Goal: Information Seeking & Learning: Learn about a topic

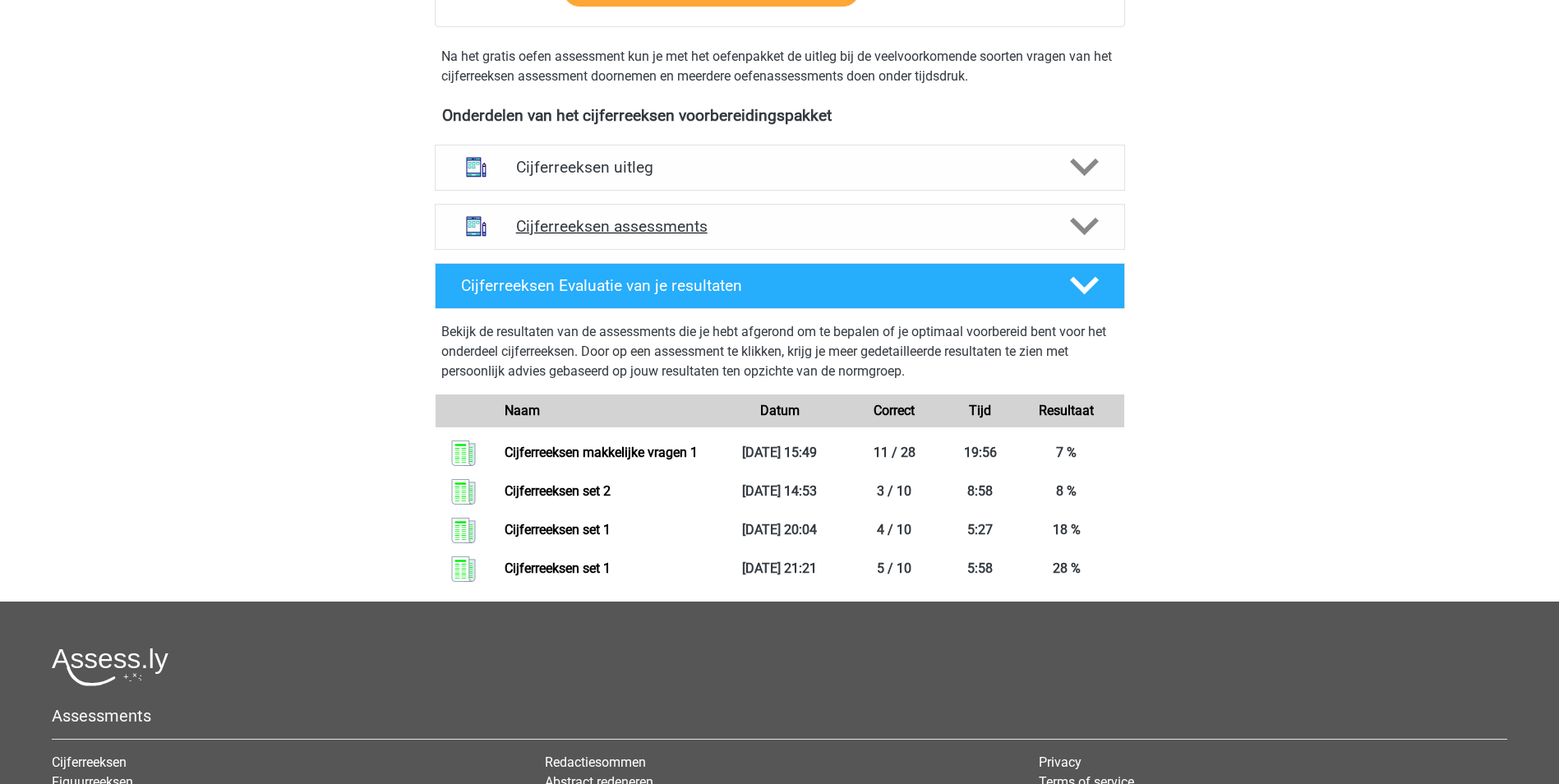
scroll to position [575, 0]
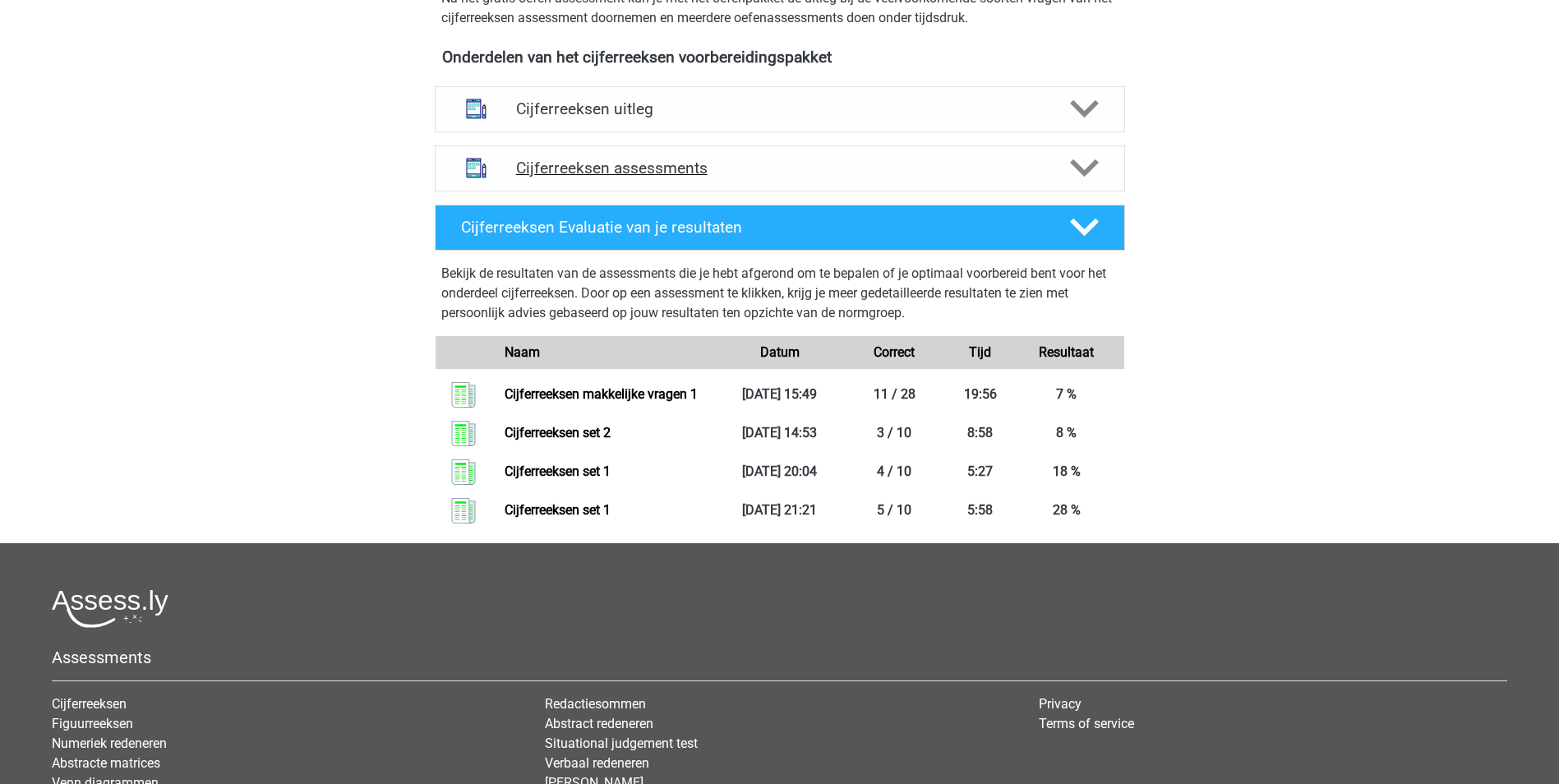
click at [1088, 183] on icon at bounding box center [1084, 168] width 28 height 28
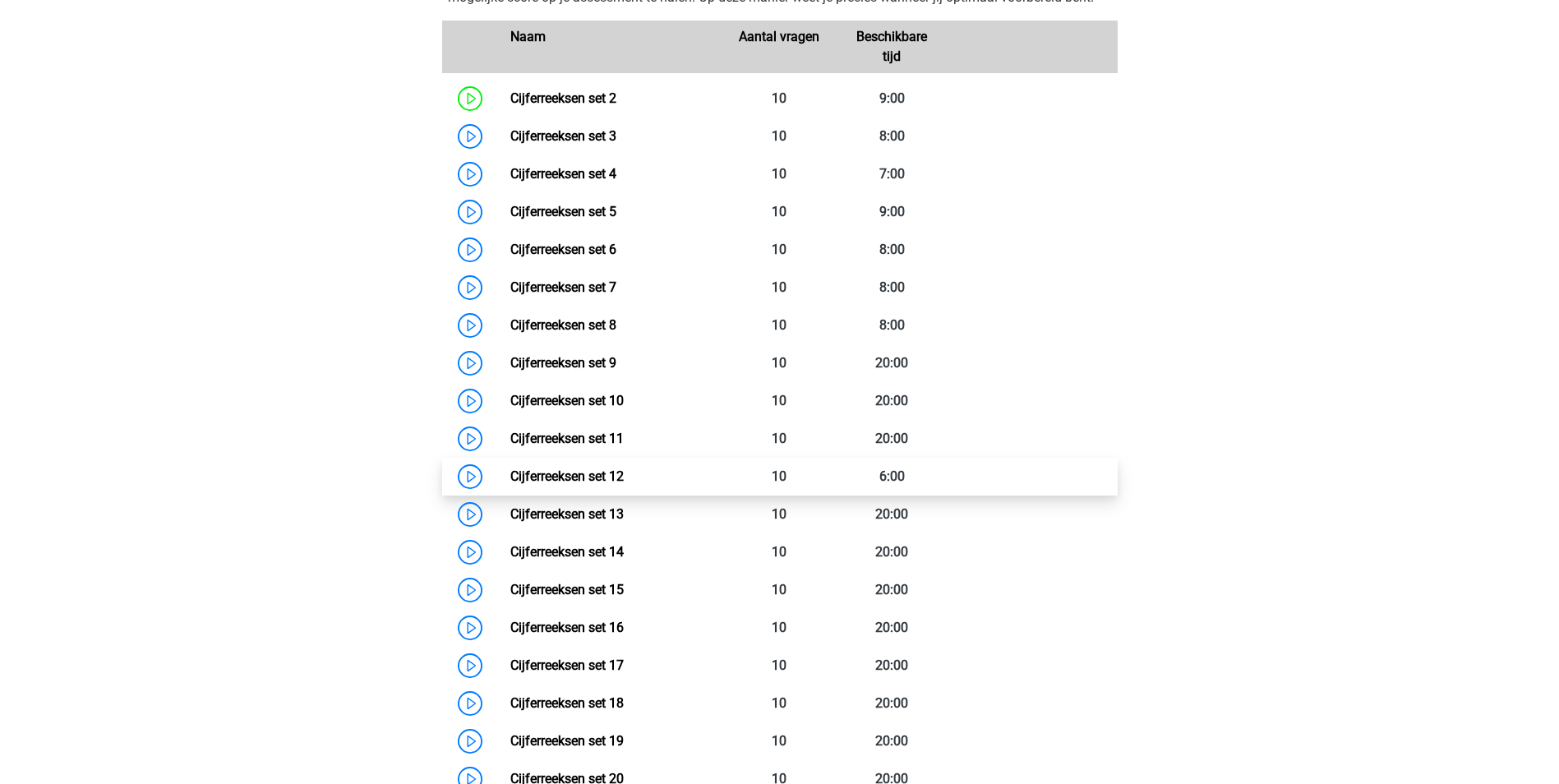
scroll to position [821, 0]
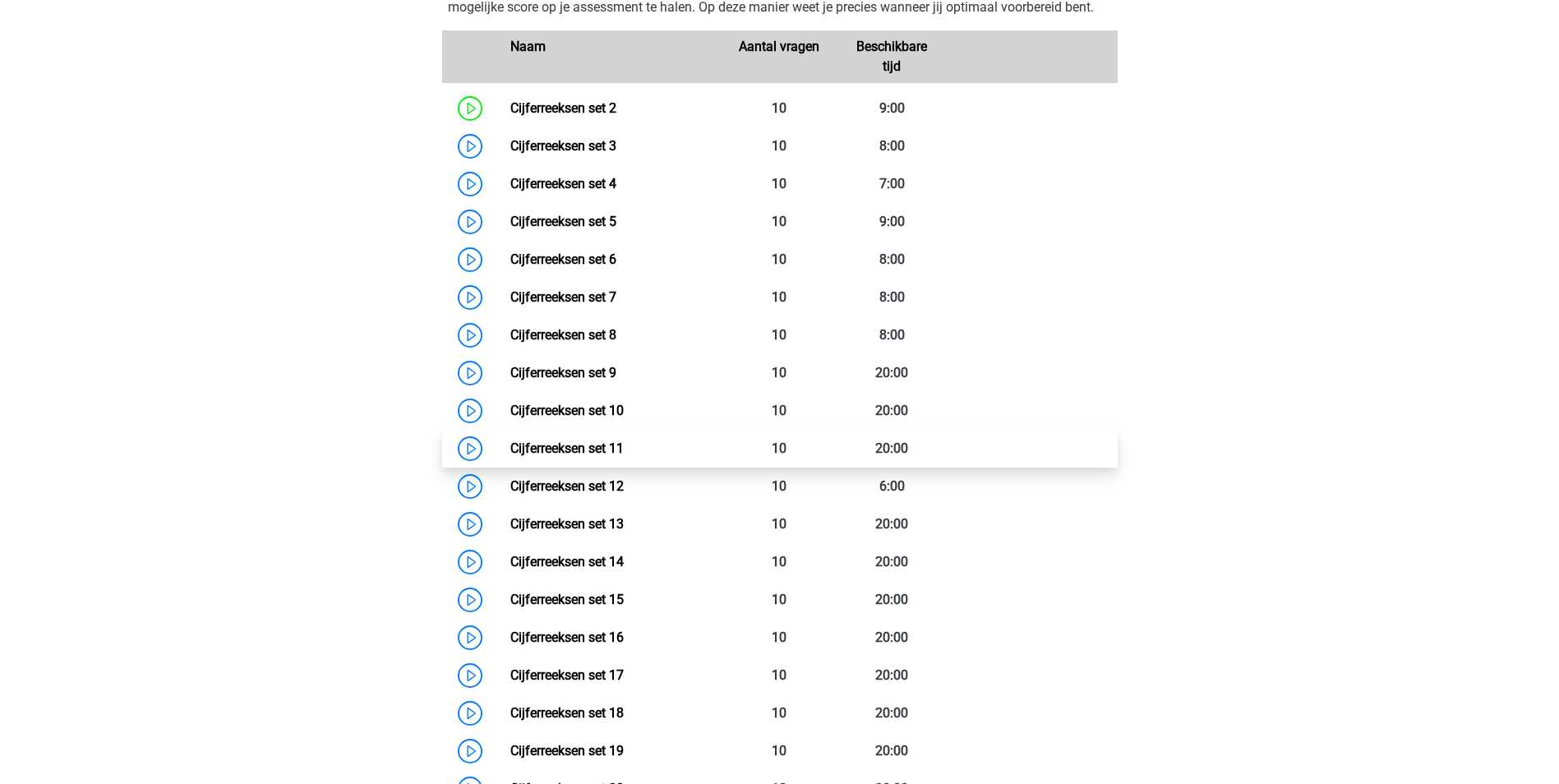
click at [565, 456] on link "Cijferreeksen set 11" at bounding box center [567, 449] width 114 height 16
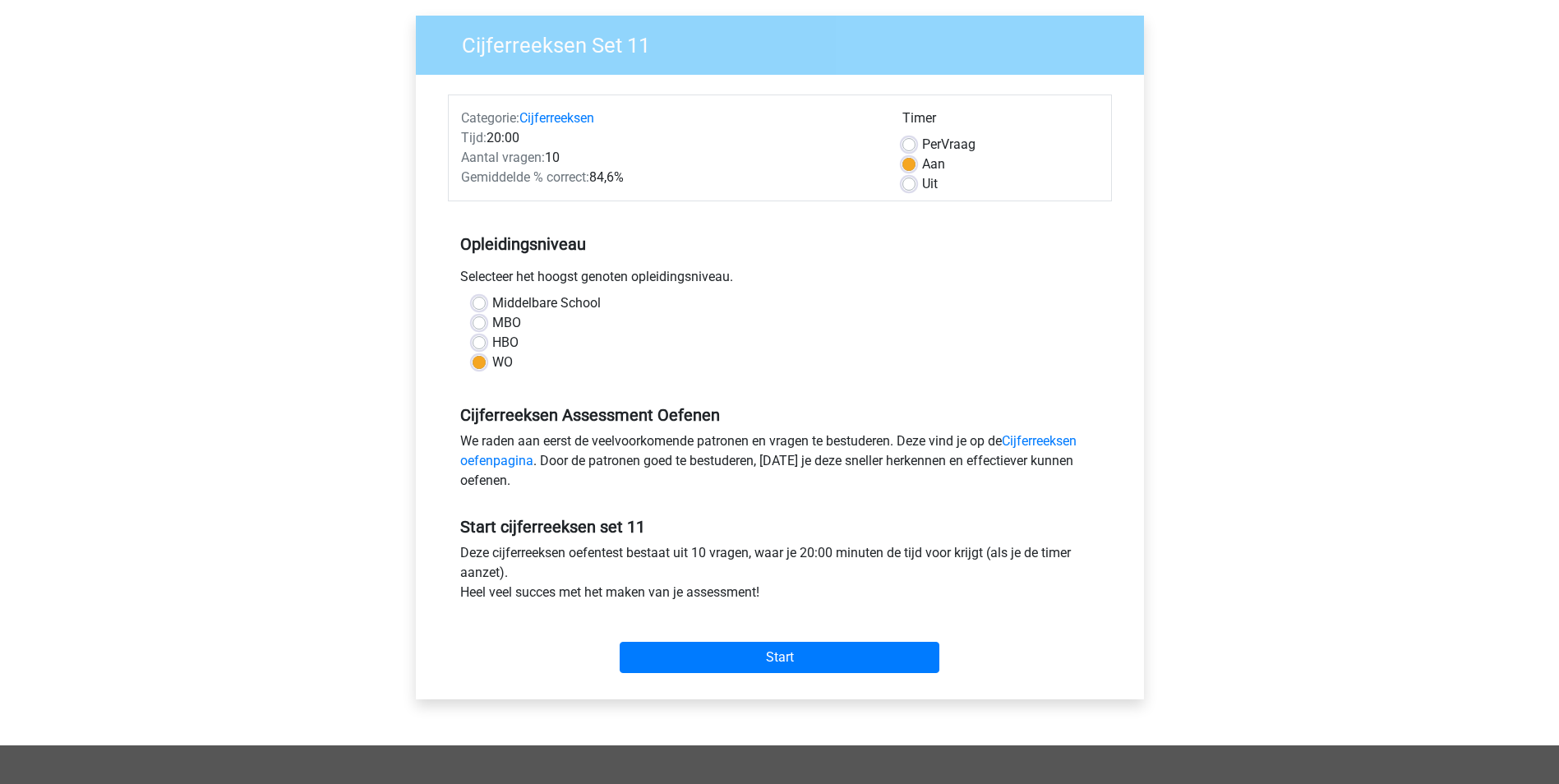
scroll to position [164, 0]
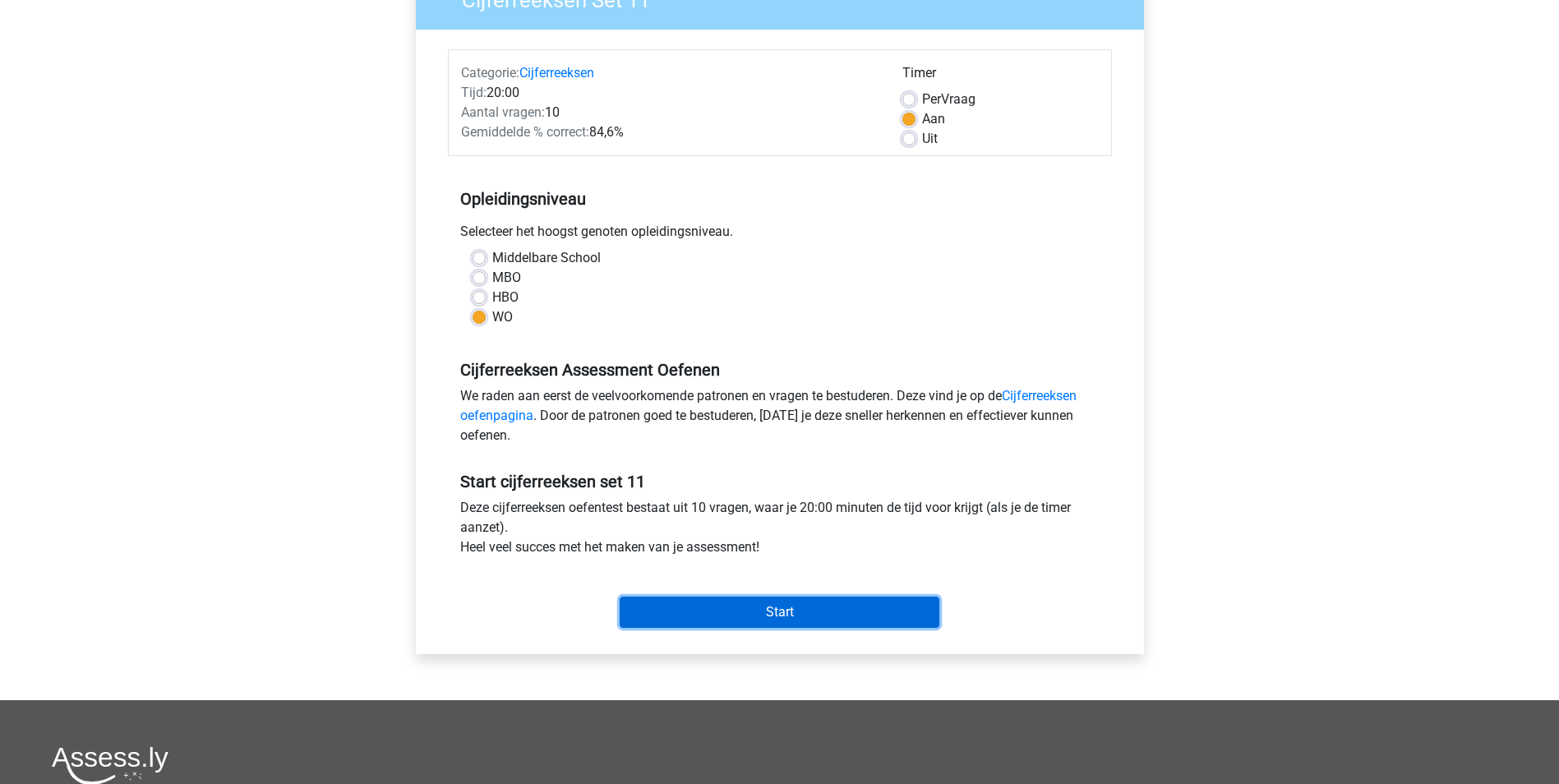
click at [792, 617] on input "Start" at bounding box center [779, 612] width 319 height 31
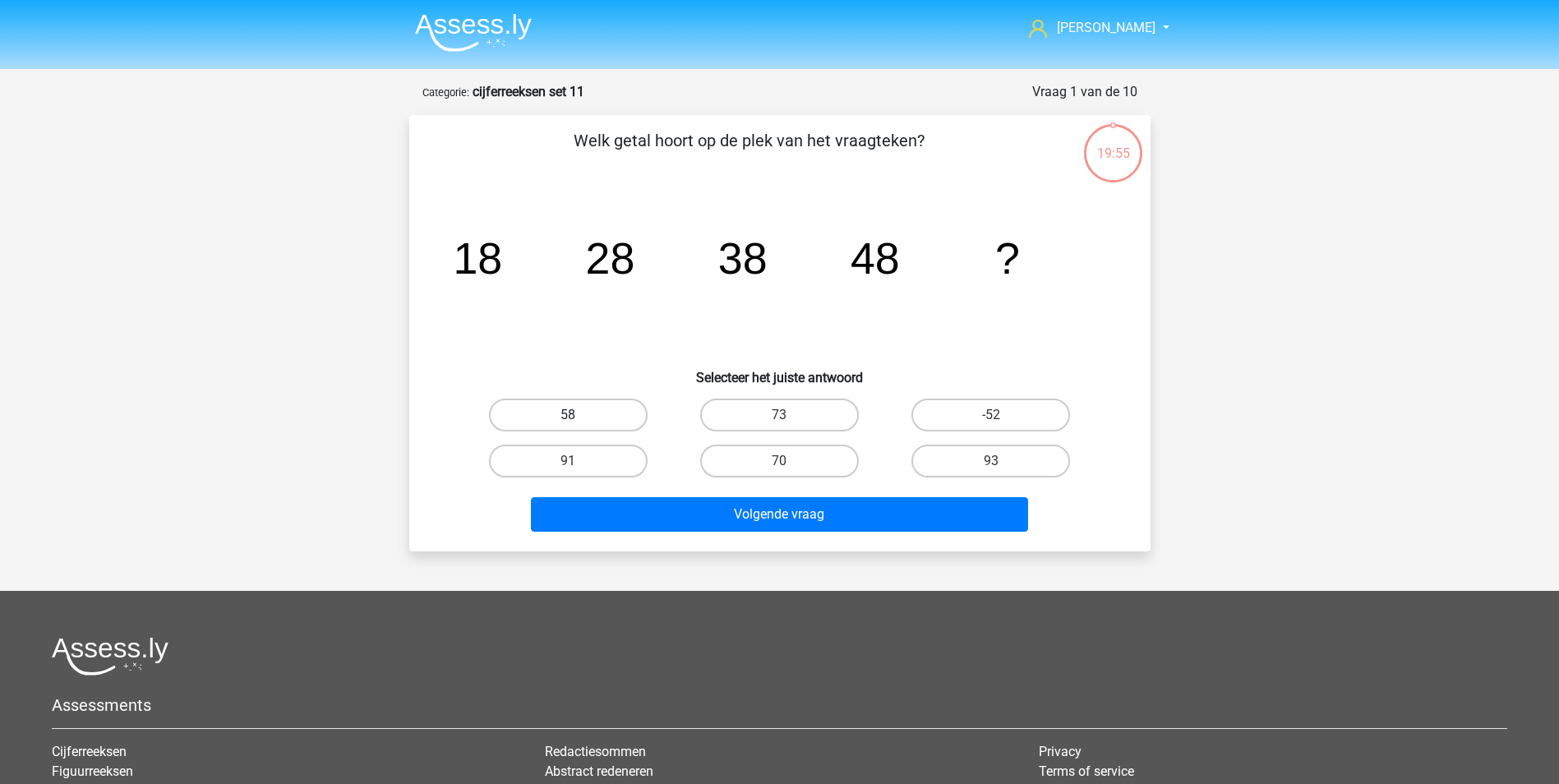
click at [563, 412] on label "58" at bounding box center [568, 414] width 159 height 33
click at [568, 415] on input "58" at bounding box center [573, 420] width 11 height 11
radio input "true"
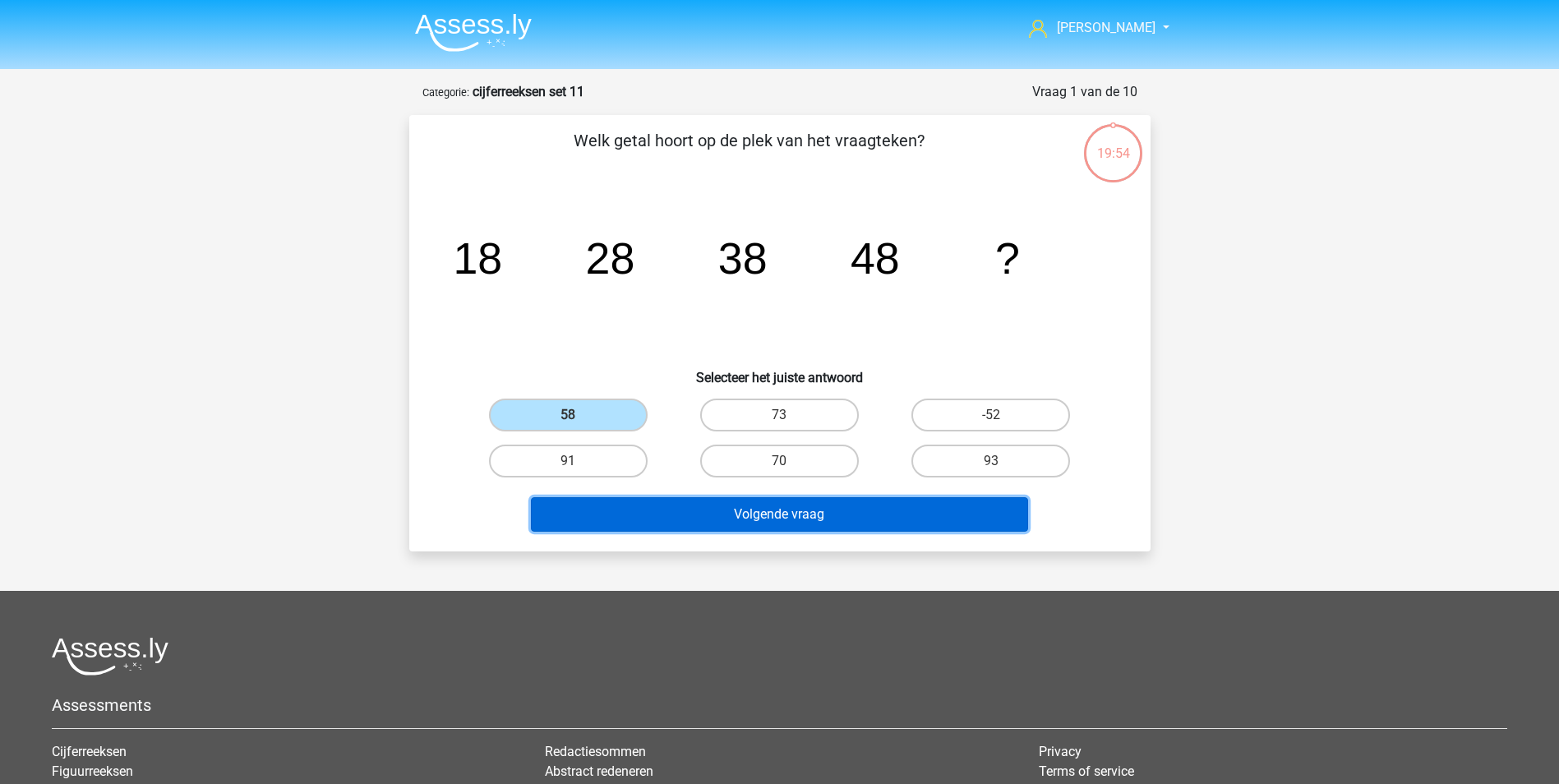
click at [797, 516] on button "Volgende vraag" at bounding box center [779, 514] width 497 height 35
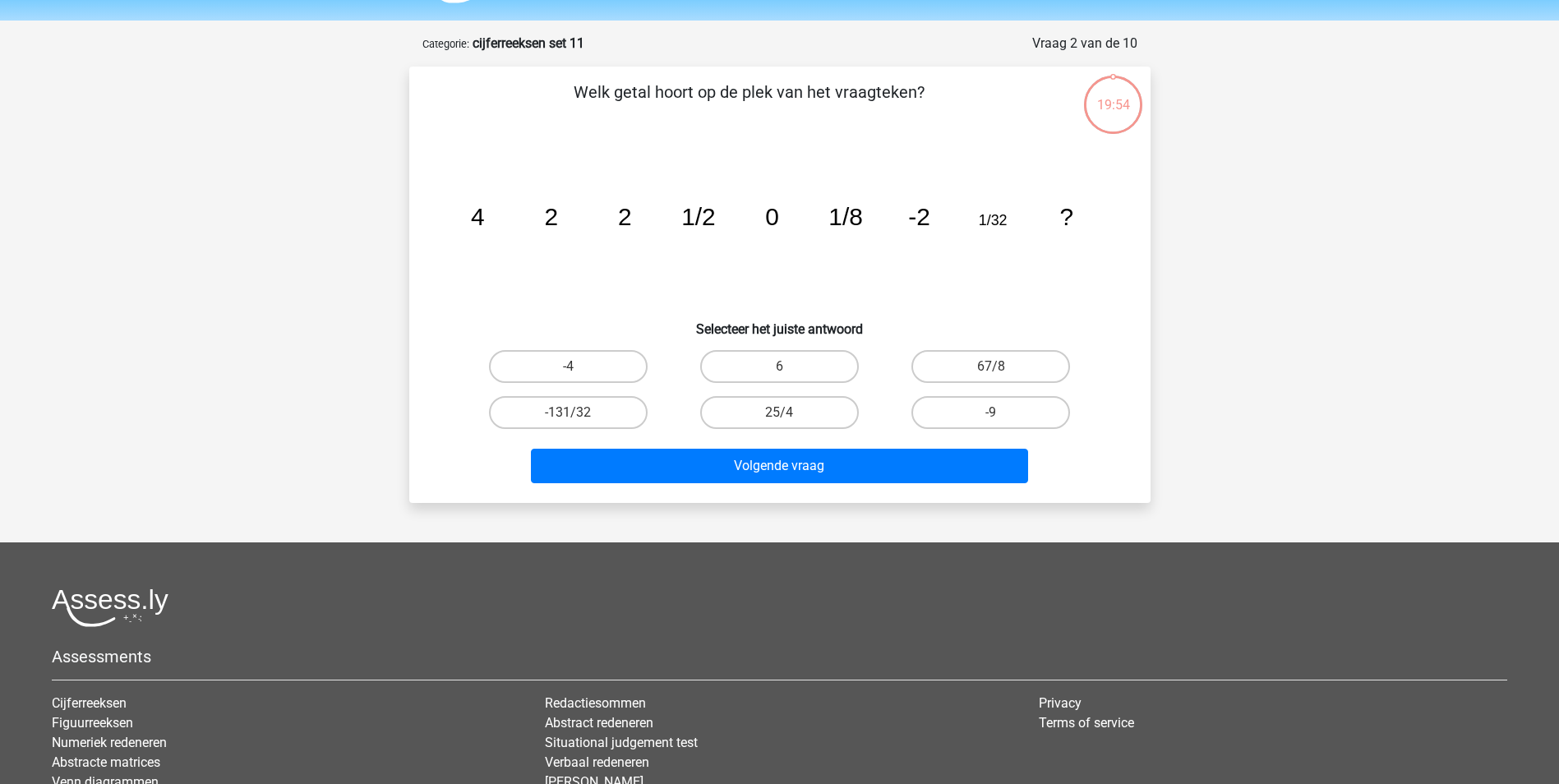
scroll to position [82, 0]
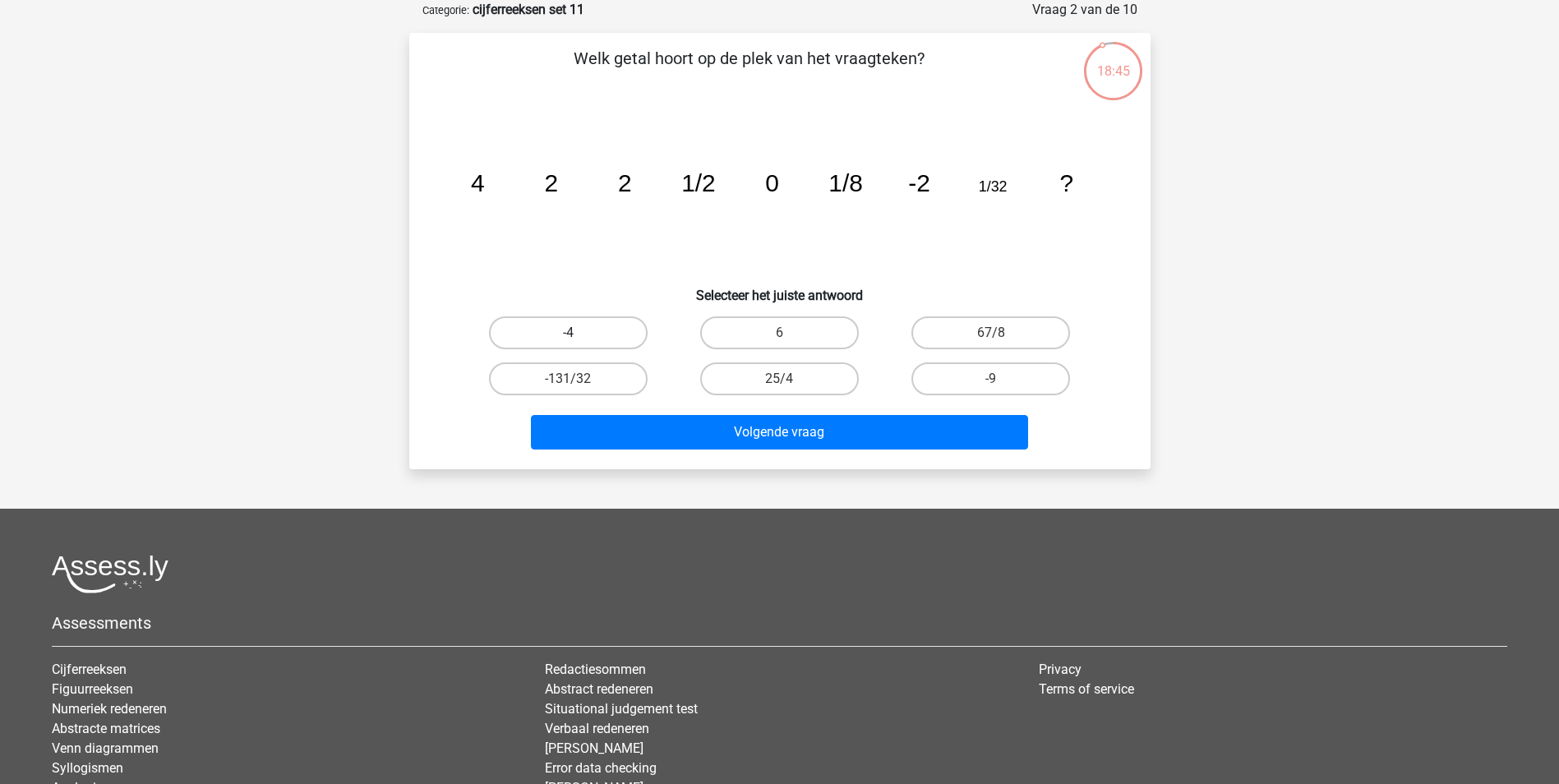
click at [548, 338] on label "-4" at bounding box center [568, 333] width 159 height 33
click at [568, 338] on input "-4" at bounding box center [573, 338] width 11 height 11
radio input "true"
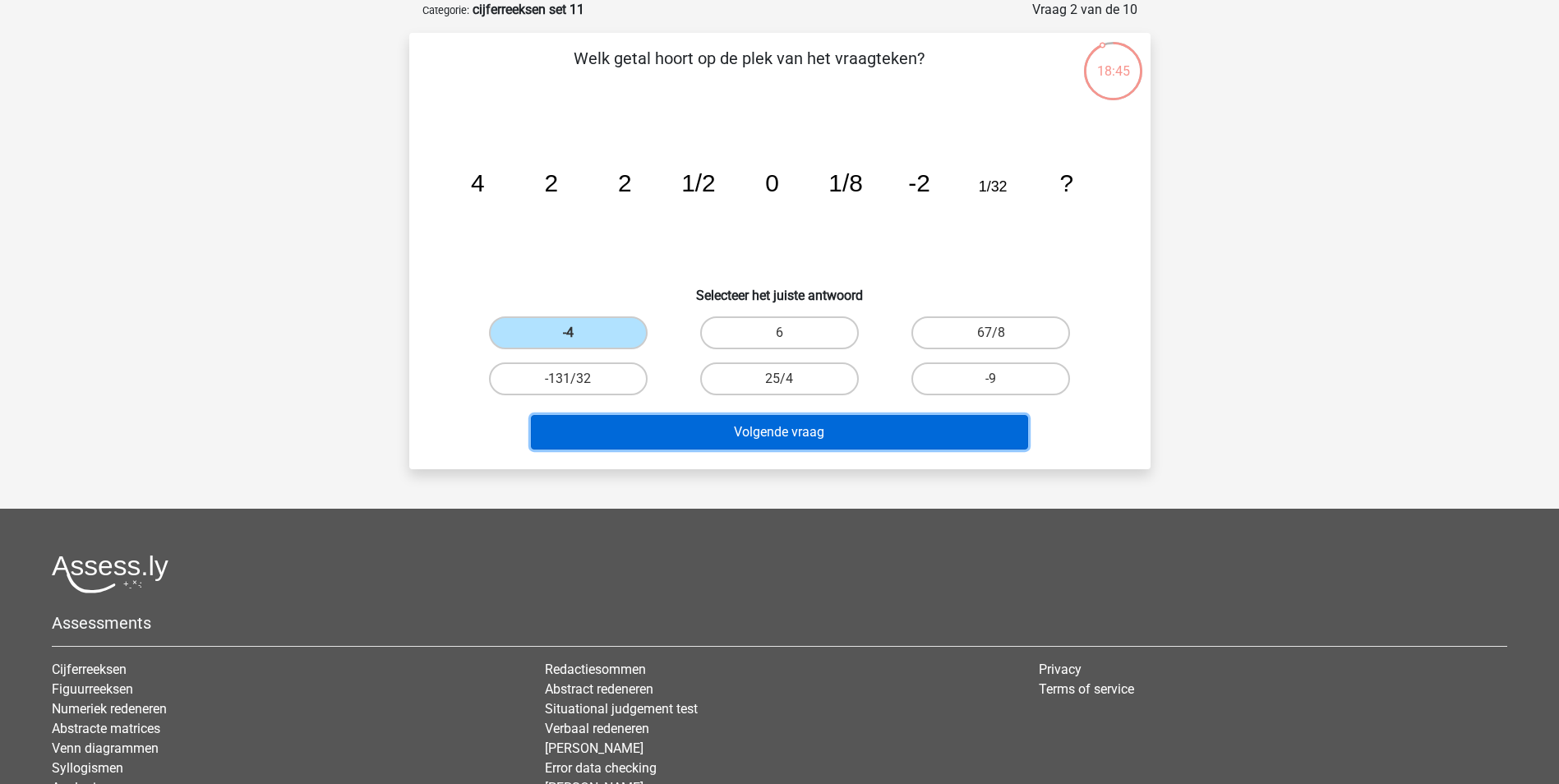
click at [750, 429] on button "Volgende vraag" at bounding box center [779, 432] width 497 height 35
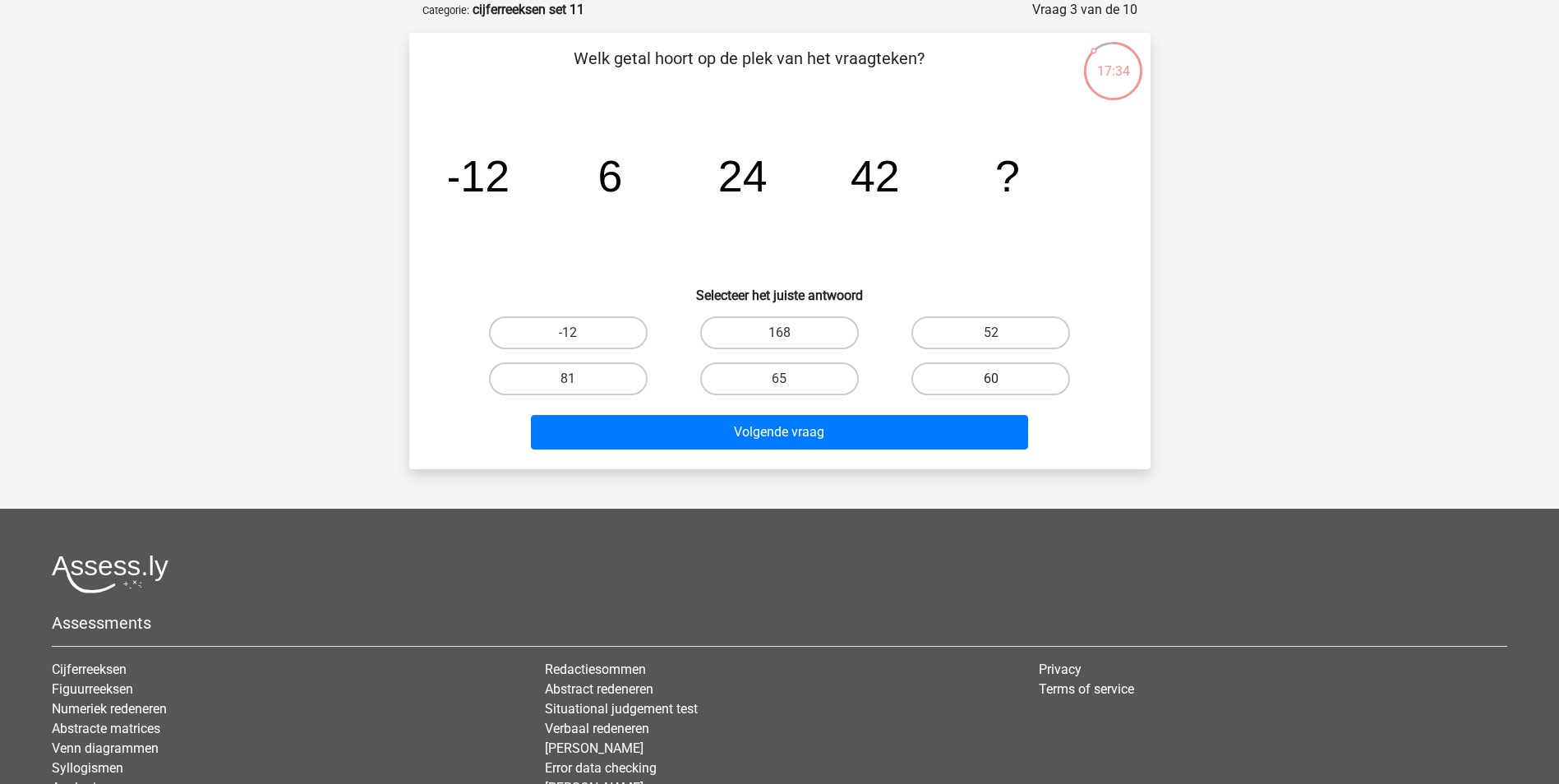
click at [990, 377] on label "60" at bounding box center [990, 379] width 159 height 33
click at [991, 379] on input "60" at bounding box center [996, 384] width 11 height 11
radio input "true"
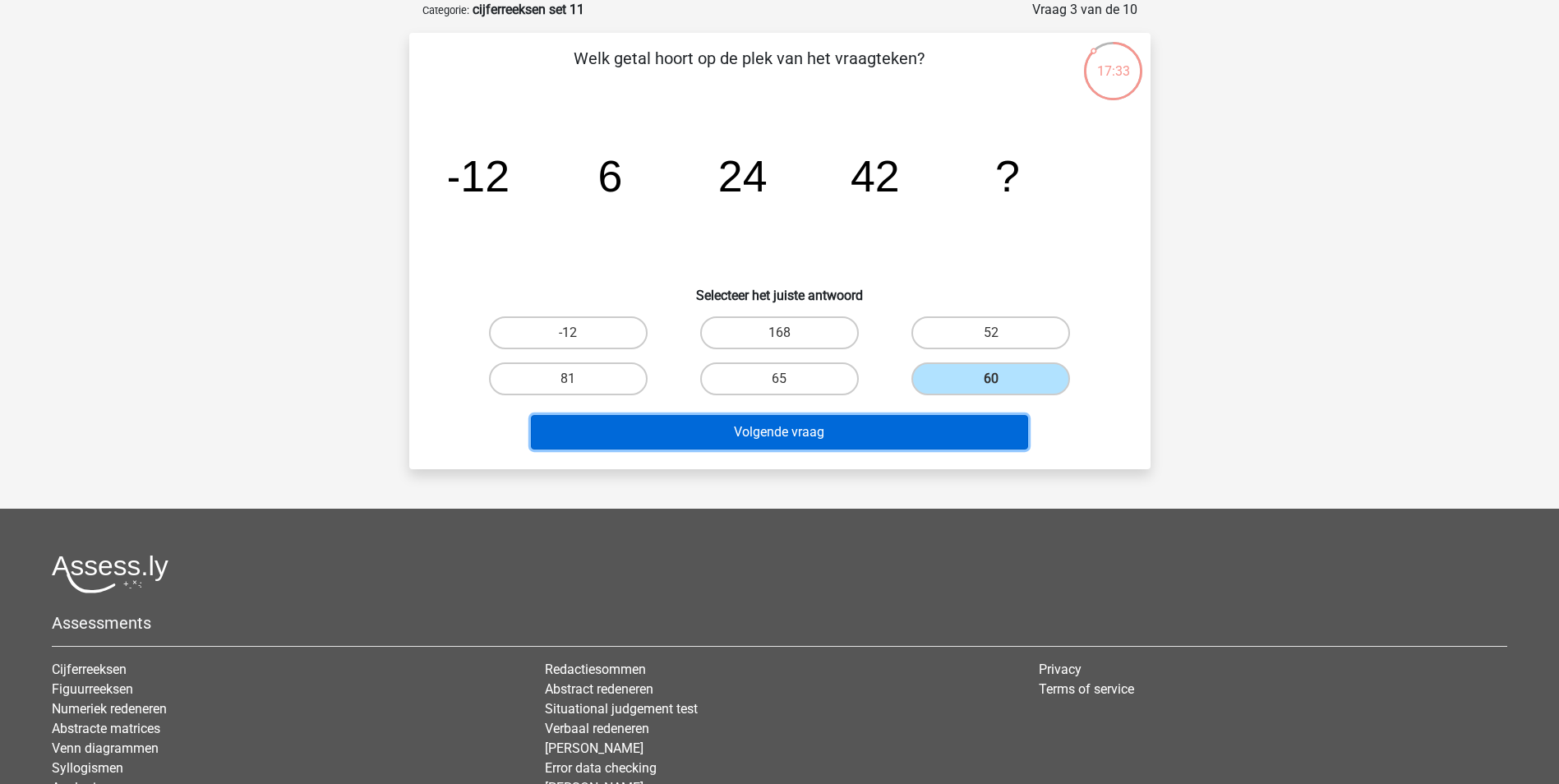
click at [839, 430] on button "Volgende vraag" at bounding box center [779, 432] width 497 height 35
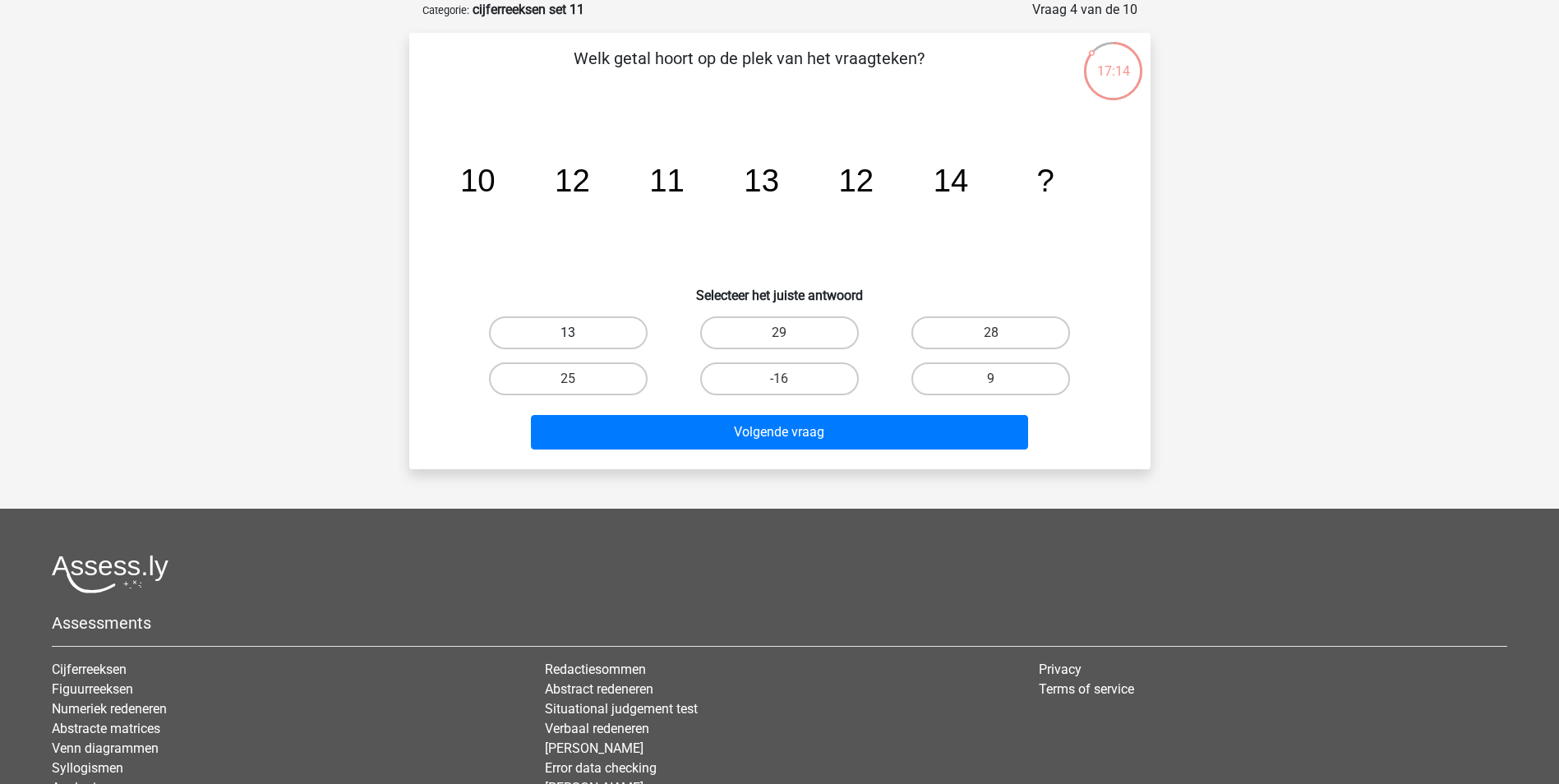
click at [559, 334] on label "13" at bounding box center [568, 333] width 159 height 33
click at [568, 334] on input "13" at bounding box center [573, 338] width 11 height 11
radio input "true"
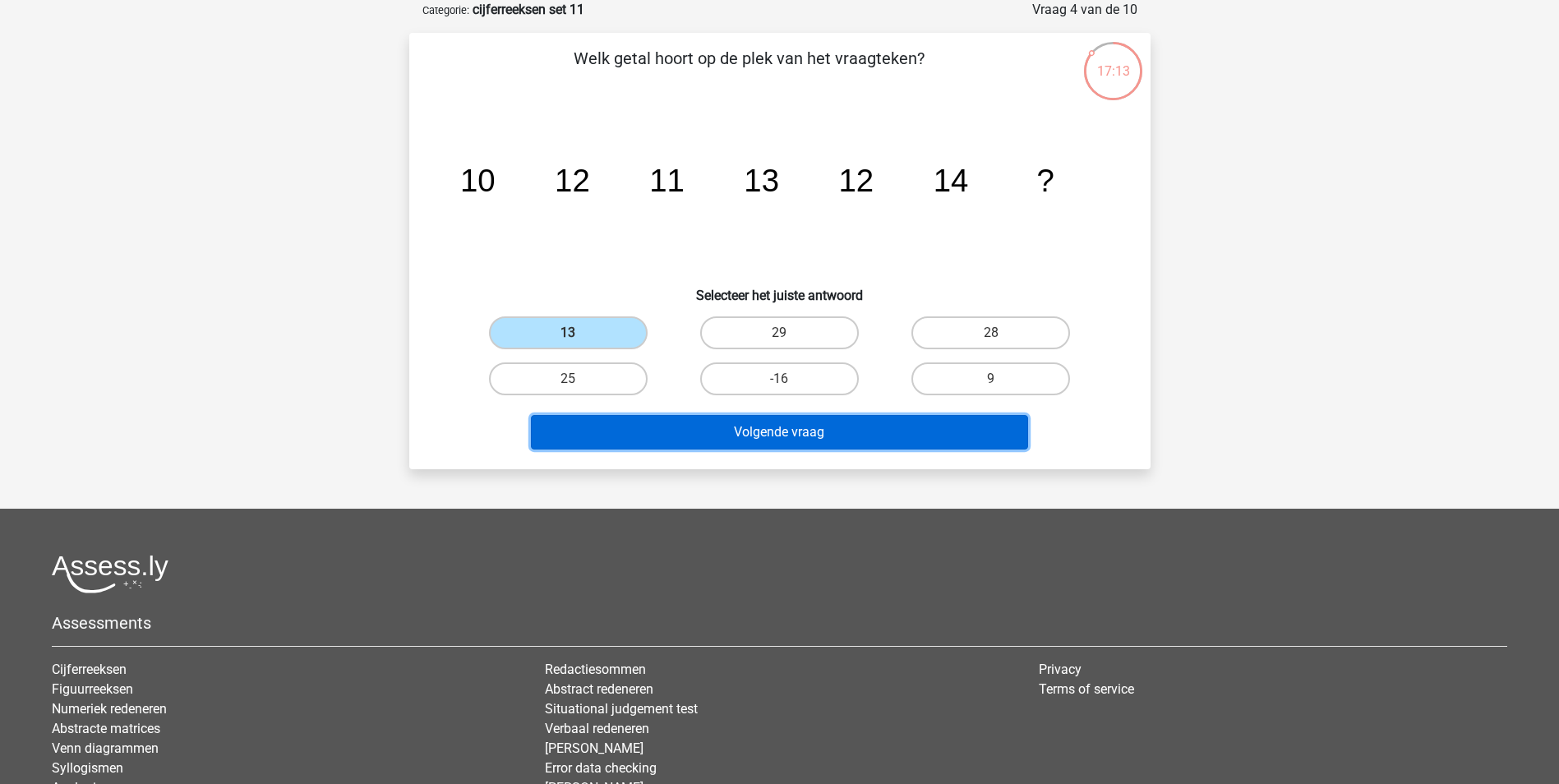
click at [799, 434] on button "Volgende vraag" at bounding box center [779, 432] width 497 height 35
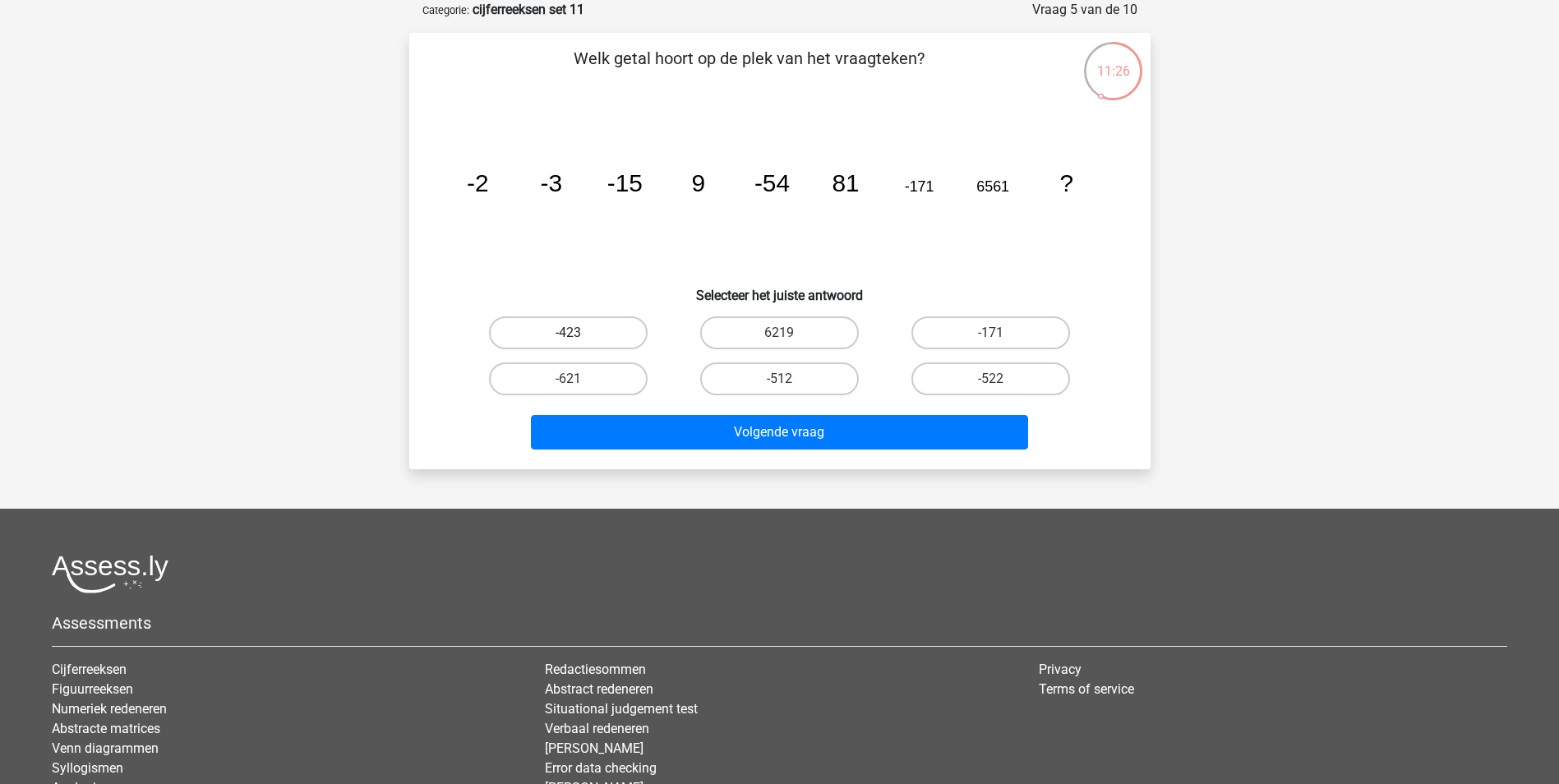
click at [557, 329] on label "-423" at bounding box center [568, 333] width 159 height 33
click at [568, 333] on input "-423" at bounding box center [573, 338] width 11 height 11
radio input "true"
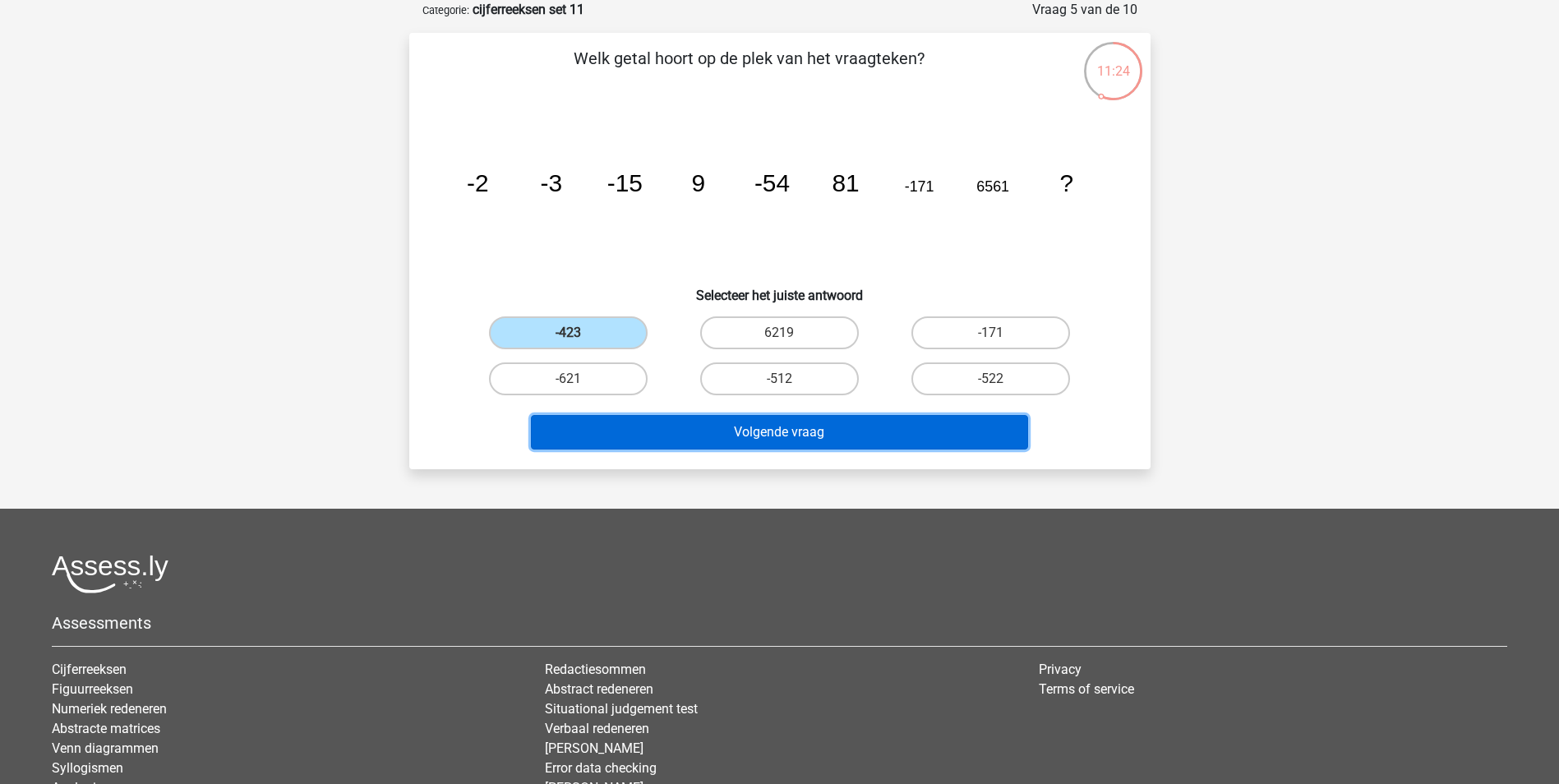
click at [771, 439] on button "Volgende vraag" at bounding box center [779, 432] width 497 height 35
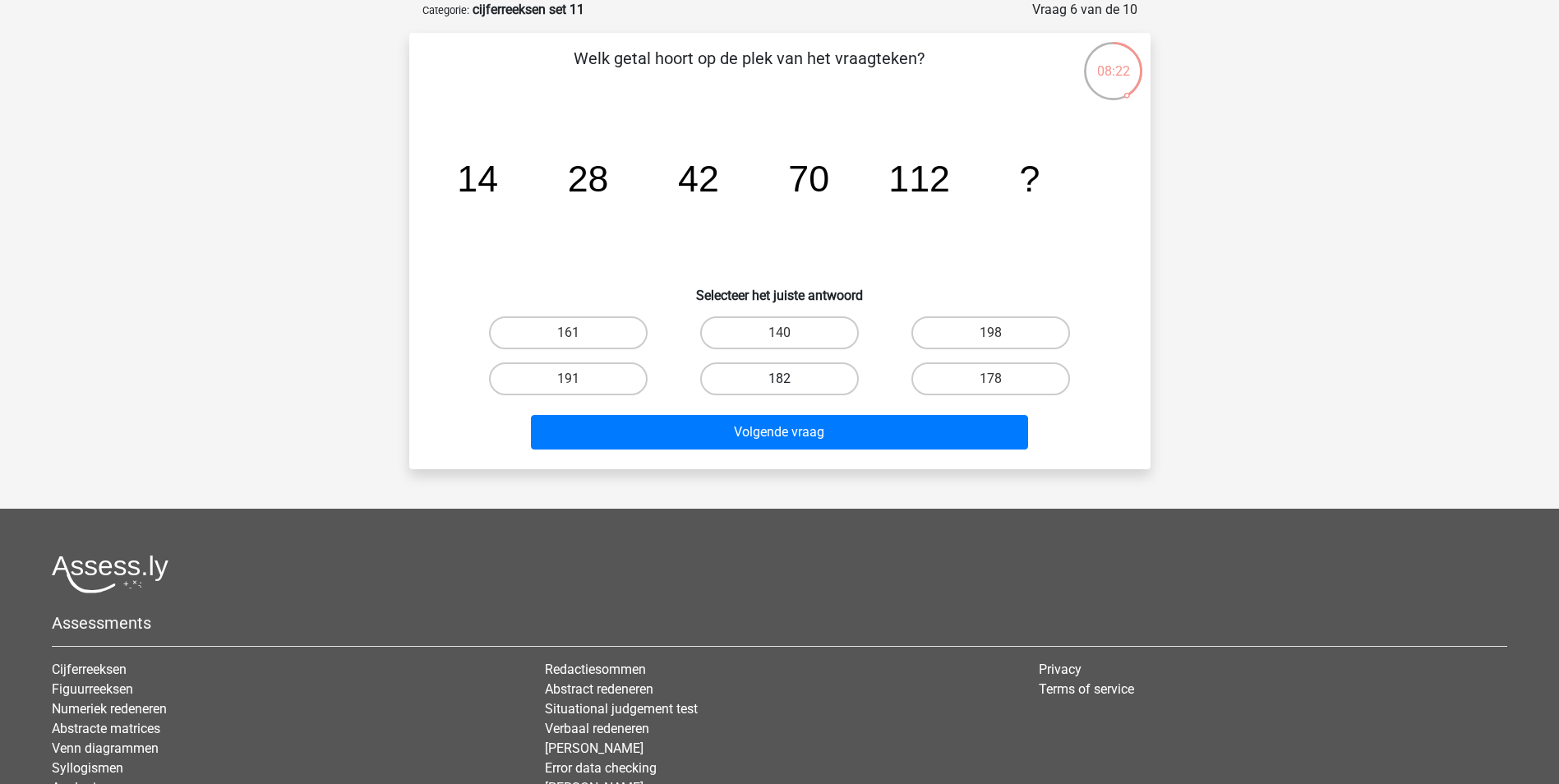
click at [772, 381] on label "182" at bounding box center [779, 379] width 159 height 33
click at [779, 381] on input "182" at bounding box center [784, 384] width 11 height 11
radio input "true"
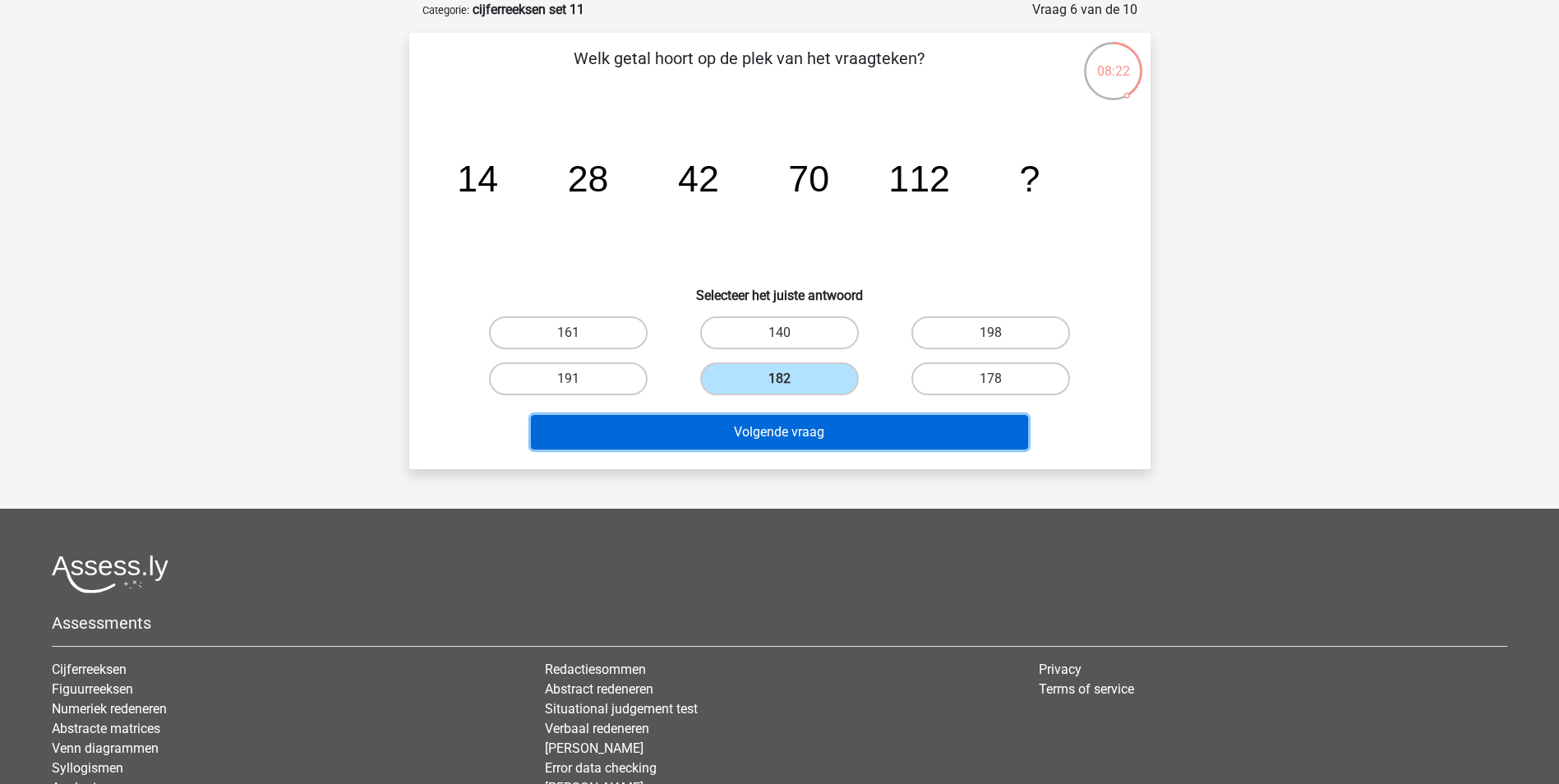
click at [785, 435] on button "Volgende vraag" at bounding box center [779, 432] width 497 height 35
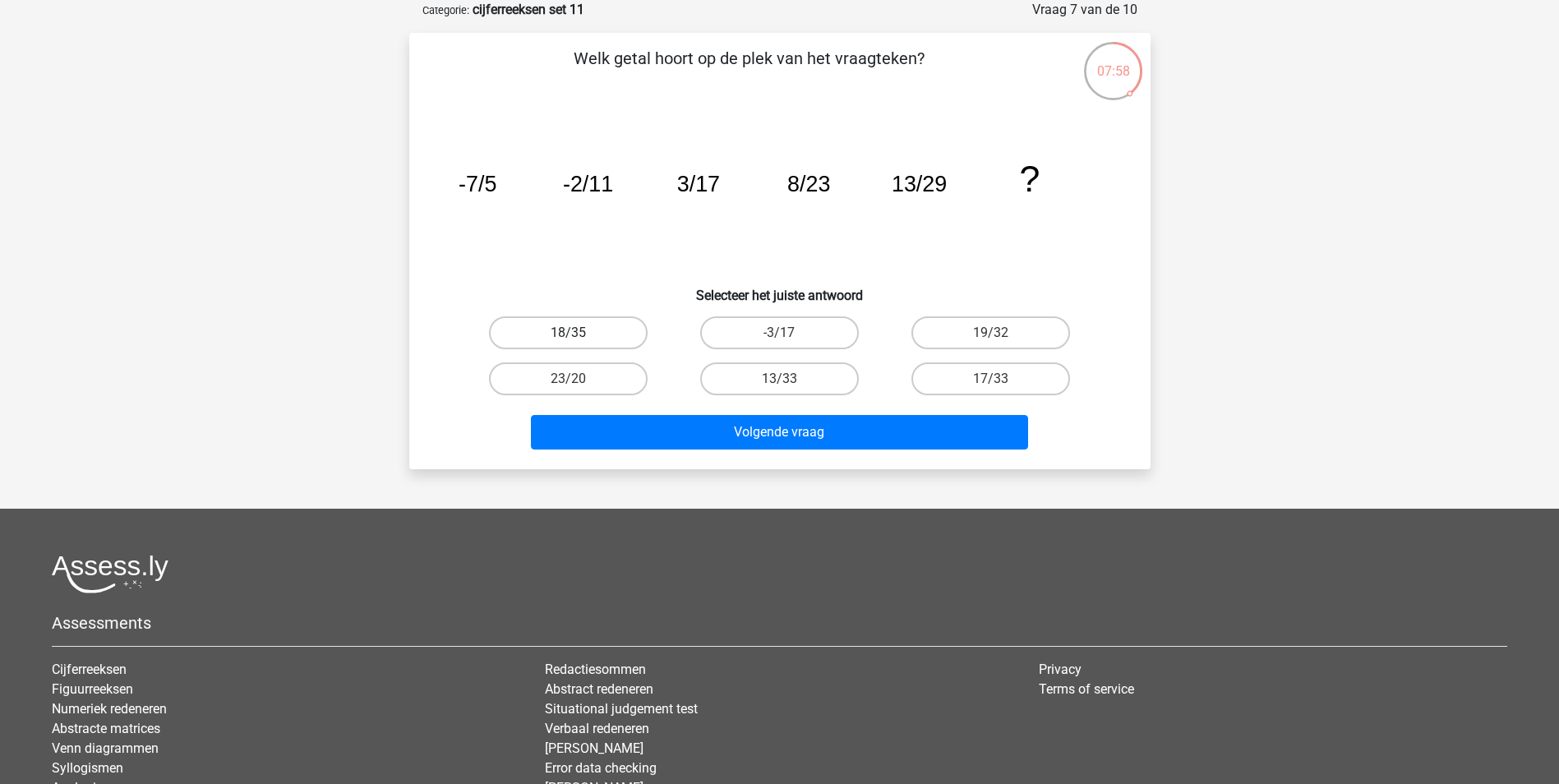
click at [615, 337] on label "18/35" at bounding box center [568, 333] width 159 height 33
click at [579, 337] on input "18/35" at bounding box center [573, 338] width 11 height 11
radio input "true"
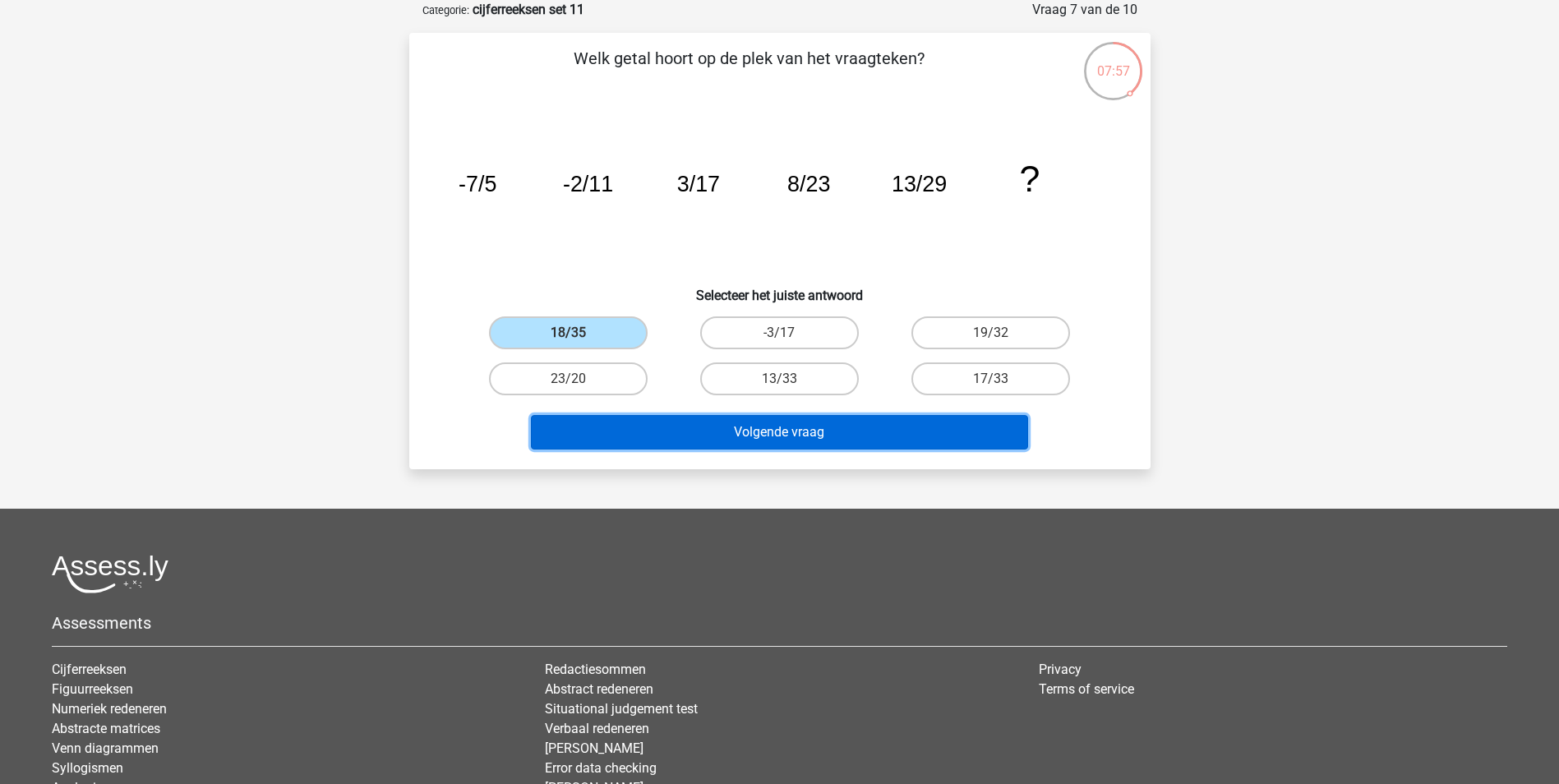
click at [768, 437] on button "Volgende vraag" at bounding box center [779, 432] width 497 height 35
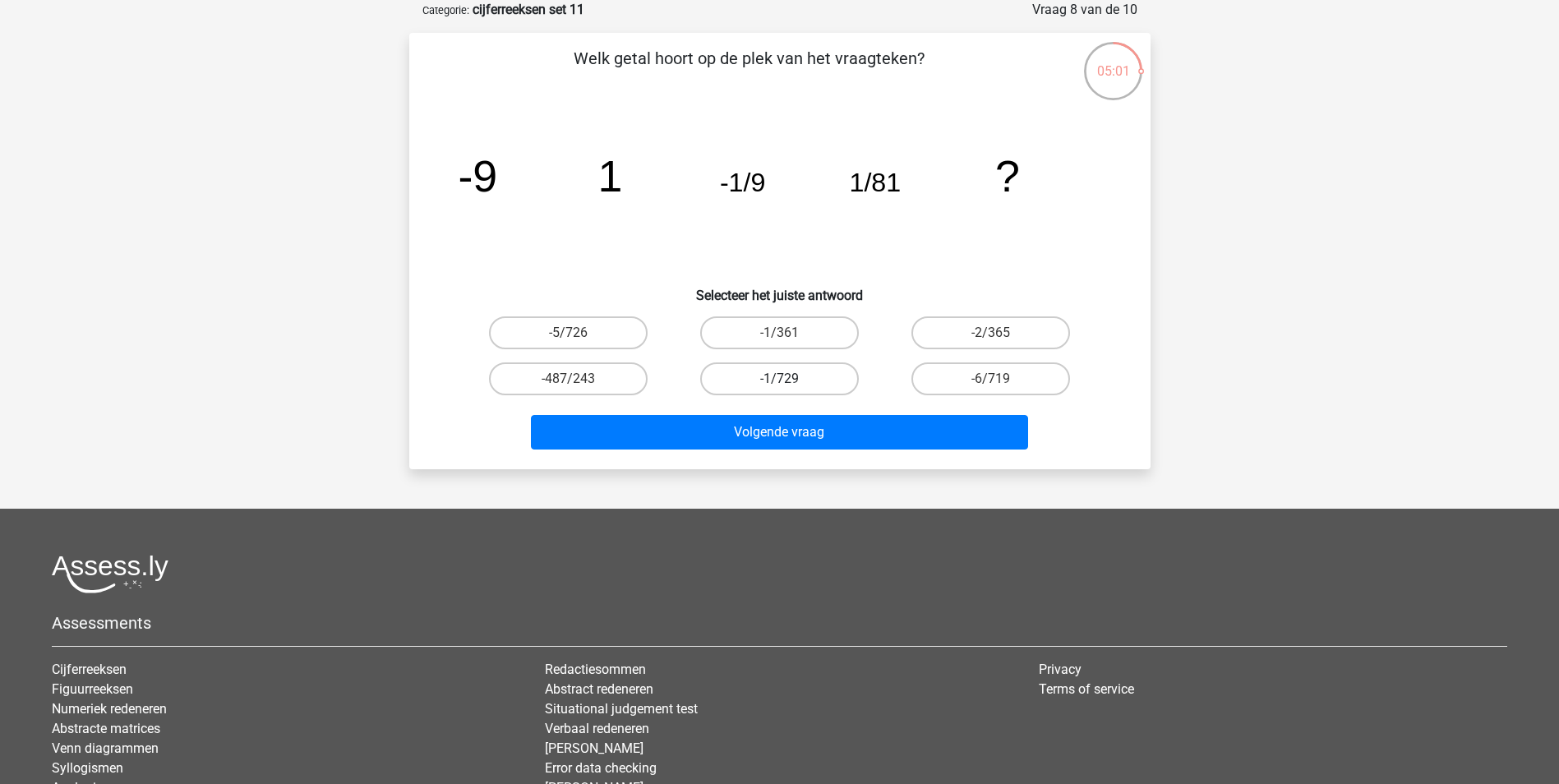
click at [830, 378] on label "-1/729" at bounding box center [779, 379] width 159 height 33
click at [790, 379] on input "-1/729" at bounding box center [784, 384] width 11 height 11
radio input "true"
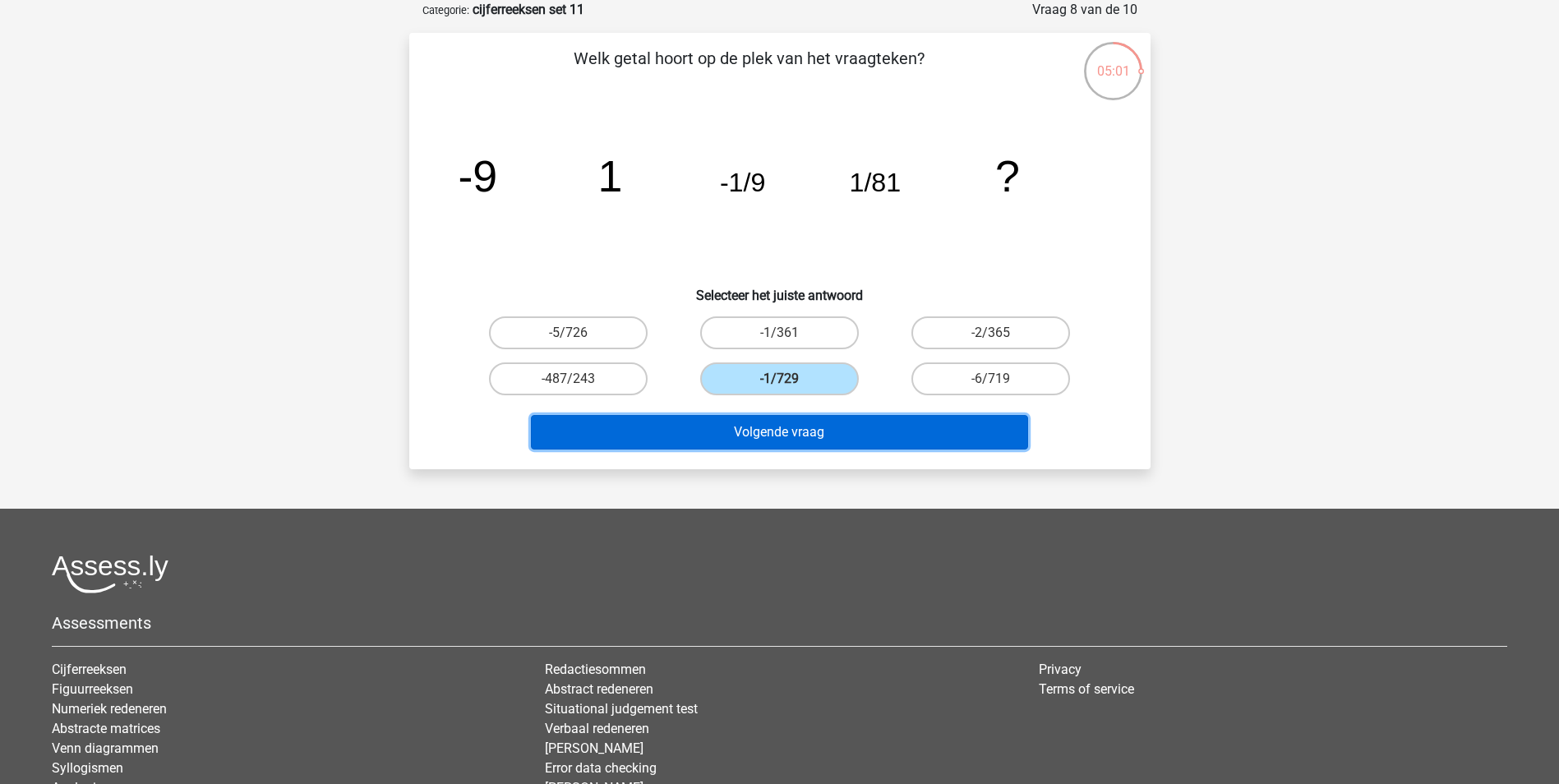
click at [815, 435] on button "Volgende vraag" at bounding box center [779, 432] width 497 height 35
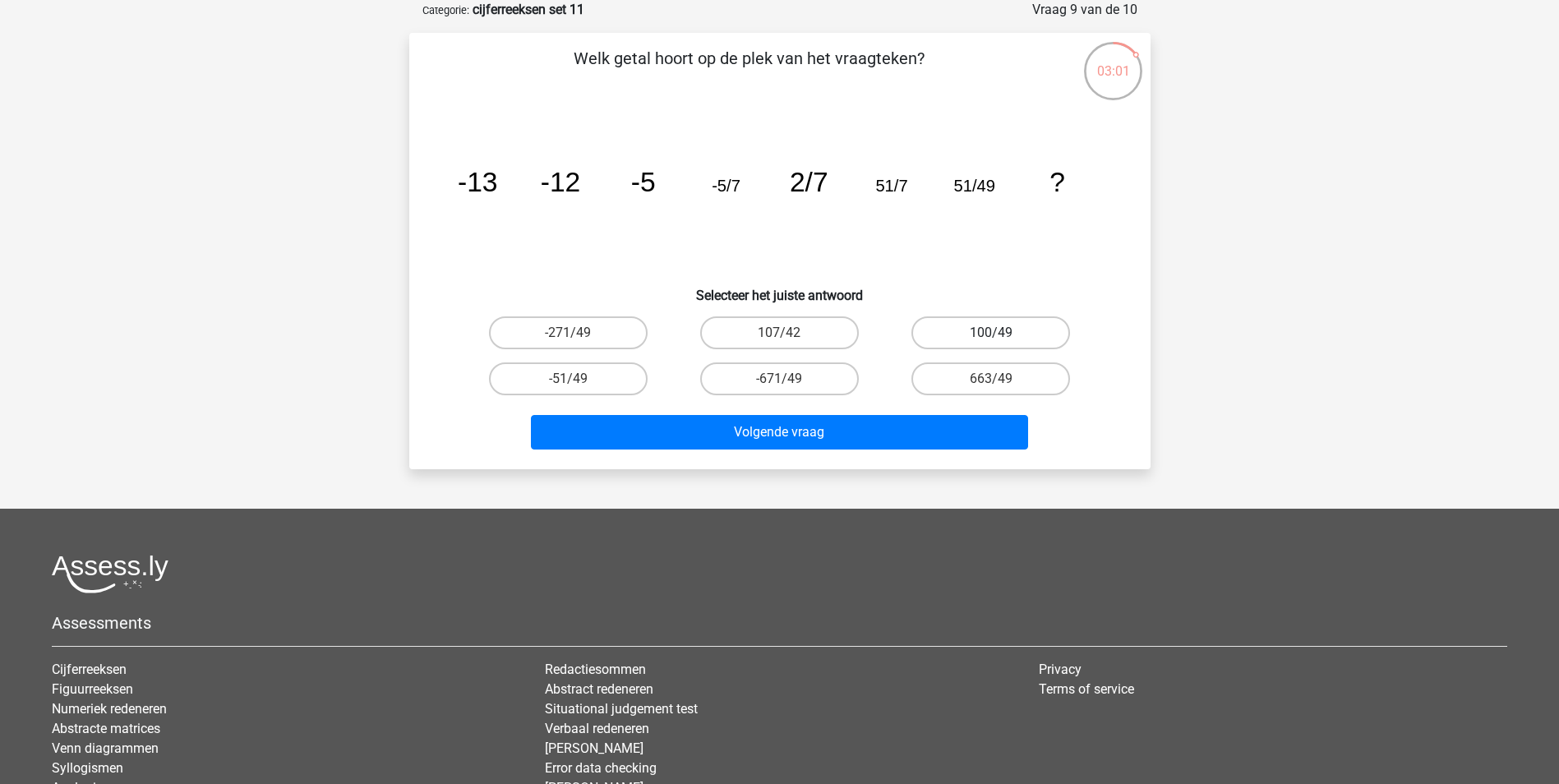
click at [976, 343] on label "100/49" at bounding box center [990, 333] width 159 height 33
click at [991, 343] on input "100/49" at bounding box center [996, 338] width 11 height 11
radio input "true"
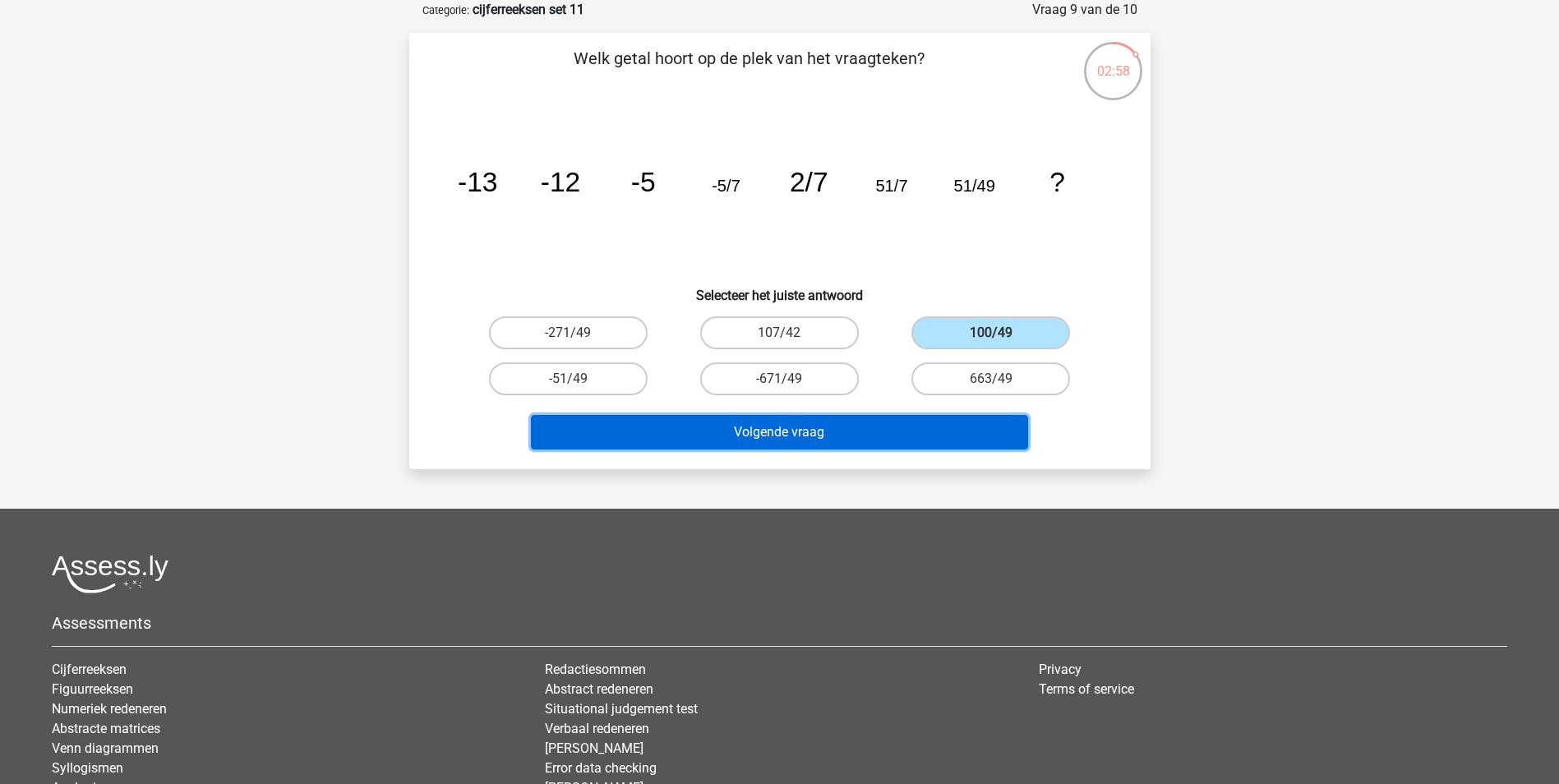
drag, startPoint x: 832, startPoint y: 435, endPoint x: 815, endPoint y: 441, distance: 18.0
click at [823, 439] on button "Volgende vraag" at bounding box center [779, 432] width 497 height 35
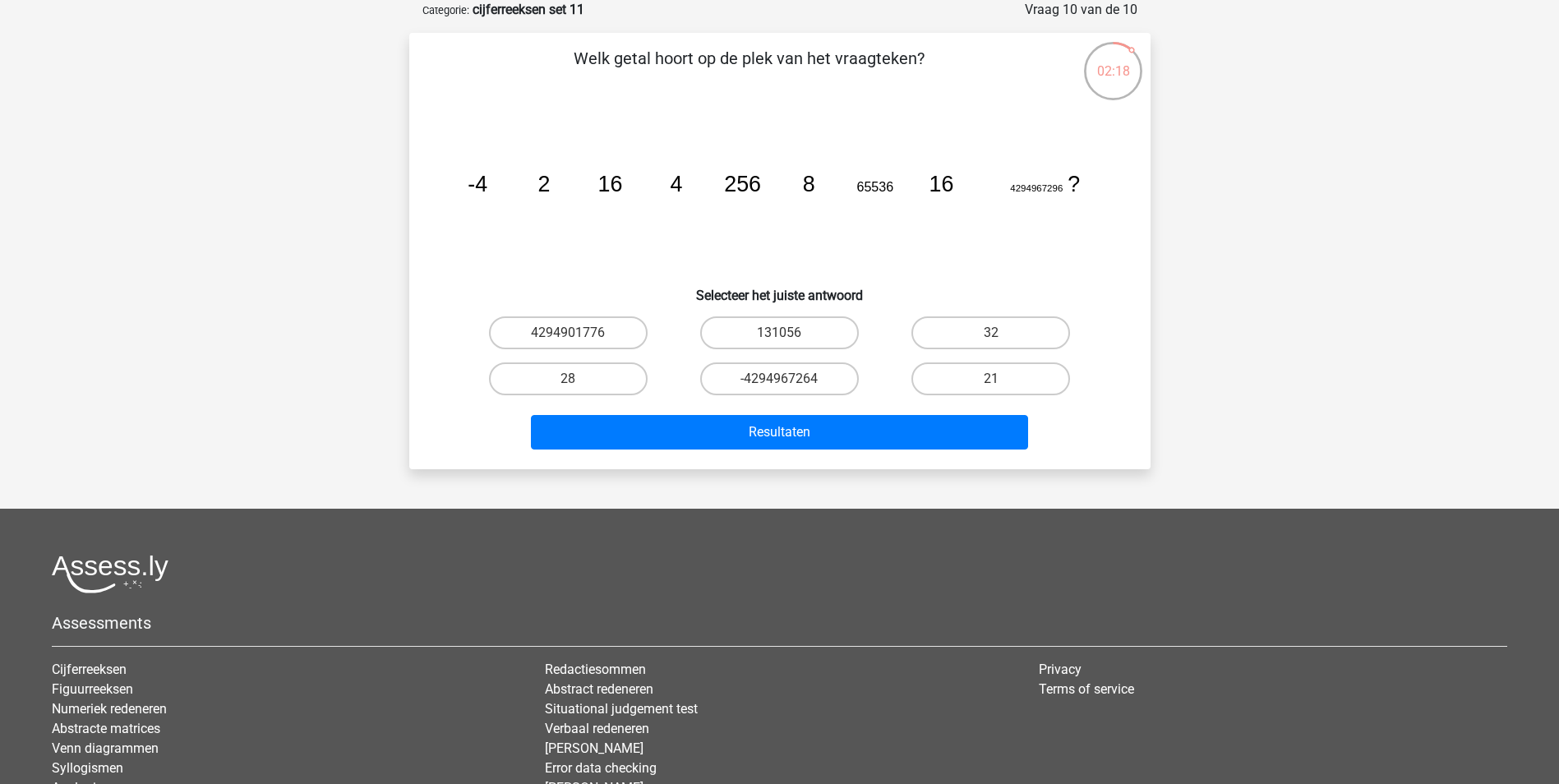
click at [996, 333] on input "32" at bounding box center [996, 338] width 11 height 11
radio input "true"
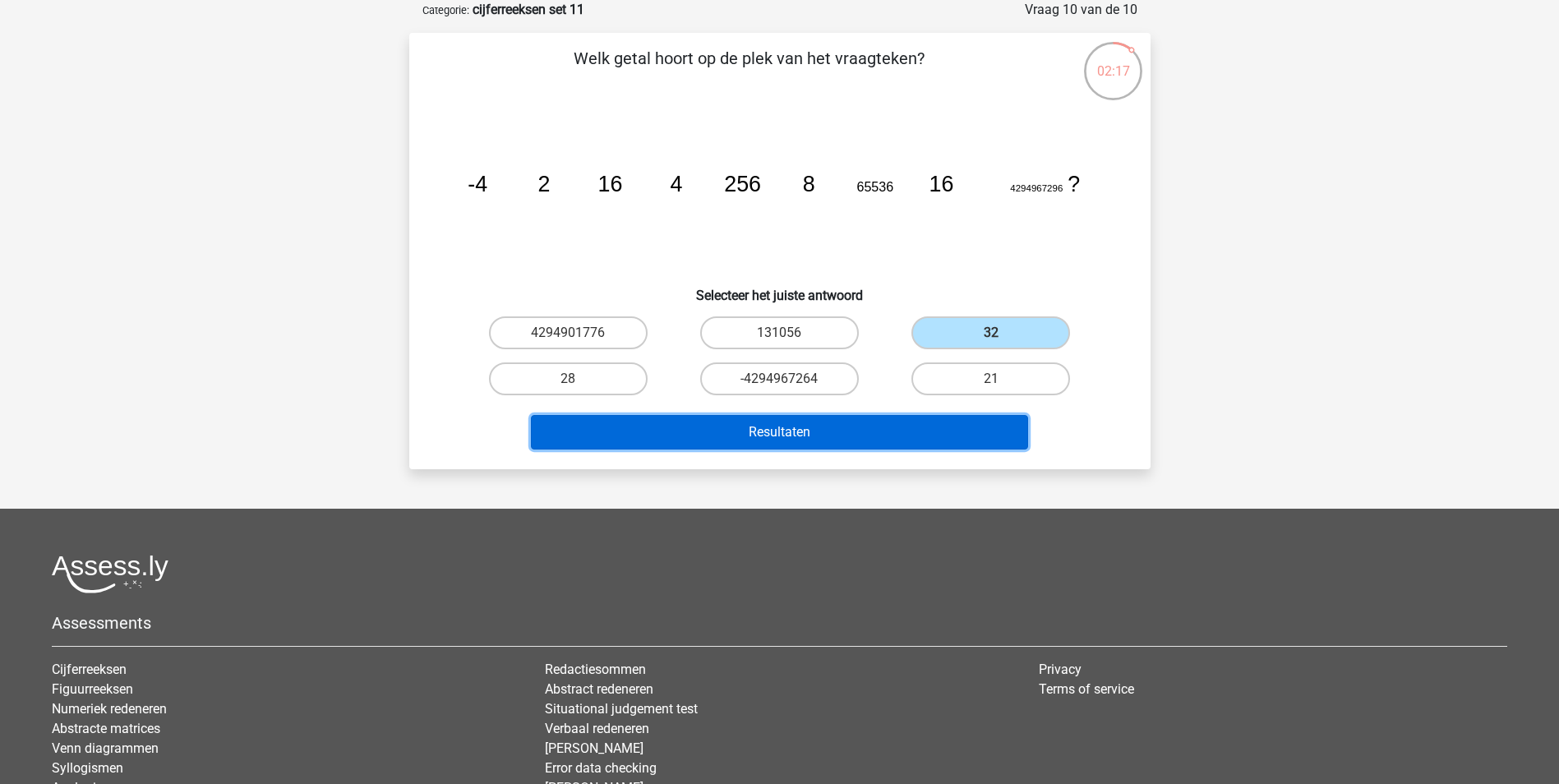
click at [808, 430] on button "Resultaten" at bounding box center [779, 432] width 497 height 35
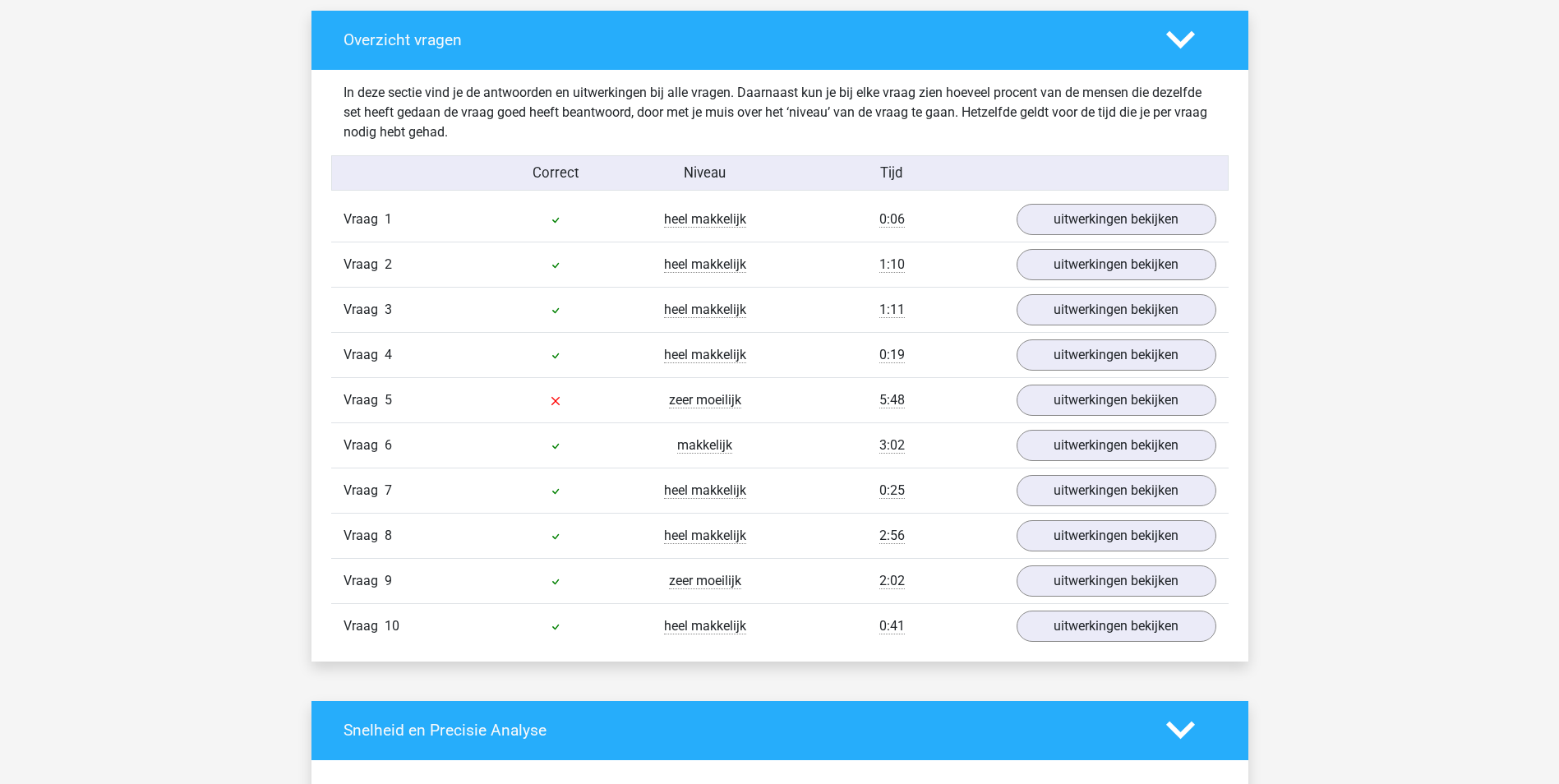
scroll to position [986, 0]
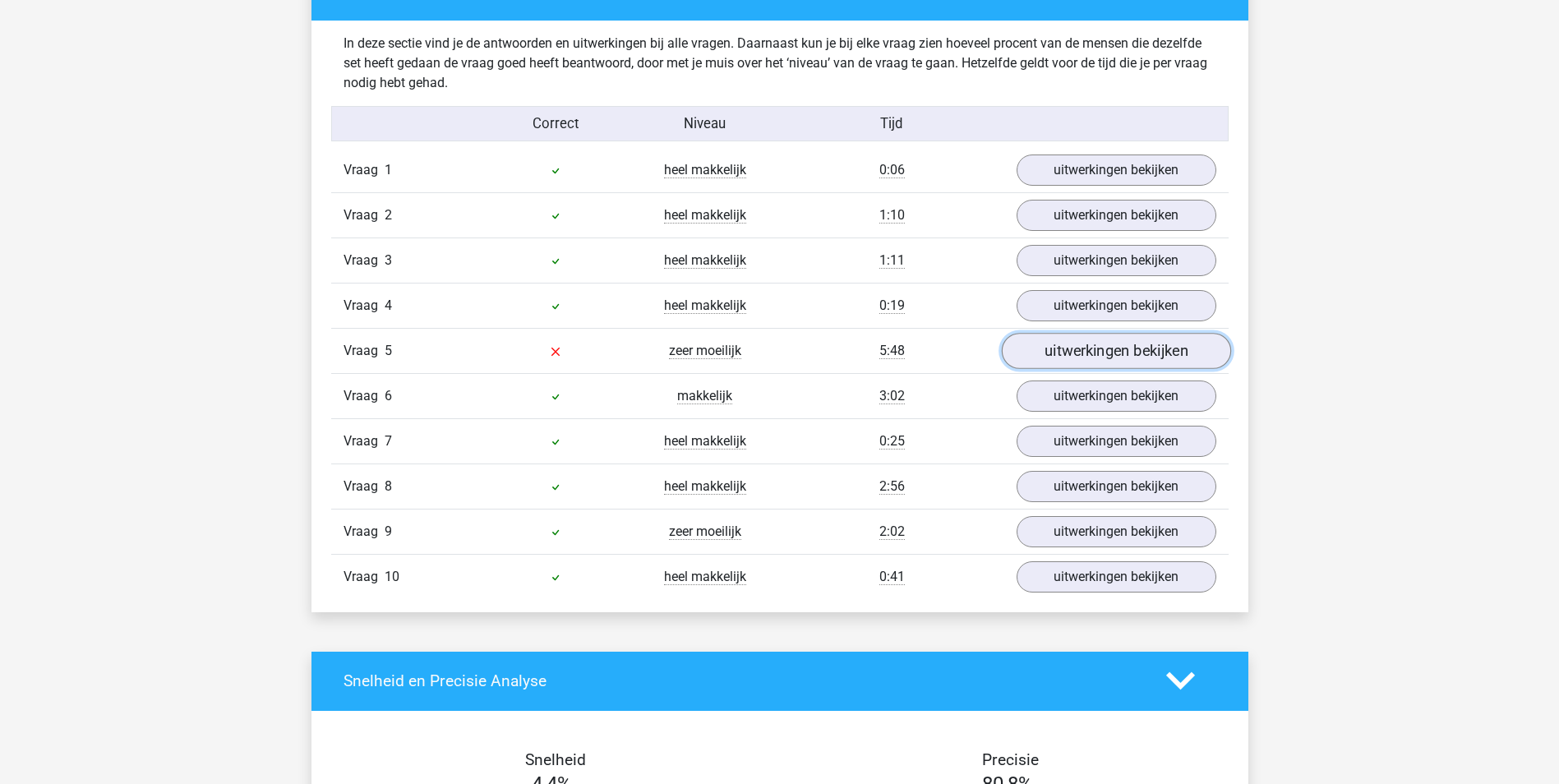
click at [1072, 354] on link "uitwerkingen bekijken" at bounding box center [1115, 350] width 229 height 36
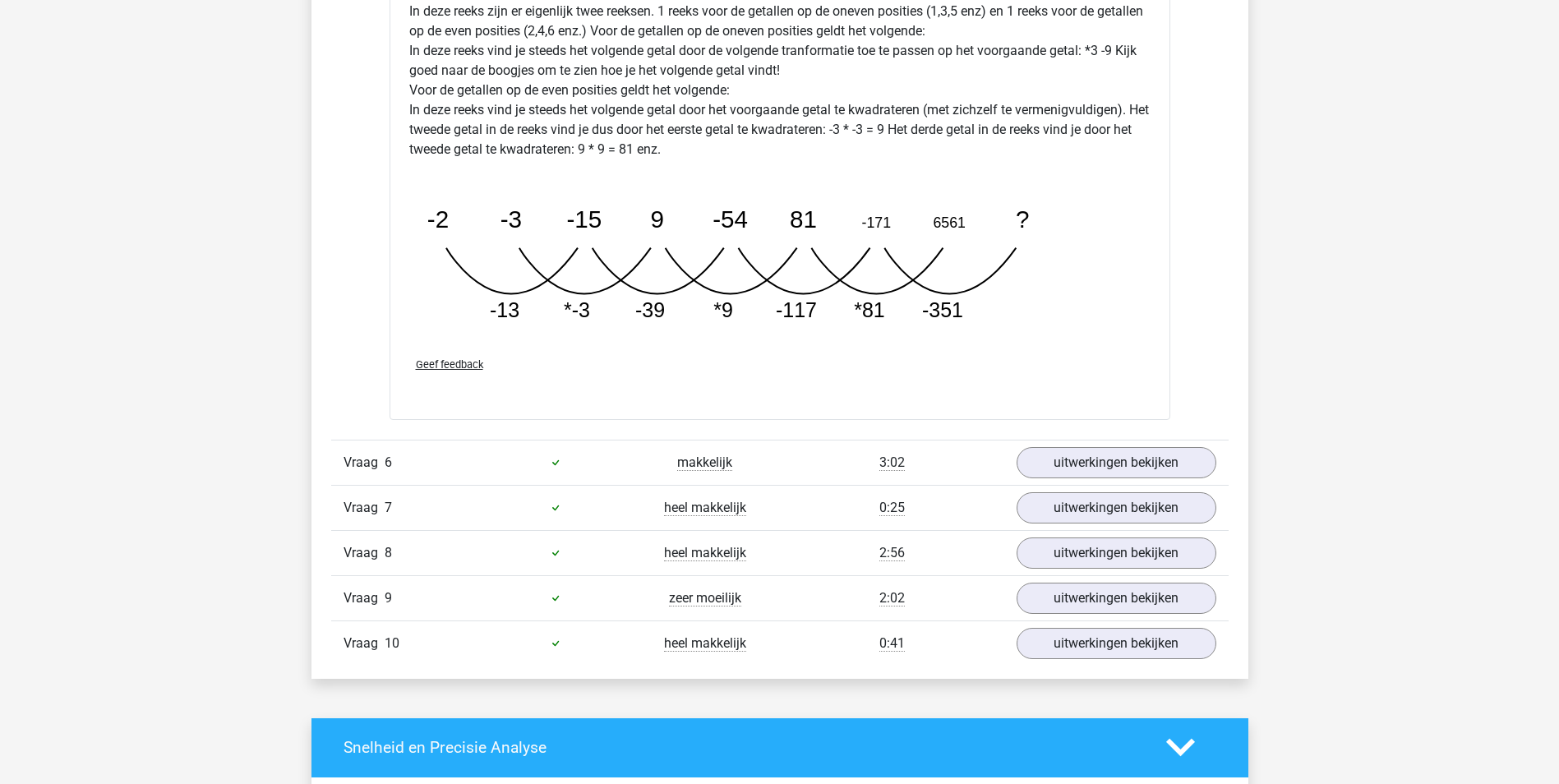
scroll to position [1807, 0]
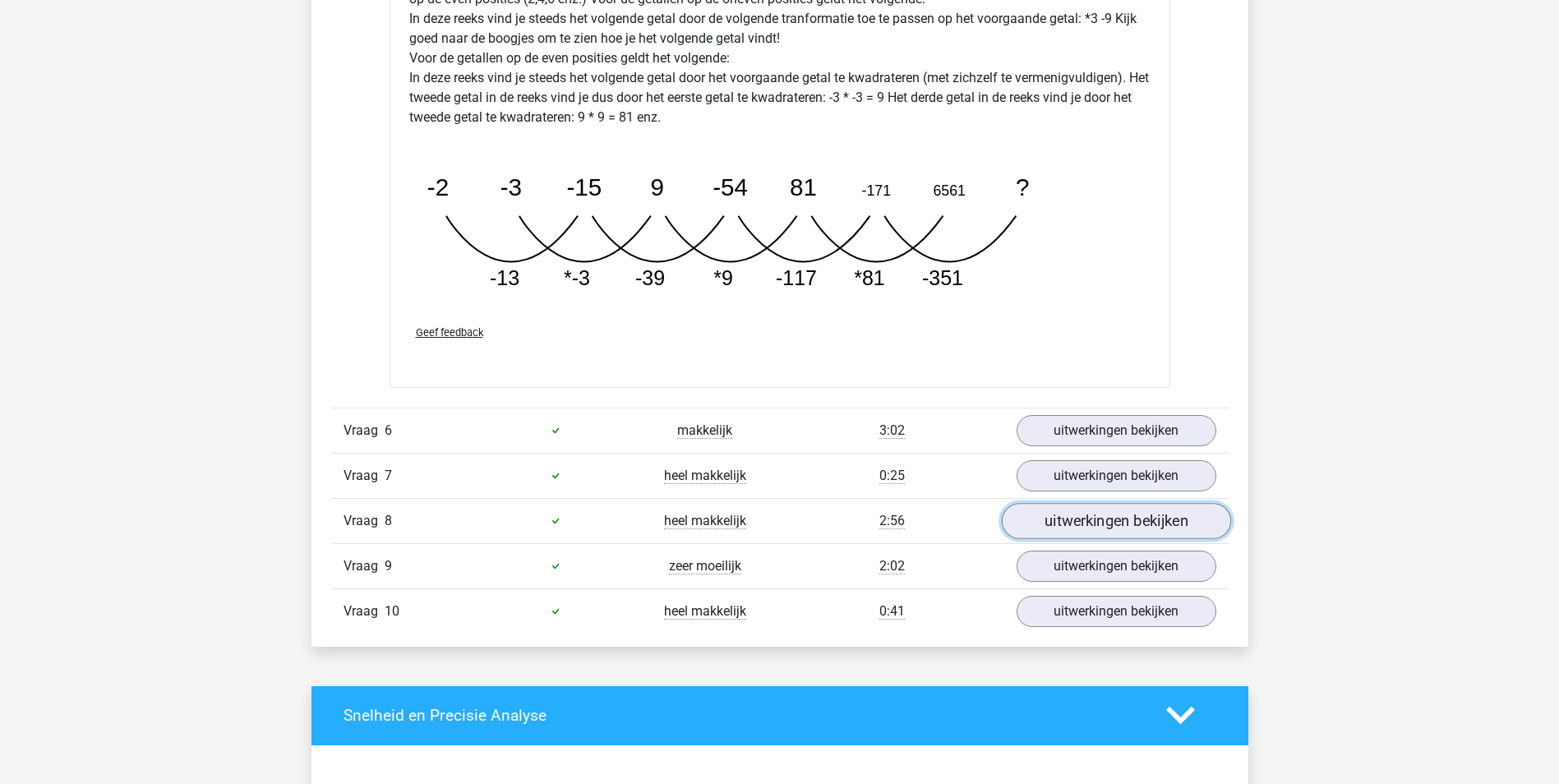
click at [1117, 528] on link "uitwerkingen bekijken" at bounding box center [1115, 521] width 229 height 36
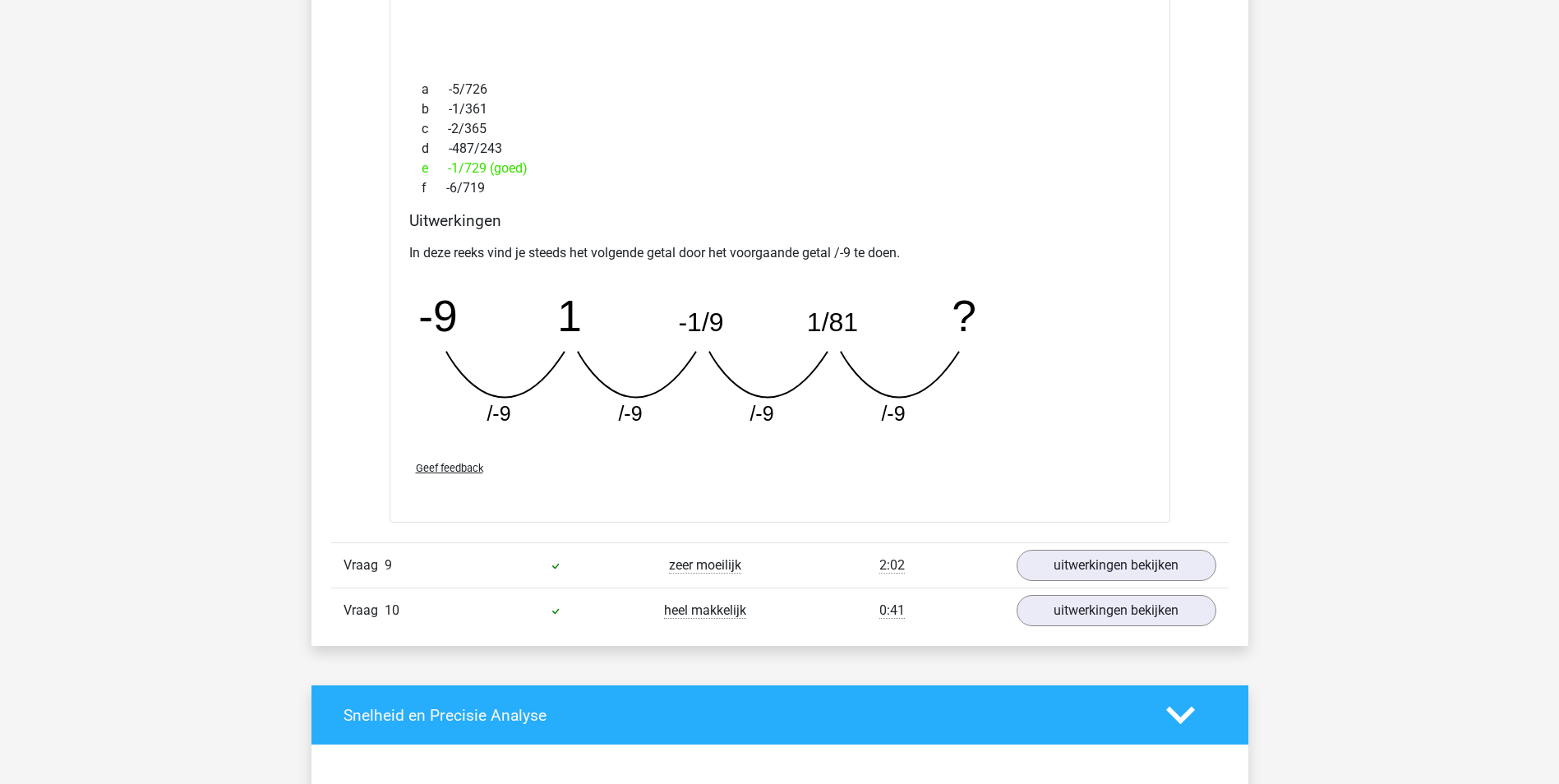
scroll to position [2547, 0]
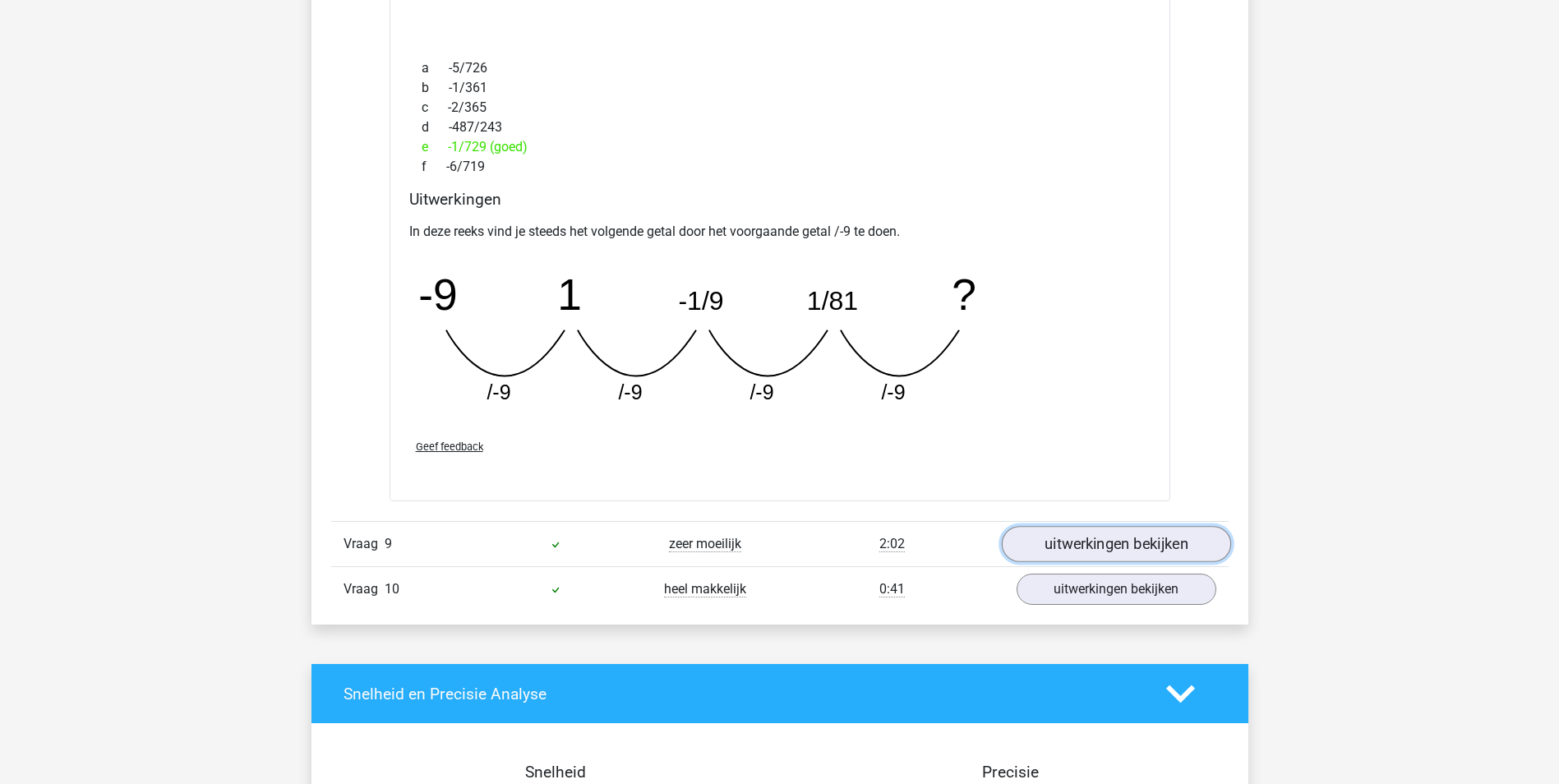
click at [1098, 553] on link "uitwerkingen bekijken" at bounding box center [1115, 544] width 229 height 36
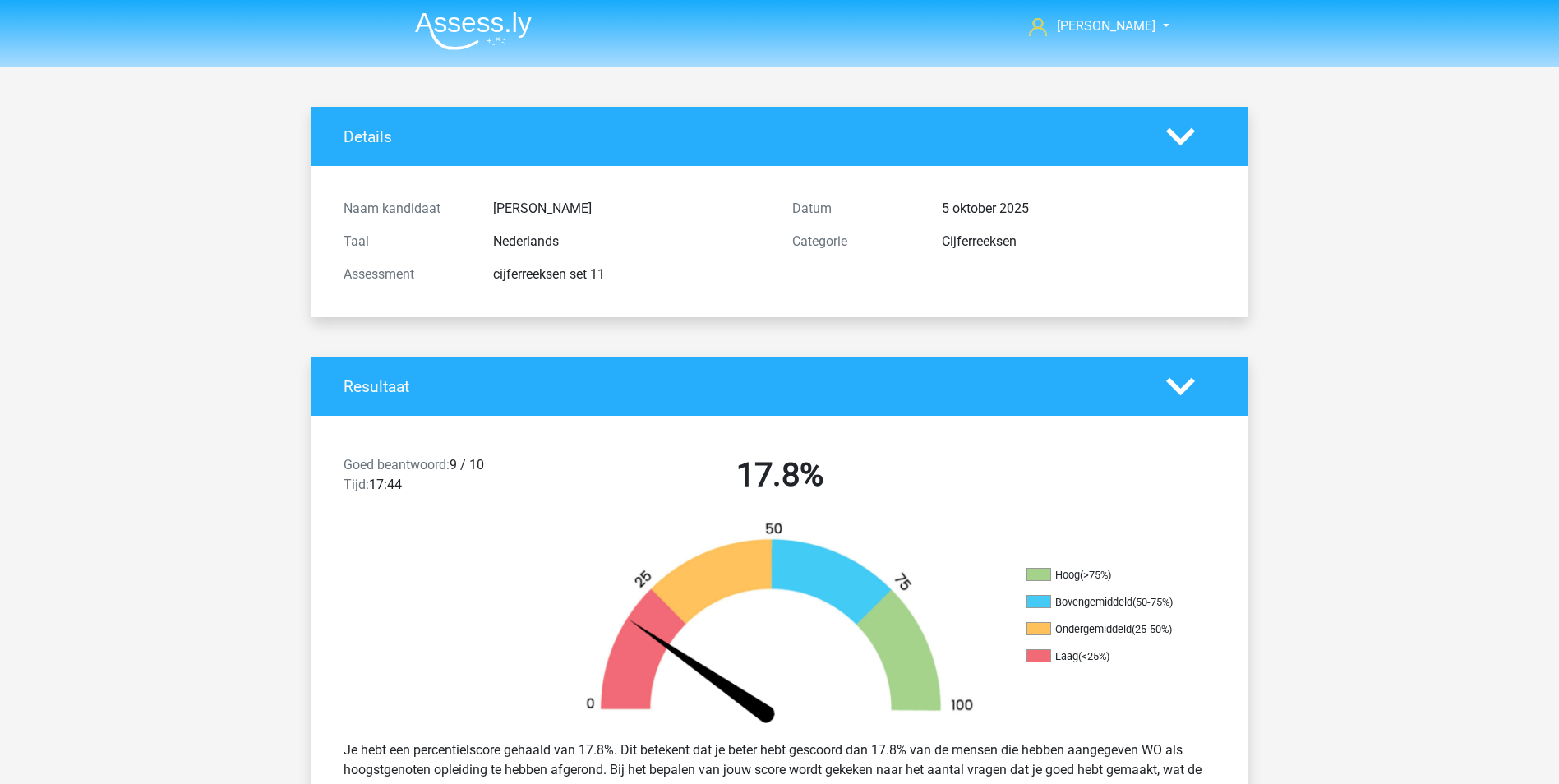
scroll to position [0, 0]
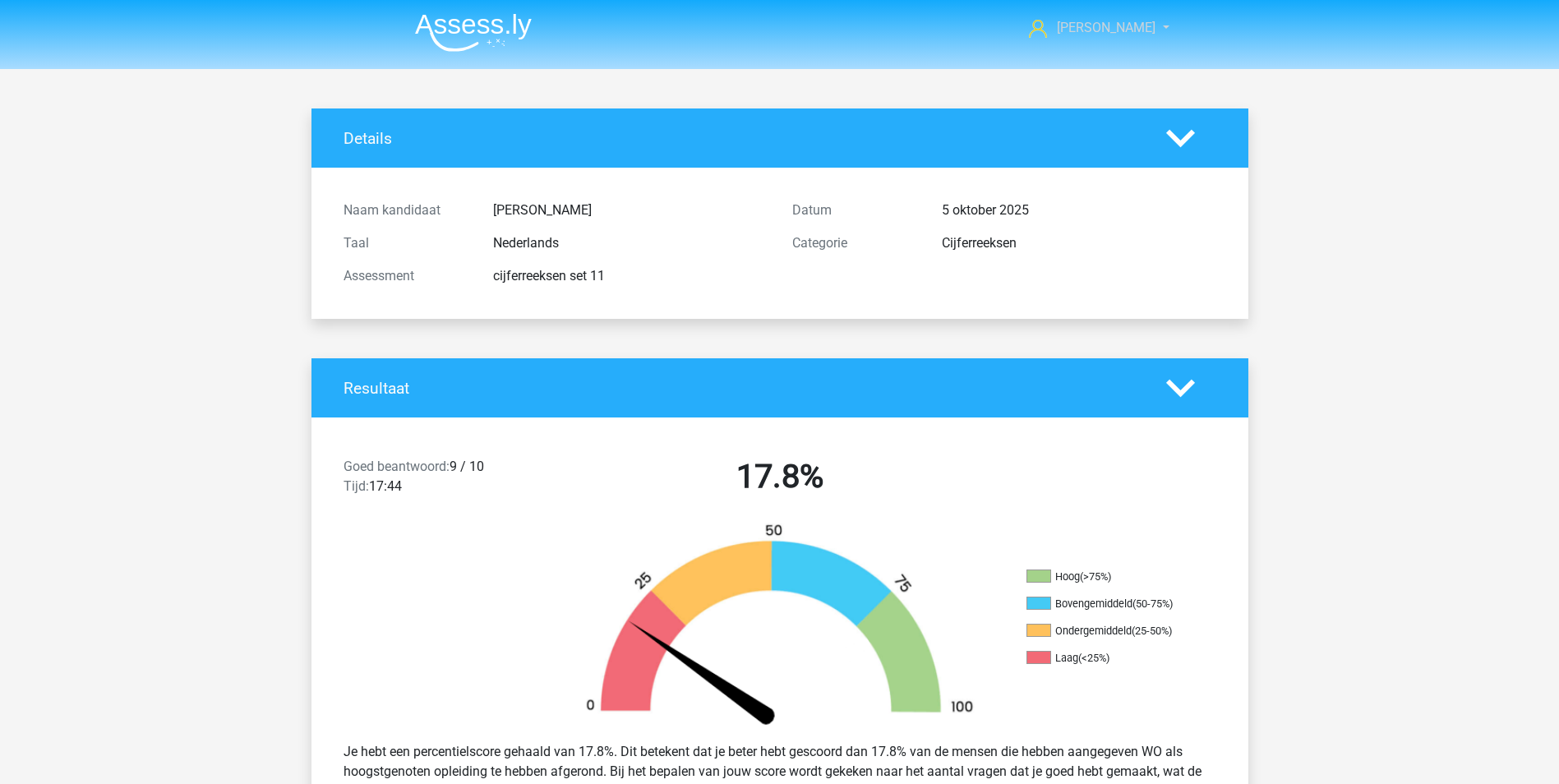
click at [1121, 23] on span "[PERSON_NAME]" at bounding box center [1106, 27] width 98 height 16
drag, startPoint x: 803, startPoint y: 90, endPoint x: 610, endPoint y: 90, distance: 193.0
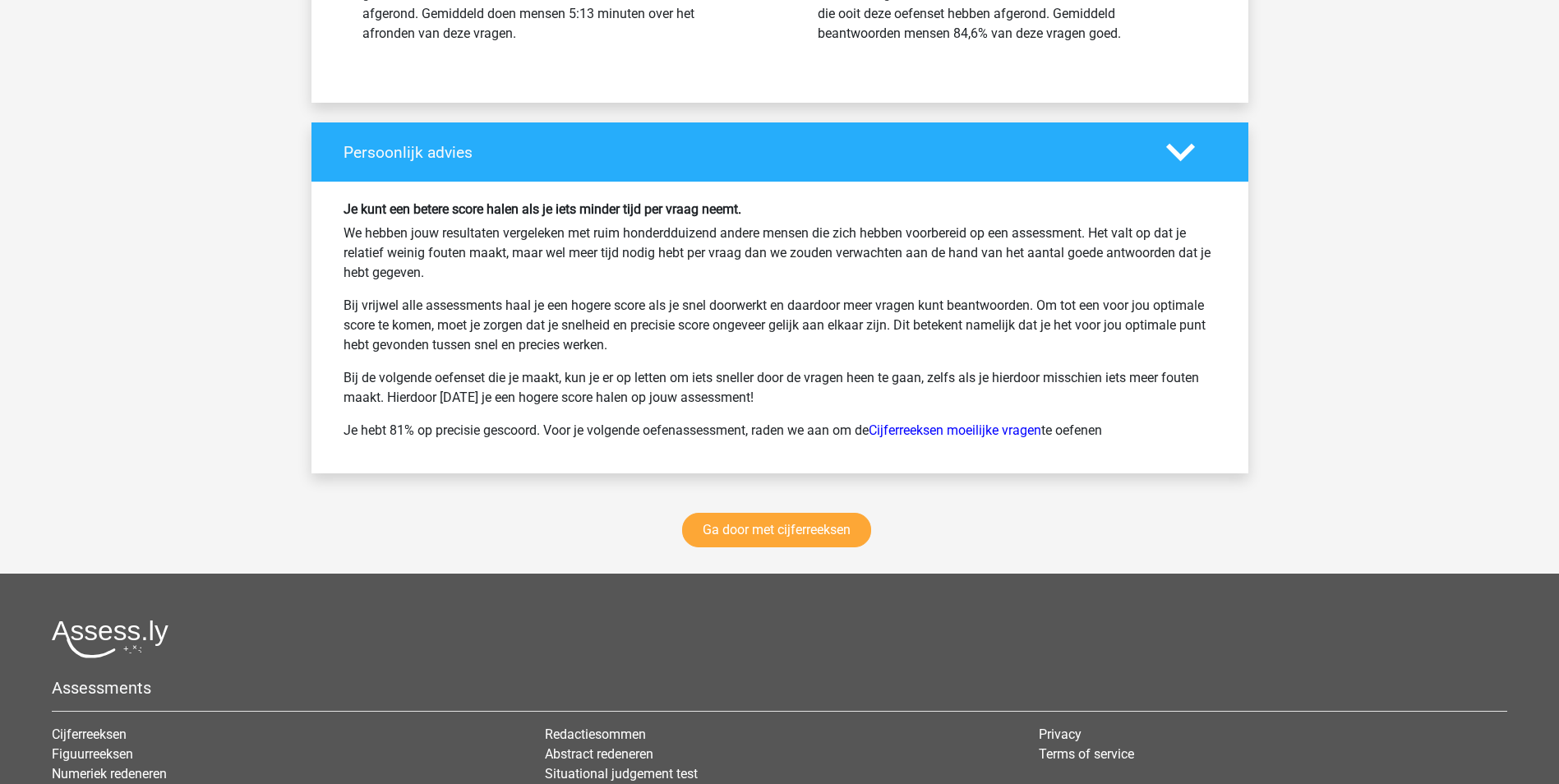
scroll to position [4582, 0]
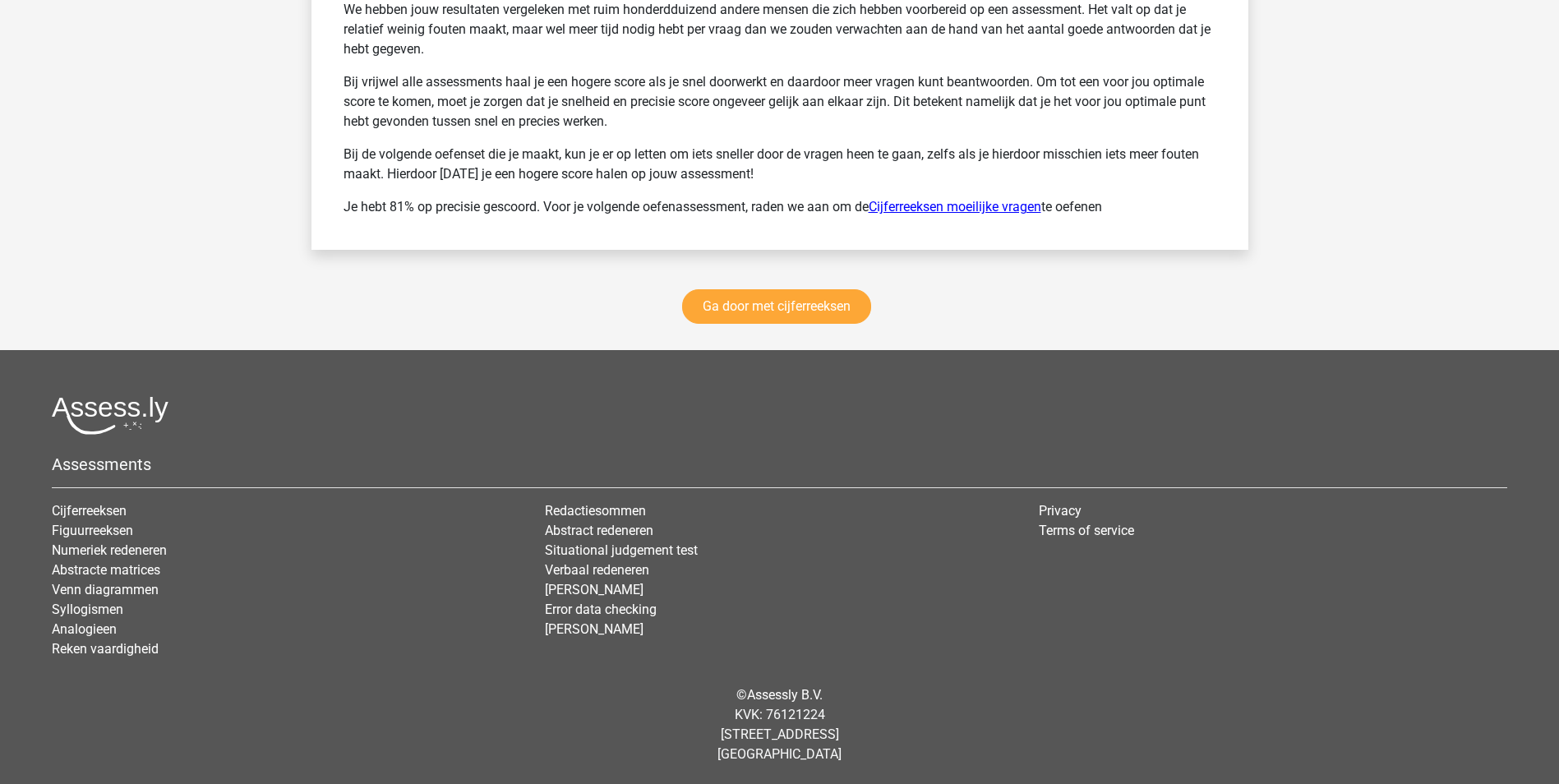
click at [957, 207] on link "Cijferreeksen moeilijke vragen" at bounding box center [955, 207] width 173 height 16
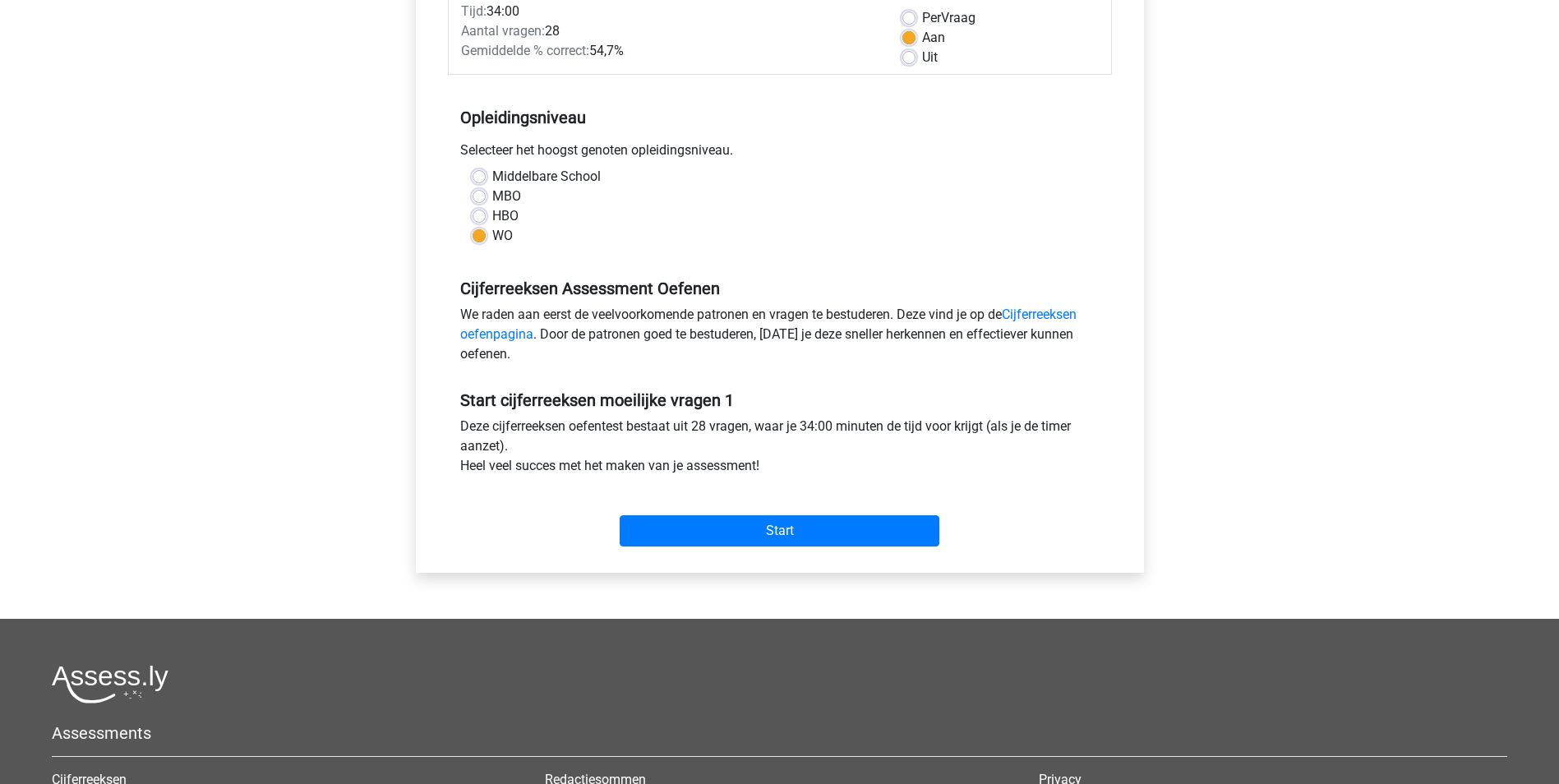
scroll to position [247, 0]
click at [787, 529] on input "Start" at bounding box center [779, 529] width 319 height 31
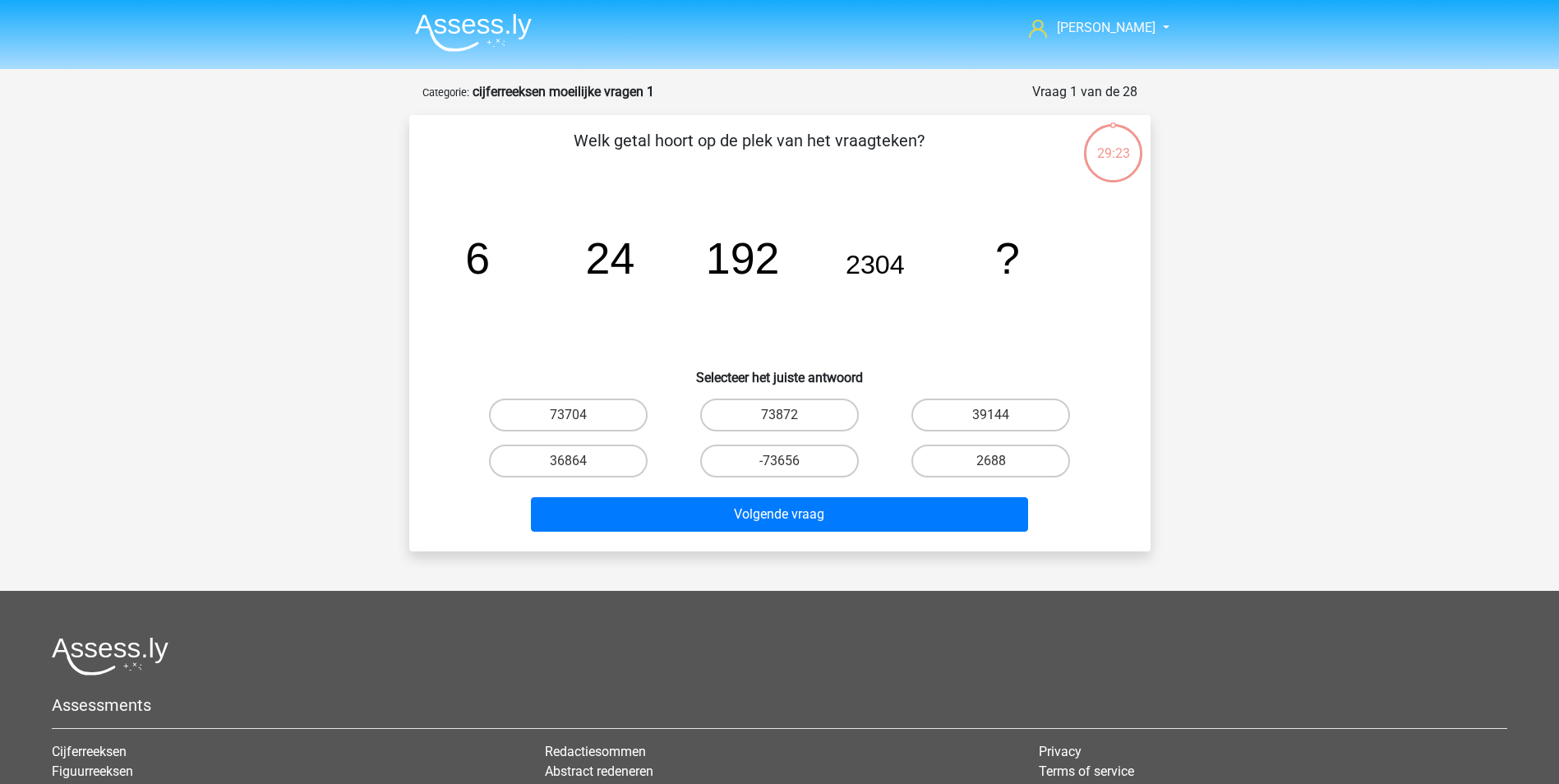
click at [569, 463] on input "36864" at bounding box center [573, 466] width 11 height 11
radio input "true"
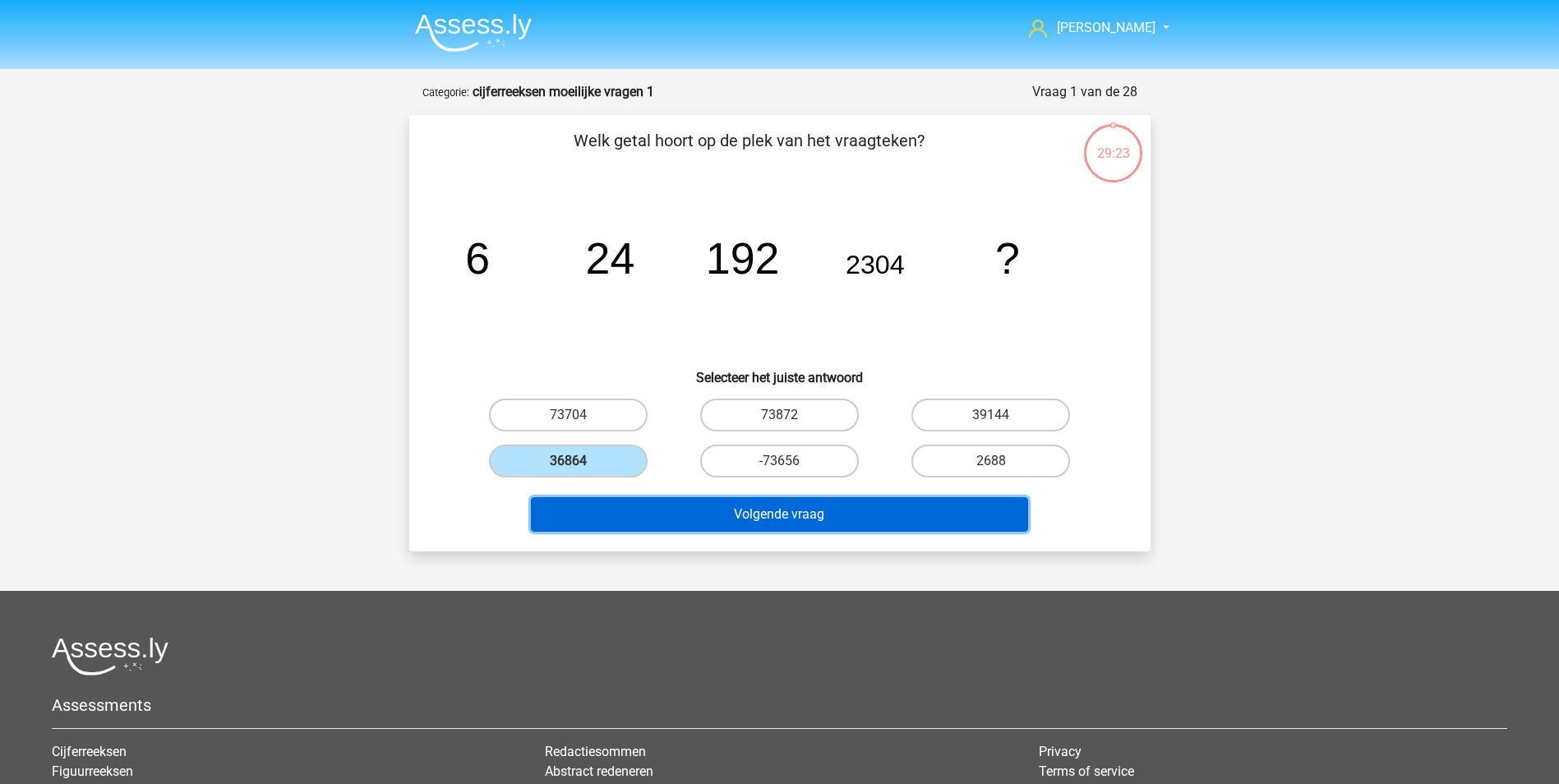
click at [768, 519] on button "Volgende vraag" at bounding box center [779, 514] width 497 height 35
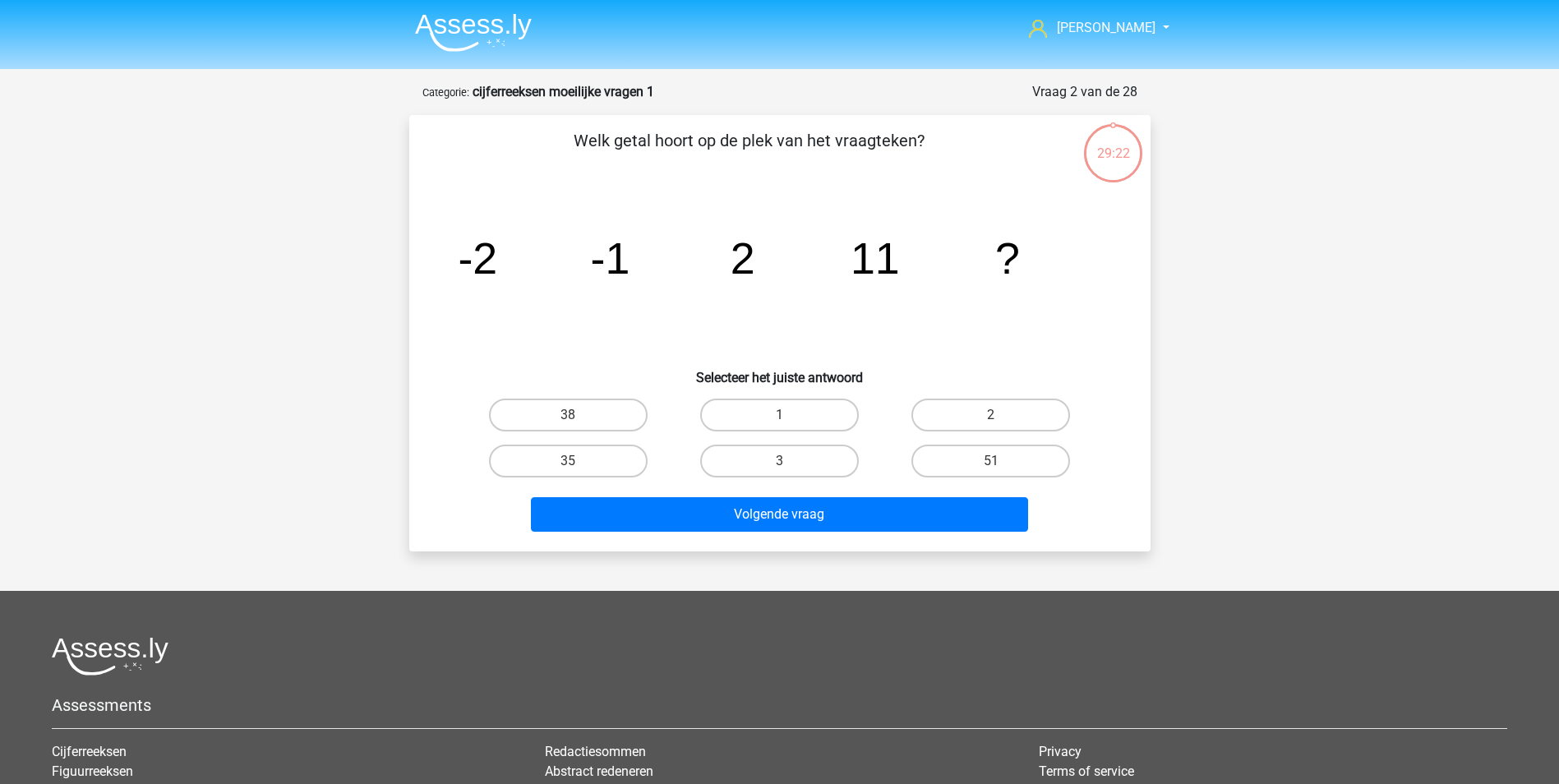
scroll to position [82, 0]
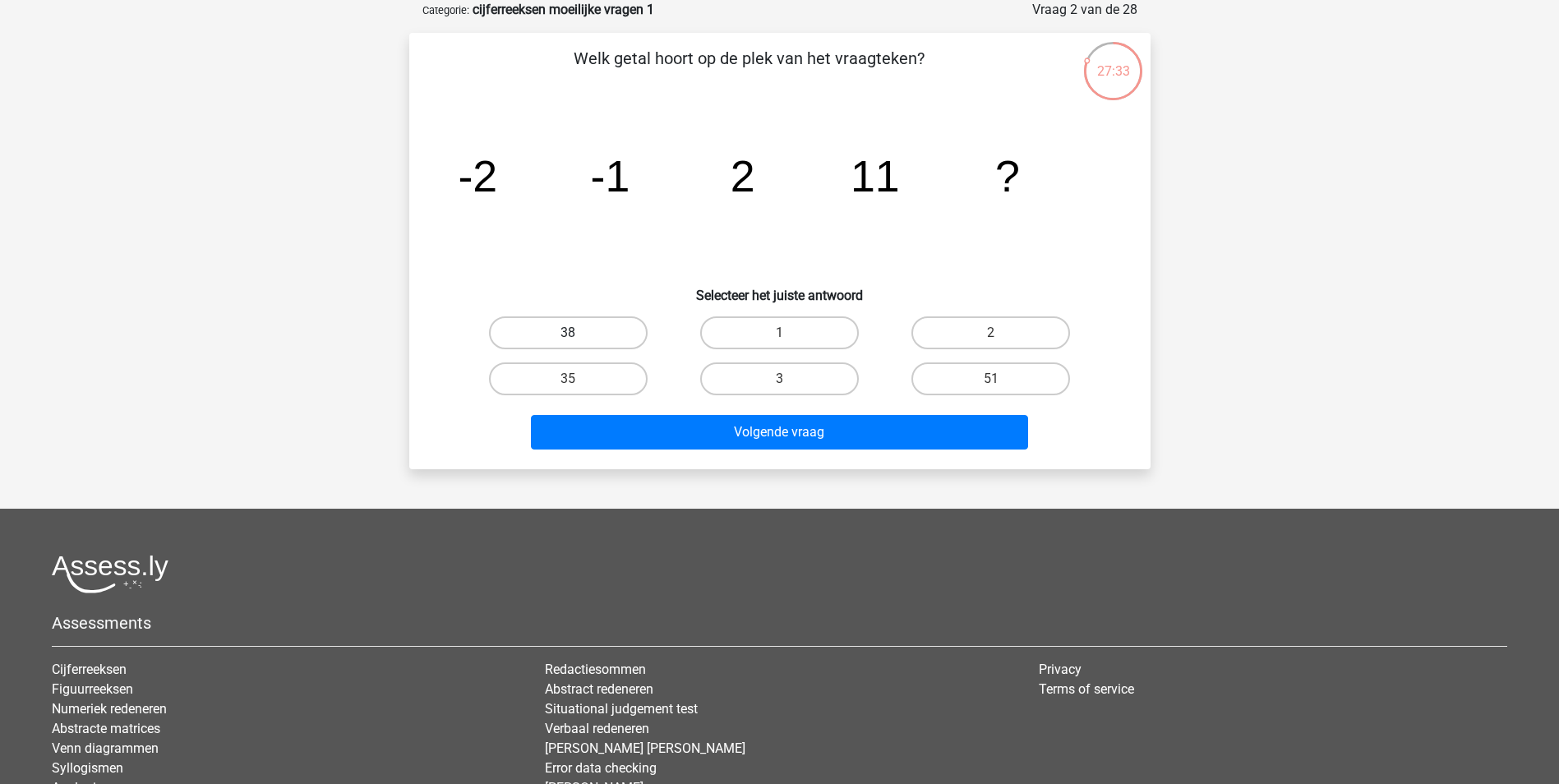
click at [569, 329] on label "38" at bounding box center [568, 333] width 159 height 33
click at [569, 333] on input "38" at bounding box center [573, 338] width 11 height 11
radio input "true"
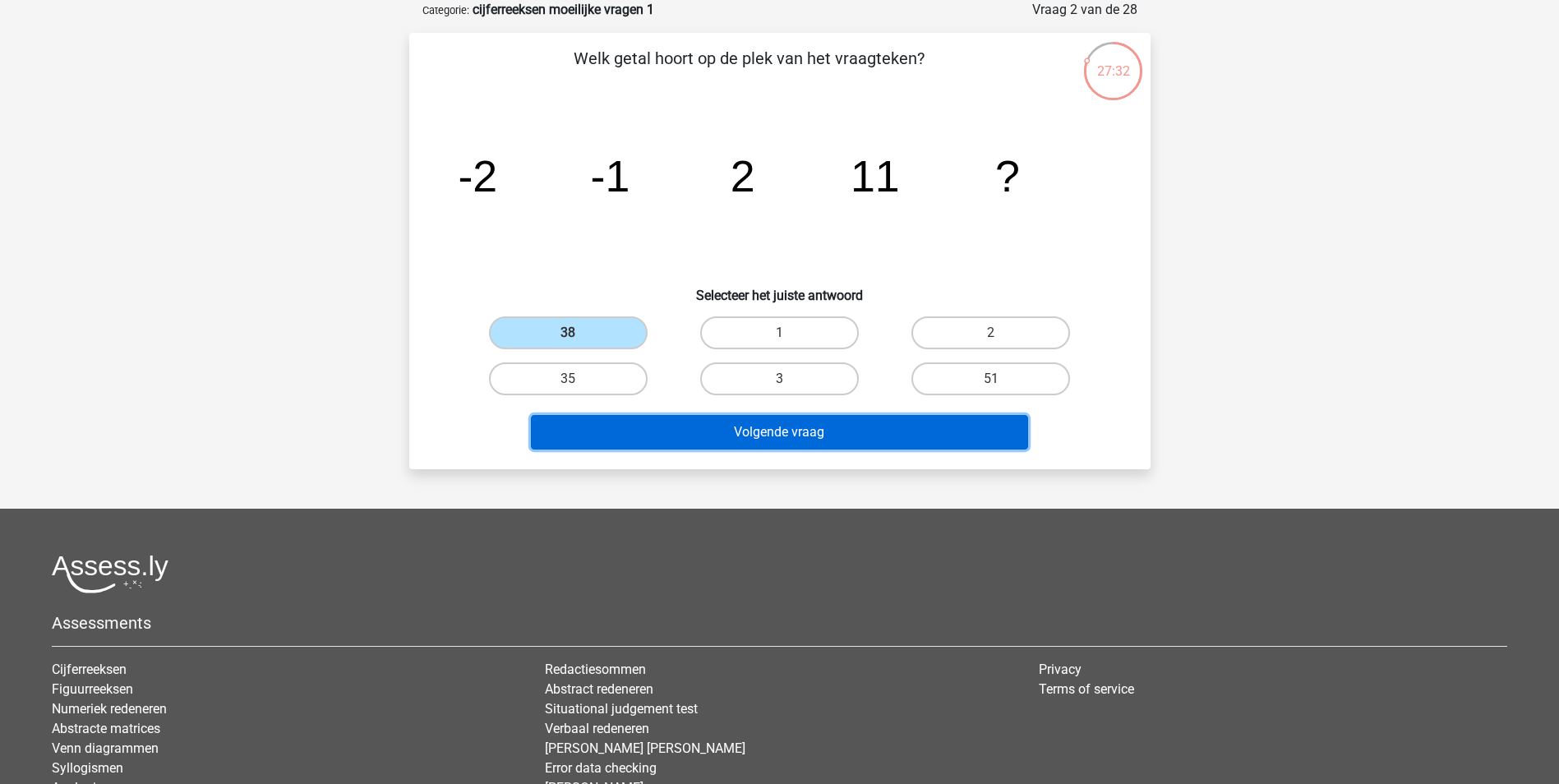
click at [746, 434] on button "Volgende vraag" at bounding box center [779, 432] width 497 height 35
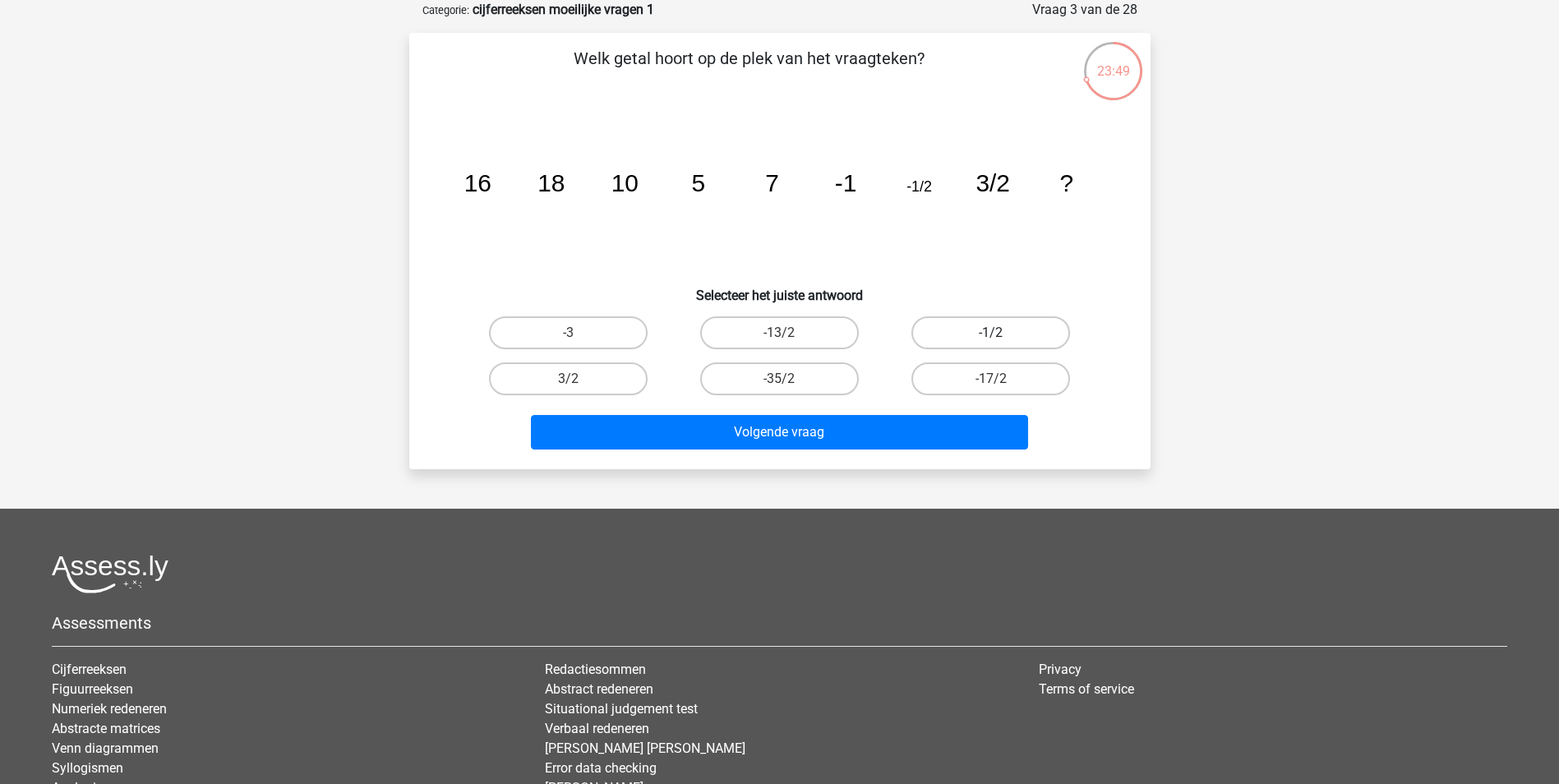
click at [1006, 335] on label "-1/2" at bounding box center [990, 333] width 159 height 33
click at [1002, 335] on input "-1/2" at bounding box center [996, 338] width 11 height 11
radio input "true"
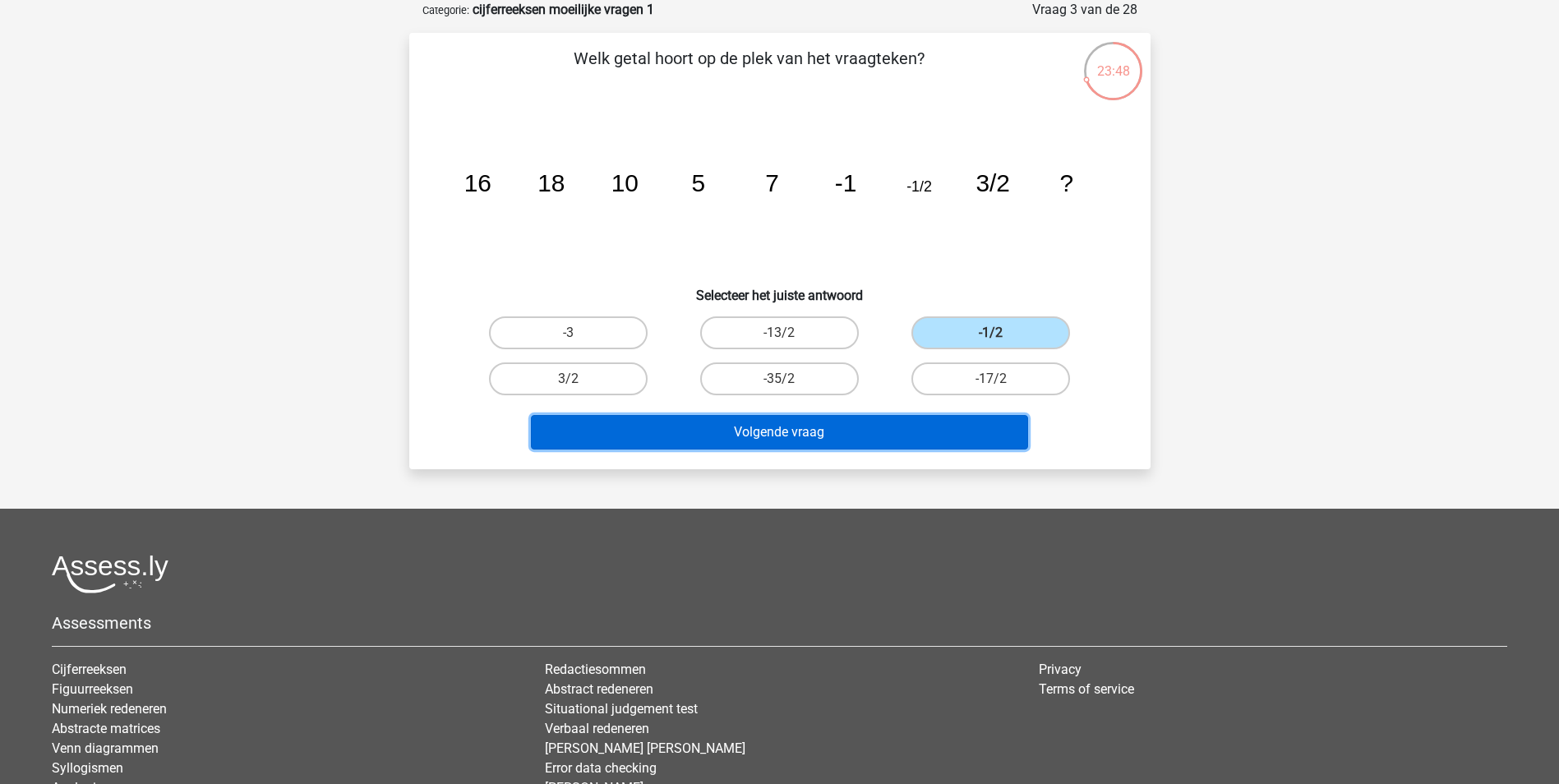
click at [827, 426] on button "Volgende vraag" at bounding box center [779, 432] width 497 height 35
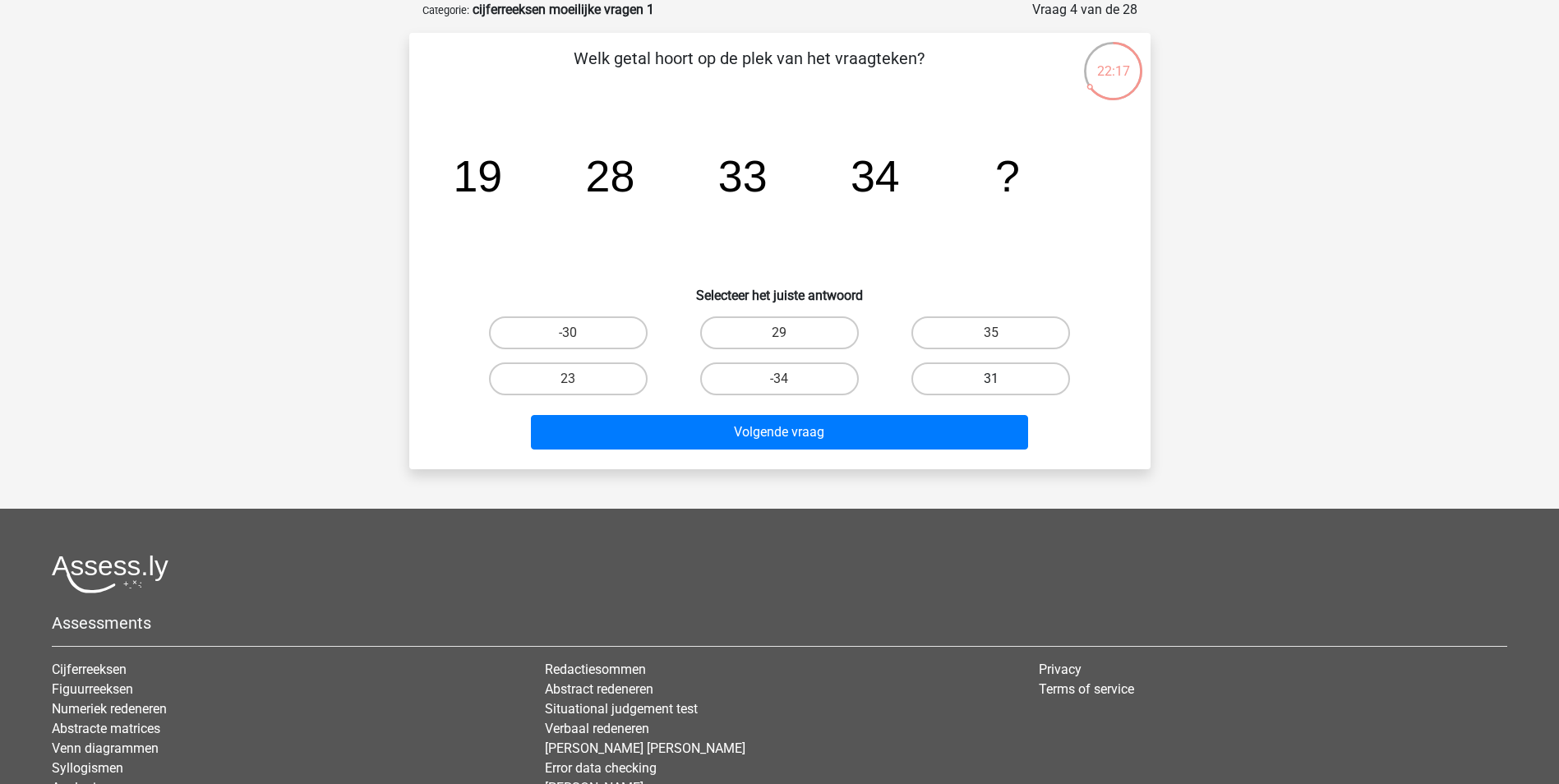
click at [1017, 377] on label "31" at bounding box center [990, 379] width 159 height 33
click at [1002, 379] on input "31" at bounding box center [996, 384] width 11 height 11
radio input "true"
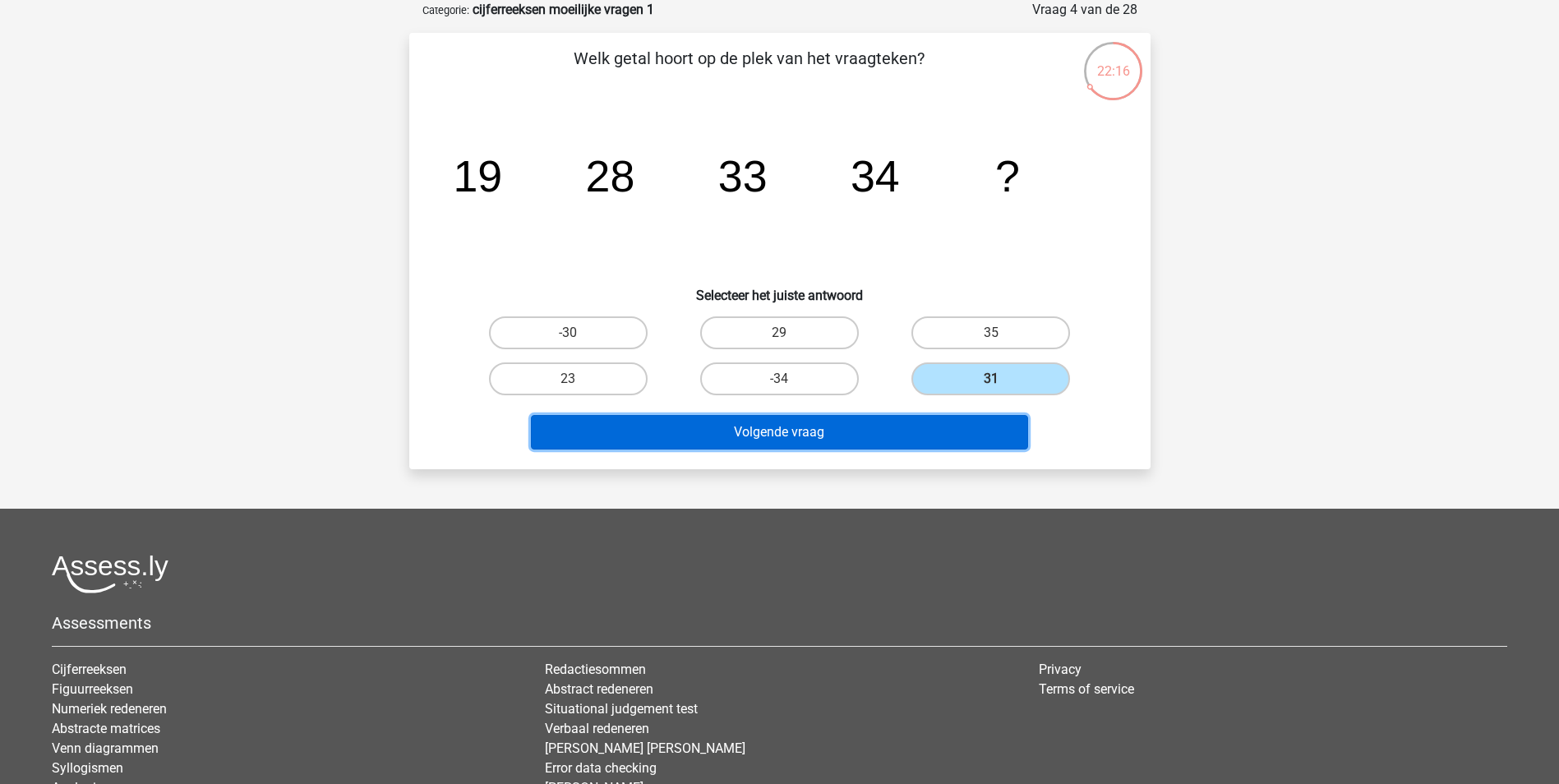
click at [783, 433] on button "Volgende vraag" at bounding box center [779, 432] width 497 height 35
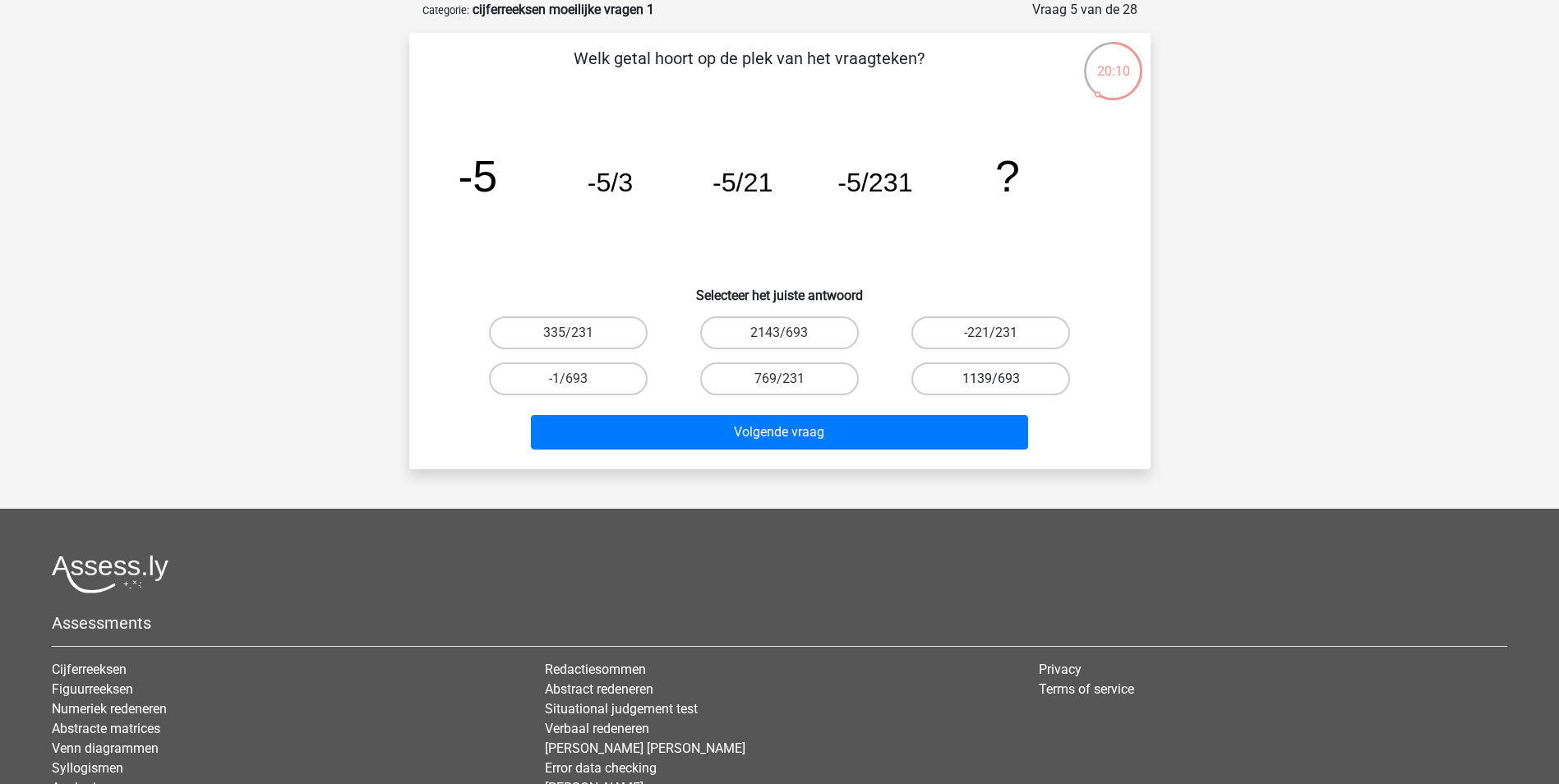
click at [1002, 384] on label "1139/693" at bounding box center [990, 379] width 159 height 33
click at [1002, 384] on input "1139/693" at bounding box center [996, 384] width 11 height 11
radio input "true"
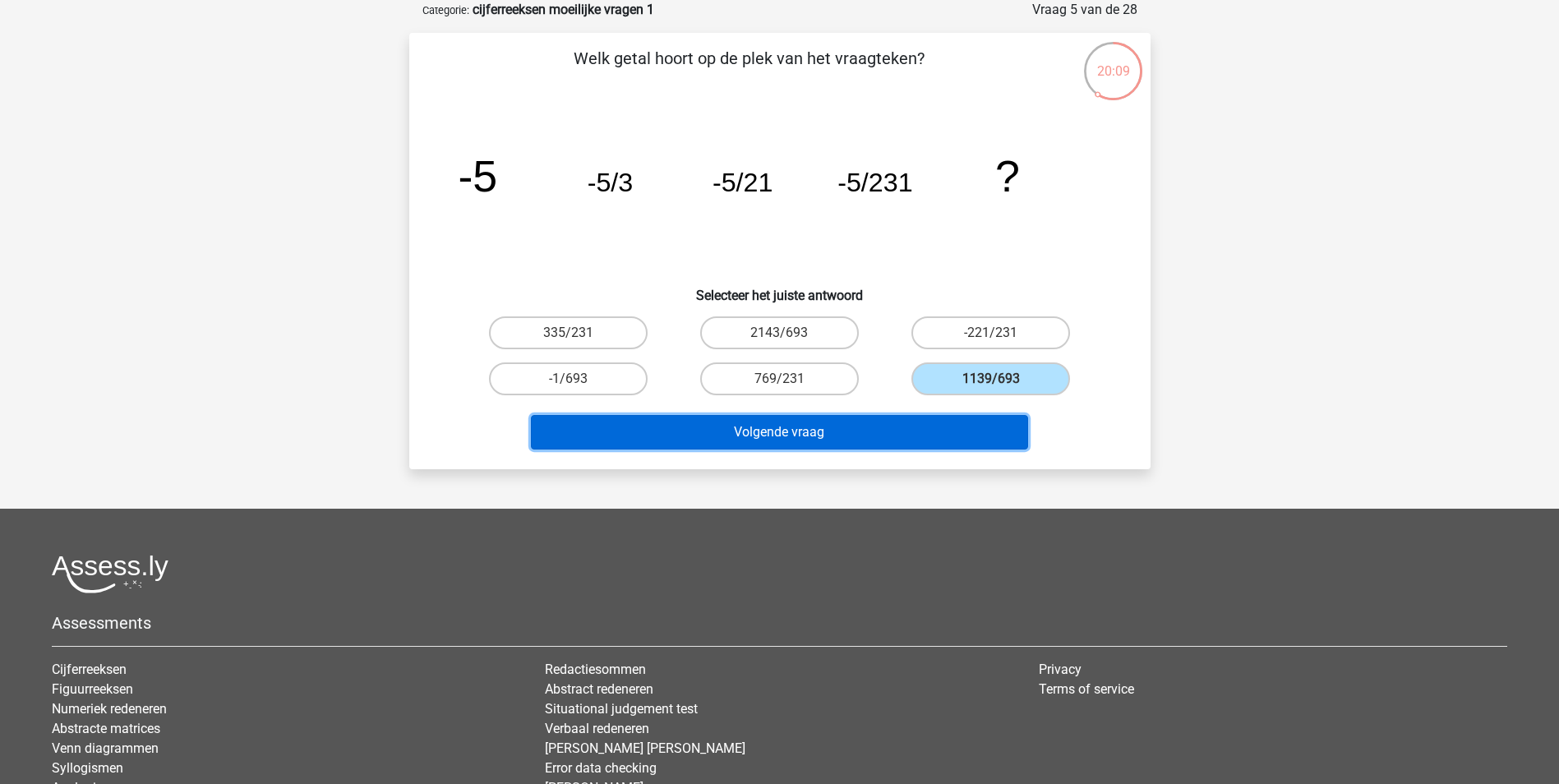
click at [818, 440] on button "Volgende vraag" at bounding box center [779, 432] width 497 height 35
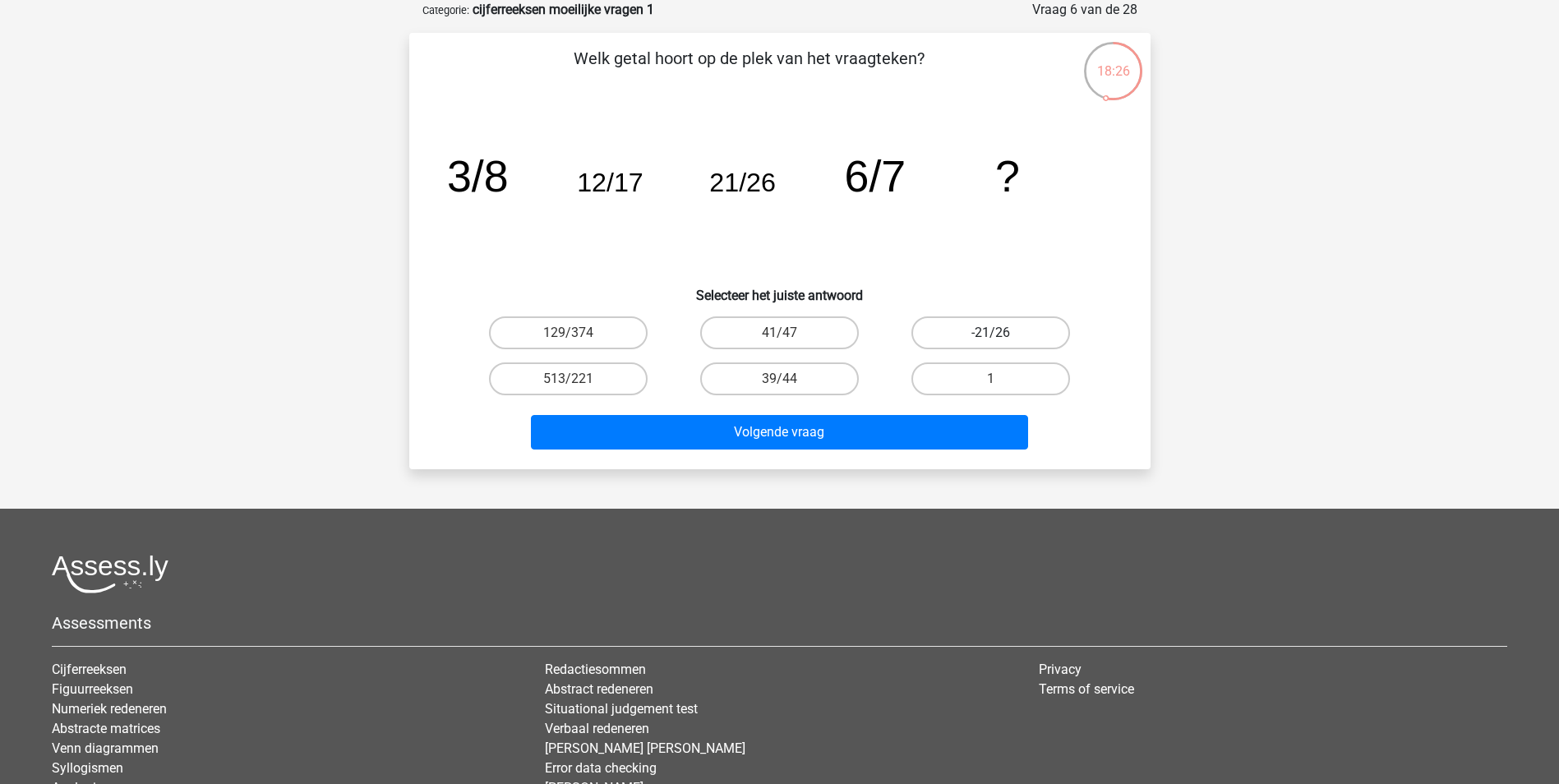
click at [977, 333] on label "-21/26" at bounding box center [990, 333] width 159 height 33
click at [991, 333] on input "-21/26" at bounding box center [996, 338] width 11 height 11
radio input "true"
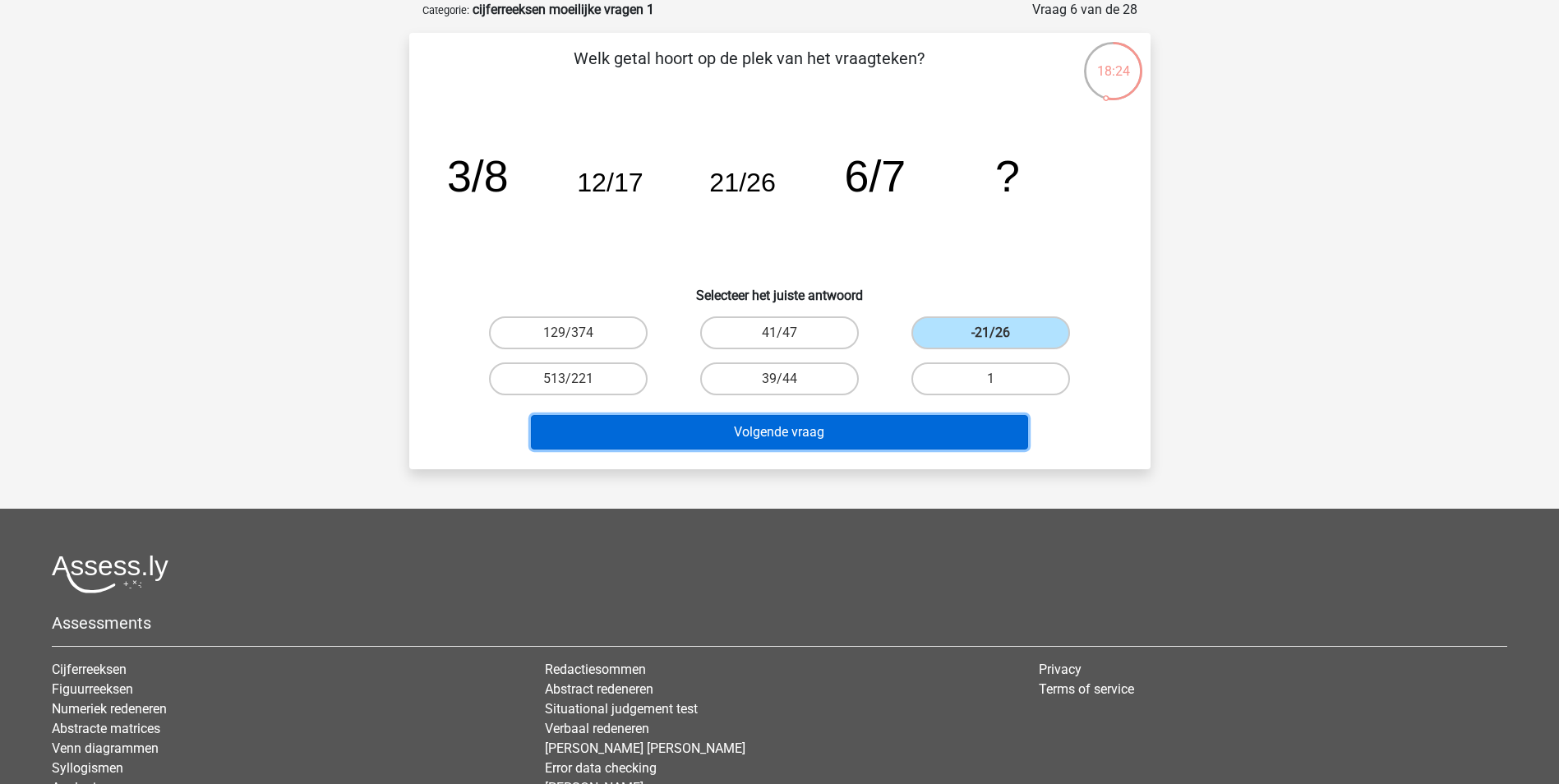
click at [783, 432] on button "Volgende vraag" at bounding box center [779, 432] width 497 height 35
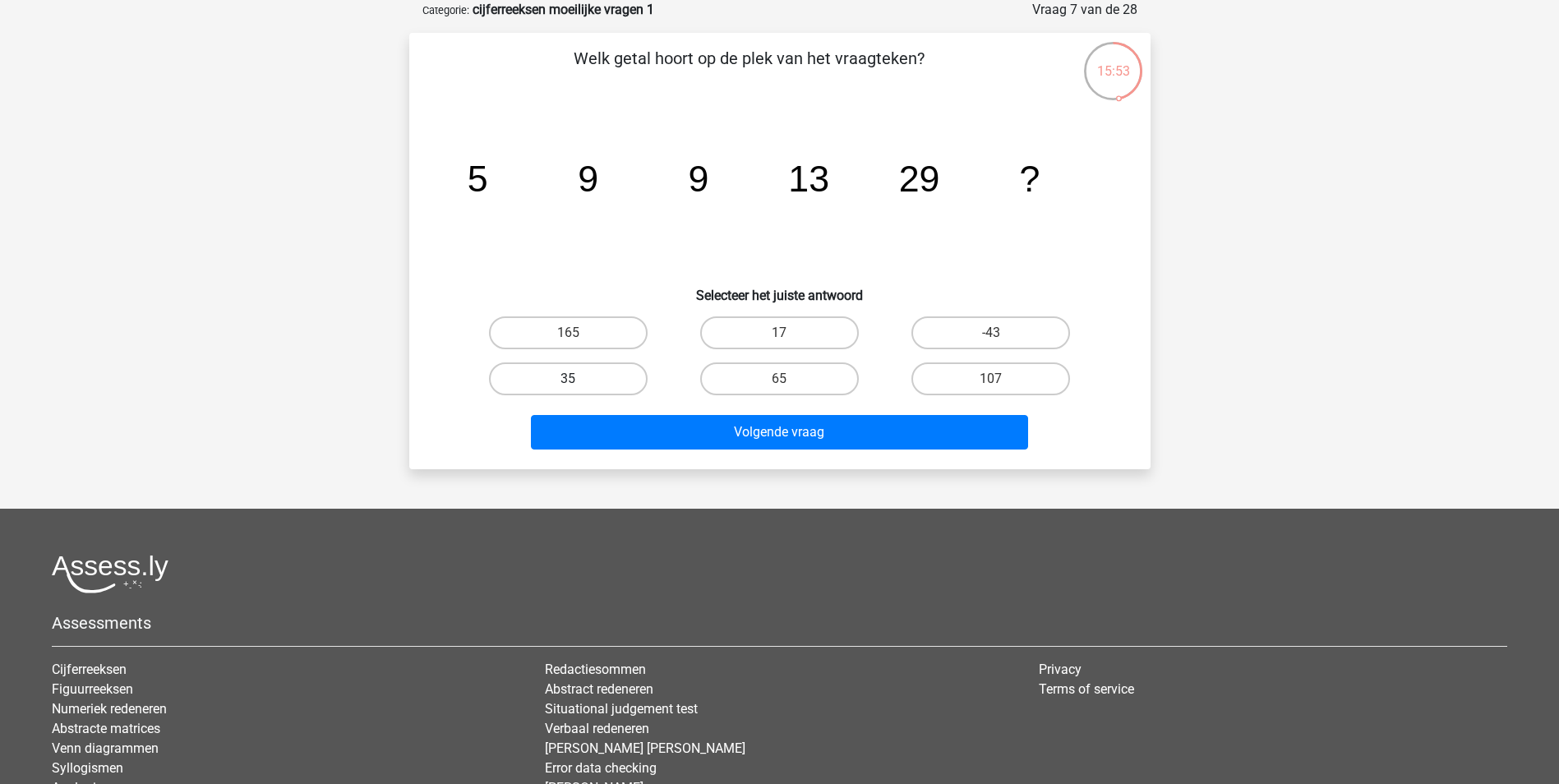
click at [587, 377] on label "35" at bounding box center [568, 379] width 159 height 33
click at [579, 379] on input "35" at bounding box center [573, 384] width 11 height 11
radio input "true"
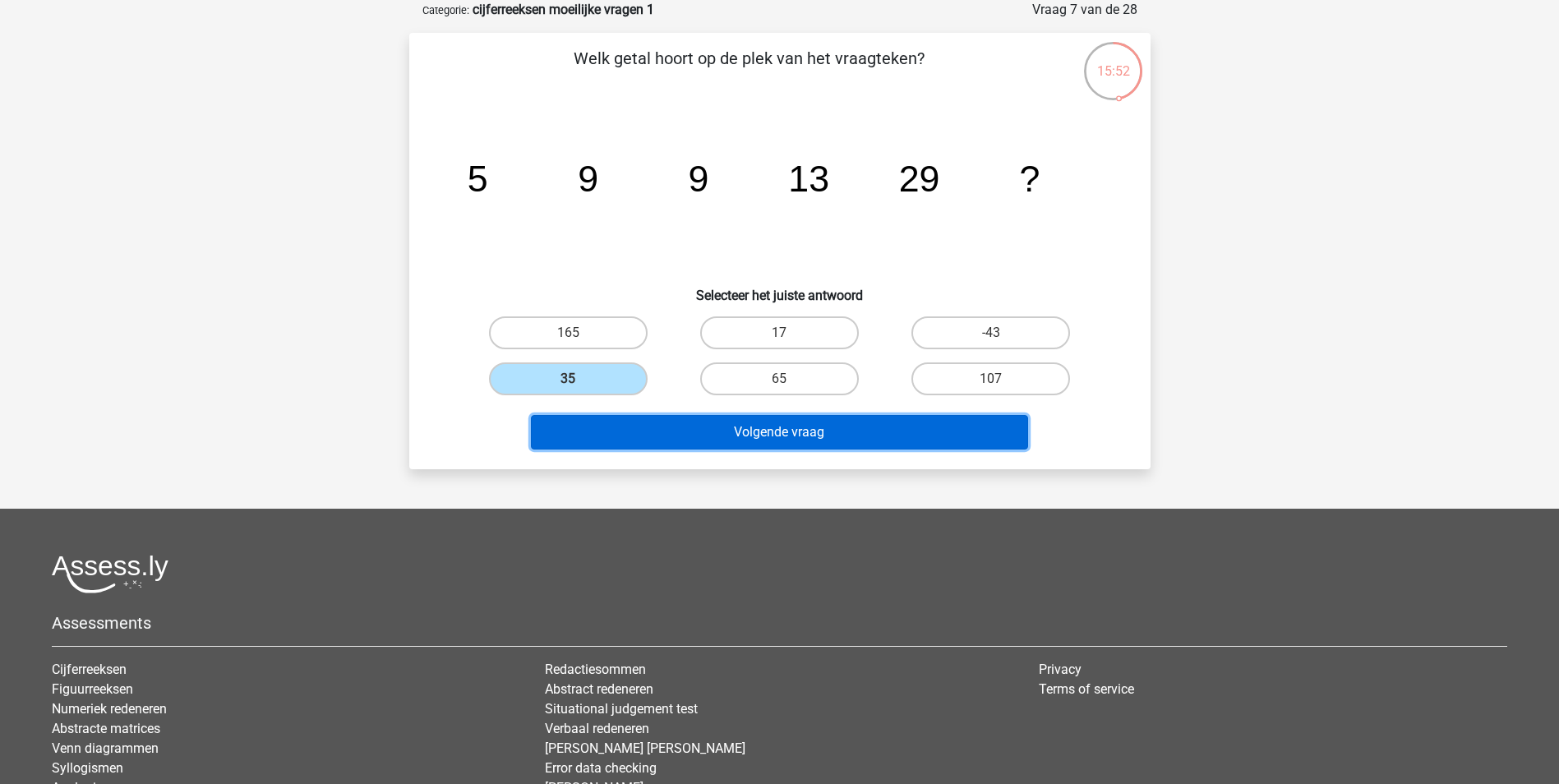
click at [815, 436] on button "Volgende vraag" at bounding box center [779, 432] width 497 height 35
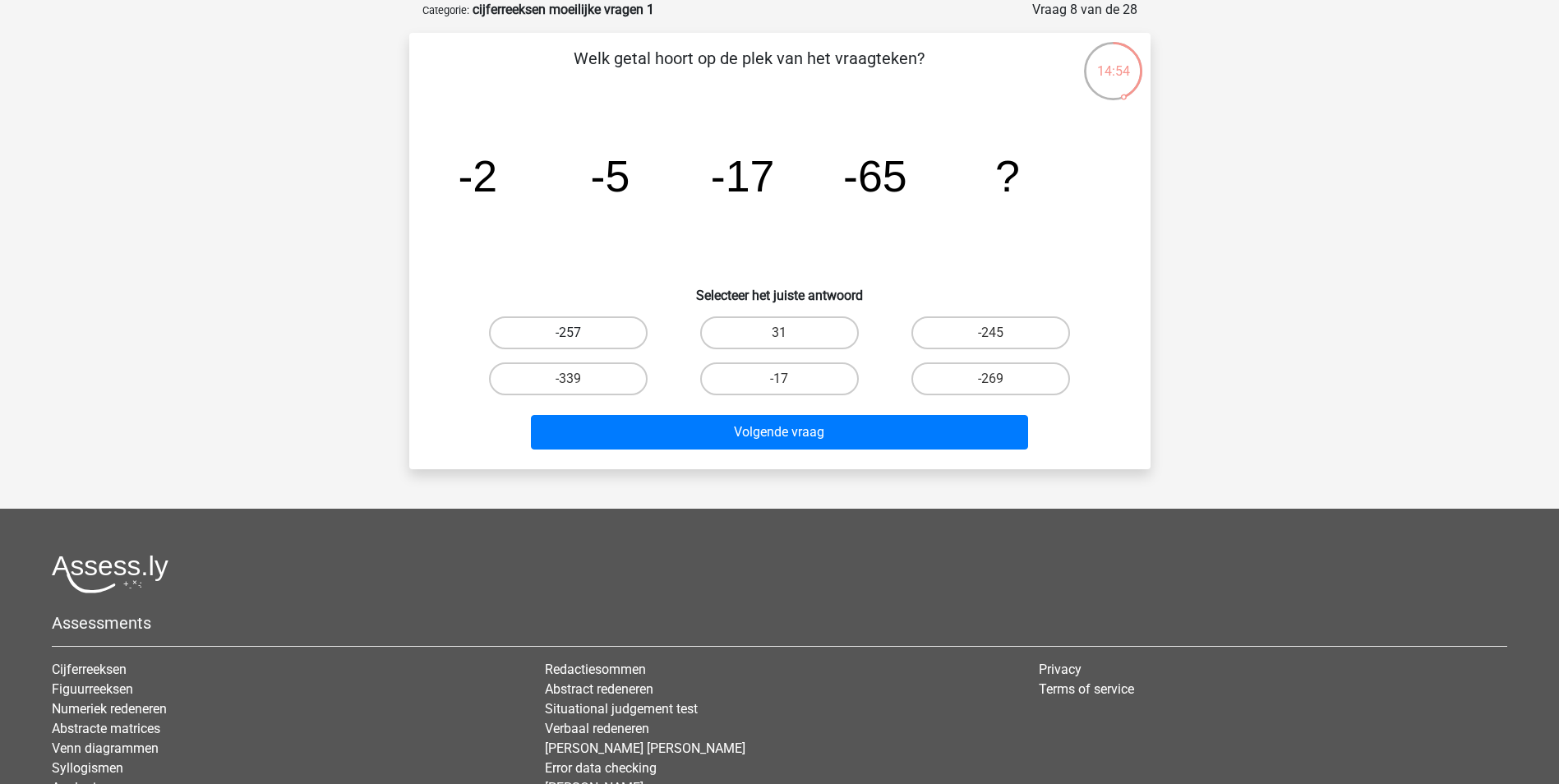
drag, startPoint x: 594, startPoint y: 331, endPoint x: 596, endPoint y: 342, distance: 11.2
click at [593, 331] on label "-257" at bounding box center [568, 333] width 159 height 33
click at [579, 333] on input "-257" at bounding box center [573, 338] width 11 height 11
radio input "true"
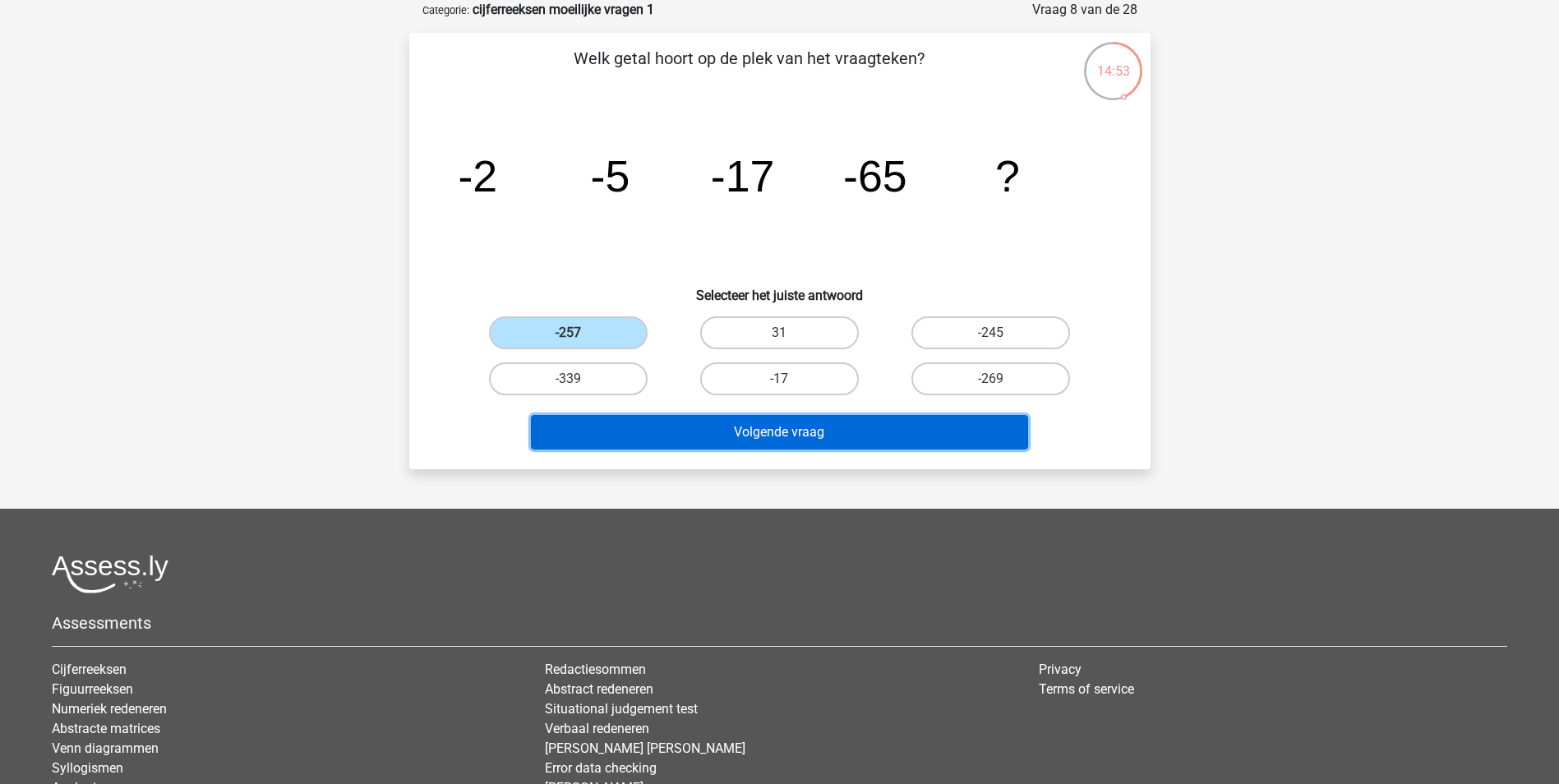
click at [789, 428] on button "Volgende vraag" at bounding box center [779, 432] width 497 height 35
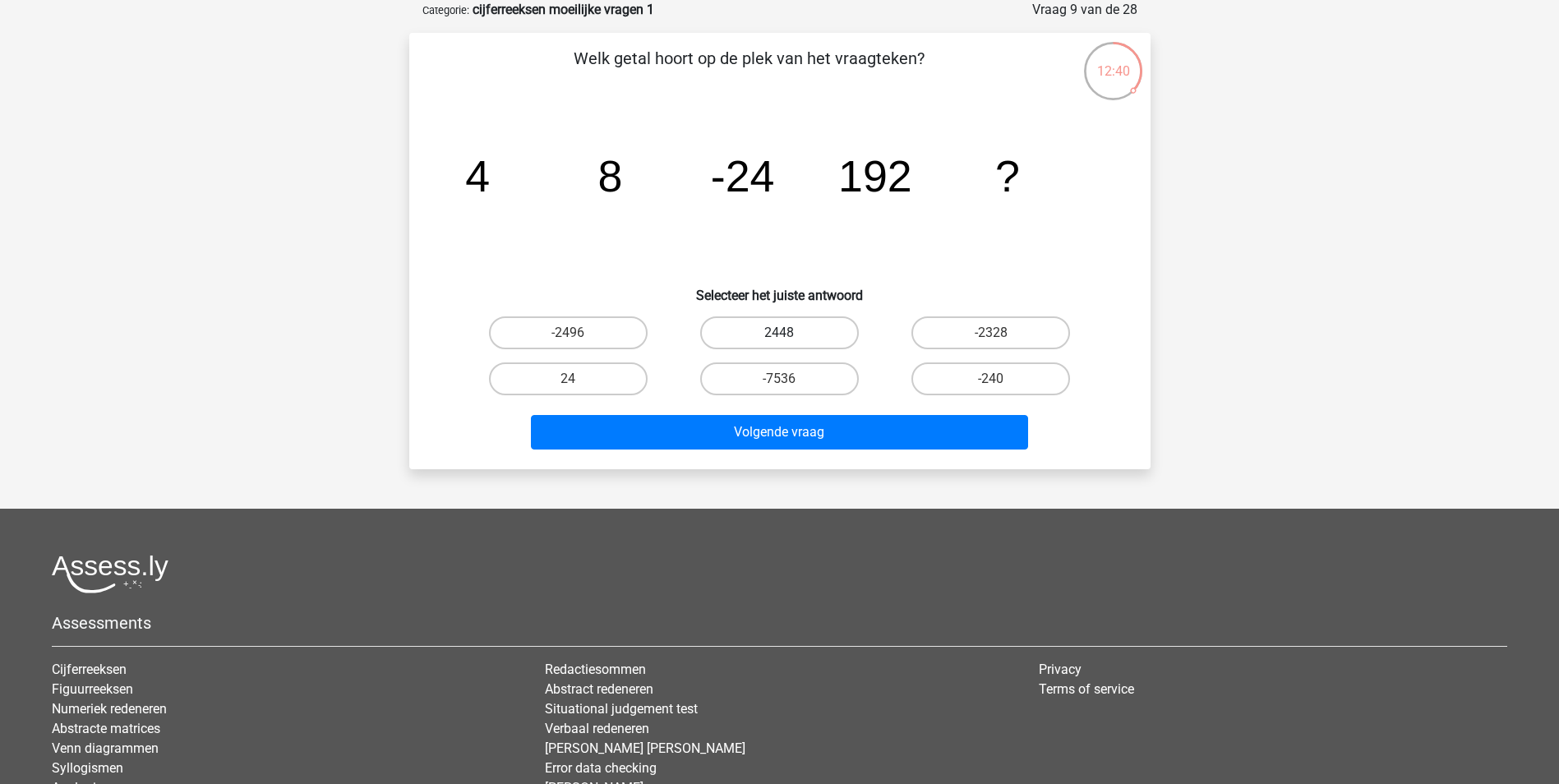
click at [809, 332] on label "2448" at bounding box center [779, 333] width 159 height 33
click at [790, 333] on input "2448" at bounding box center [784, 338] width 11 height 11
radio input "true"
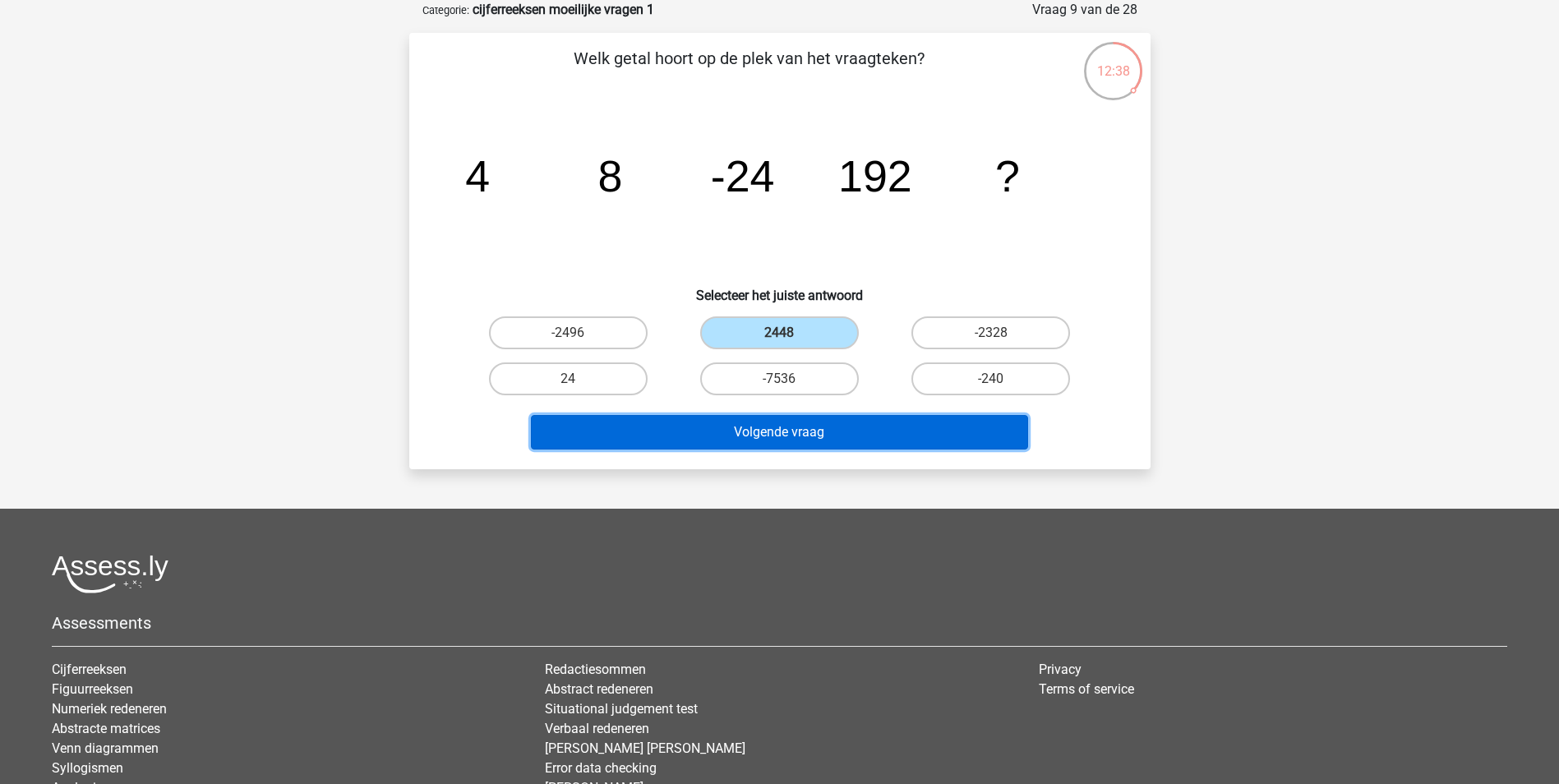
click at [795, 435] on button "Volgende vraag" at bounding box center [779, 432] width 497 height 35
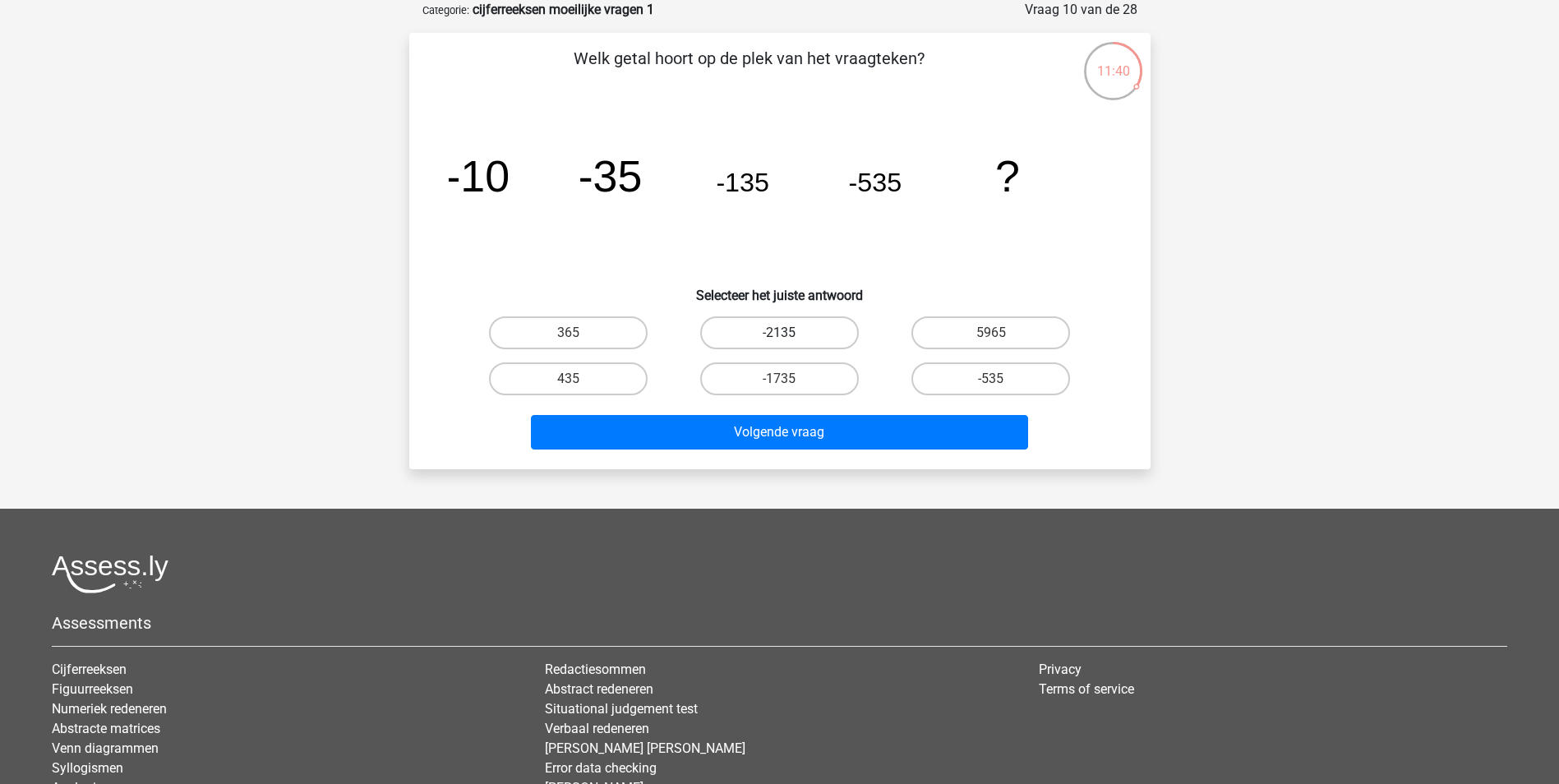
click at [800, 341] on label "-2135" at bounding box center [779, 333] width 159 height 33
click at [790, 341] on input "-2135" at bounding box center [784, 338] width 11 height 11
radio input "true"
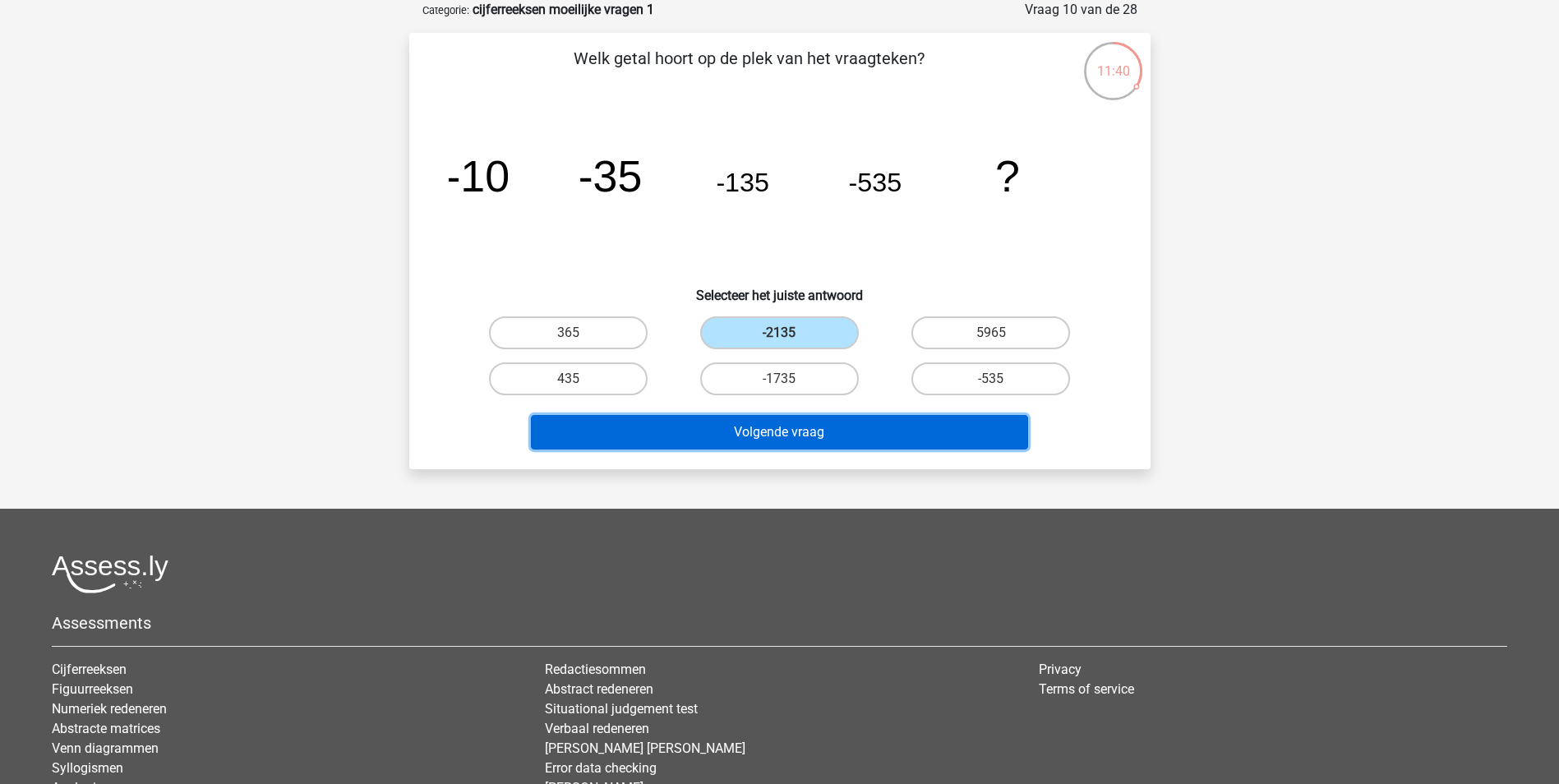
click at [808, 437] on button "Volgende vraag" at bounding box center [779, 432] width 497 height 35
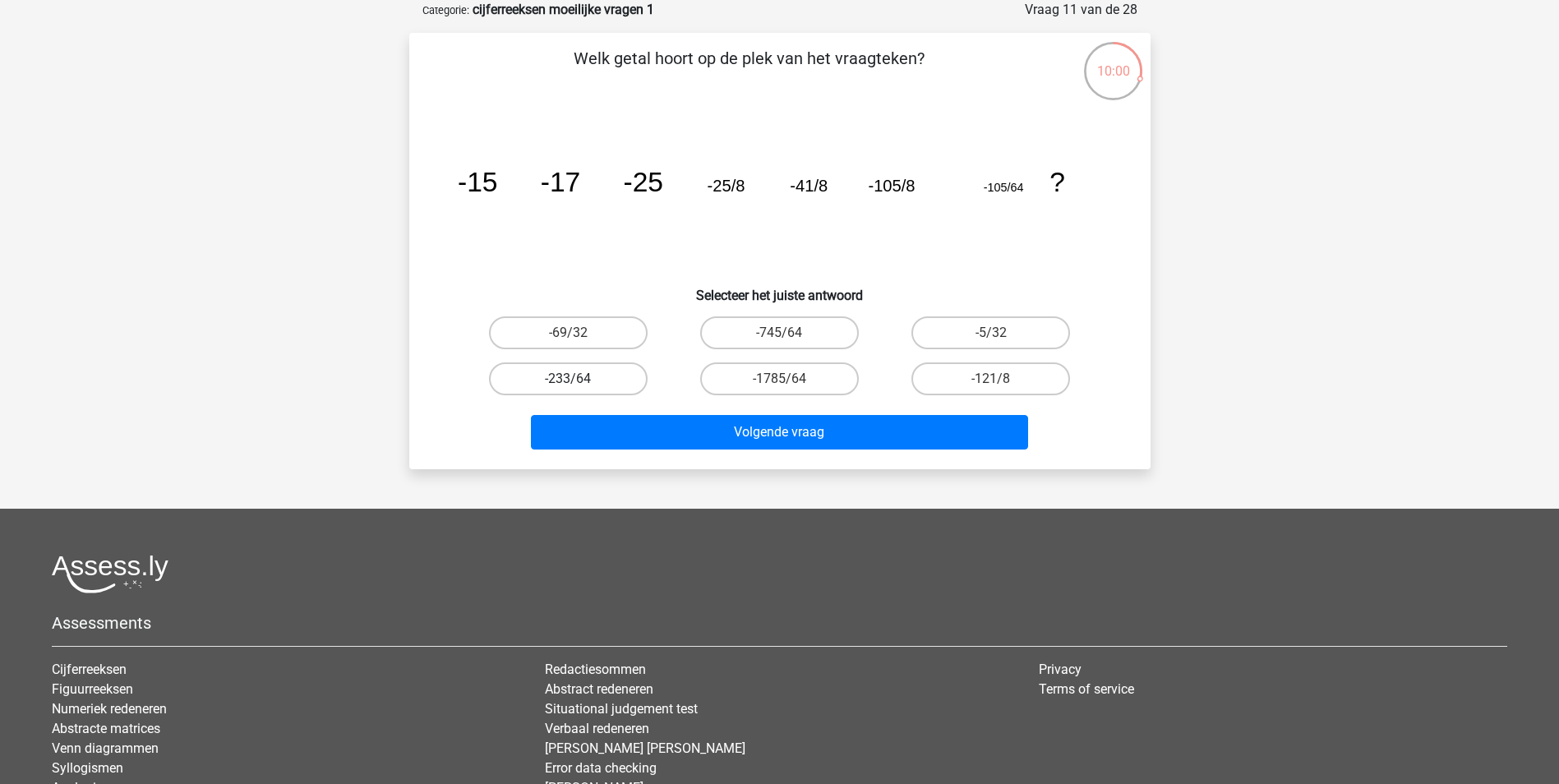
click at [596, 379] on label "-233/64" at bounding box center [568, 379] width 159 height 33
click at [579, 379] on input "-233/64" at bounding box center [573, 384] width 11 height 11
radio input "true"
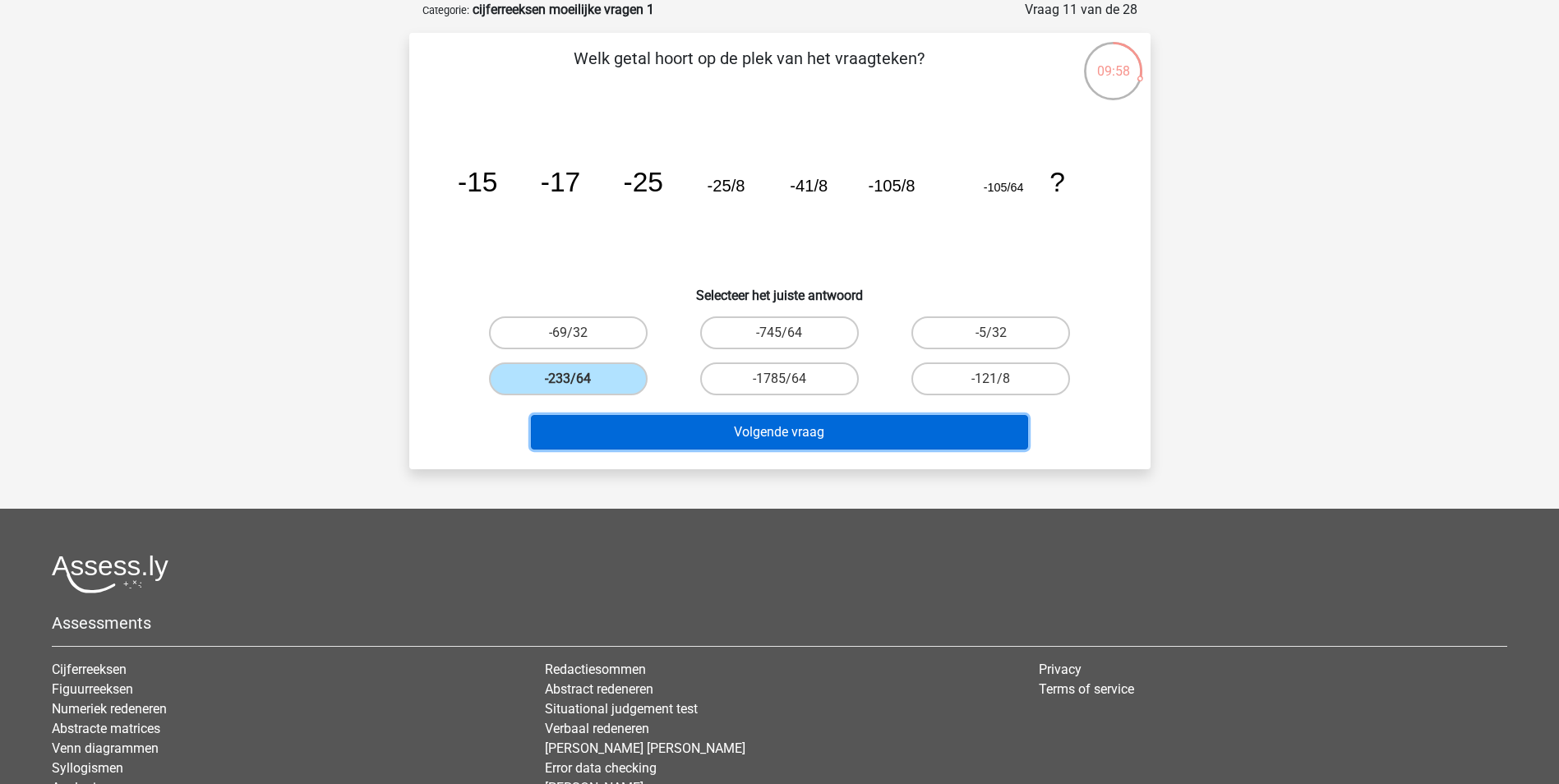
click at [801, 435] on button "Volgende vraag" at bounding box center [779, 432] width 497 height 35
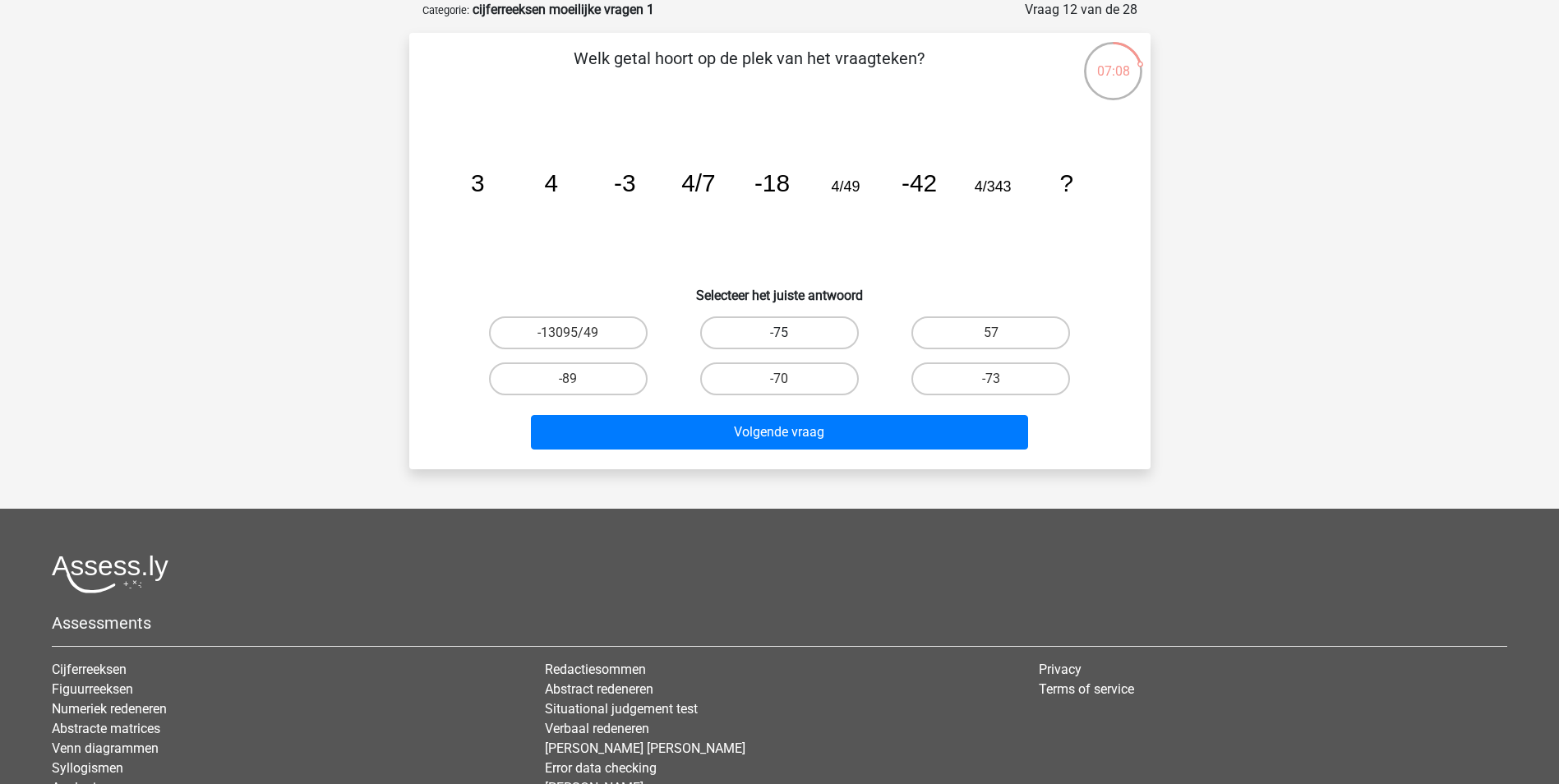
click at [818, 333] on label "-75" at bounding box center [779, 333] width 159 height 33
click at [790, 333] on input "-75" at bounding box center [784, 338] width 11 height 11
radio input "true"
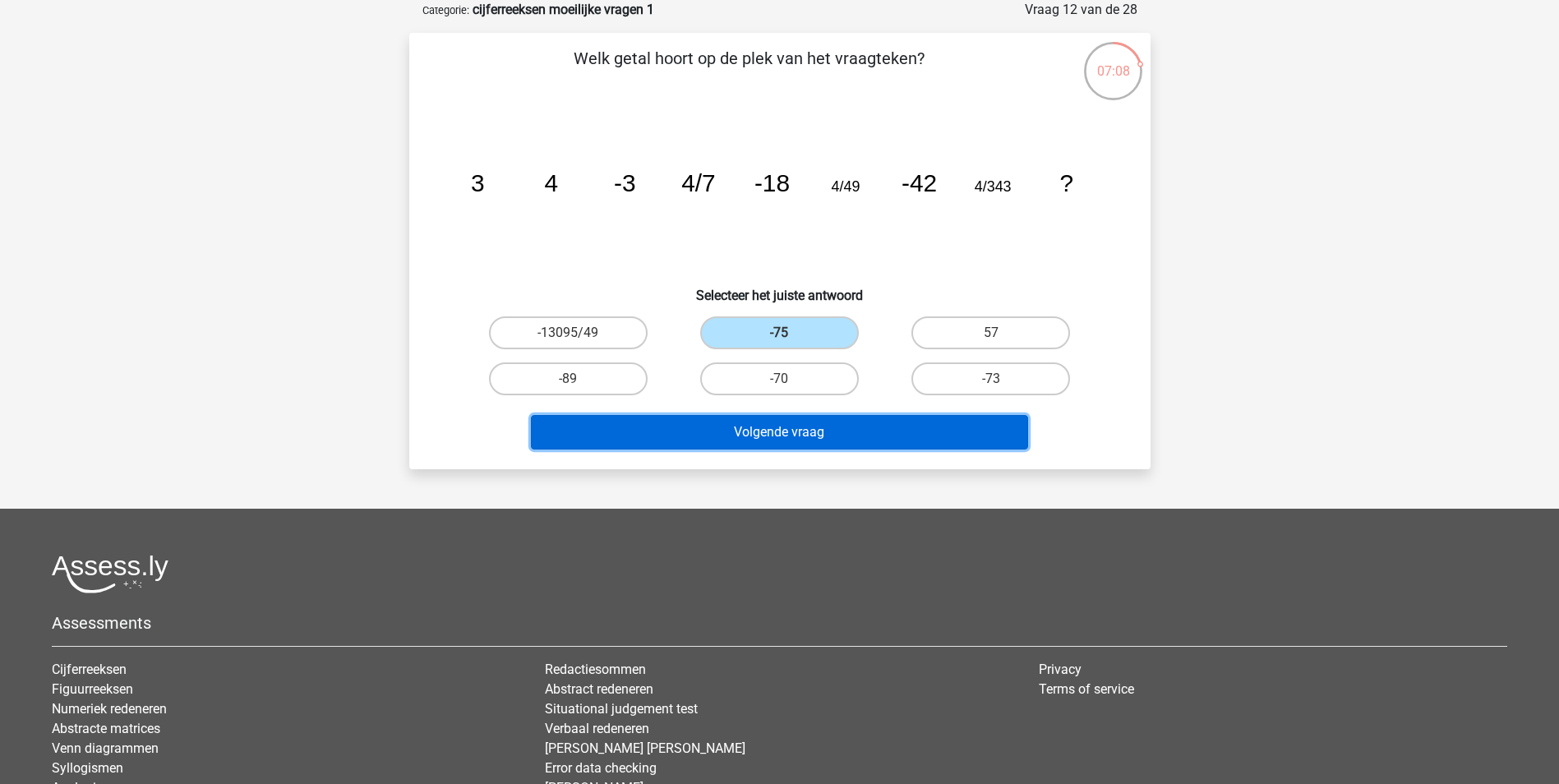
click at [805, 427] on button "Volgende vraag" at bounding box center [779, 432] width 497 height 35
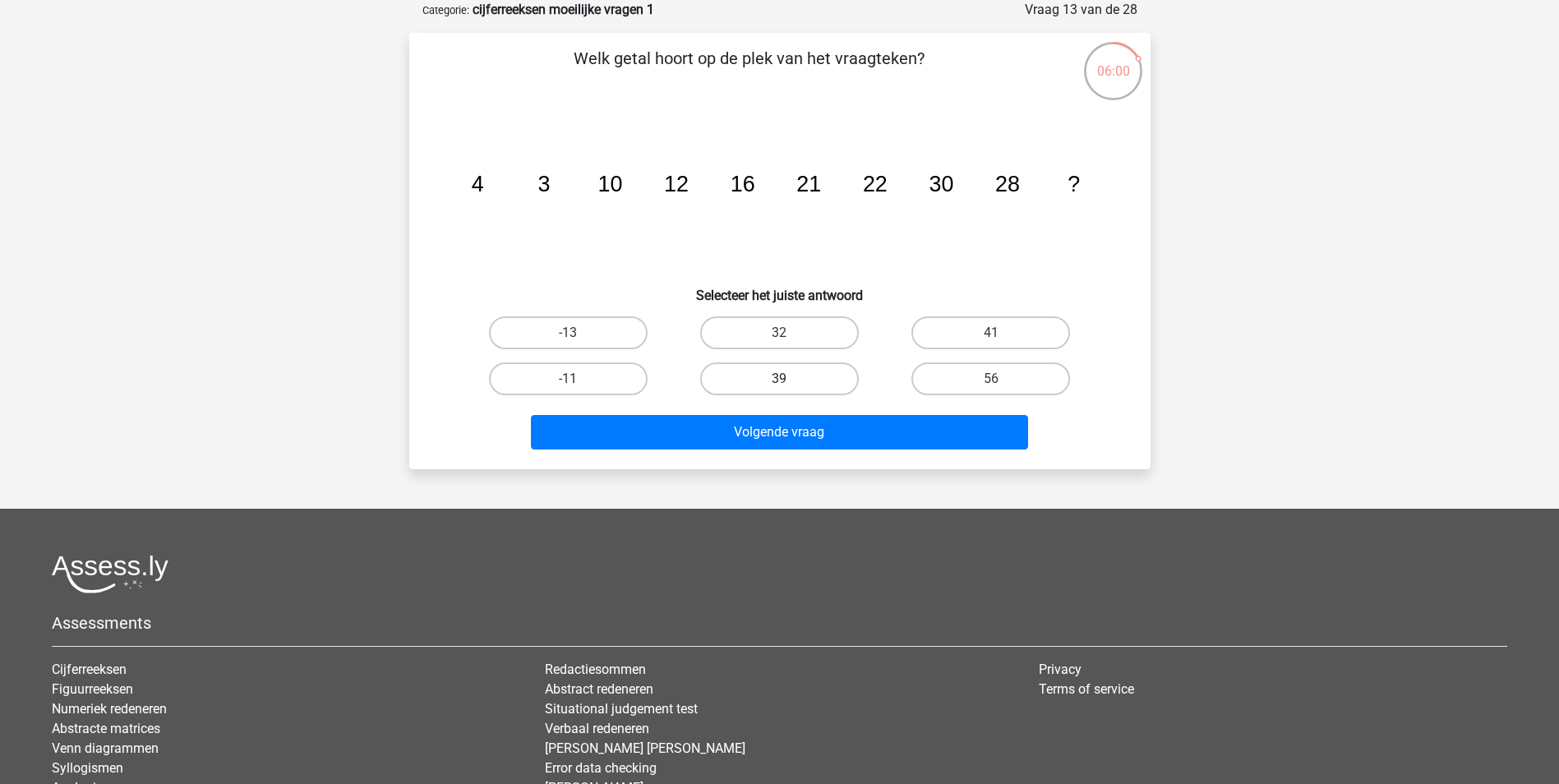
click at [791, 377] on label "39" at bounding box center [779, 379] width 159 height 33
click at [790, 379] on input "39" at bounding box center [784, 384] width 11 height 11
radio input "true"
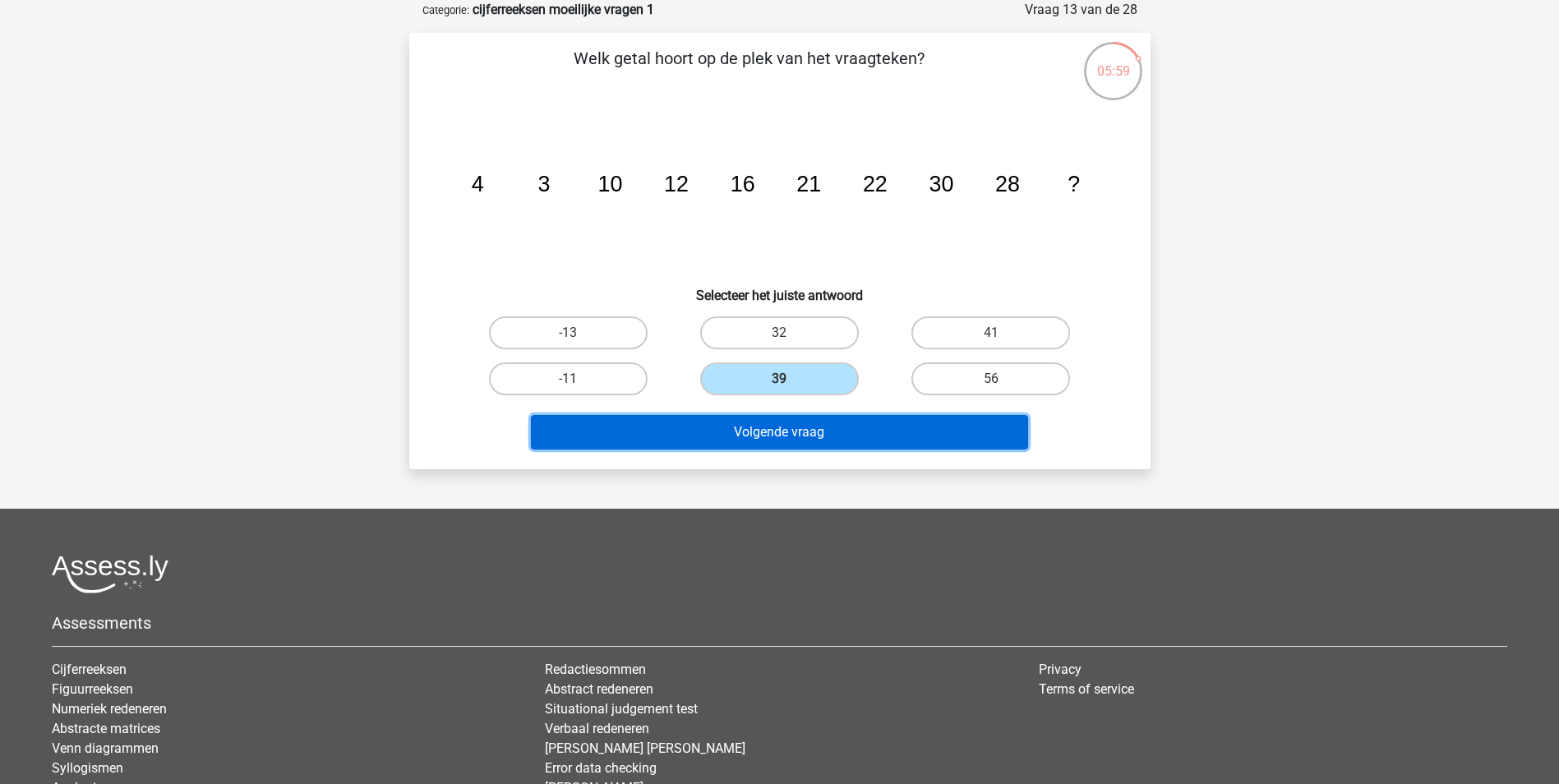
click at [791, 441] on button "Volgende vraag" at bounding box center [779, 432] width 497 height 35
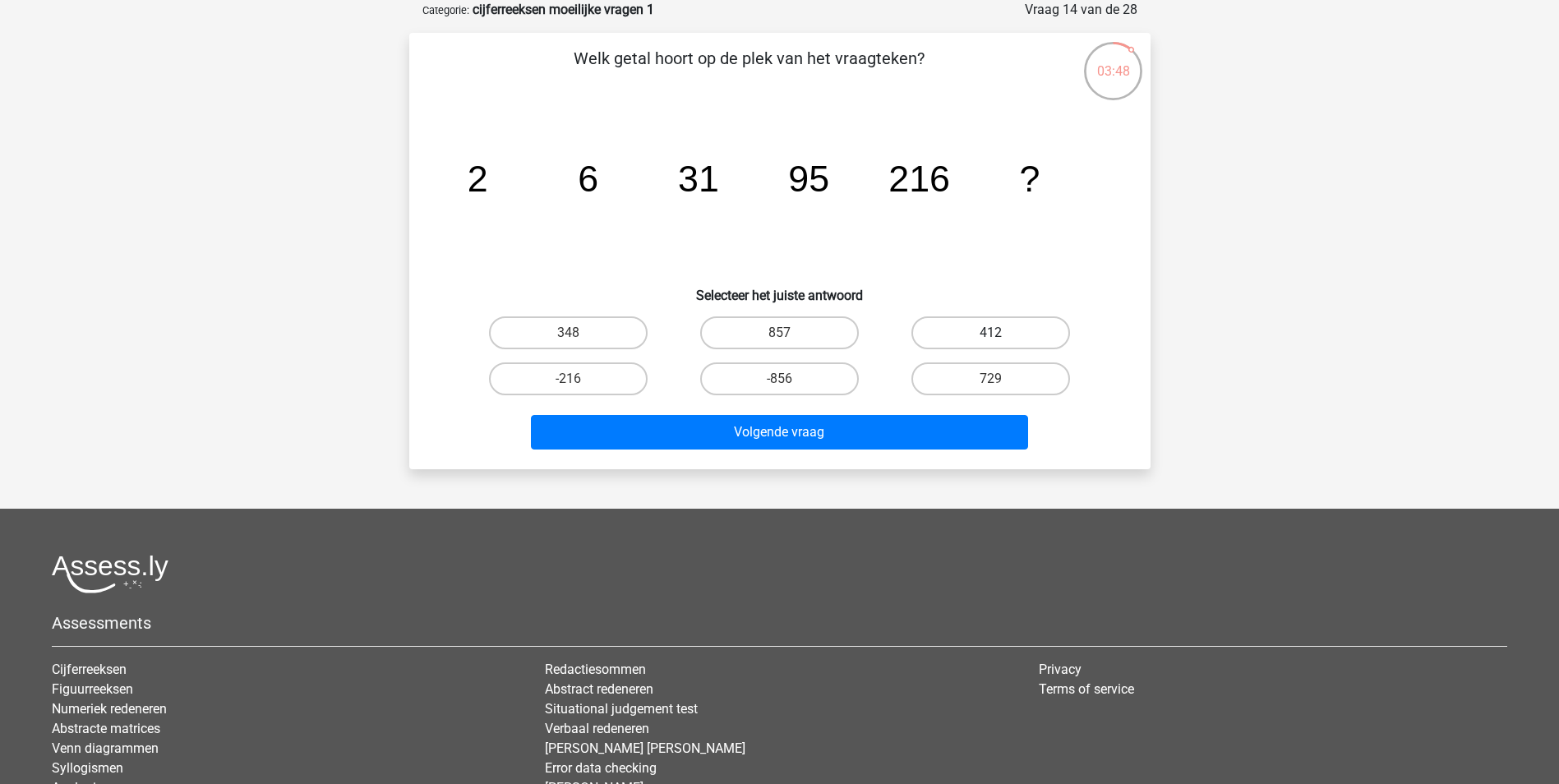
click at [1008, 334] on label "412" at bounding box center [990, 333] width 159 height 33
click at [1002, 334] on input "412" at bounding box center [996, 338] width 11 height 11
radio input "true"
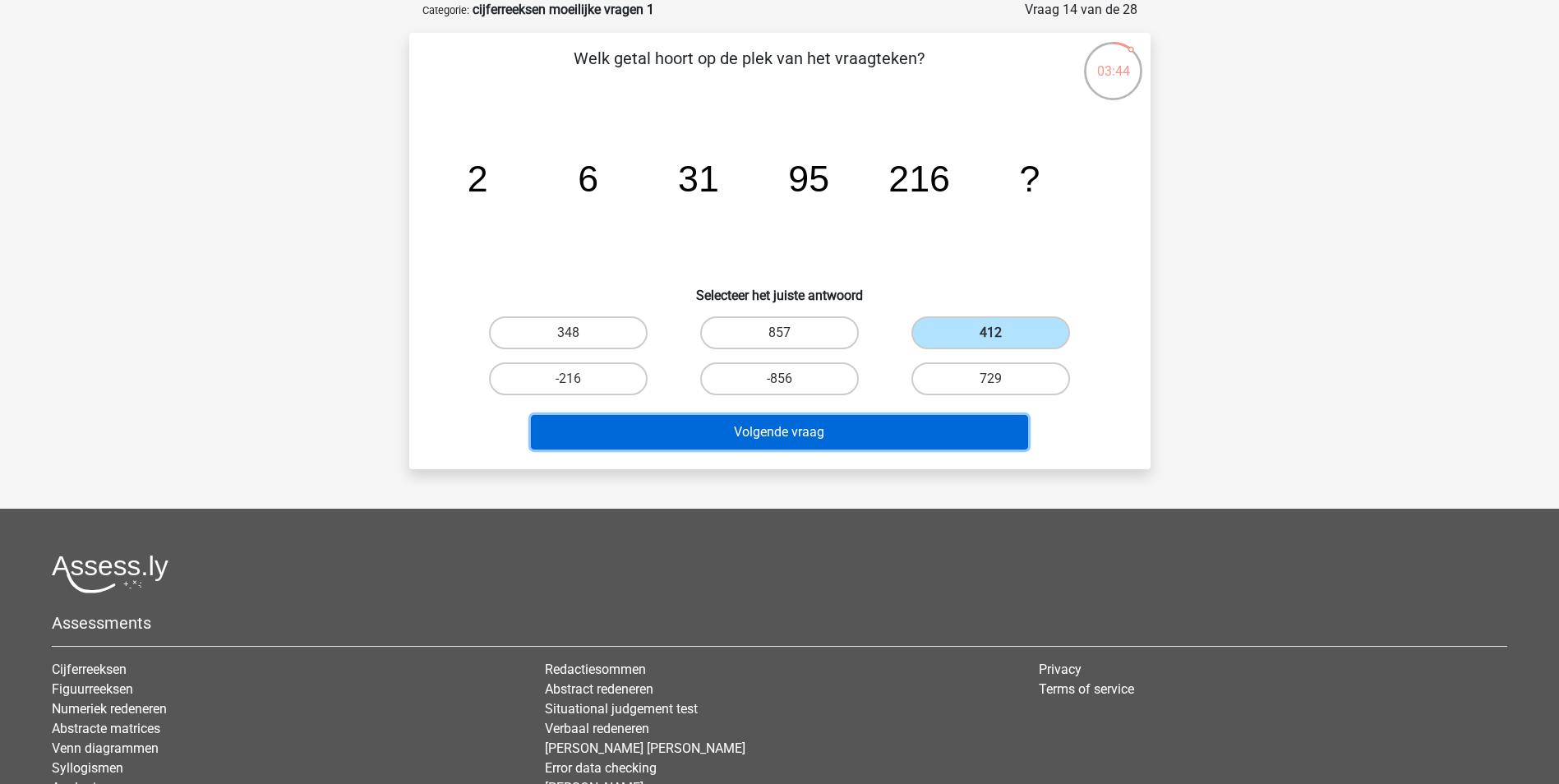
click at [851, 434] on button "Volgende vraag" at bounding box center [779, 432] width 497 height 35
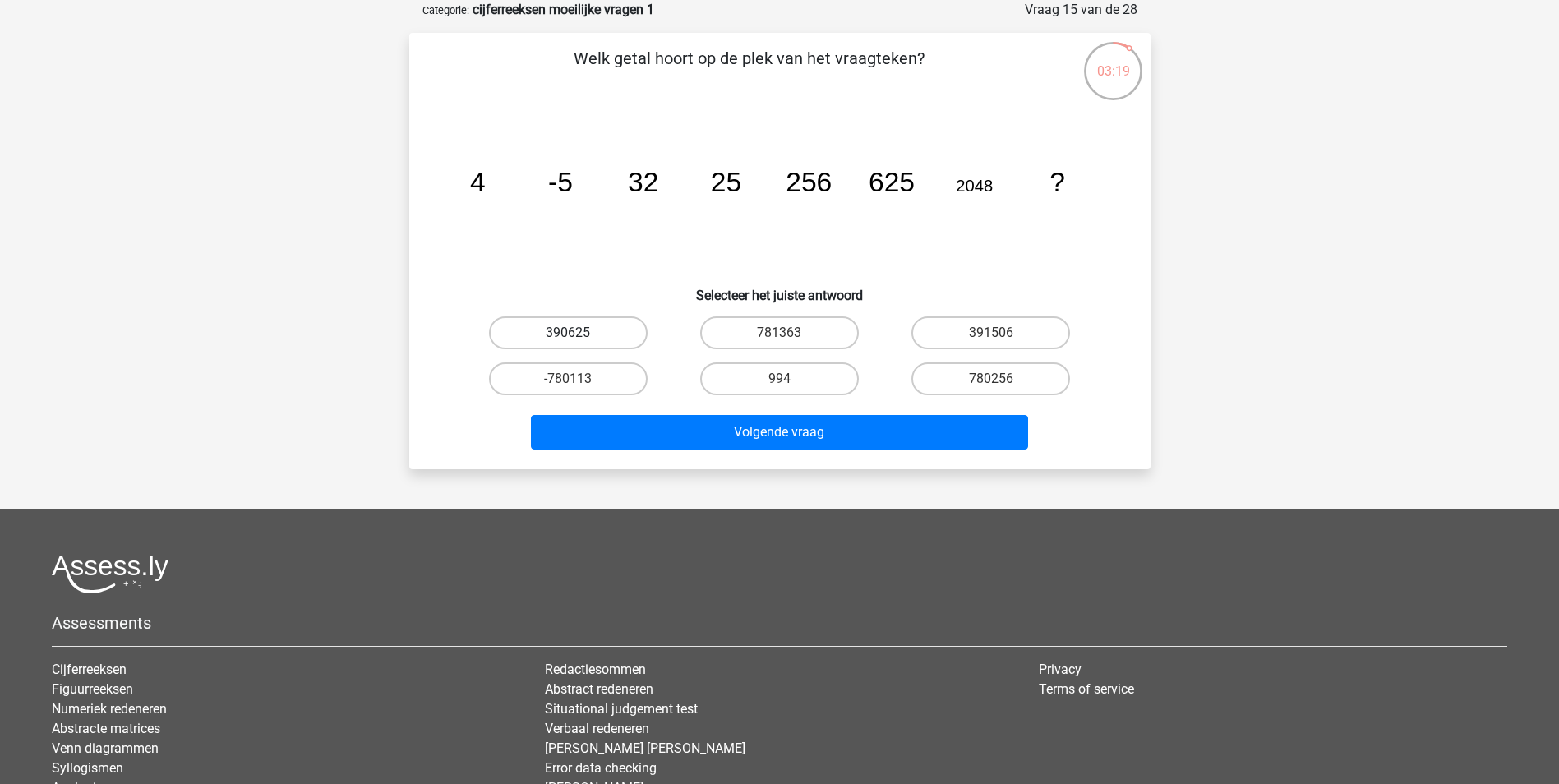
click at [590, 338] on label "390625" at bounding box center [568, 333] width 159 height 33
click at [579, 338] on input "390625" at bounding box center [573, 338] width 11 height 11
radio input "true"
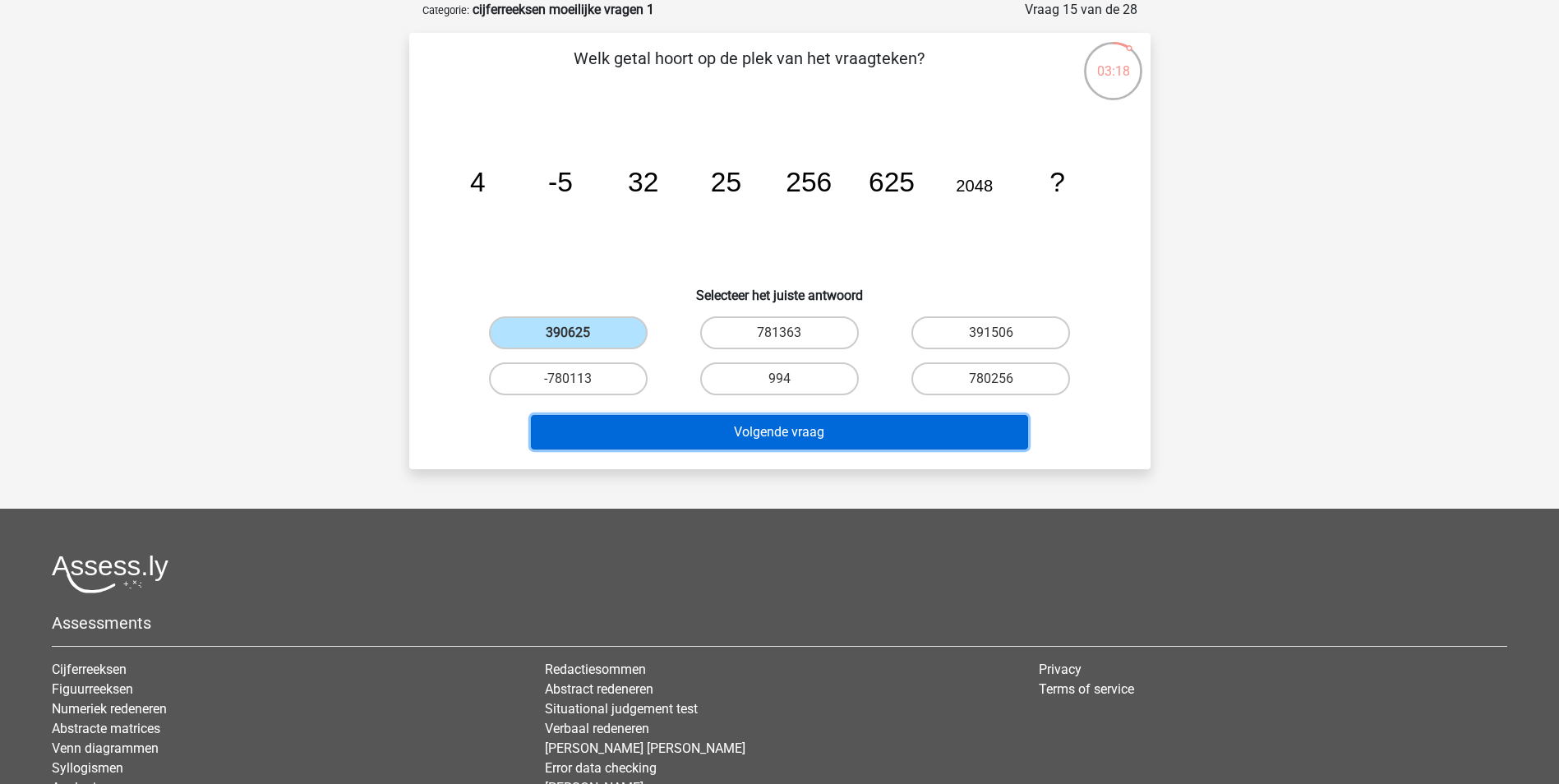
click at [796, 436] on button "Volgende vraag" at bounding box center [779, 432] width 497 height 35
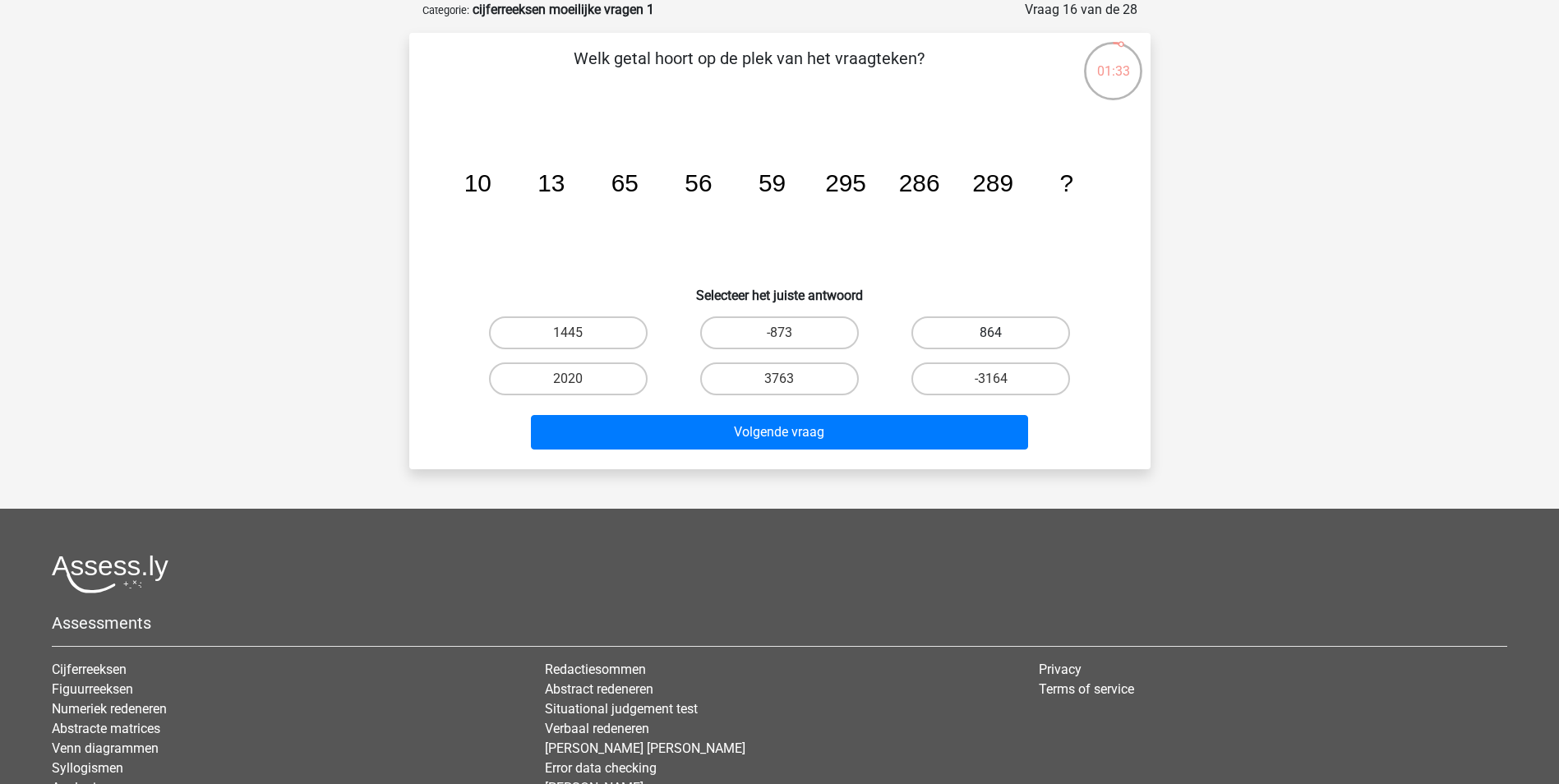
click at [980, 336] on label "864" at bounding box center [990, 333] width 159 height 33
click at [991, 336] on input "864" at bounding box center [996, 338] width 11 height 11
radio input "true"
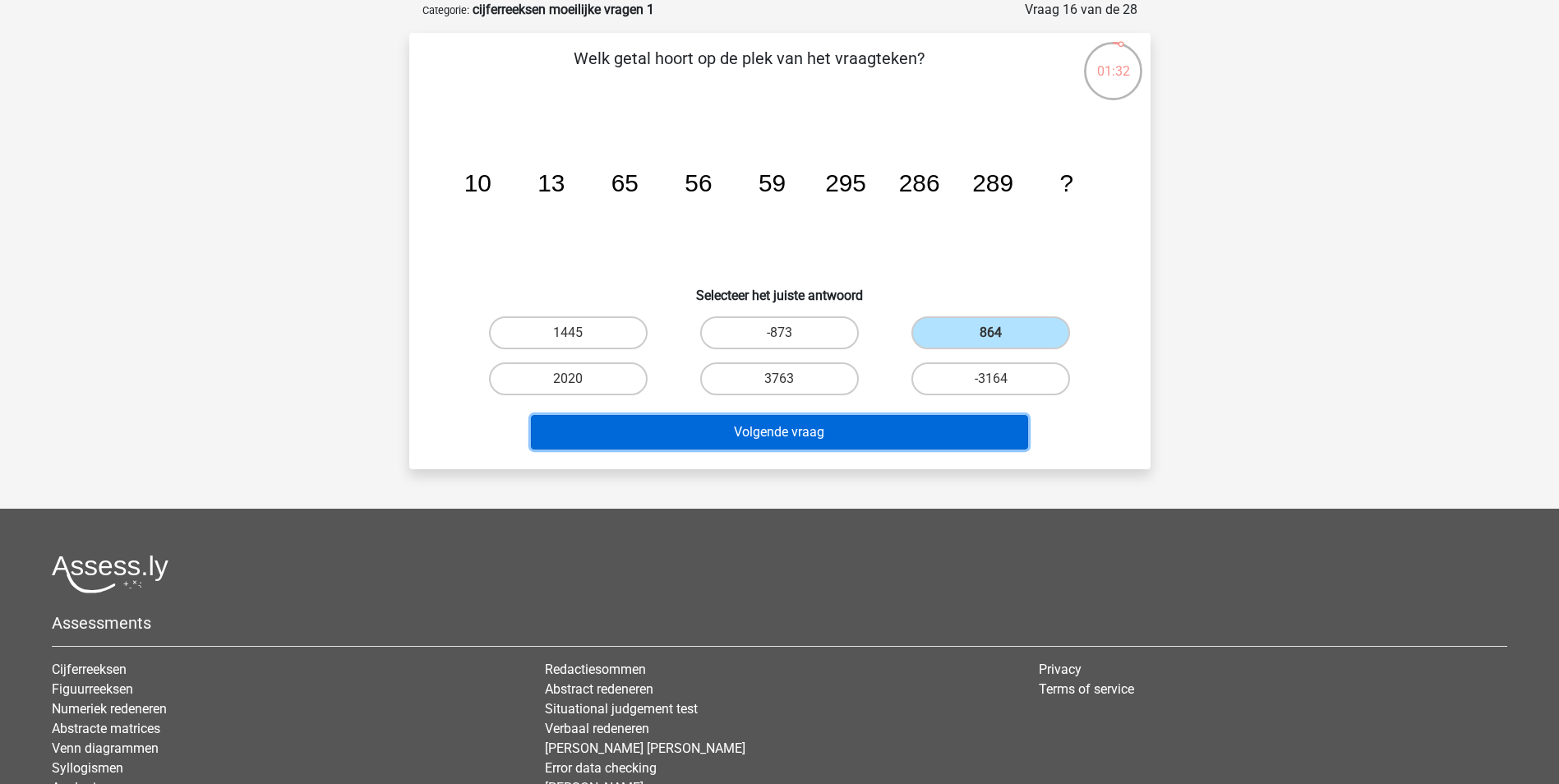
click at [793, 431] on button "Volgende vraag" at bounding box center [779, 432] width 497 height 35
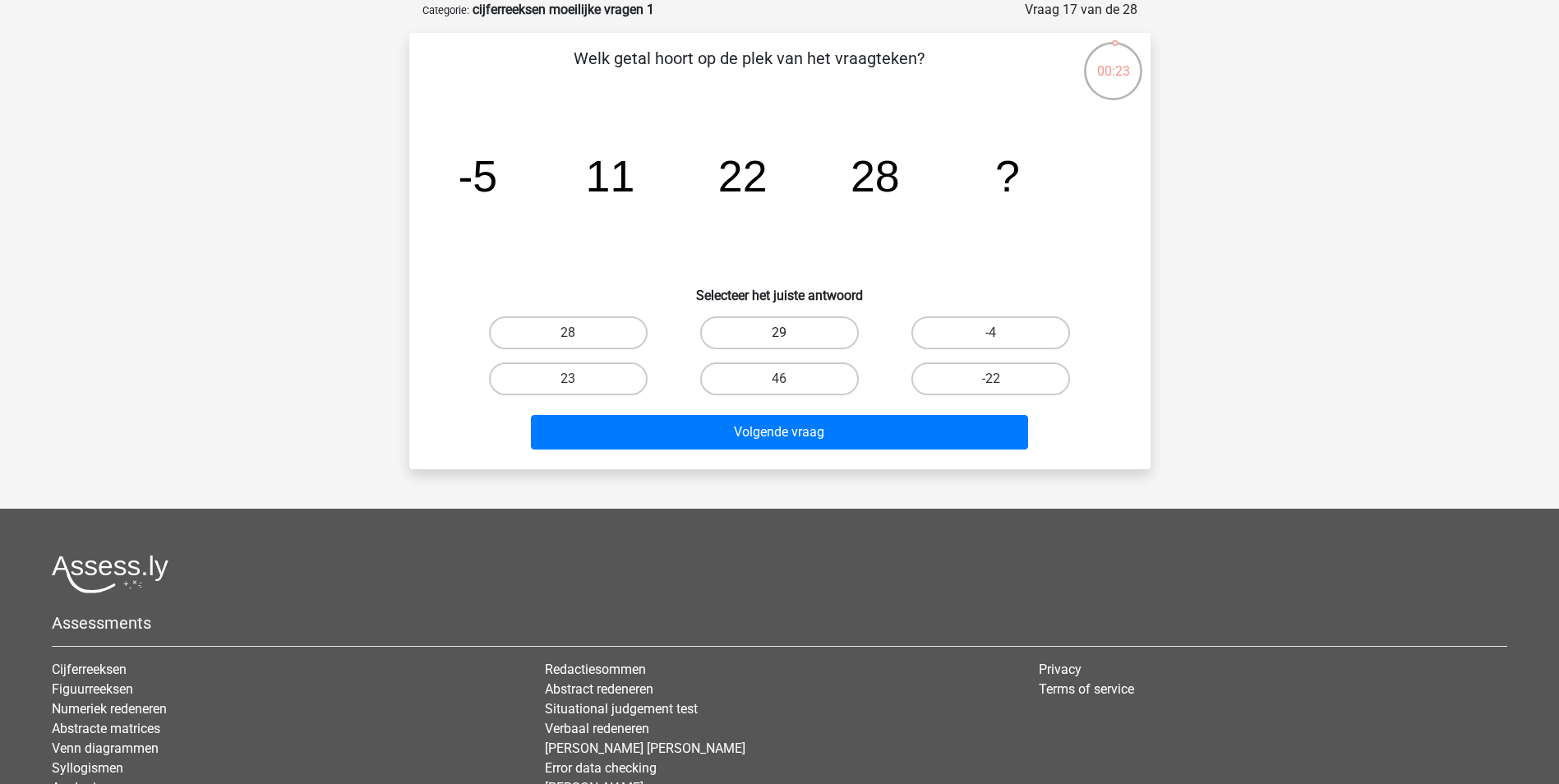
click at [834, 338] on label "29" at bounding box center [779, 333] width 159 height 33
click at [790, 338] on input "29" at bounding box center [784, 338] width 11 height 11
radio input "true"
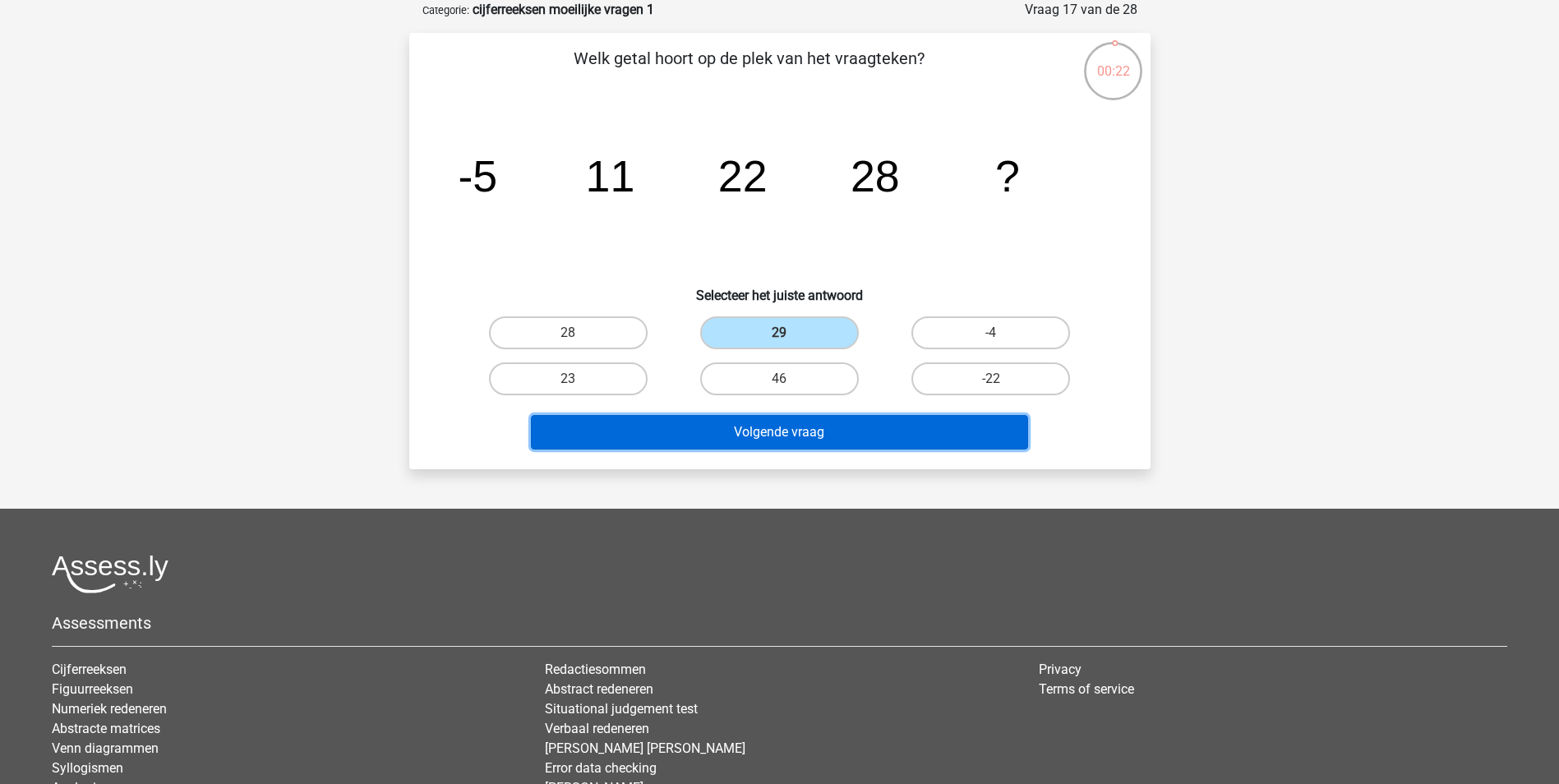
click at [808, 435] on button "Volgende vraag" at bounding box center [779, 432] width 497 height 35
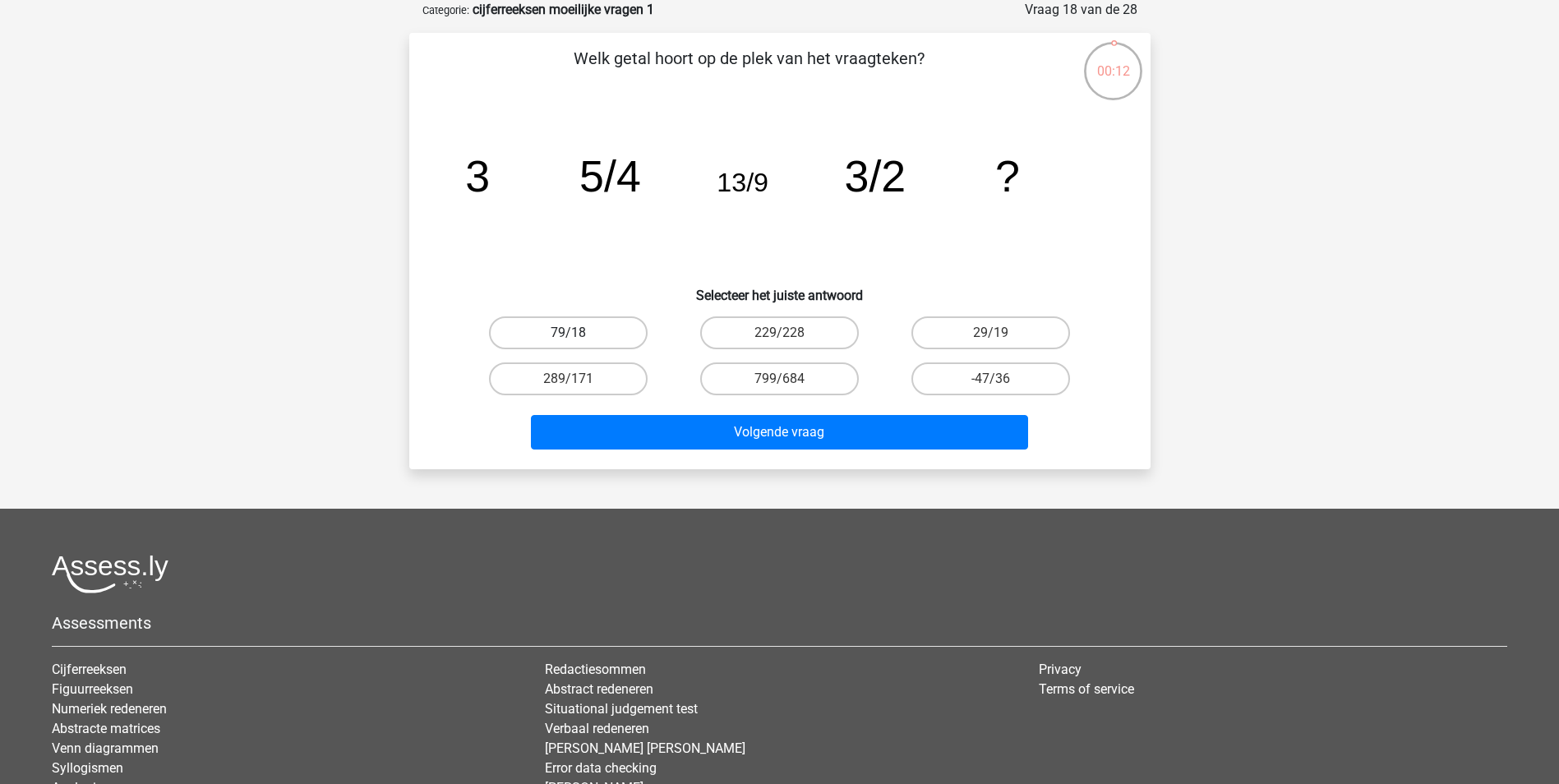
click at [597, 330] on label "79/18" at bounding box center [568, 333] width 159 height 33
click at [579, 333] on input "79/18" at bounding box center [573, 338] width 11 height 11
radio input "true"
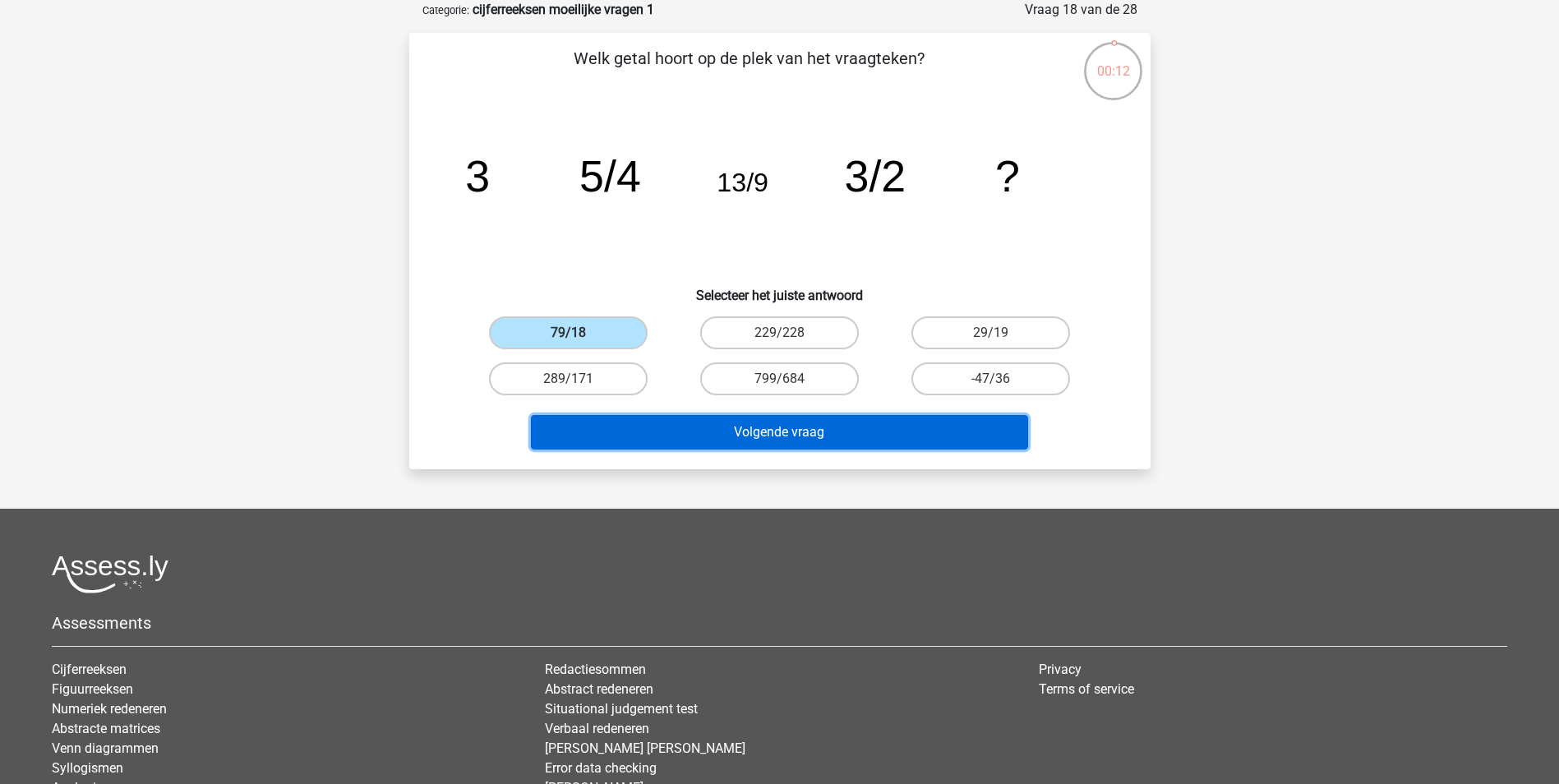
click at [745, 433] on button "Volgende vraag" at bounding box center [779, 432] width 497 height 35
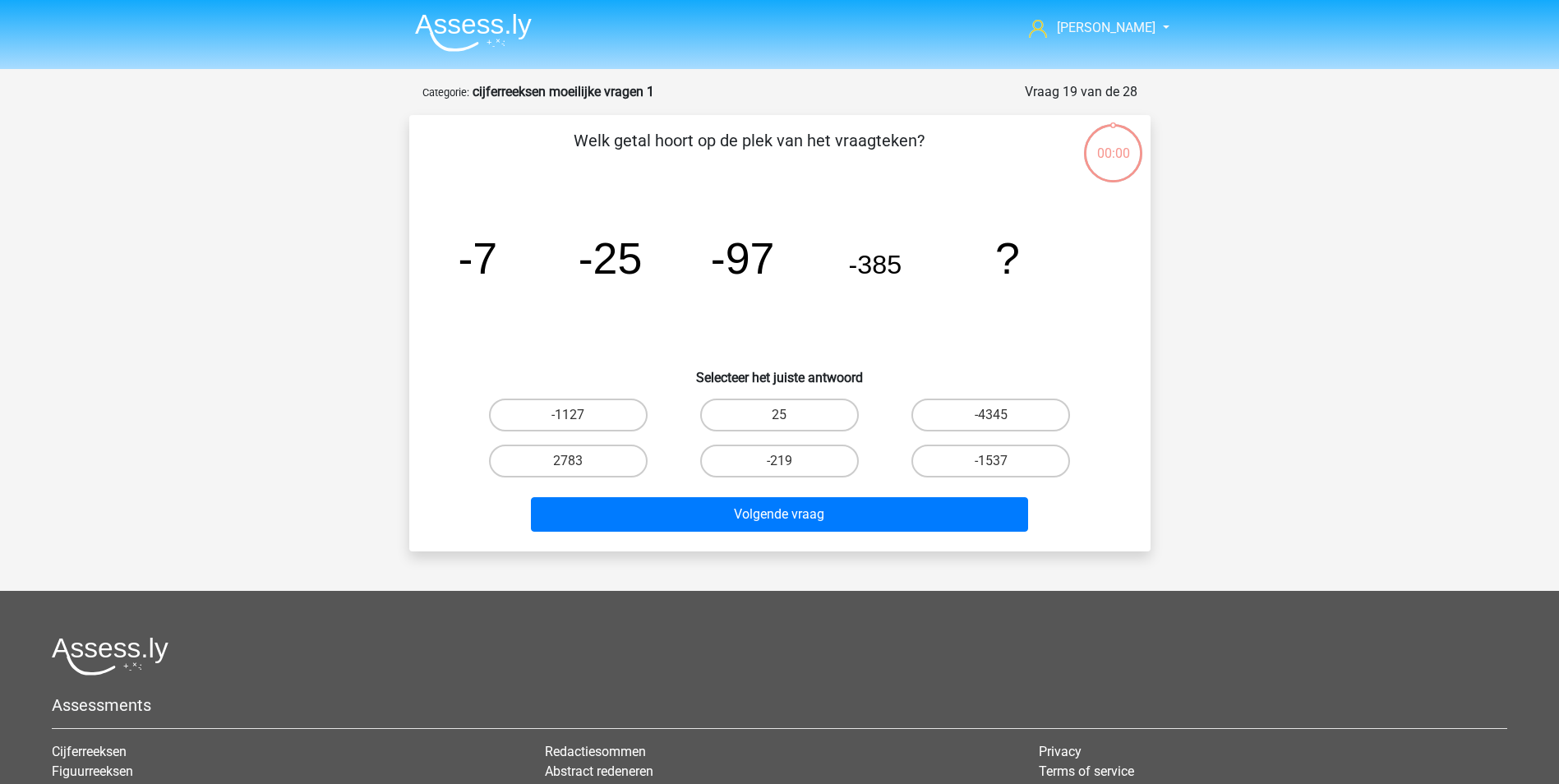
scroll to position [82, 0]
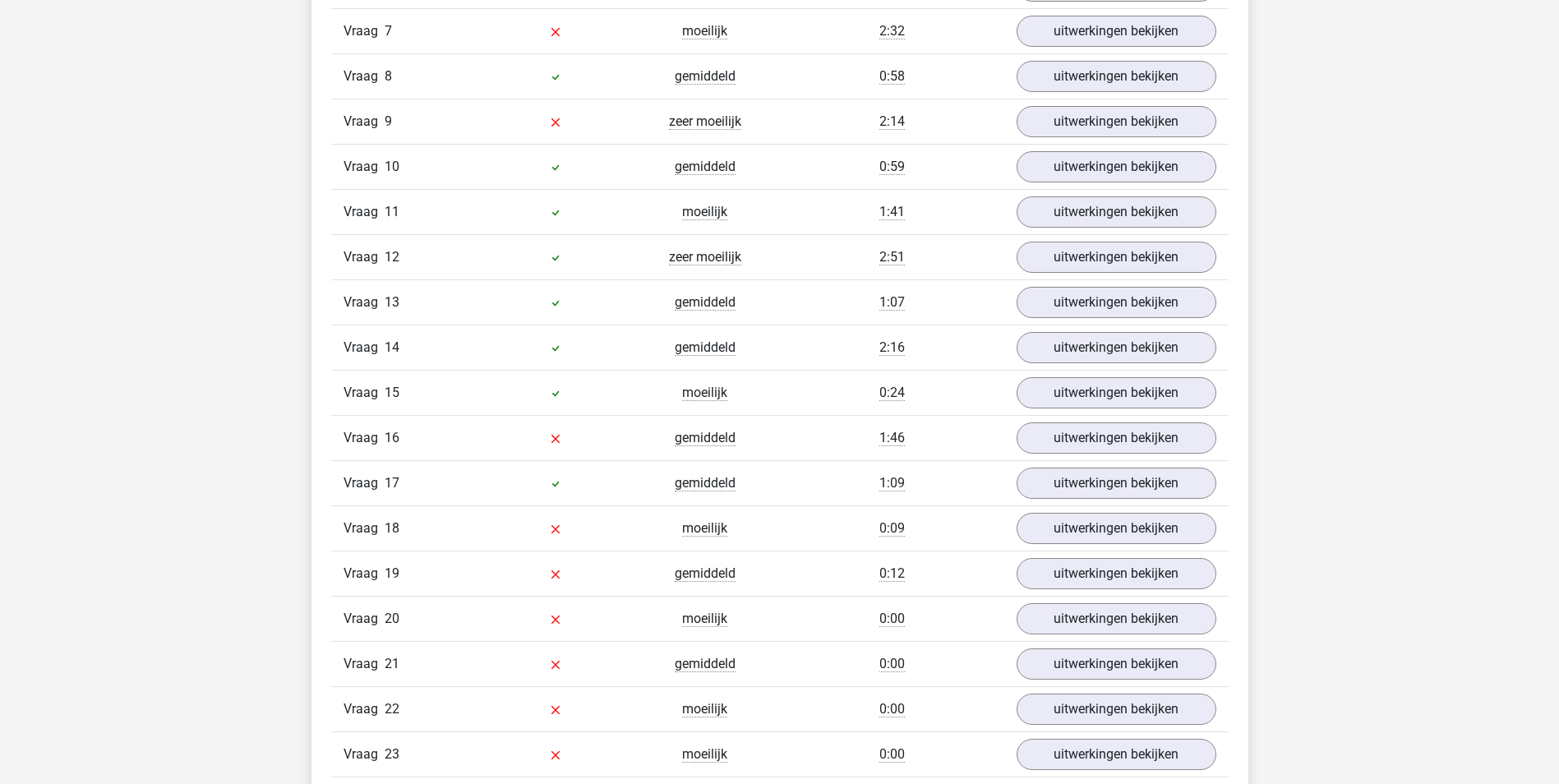
scroll to position [1397, 0]
click at [1172, 435] on link "uitwerkingen bekijken" at bounding box center [1115, 436] width 229 height 36
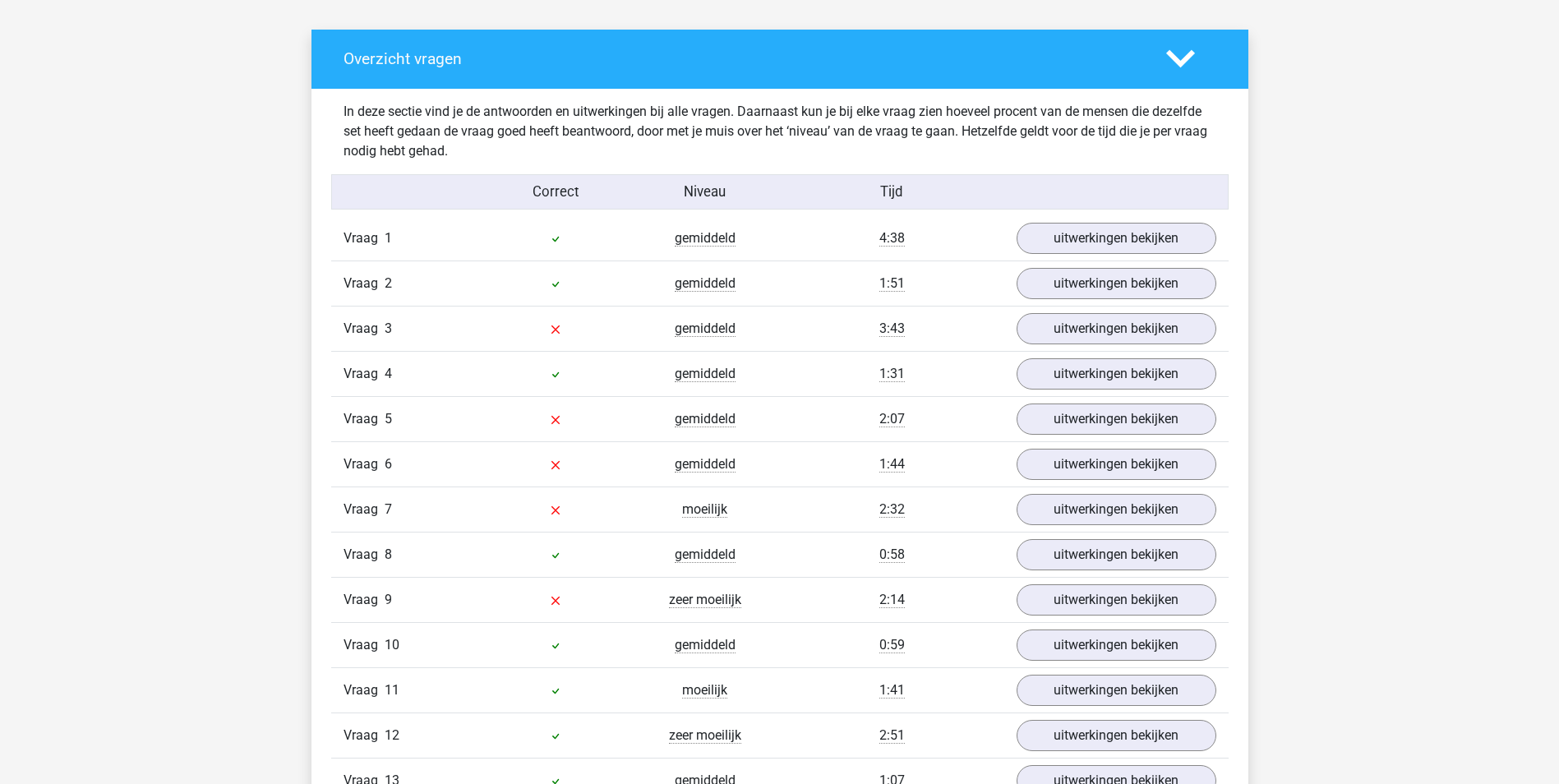
scroll to position [821, 0]
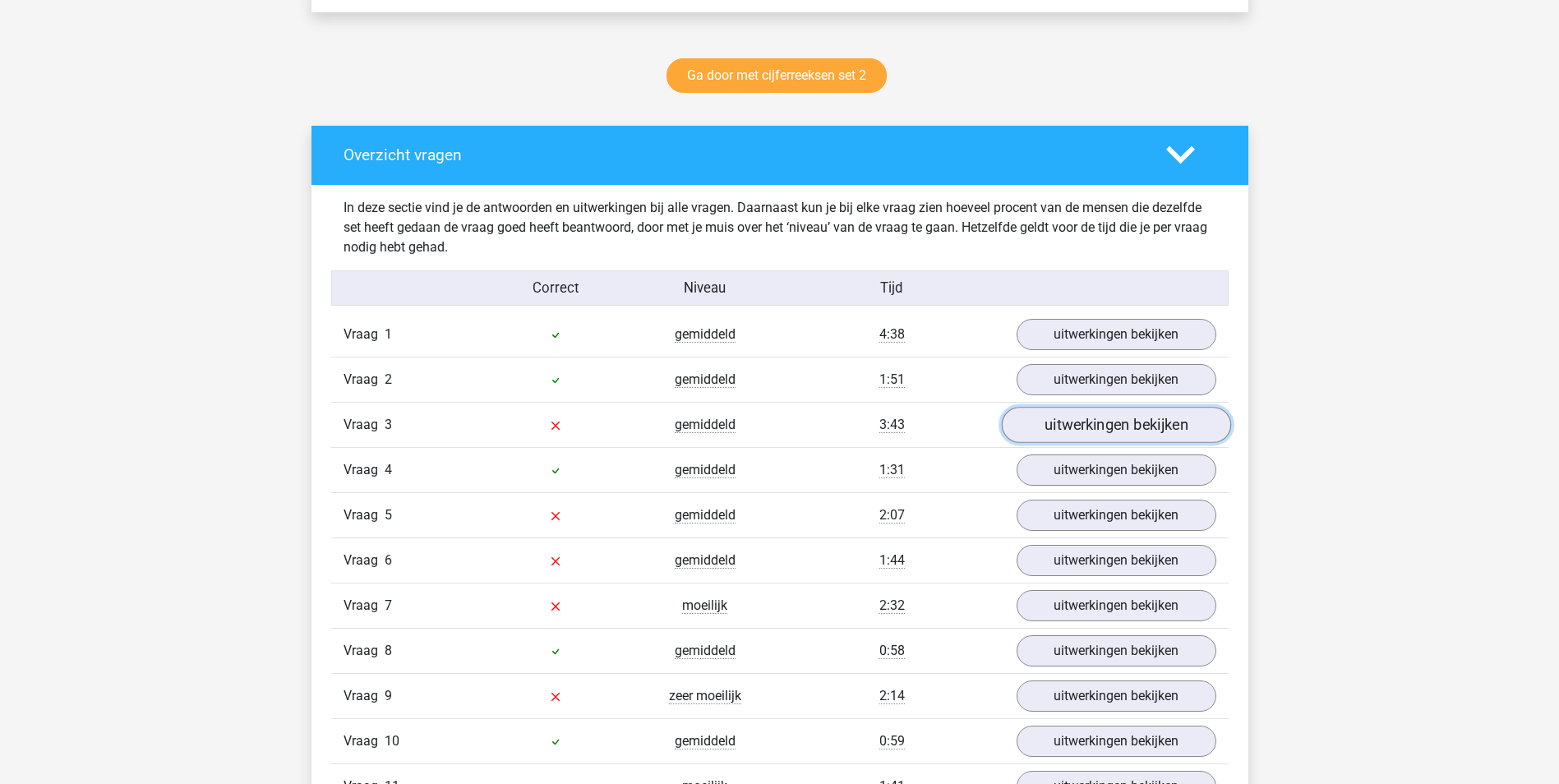
click at [1111, 431] on link "uitwerkingen bekijken" at bounding box center [1115, 425] width 229 height 36
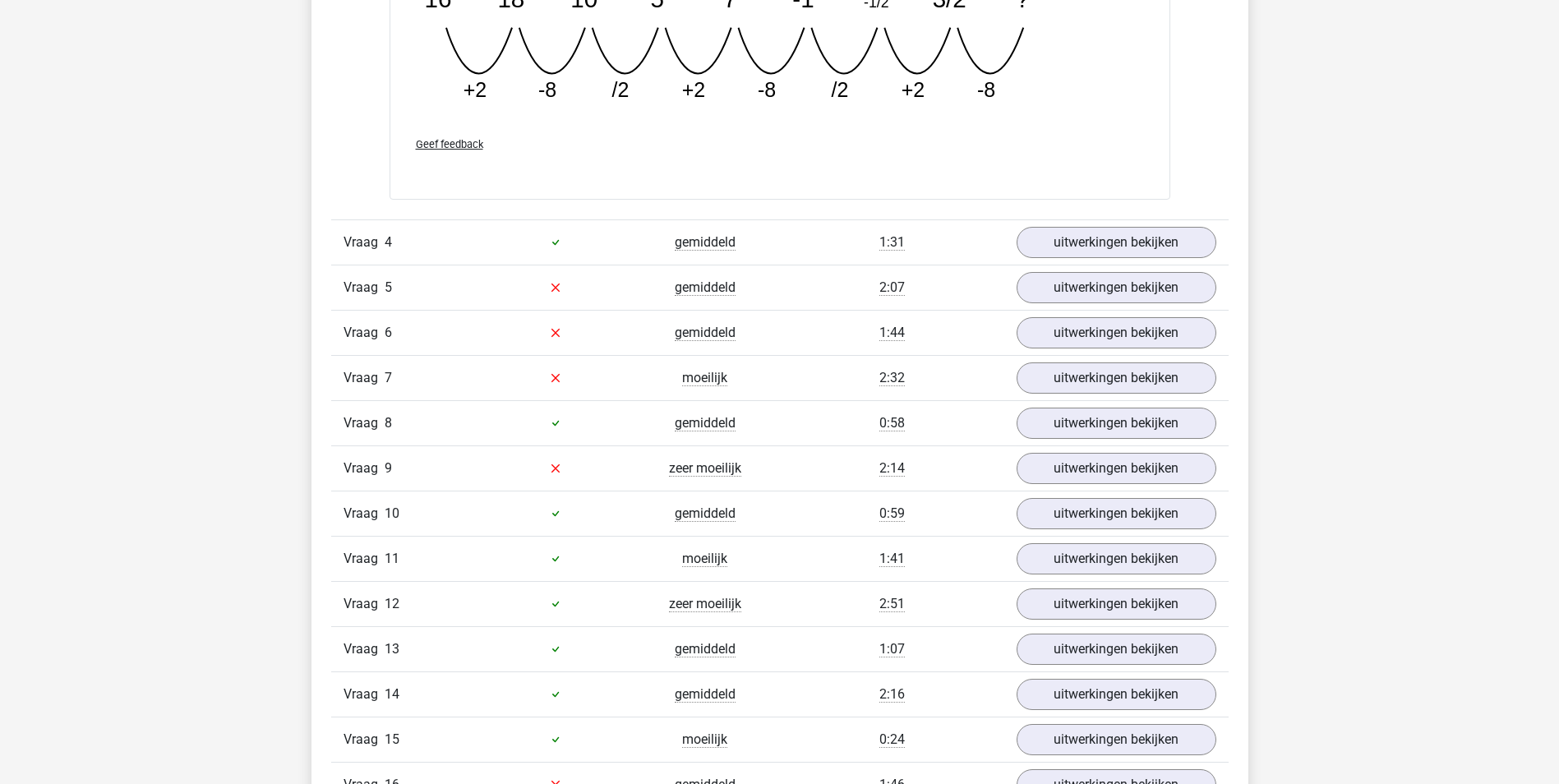
scroll to position [1807, 0]
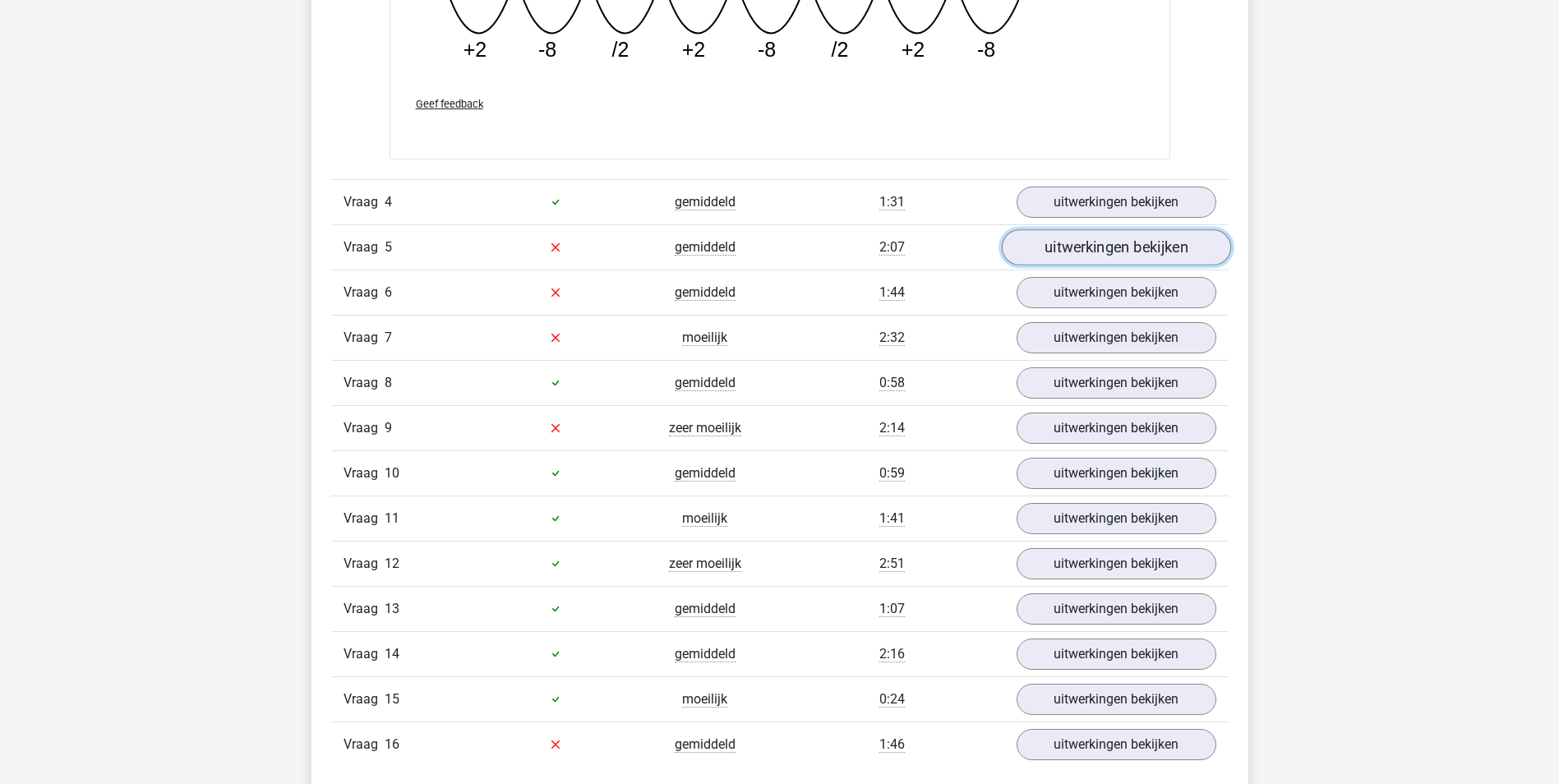
click at [1073, 255] on link "uitwerkingen bekijken" at bounding box center [1115, 247] width 229 height 36
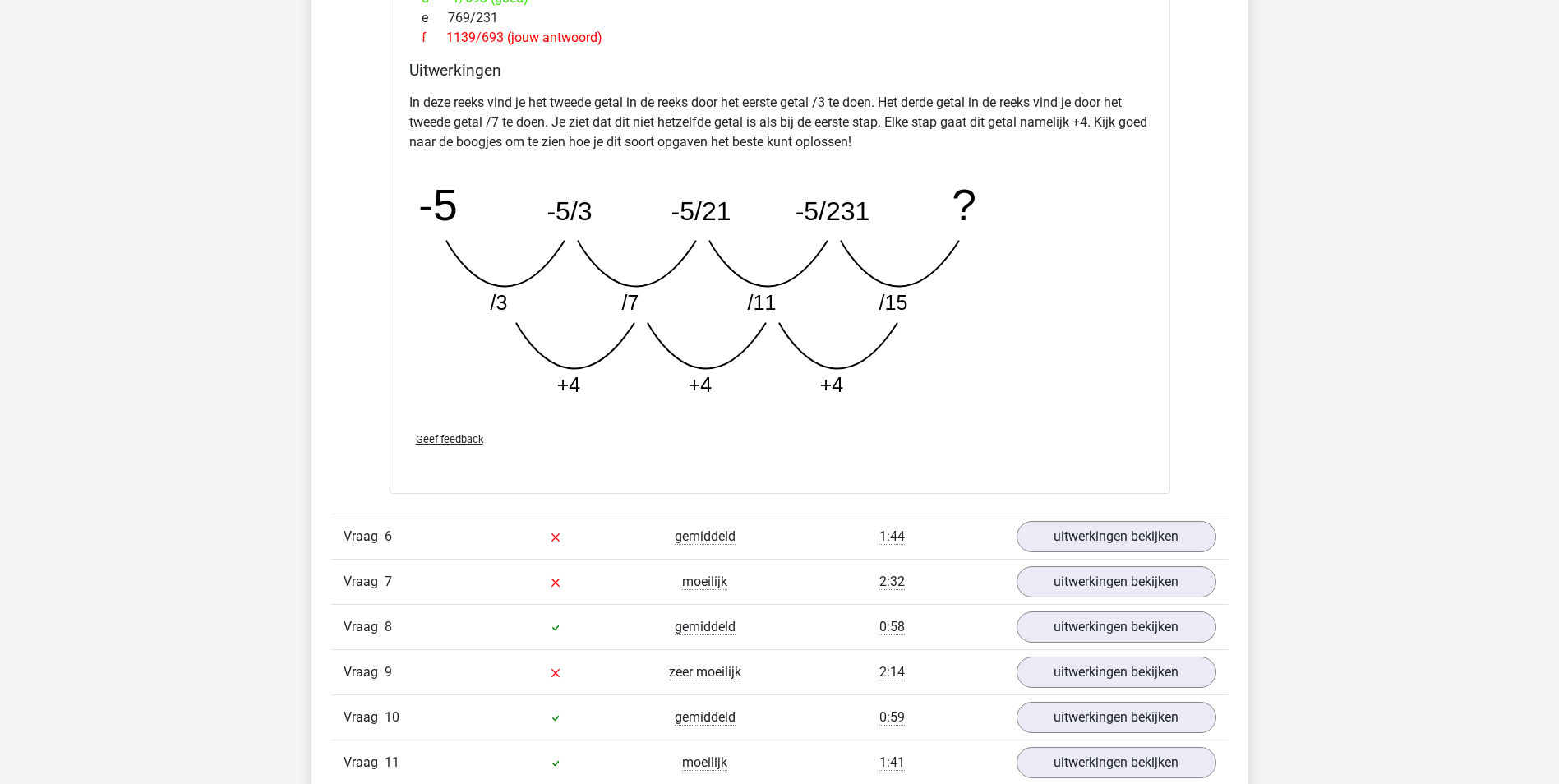
scroll to position [2465, 0]
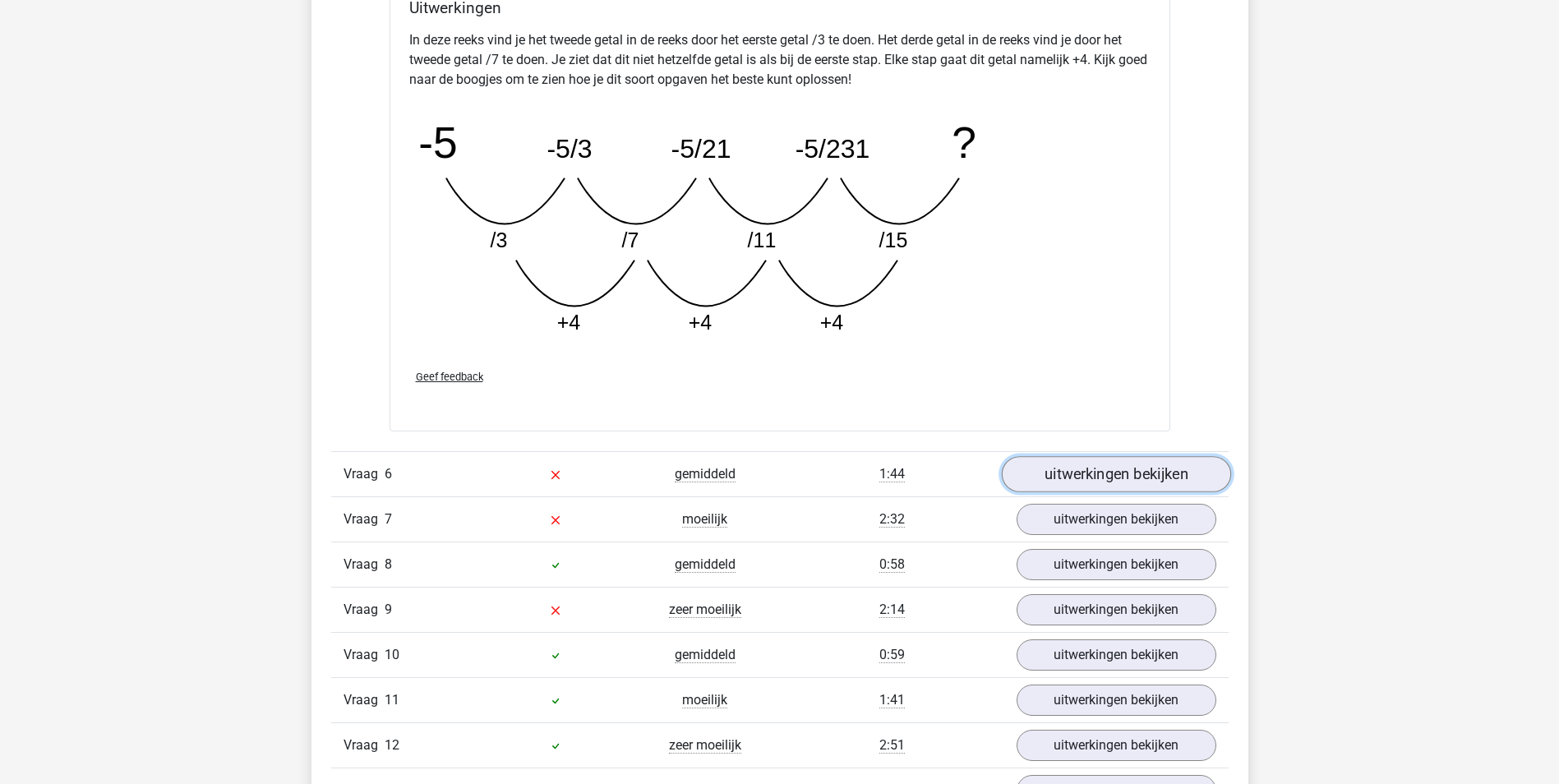
click at [1105, 477] on link "uitwerkingen bekijken" at bounding box center [1115, 474] width 229 height 36
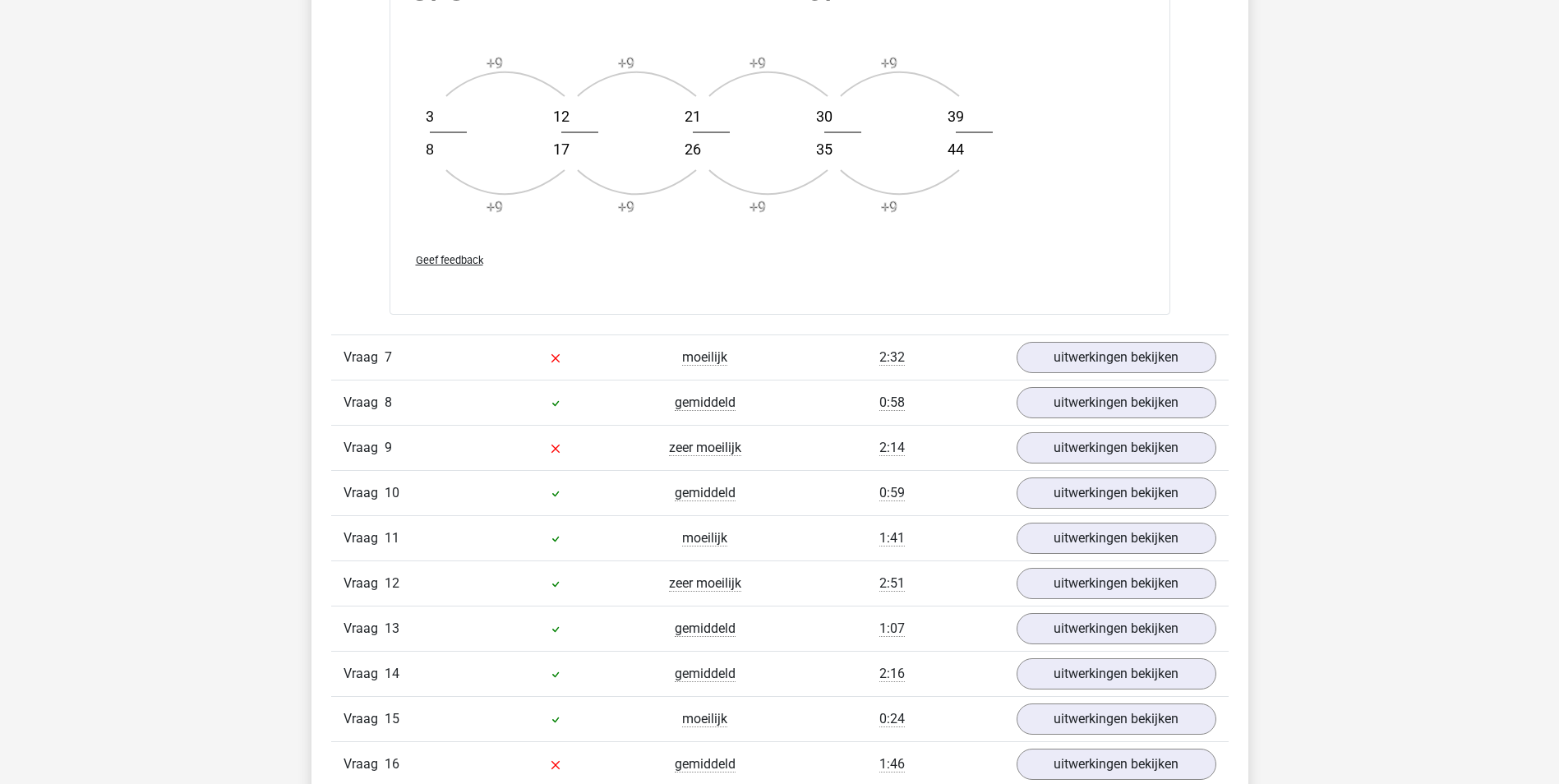
scroll to position [3615, 0]
click at [1113, 365] on link "uitwerkingen bekijken" at bounding box center [1115, 355] width 229 height 36
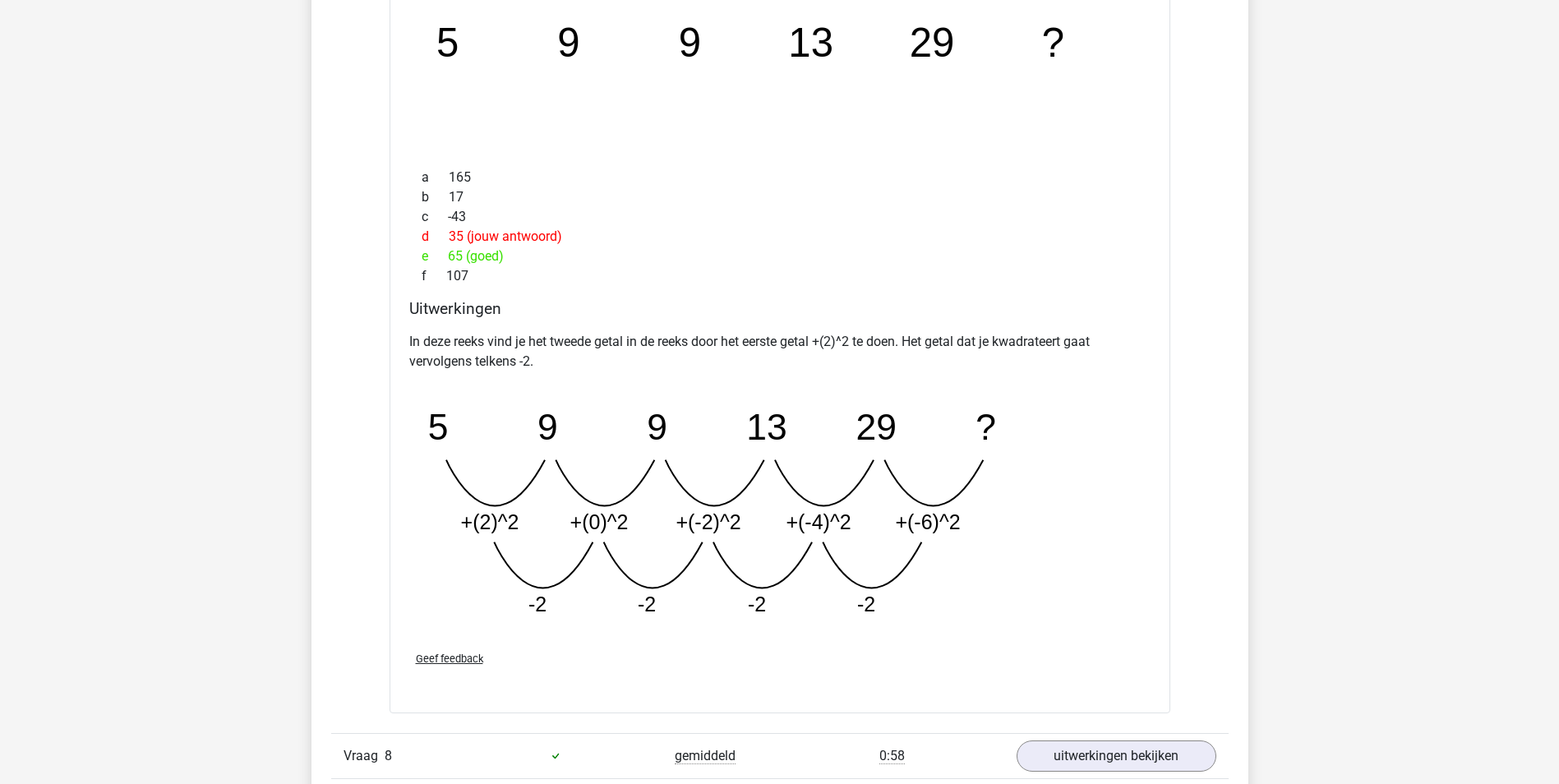
scroll to position [4026, 0]
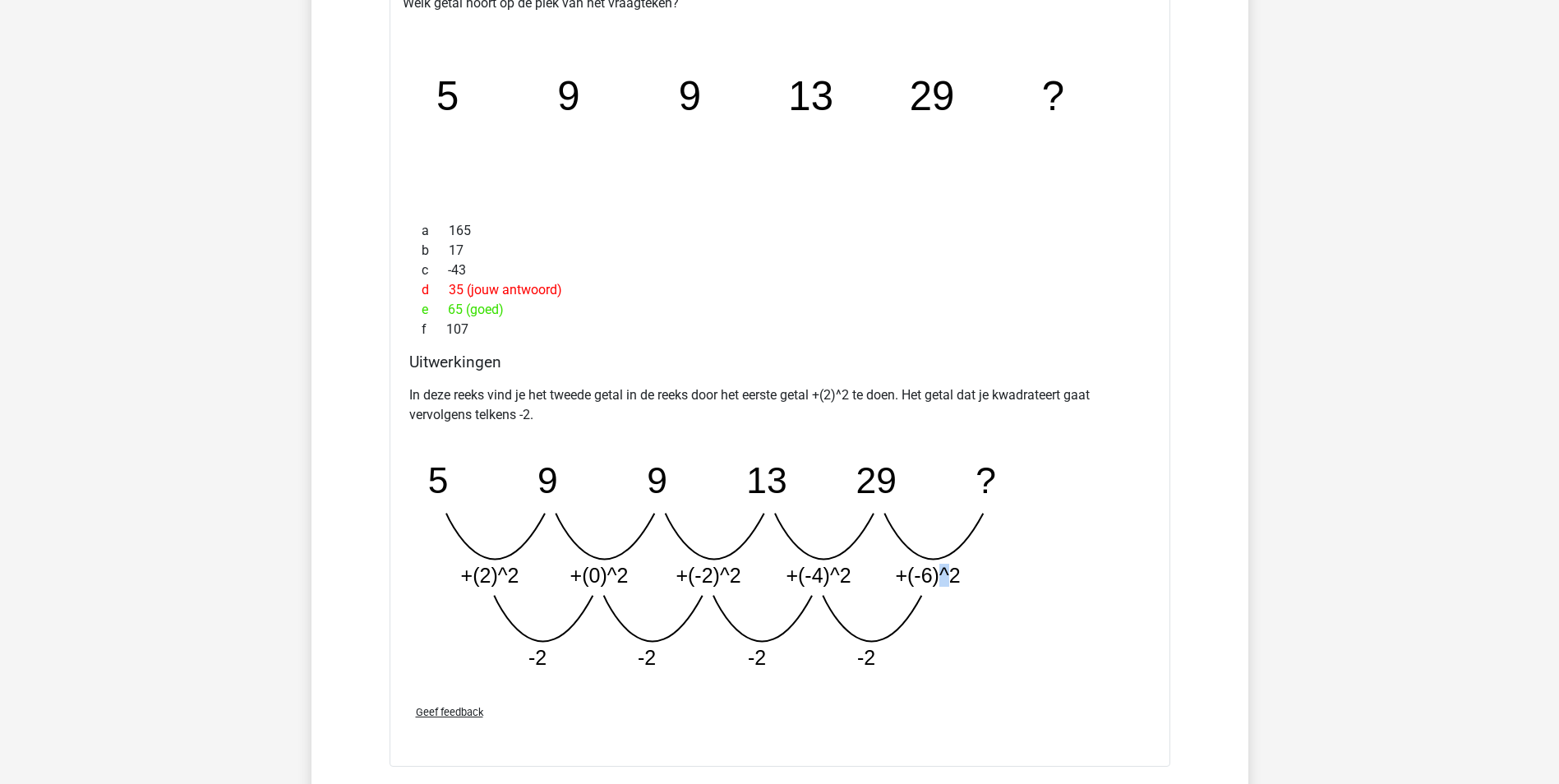
click at [946, 575] on tspan "+(-6)^2" at bounding box center [927, 575] width 65 height 23
copy tspan "^"
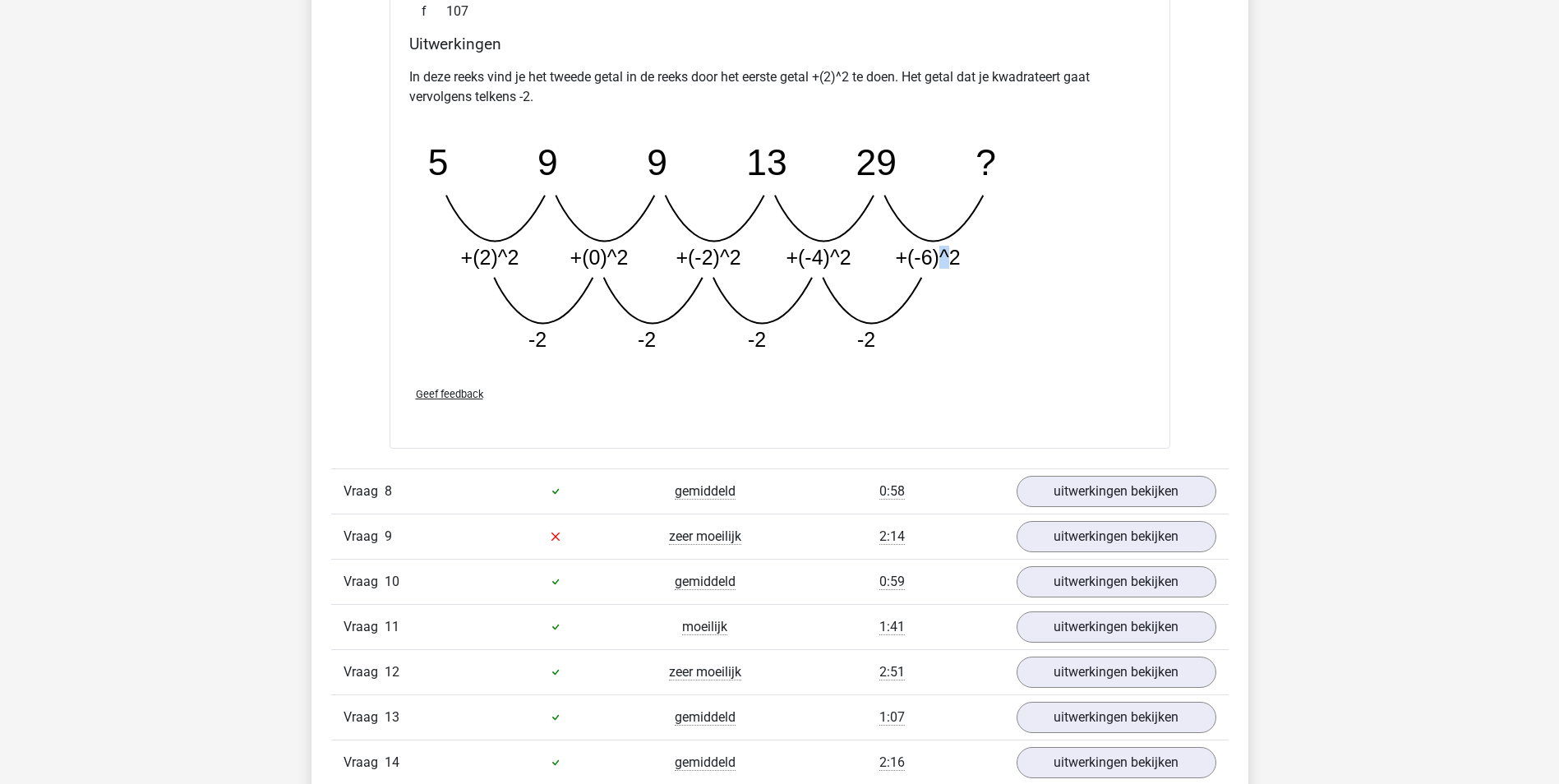
scroll to position [4354, 0]
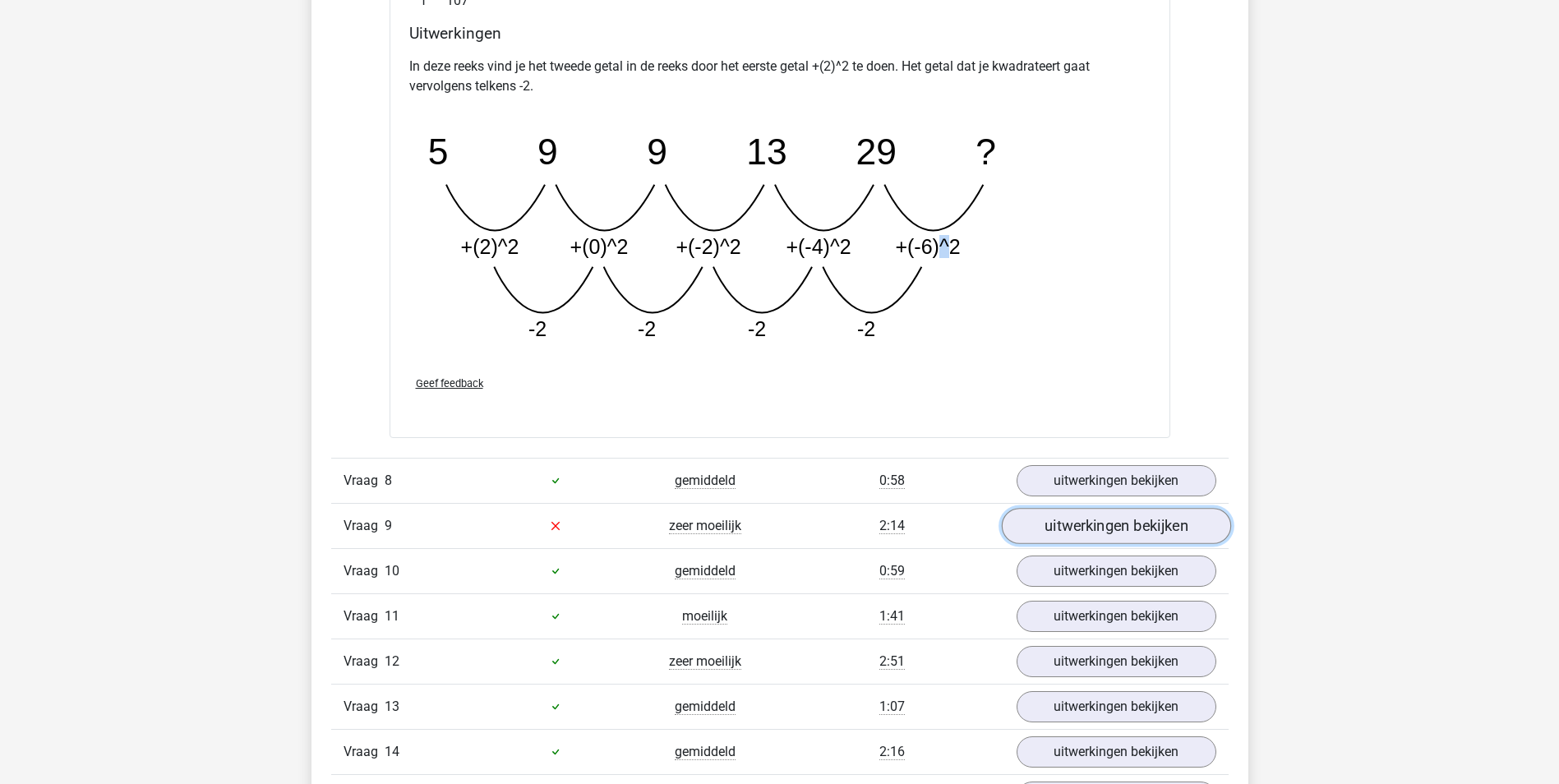
click at [1053, 537] on link "uitwerkingen bekijken" at bounding box center [1115, 525] width 229 height 36
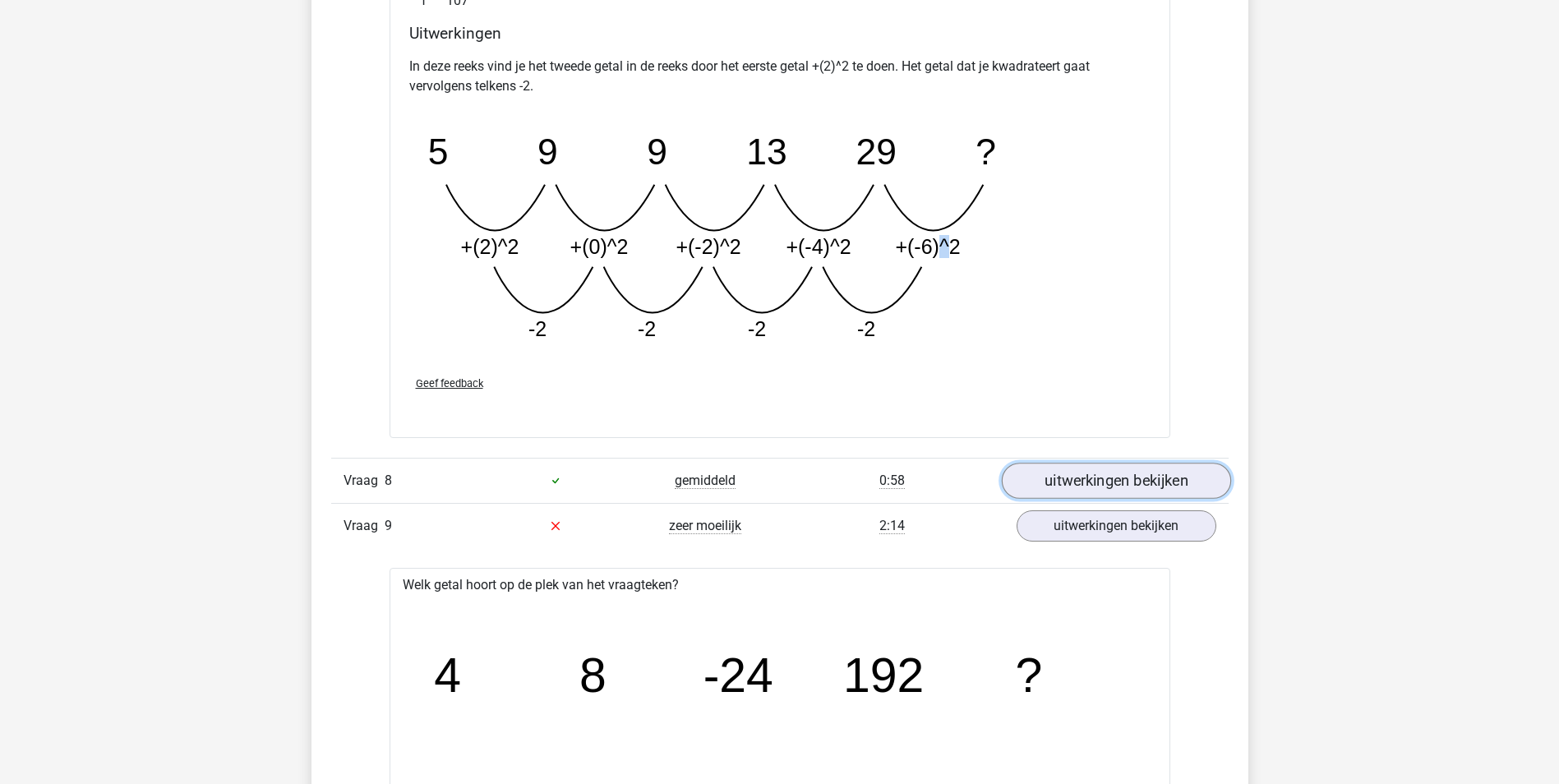
click at [1074, 485] on link "uitwerkingen bekijken" at bounding box center [1115, 481] width 229 height 36
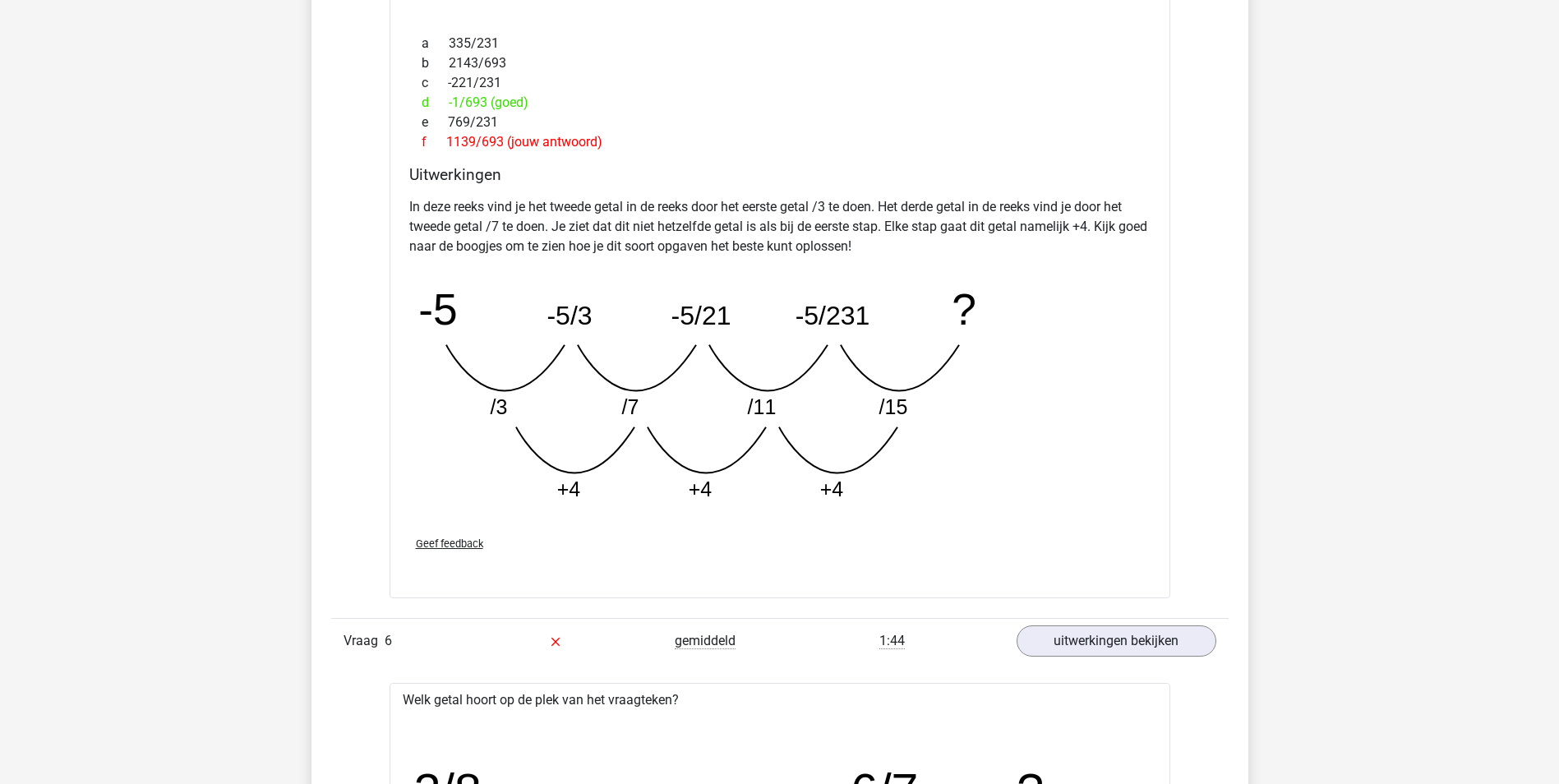
scroll to position [2301, 0]
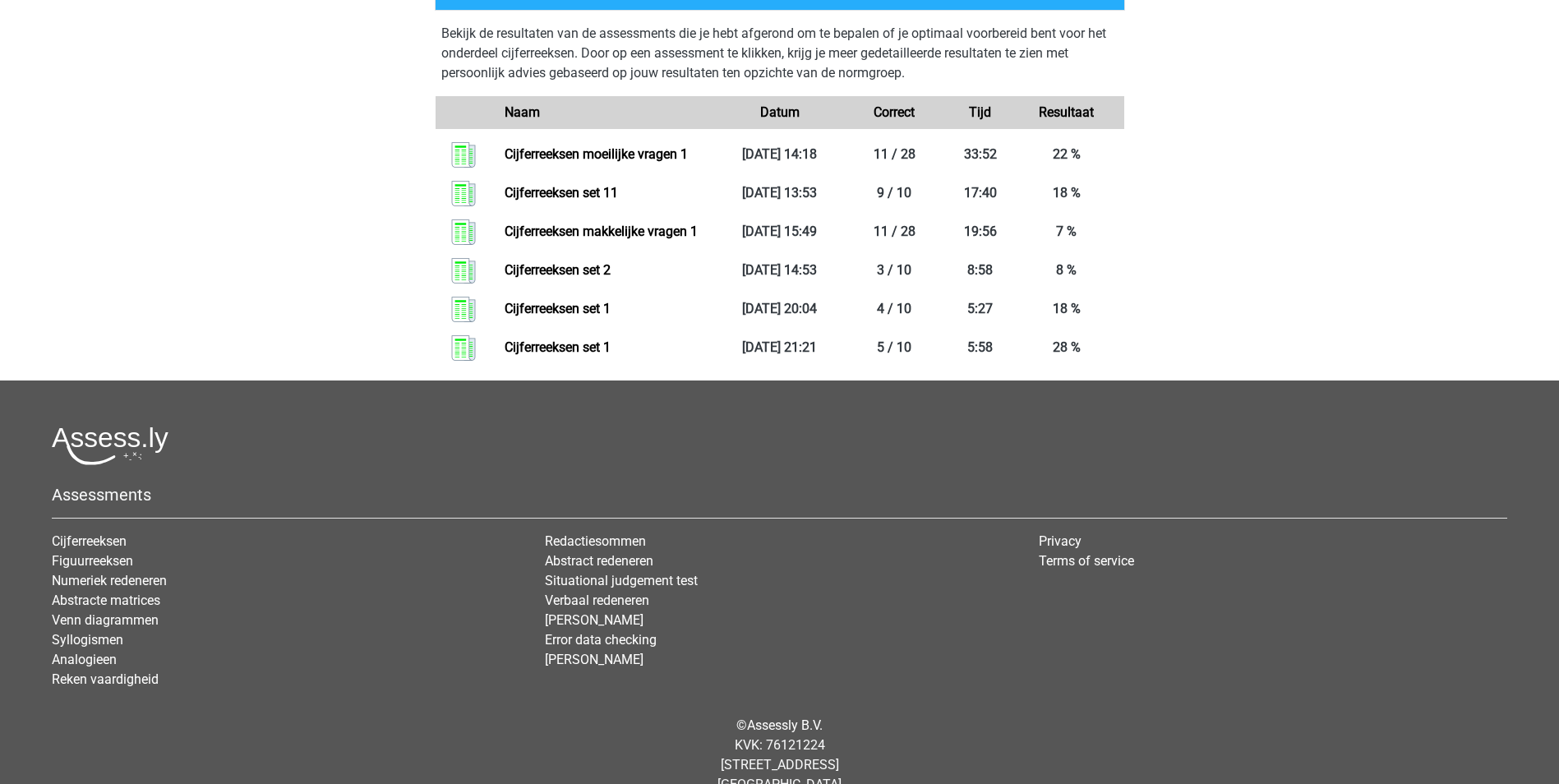
scroll to position [865, 0]
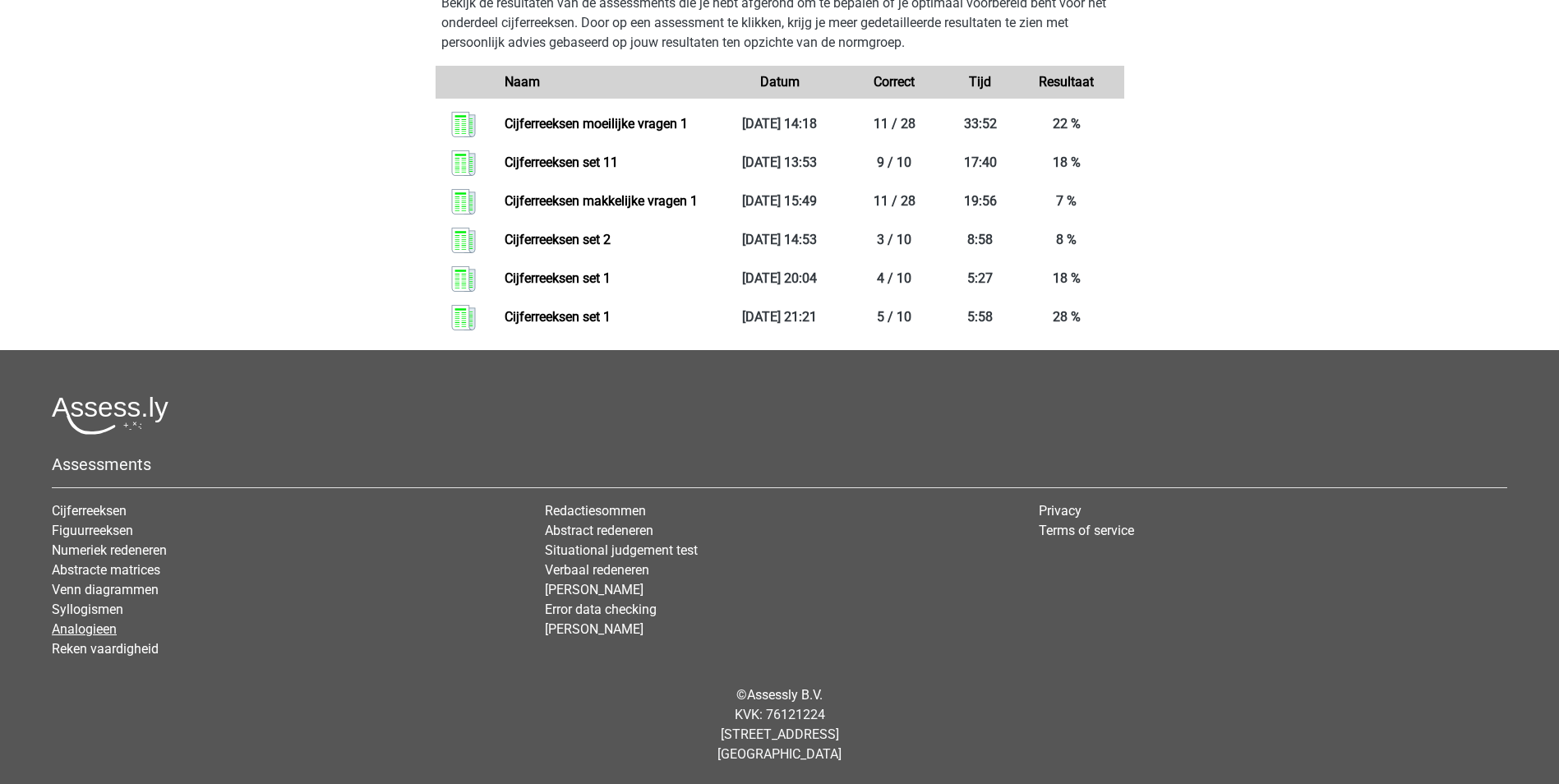
click at [88, 629] on link "Analogieen" at bounding box center [83, 629] width 65 height 16
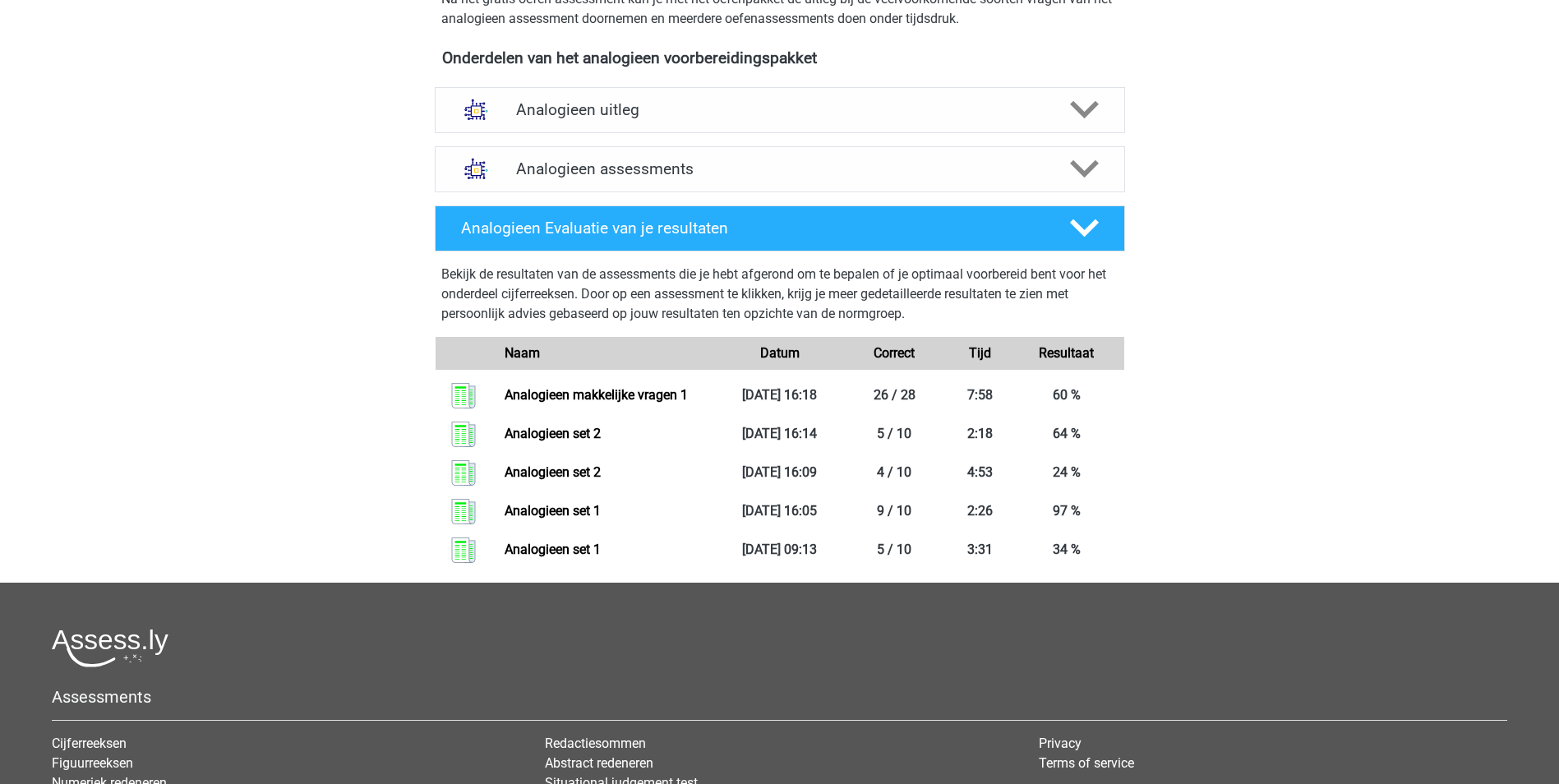
scroll to position [493, 0]
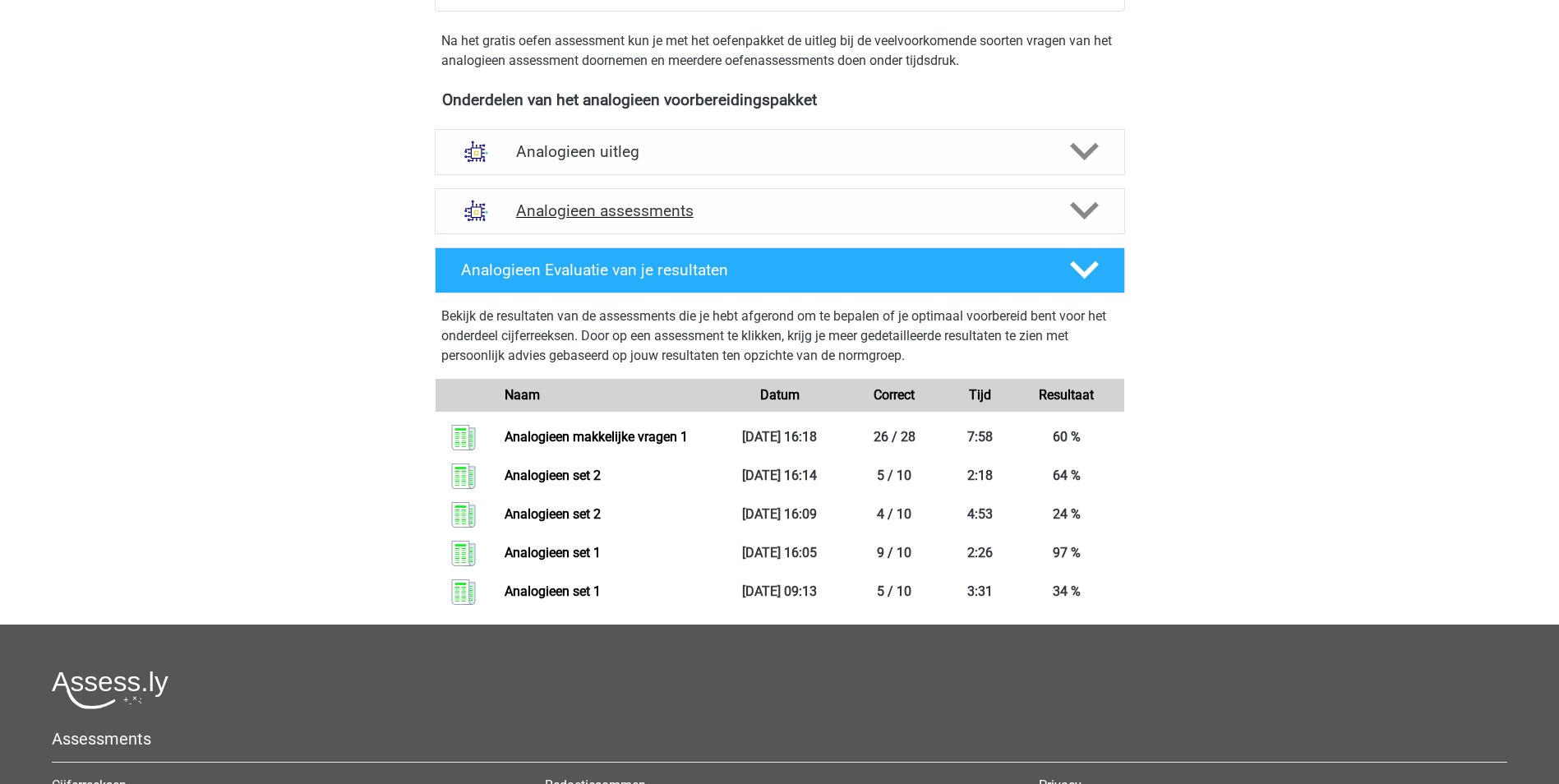
click at [1081, 212] on polygon at bounding box center [1084, 211] width 28 height 18
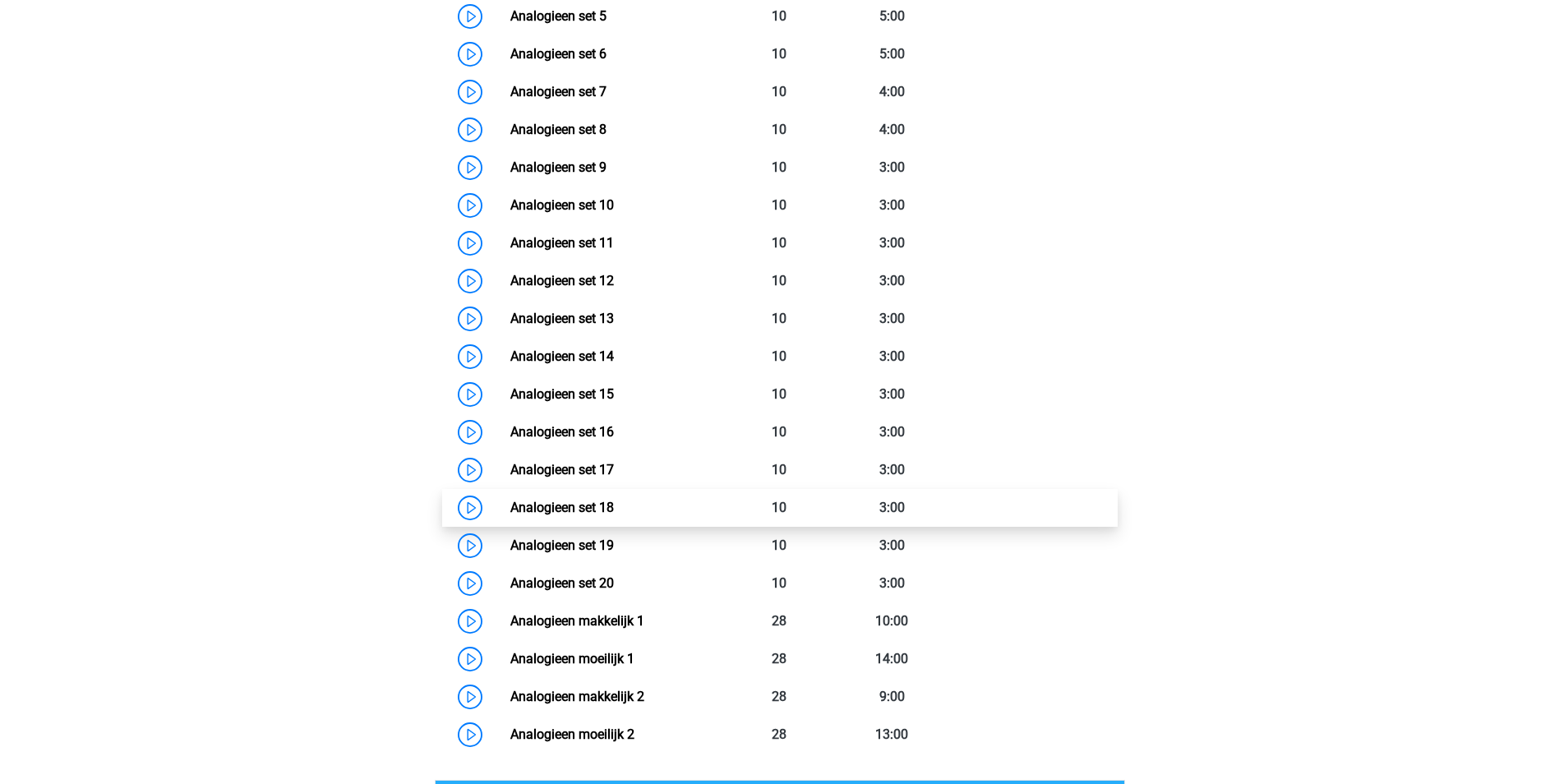
scroll to position [986, 0]
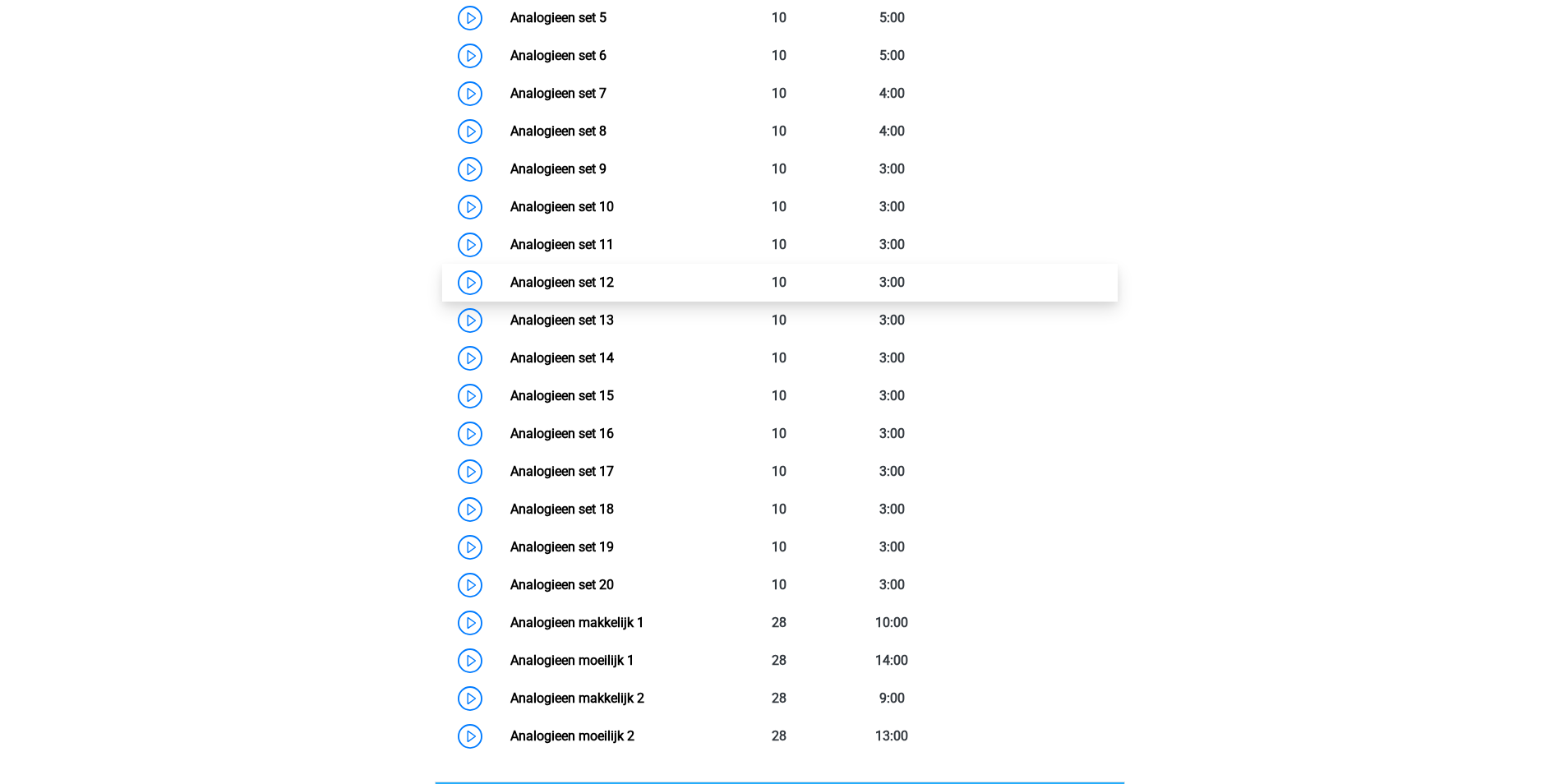
click at [597, 281] on link "Analogieen set 12" at bounding box center [562, 282] width 104 height 16
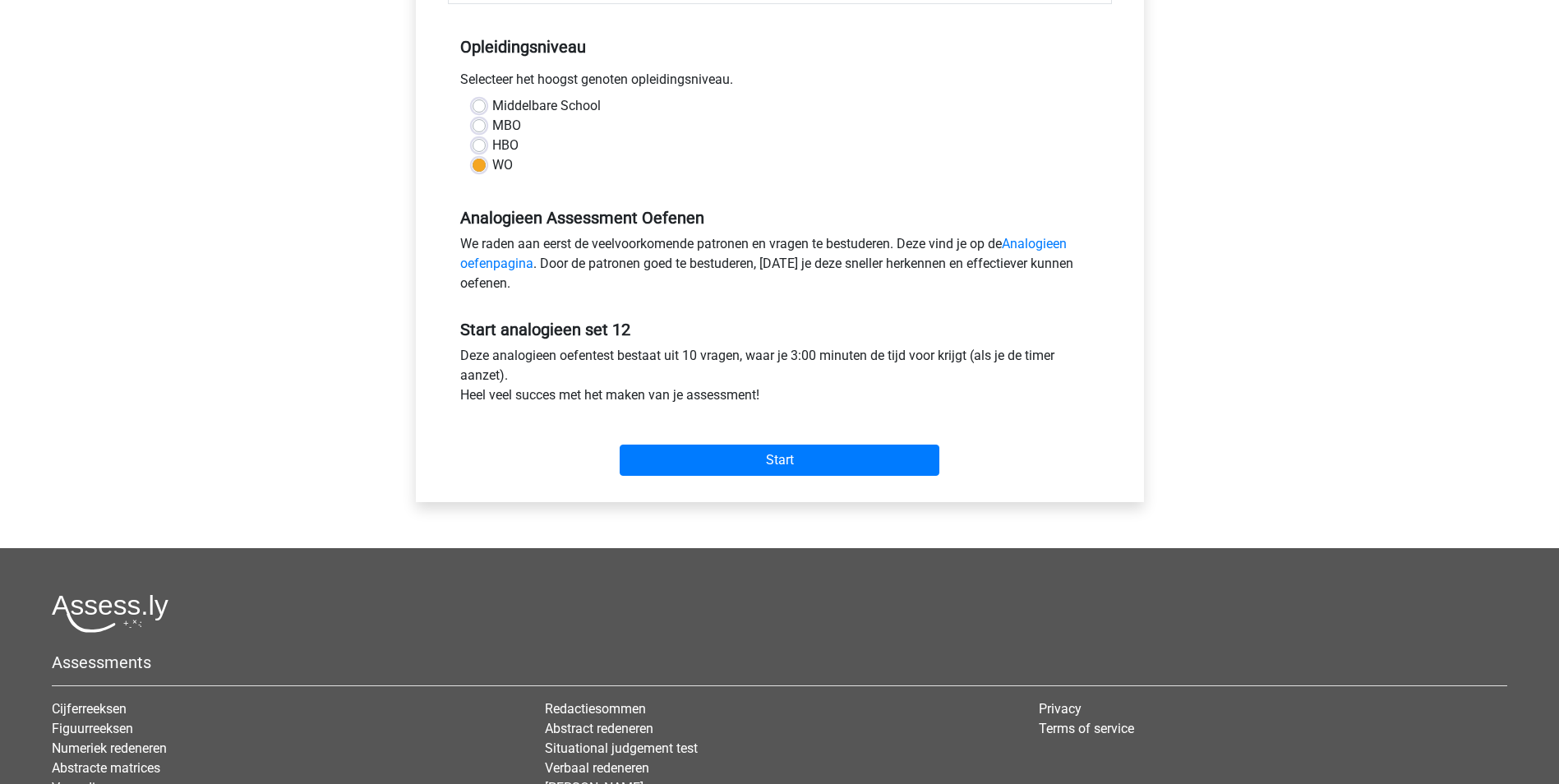
scroll to position [329, 0]
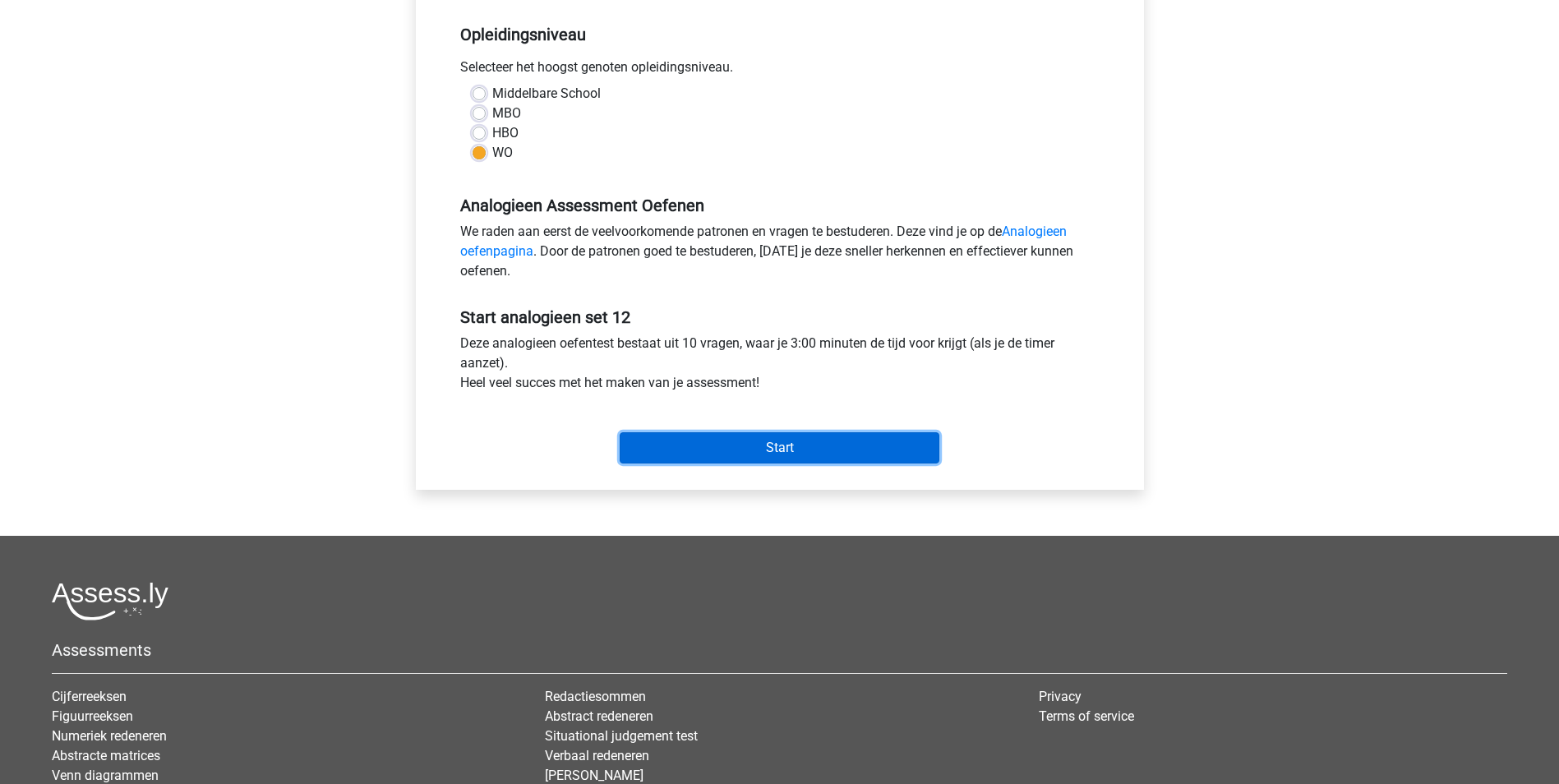
click at [790, 446] on input "Start" at bounding box center [779, 447] width 319 height 31
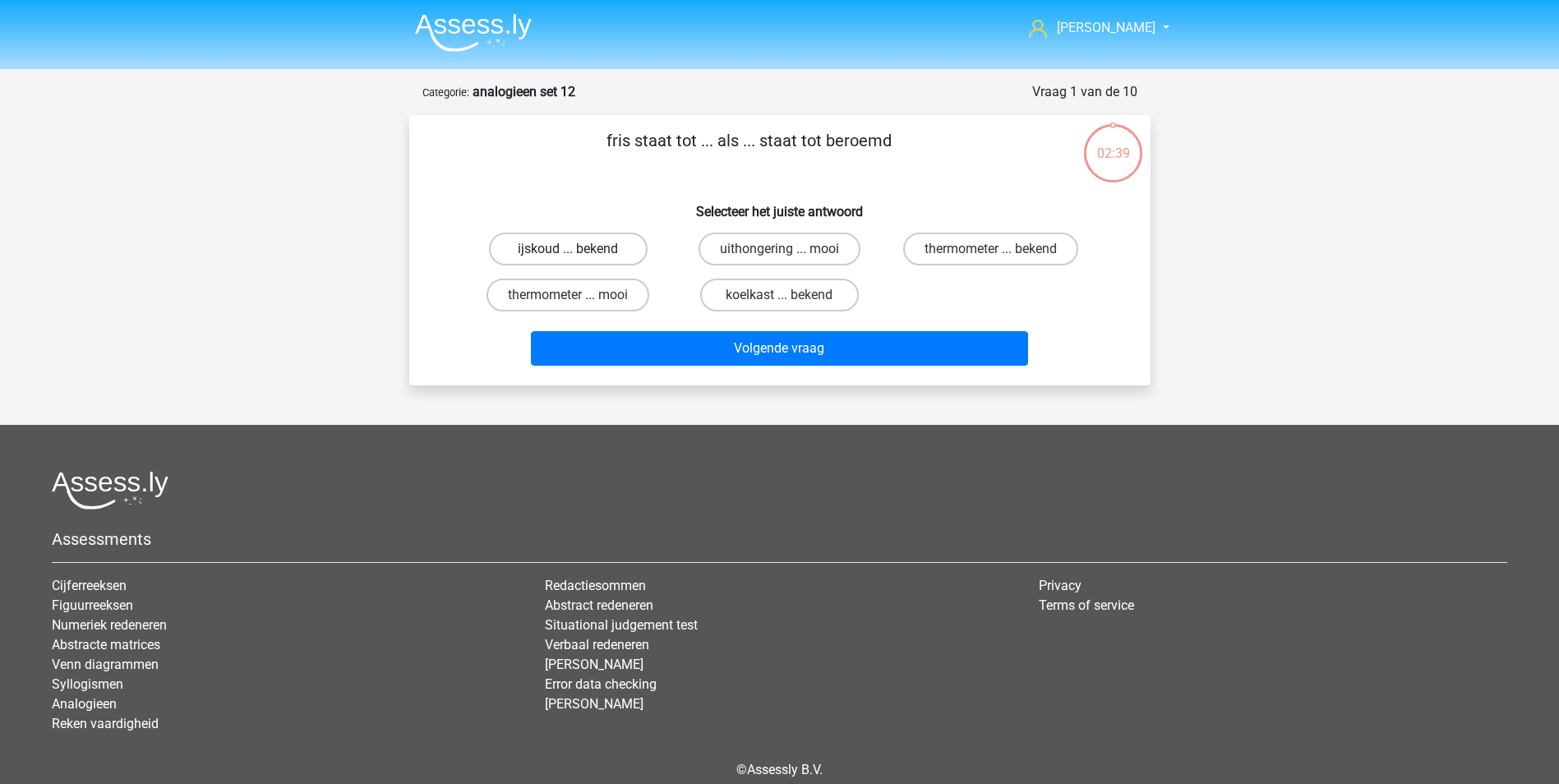
click at [577, 245] on label "ijskoud ... bekend" at bounding box center [568, 248] width 159 height 33
click at [577, 249] on input "ijskoud ... bekend" at bounding box center [573, 255] width 11 height 11
radio input "true"
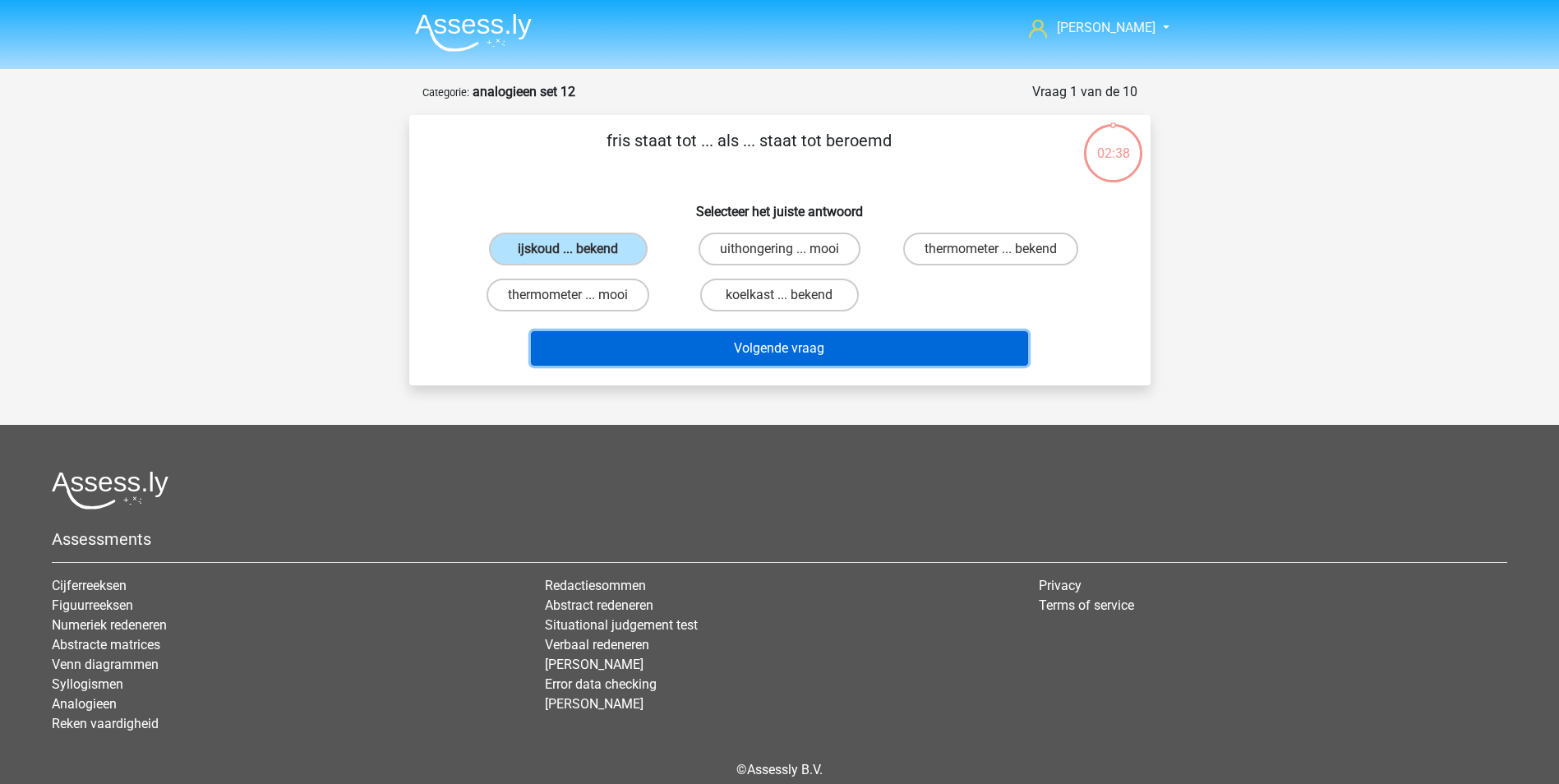
click at [772, 349] on button "Volgende vraag" at bounding box center [779, 348] width 497 height 35
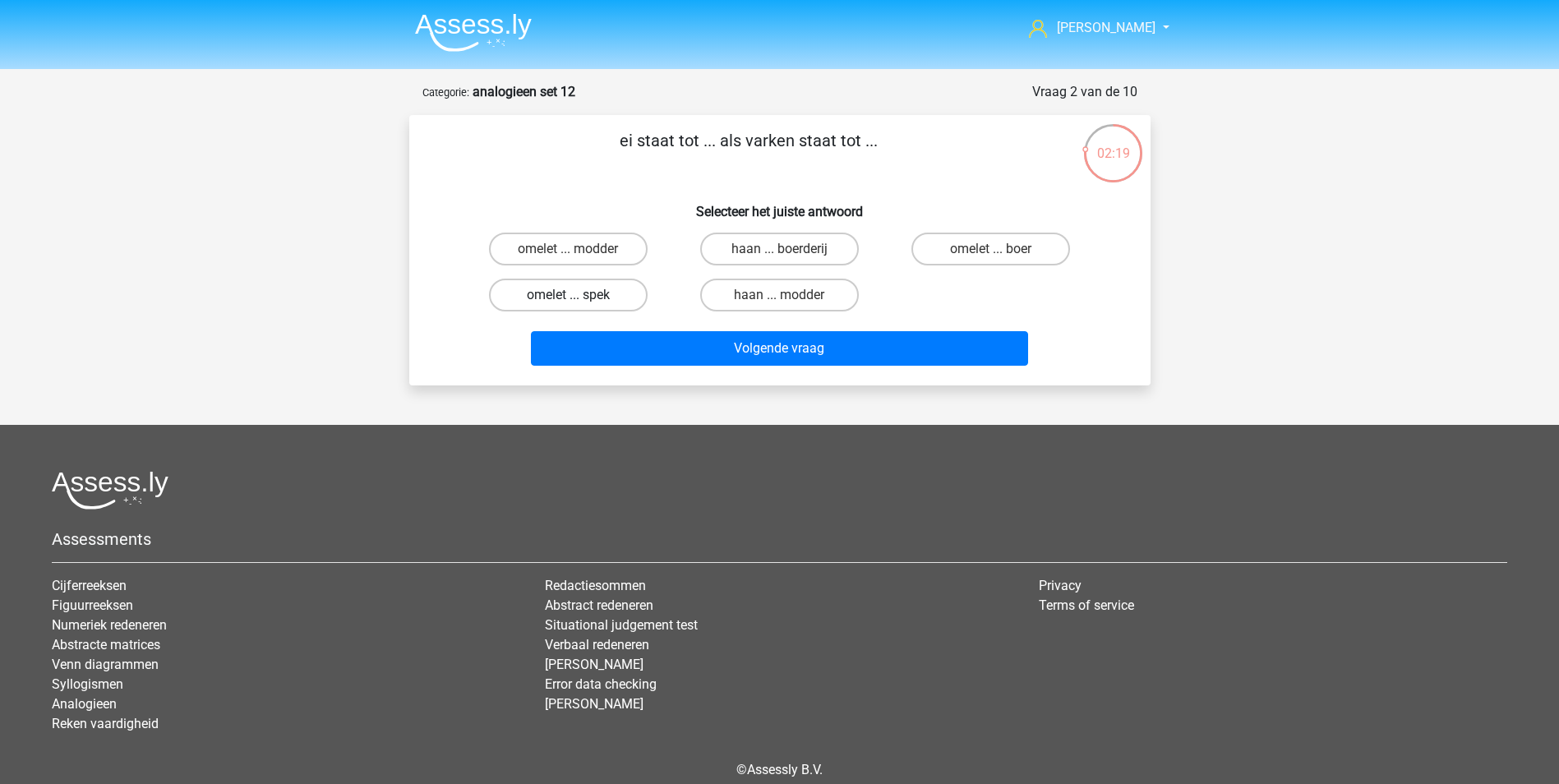
click at [605, 297] on label "omelet ... spek" at bounding box center [568, 294] width 159 height 33
click at [579, 297] on input "omelet ... spek" at bounding box center [573, 301] width 11 height 11
radio input "true"
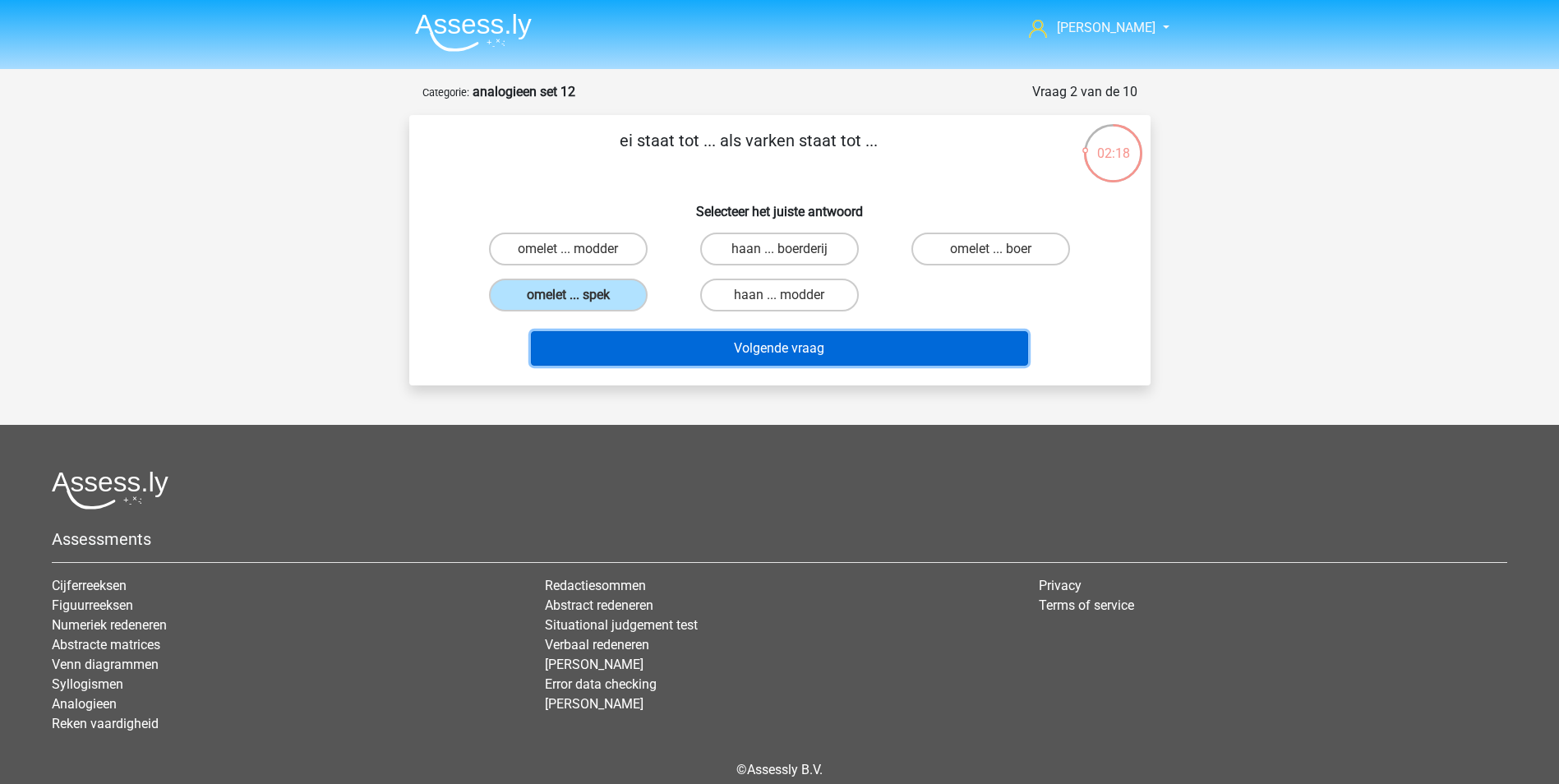
click at [765, 357] on button "Volgende vraag" at bounding box center [779, 348] width 497 height 35
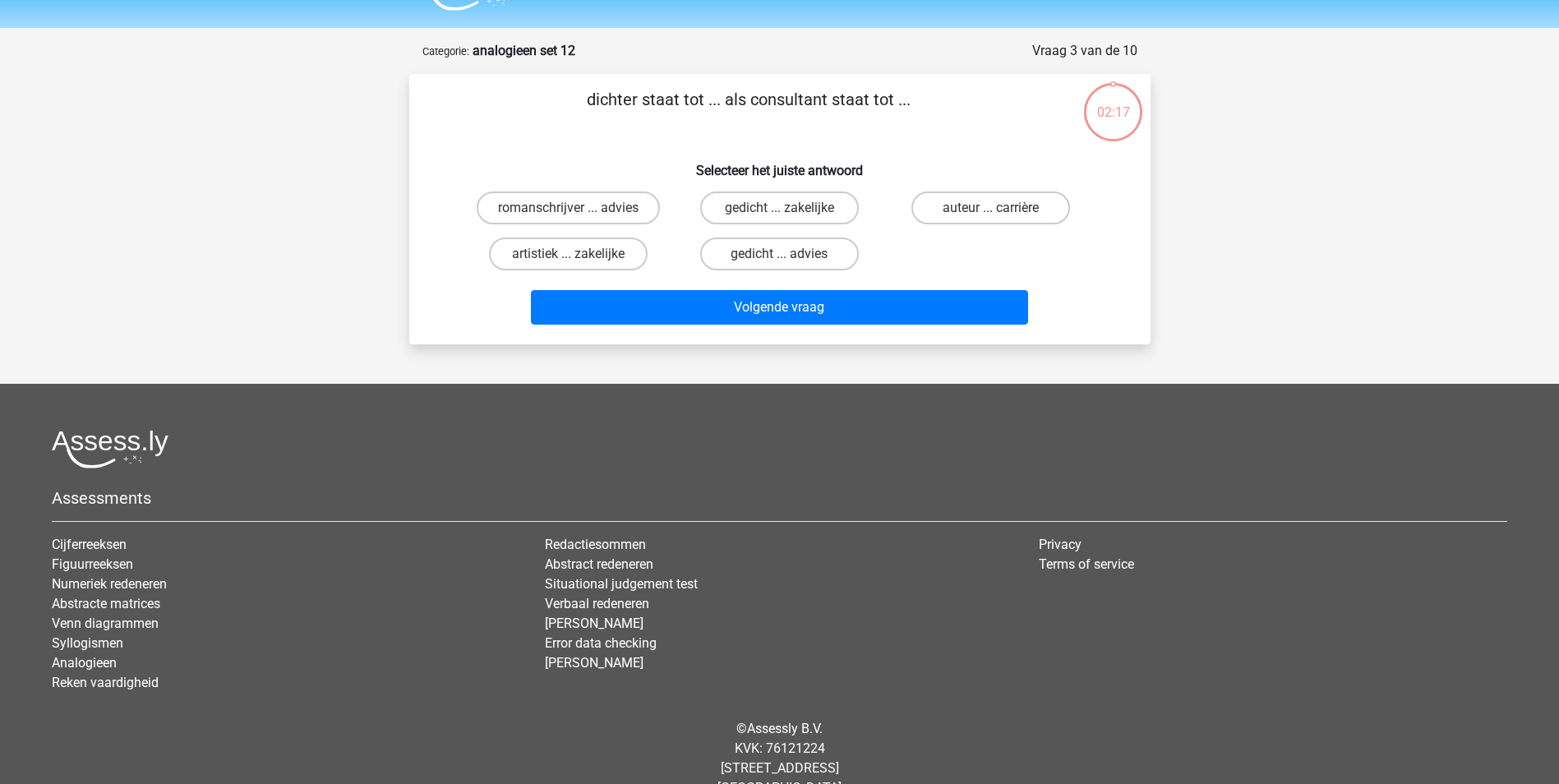
scroll to position [74, 0]
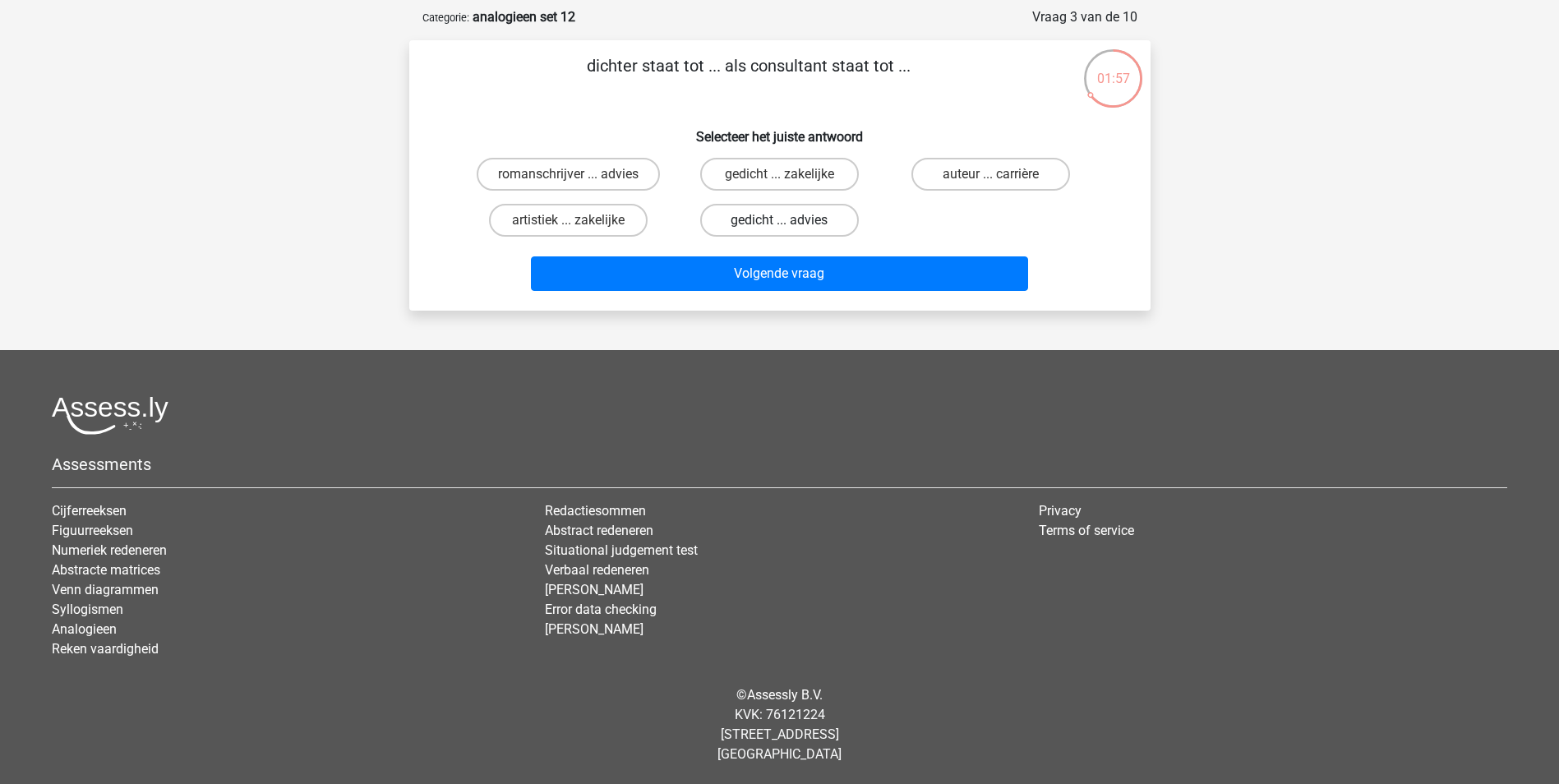
click at [814, 221] on label "gedicht ... advies" at bounding box center [779, 220] width 159 height 33
click at [790, 221] on input "gedicht ... advies" at bounding box center [784, 225] width 11 height 11
radio input "true"
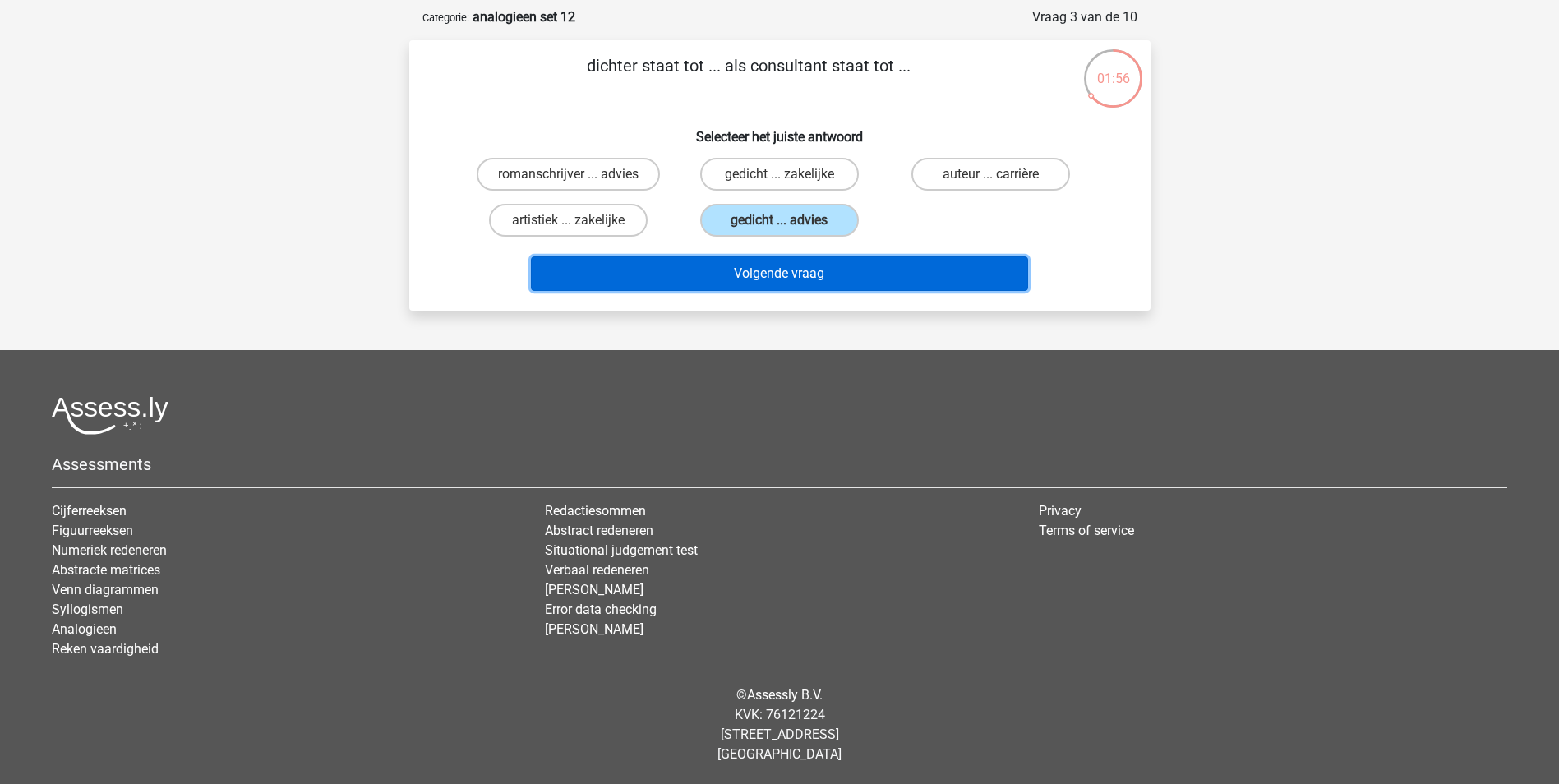
click at [806, 265] on button "Volgende vraag" at bounding box center [779, 273] width 497 height 35
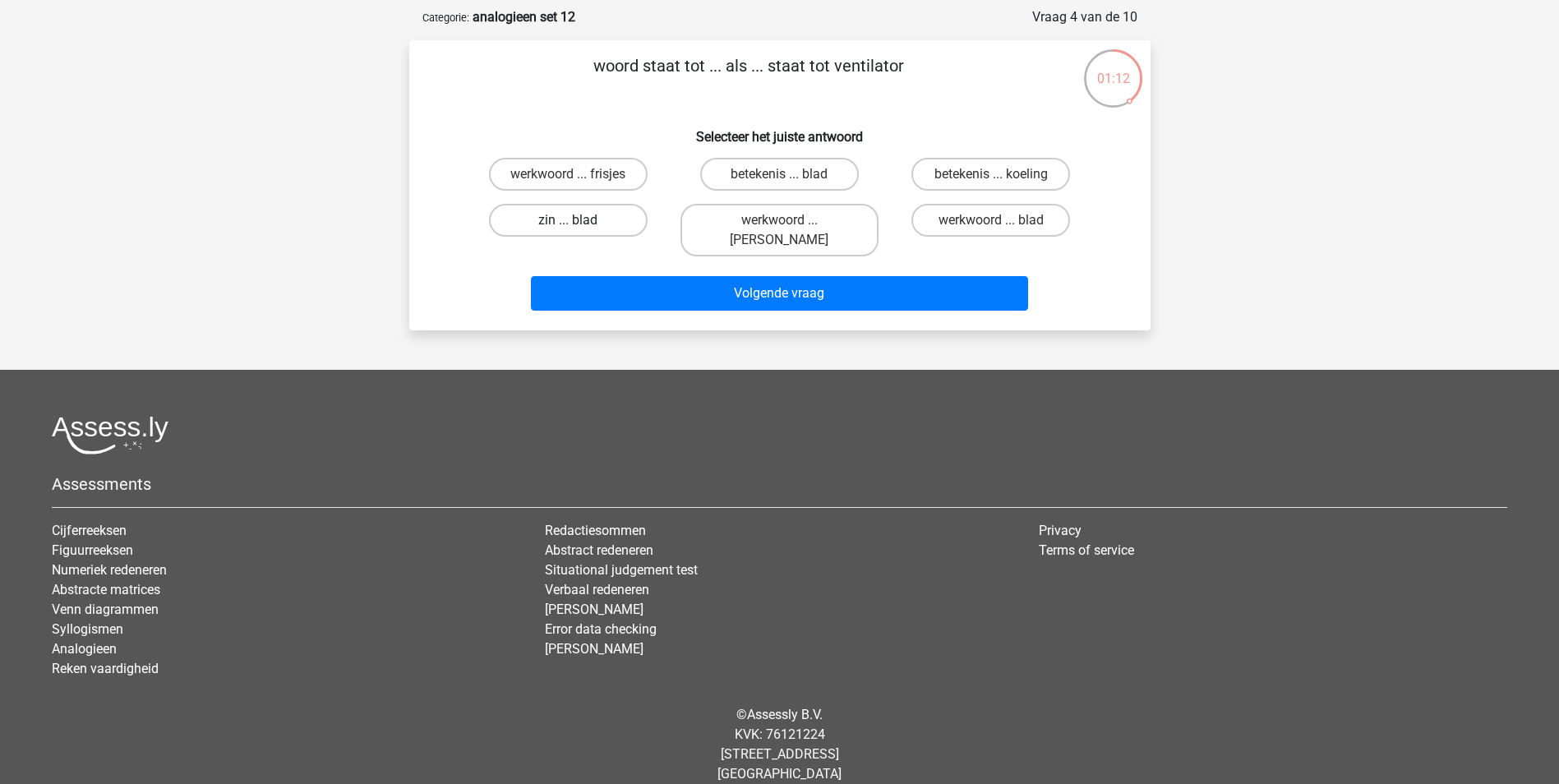
click at [611, 218] on label "zin ... blad" at bounding box center [568, 220] width 159 height 33
click at [579, 220] on input "zin ... blad" at bounding box center [573, 225] width 11 height 11
radio input "true"
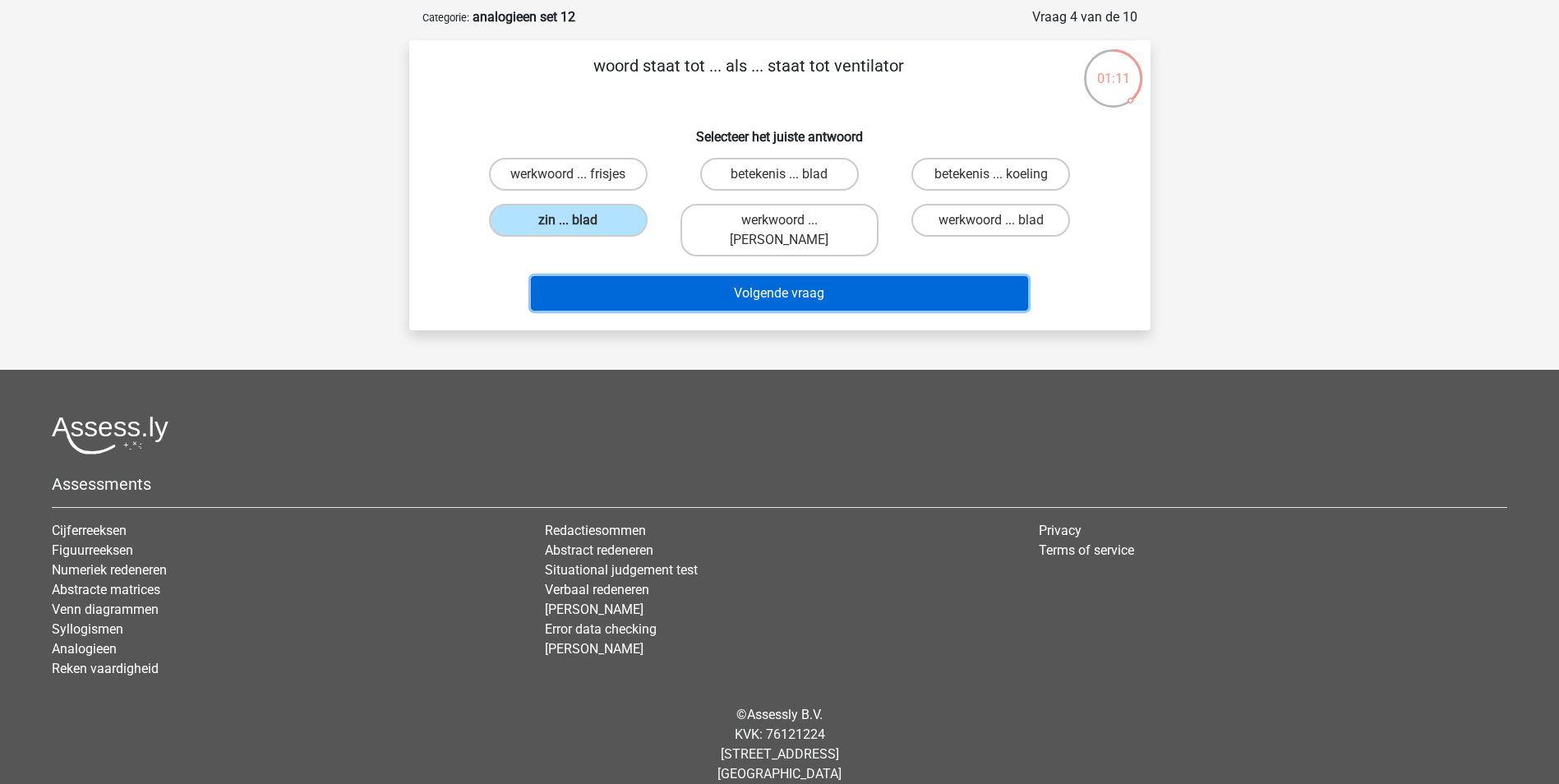
click at [760, 276] on button "Volgende vraag" at bounding box center [779, 293] width 497 height 35
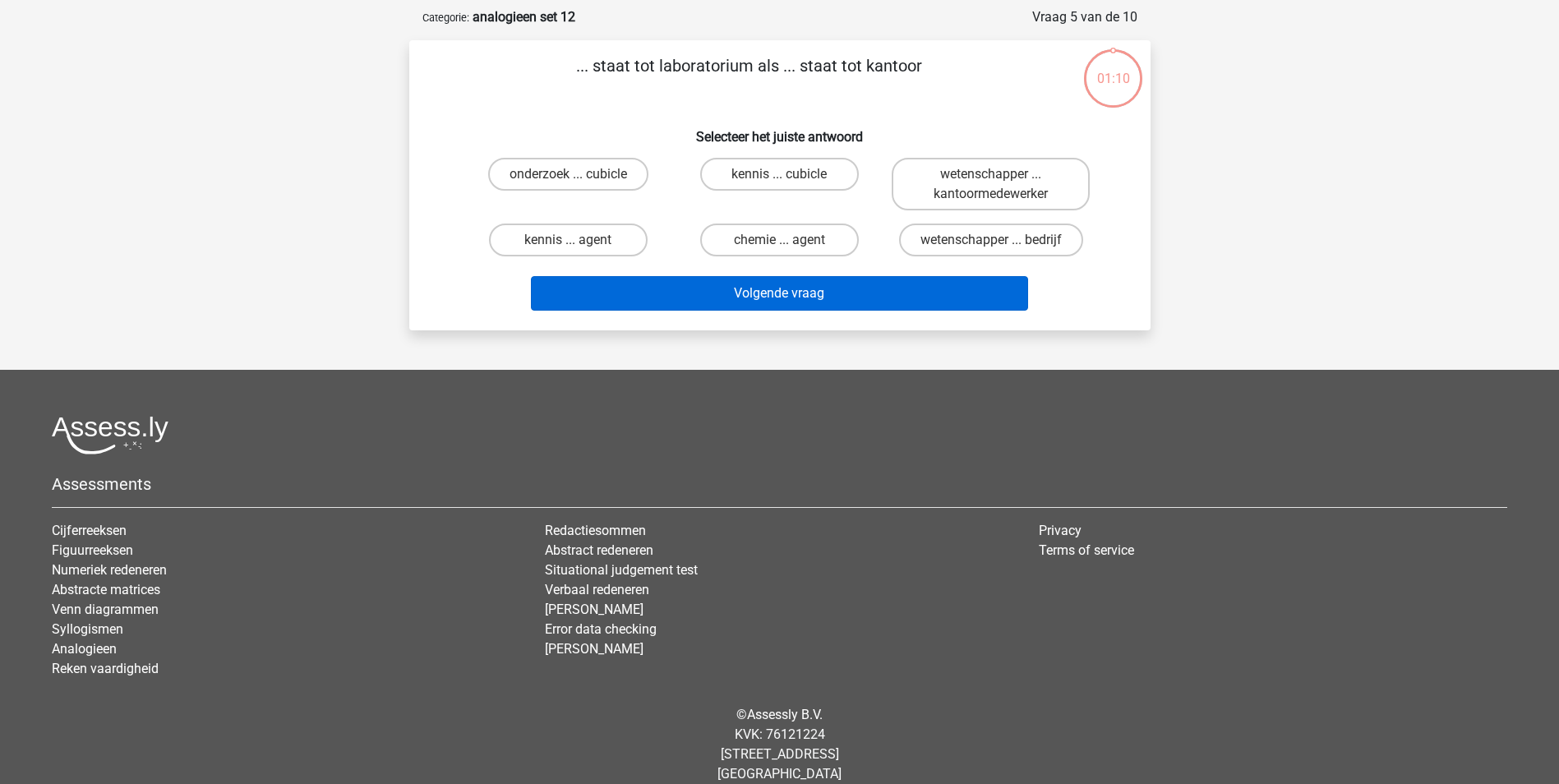
scroll to position [82, 0]
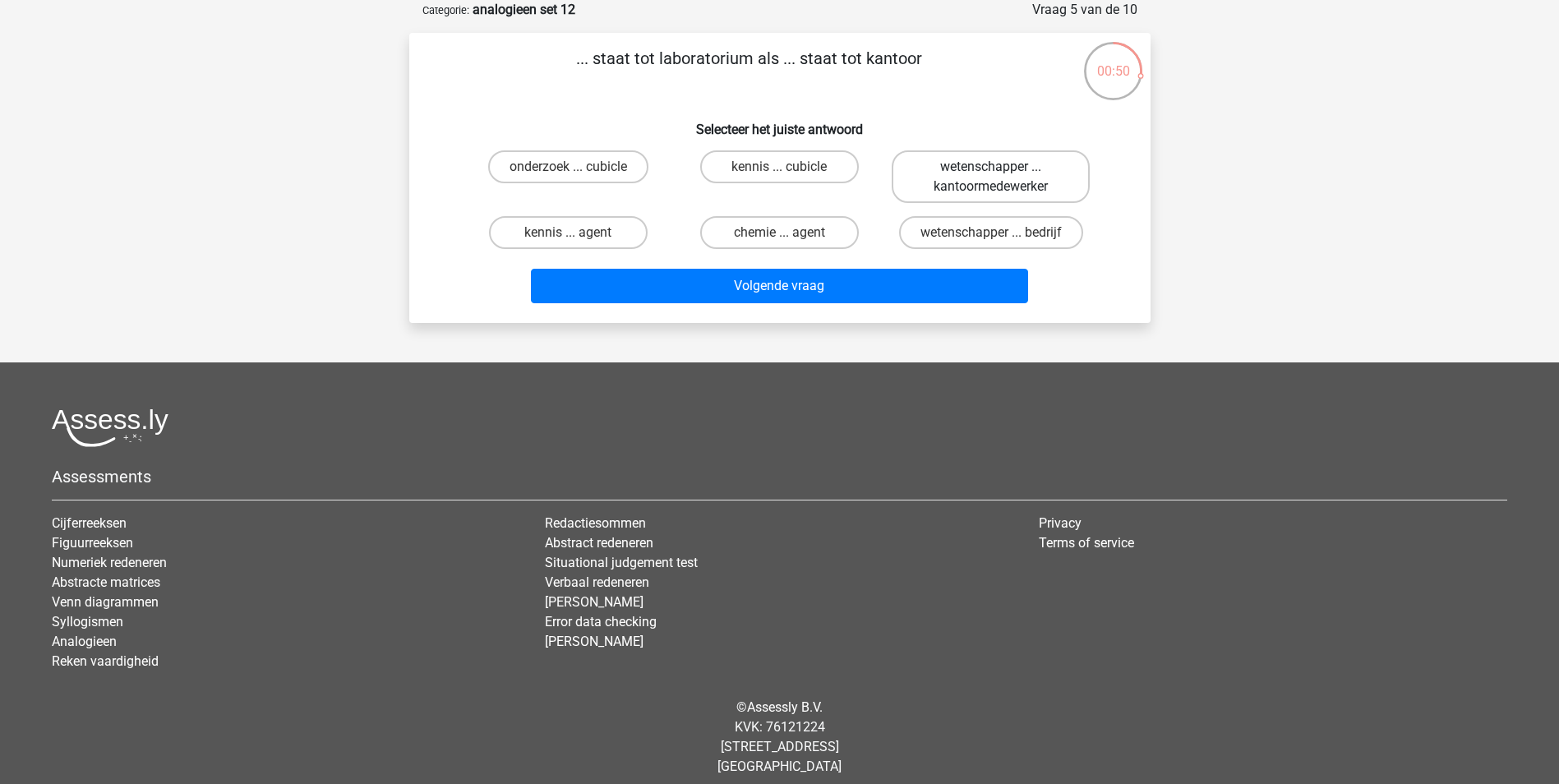
click at [1039, 169] on label "wetenschapper ... kantoormedewerker" at bounding box center [990, 176] width 198 height 52
click at [1002, 169] on input "wetenschapper ... kantoormedewerker" at bounding box center [996, 172] width 11 height 11
radio input "true"
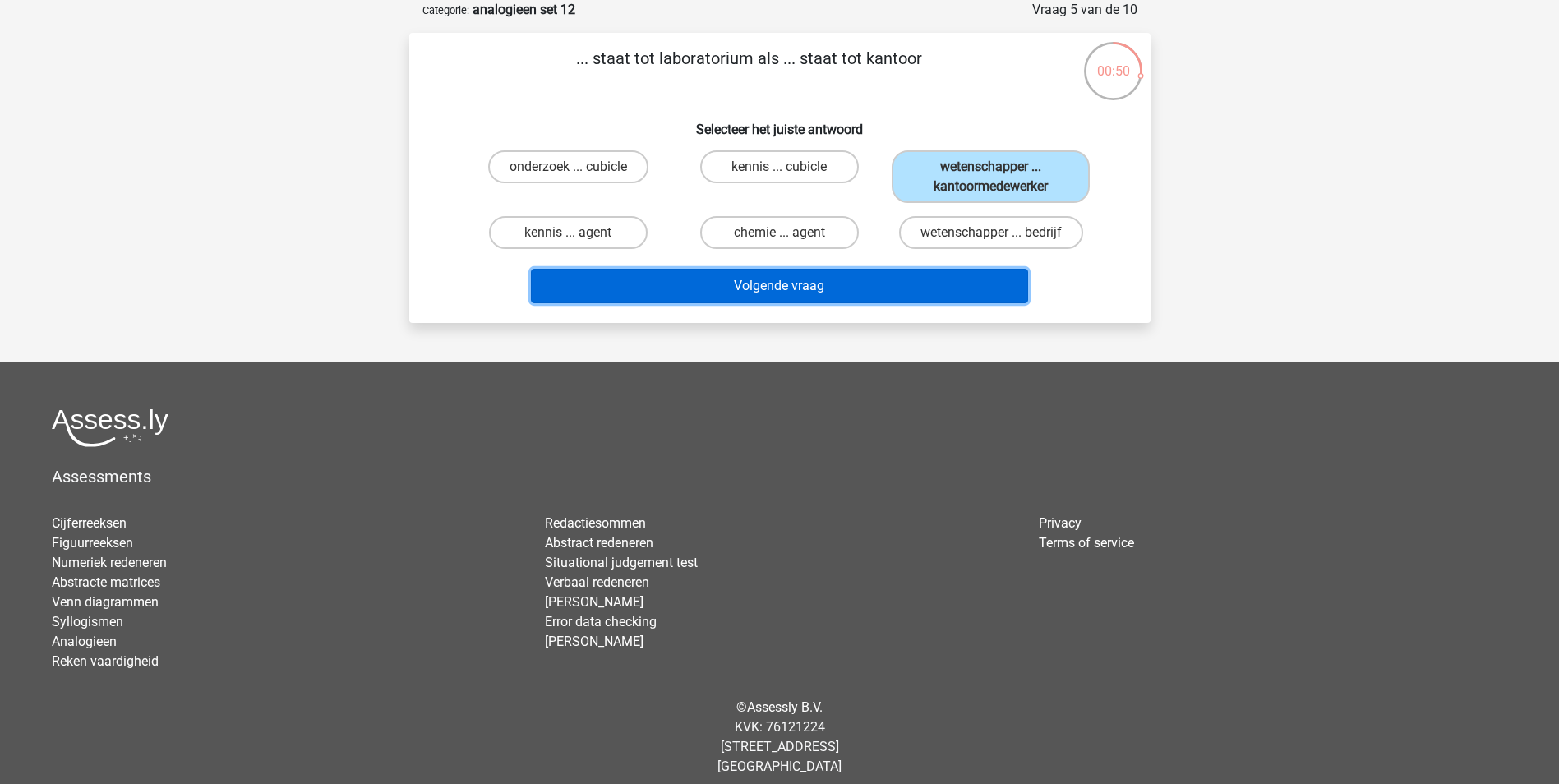
click at [815, 282] on button "Volgende vraag" at bounding box center [779, 286] width 497 height 35
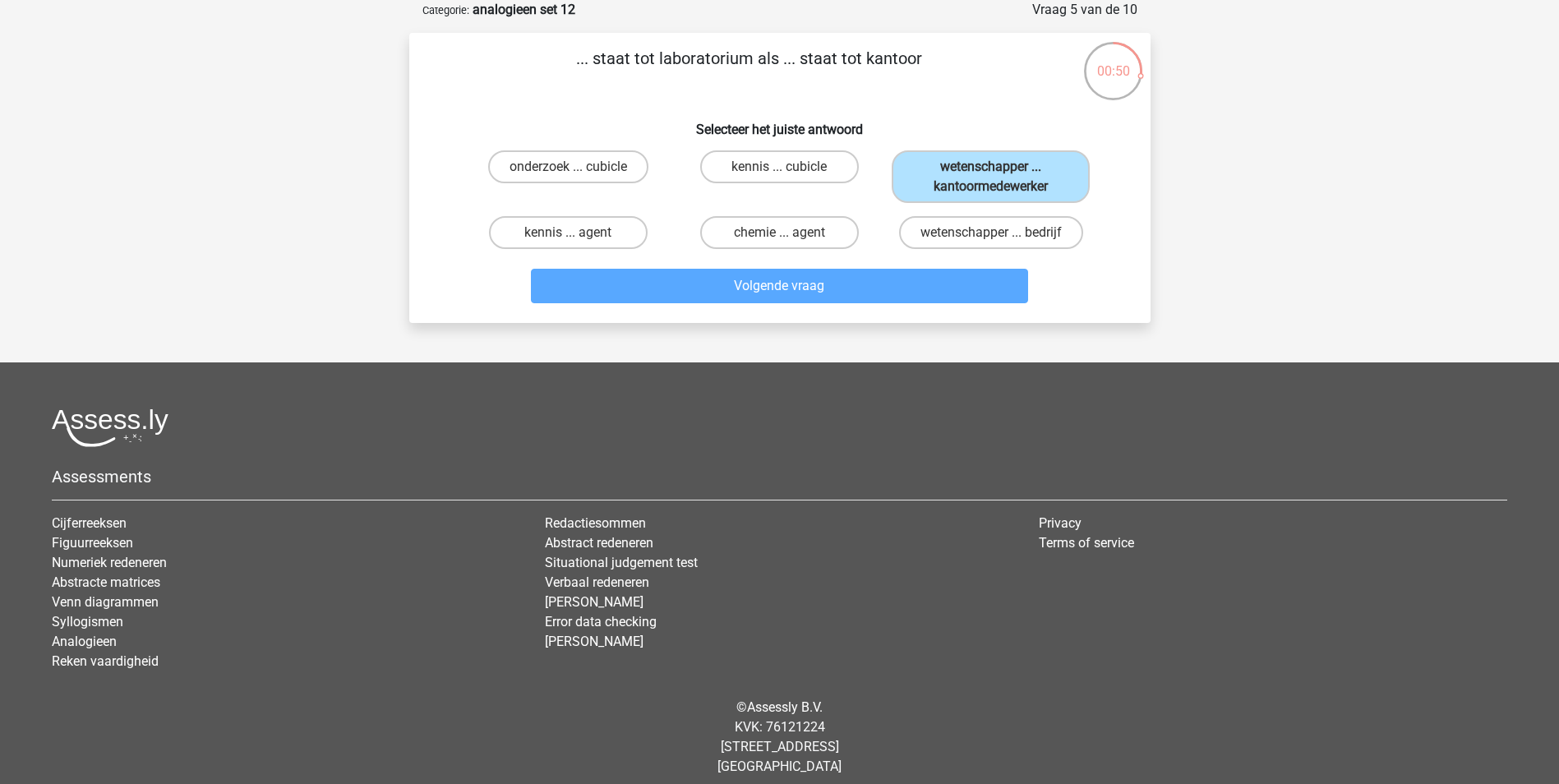
scroll to position [74, 0]
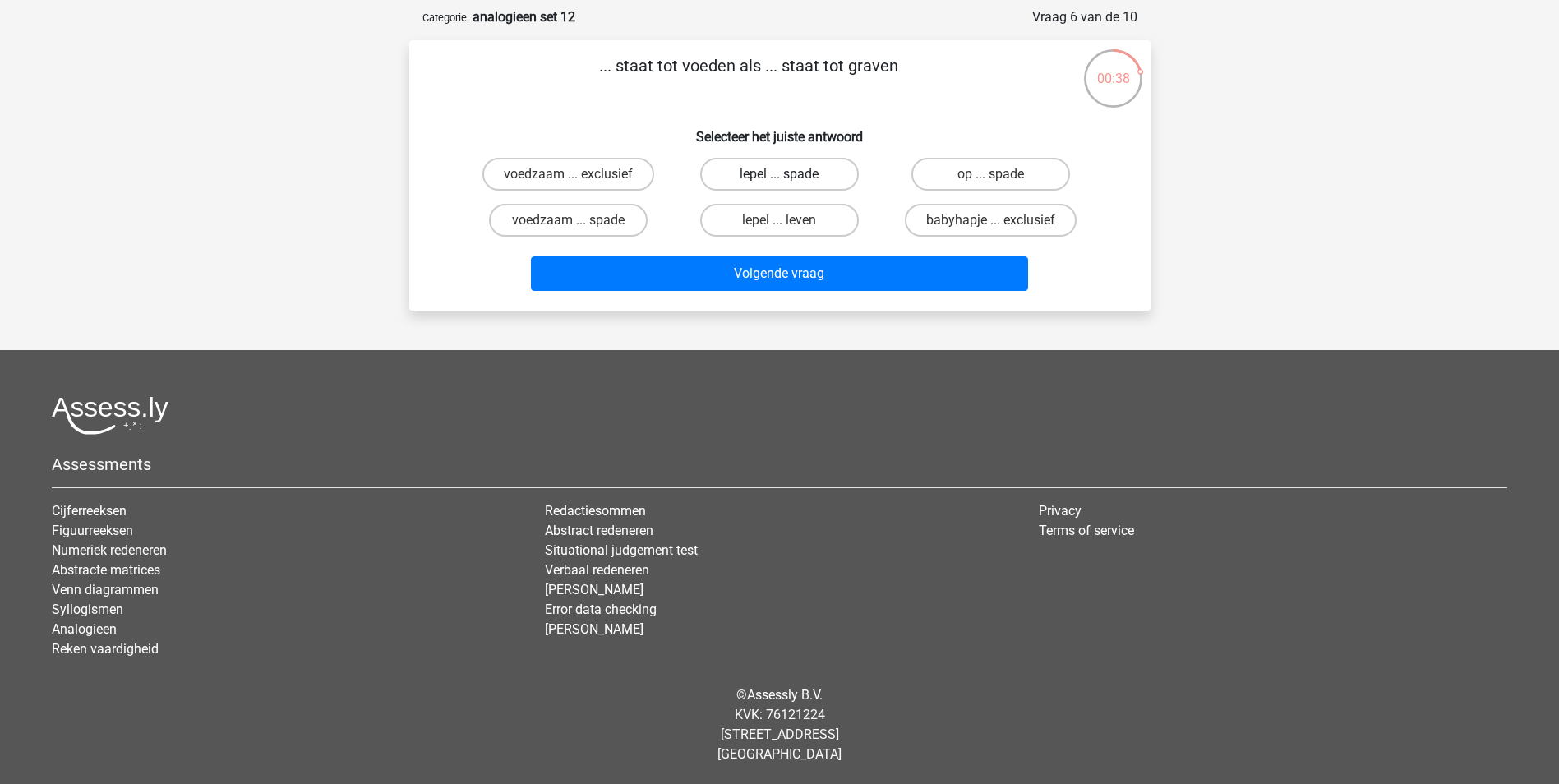
click at [815, 175] on label "lepel ... spade" at bounding box center [779, 174] width 159 height 33
click at [790, 175] on input "lepel ... spade" at bounding box center [784, 179] width 11 height 11
radio input "true"
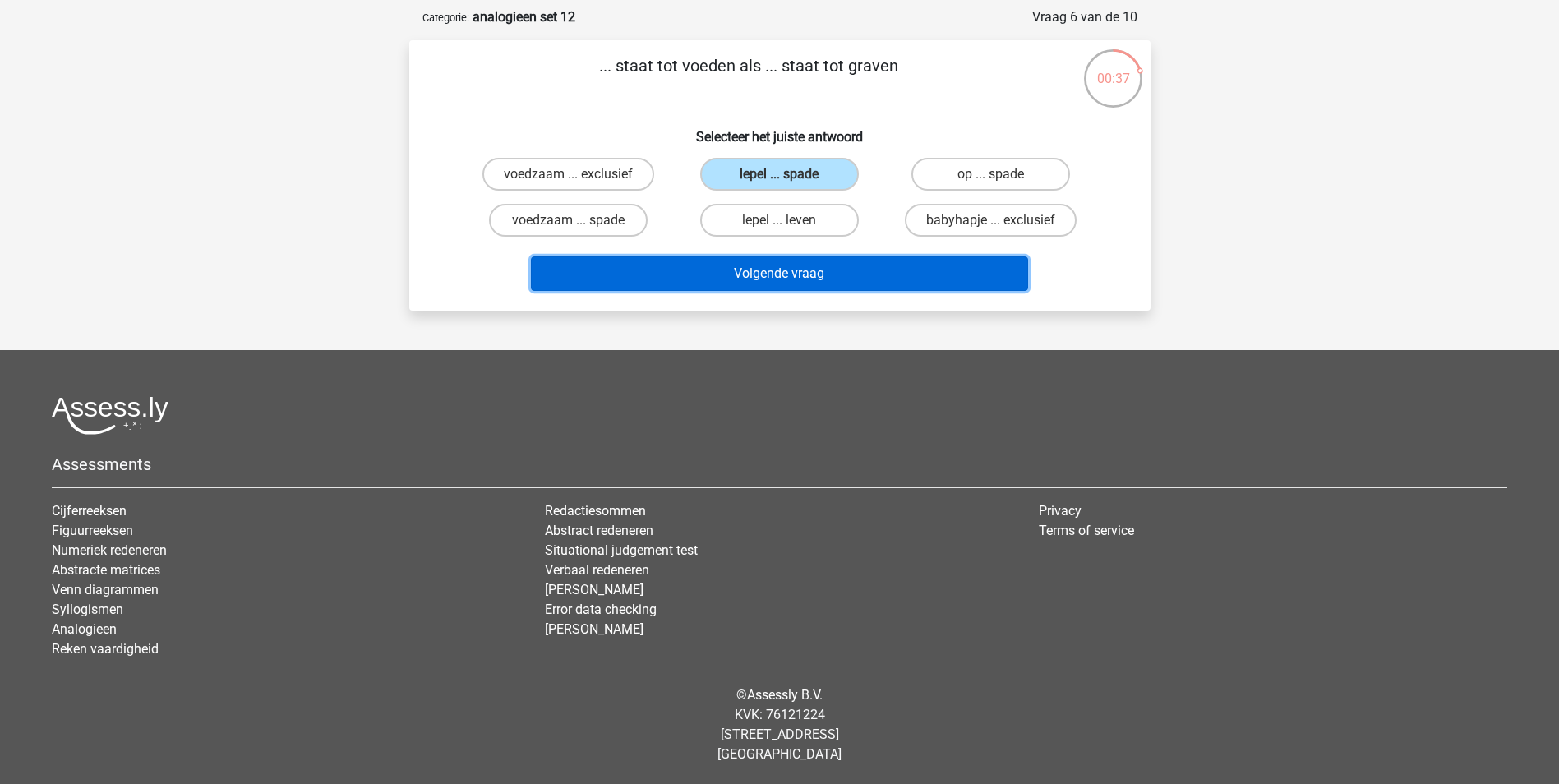
click at [846, 278] on button "Volgende vraag" at bounding box center [779, 273] width 497 height 35
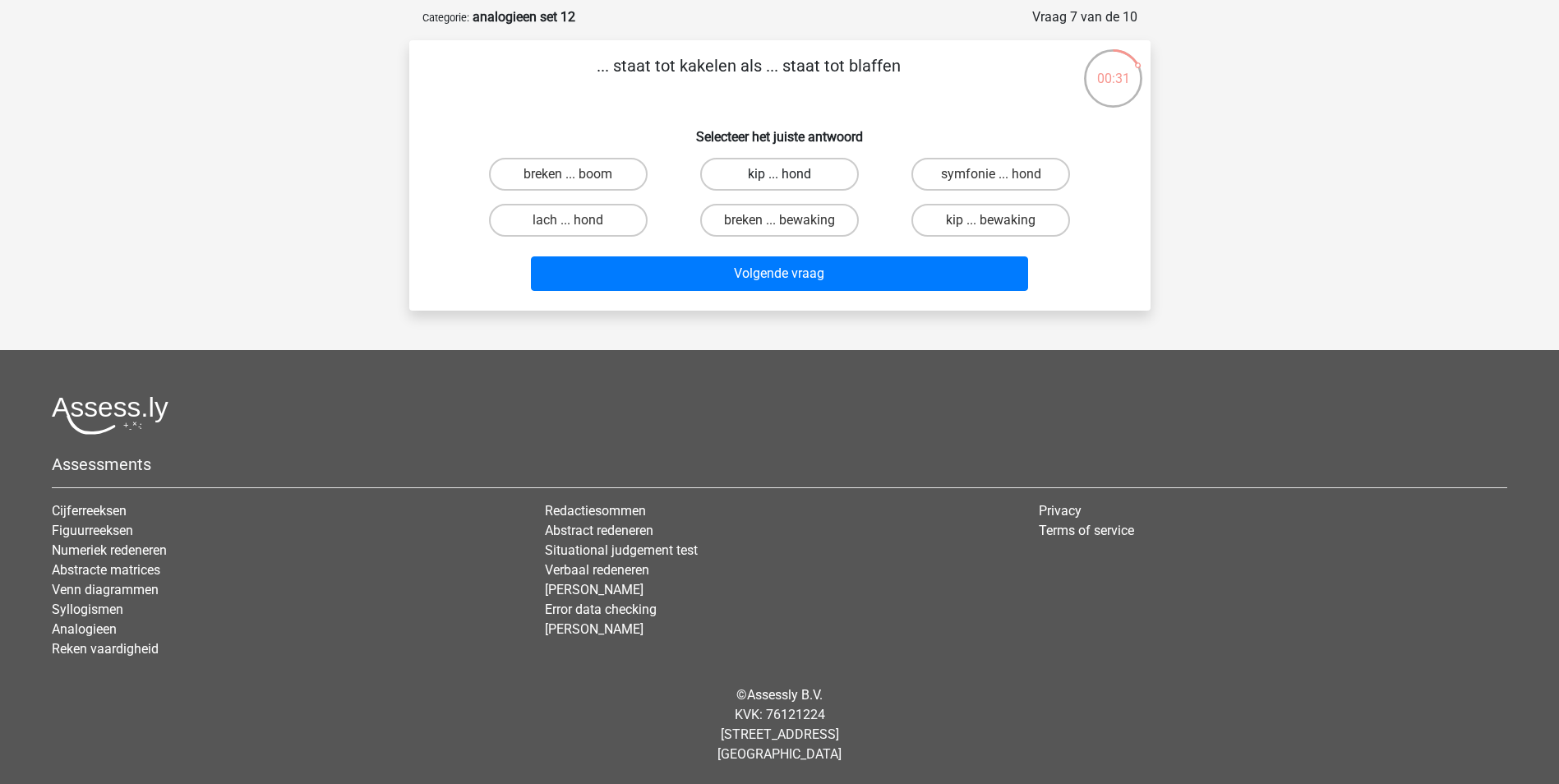
click at [807, 173] on label "kip ... hond" at bounding box center [779, 174] width 159 height 33
click at [790, 174] on input "kip ... hond" at bounding box center [784, 179] width 11 height 11
radio input "true"
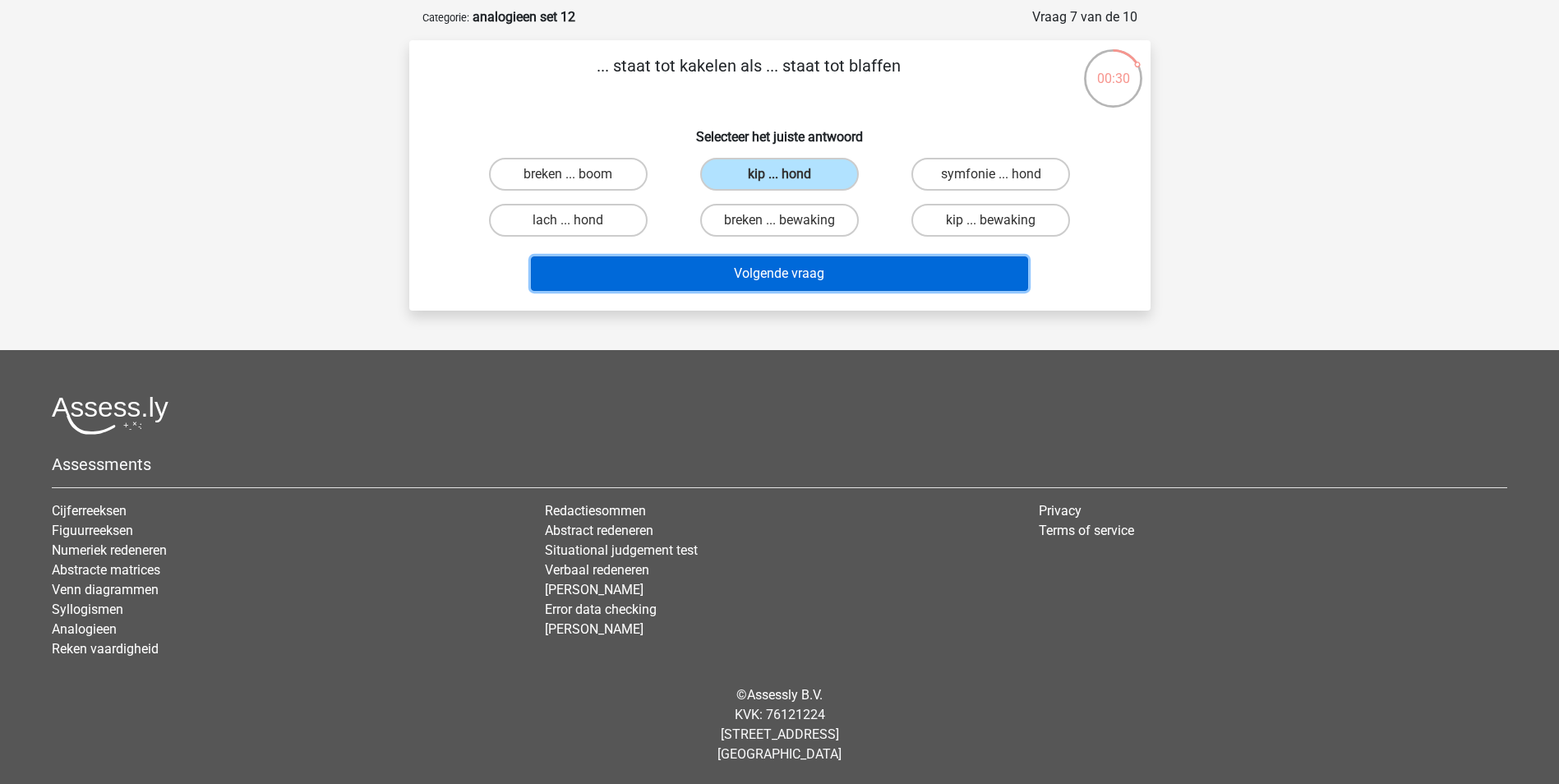
click at [787, 272] on button "Volgende vraag" at bounding box center [779, 273] width 497 height 35
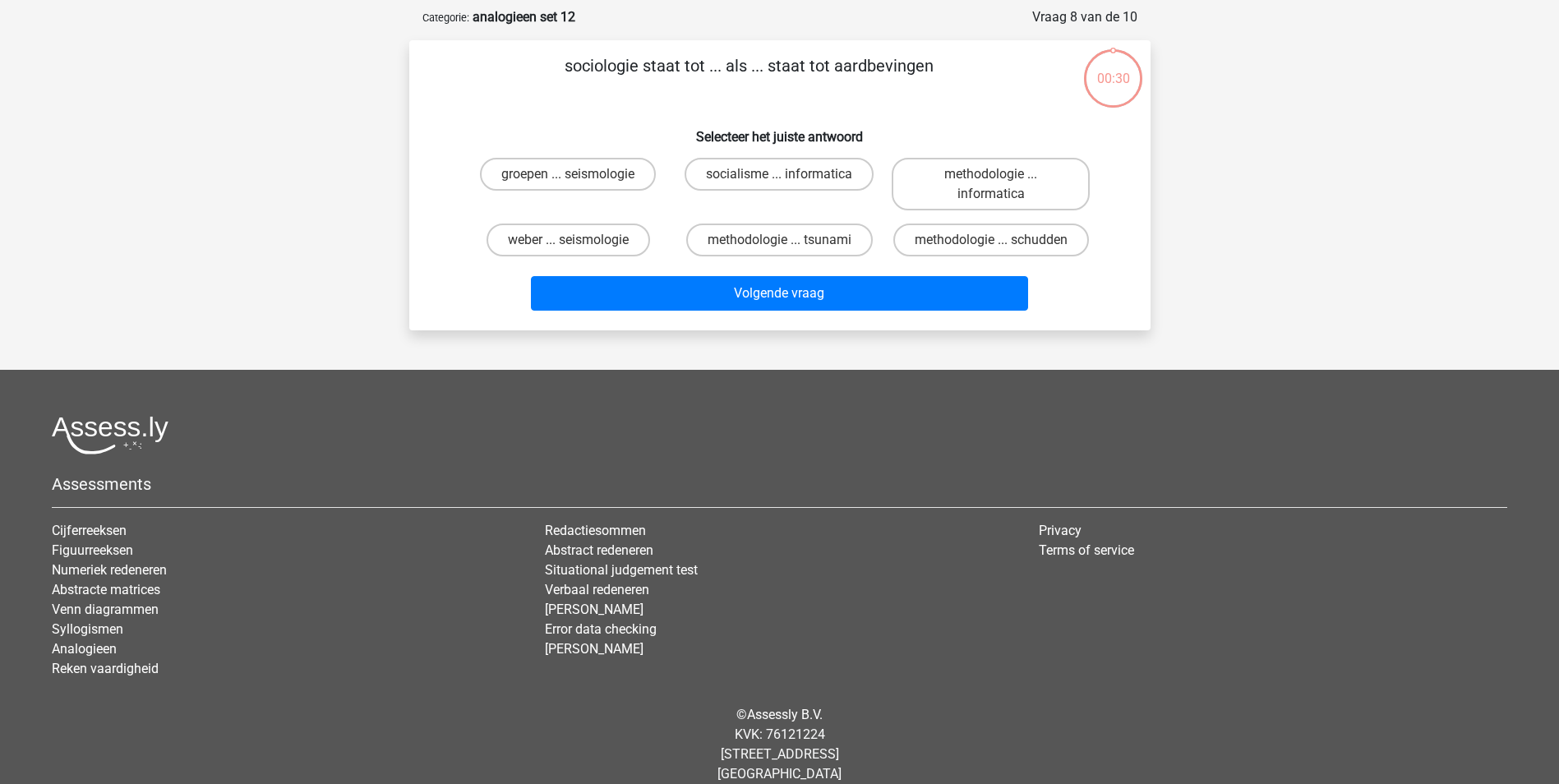
scroll to position [82, 0]
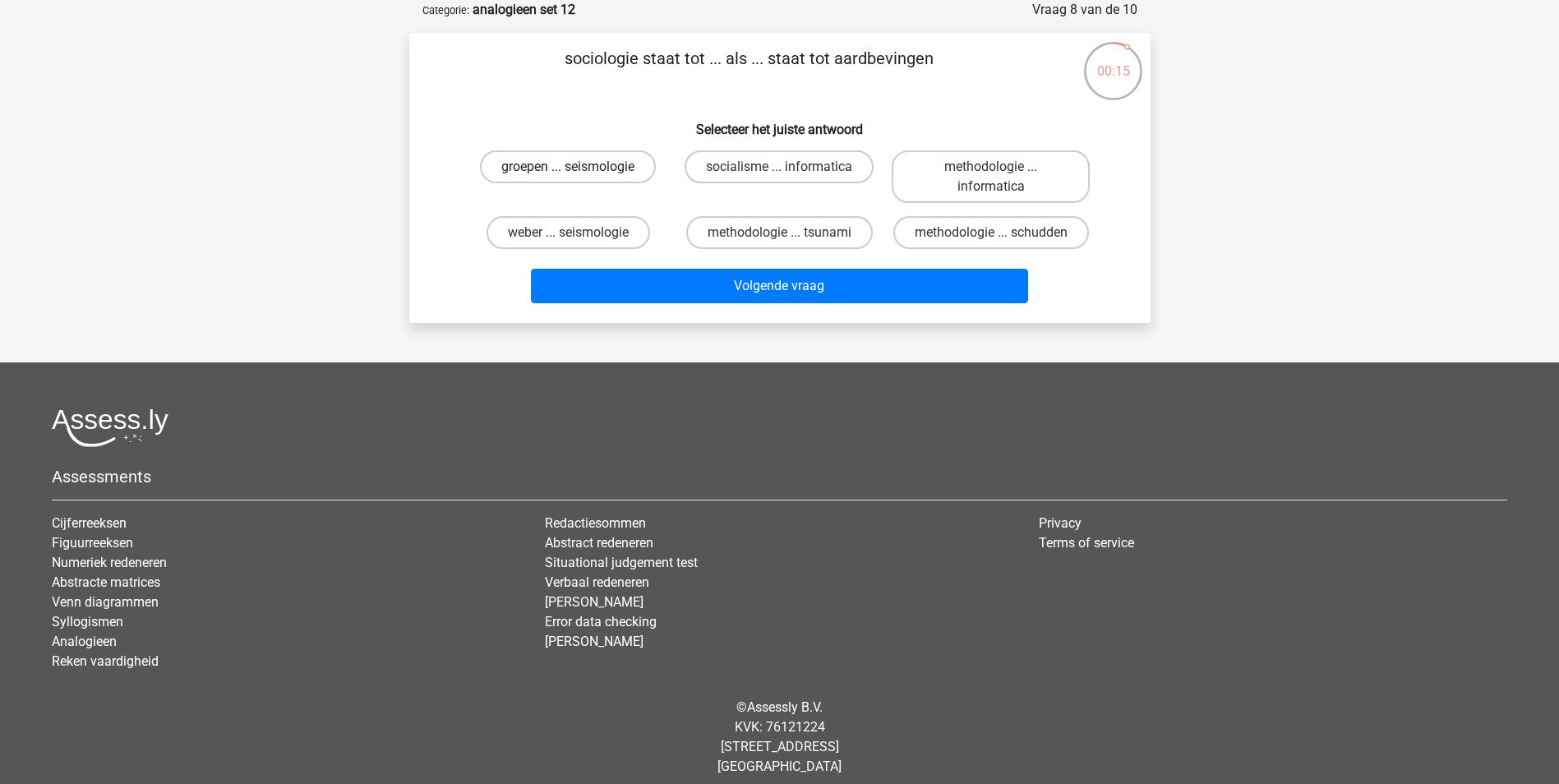
click at [608, 170] on label "groepen ... seismologie" at bounding box center [568, 167] width 176 height 33
click at [579, 170] on input "groepen ... seismologie" at bounding box center [573, 172] width 11 height 11
radio input "true"
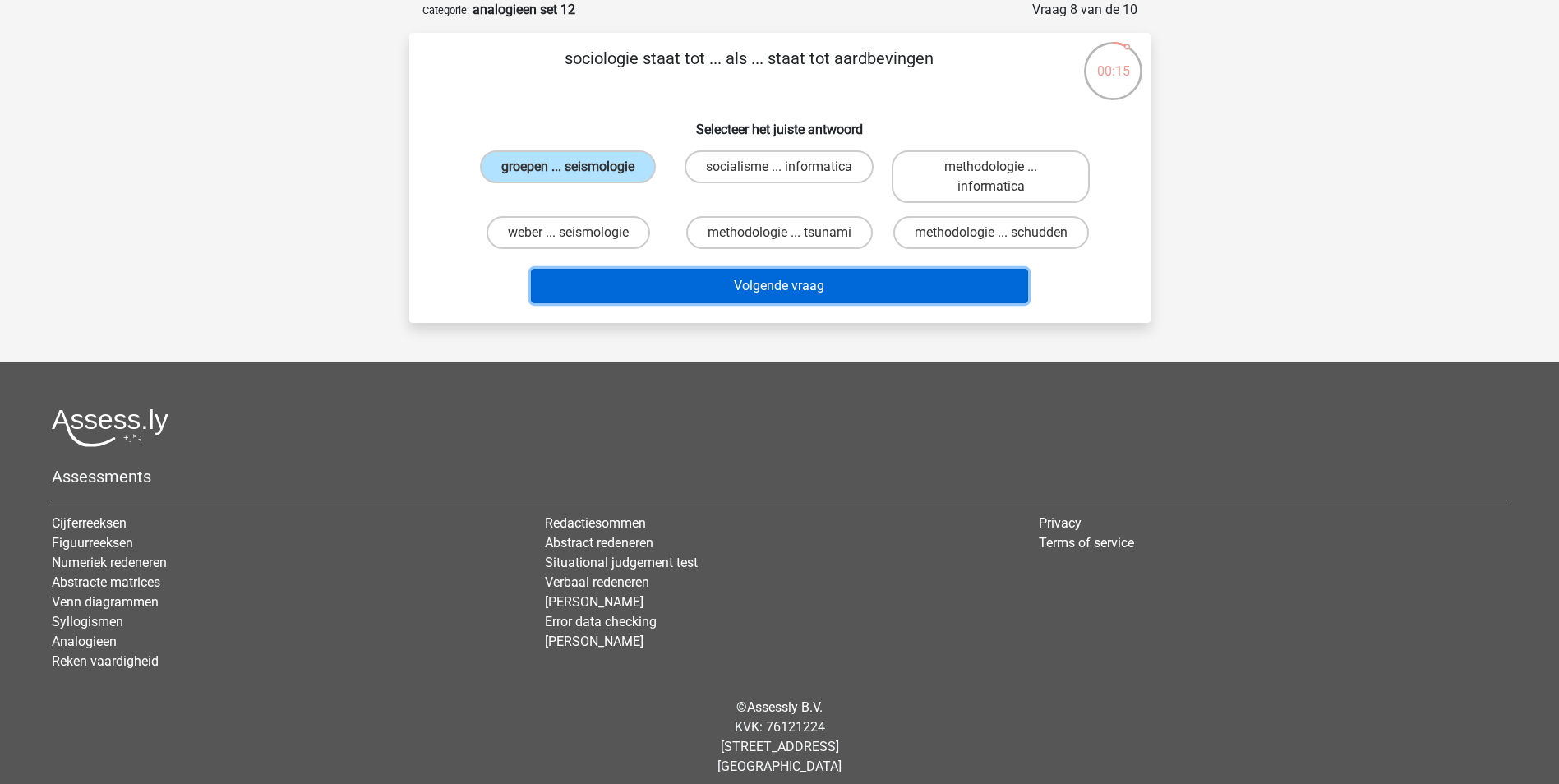
click at [790, 292] on button "Volgende vraag" at bounding box center [779, 286] width 497 height 35
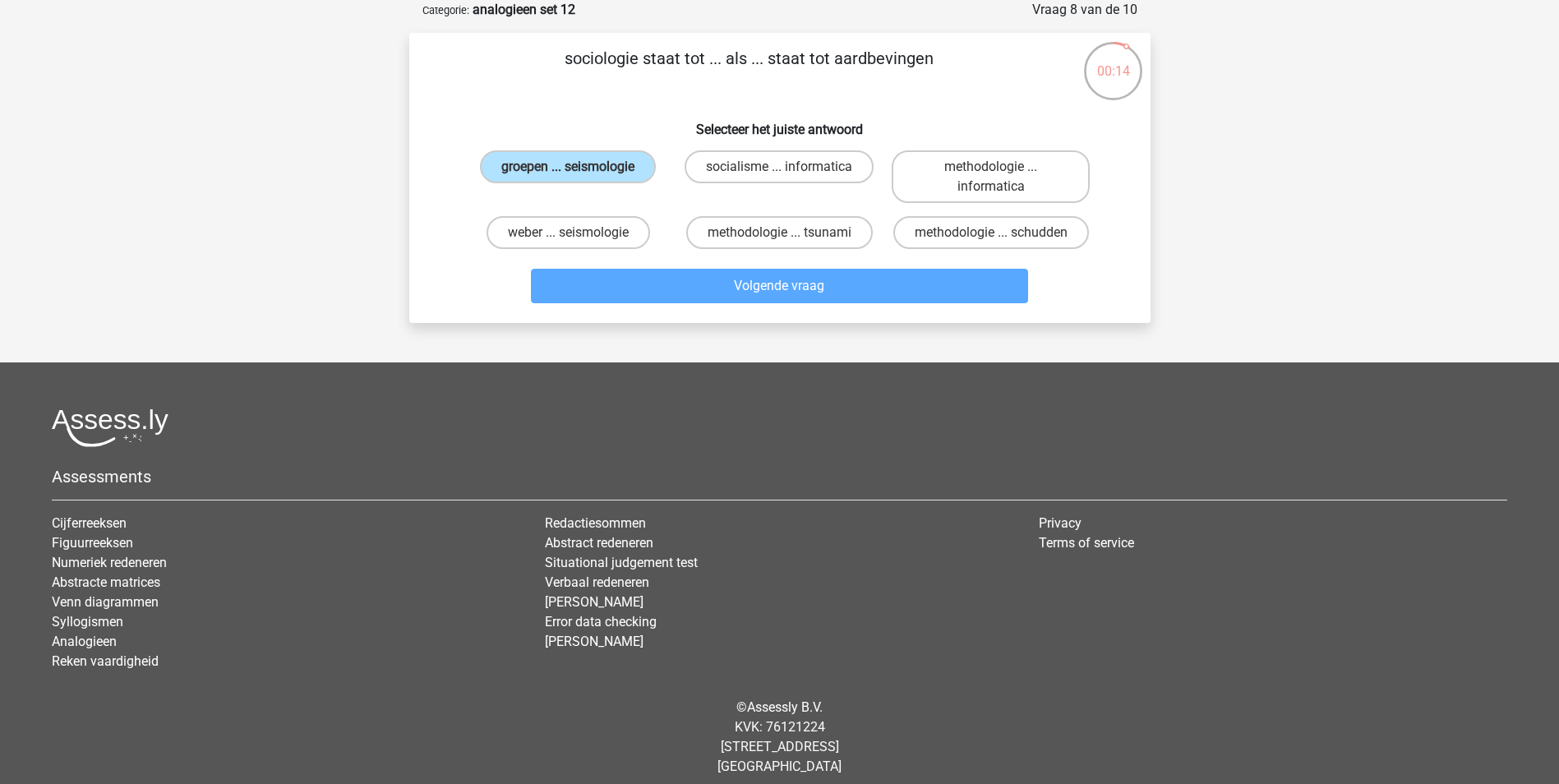
scroll to position [74, 0]
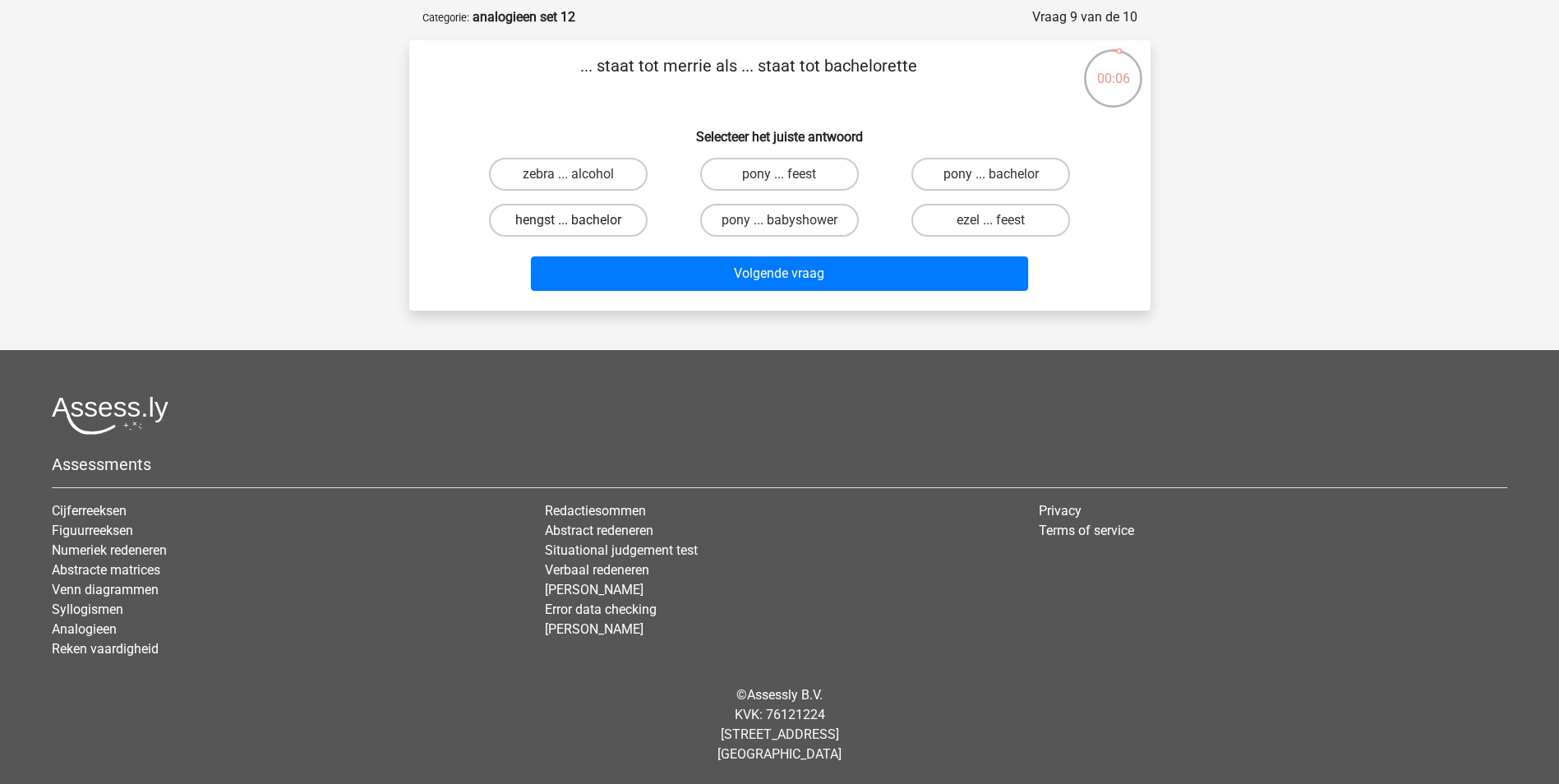
click at [606, 223] on label "hengst ... bachelor" at bounding box center [568, 220] width 159 height 33
click at [579, 223] on input "hengst ... bachelor" at bounding box center [573, 225] width 11 height 11
radio input "true"
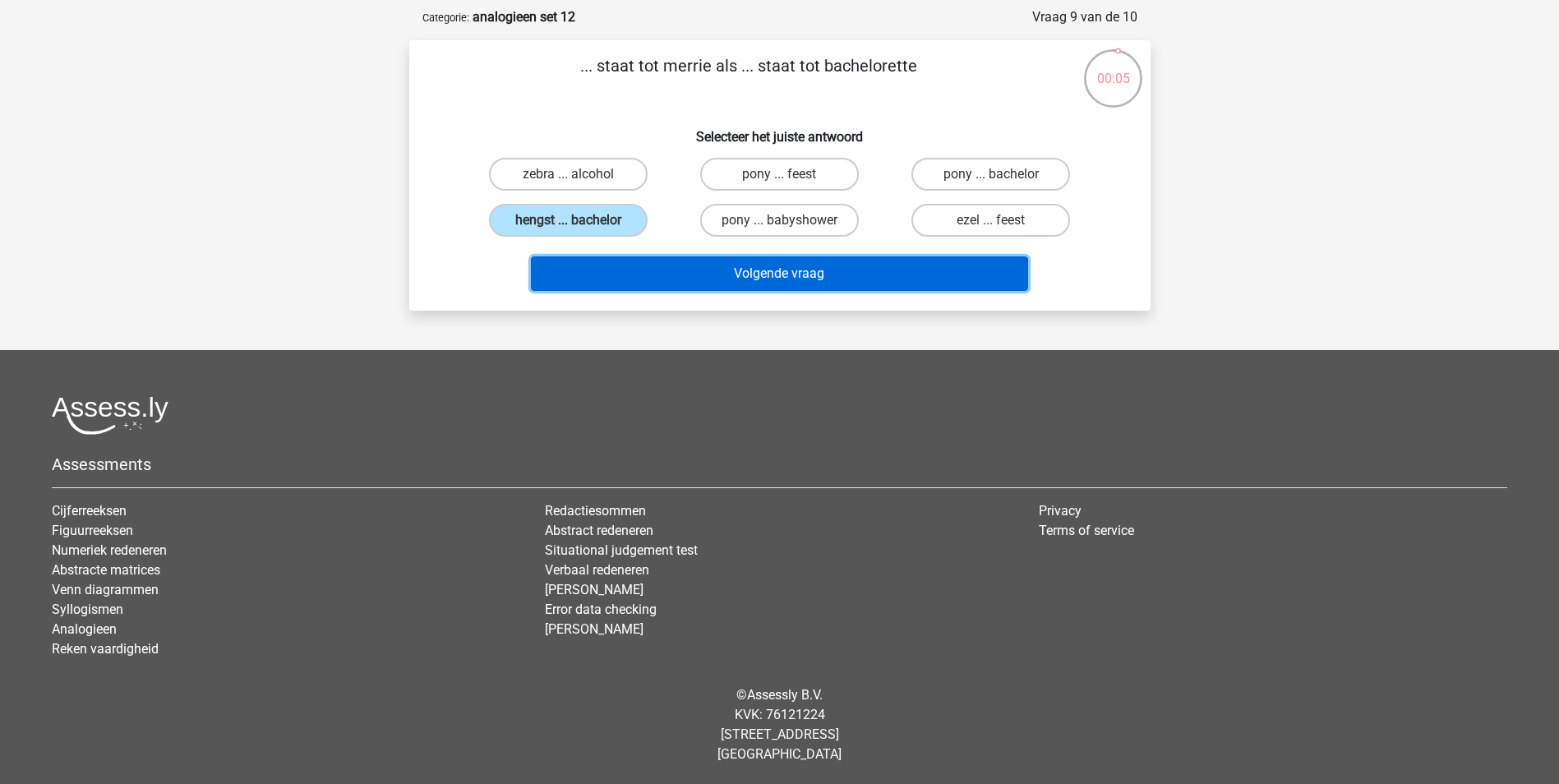
click at [742, 278] on button "Volgende vraag" at bounding box center [779, 273] width 497 height 35
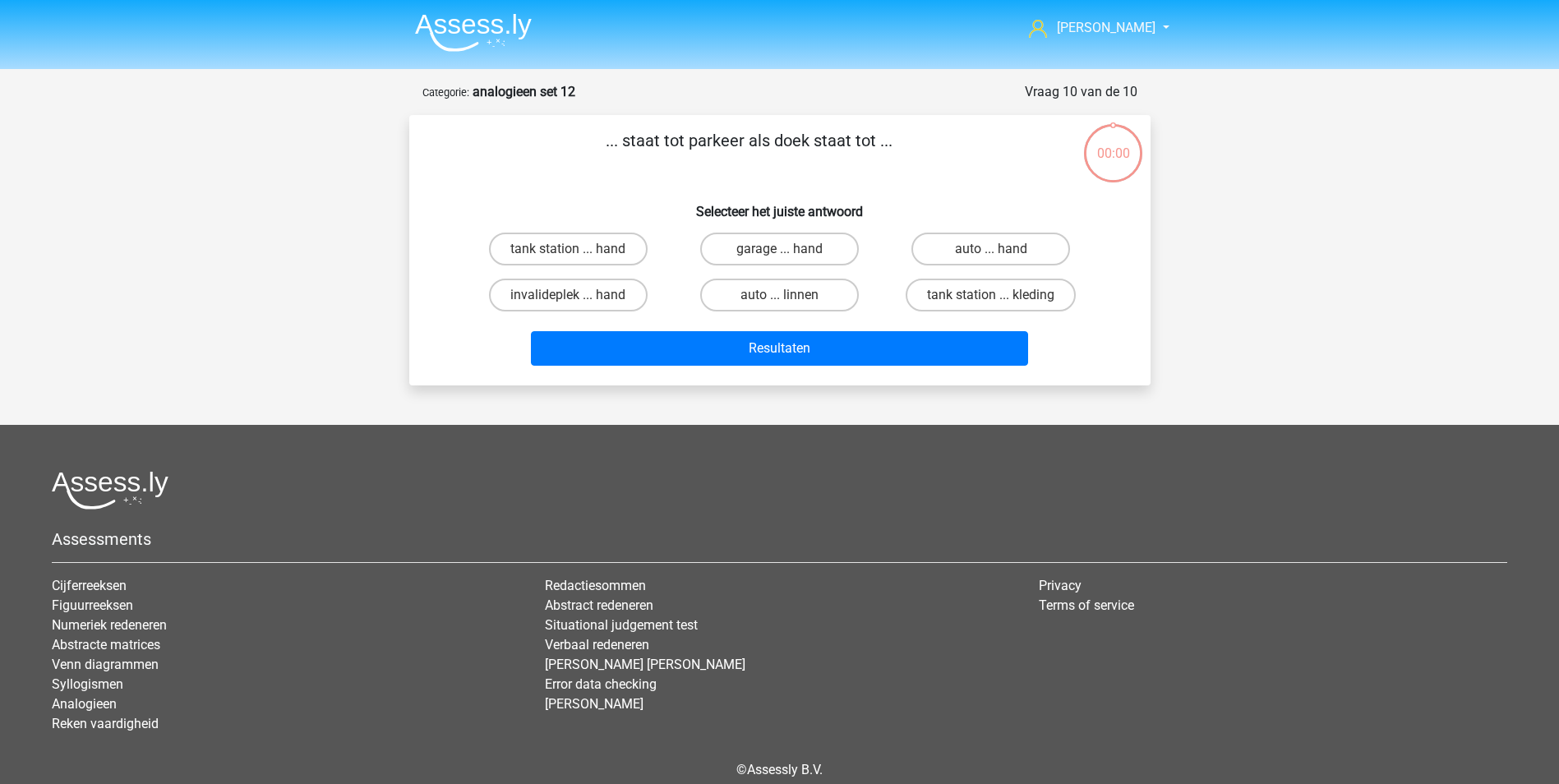
scroll to position [74, 0]
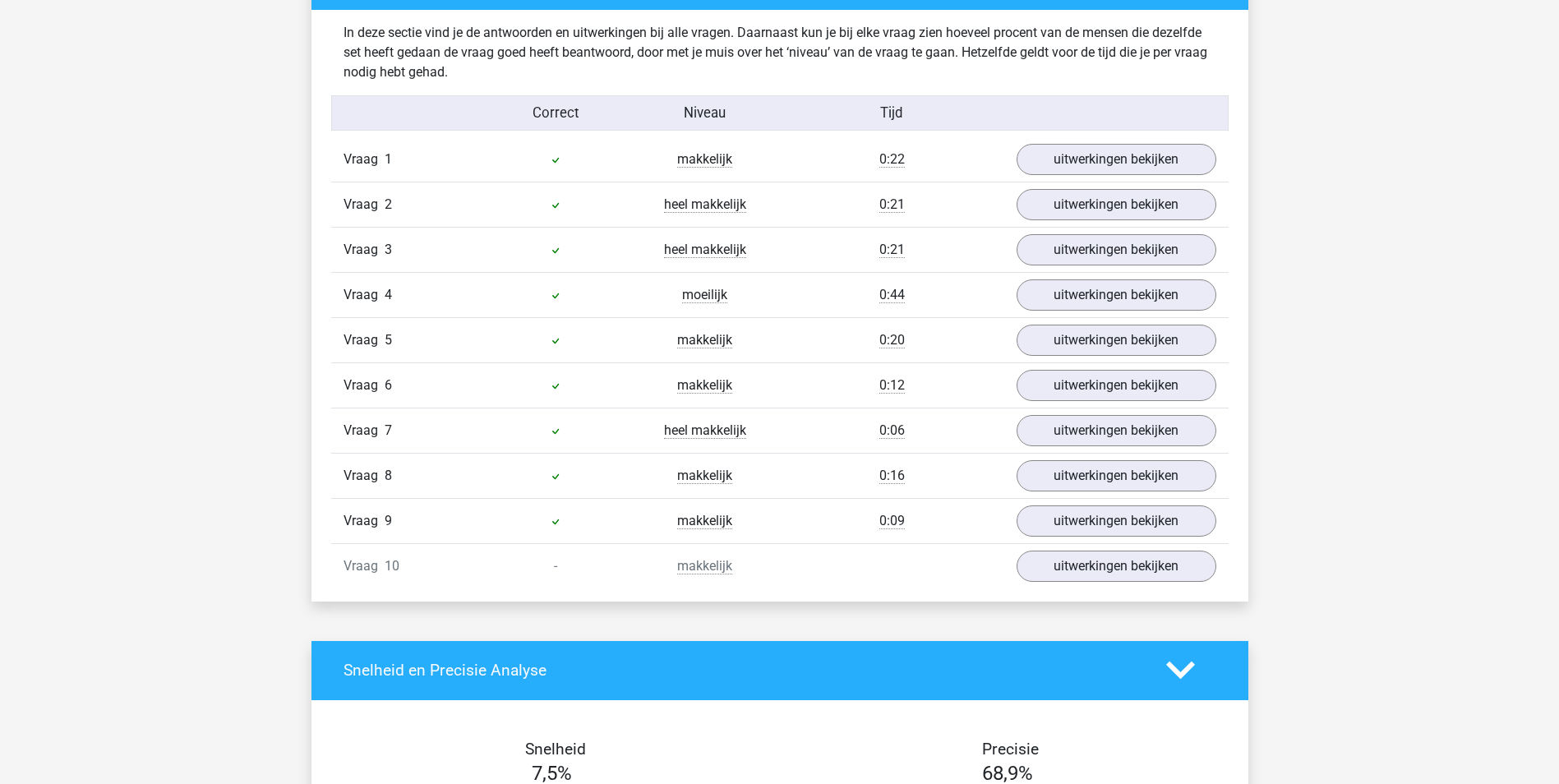
scroll to position [986, 0]
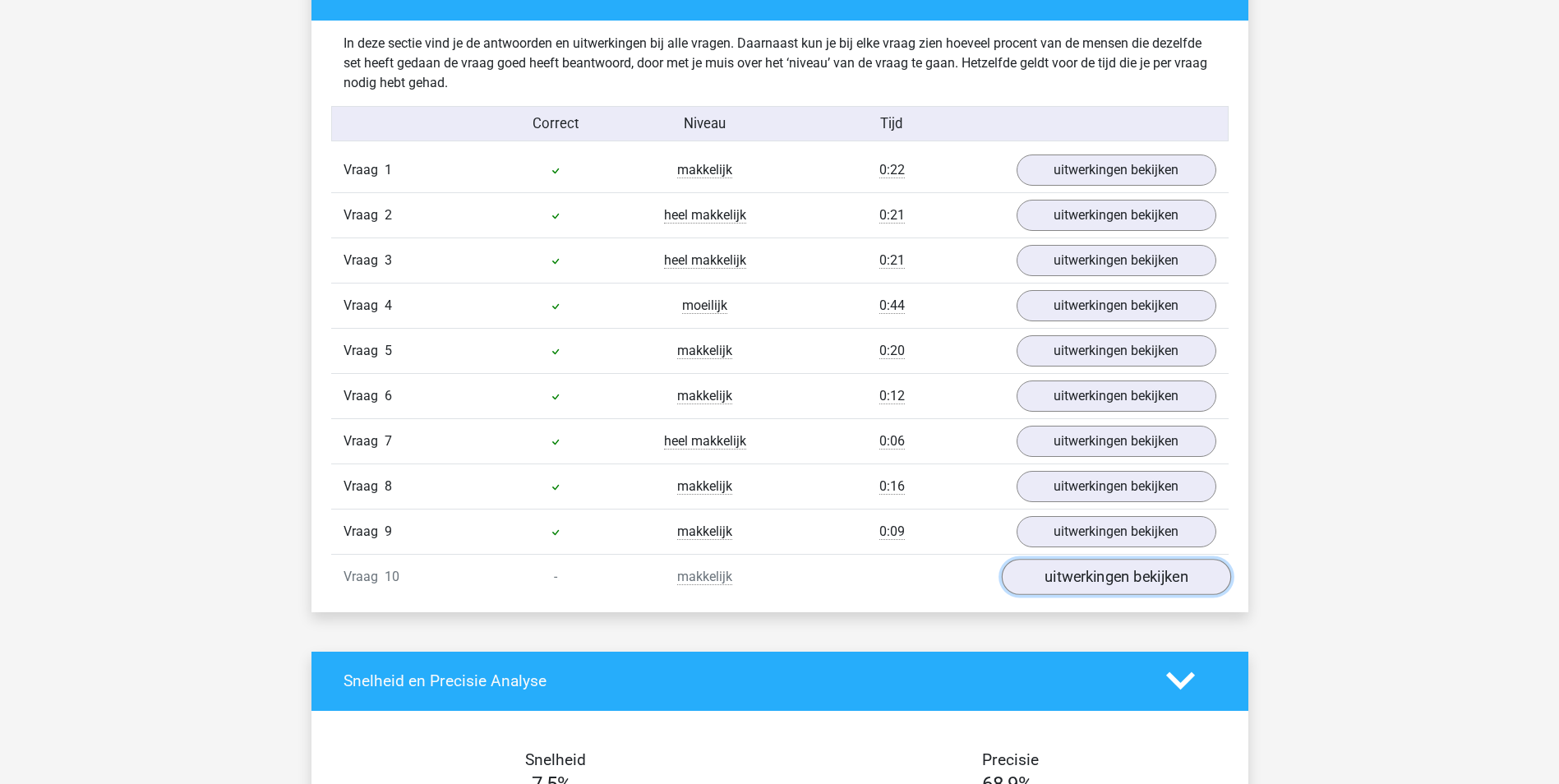
click at [1170, 583] on link "uitwerkingen bekijken" at bounding box center [1115, 576] width 229 height 36
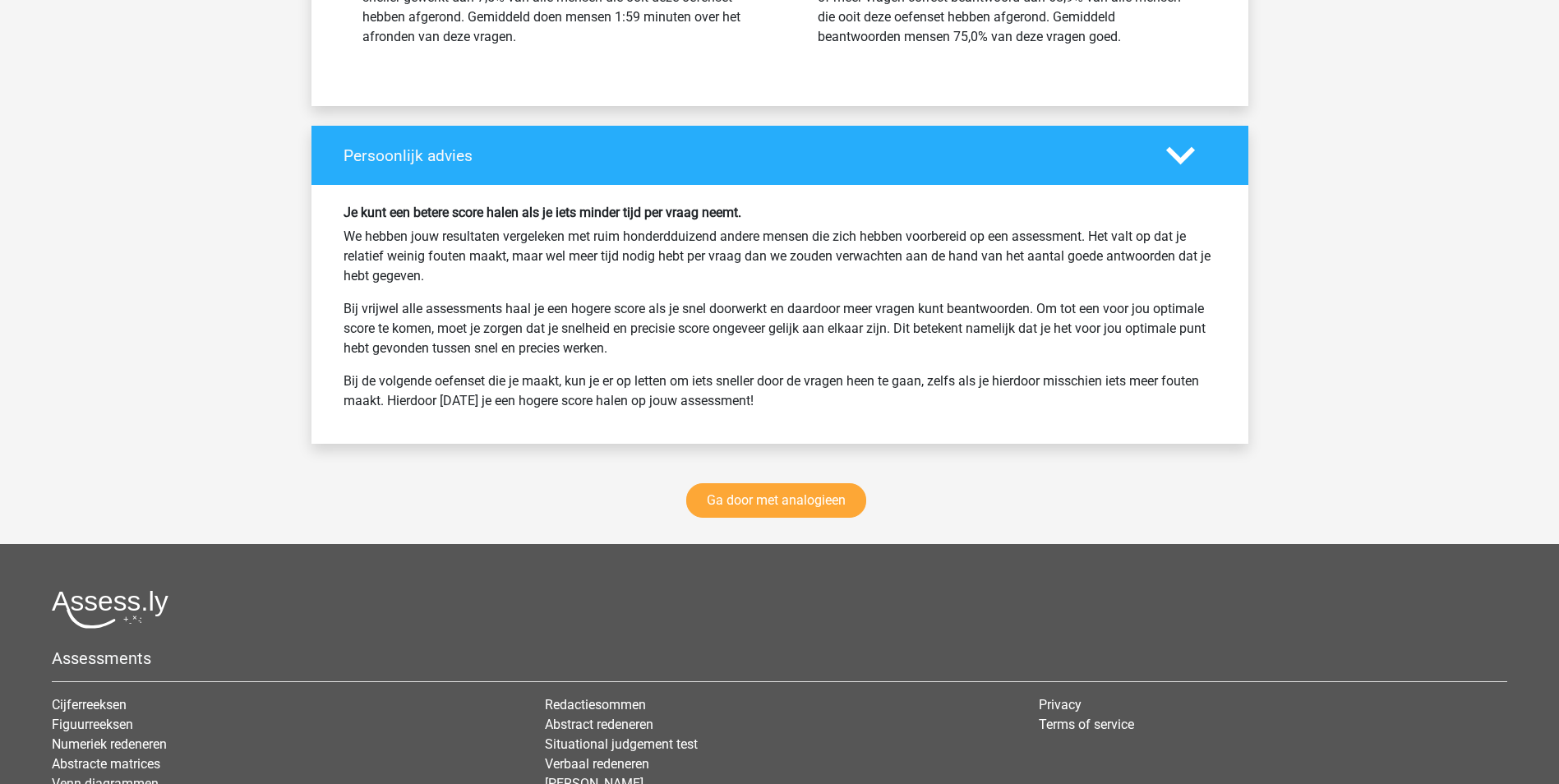
scroll to position [2465, 0]
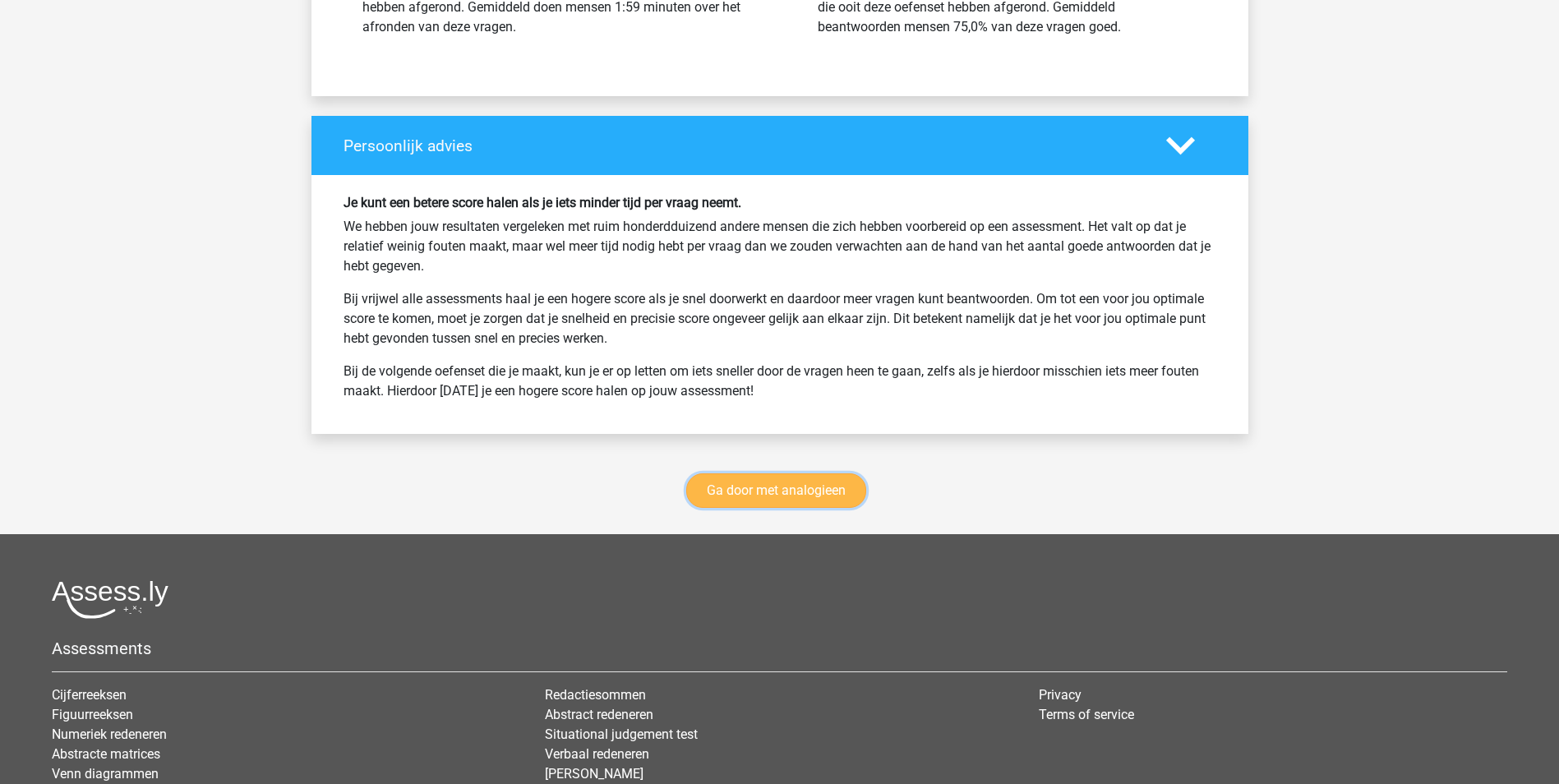
click at [768, 488] on link "Ga door met analogieen" at bounding box center [776, 490] width 180 height 35
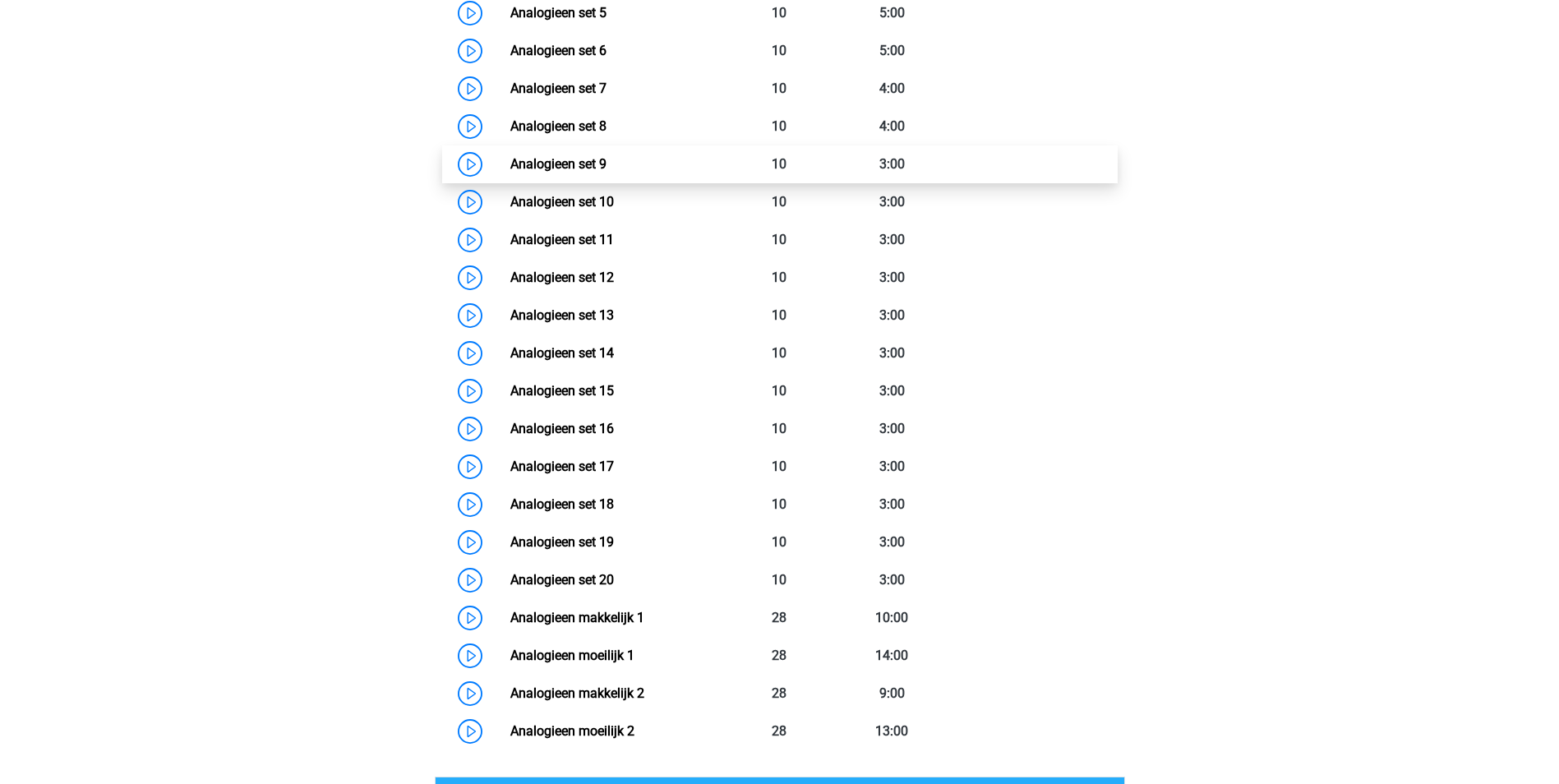
scroll to position [1003, 0]
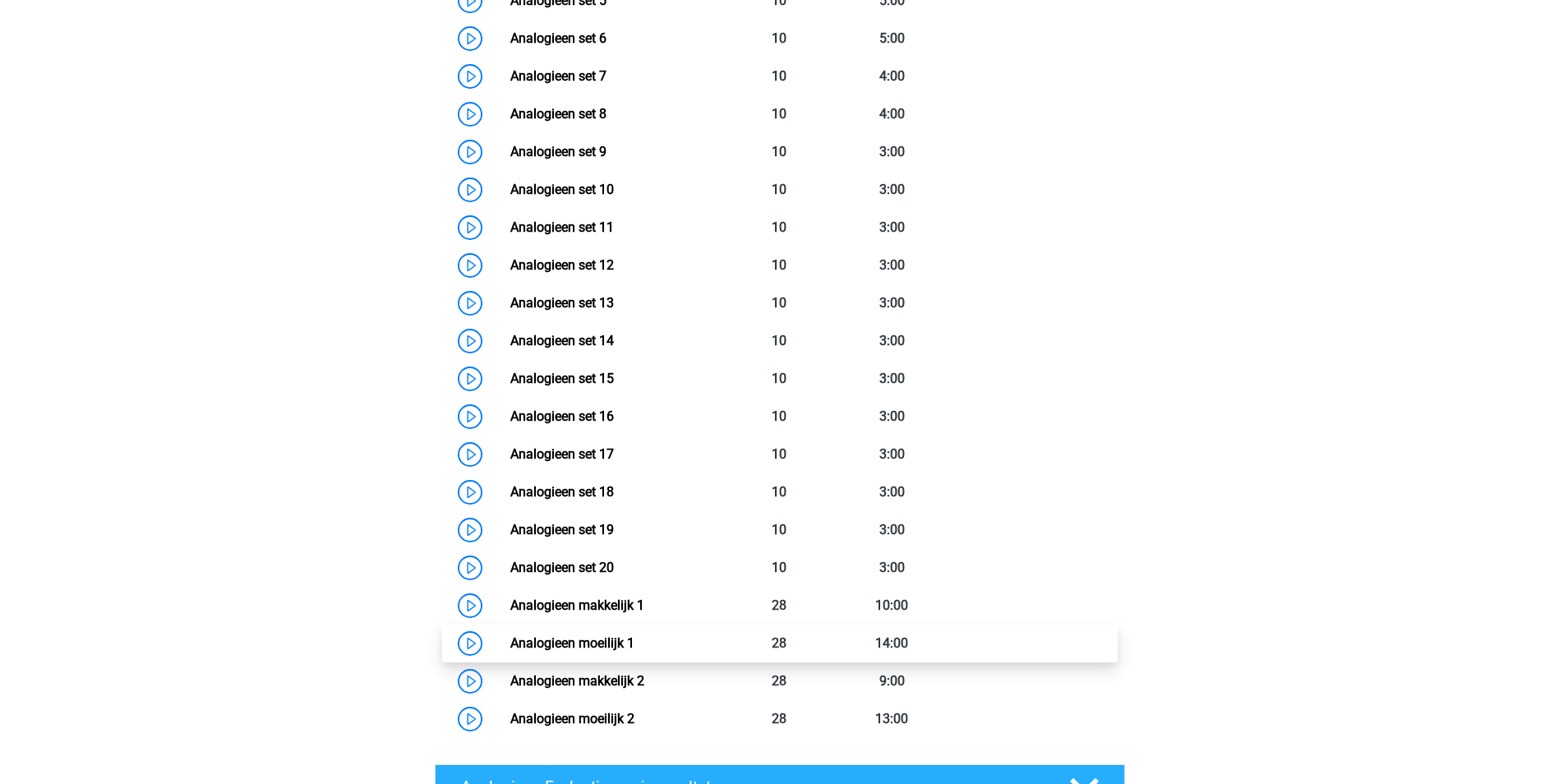
click at [587, 647] on link "Analogieen moeilijk 1" at bounding box center [572, 643] width 124 height 16
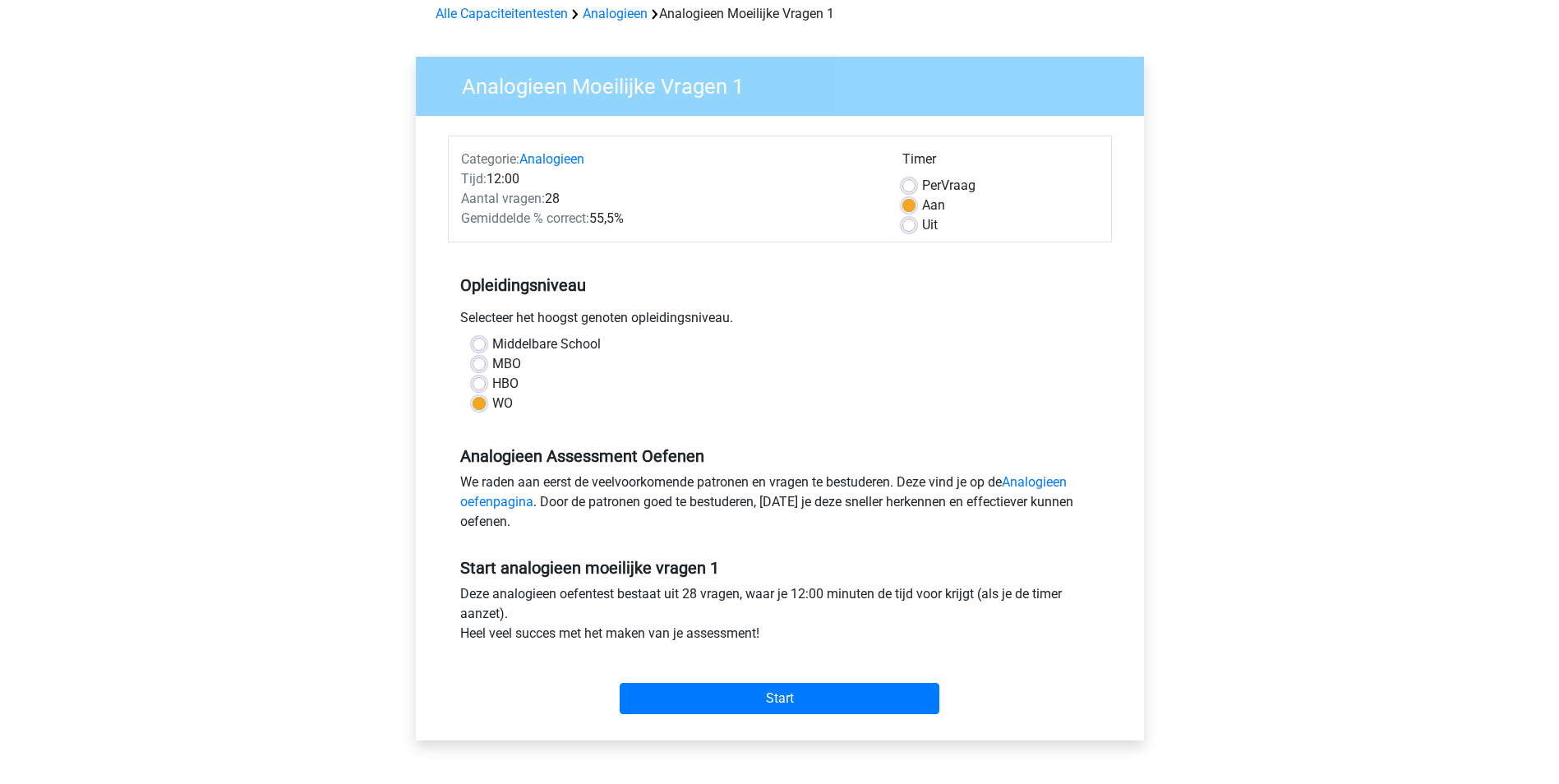
scroll to position [82, 0]
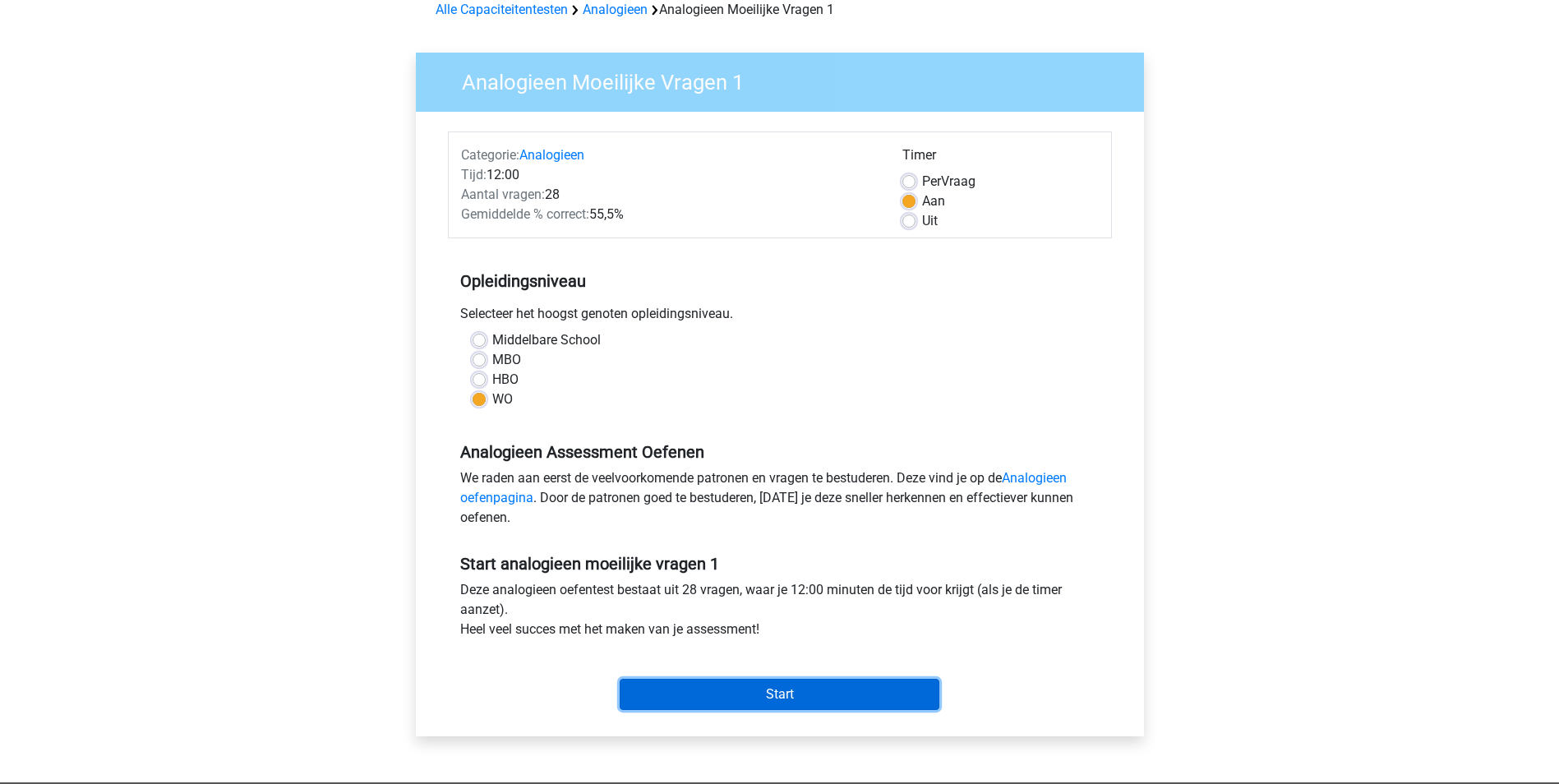
click at [810, 695] on input "Start" at bounding box center [779, 694] width 319 height 31
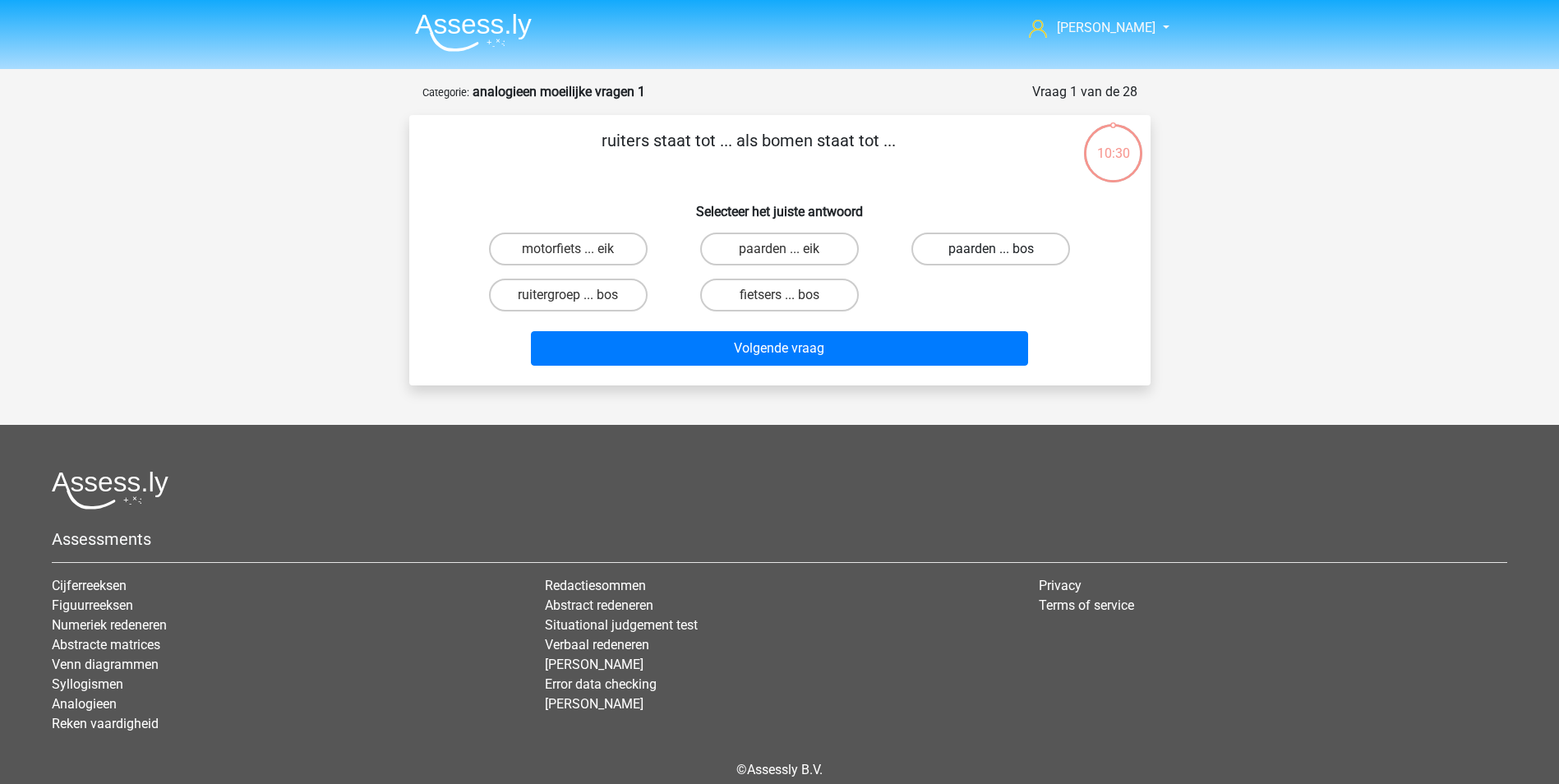
click at [967, 251] on label "paarden ... bos" at bounding box center [990, 248] width 159 height 33
click at [991, 251] on input "paarden ... bos" at bounding box center [996, 255] width 11 height 11
radio input "true"
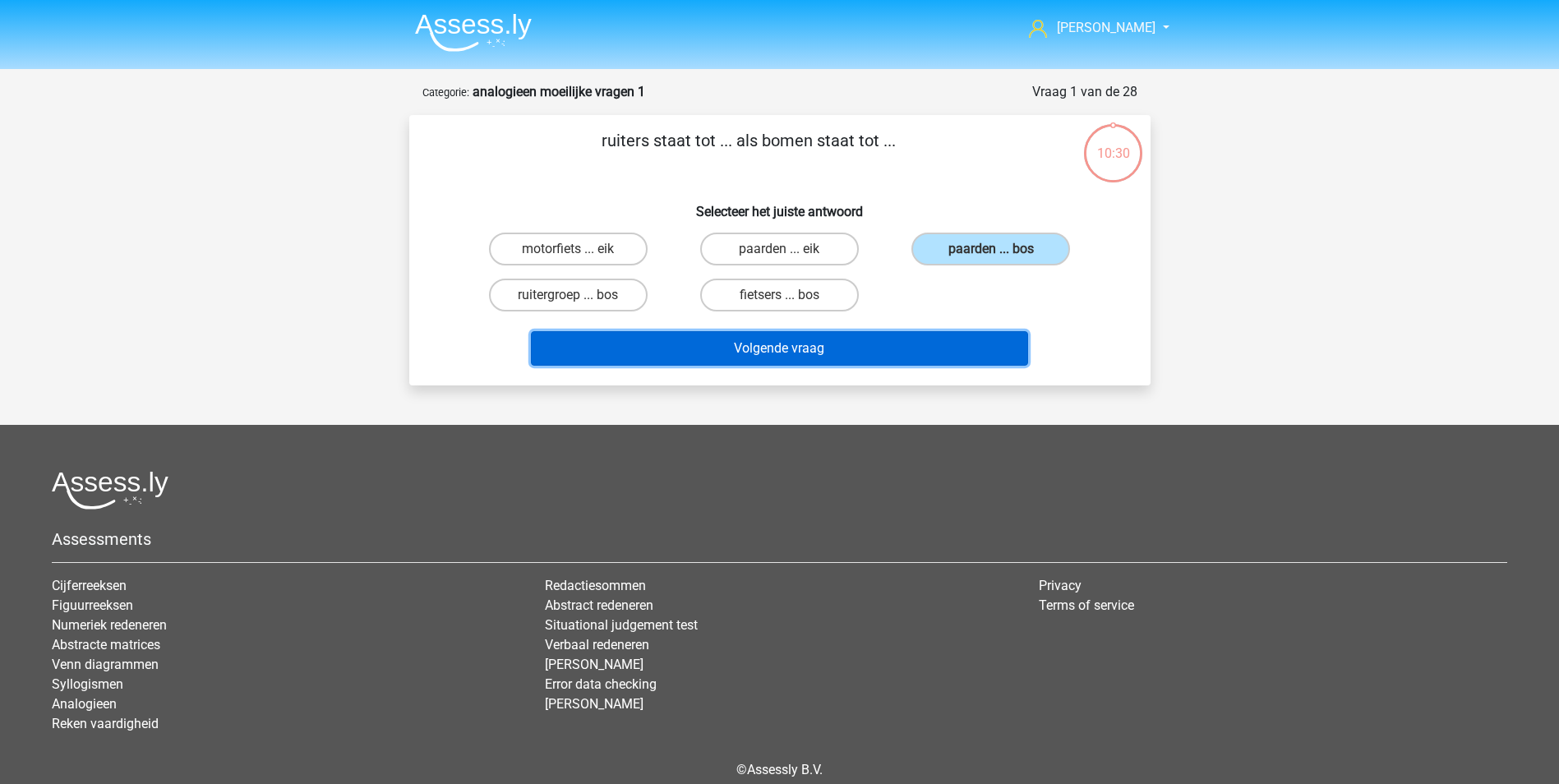
click at [787, 355] on button "Volgende vraag" at bounding box center [779, 348] width 497 height 35
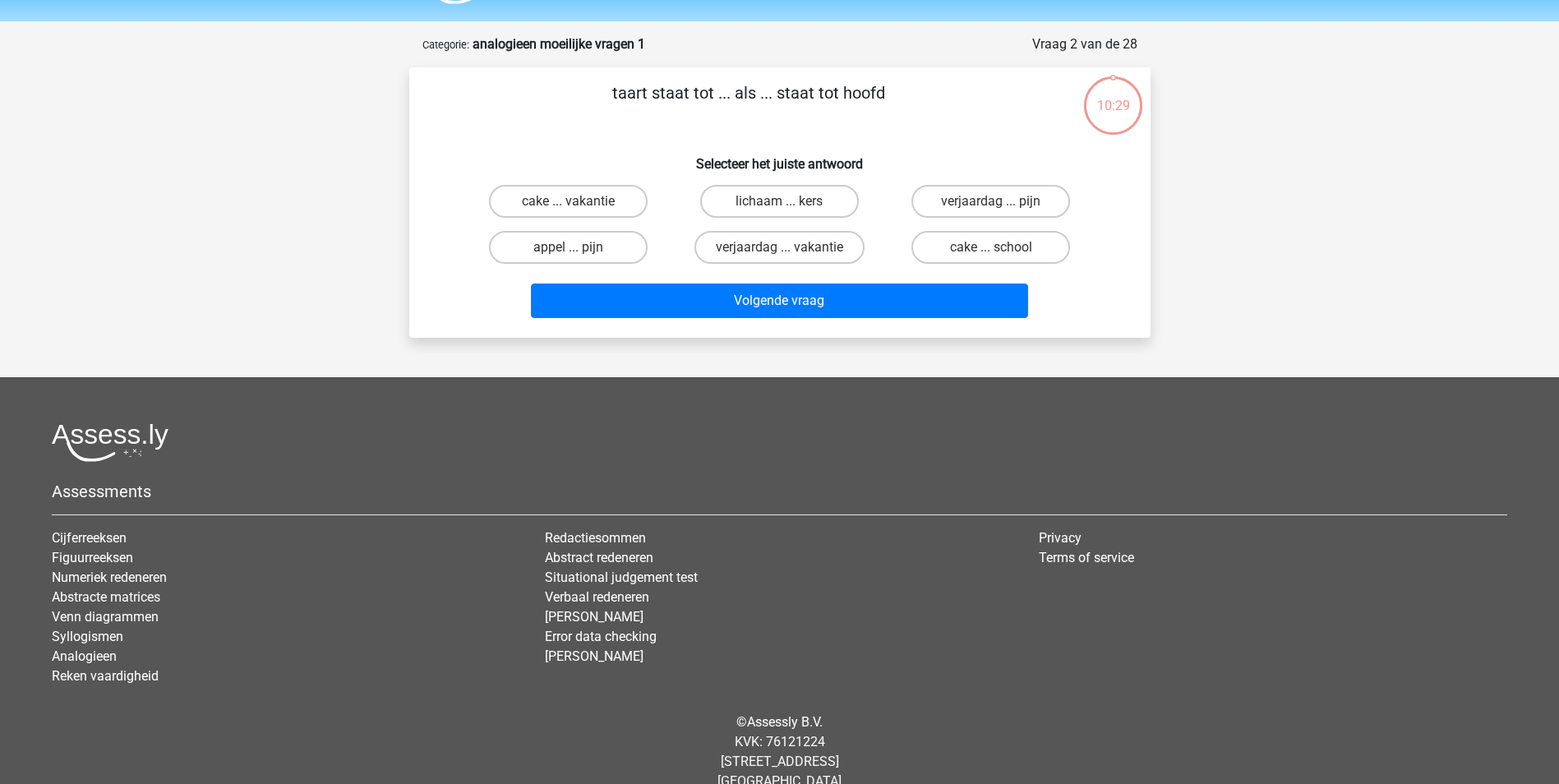
scroll to position [74, 0]
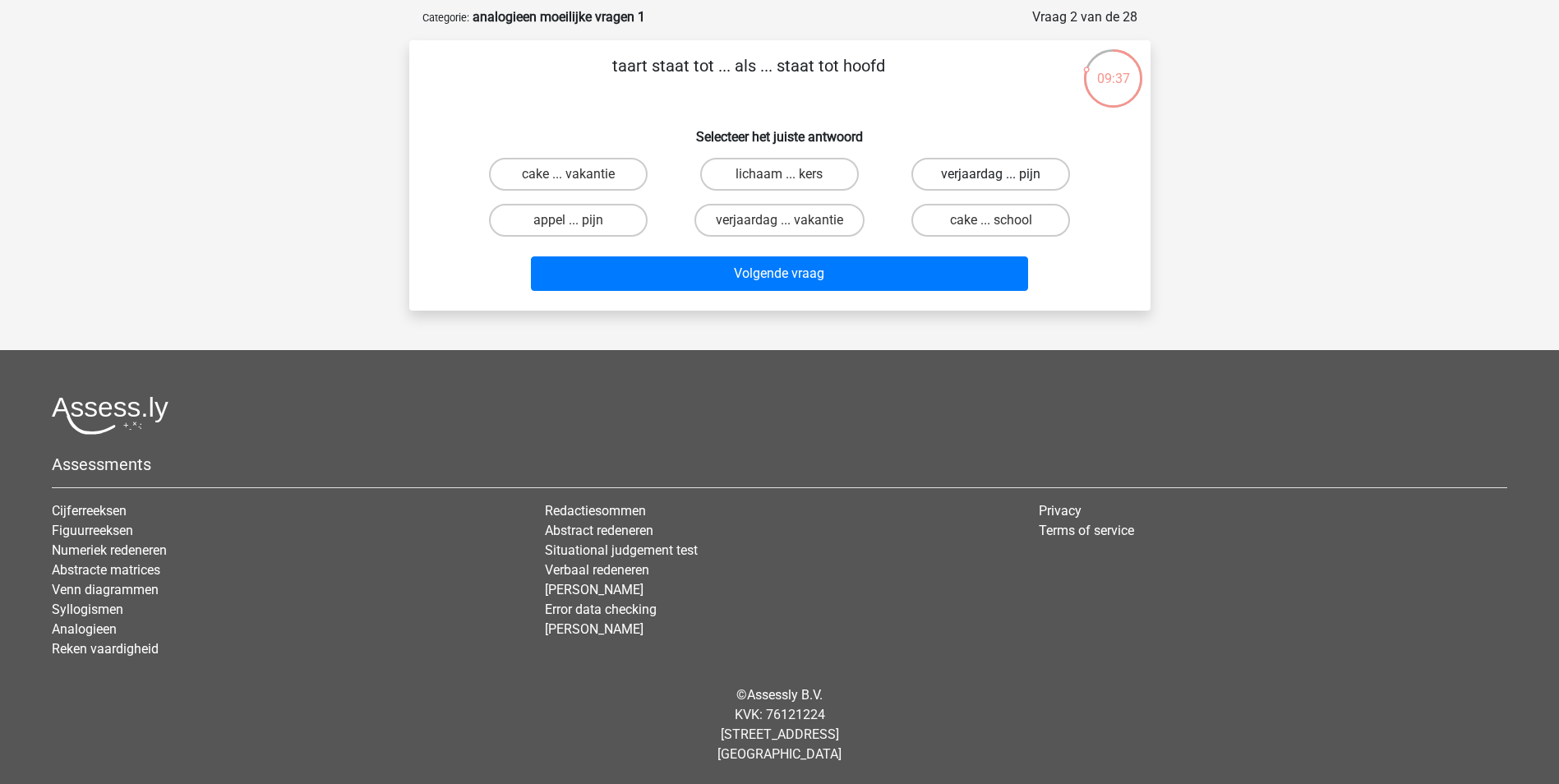
click at [980, 175] on label "verjaardag ... pijn" at bounding box center [990, 174] width 159 height 33
click at [991, 175] on input "verjaardag ... pijn" at bounding box center [996, 179] width 11 height 11
radio input "true"
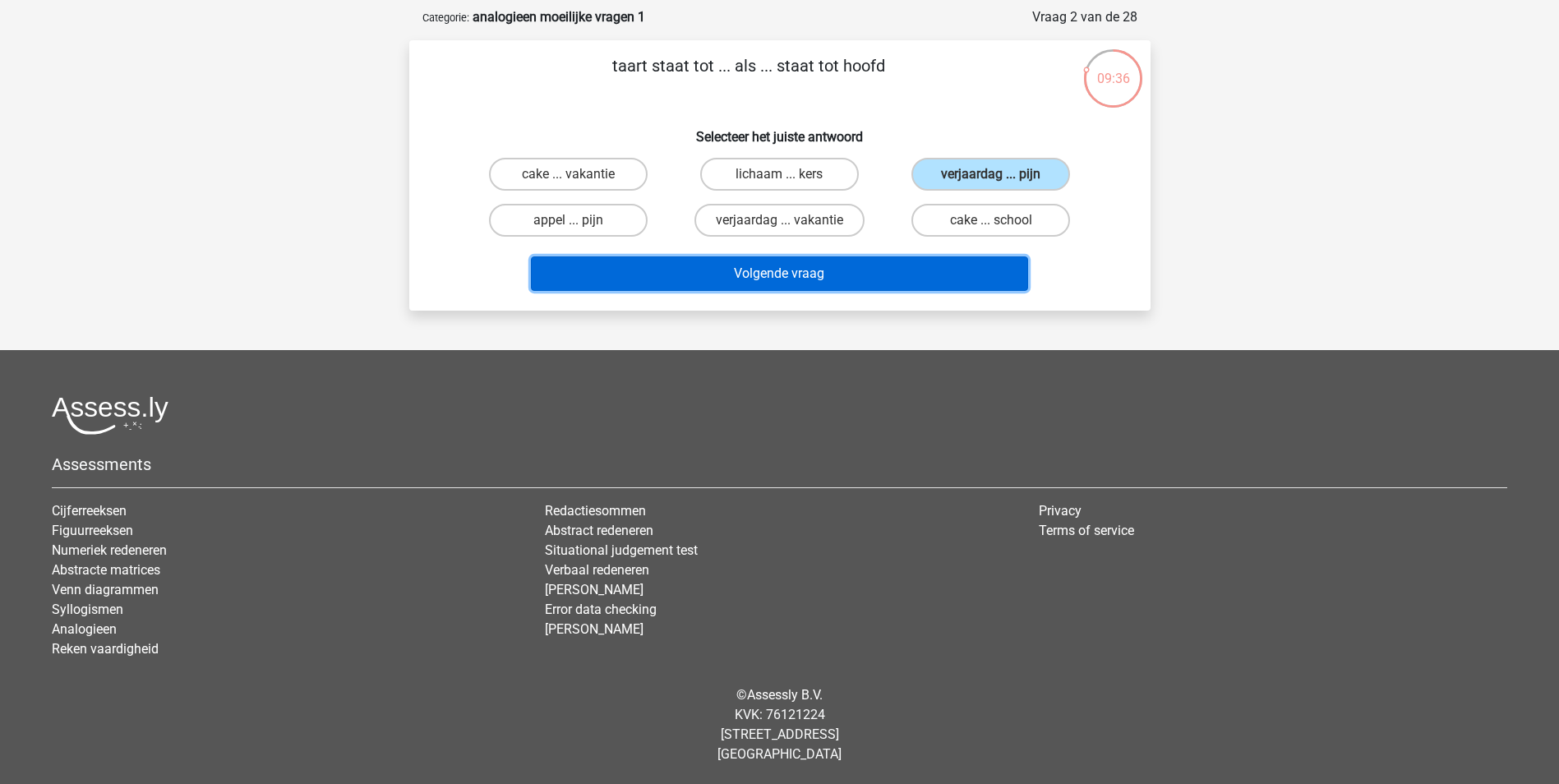
click at [802, 278] on button "Volgende vraag" at bounding box center [779, 273] width 497 height 35
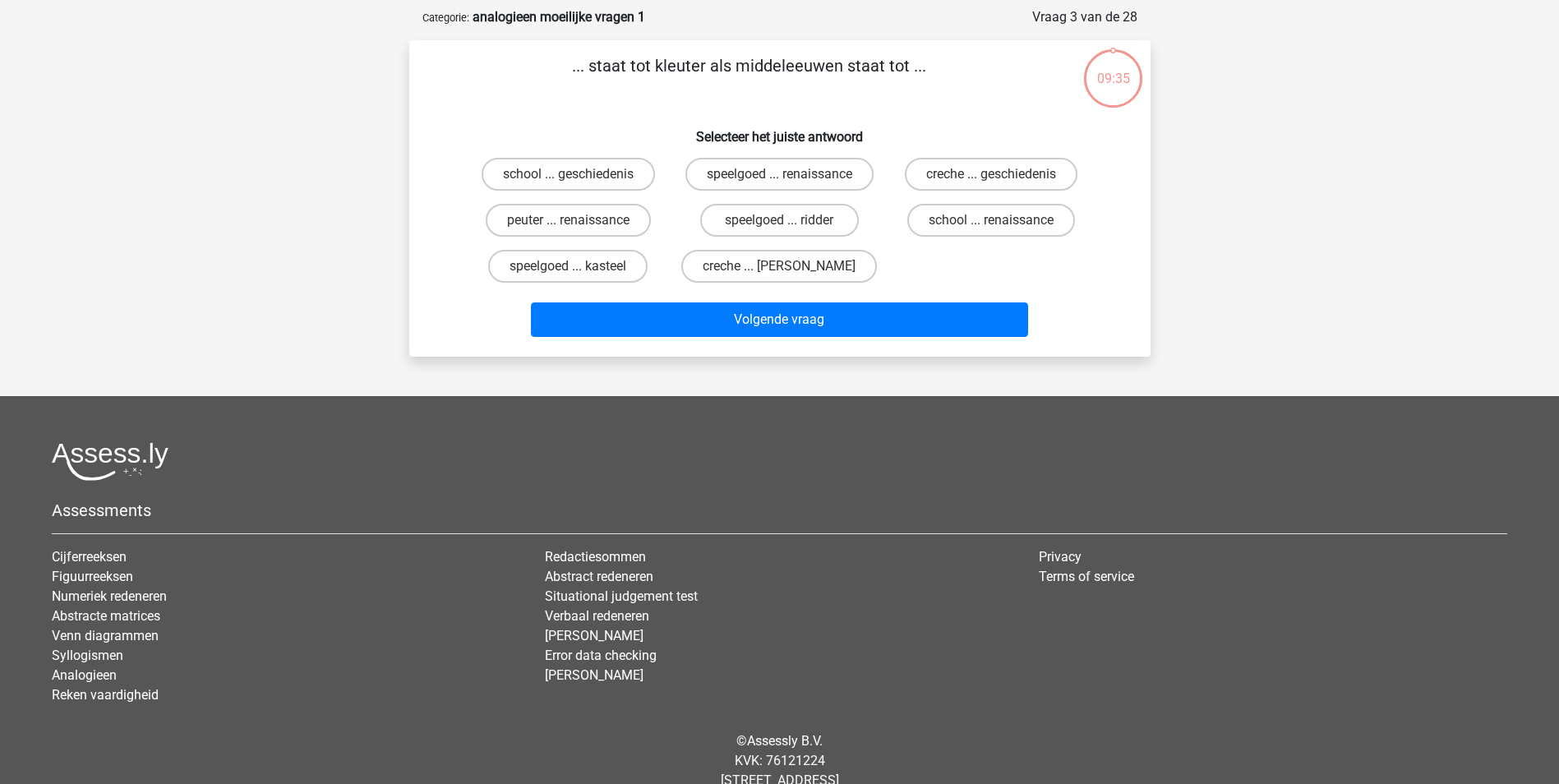
scroll to position [82, 0]
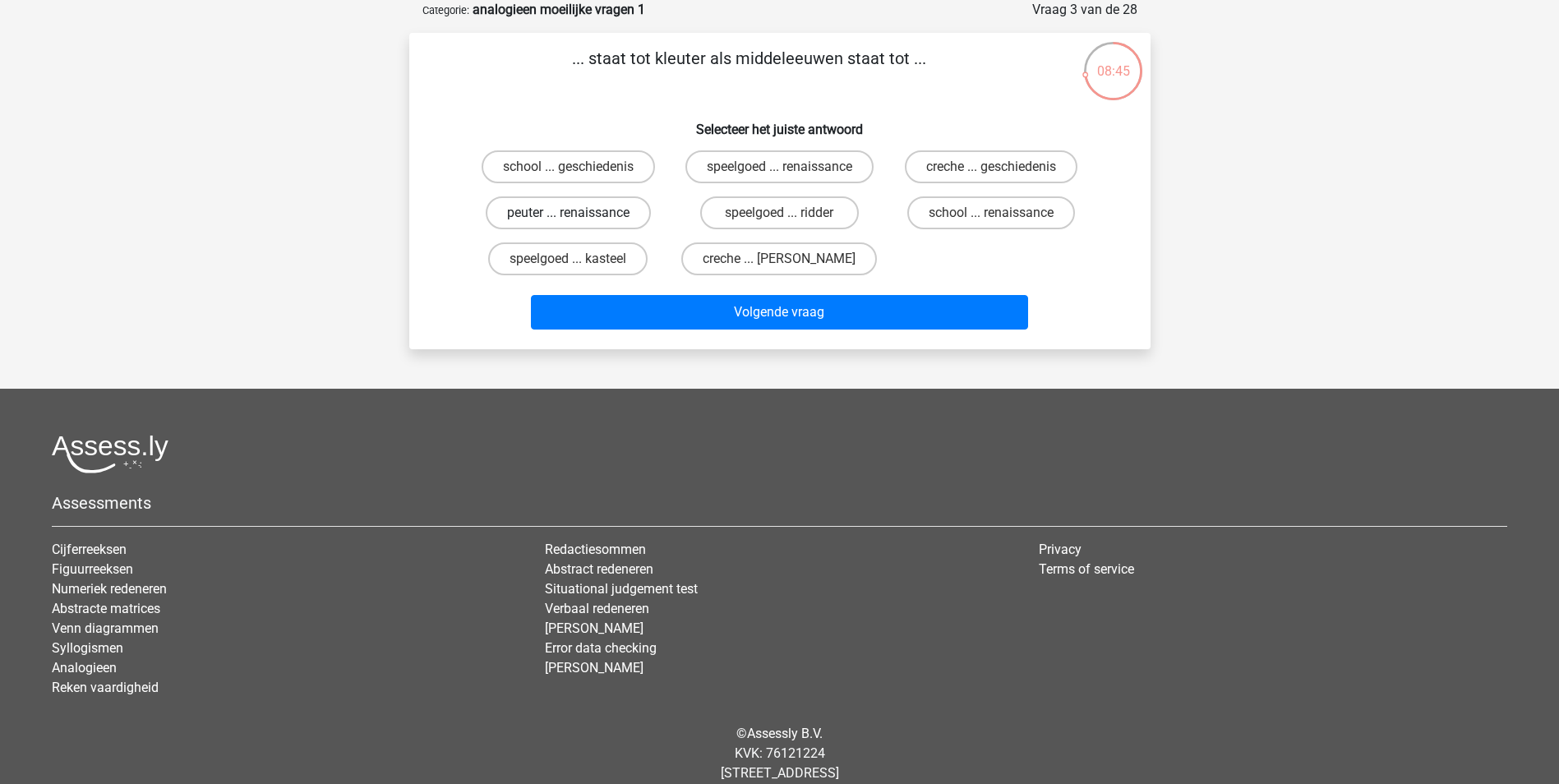
click at [615, 217] on label "peuter ... renaissance" at bounding box center [568, 212] width 165 height 33
click at [579, 217] on input "peuter ... renaissance" at bounding box center [573, 218] width 11 height 11
radio input "true"
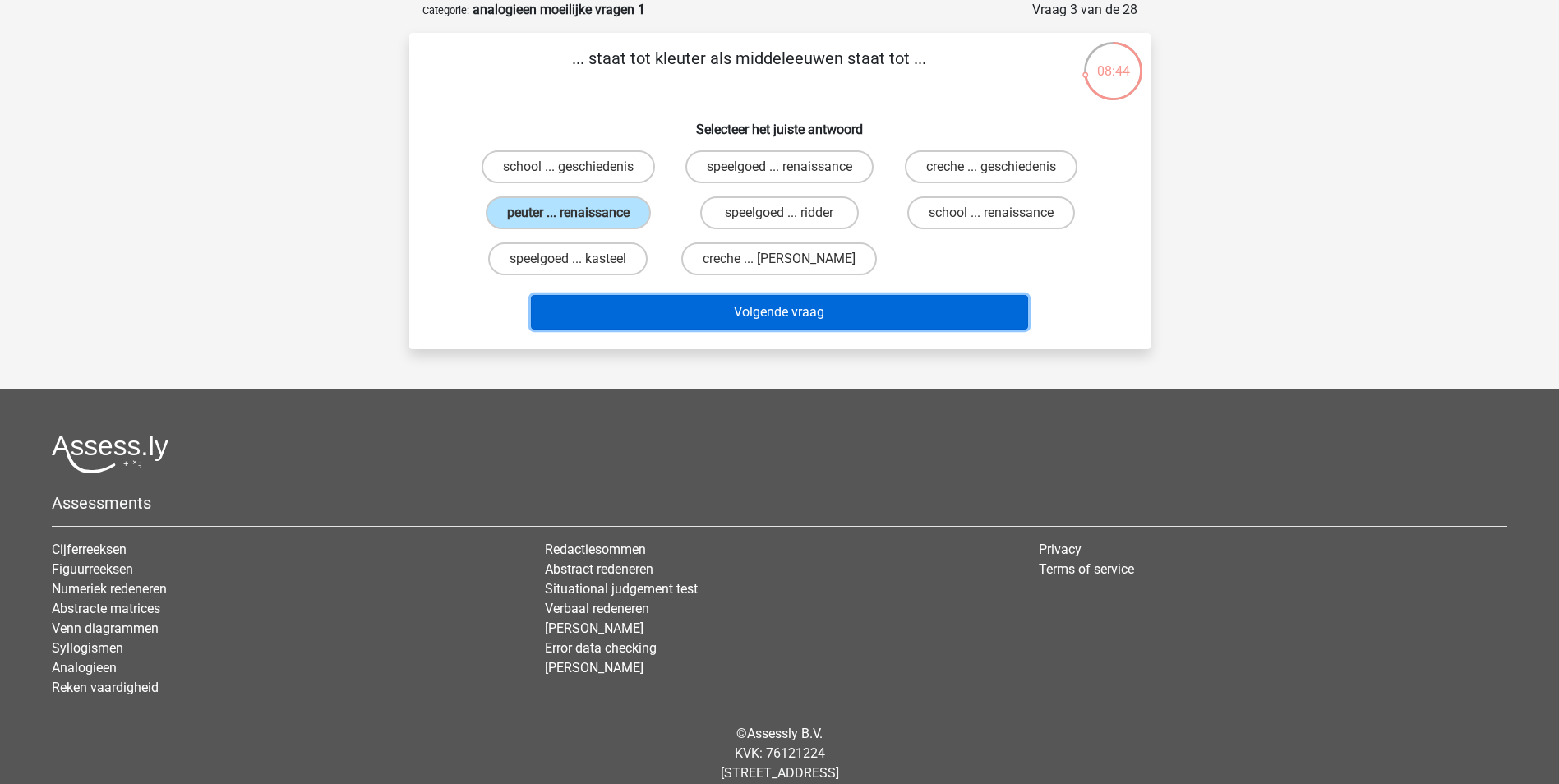
click at [774, 313] on button "Volgende vraag" at bounding box center [779, 312] width 497 height 35
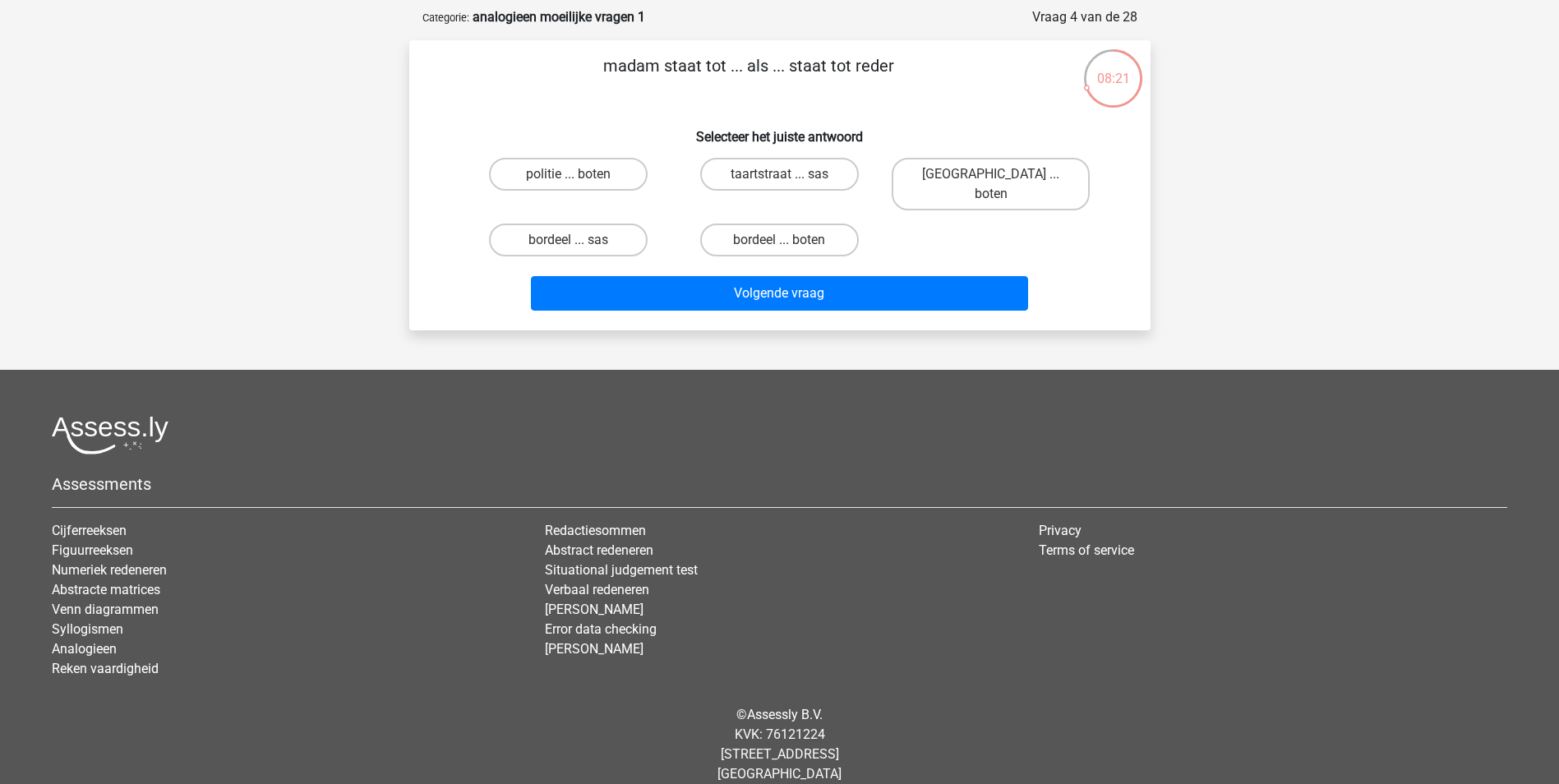
click at [781, 239] on input "bordeel ... boten" at bounding box center [784, 245] width 11 height 11
radio input "true"
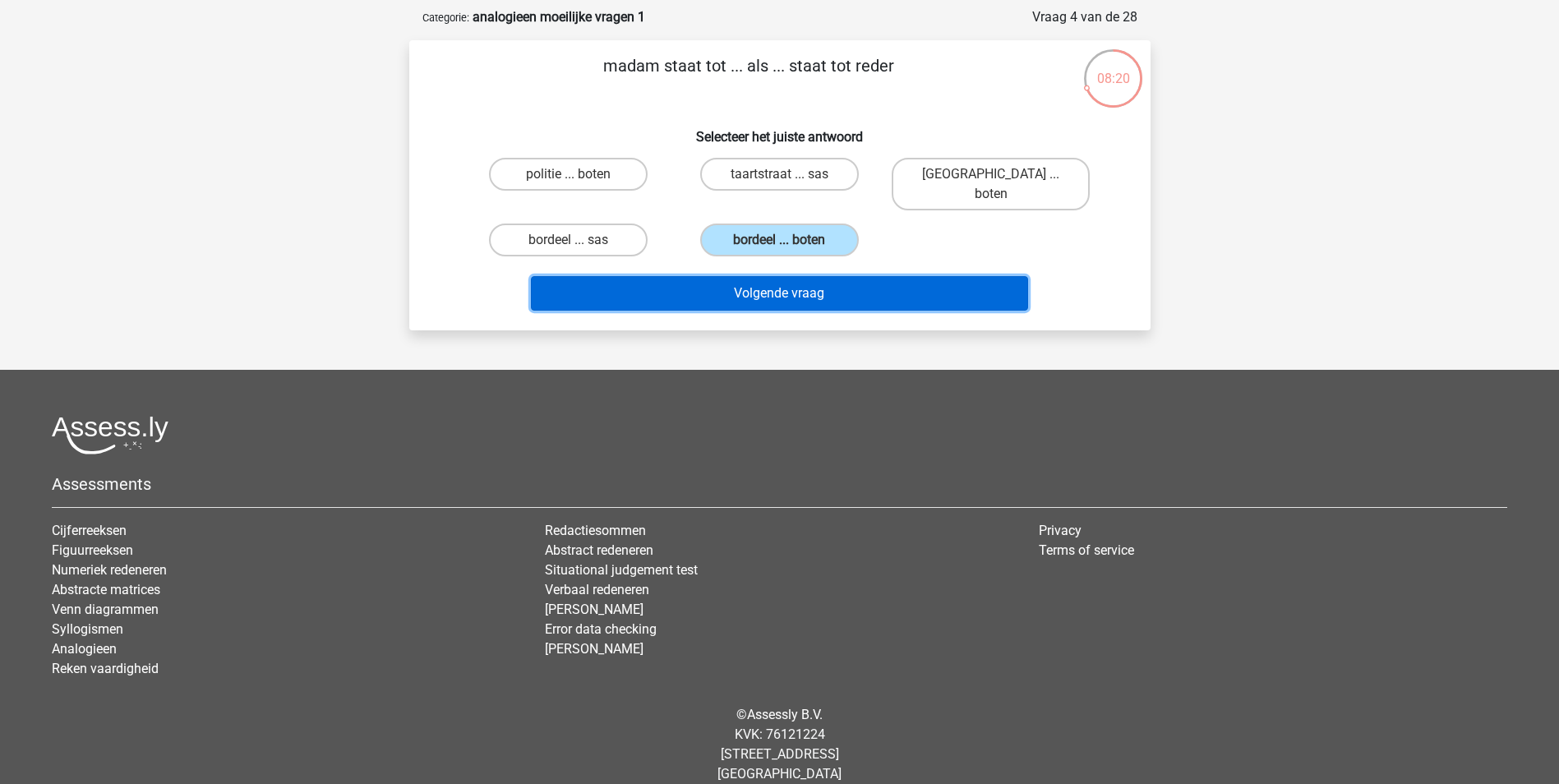
click at [769, 283] on button "Volgende vraag" at bounding box center [779, 293] width 497 height 35
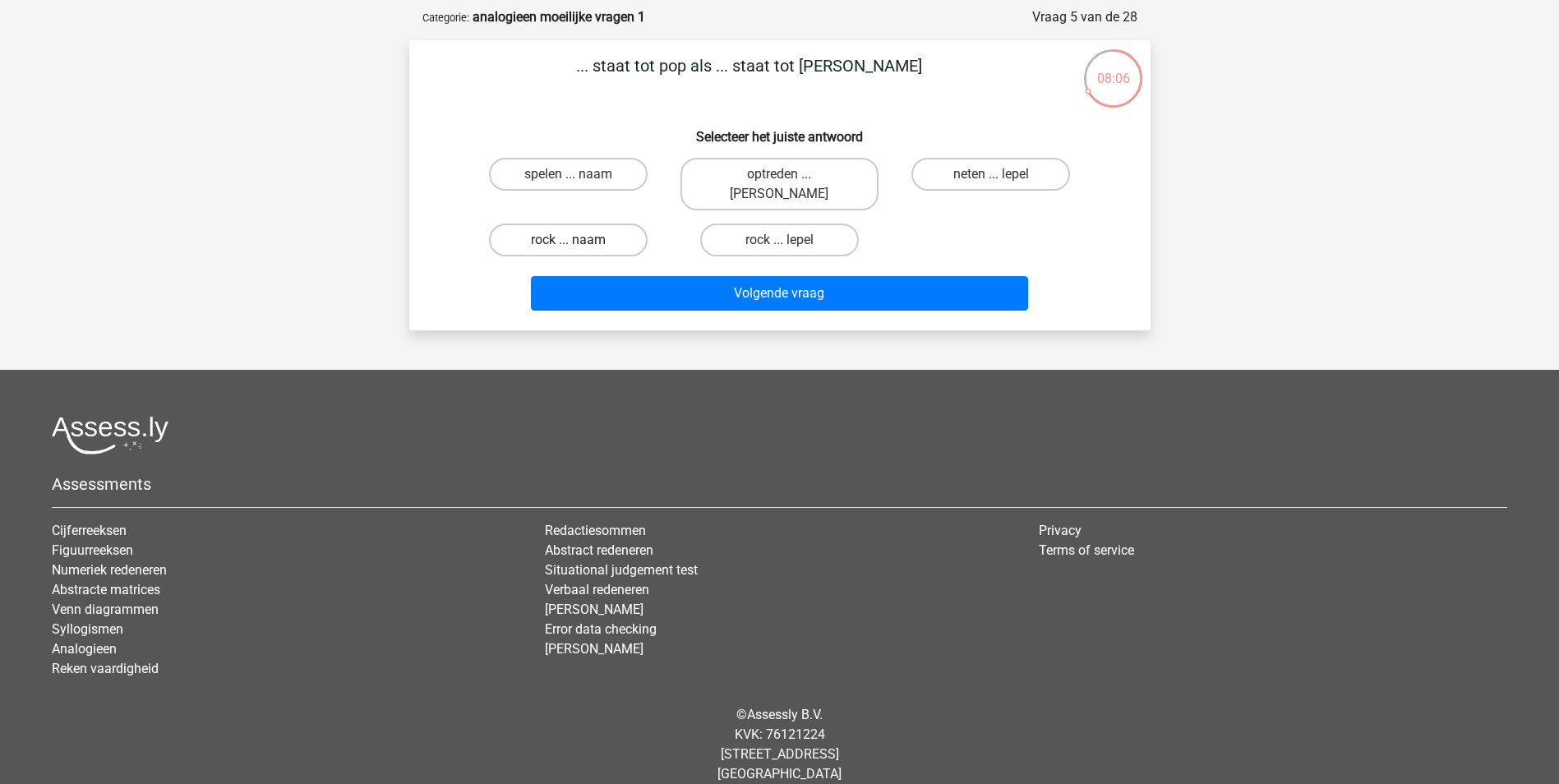
click at [563, 223] on label "rock ... naam" at bounding box center [568, 239] width 159 height 33
click at [568, 239] on input "rock ... naam" at bounding box center [573, 245] width 11 height 11
radio input "true"
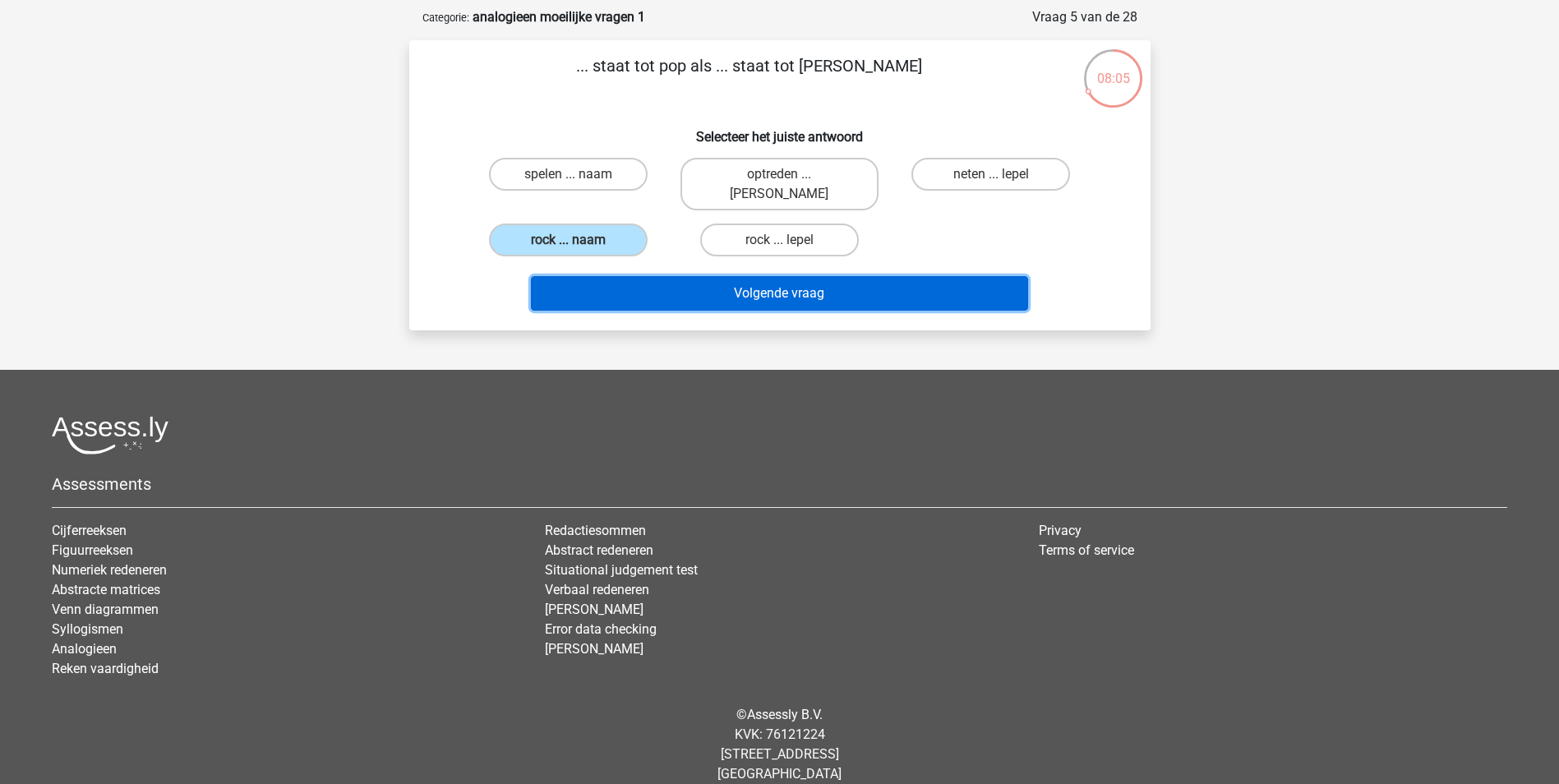
click at [760, 276] on button "Volgende vraag" at bounding box center [779, 293] width 497 height 35
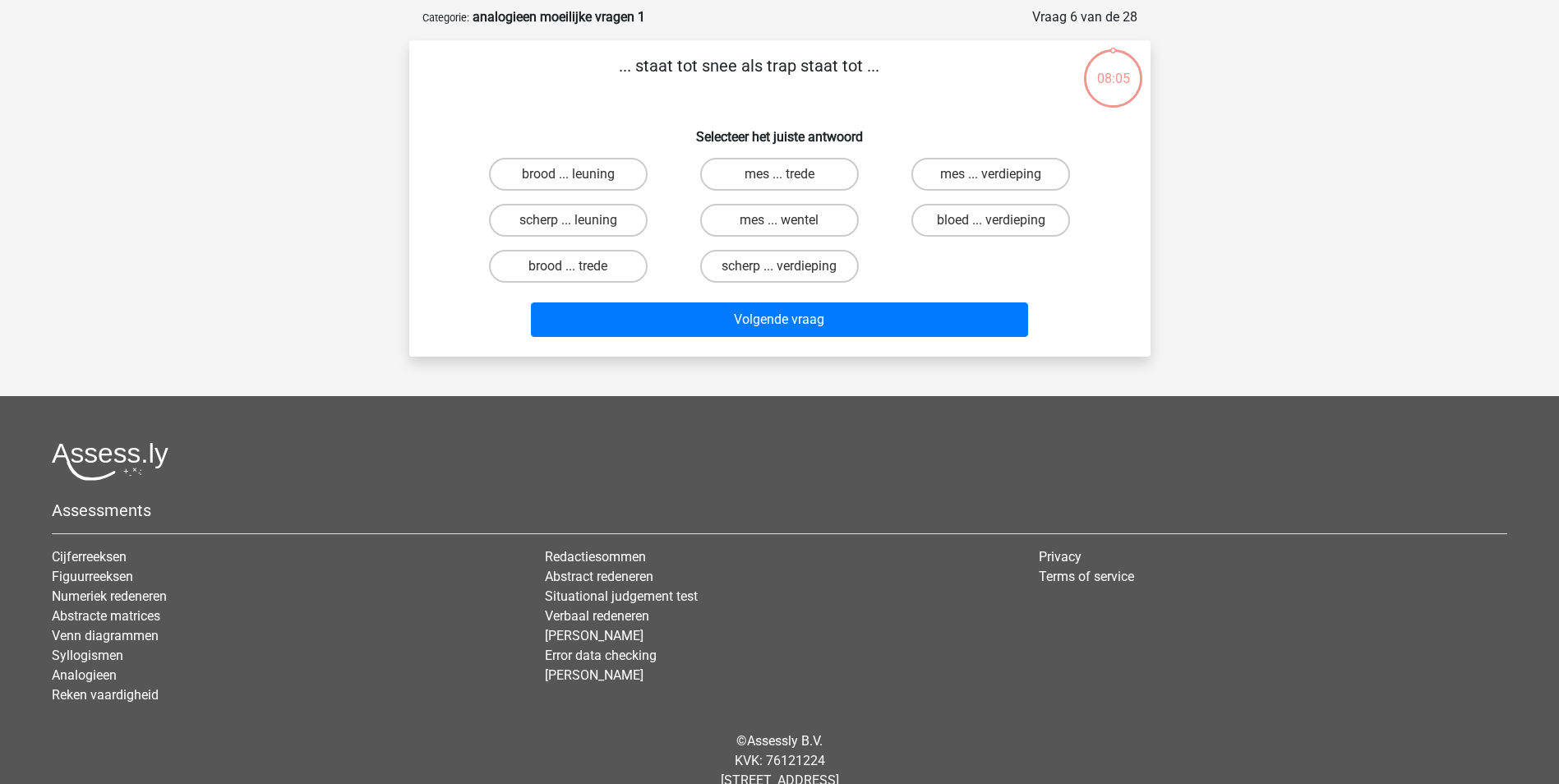
scroll to position [82, 0]
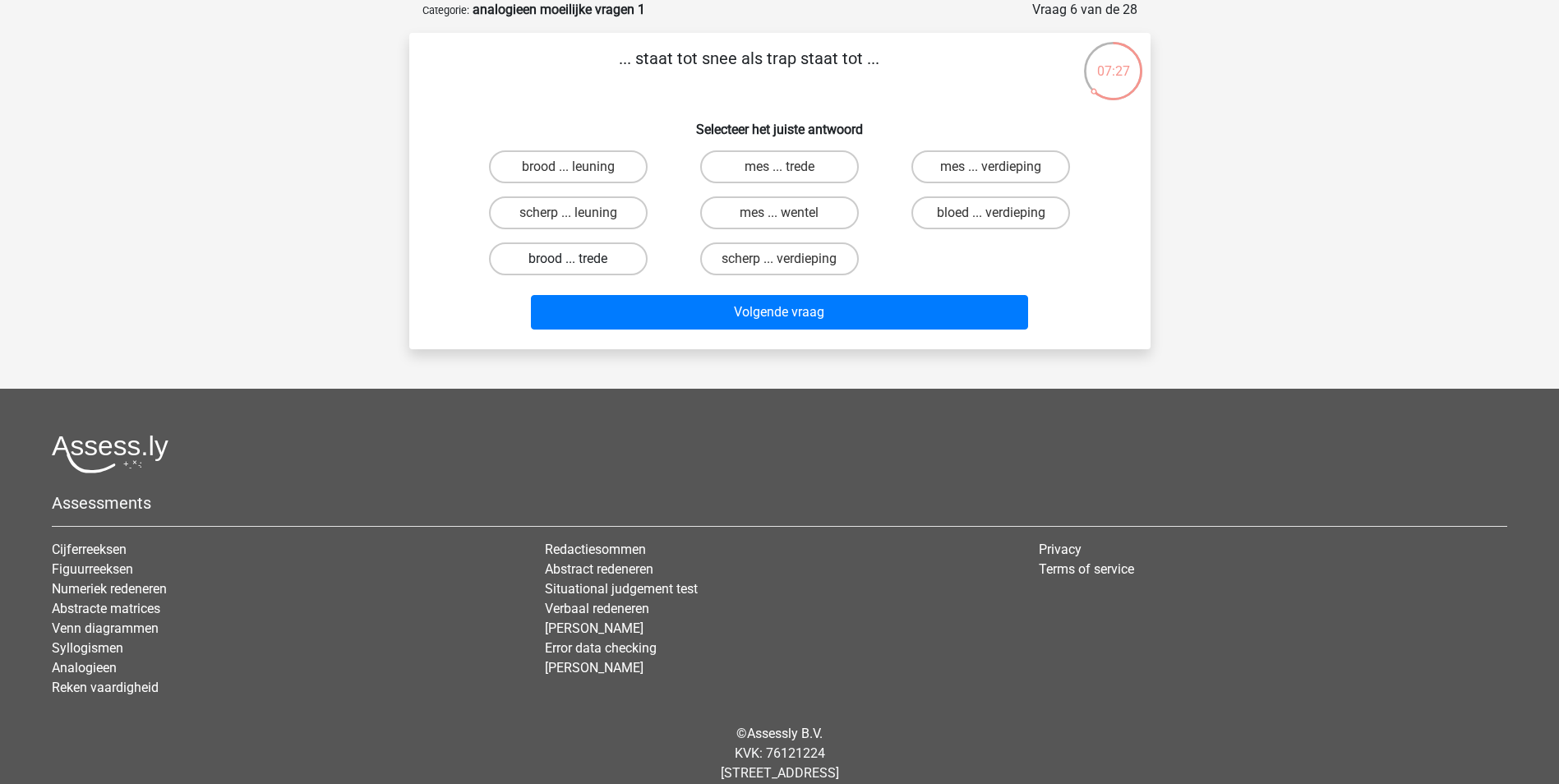
click at [615, 255] on label "brood ... trede" at bounding box center [568, 258] width 159 height 33
click at [579, 259] on input "brood ... trede" at bounding box center [573, 264] width 11 height 11
radio input "true"
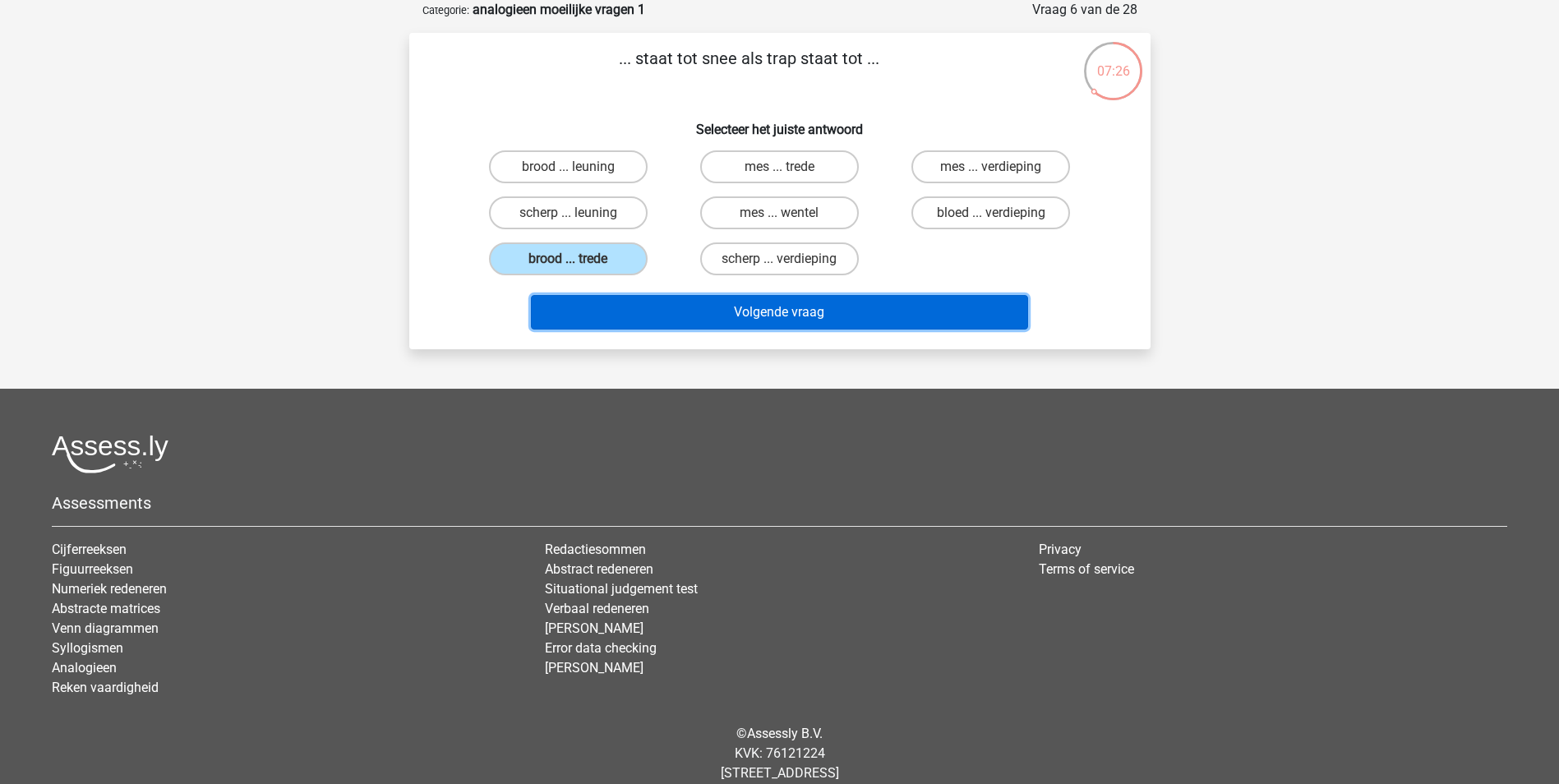
click at [799, 310] on button "Volgende vraag" at bounding box center [779, 312] width 497 height 35
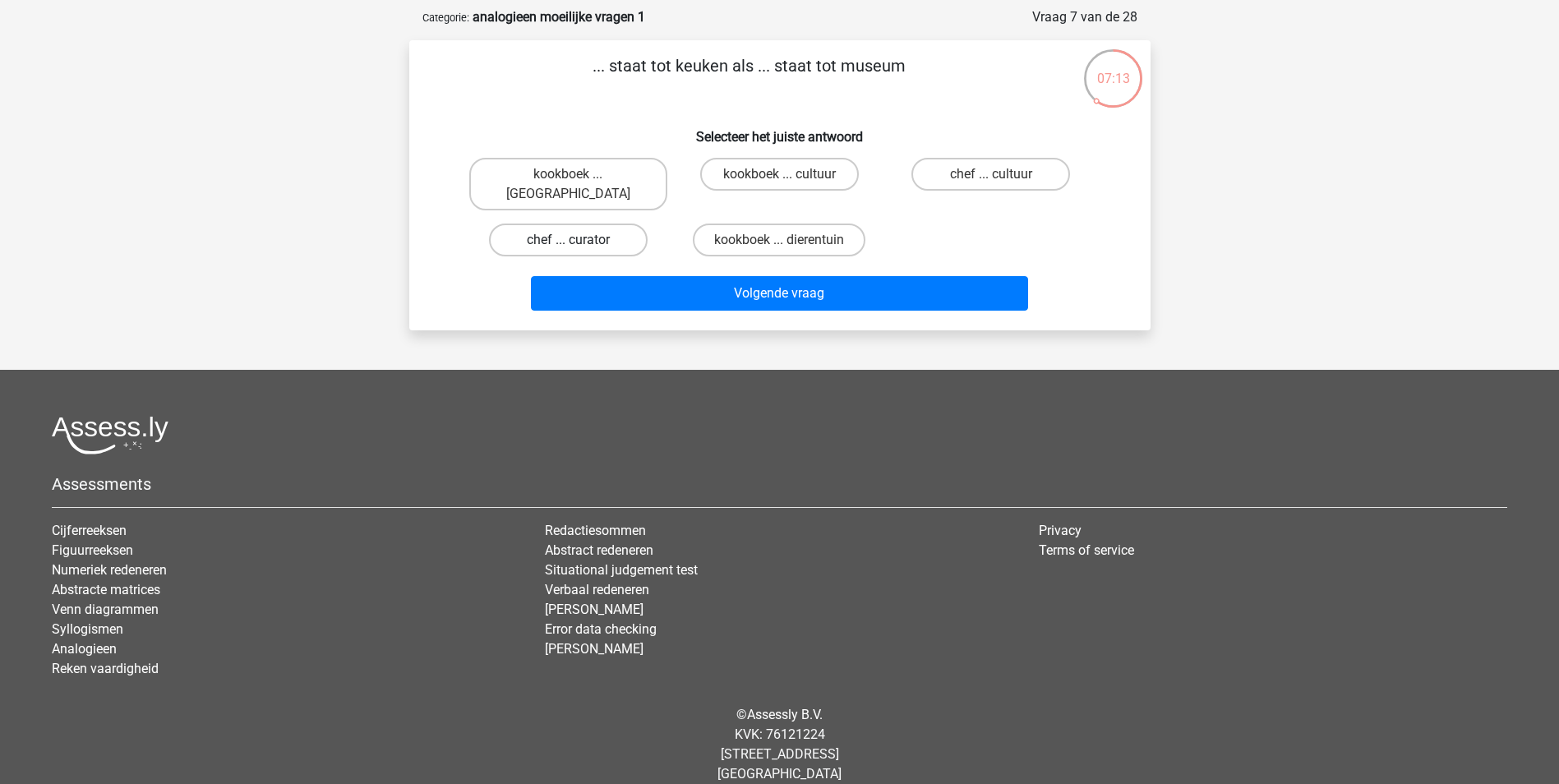
click at [592, 223] on label "chef ... curator" at bounding box center [568, 239] width 159 height 33
click at [579, 239] on input "chef ... curator" at bounding box center [573, 245] width 11 height 11
radio input "true"
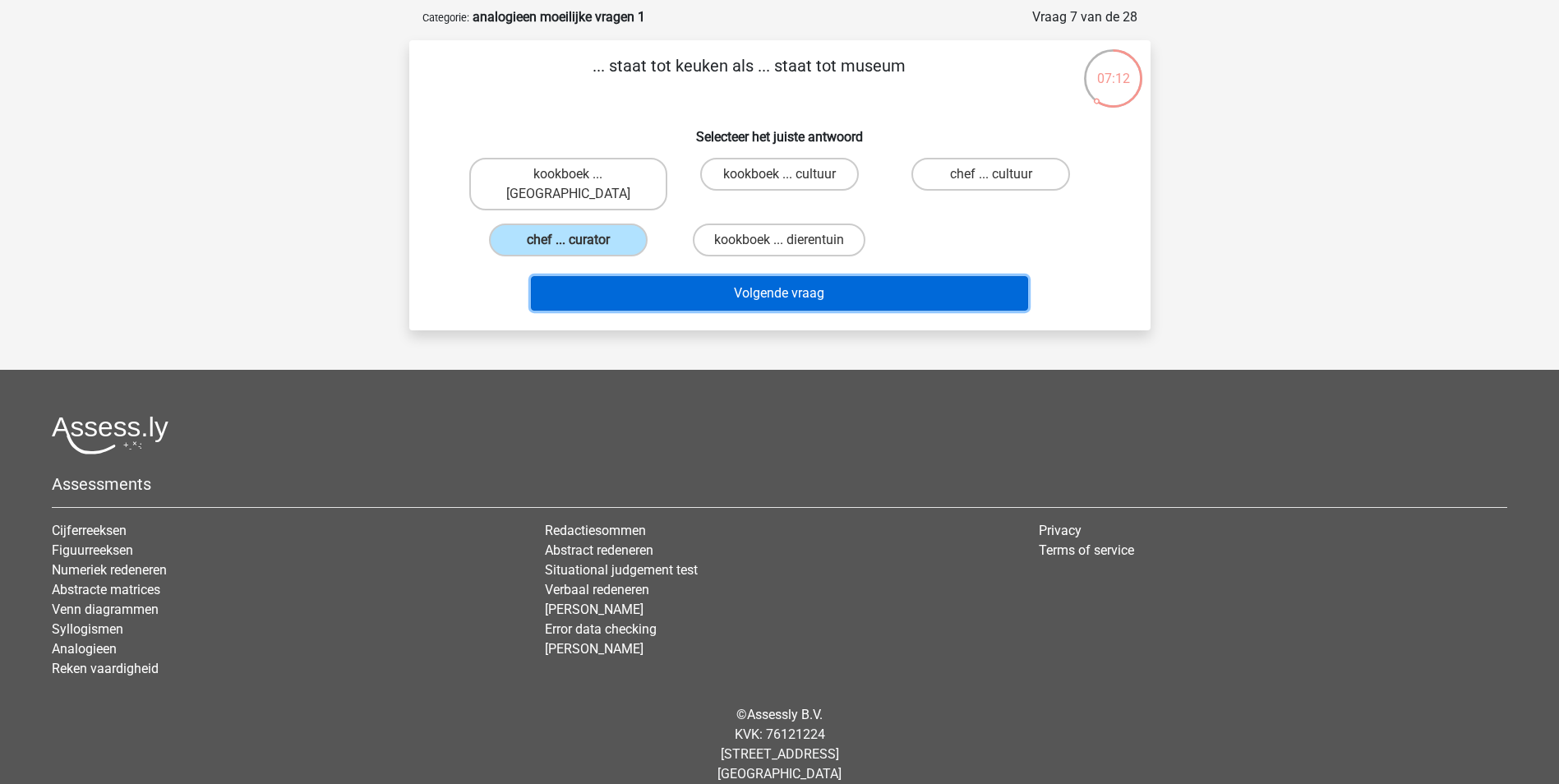
click at [763, 277] on button "Volgende vraag" at bounding box center [779, 293] width 497 height 35
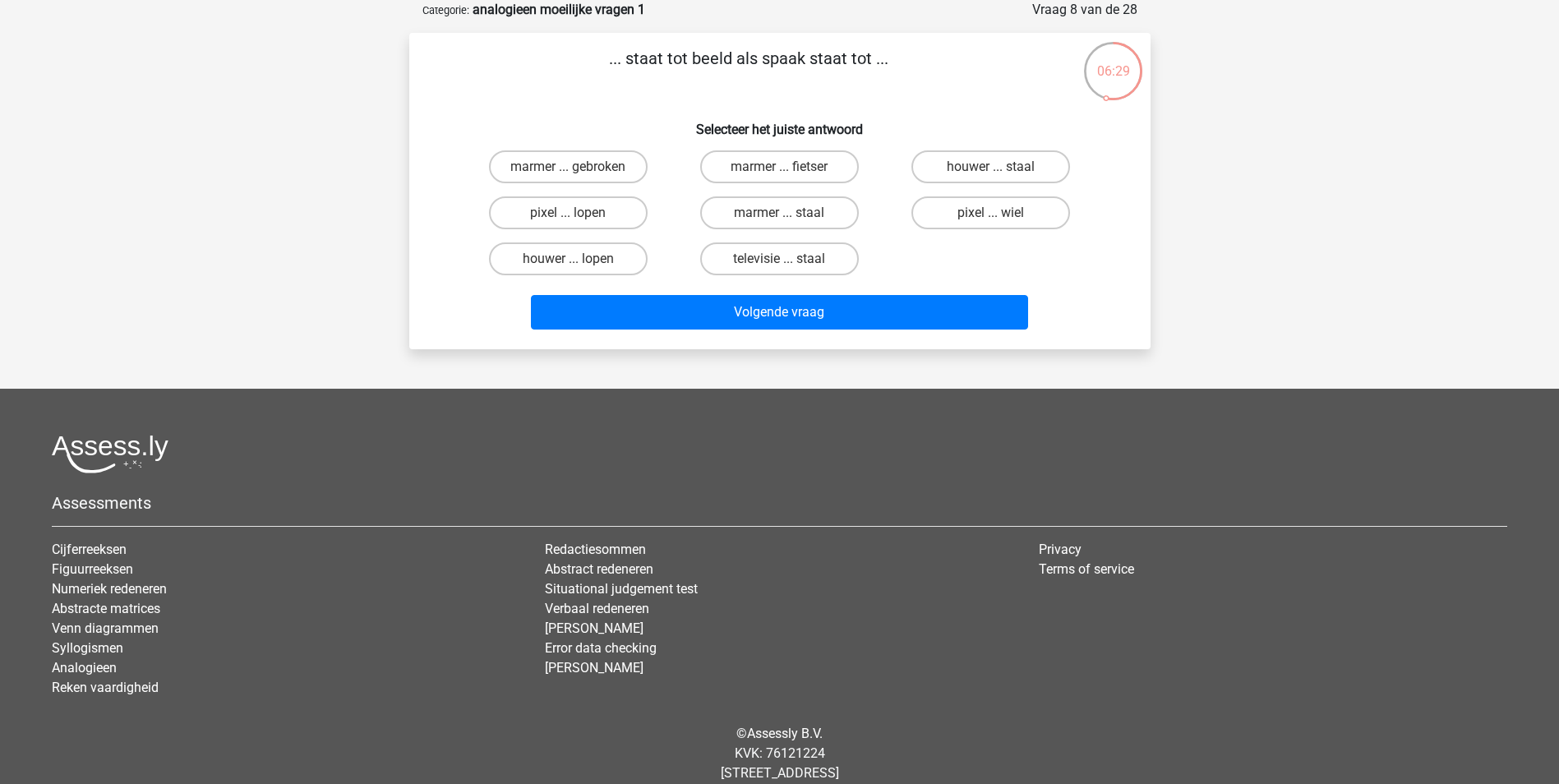
click at [999, 217] on input "pixel ... wiel" at bounding box center [996, 218] width 11 height 11
radio input "true"
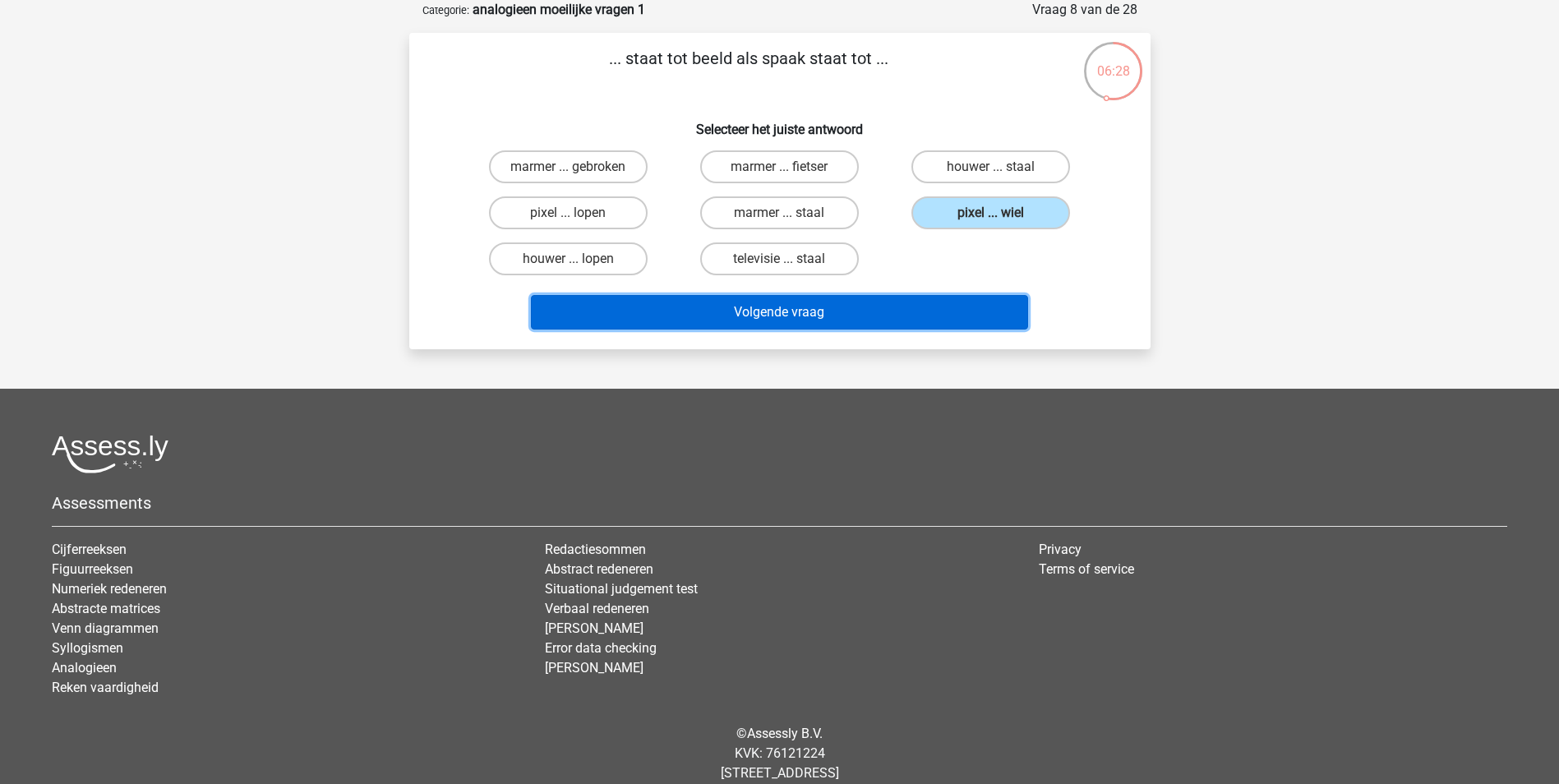
click at [813, 317] on button "Volgende vraag" at bounding box center [779, 312] width 497 height 35
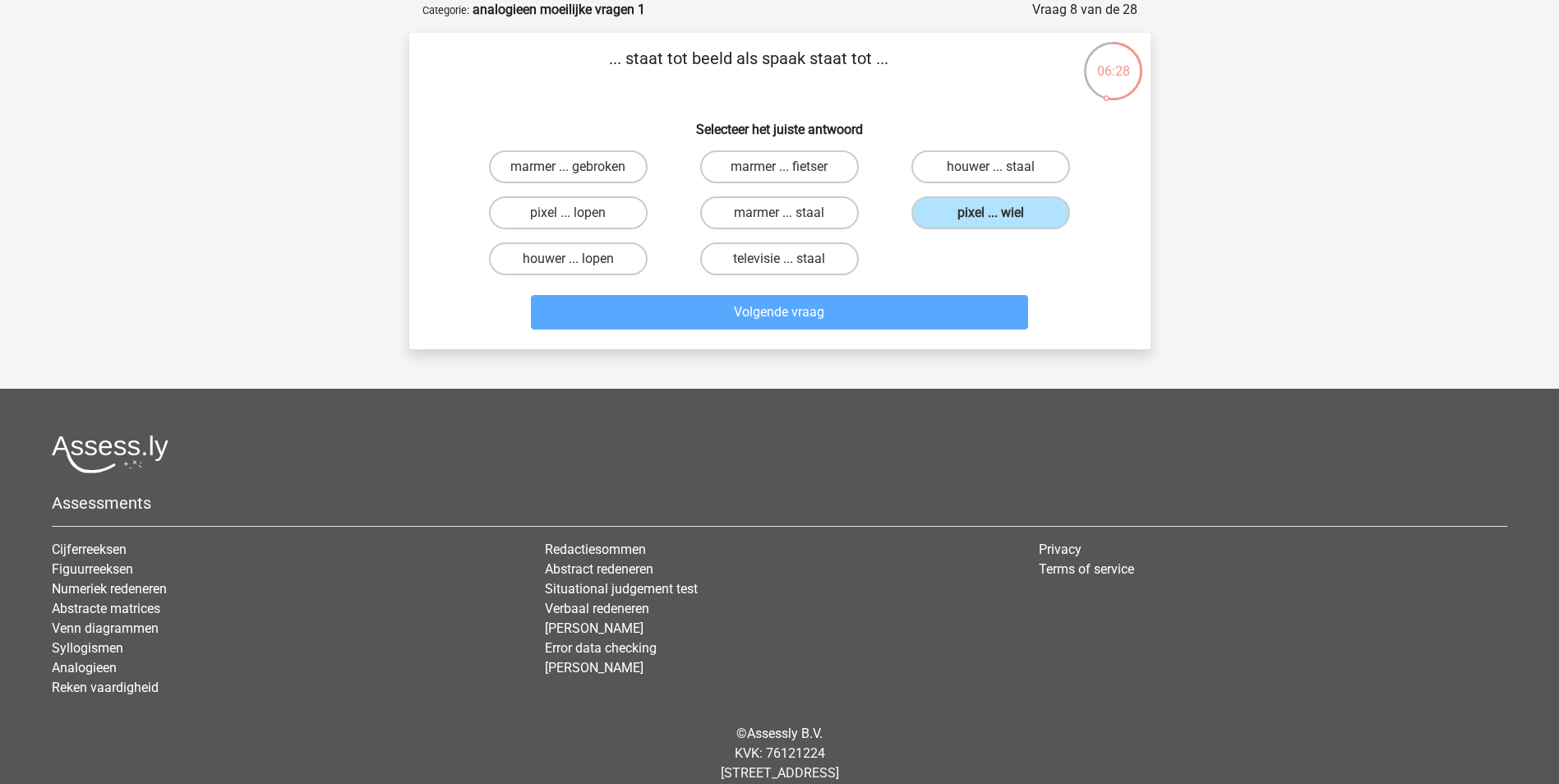
scroll to position [74, 0]
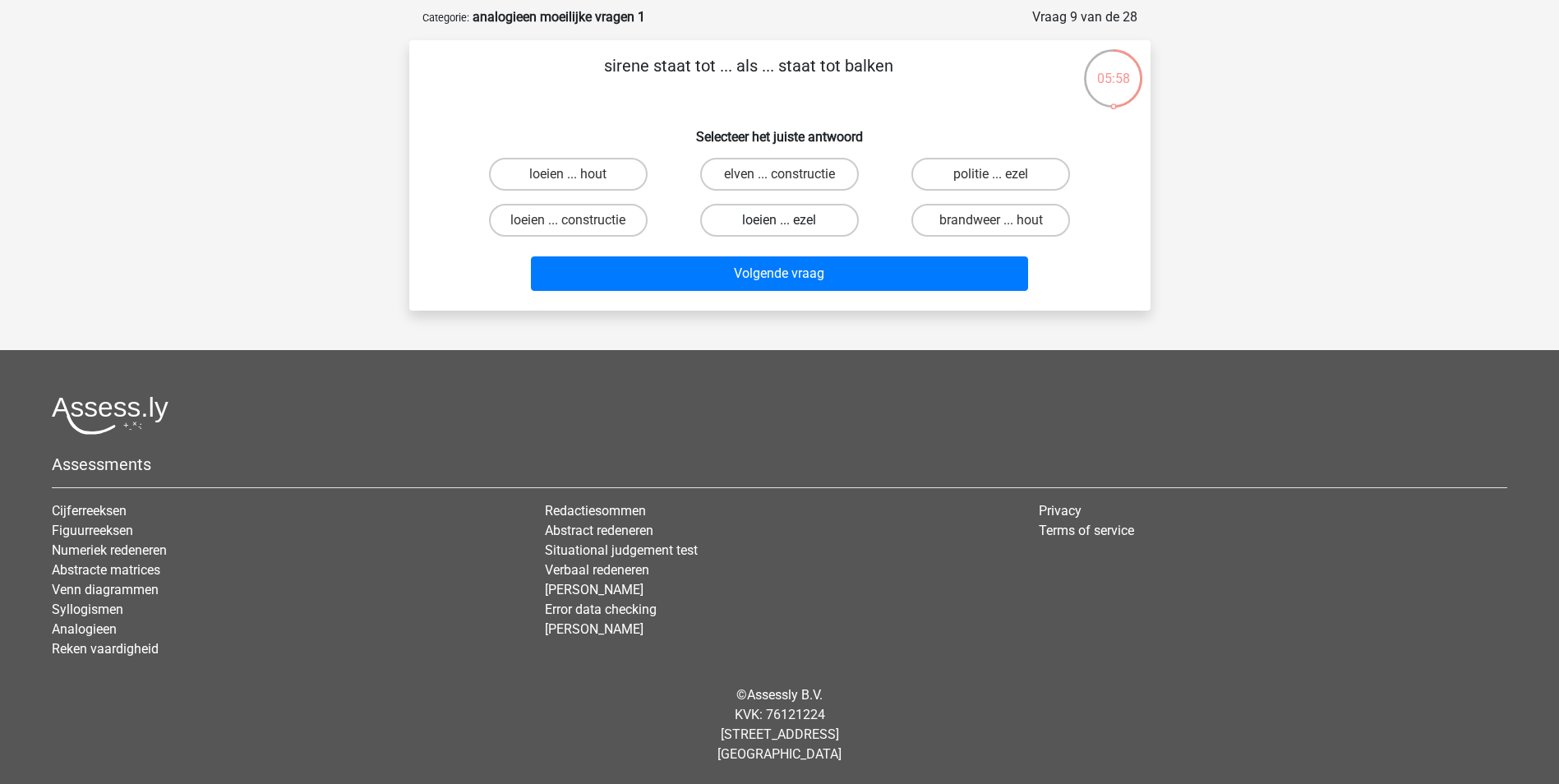
click at [798, 231] on label "loeien ... ezel" at bounding box center [779, 220] width 159 height 33
click at [790, 231] on input "loeien ... ezel" at bounding box center [784, 225] width 11 height 11
radio input "true"
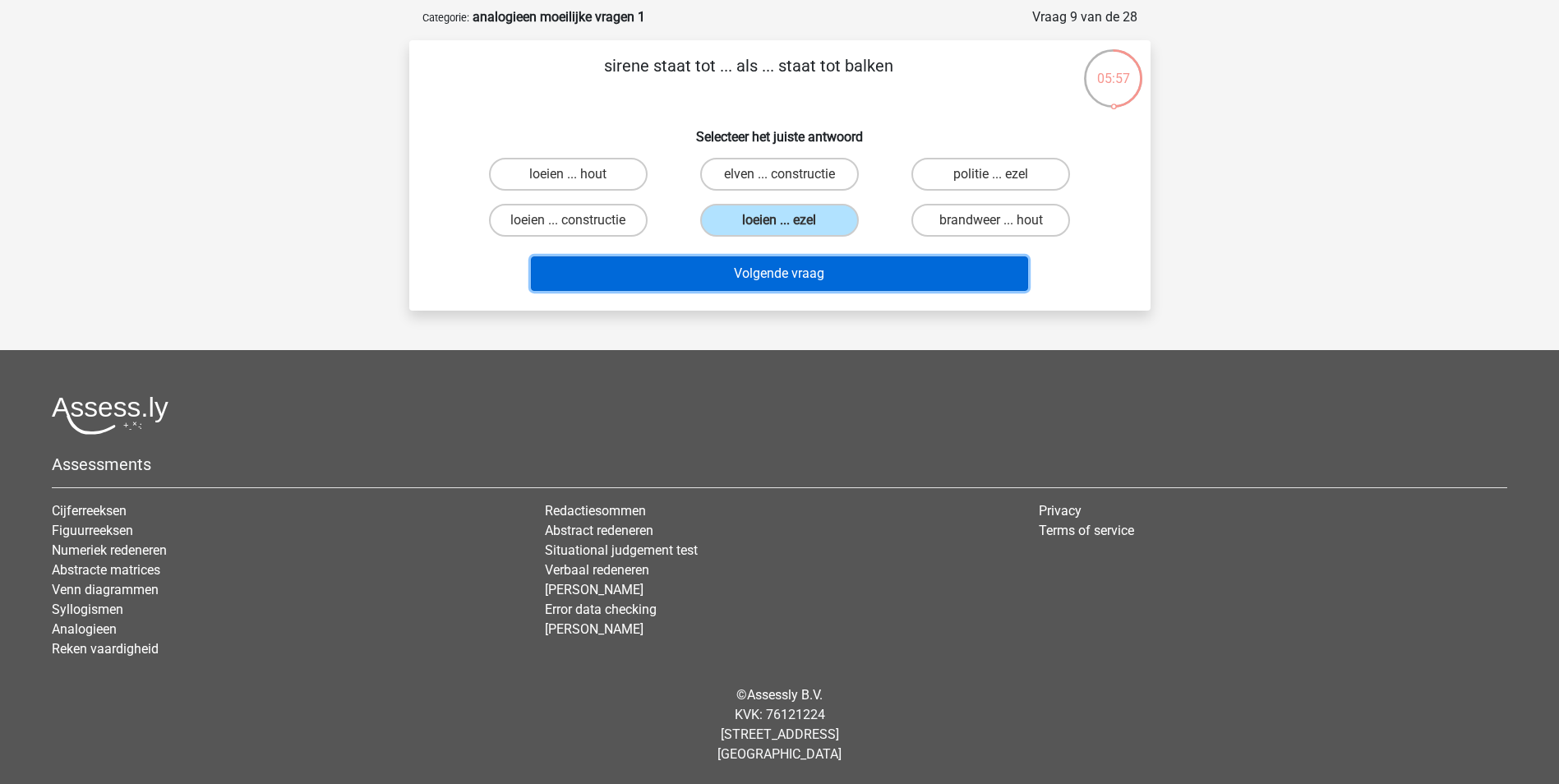
click at [799, 272] on button "Volgende vraag" at bounding box center [779, 273] width 497 height 35
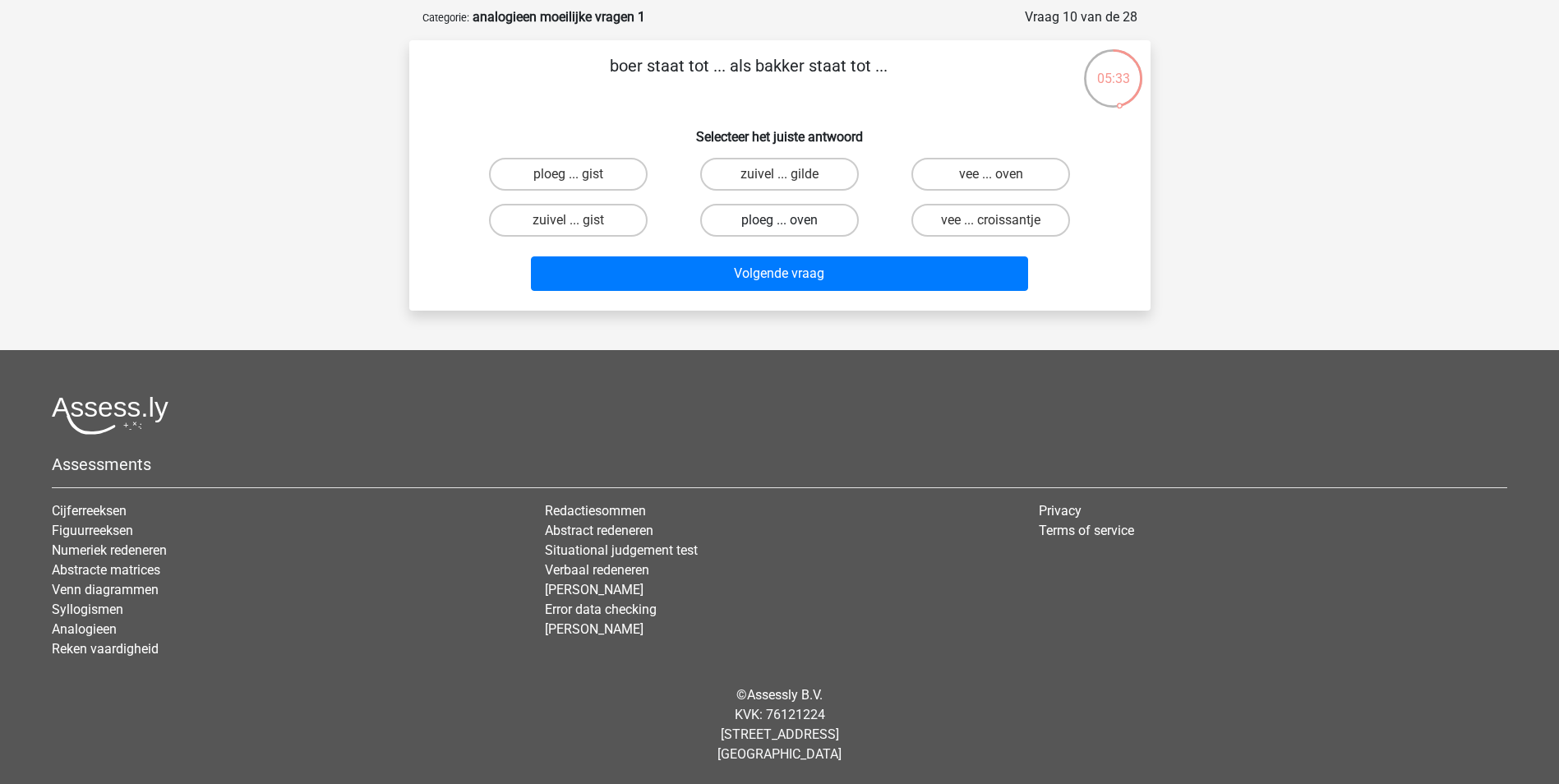
click at [797, 224] on label "ploeg ... oven" at bounding box center [779, 220] width 159 height 33
click at [790, 224] on input "ploeg ... oven" at bounding box center [784, 225] width 11 height 11
radio input "true"
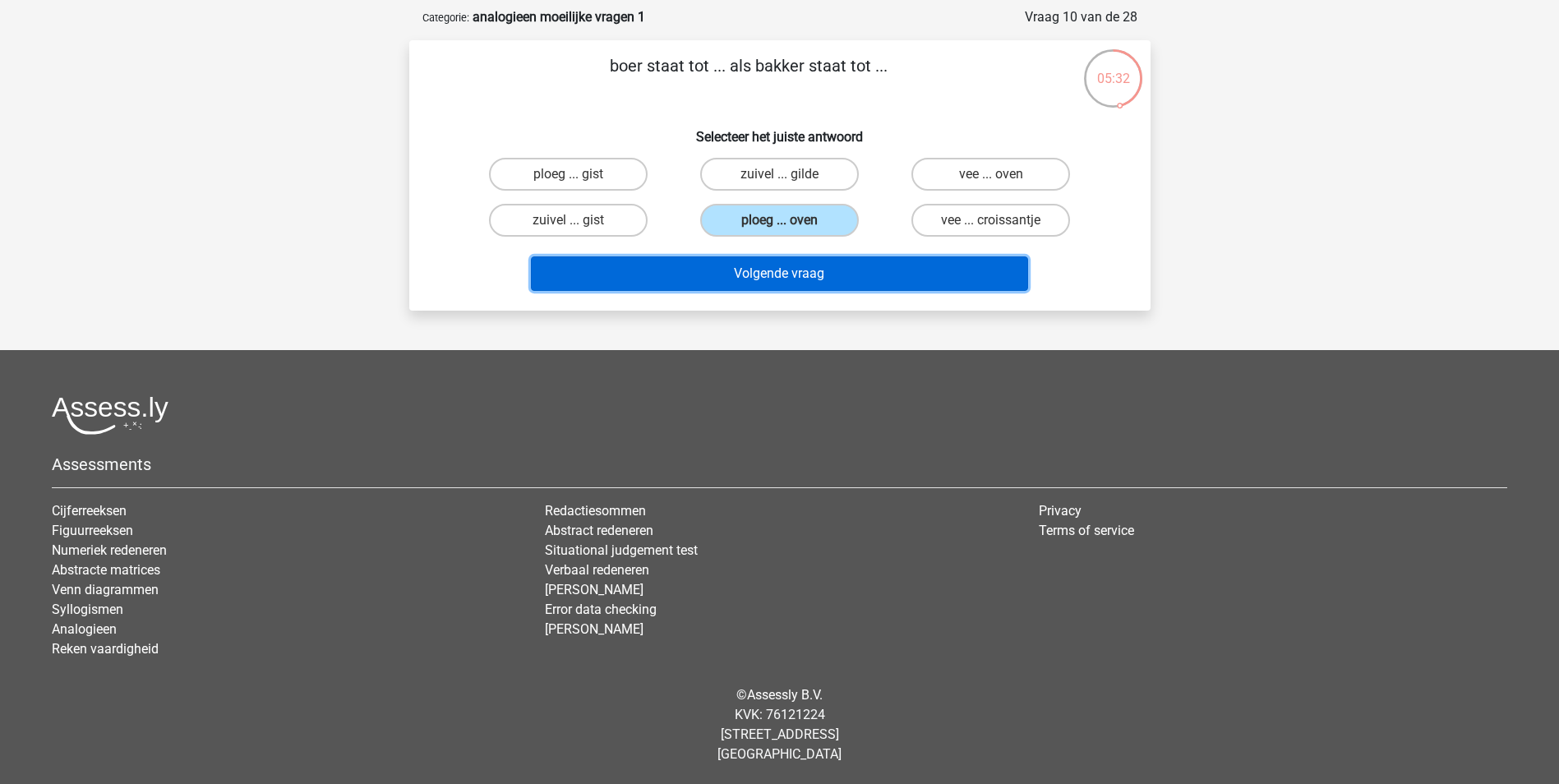
click at [797, 272] on button "Volgende vraag" at bounding box center [779, 273] width 497 height 35
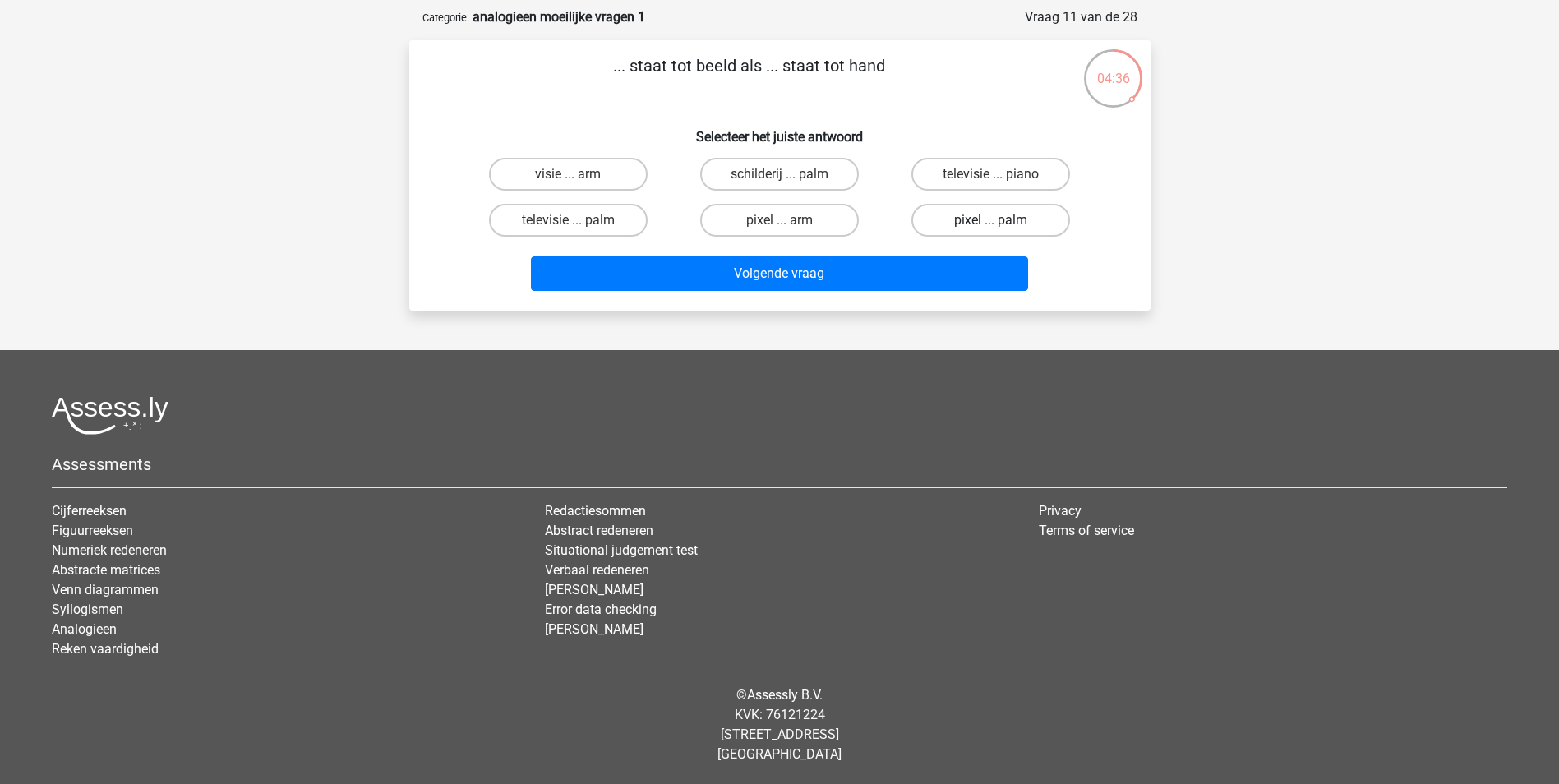
click at [1007, 210] on label "pixel ... palm" at bounding box center [990, 220] width 159 height 33
click at [1002, 220] on input "pixel ... palm" at bounding box center [996, 225] width 11 height 11
radio input "true"
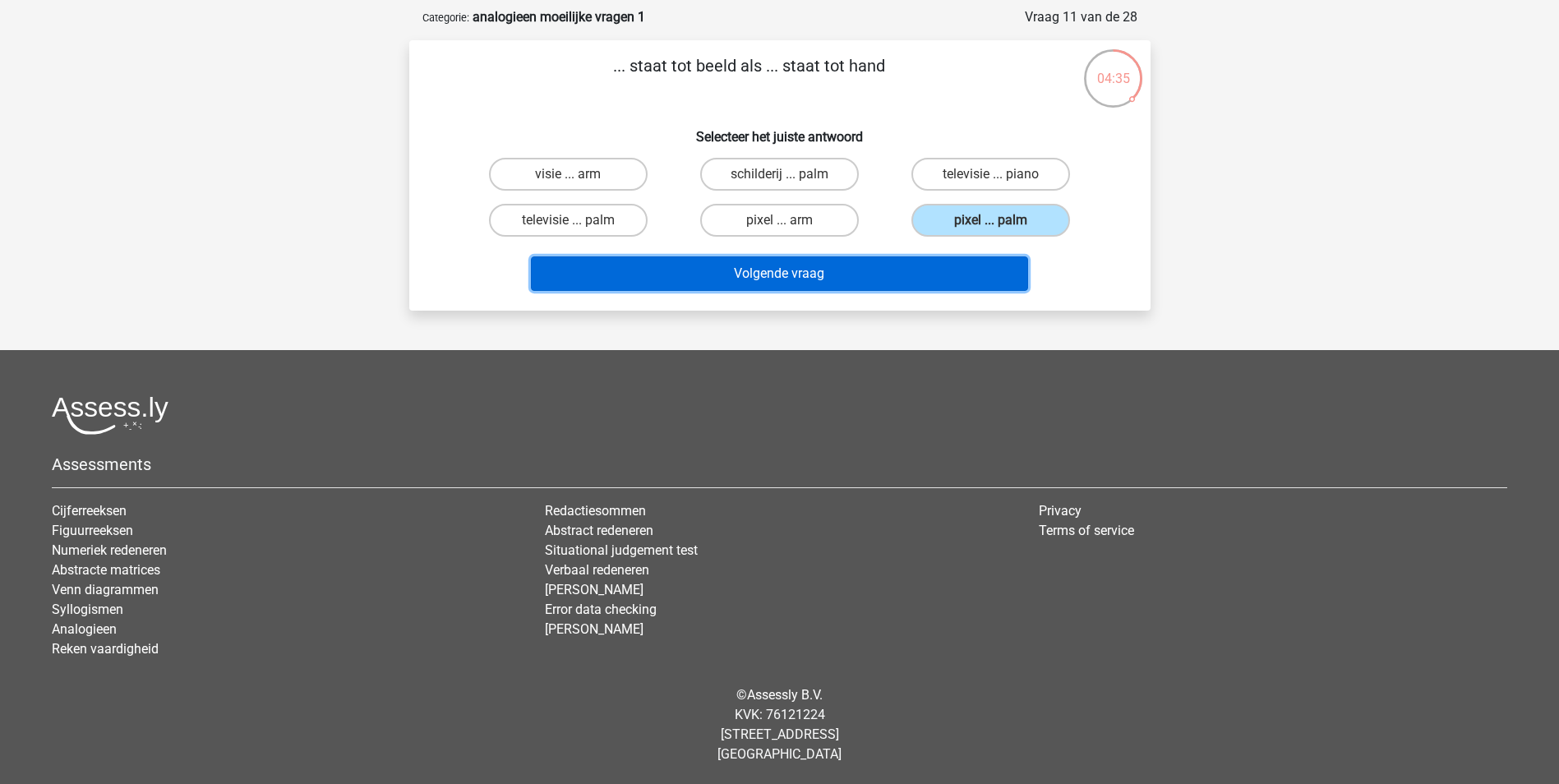
click at [854, 270] on button "Volgende vraag" at bounding box center [779, 273] width 497 height 35
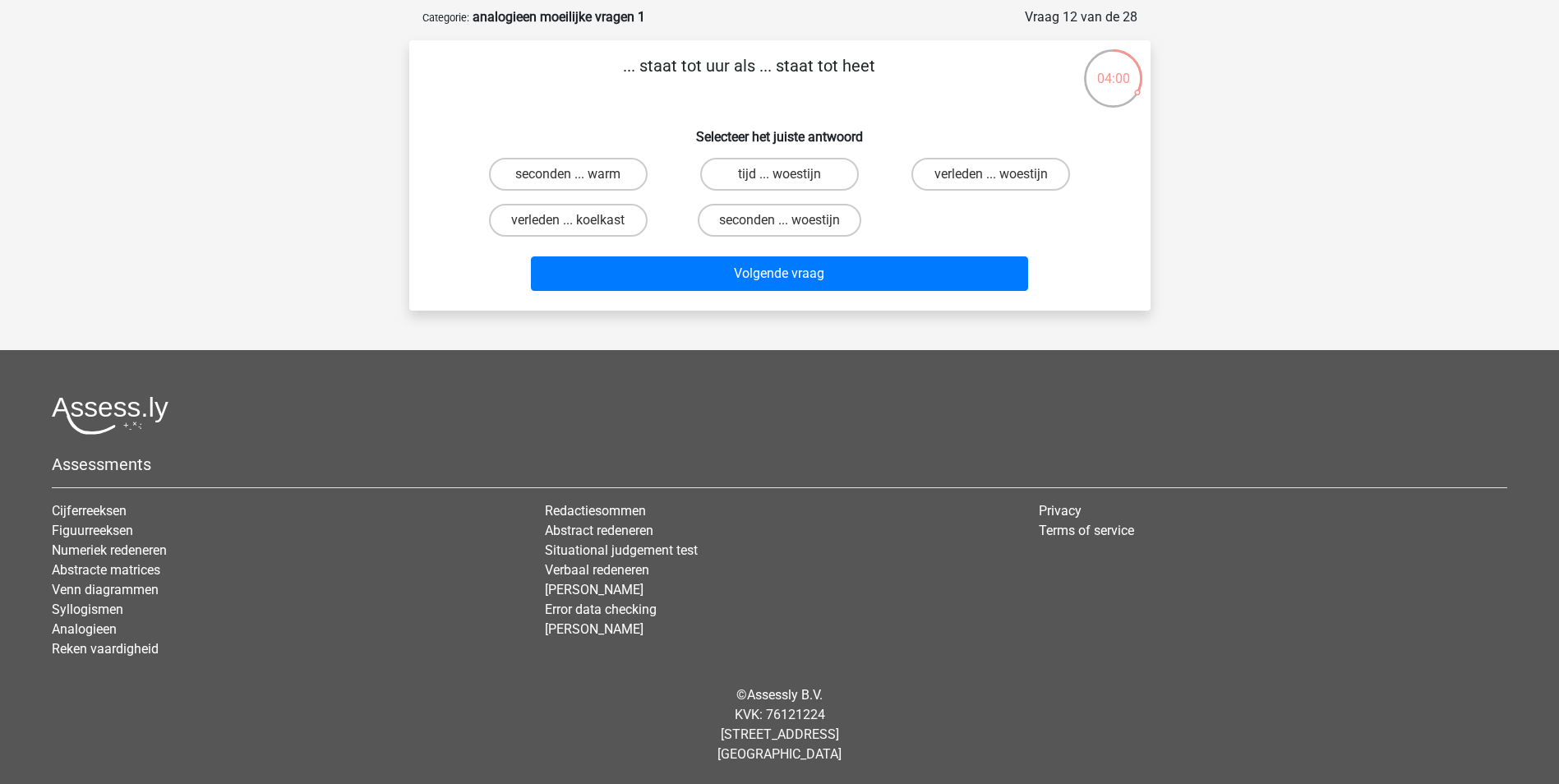
click at [568, 184] on input "seconden ... warm" at bounding box center [573, 179] width 11 height 11
radio input "true"
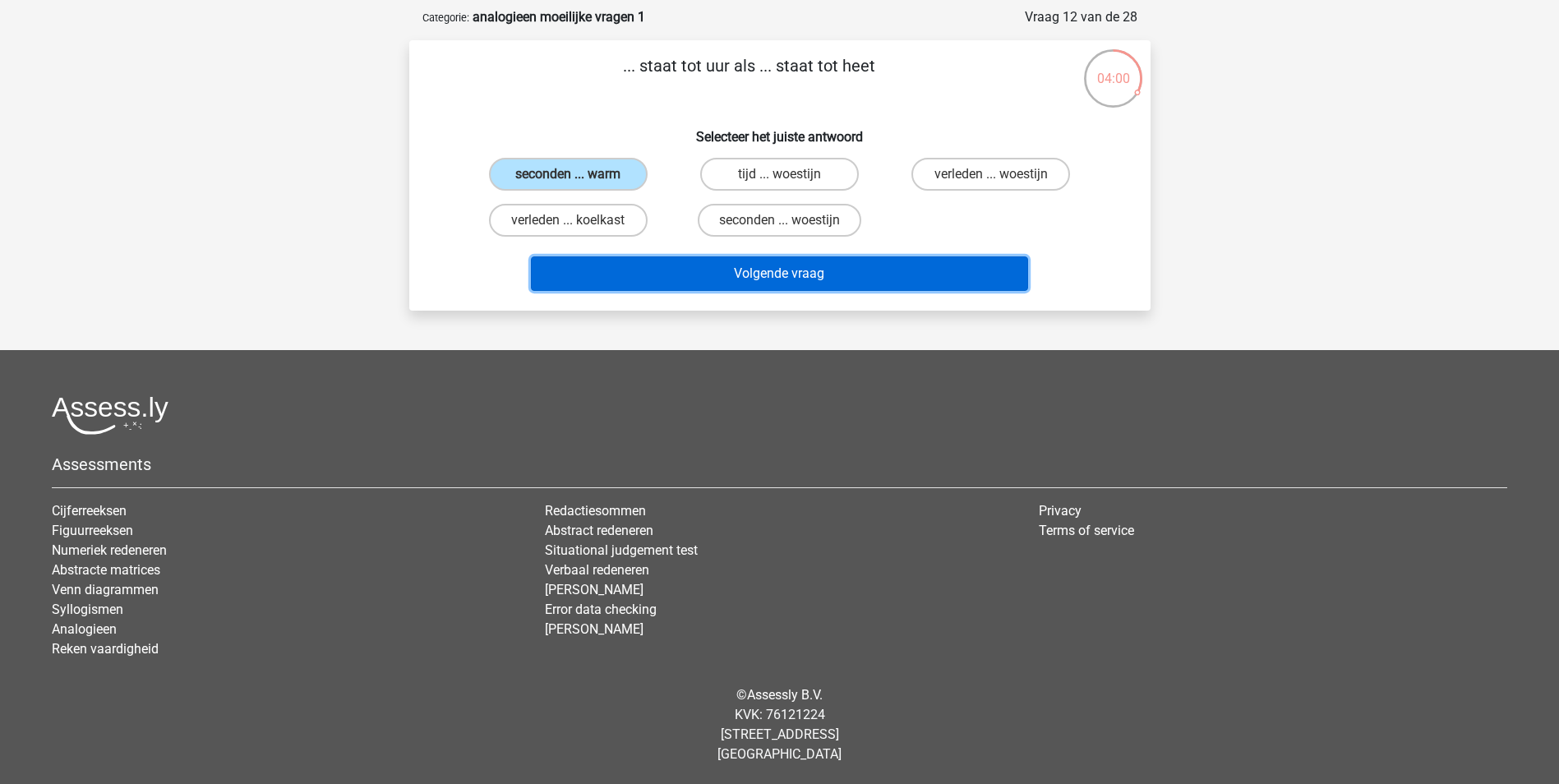
click at [794, 280] on button "Volgende vraag" at bounding box center [779, 273] width 497 height 35
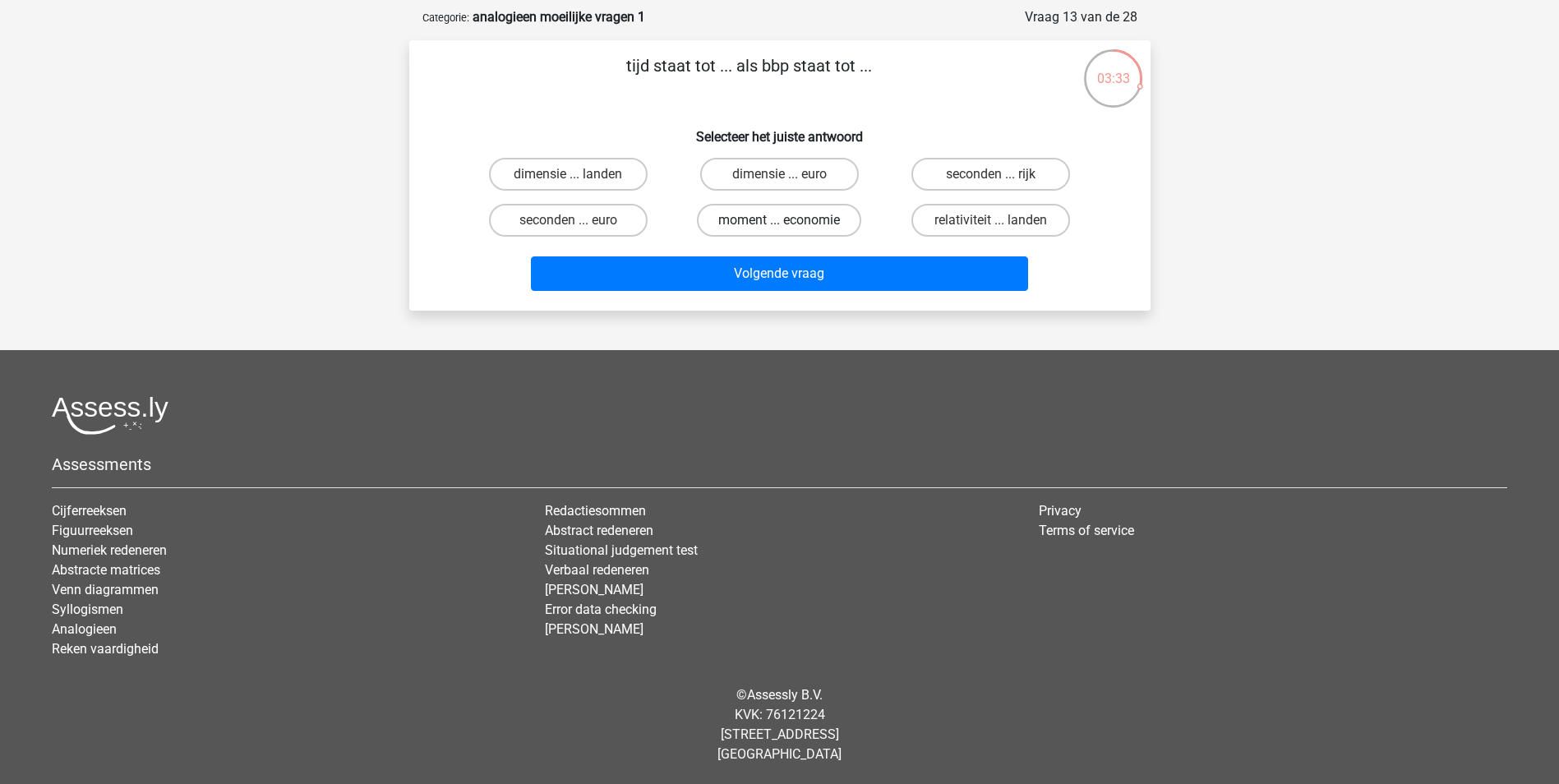
click at [798, 213] on label "moment ... economie" at bounding box center [779, 220] width 164 height 33
click at [790, 220] on input "moment ... economie" at bounding box center [784, 225] width 11 height 11
radio input "true"
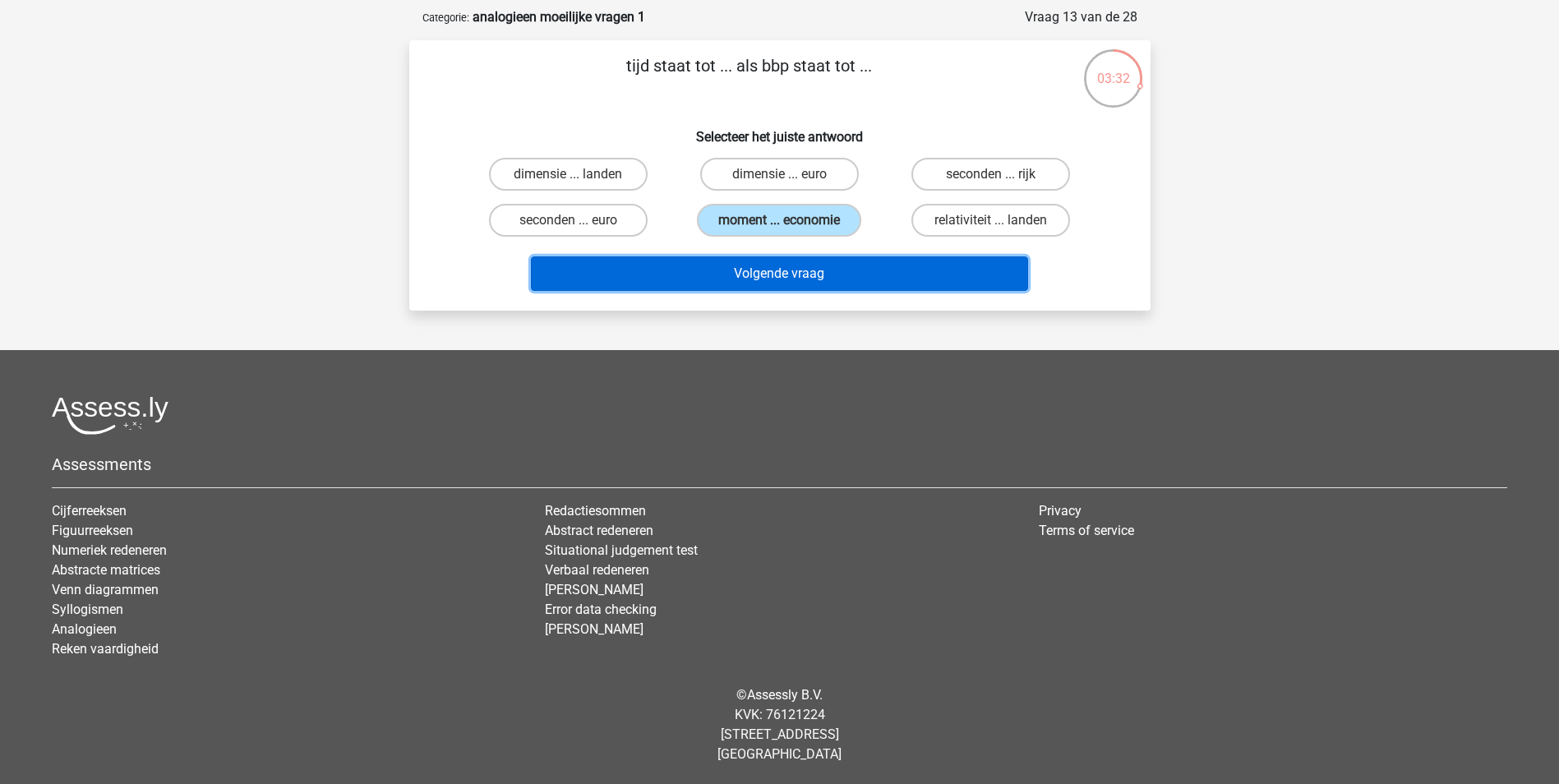
click at [803, 270] on button "Volgende vraag" at bounding box center [779, 273] width 497 height 35
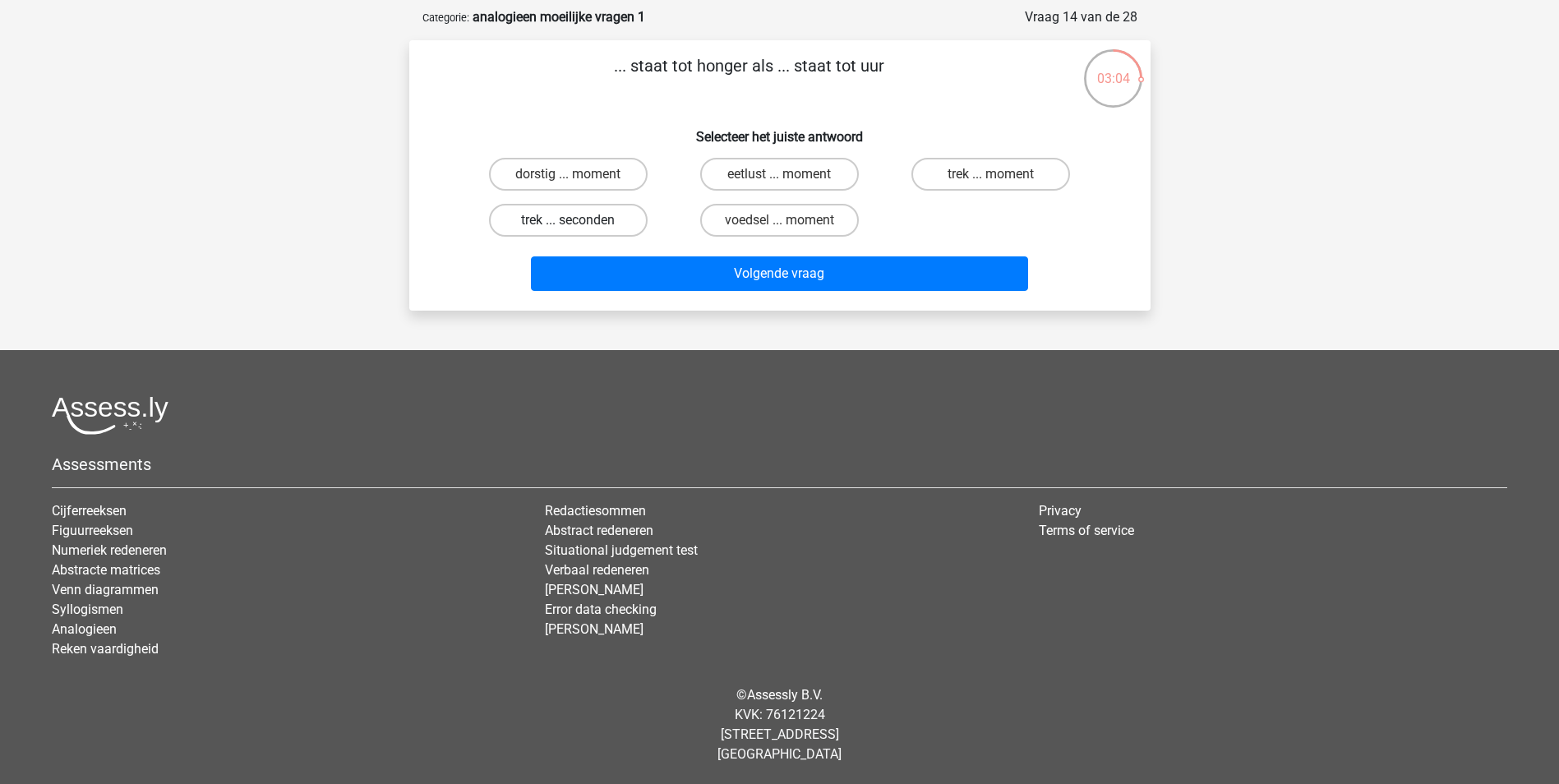
click at [594, 219] on label "trek ... seconden" at bounding box center [568, 220] width 159 height 33
click at [579, 220] on input "trek ... seconden" at bounding box center [573, 225] width 11 height 11
radio input "true"
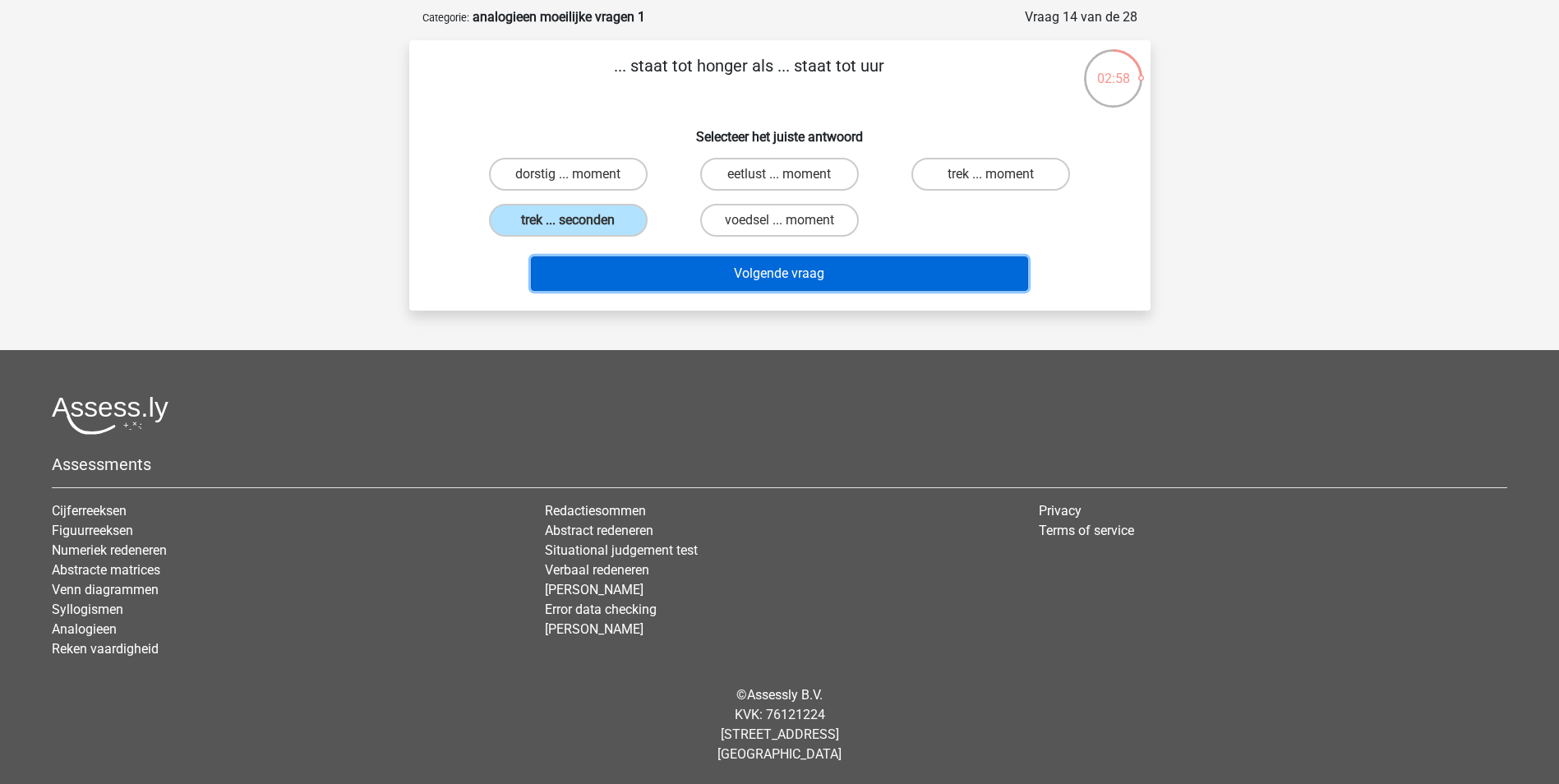
click at [793, 279] on button "Volgende vraag" at bounding box center [779, 273] width 497 height 35
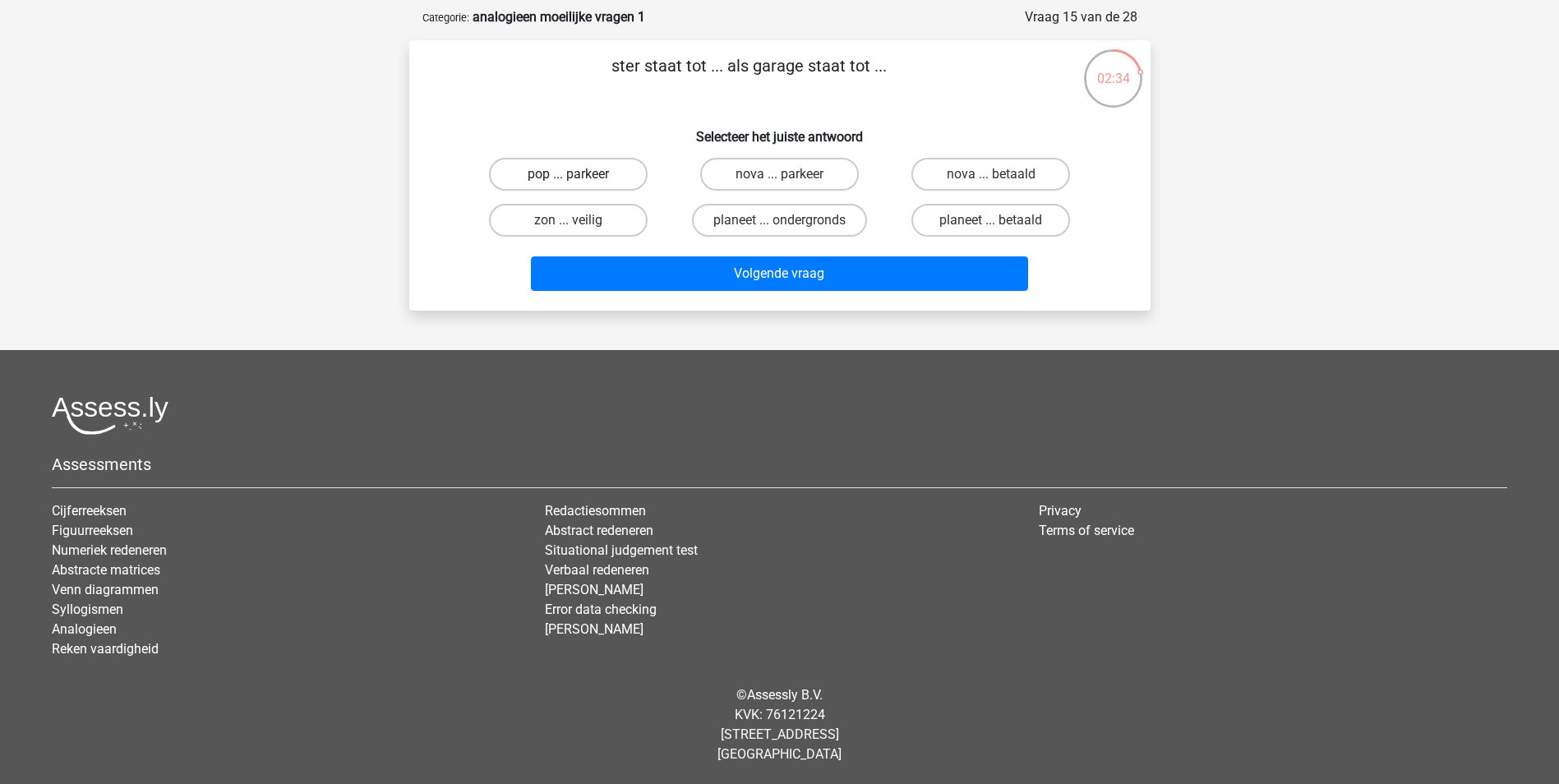
click at [613, 179] on label "pop ... parkeer" at bounding box center [568, 174] width 159 height 33
click at [579, 179] on input "pop ... parkeer" at bounding box center [573, 179] width 11 height 11
radio input "true"
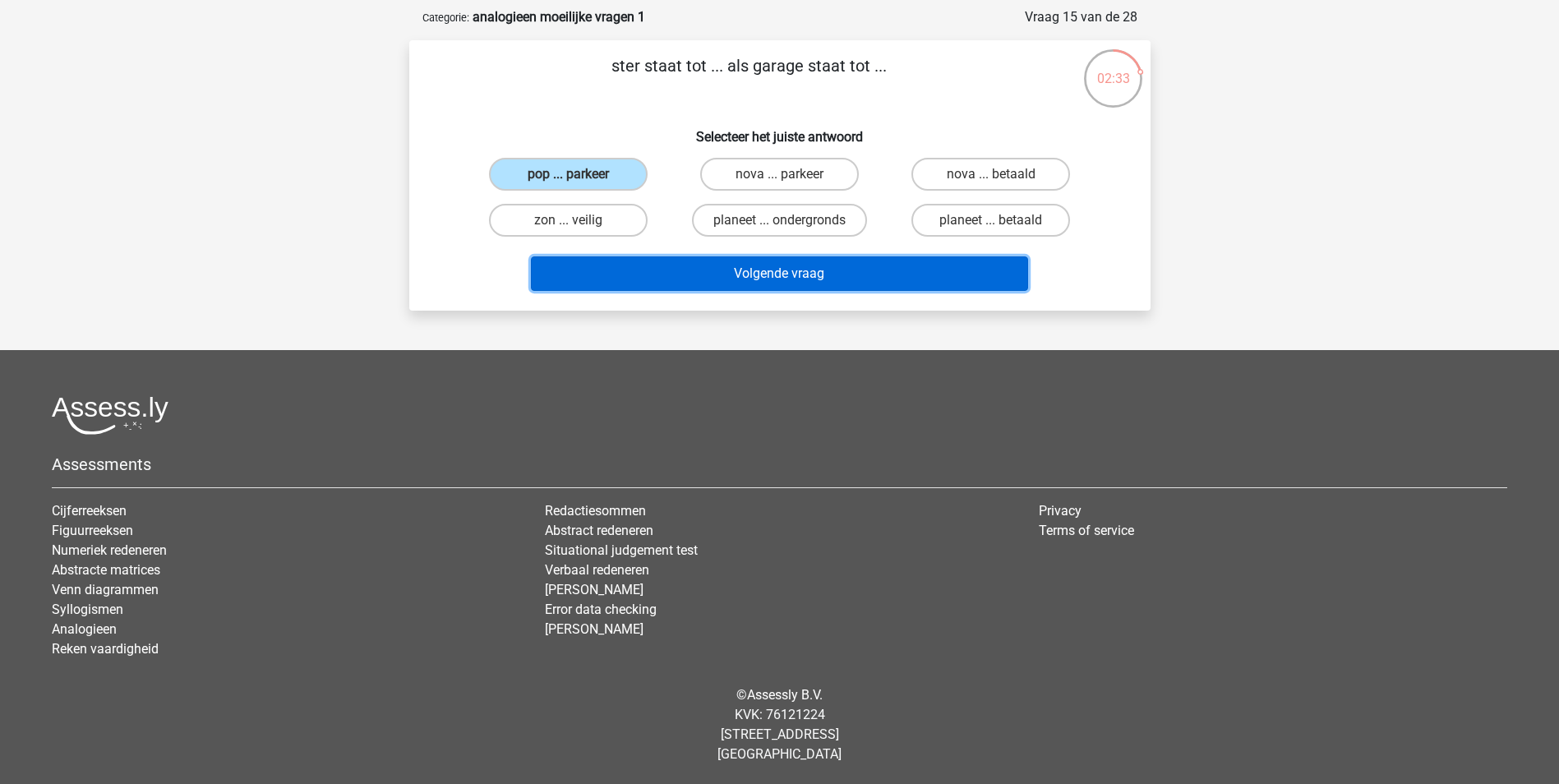
click at [777, 275] on button "Volgende vraag" at bounding box center [779, 273] width 497 height 35
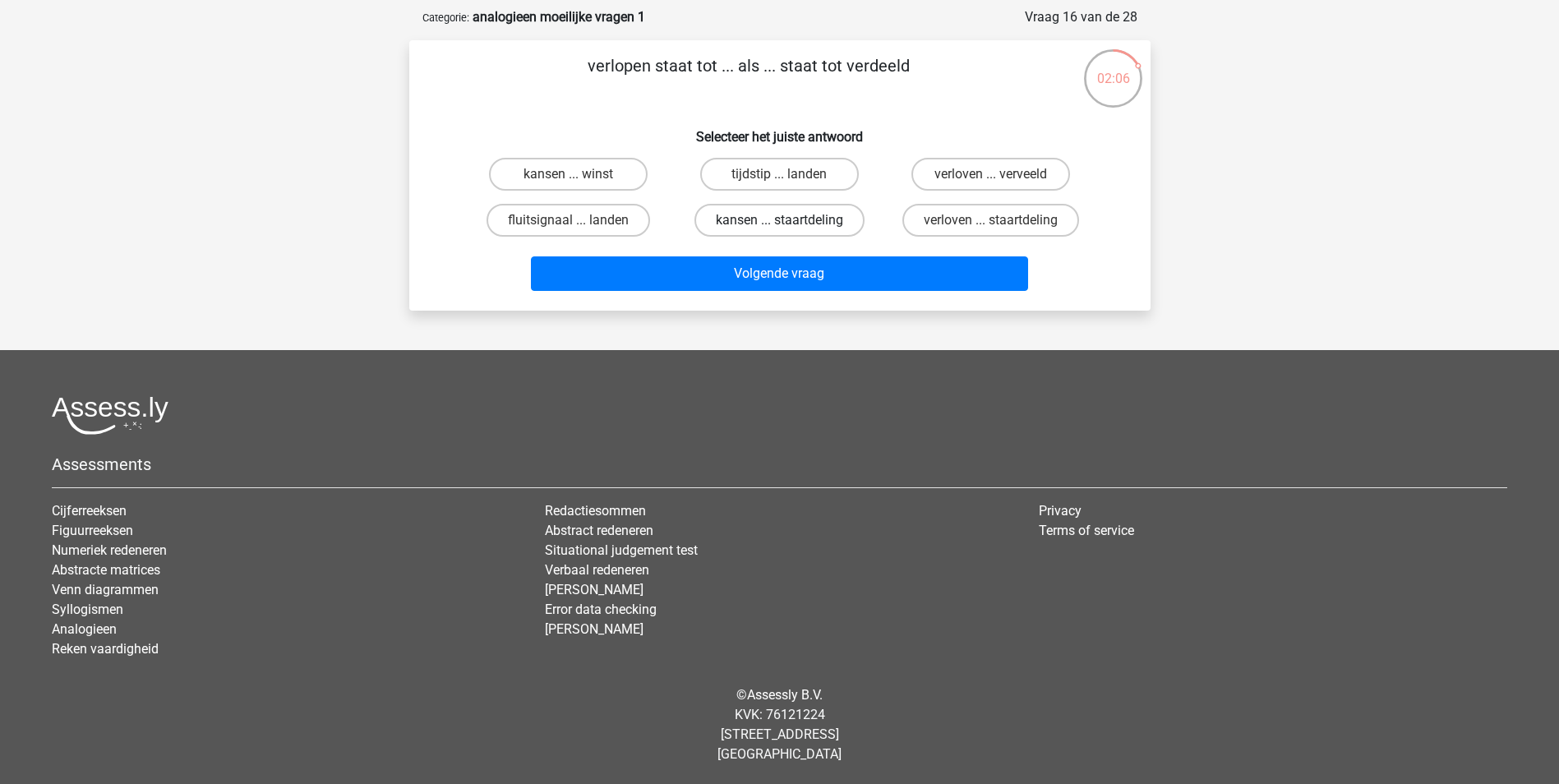
click at [801, 225] on label "kansen ... staartdeling" at bounding box center [780, 220] width 170 height 33
click at [790, 225] on input "kansen ... staartdeling" at bounding box center [784, 225] width 11 height 11
radio input "true"
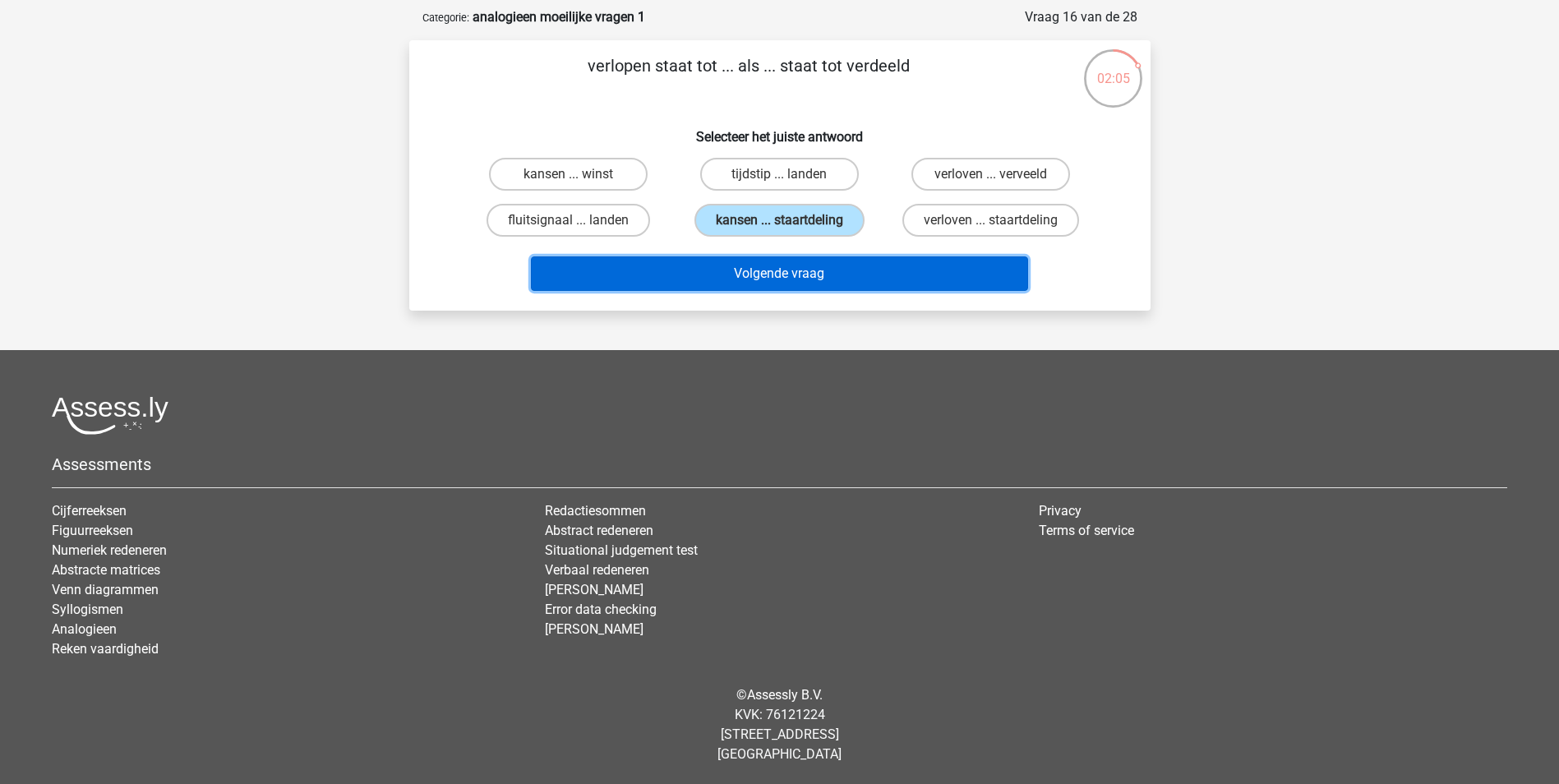
click at [782, 273] on button "Volgende vraag" at bounding box center [779, 273] width 497 height 35
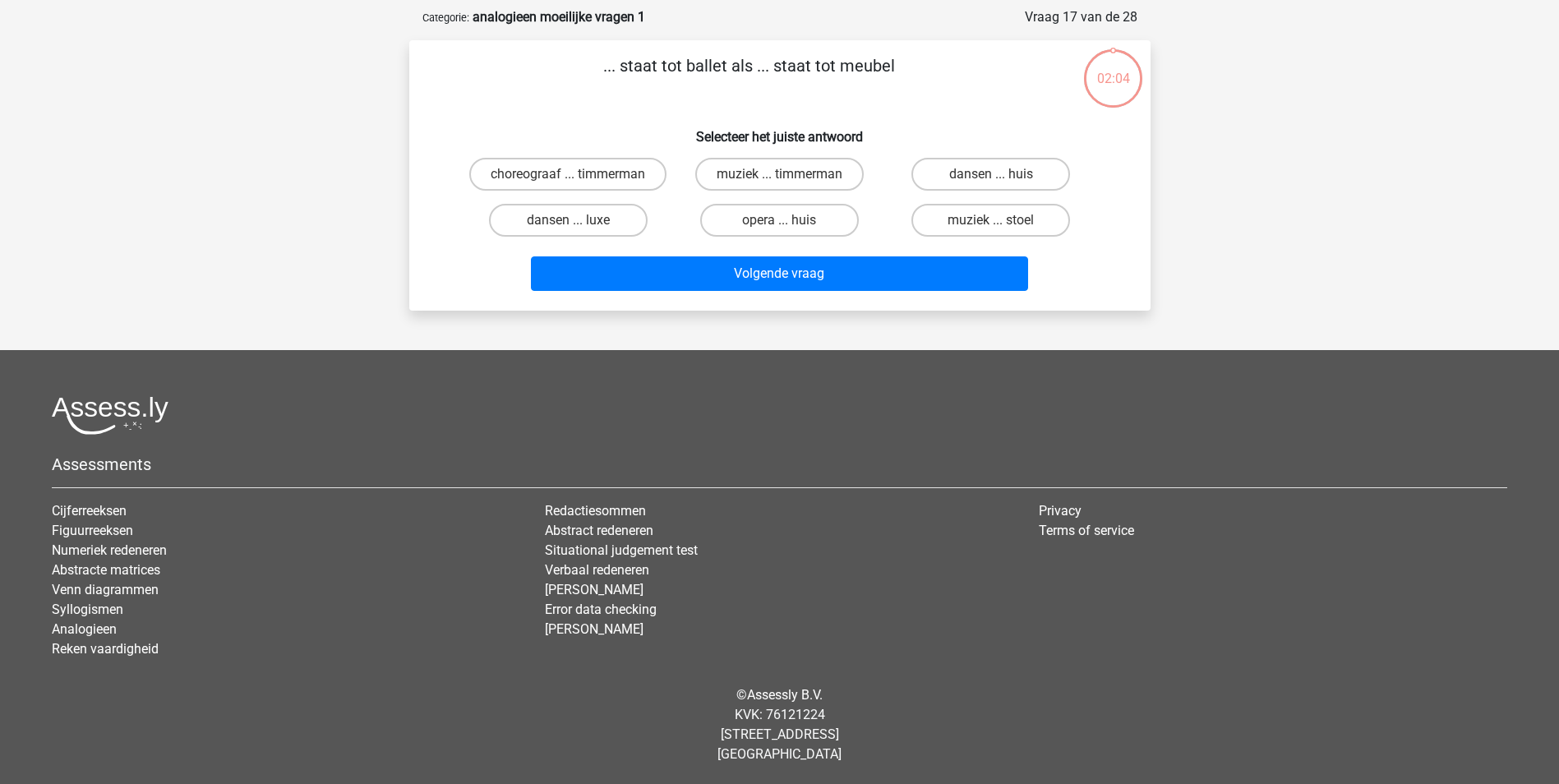
scroll to position [82, 0]
click at [589, 180] on label "choreograaf ... timmerman" at bounding box center [568, 174] width 197 height 33
click at [579, 180] on input "choreograaf ... timmerman" at bounding box center [573, 179] width 11 height 11
radio input "true"
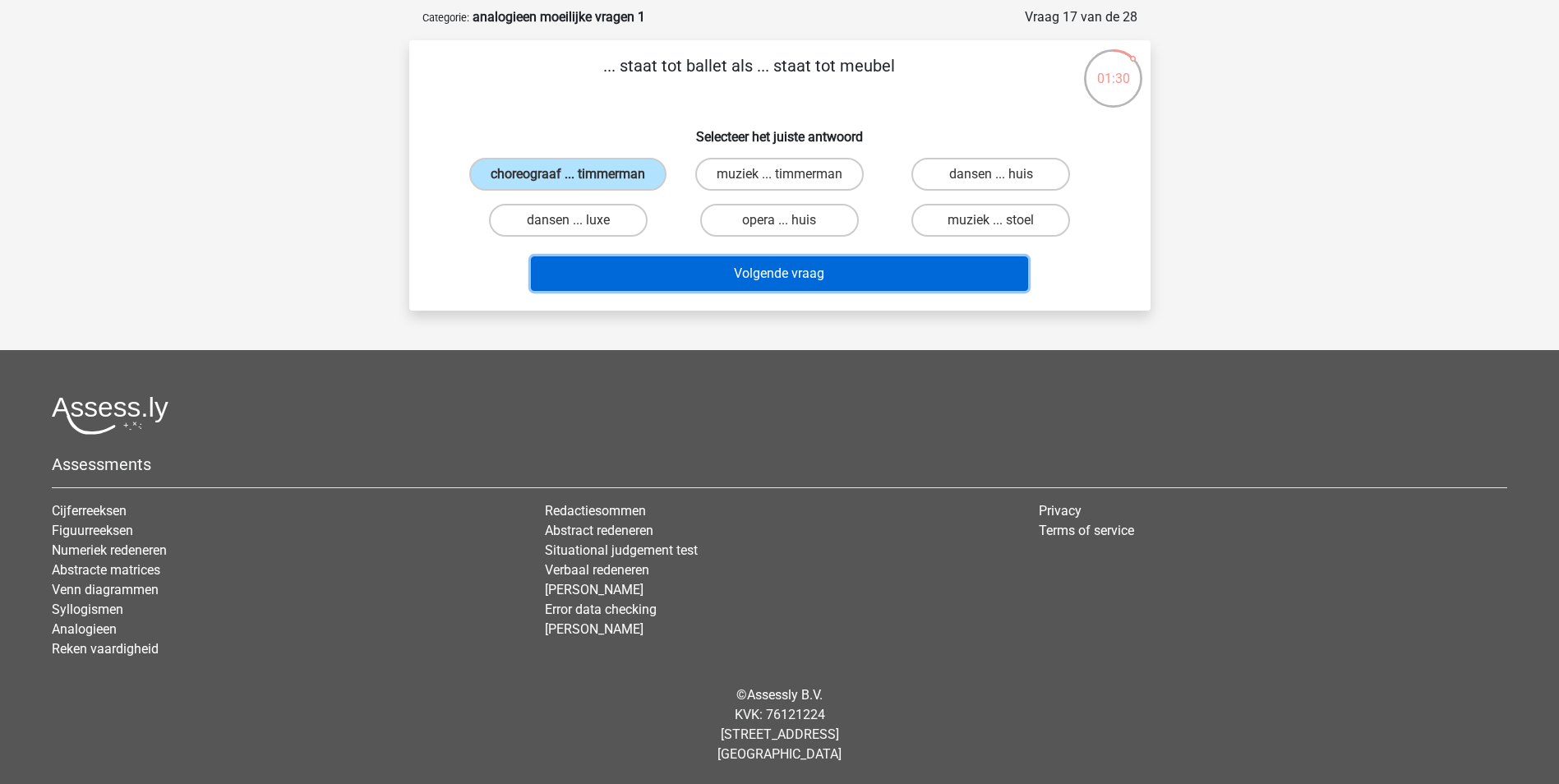
click at [839, 291] on button "Volgende vraag" at bounding box center [779, 273] width 497 height 35
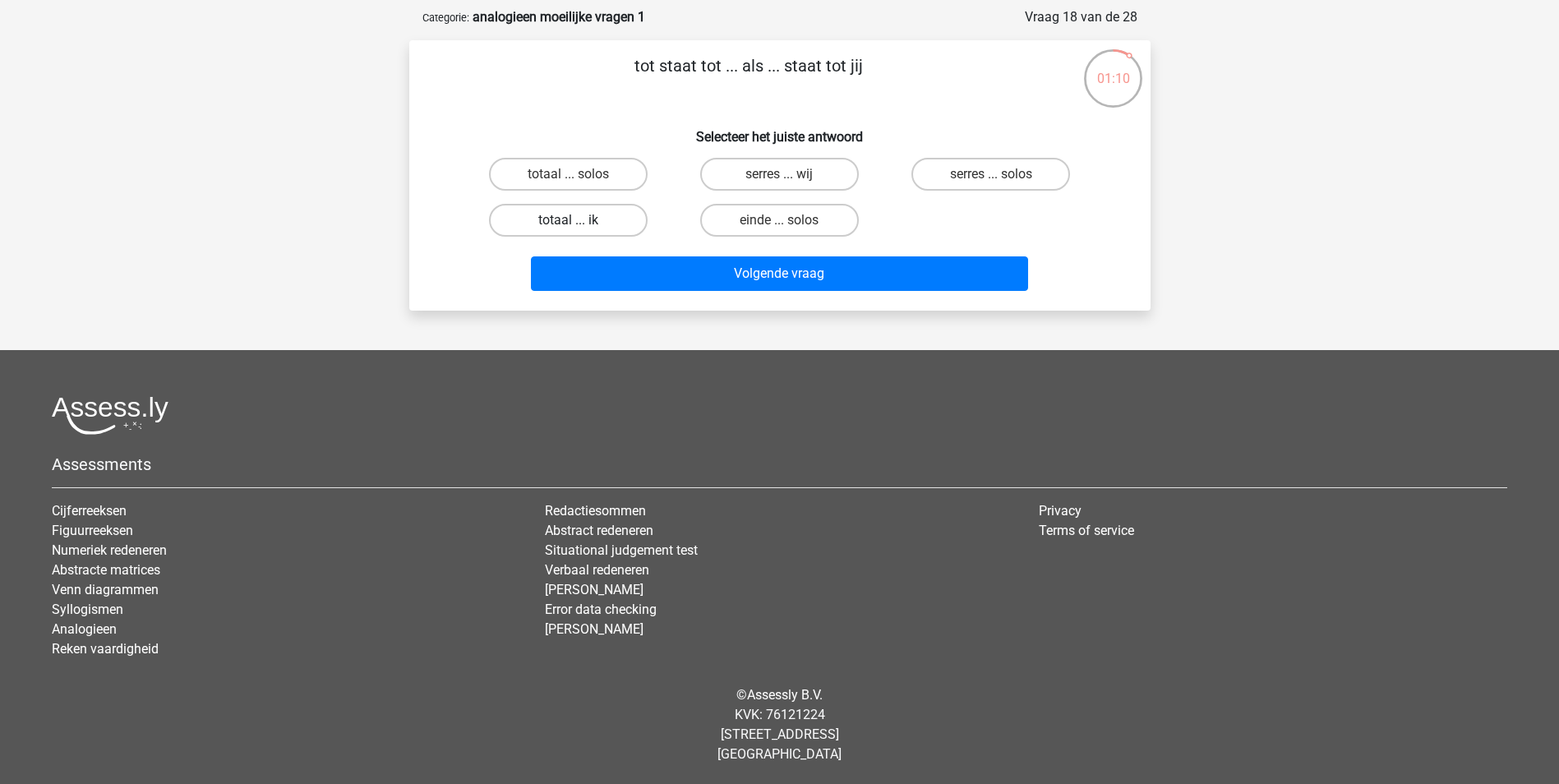
click at [615, 218] on label "totaal ... ik" at bounding box center [568, 220] width 159 height 33
click at [579, 220] on input "totaal ... ik" at bounding box center [573, 225] width 11 height 11
radio input "true"
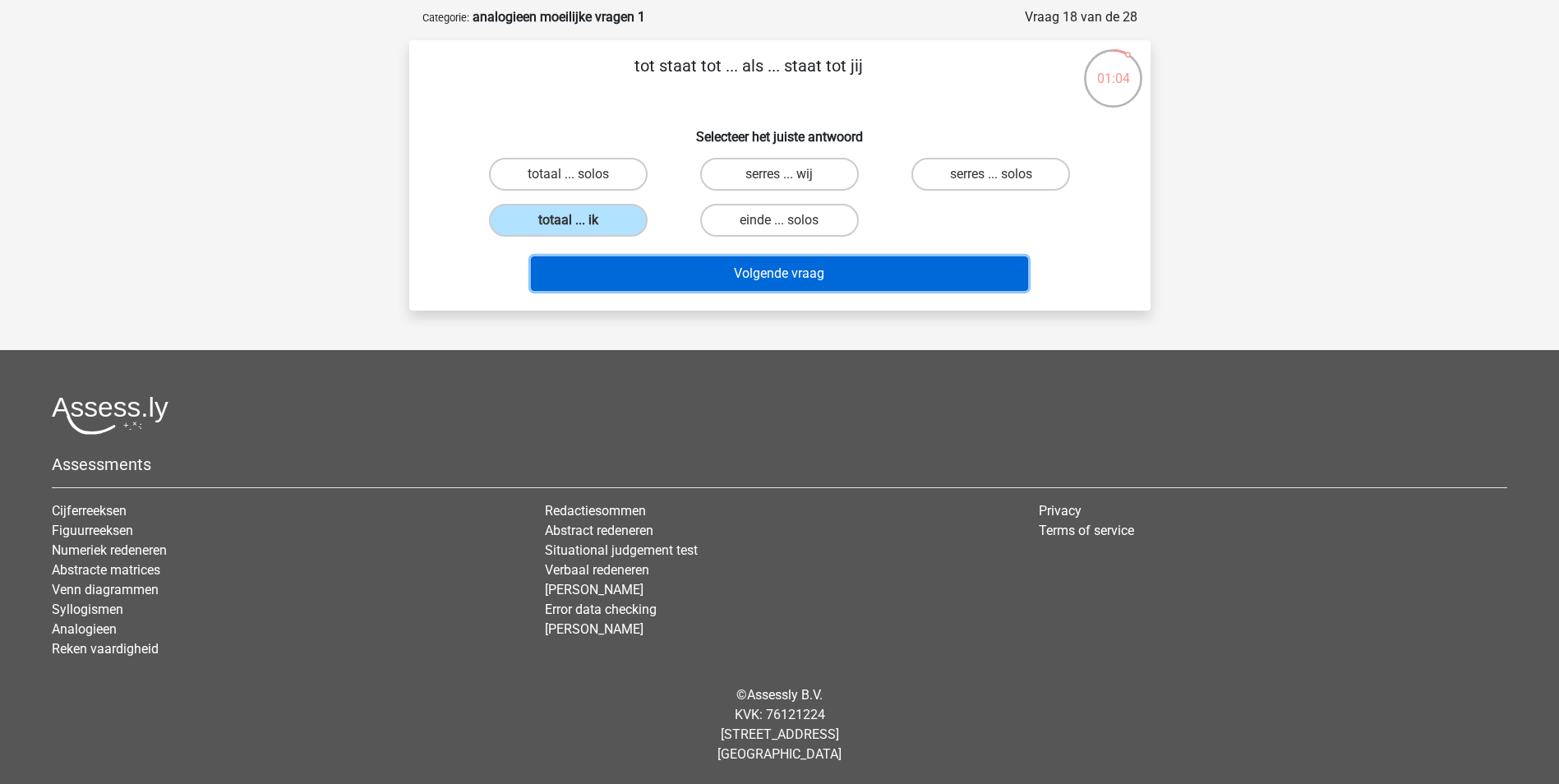
click at [794, 278] on button "Volgende vraag" at bounding box center [779, 273] width 497 height 35
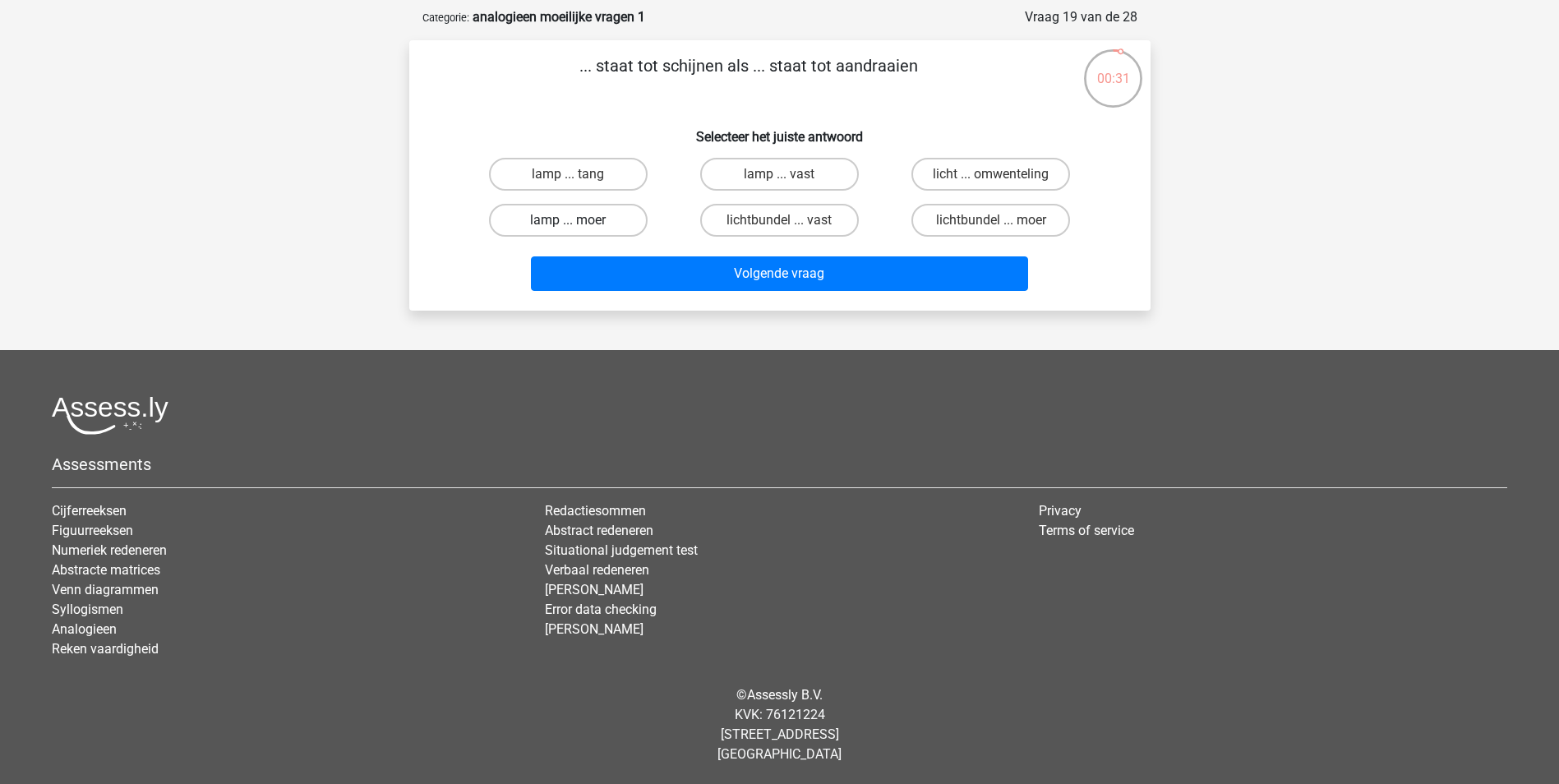
click at [591, 223] on label "lamp ... moer" at bounding box center [568, 220] width 159 height 33
click at [579, 223] on input "lamp ... moer" at bounding box center [573, 225] width 11 height 11
radio input "true"
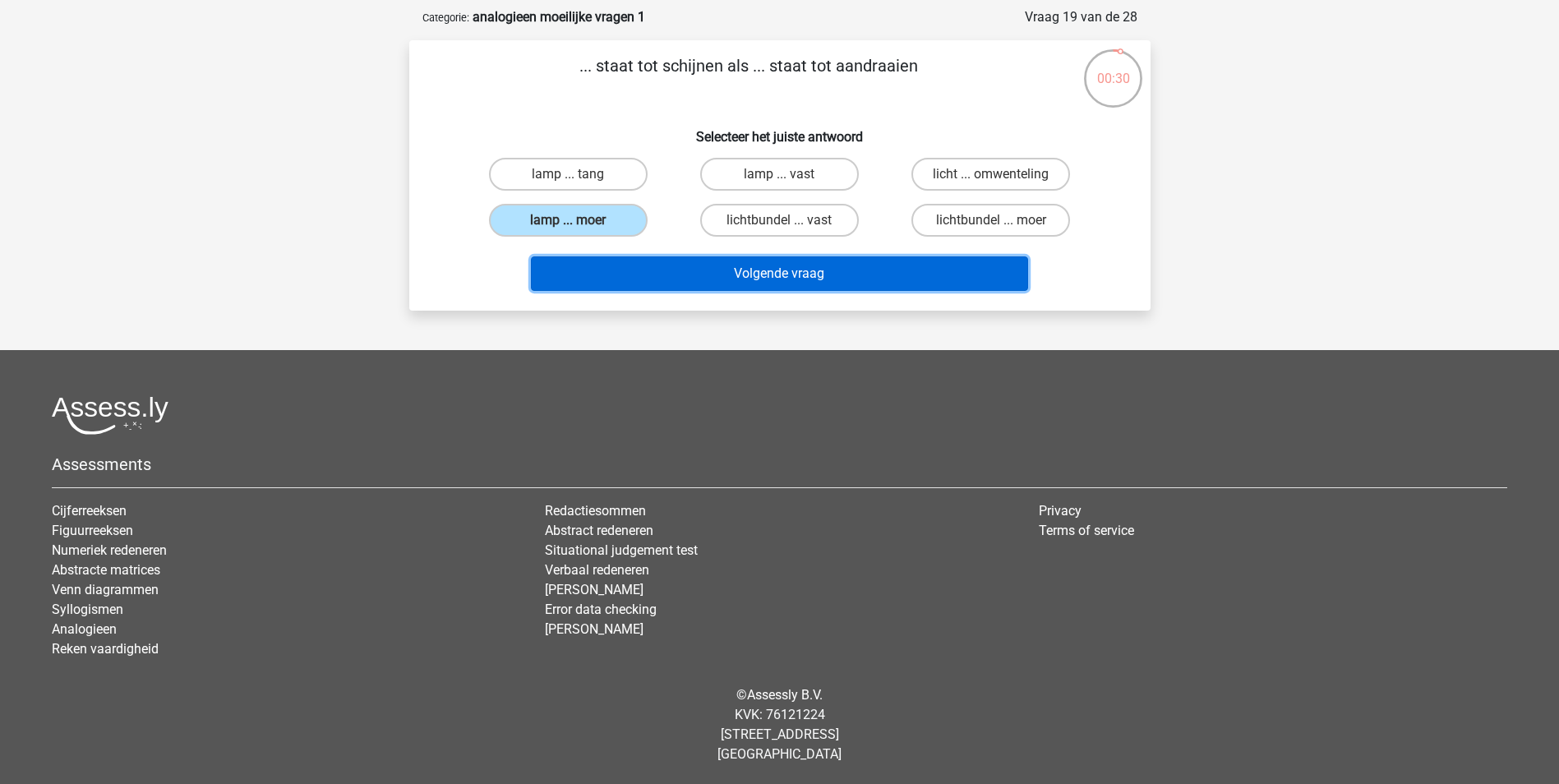
click at [786, 283] on button "Volgende vraag" at bounding box center [779, 273] width 497 height 35
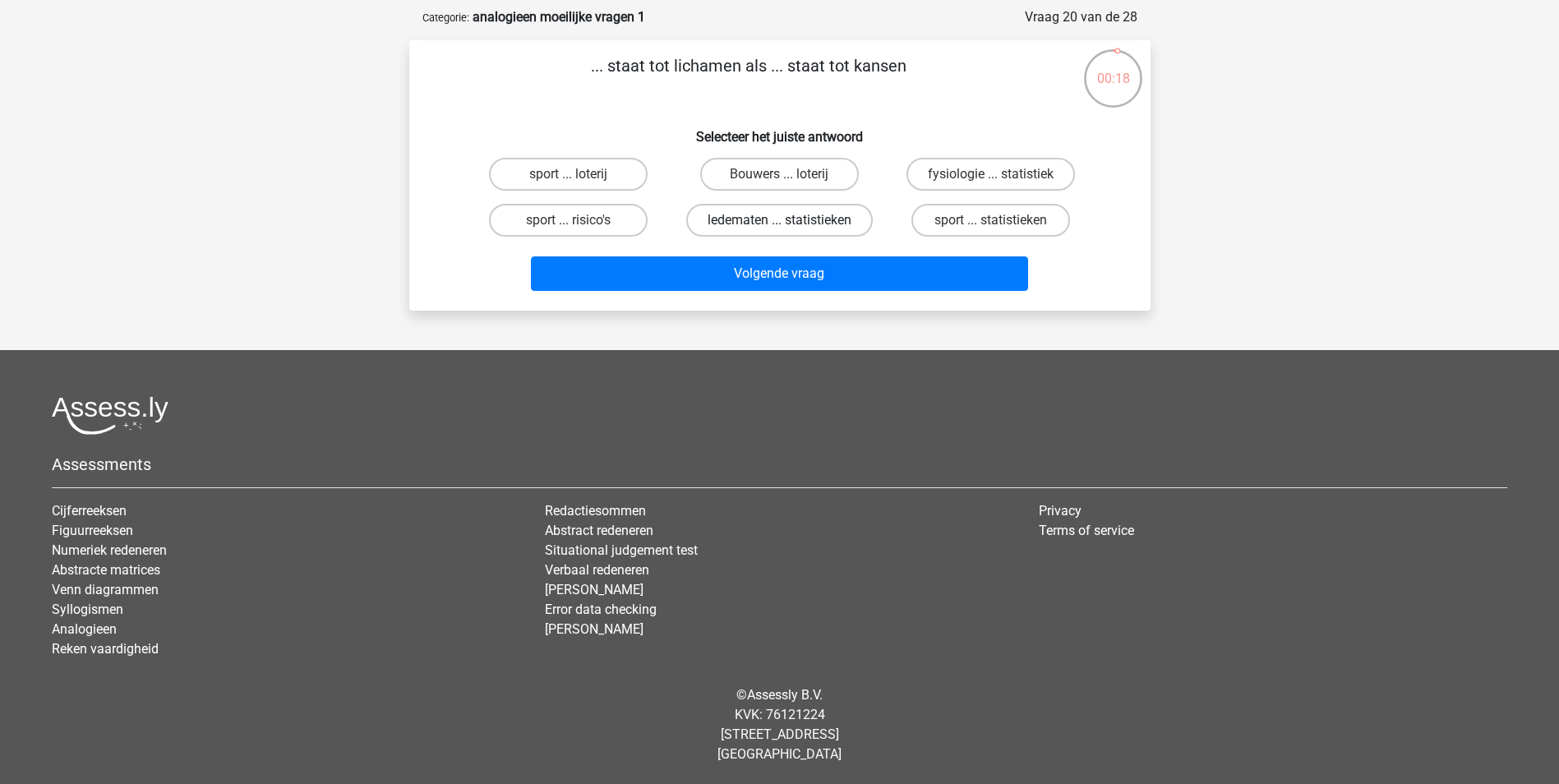
click at [738, 223] on label "ledematen ... statistieken" at bounding box center [779, 220] width 186 height 33
click at [779, 223] on input "ledematen ... statistieken" at bounding box center [784, 225] width 11 height 11
radio input "true"
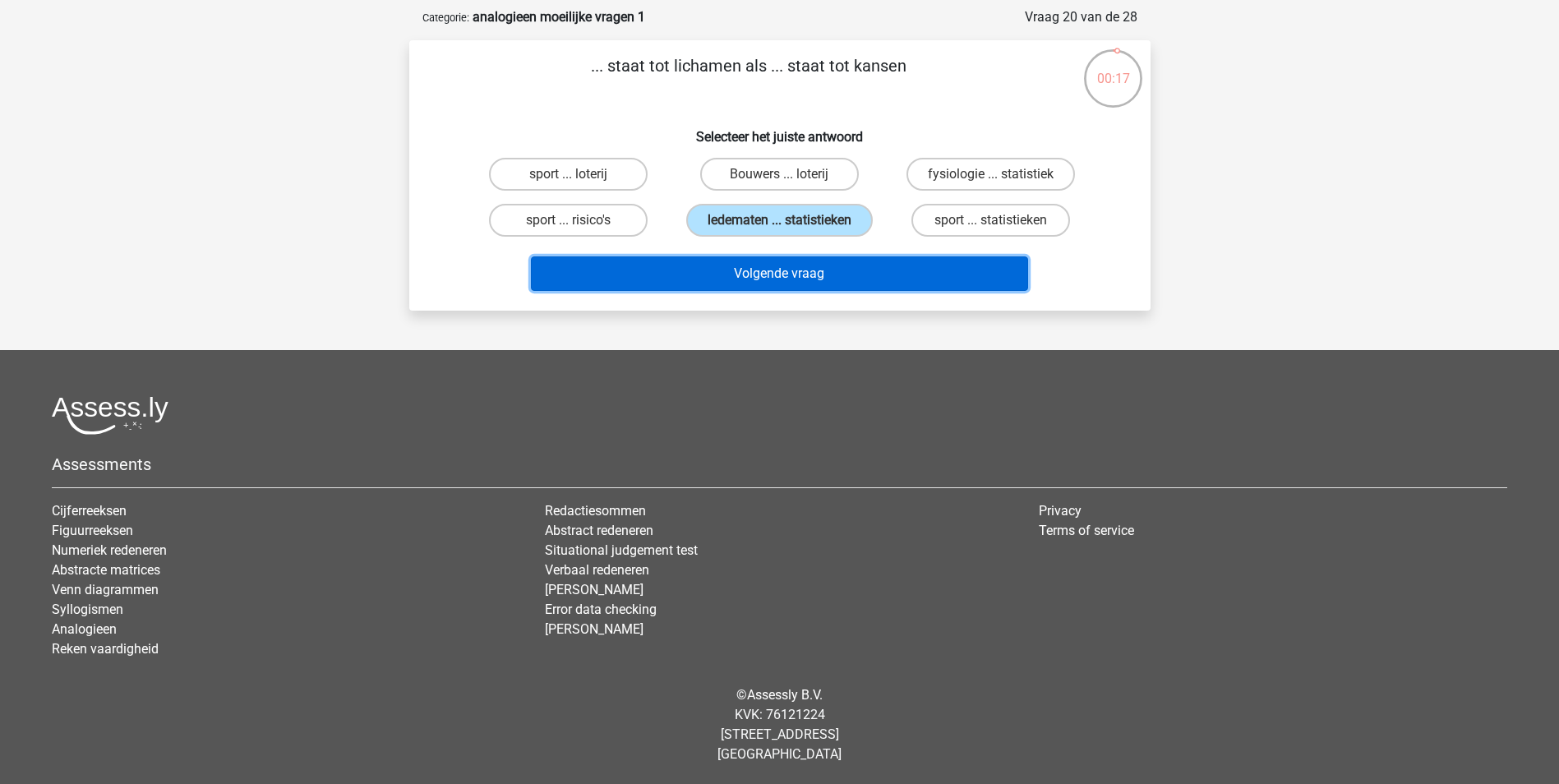
click at [746, 275] on button "Volgende vraag" at bounding box center [779, 273] width 497 height 35
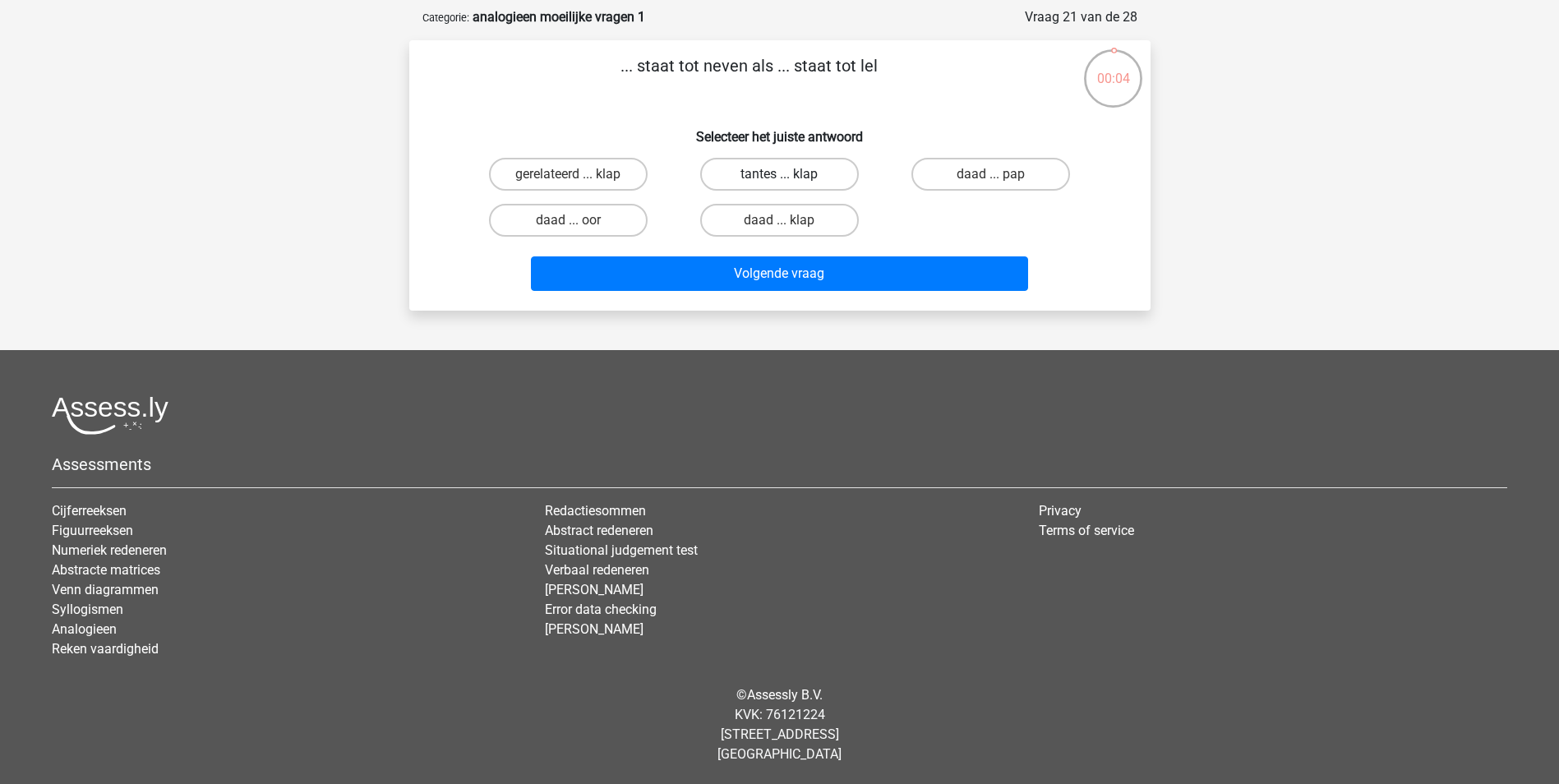
click at [765, 179] on label "tantes ... klap" at bounding box center [779, 174] width 159 height 33
click at [779, 179] on input "tantes ... klap" at bounding box center [784, 179] width 11 height 11
radio input "true"
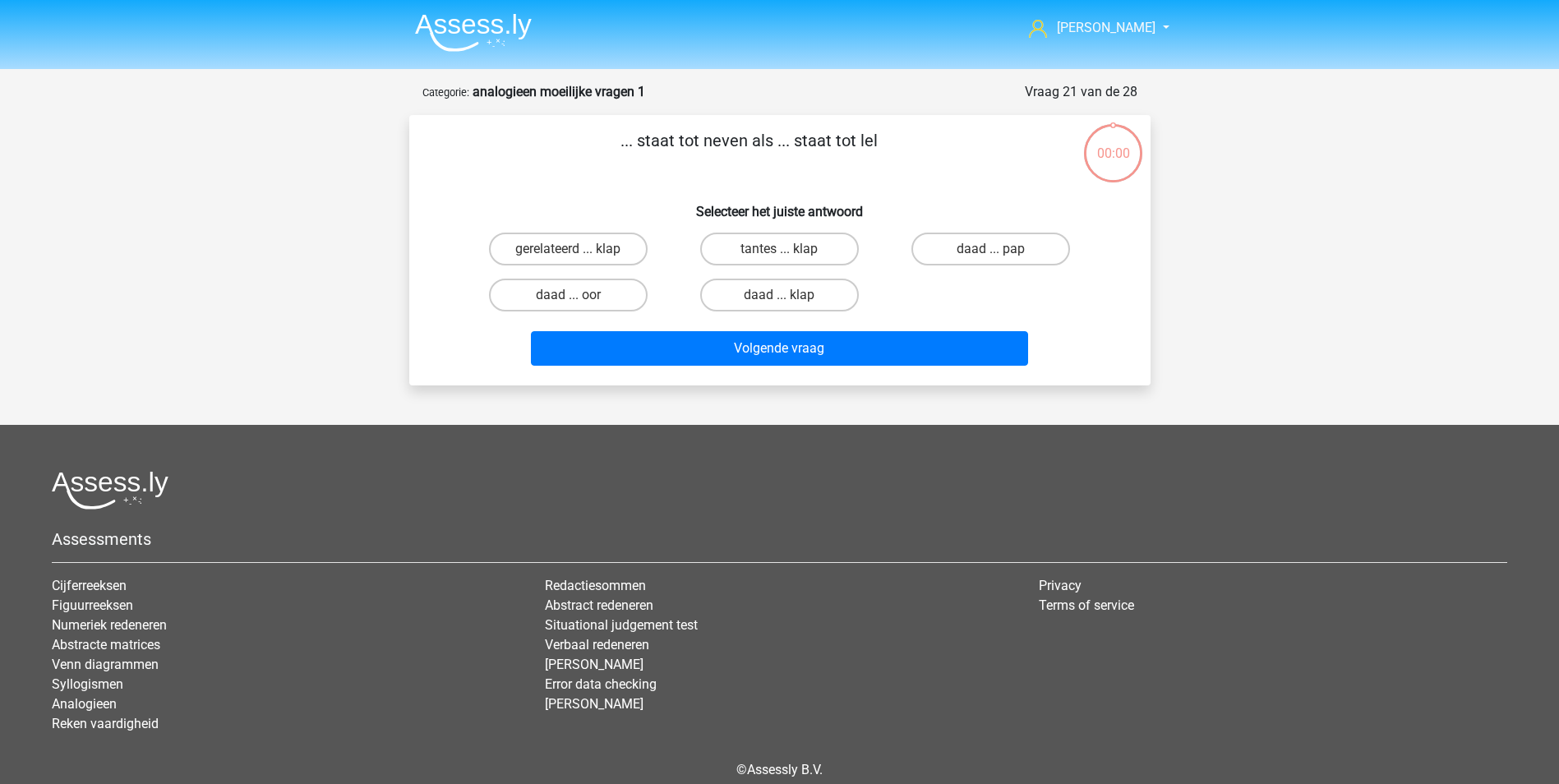
scroll to position [74, 0]
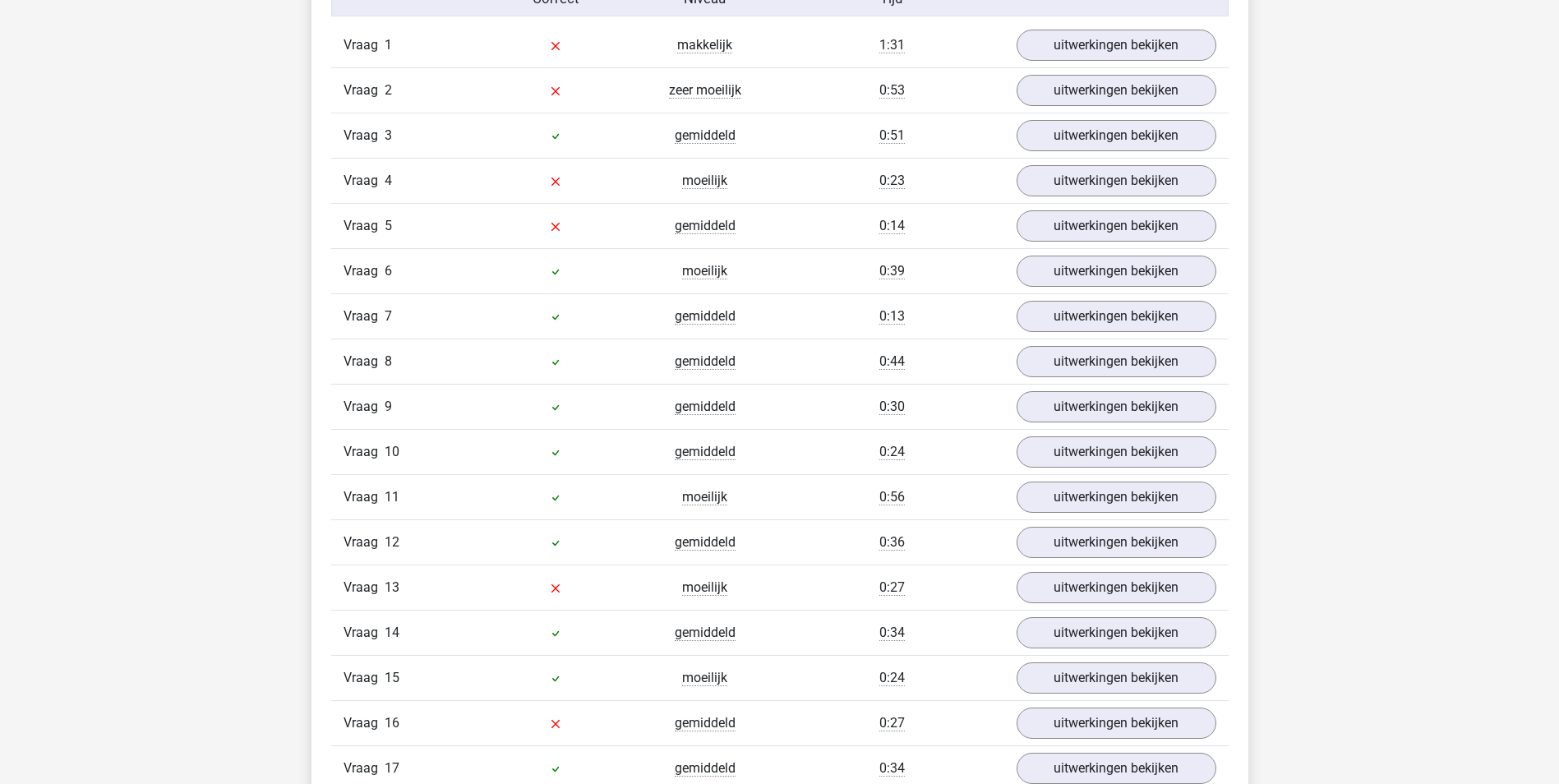
scroll to position [1068, 0]
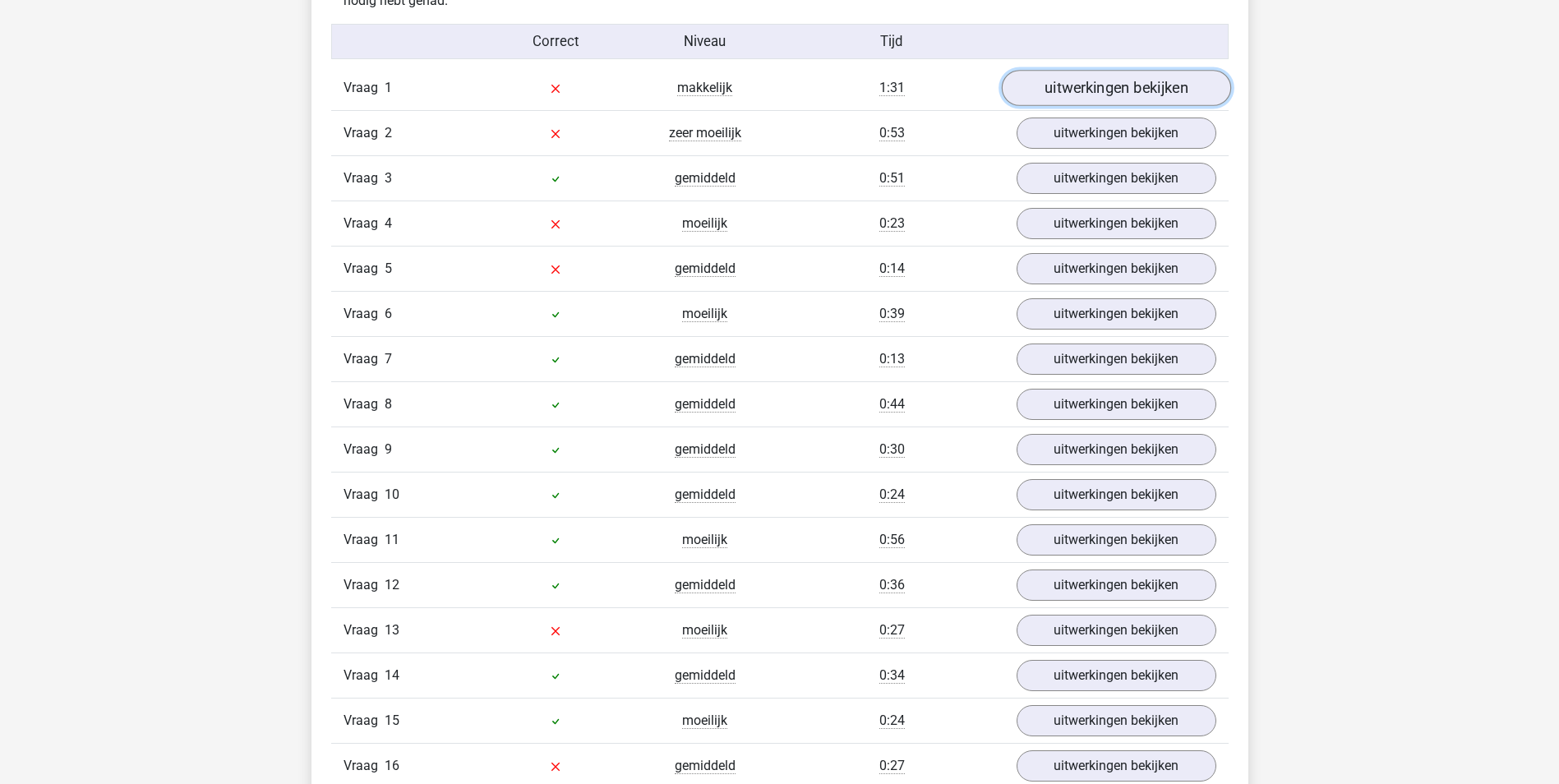
click at [1110, 95] on link "uitwerkingen bekijken" at bounding box center [1115, 88] width 229 height 36
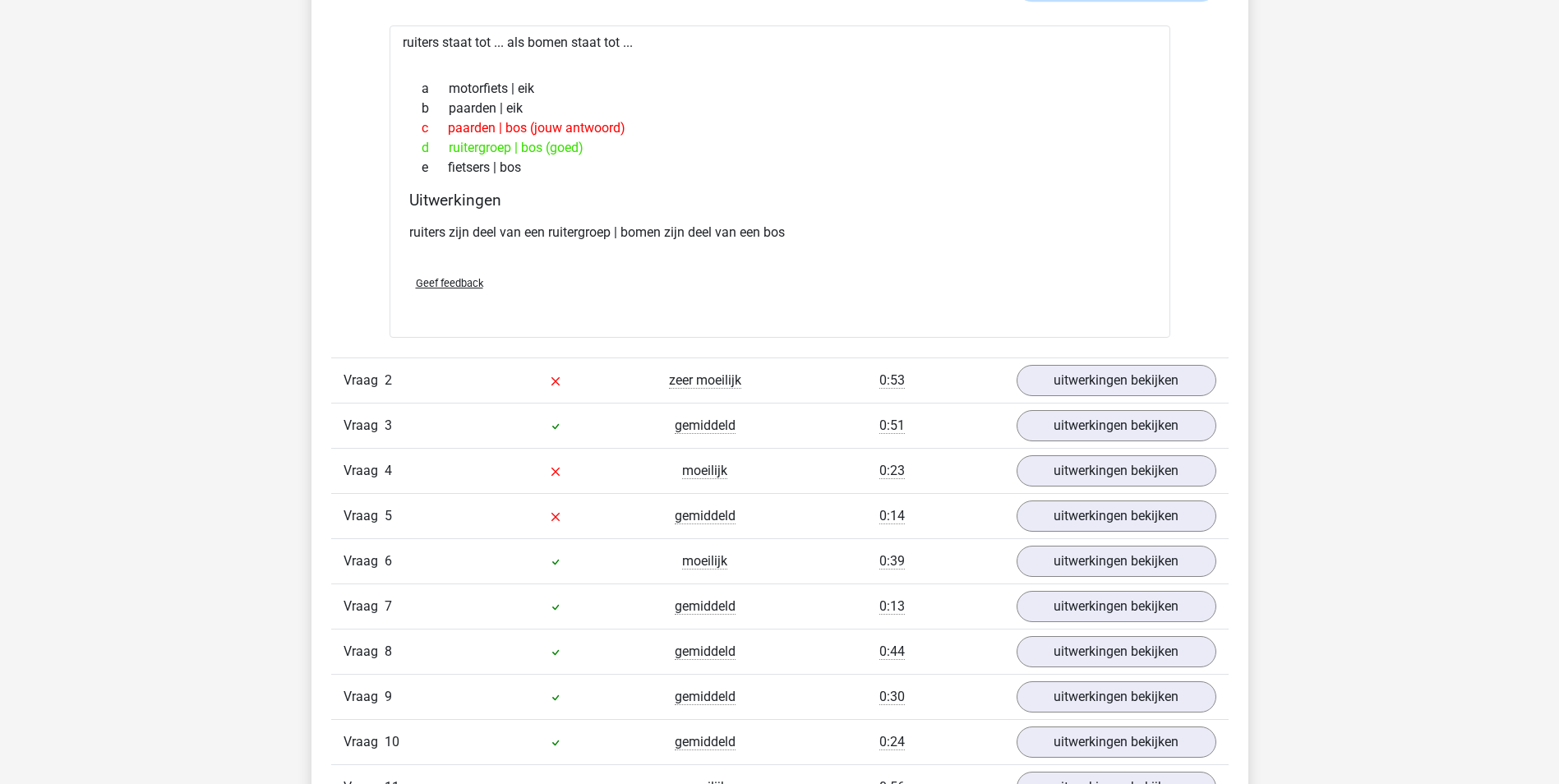
scroll to position [1232, 0]
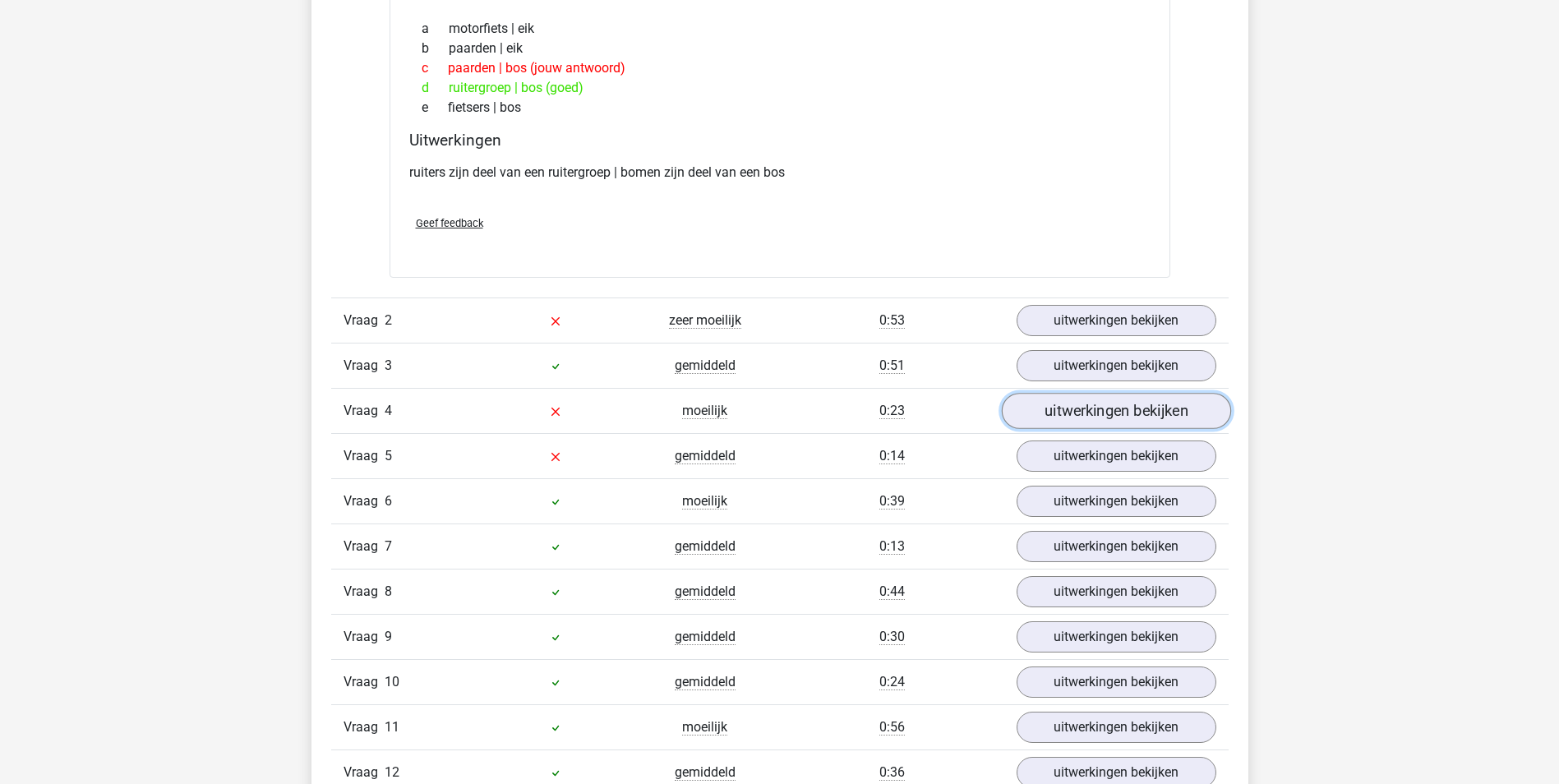
click at [1111, 413] on link "uitwerkingen bekijken" at bounding box center [1115, 411] width 229 height 36
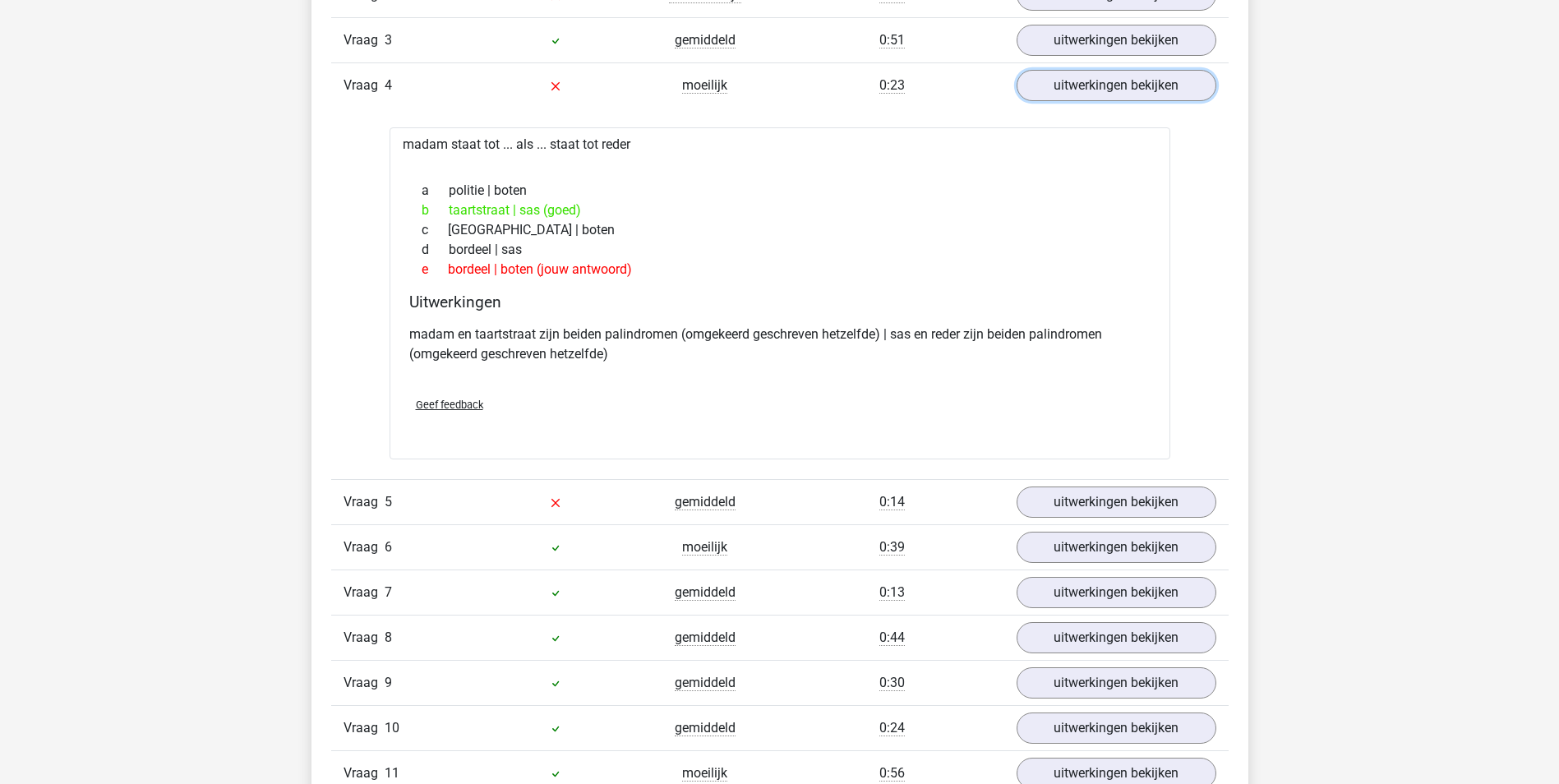
scroll to position [1561, 0]
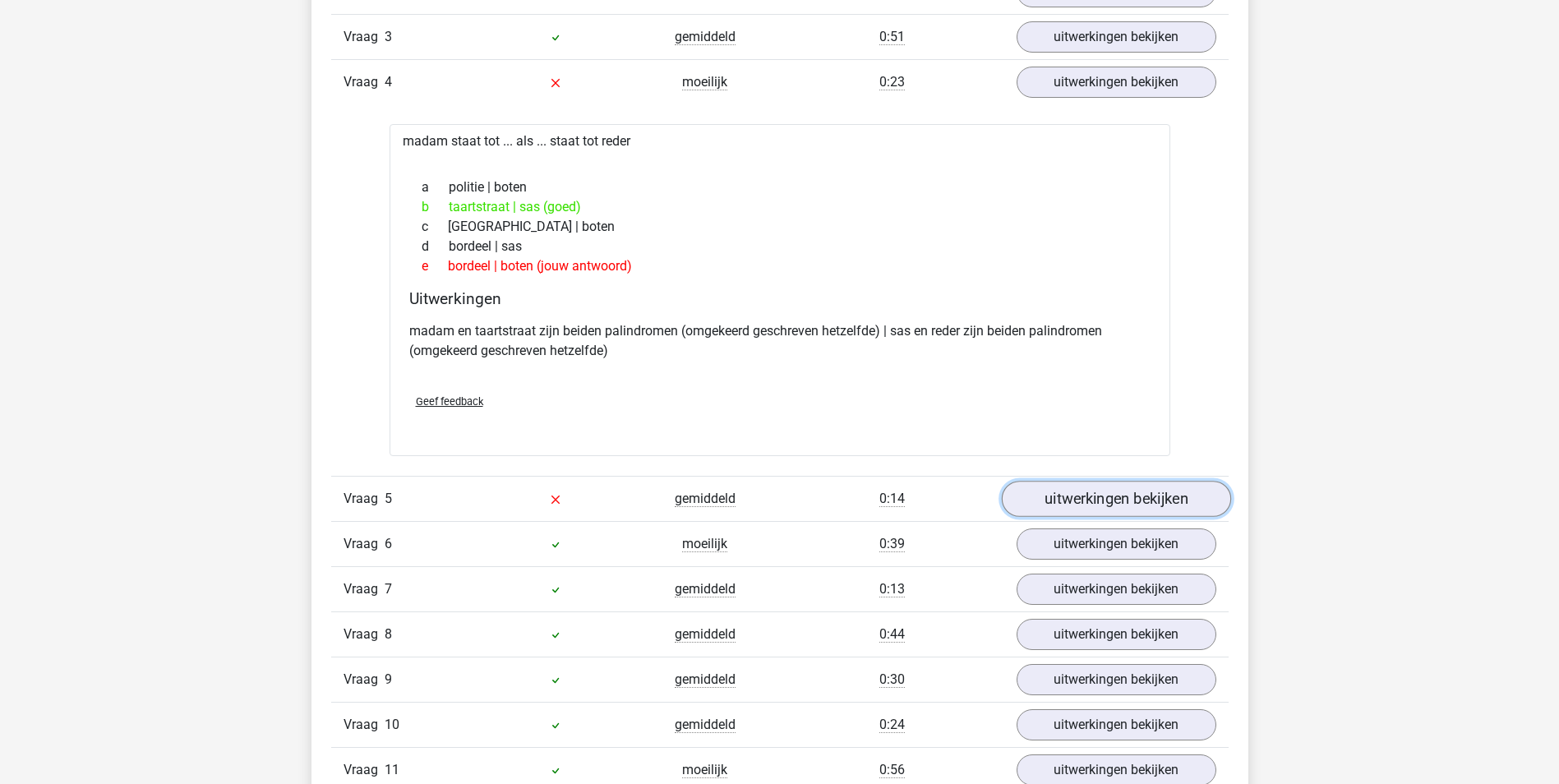
click at [1127, 509] on link "uitwerkingen bekijken" at bounding box center [1115, 498] width 229 height 36
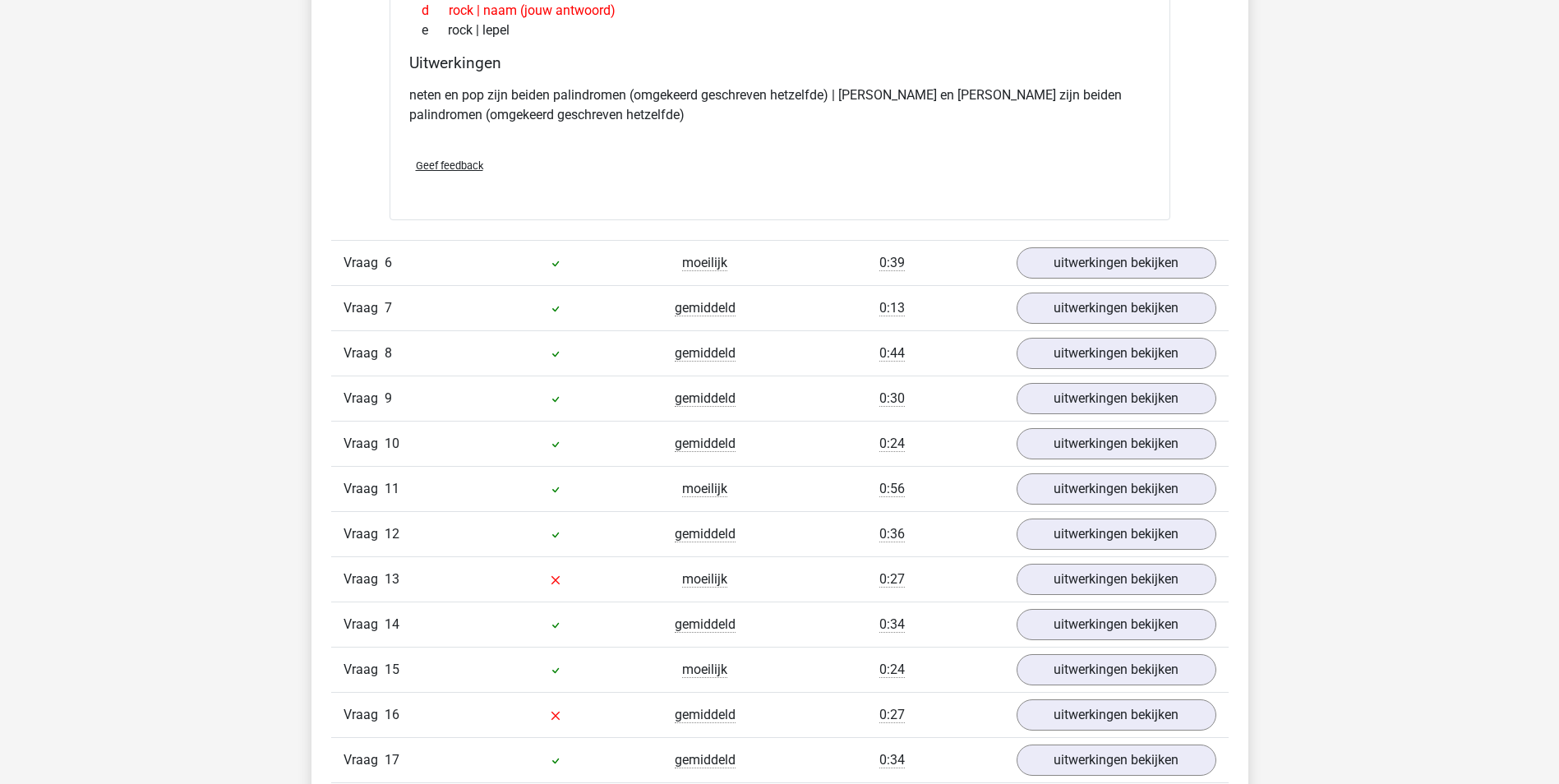
scroll to position [2218, 0]
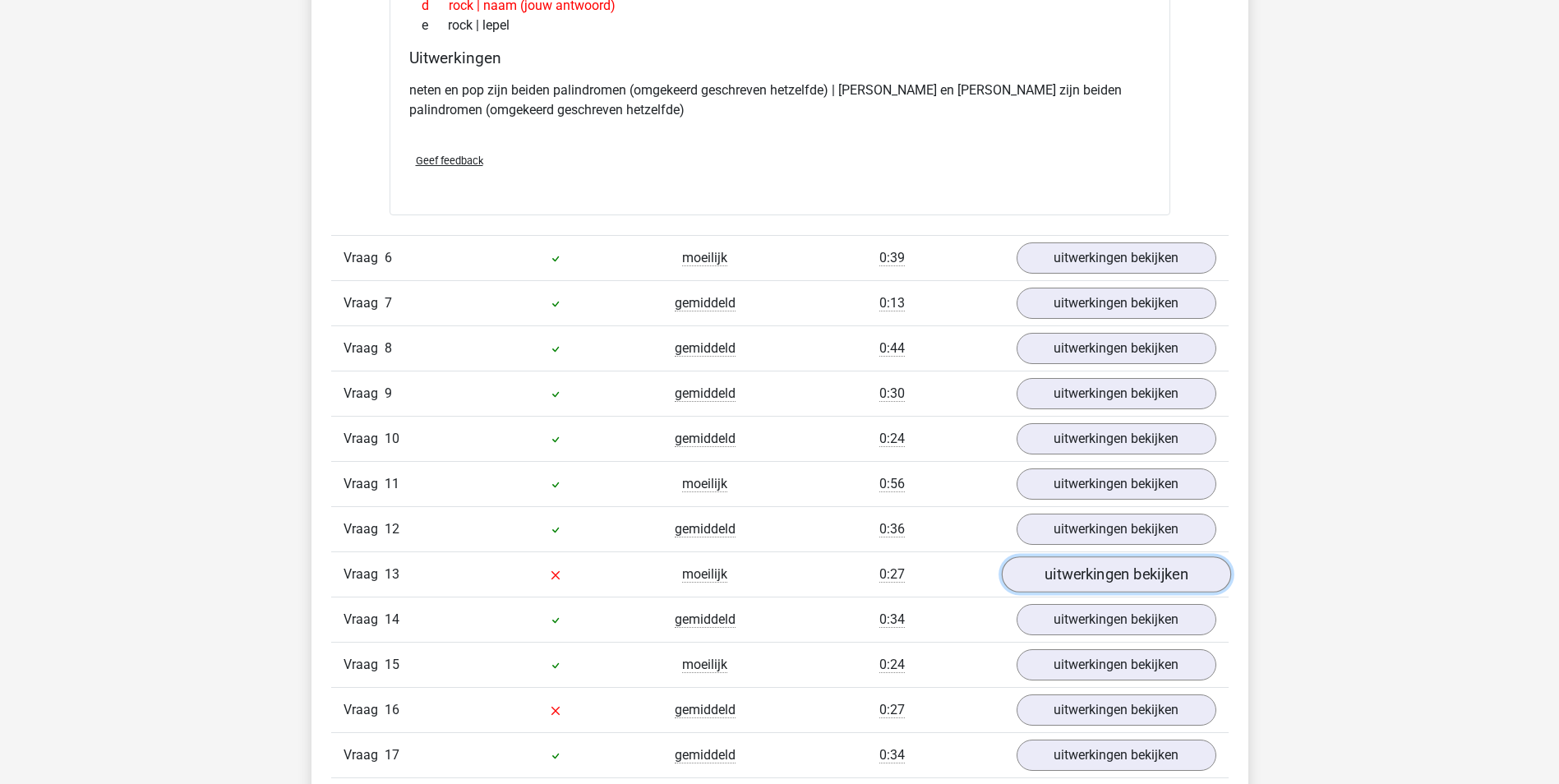
click at [1119, 577] on link "uitwerkingen bekijken" at bounding box center [1115, 575] width 229 height 36
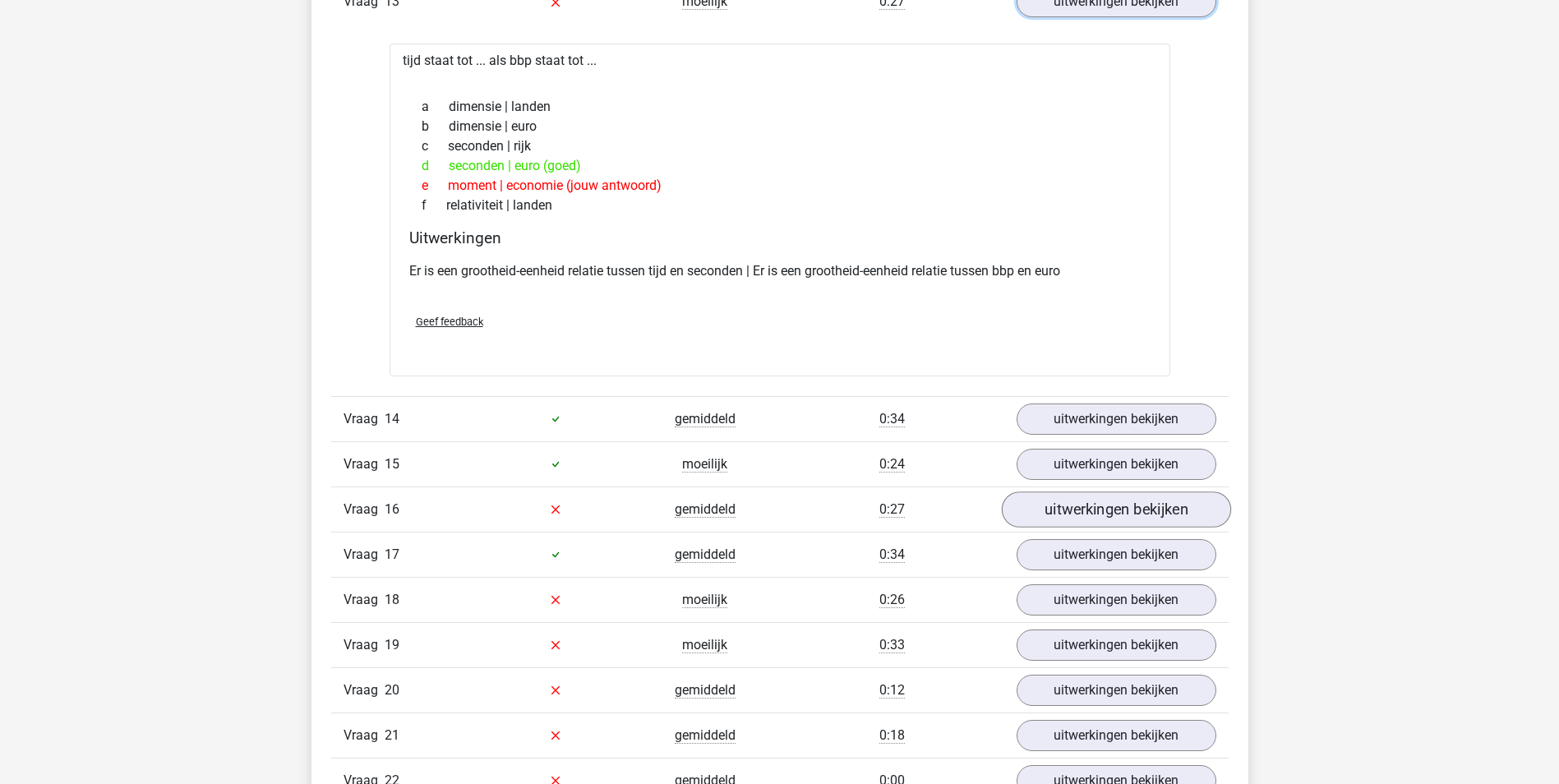
scroll to position [2793, 0]
click at [1118, 507] on link "uitwerkingen bekijken" at bounding box center [1115, 506] width 229 height 36
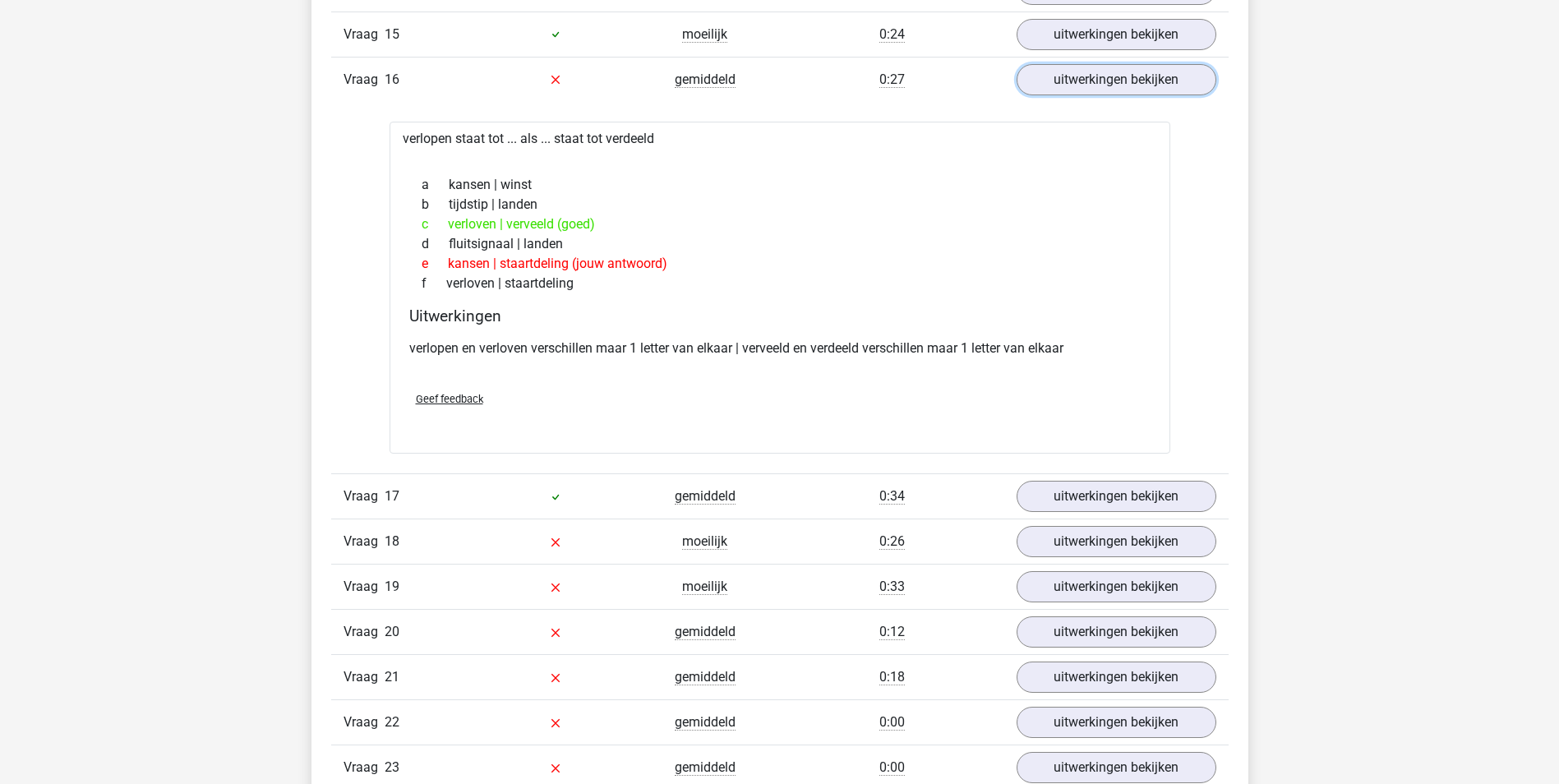
scroll to position [3286, 0]
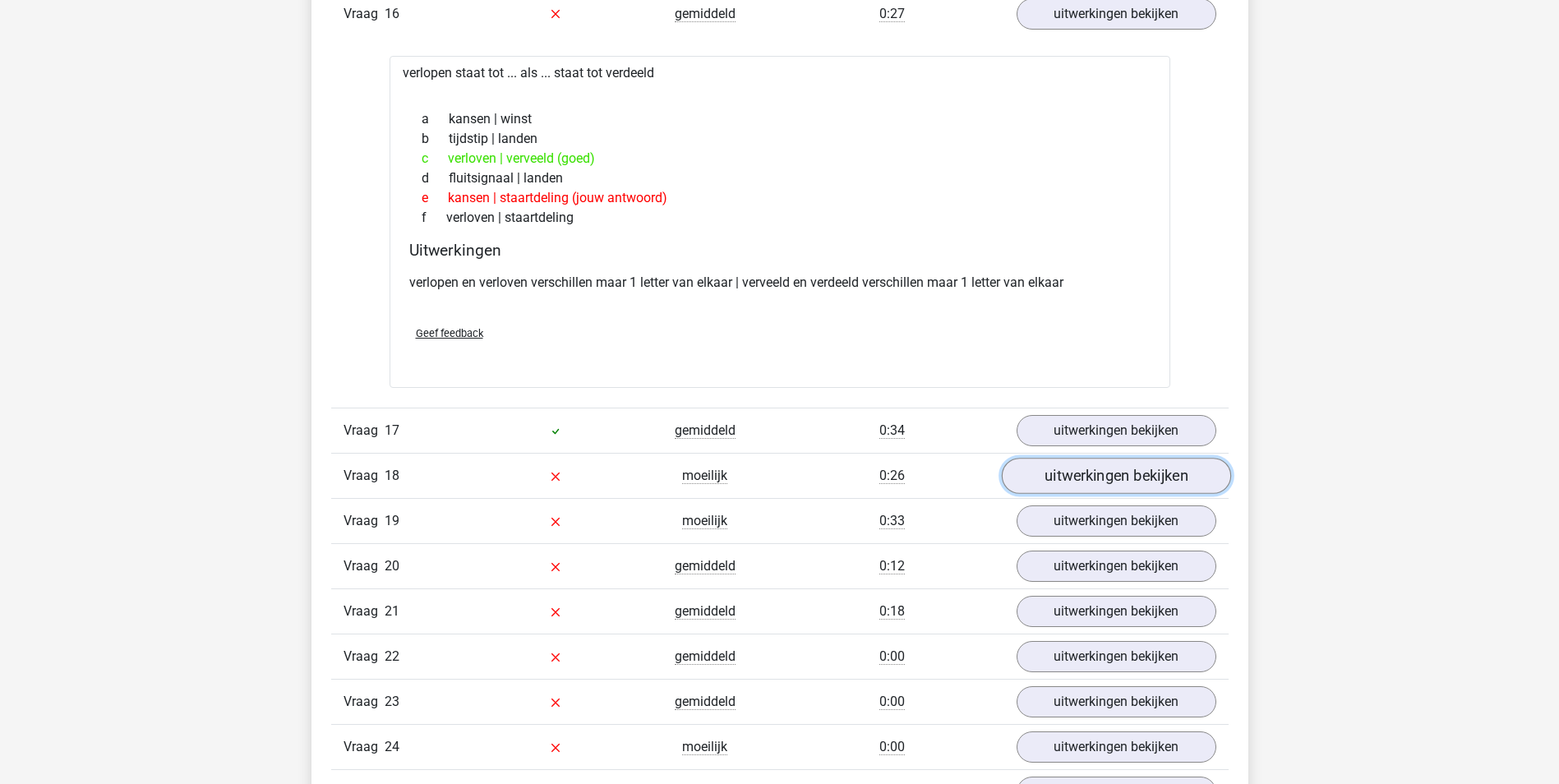
click at [1104, 479] on link "uitwerkingen bekijken" at bounding box center [1115, 475] width 229 height 36
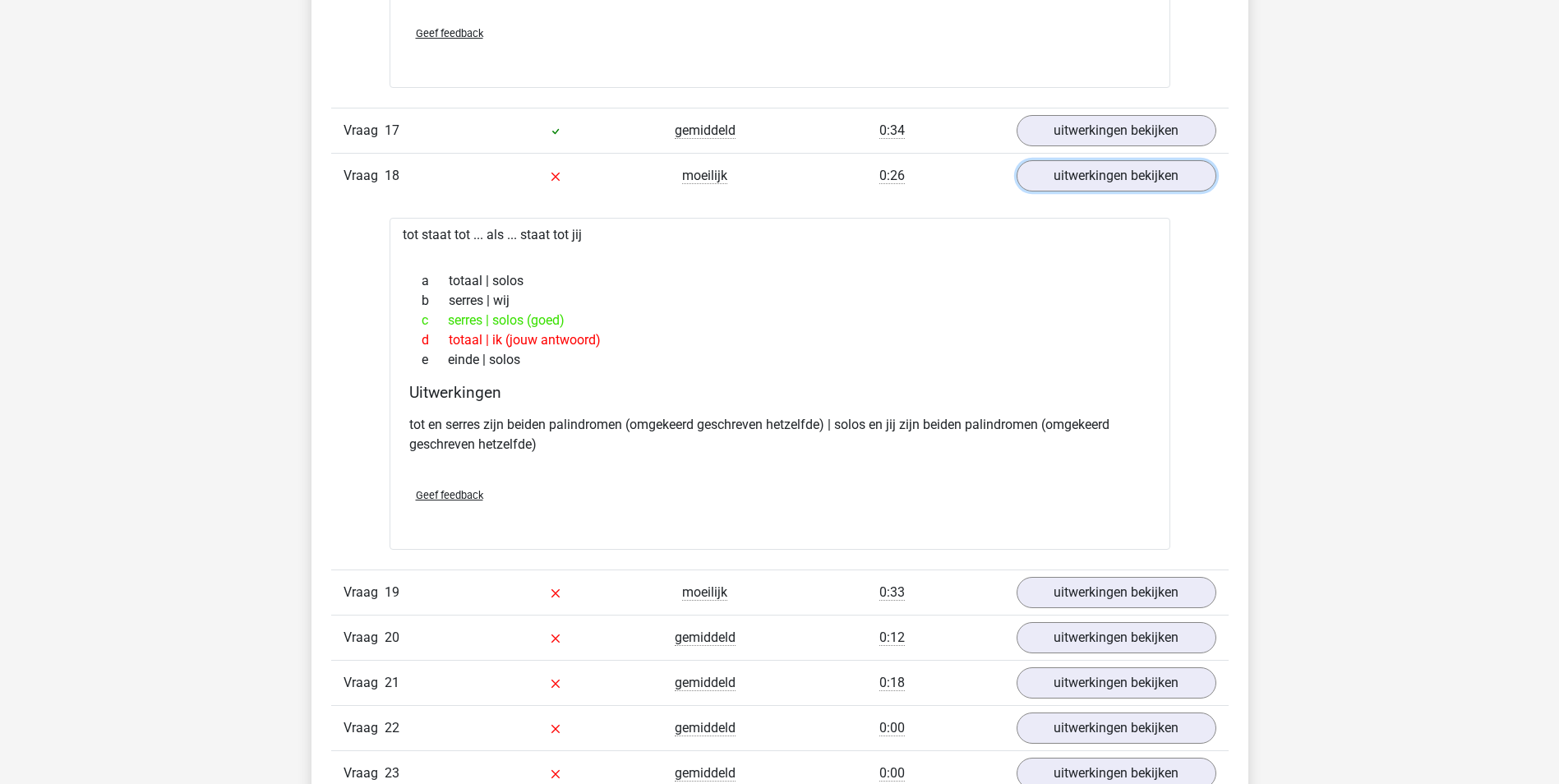
scroll to position [3615, 0]
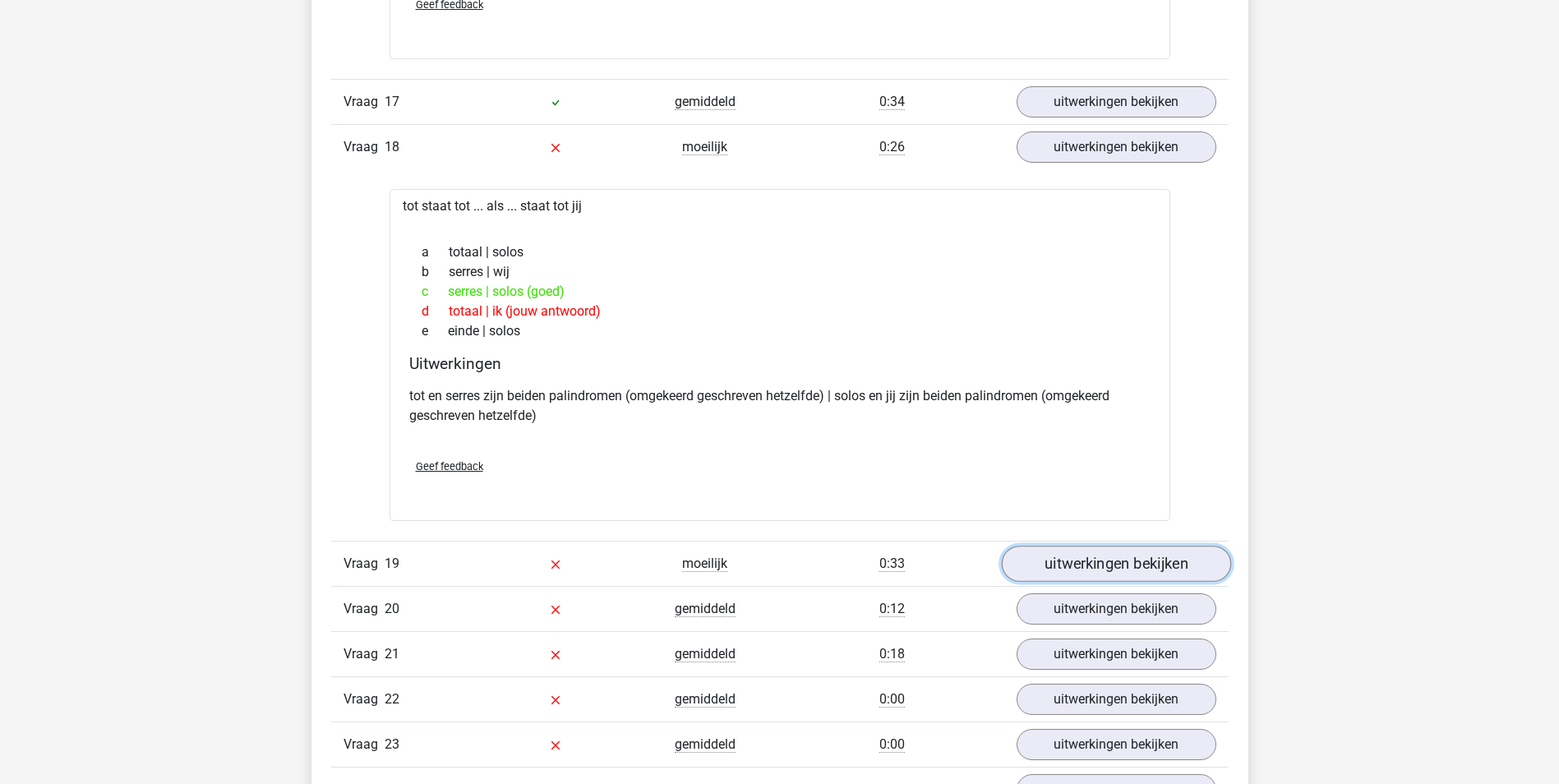
click at [1176, 563] on link "uitwerkingen bekijken" at bounding box center [1115, 563] width 229 height 36
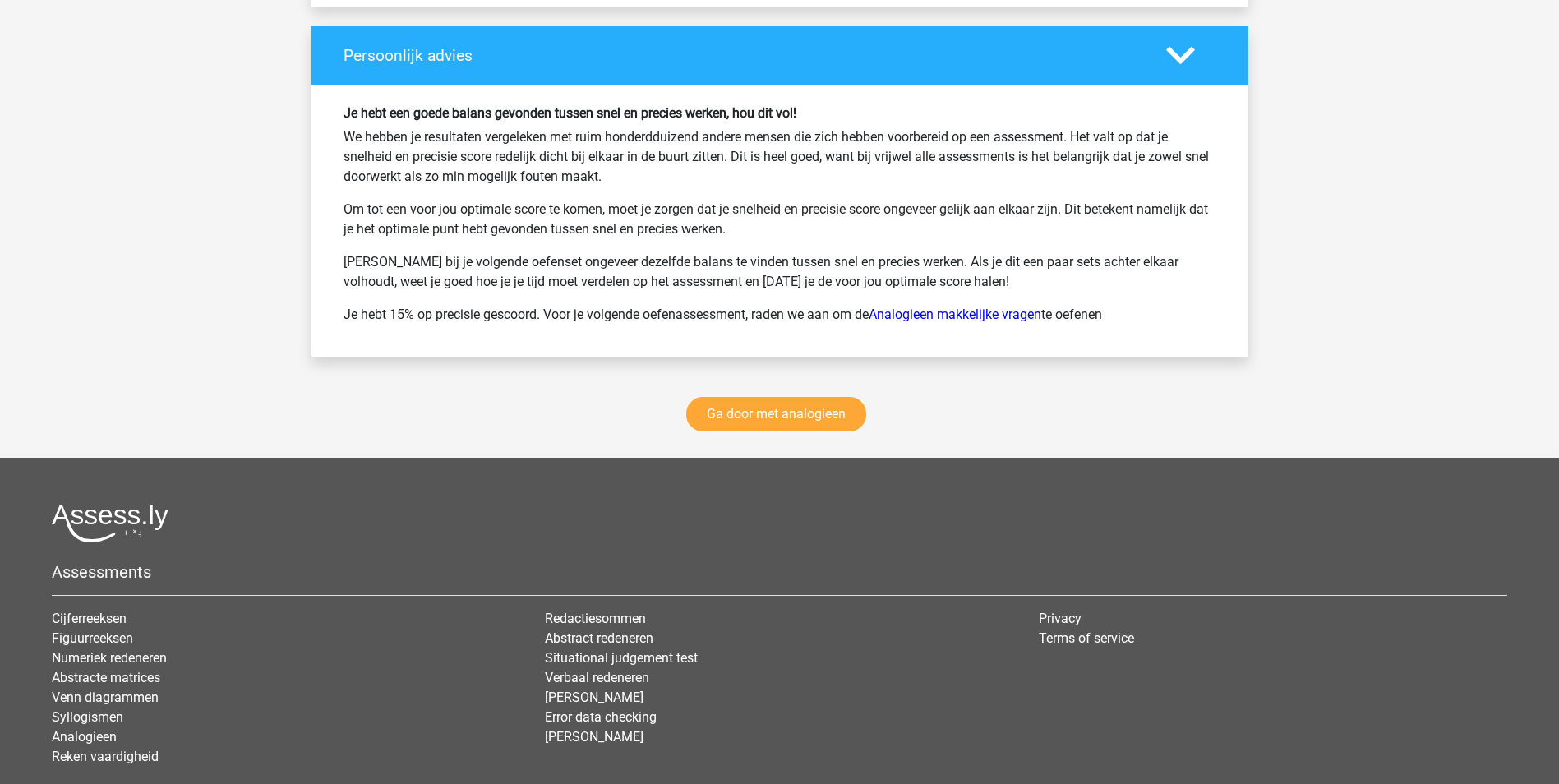
scroll to position [5685, 0]
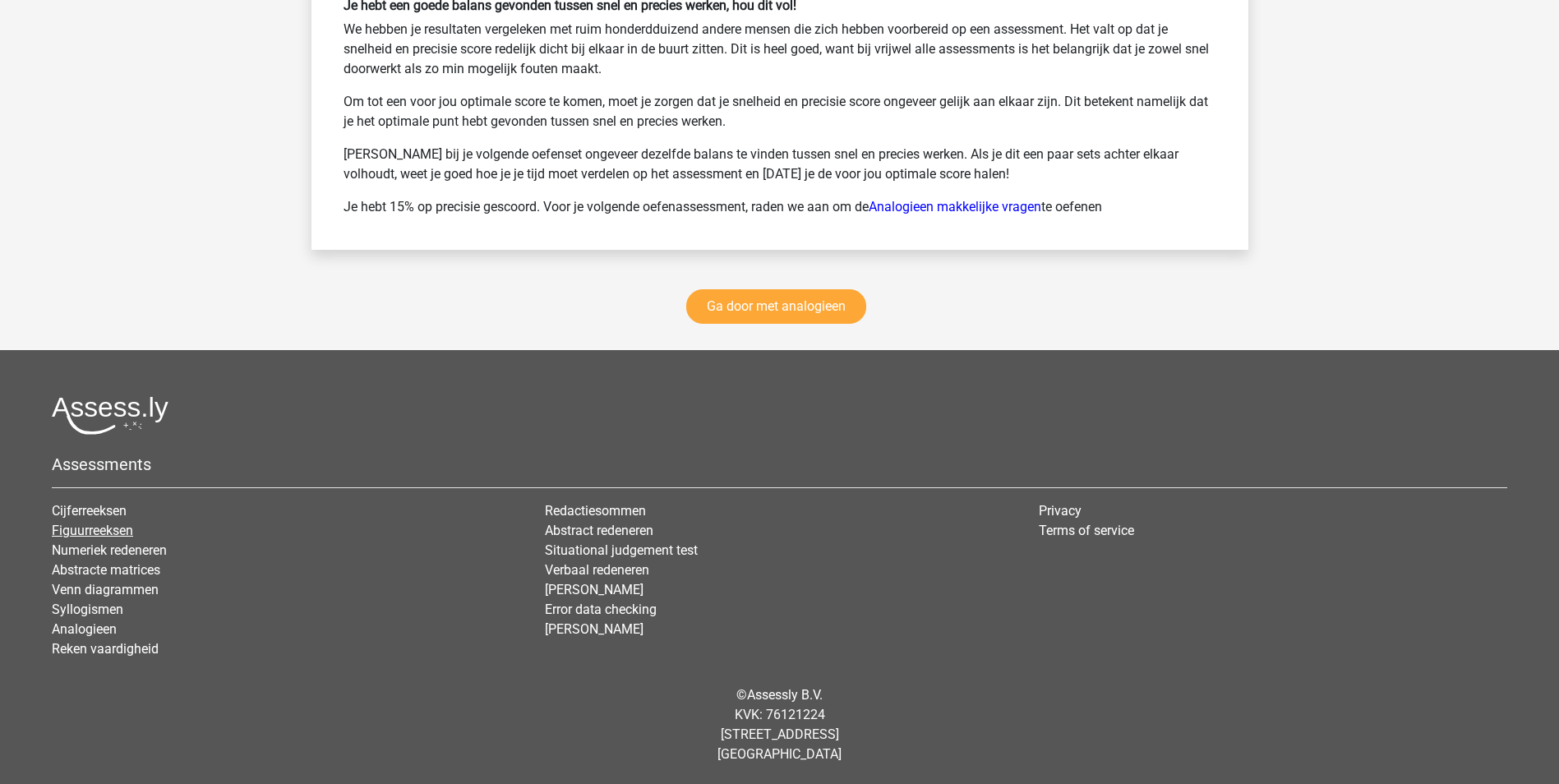
click at [95, 534] on link "Figuurreeksen" at bounding box center [92, 530] width 82 height 16
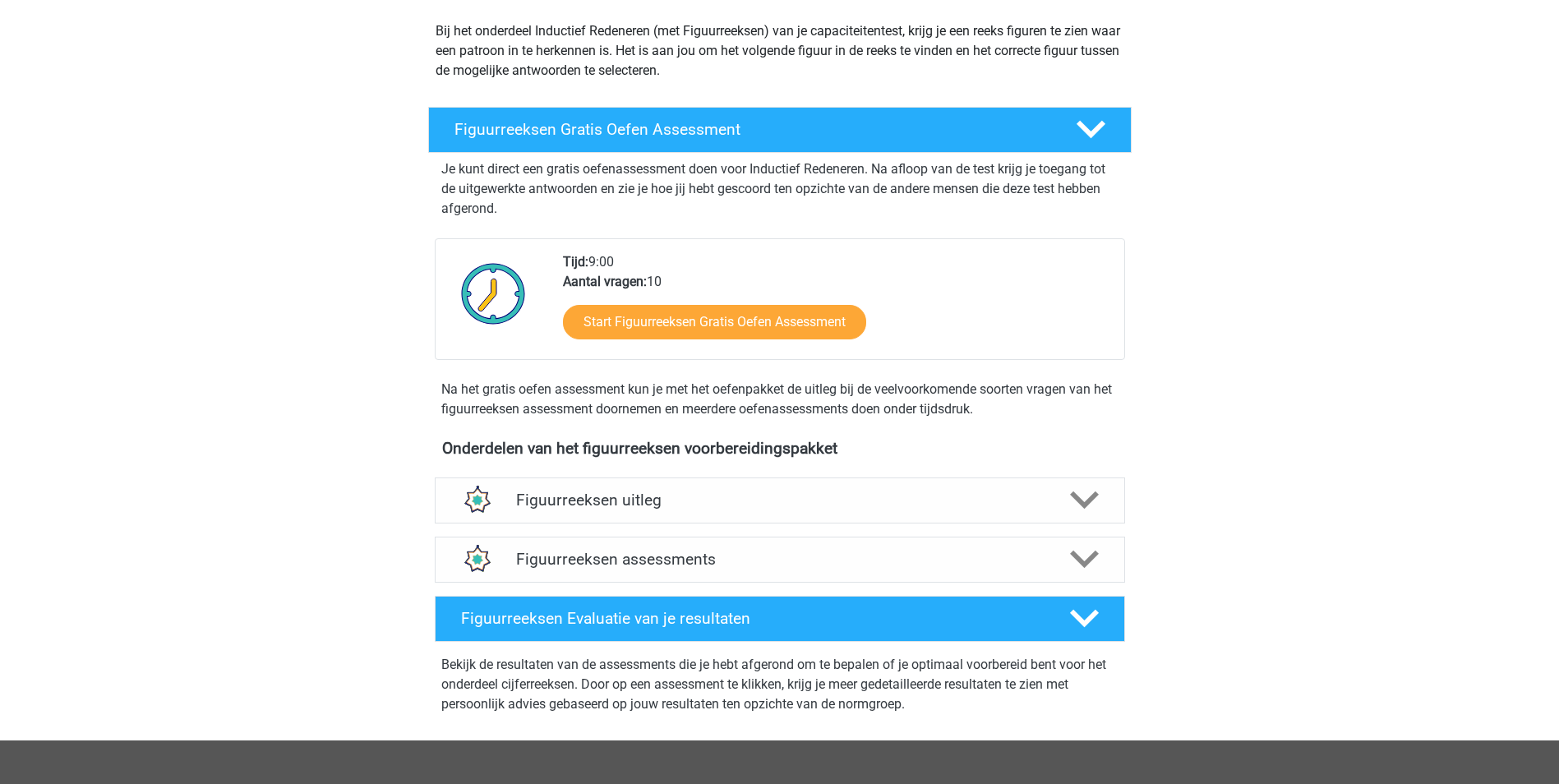
scroll to position [247, 0]
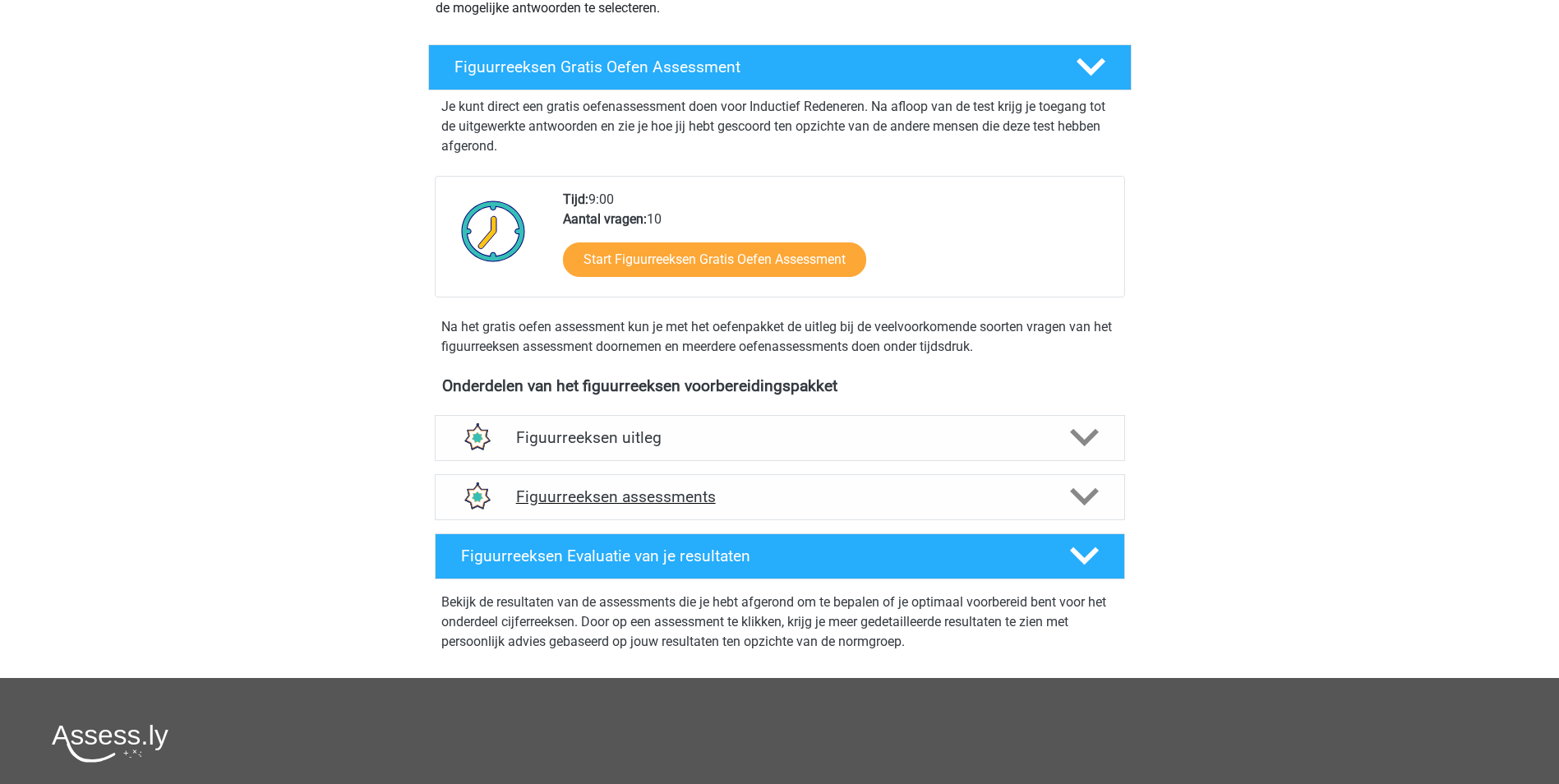
click at [1091, 489] on icon at bounding box center [1084, 497] width 28 height 28
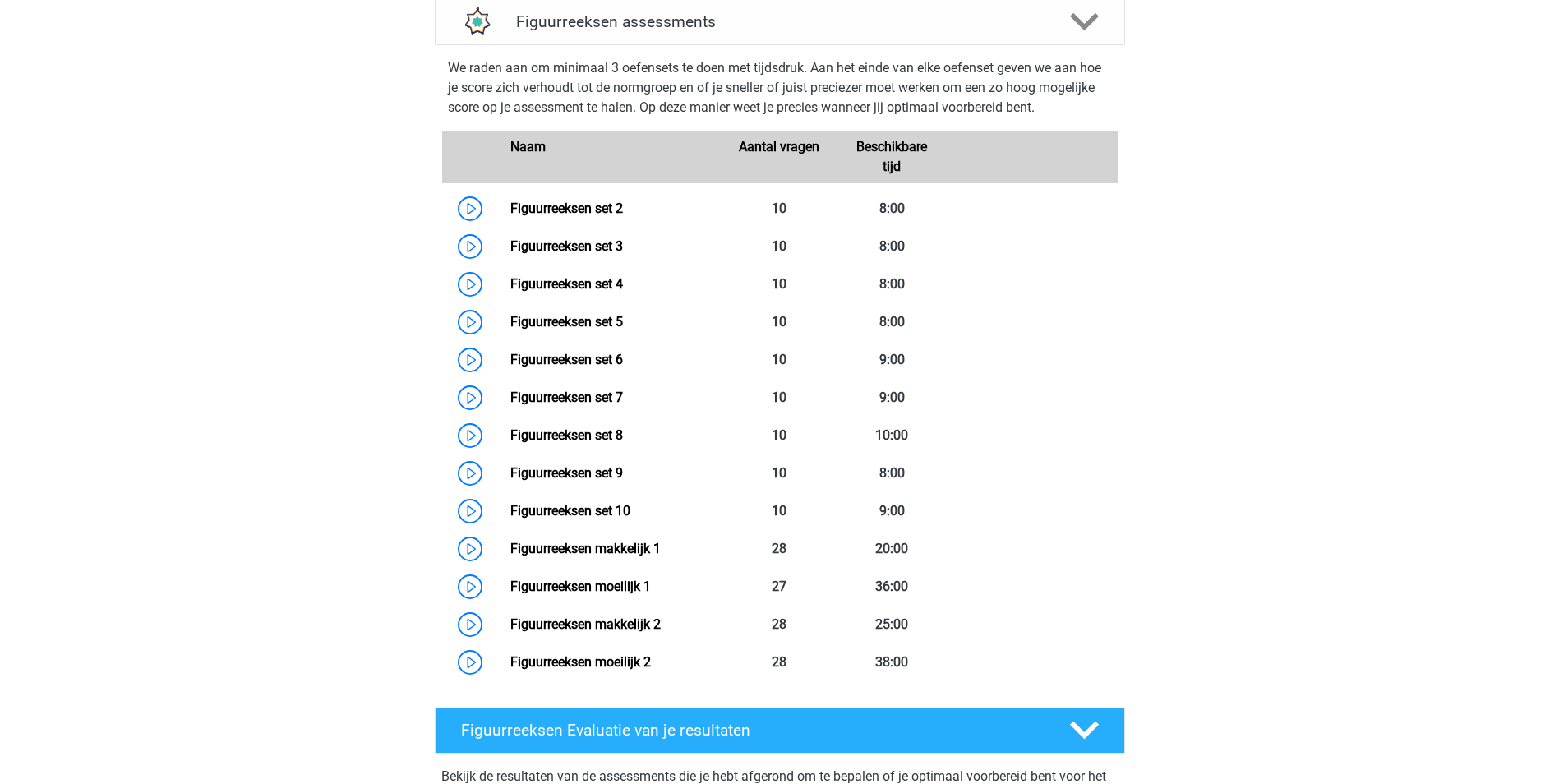
scroll to position [740, 0]
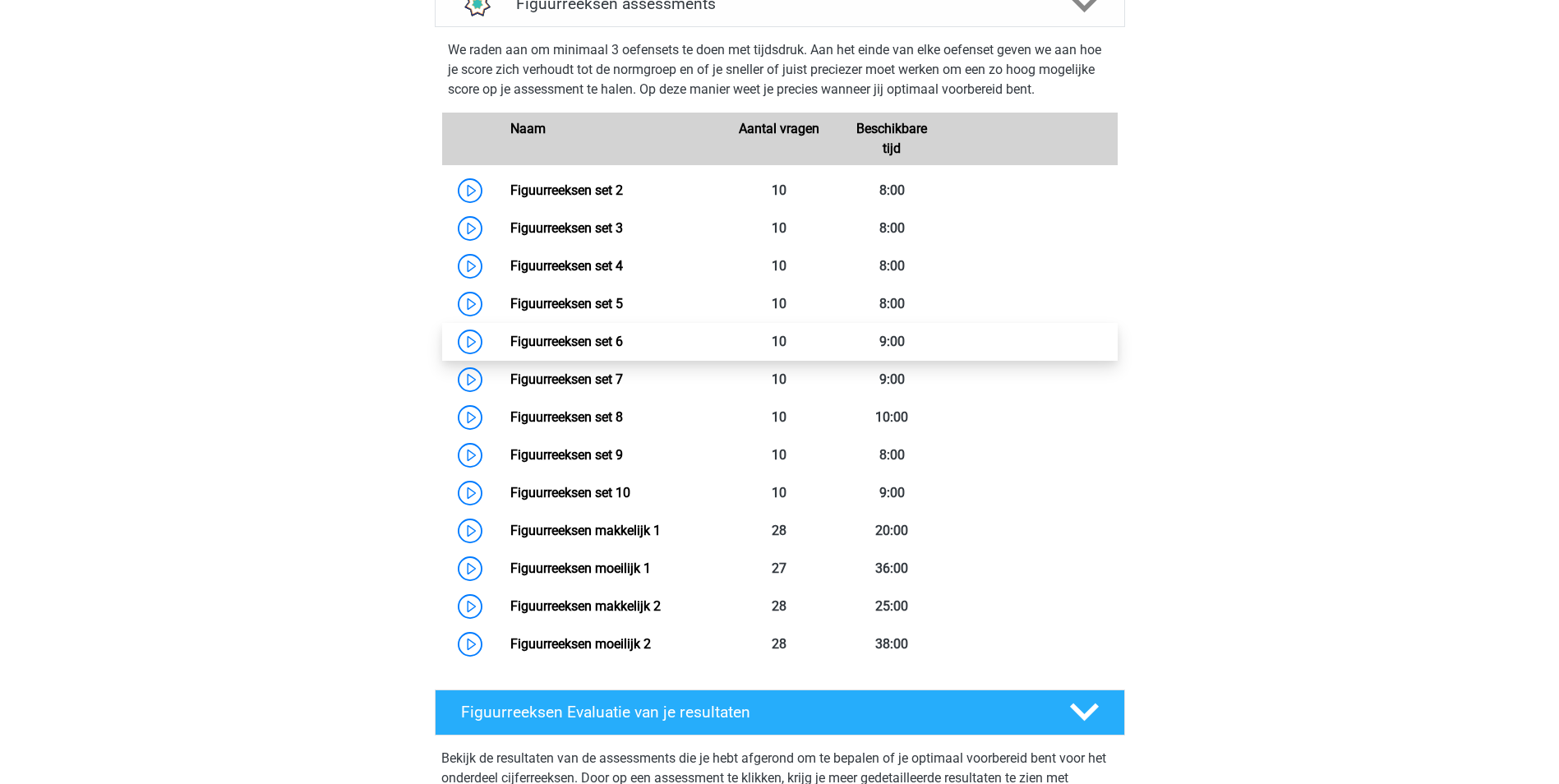
click at [556, 341] on link "Figuurreeksen set 6" at bounding box center [566, 341] width 113 height 16
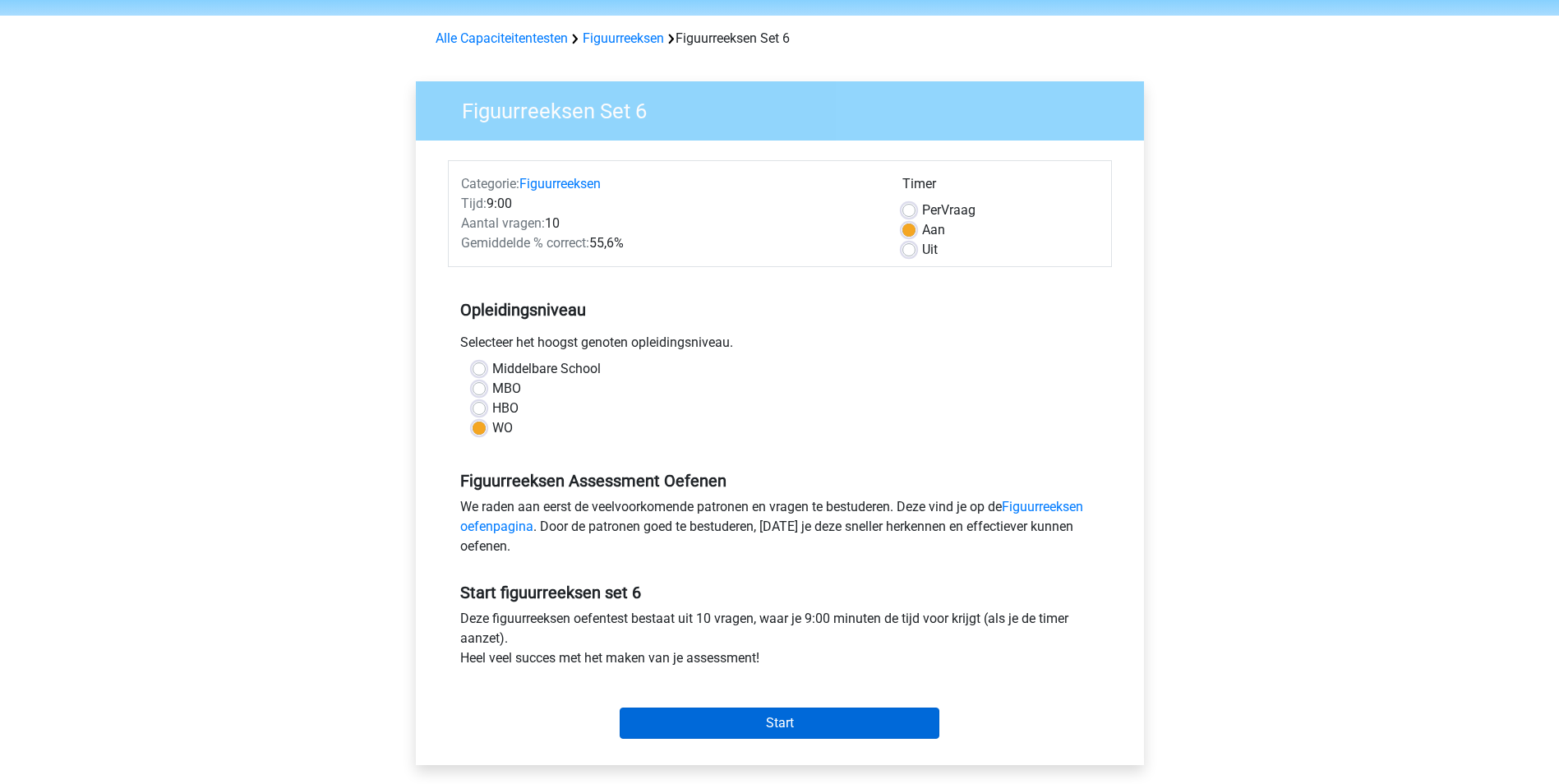
scroll to position [329, 0]
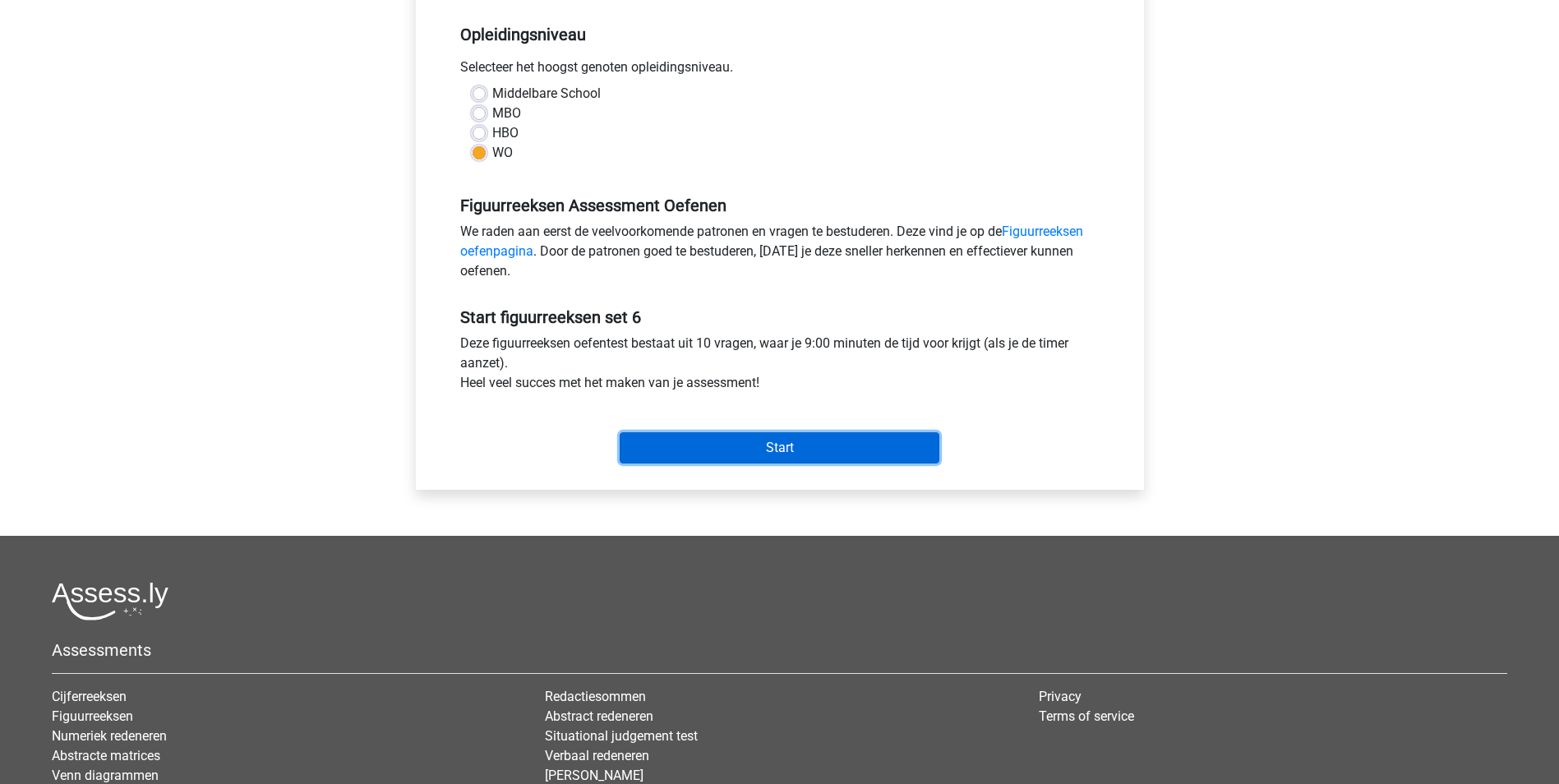
click at [786, 444] on input "Start" at bounding box center [779, 447] width 319 height 31
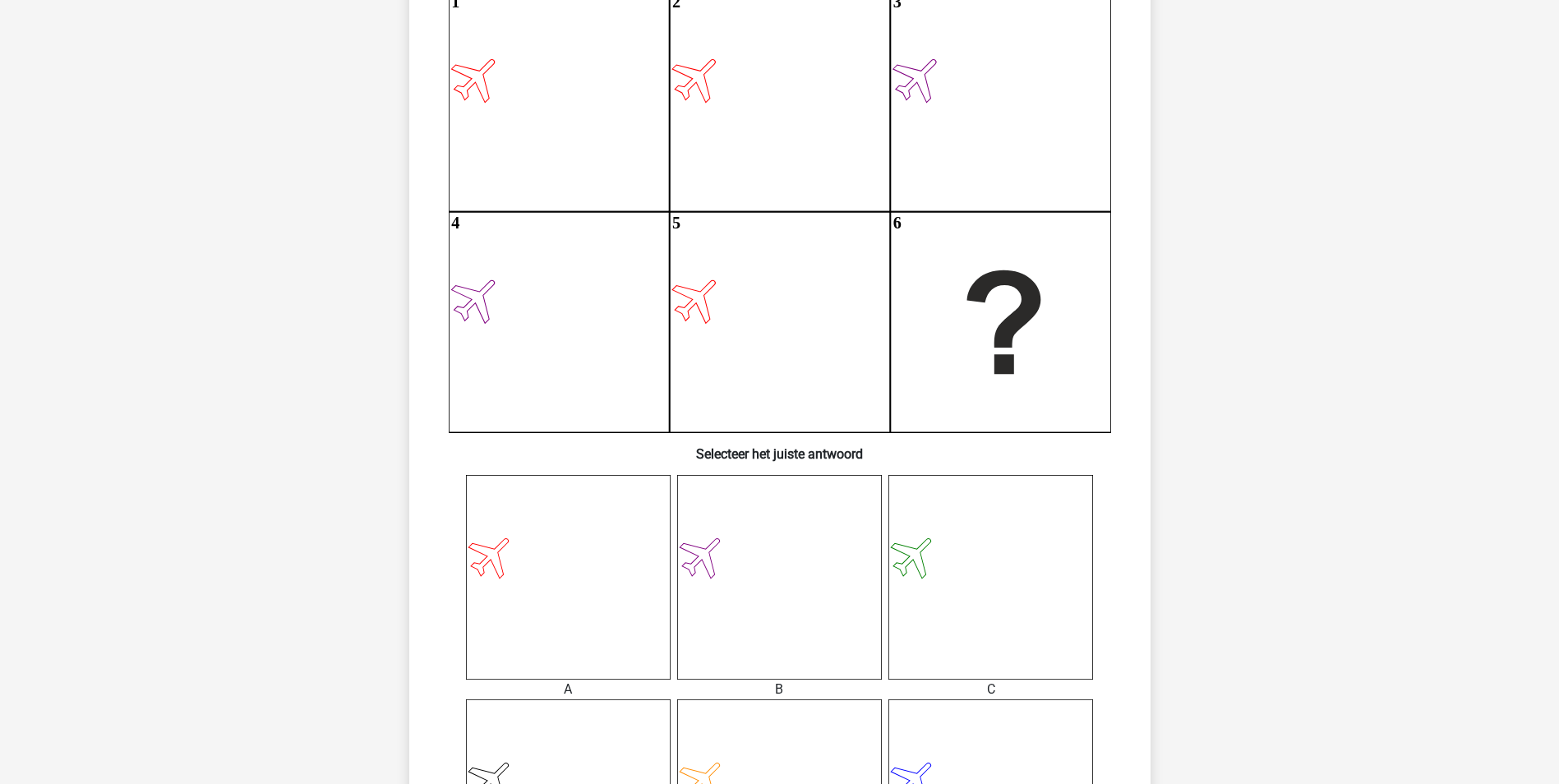
scroll to position [247, 0]
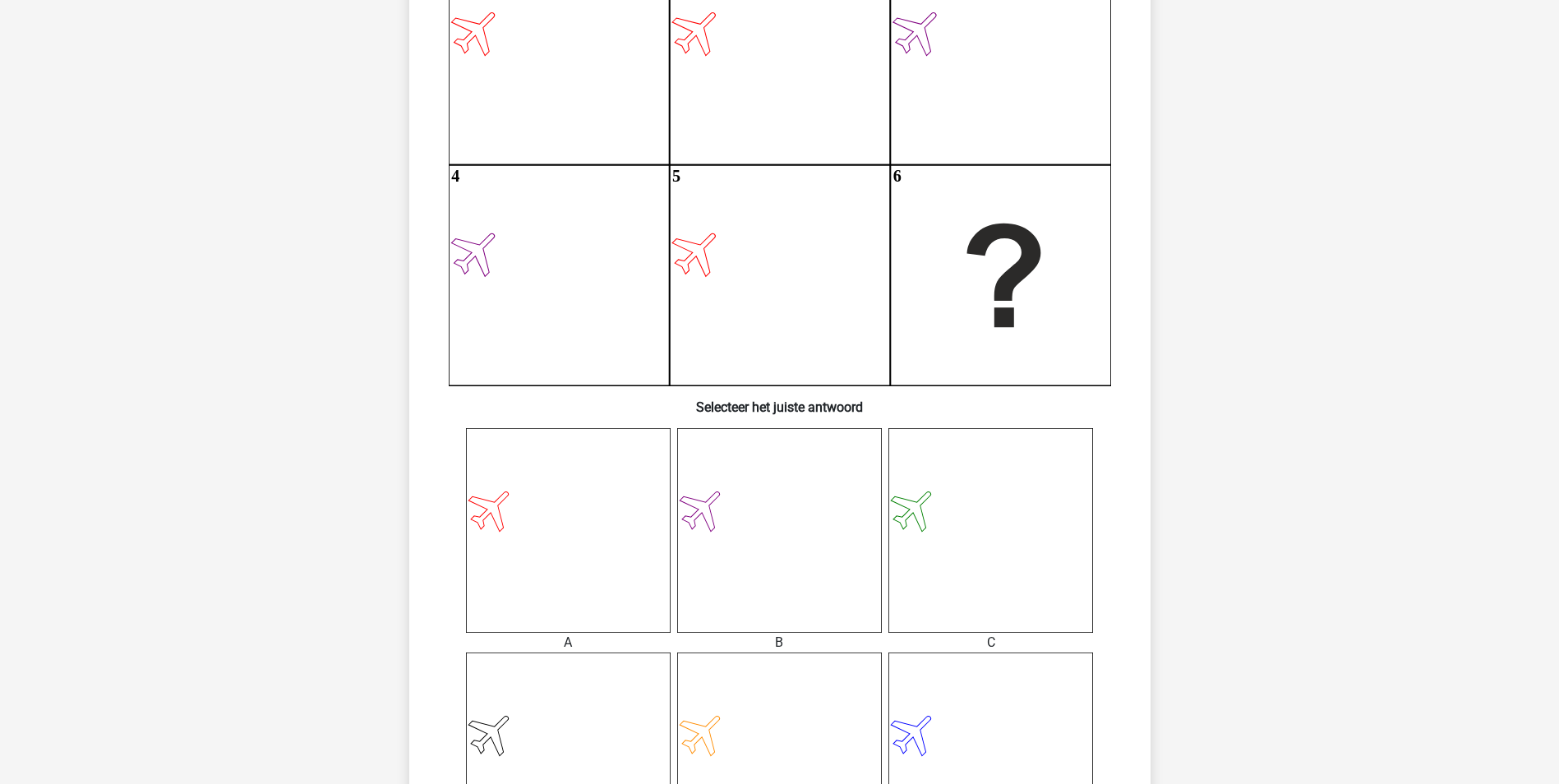
click at [581, 511] on icon at bounding box center [568, 530] width 205 height 205
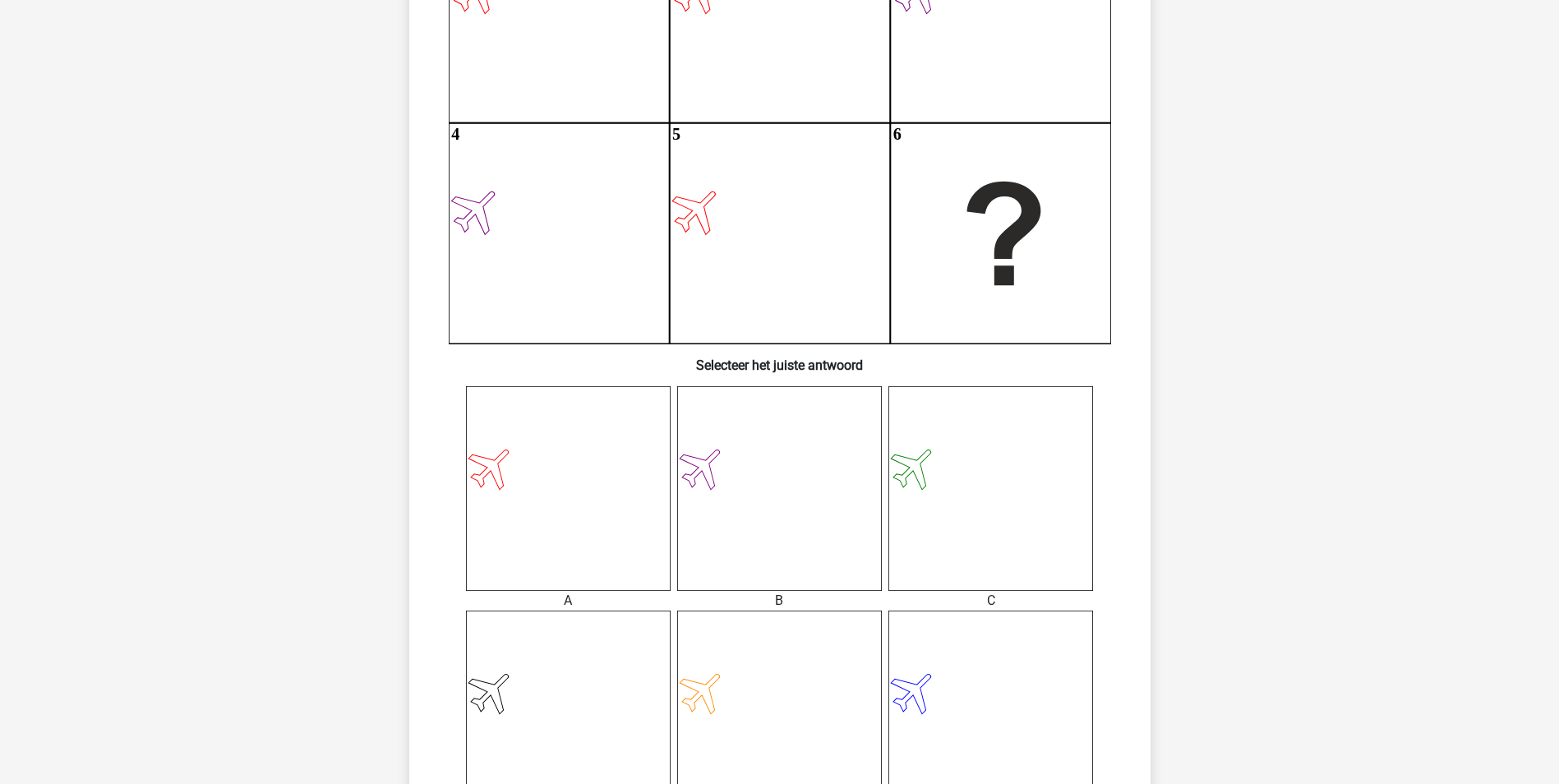
scroll to position [493, 0]
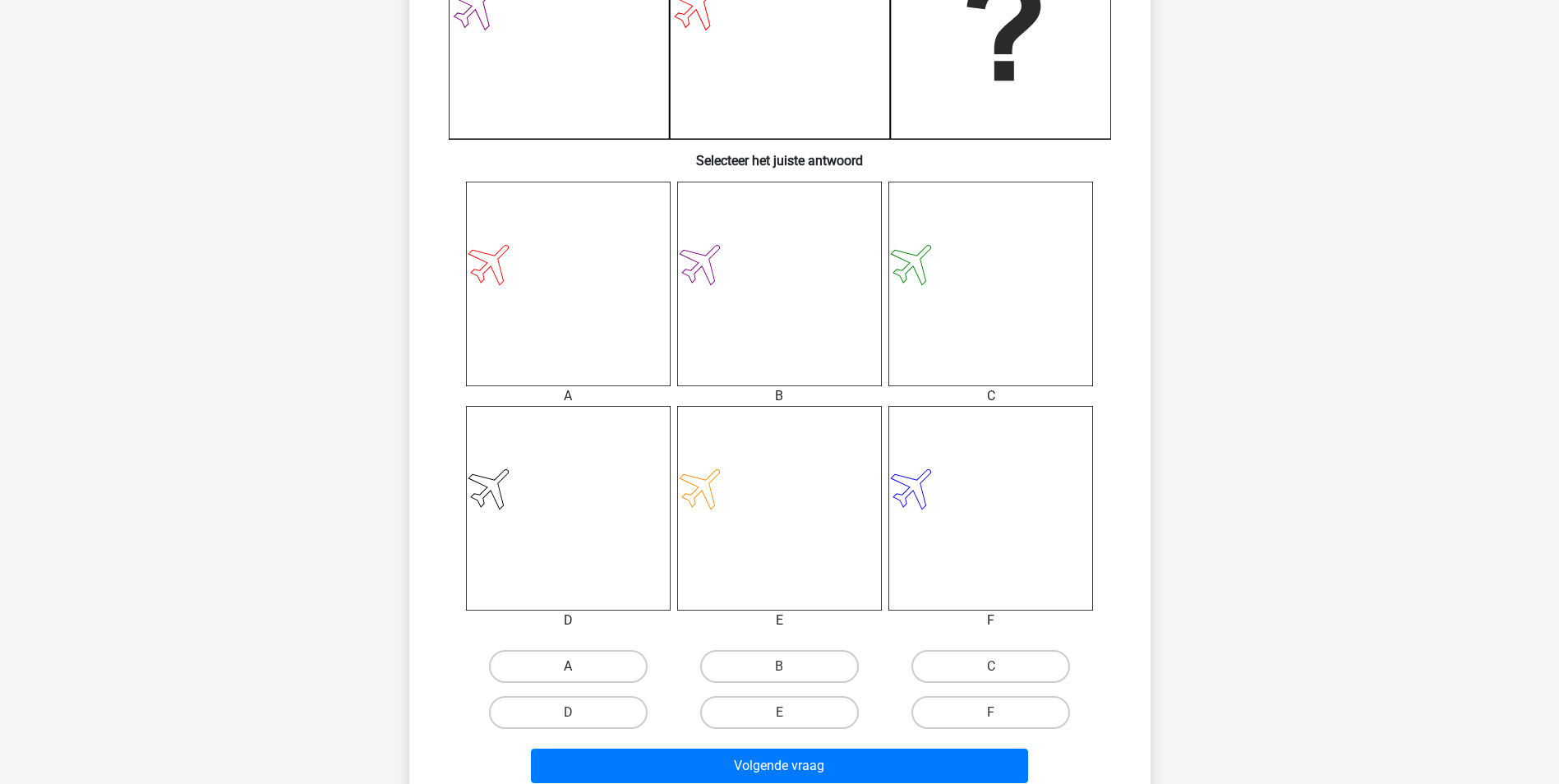
click at [590, 670] on label "A" at bounding box center [568, 666] width 159 height 33
click at [579, 670] on input "A" at bounding box center [573, 671] width 11 height 11
radio input "true"
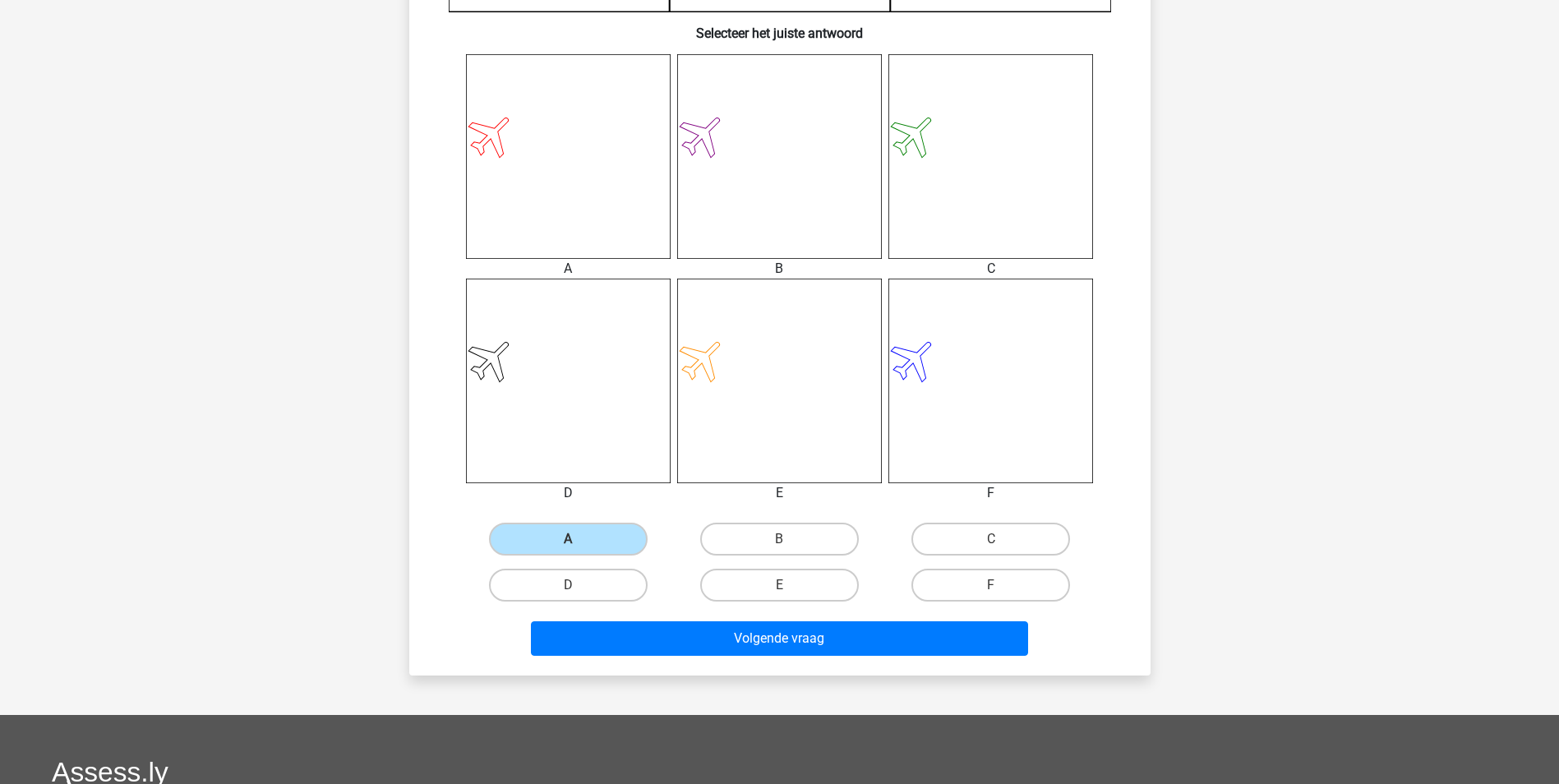
scroll to position [657, 0]
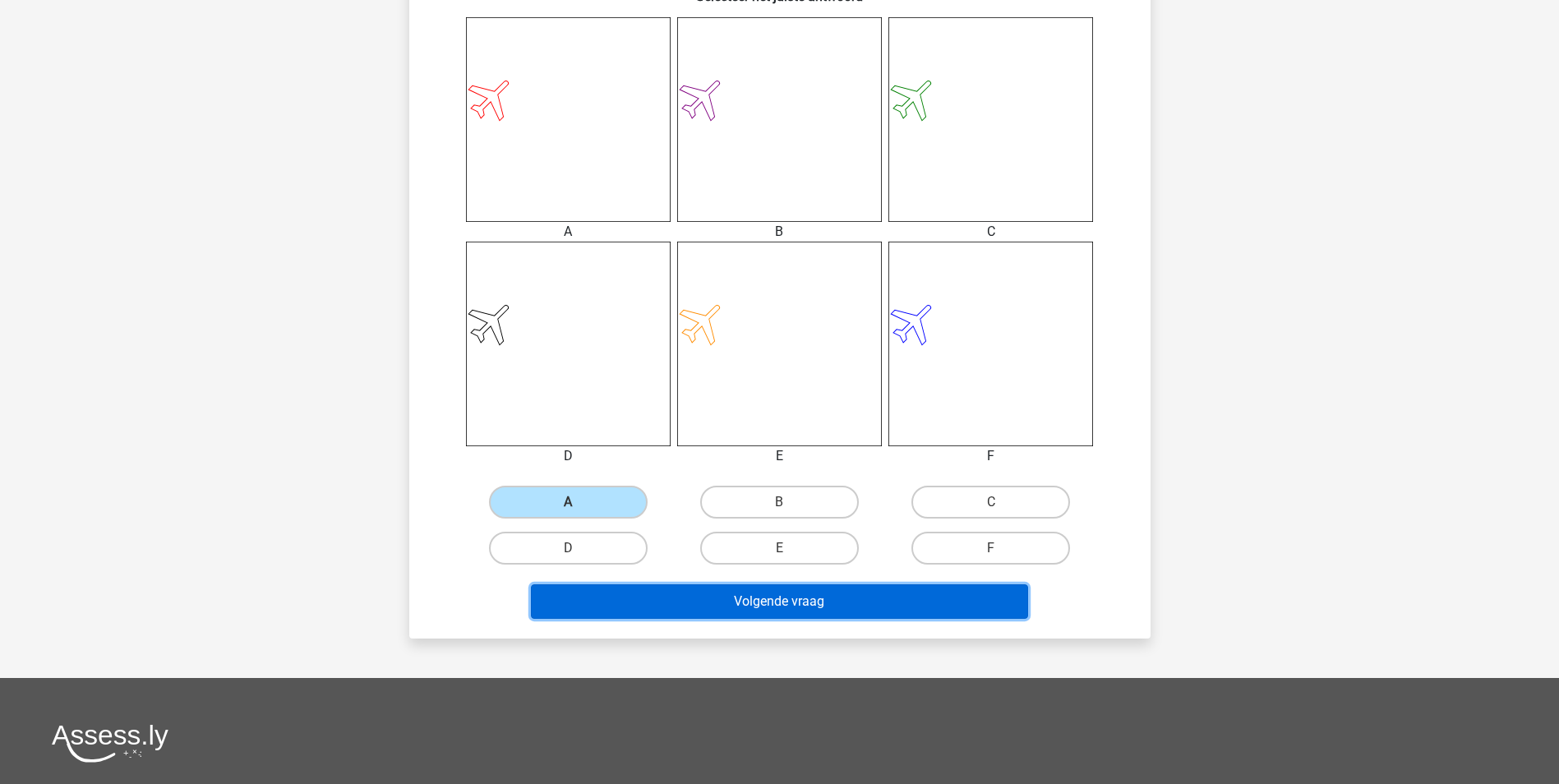
click at [802, 605] on button "Volgende vraag" at bounding box center [779, 601] width 497 height 35
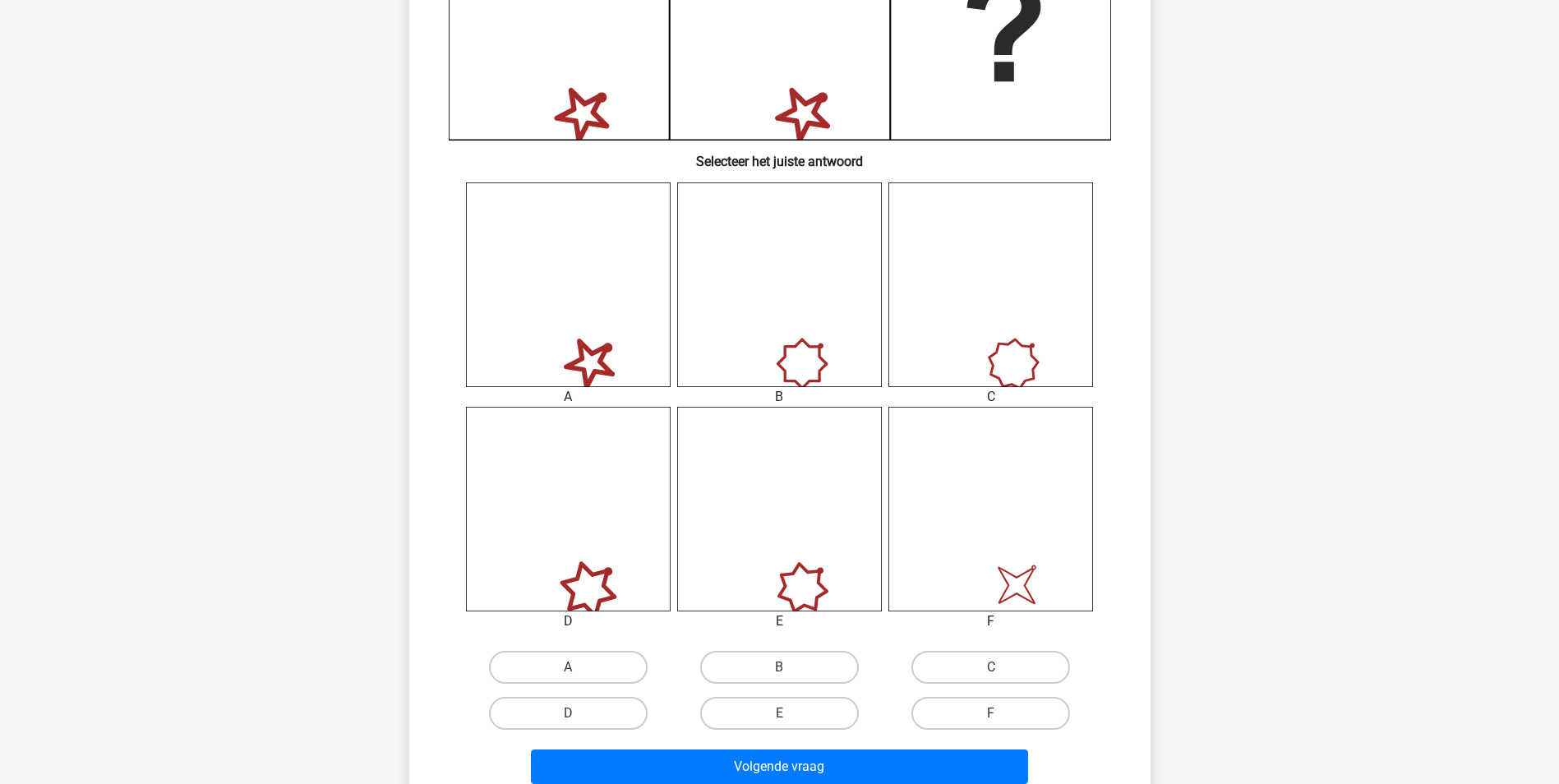
scroll to position [493, 0]
click at [1006, 711] on label "F" at bounding box center [990, 712] width 159 height 33
click at [1002, 712] on input "F" at bounding box center [996, 717] width 11 height 11
radio input "true"
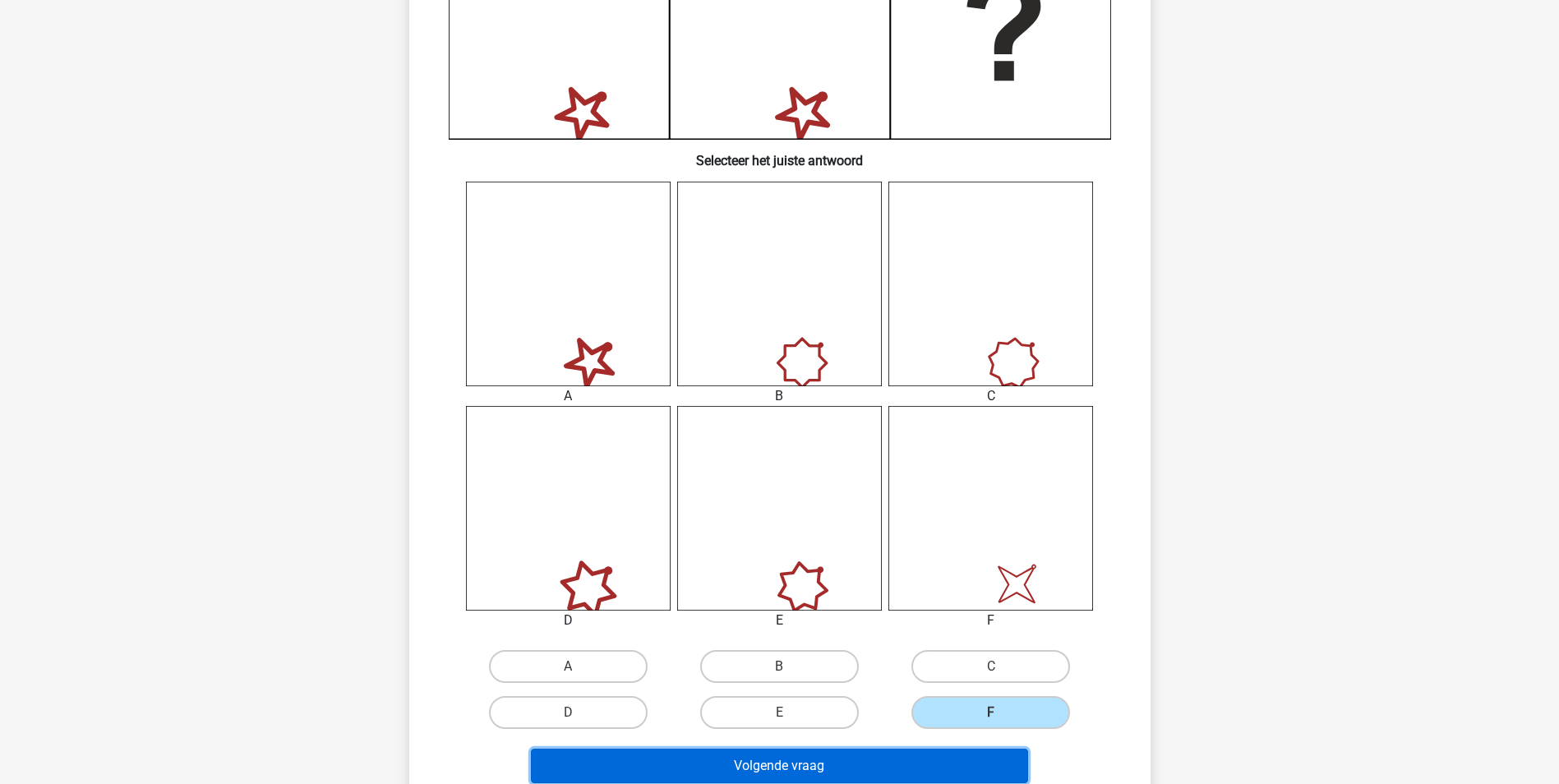
click at [846, 764] on button "Volgende vraag" at bounding box center [779, 765] width 497 height 35
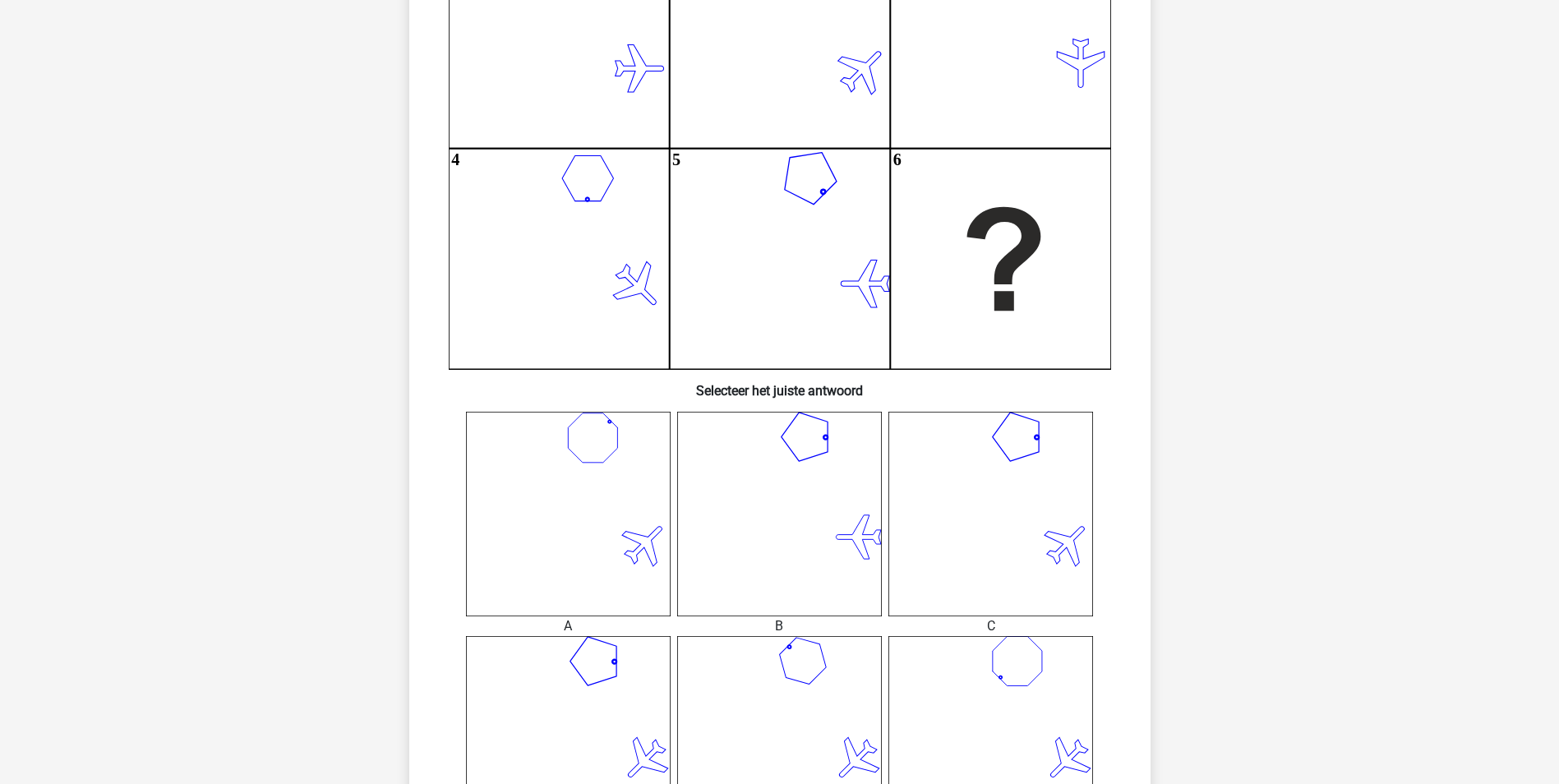
scroll to position [247, 0]
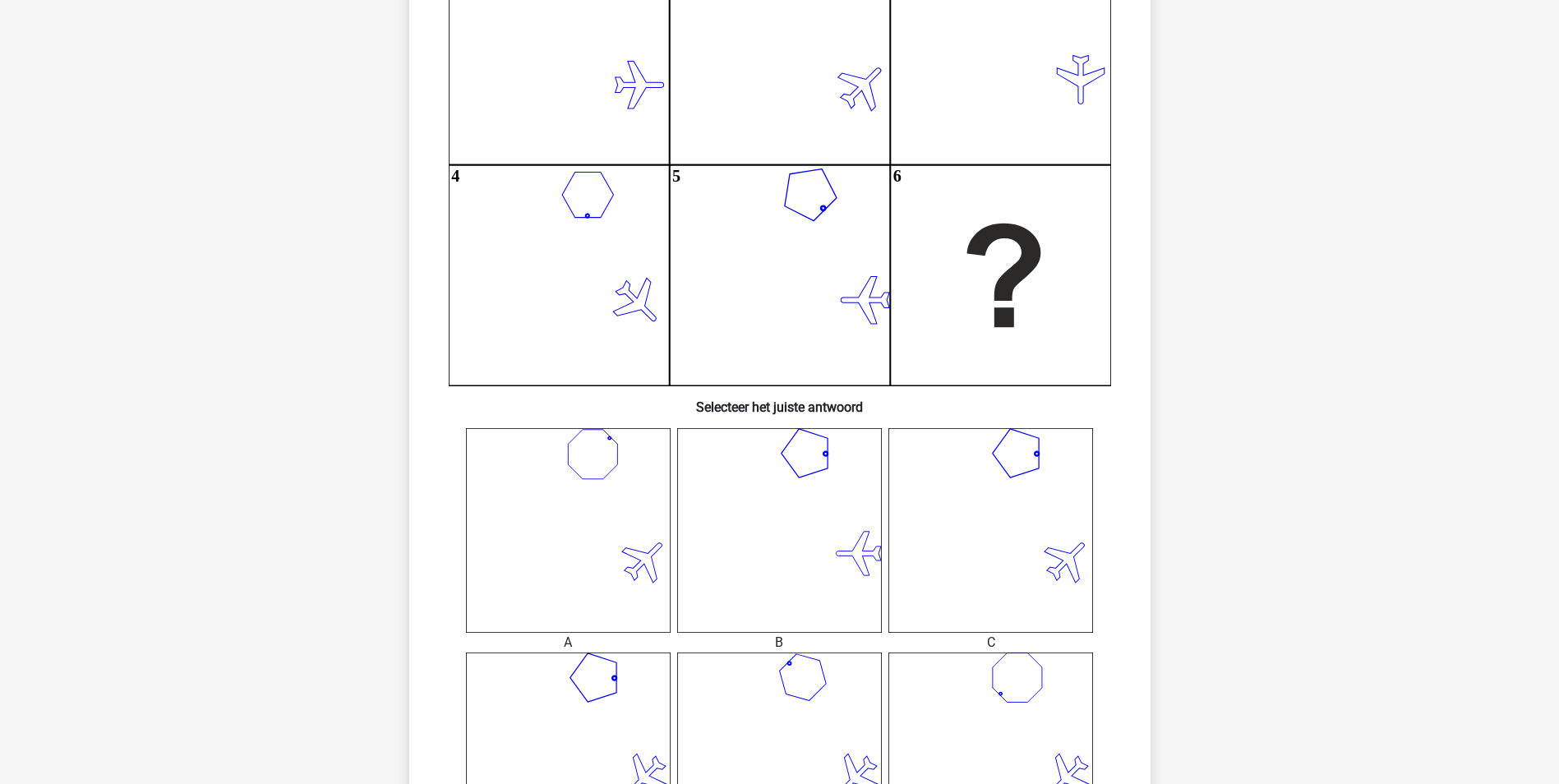
click at [996, 565] on icon at bounding box center [990, 530] width 205 height 205
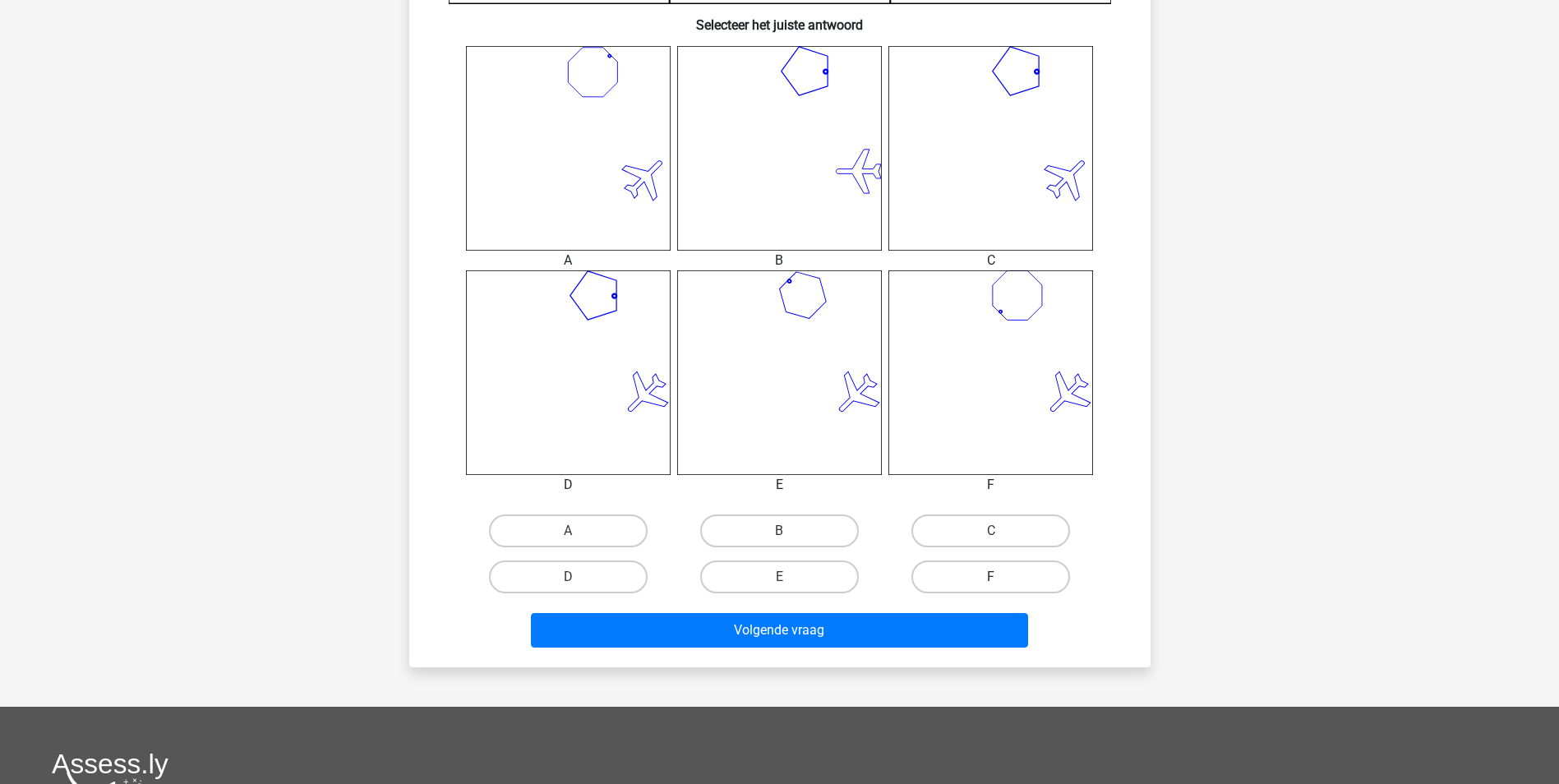
scroll to position [657, 0]
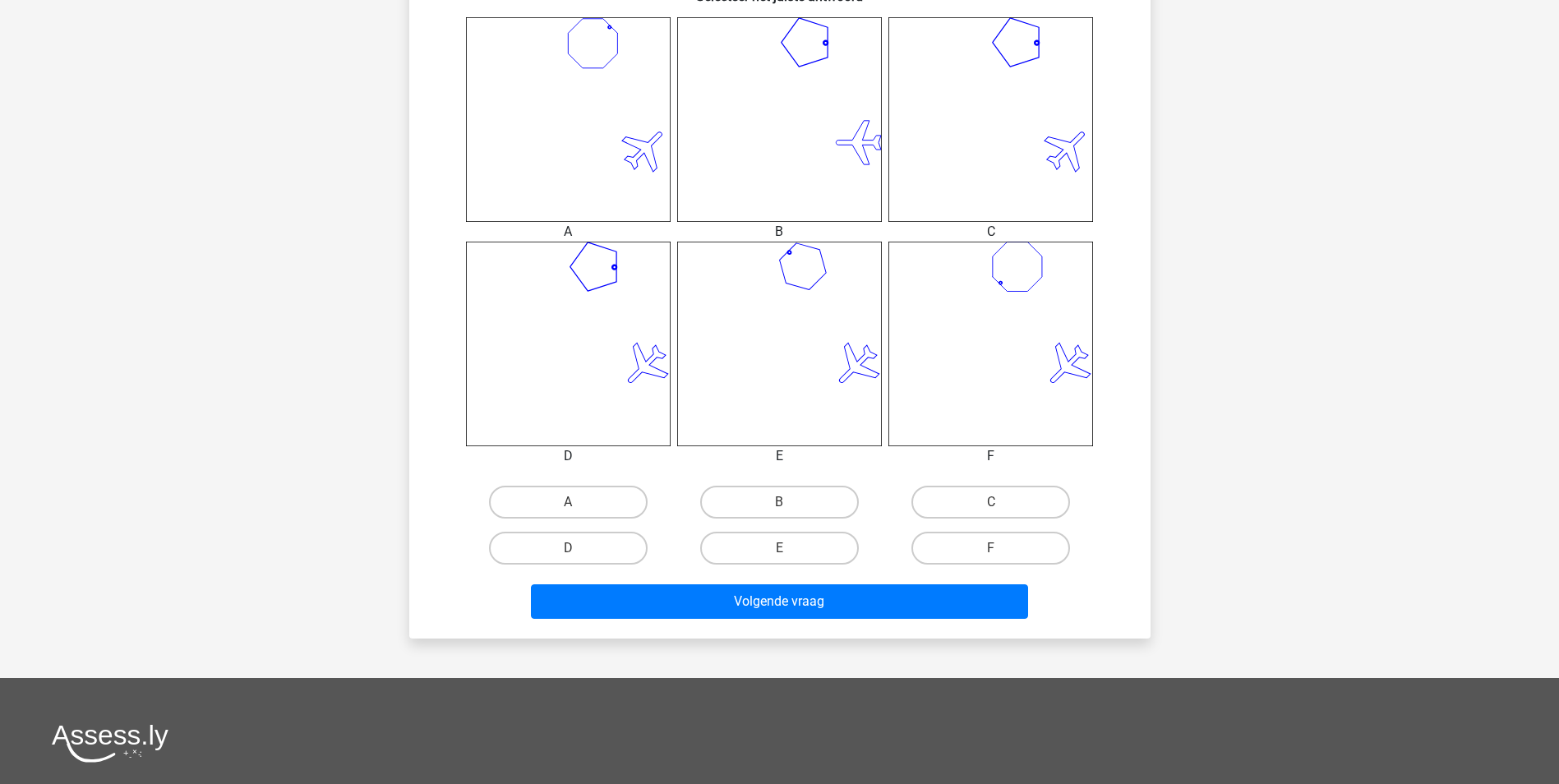
click at [997, 505] on input "C" at bounding box center [996, 507] width 11 height 11
radio input "true"
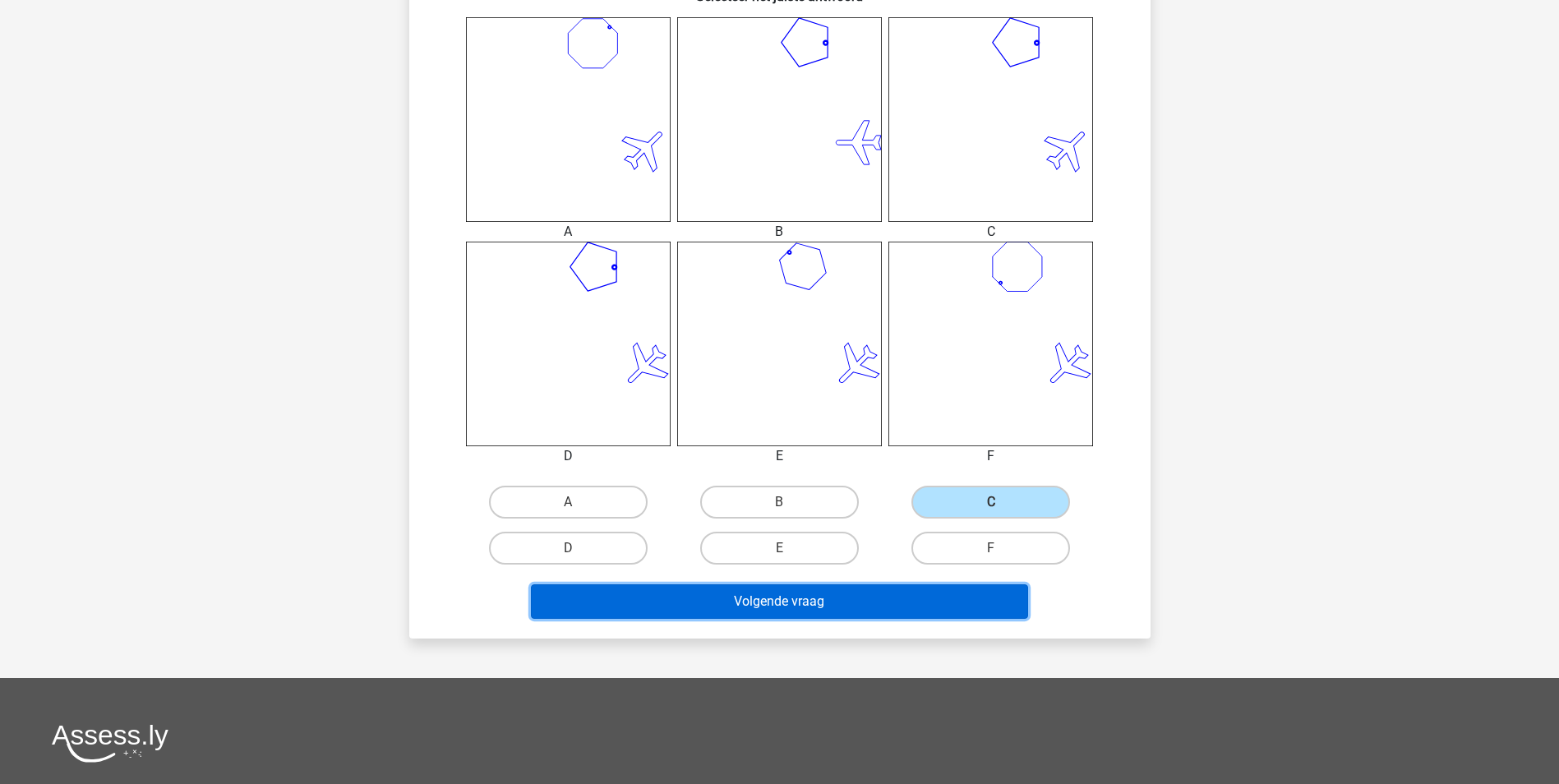
click at [793, 598] on button "Volgende vraag" at bounding box center [779, 601] width 497 height 35
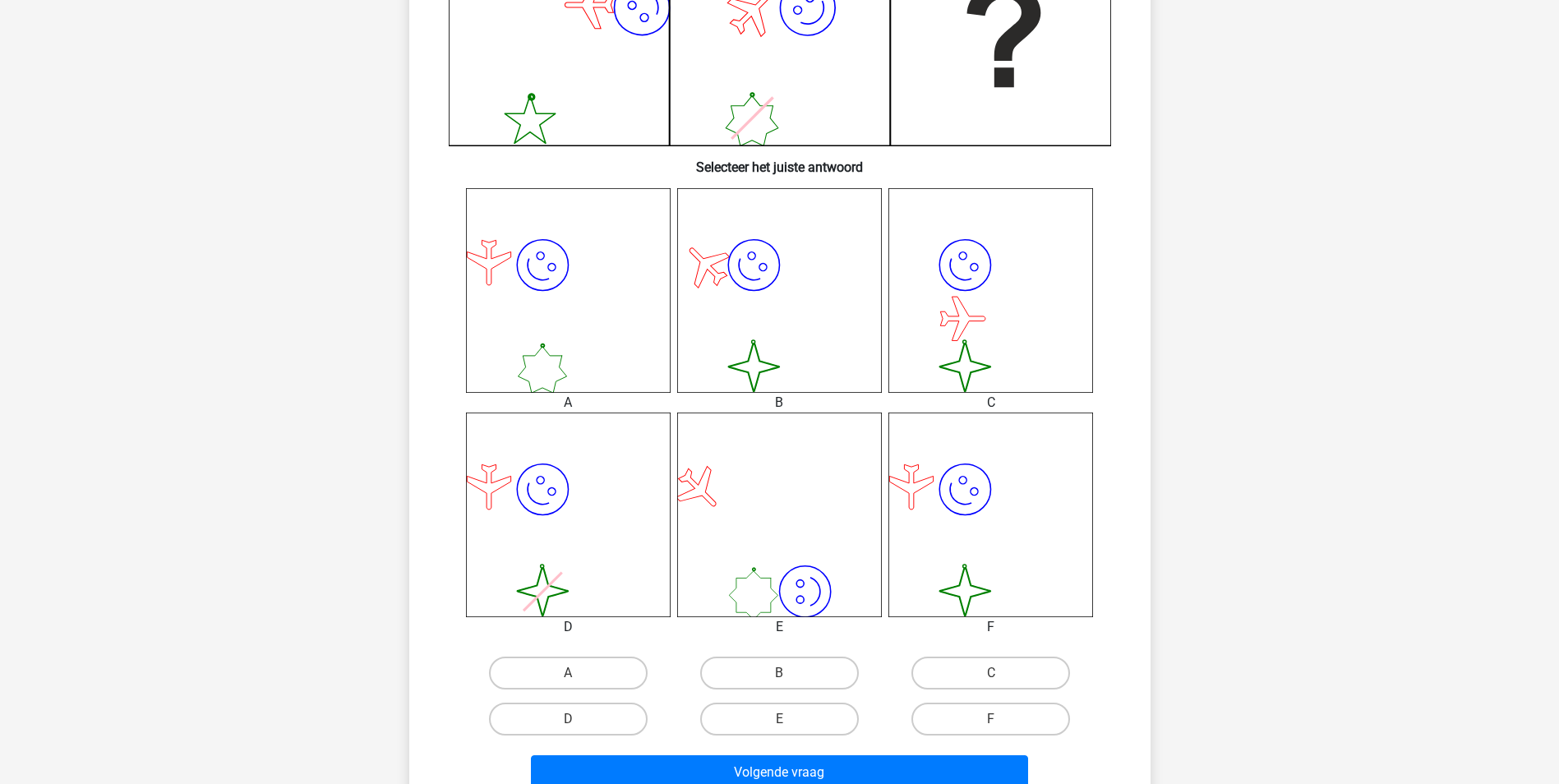
scroll to position [493, 0]
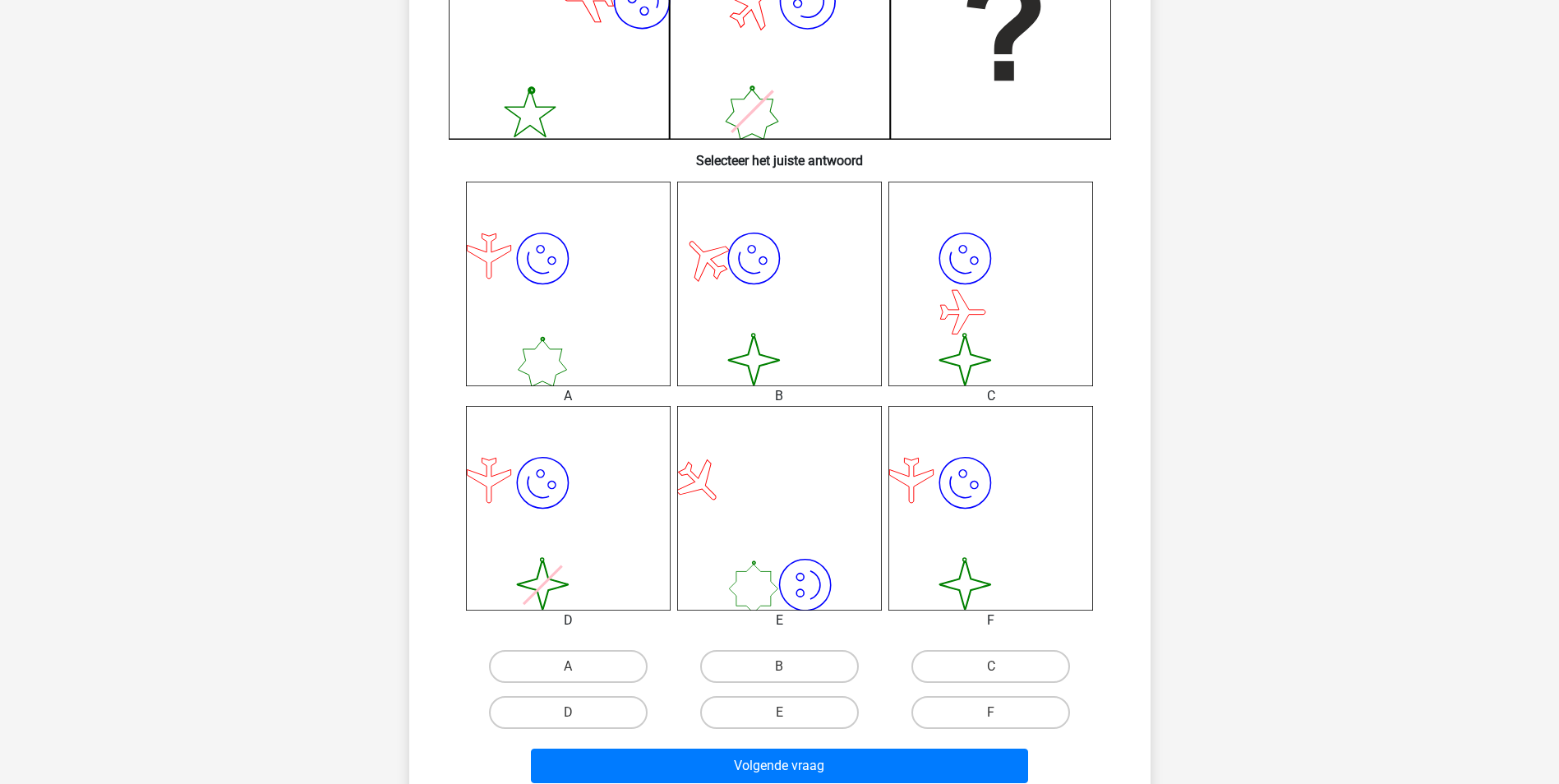
click at [1003, 553] on icon "image/svg+xml image/svg+xml" at bounding box center [990, 508] width 205 height 205
click at [998, 715] on input "F" at bounding box center [996, 717] width 11 height 11
radio input "true"
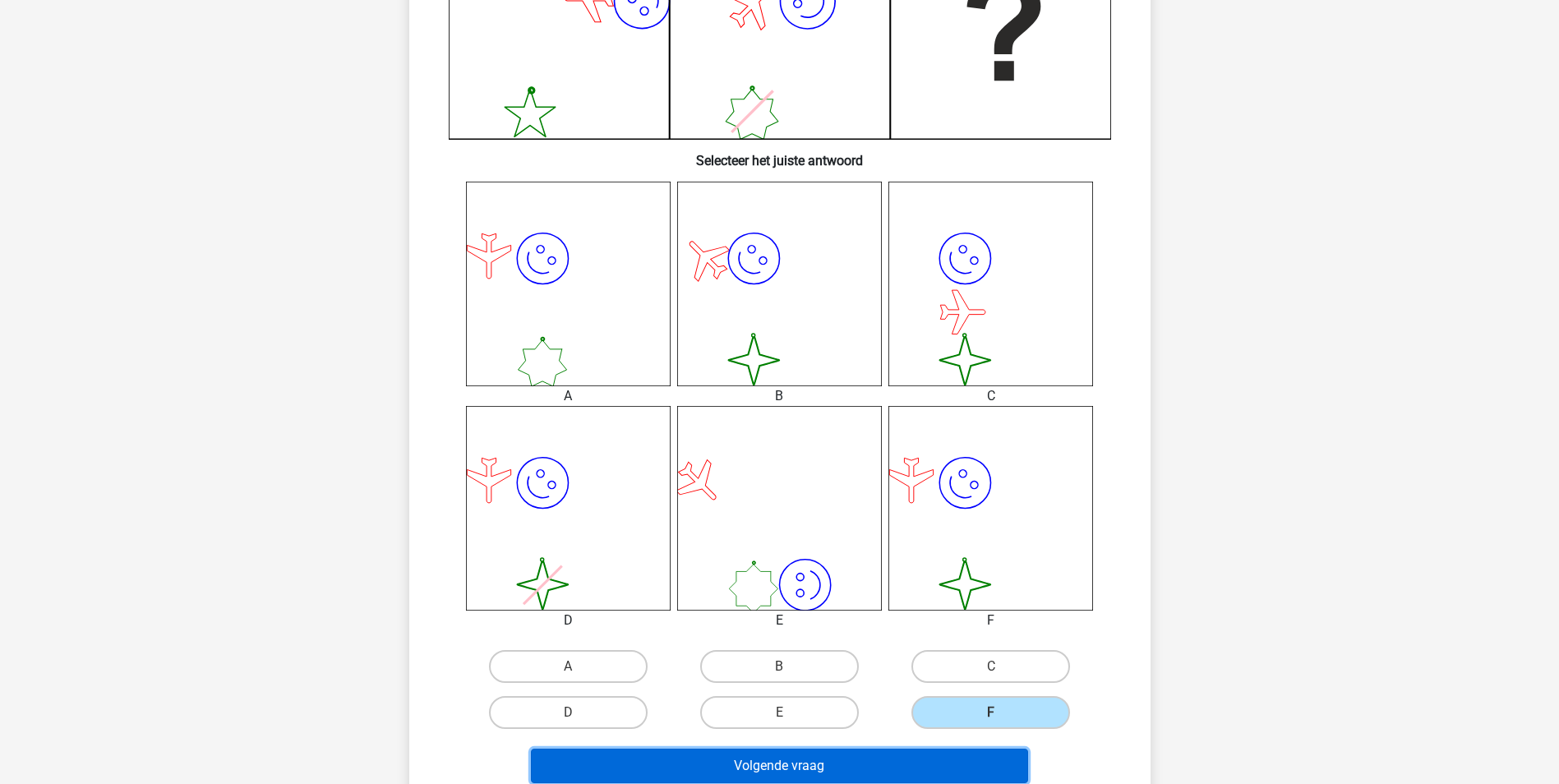
click at [848, 770] on button "Volgende vraag" at bounding box center [779, 765] width 497 height 35
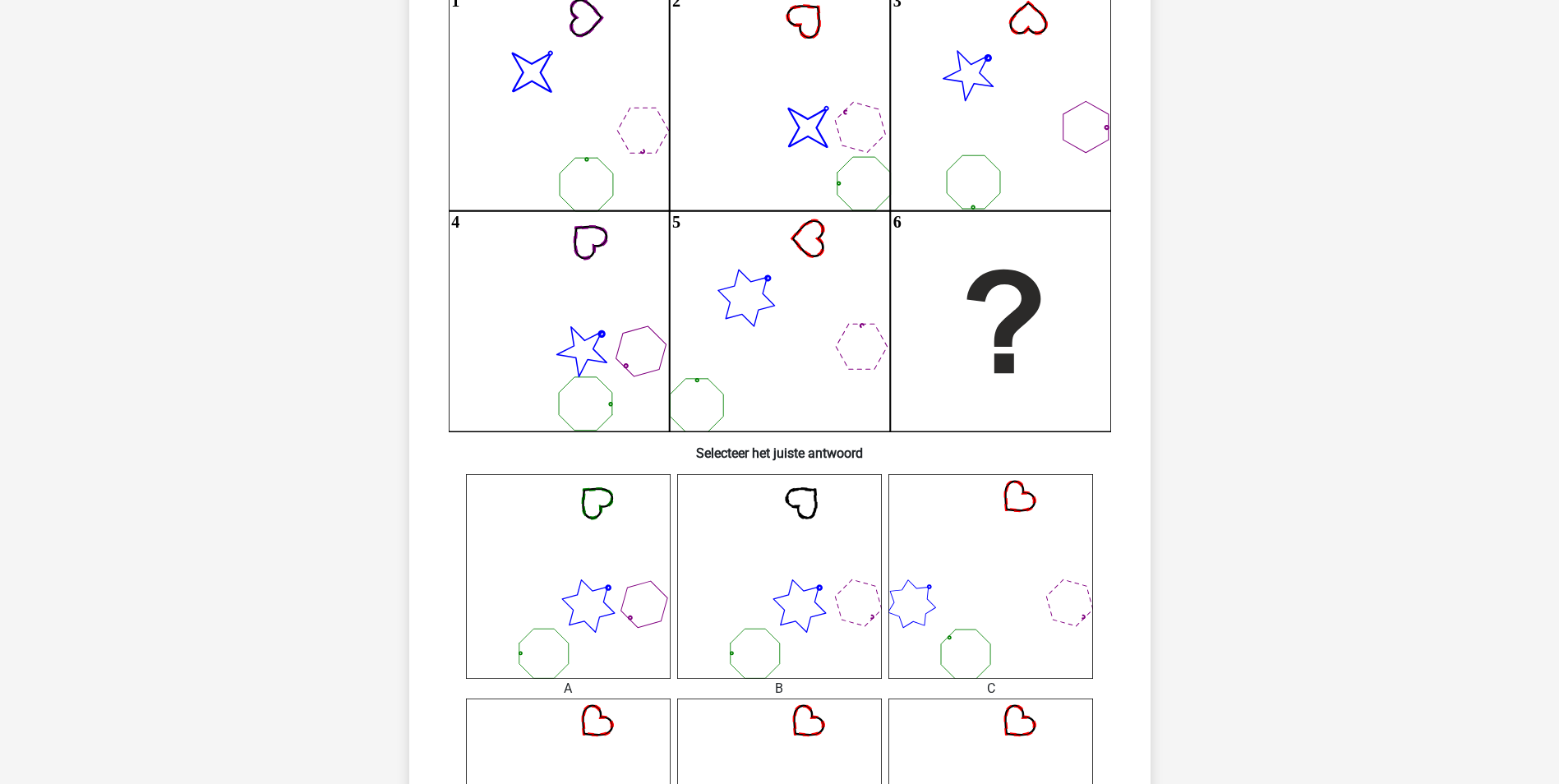
scroll to position [164, 0]
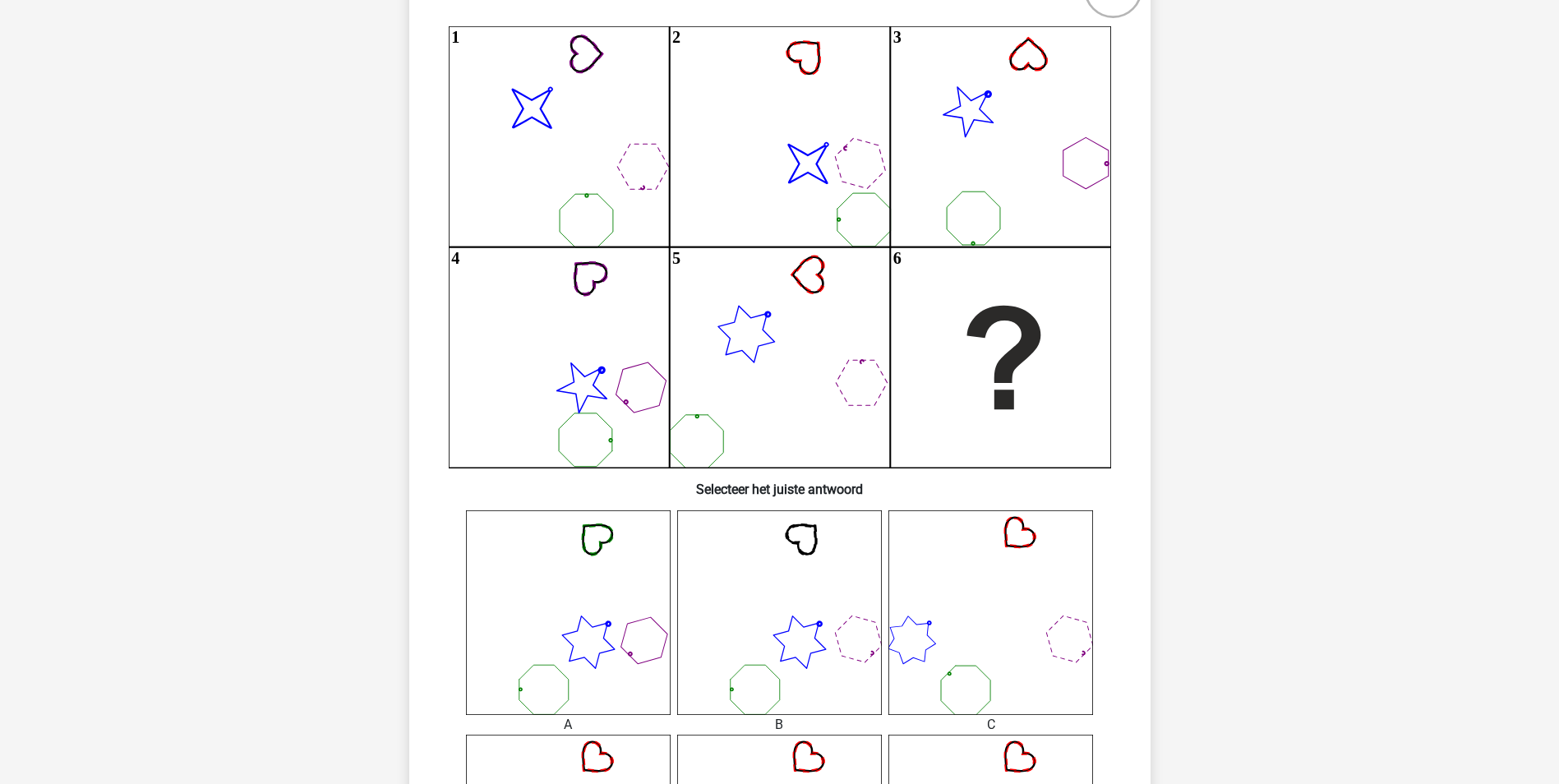
click at [1026, 561] on icon at bounding box center [990, 612] width 205 height 205
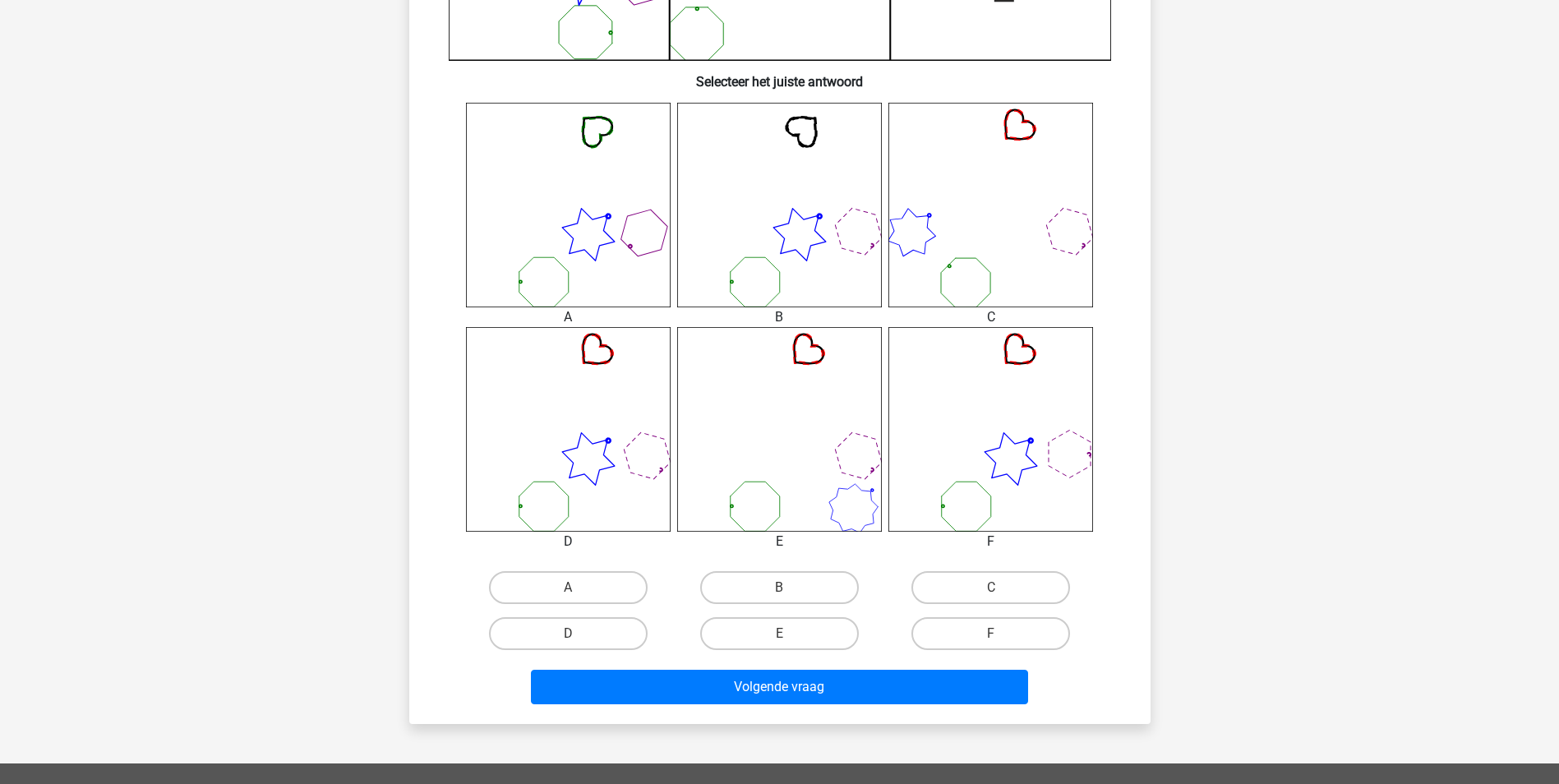
scroll to position [657, 0]
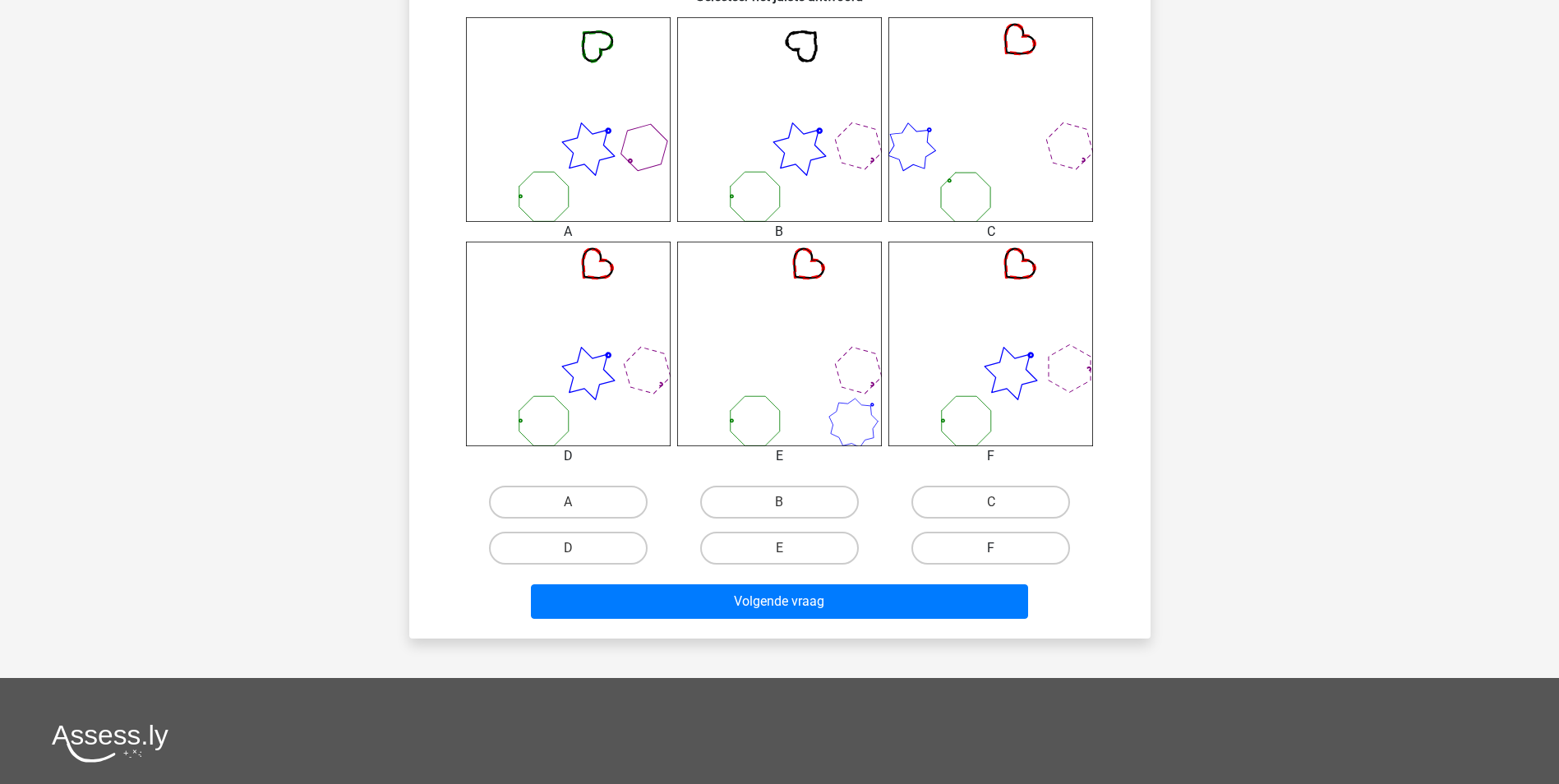
click at [991, 545] on label "F" at bounding box center [990, 547] width 159 height 33
click at [991, 548] on input "F" at bounding box center [996, 553] width 11 height 11
radio input "true"
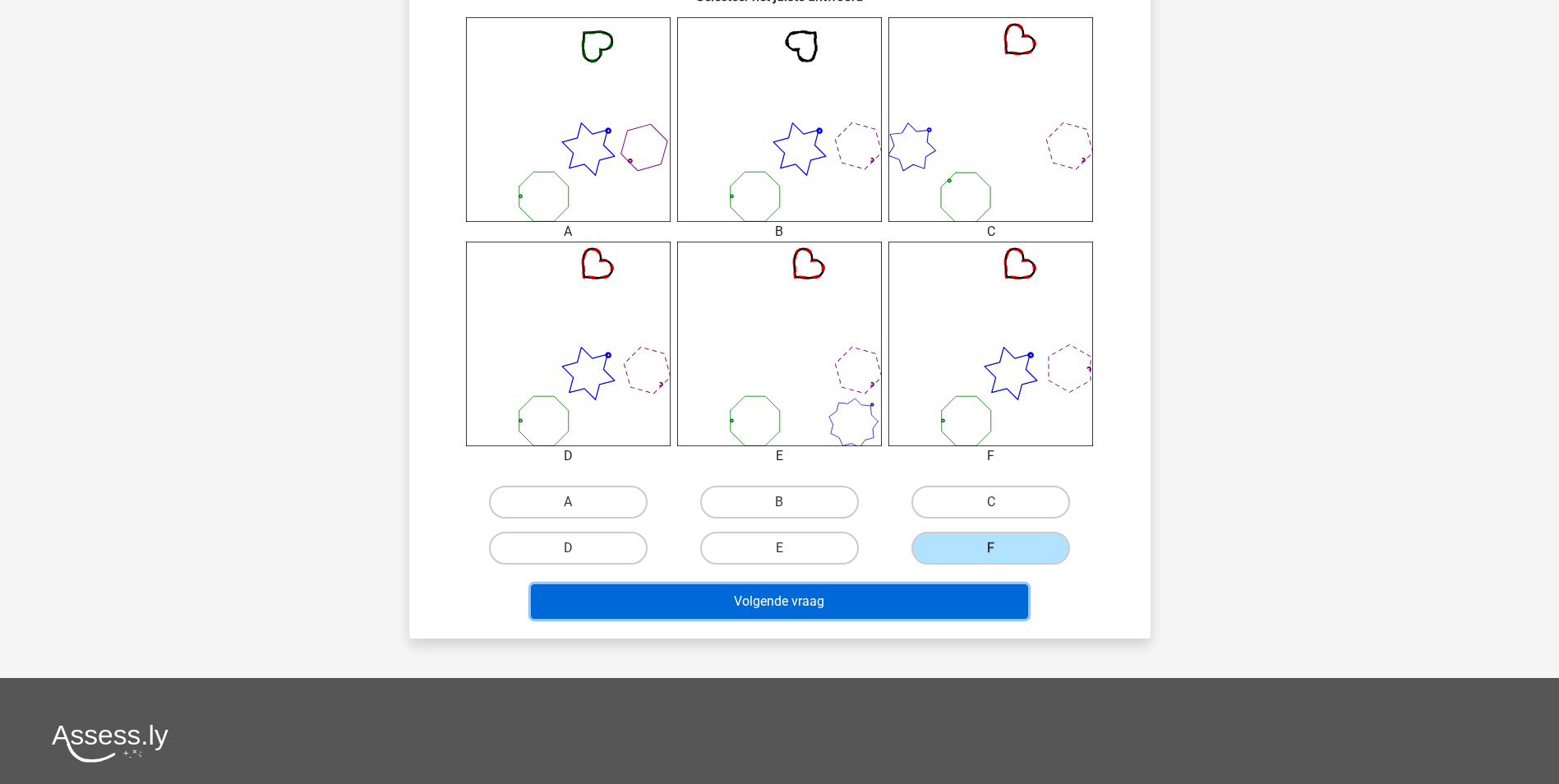
click at [903, 605] on button "Volgende vraag" at bounding box center [779, 601] width 497 height 35
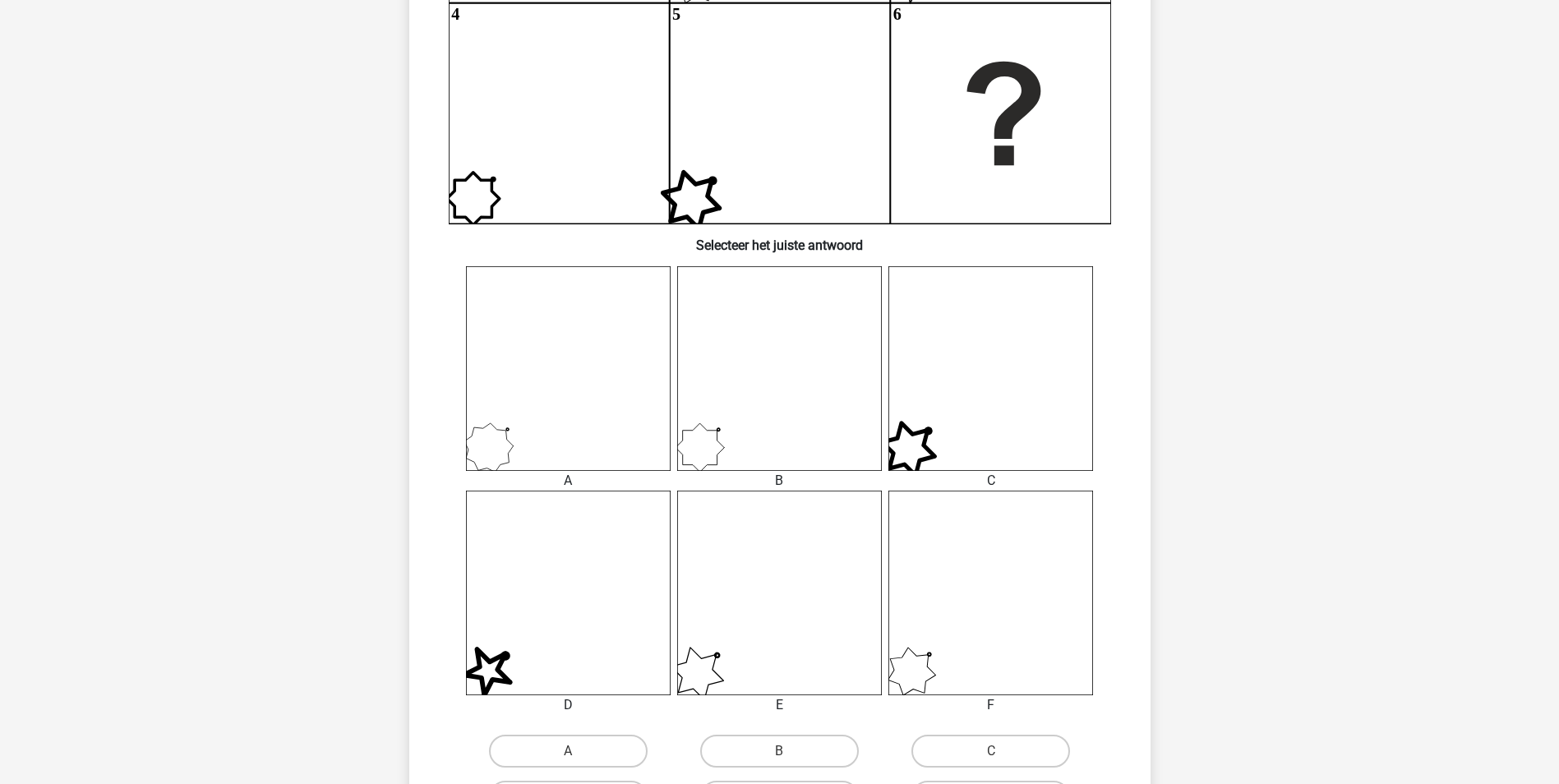
scroll to position [411, 0]
drag, startPoint x: 997, startPoint y: 618, endPoint x: 990, endPoint y: 643, distance: 26.0
click at [997, 619] on icon at bounding box center [990, 590] width 205 height 205
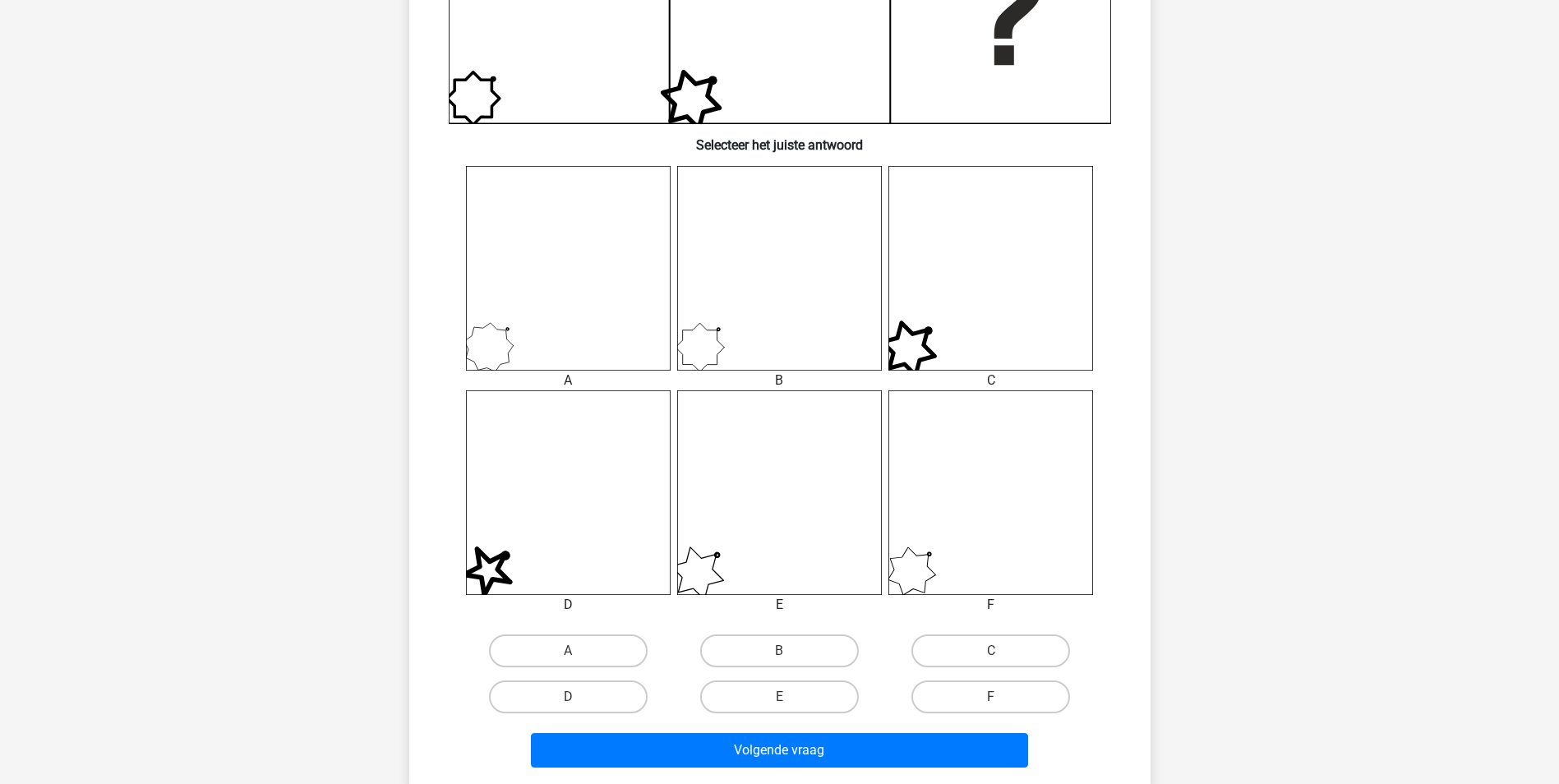
scroll to position [575, 0]
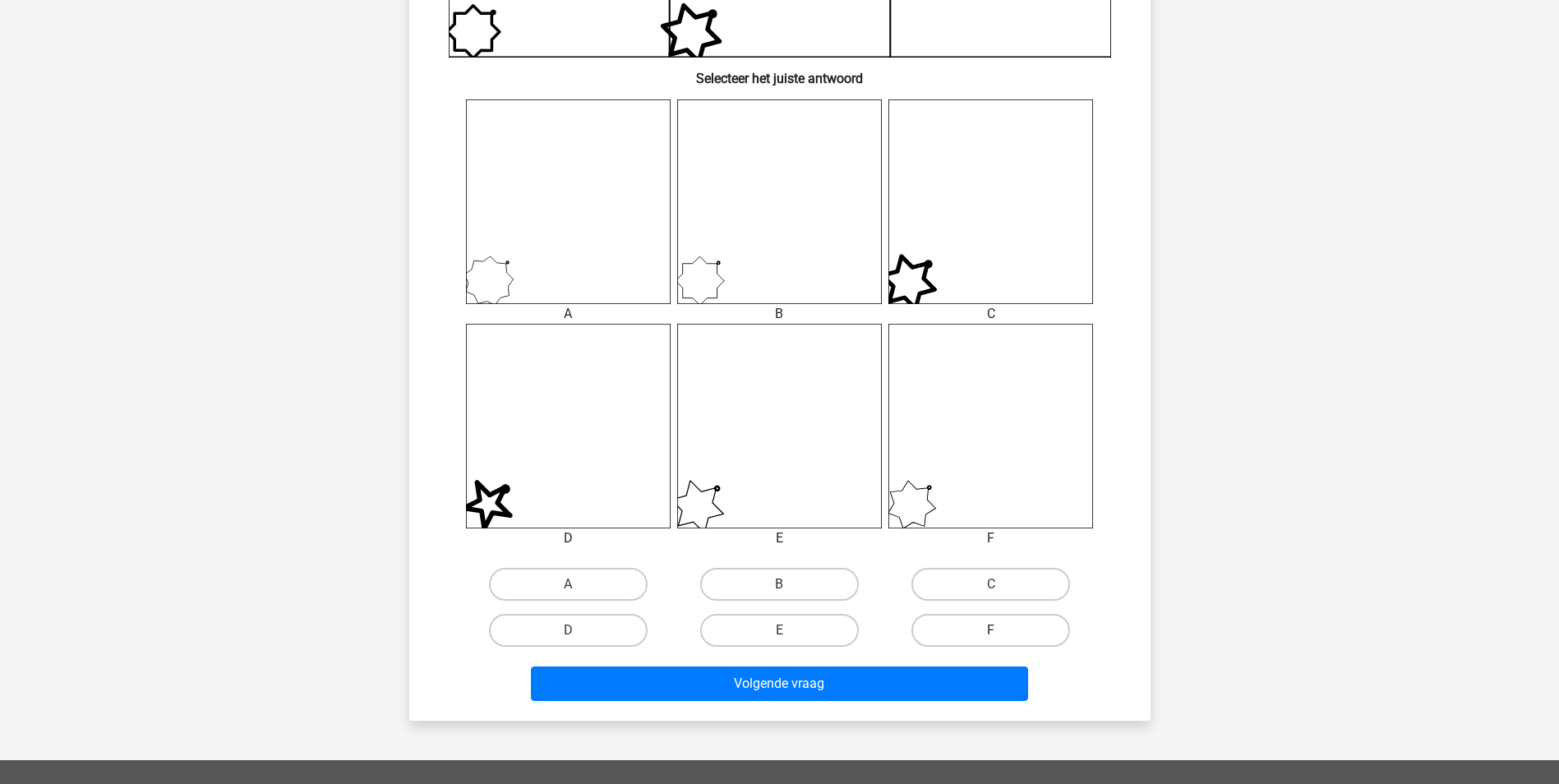
click at [976, 624] on label "F" at bounding box center [990, 630] width 159 height 33
click at [991, 630] on input "F" at bounding box center [996, 635] width 11 height 11
radio input "true"
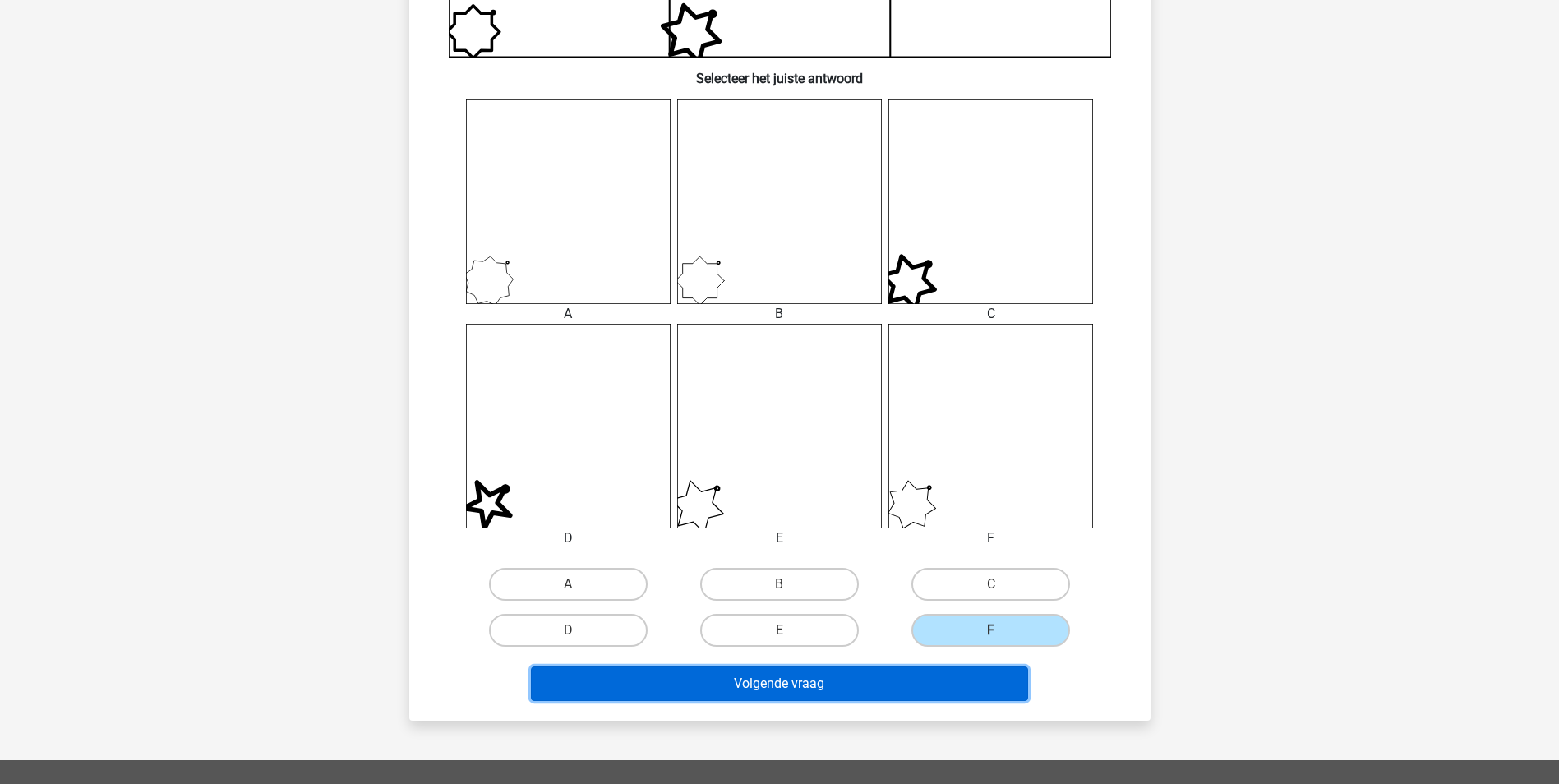
click at [887, 678] on button "Volgende vraag" at bounding box center [779, 683] width 497 height 35
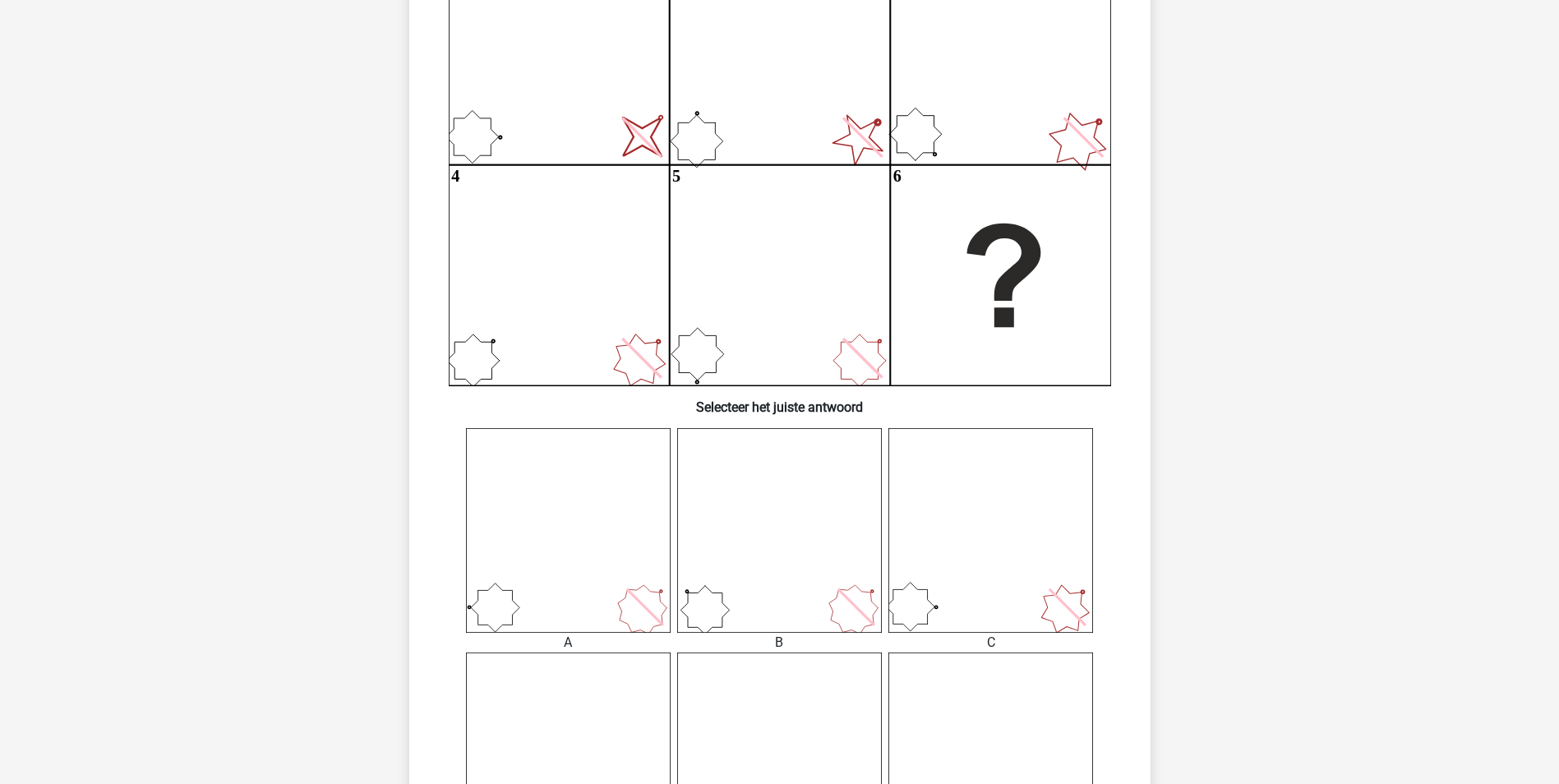
scroll to position [288, 0]
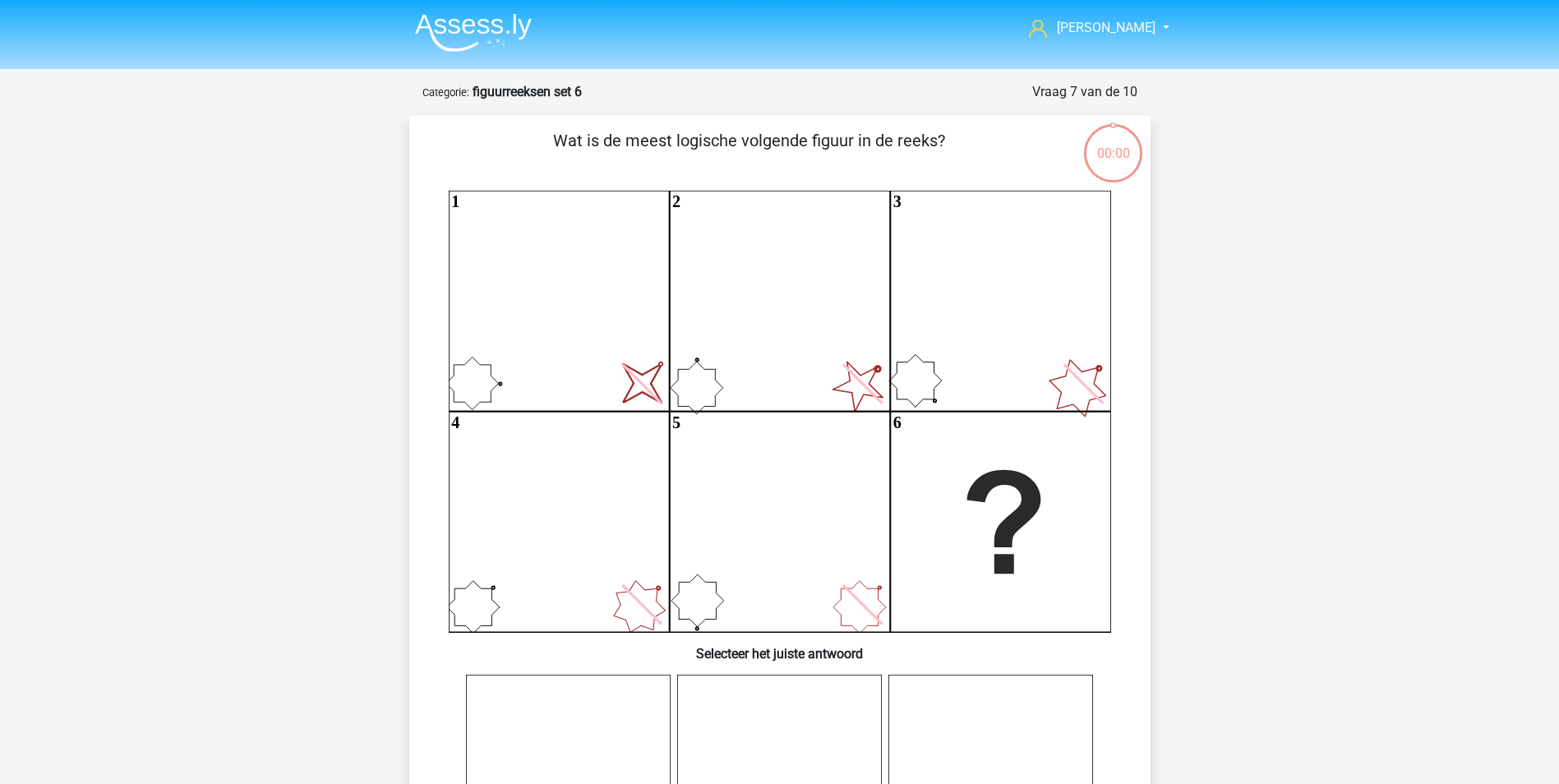
scroll to position [288, 0]
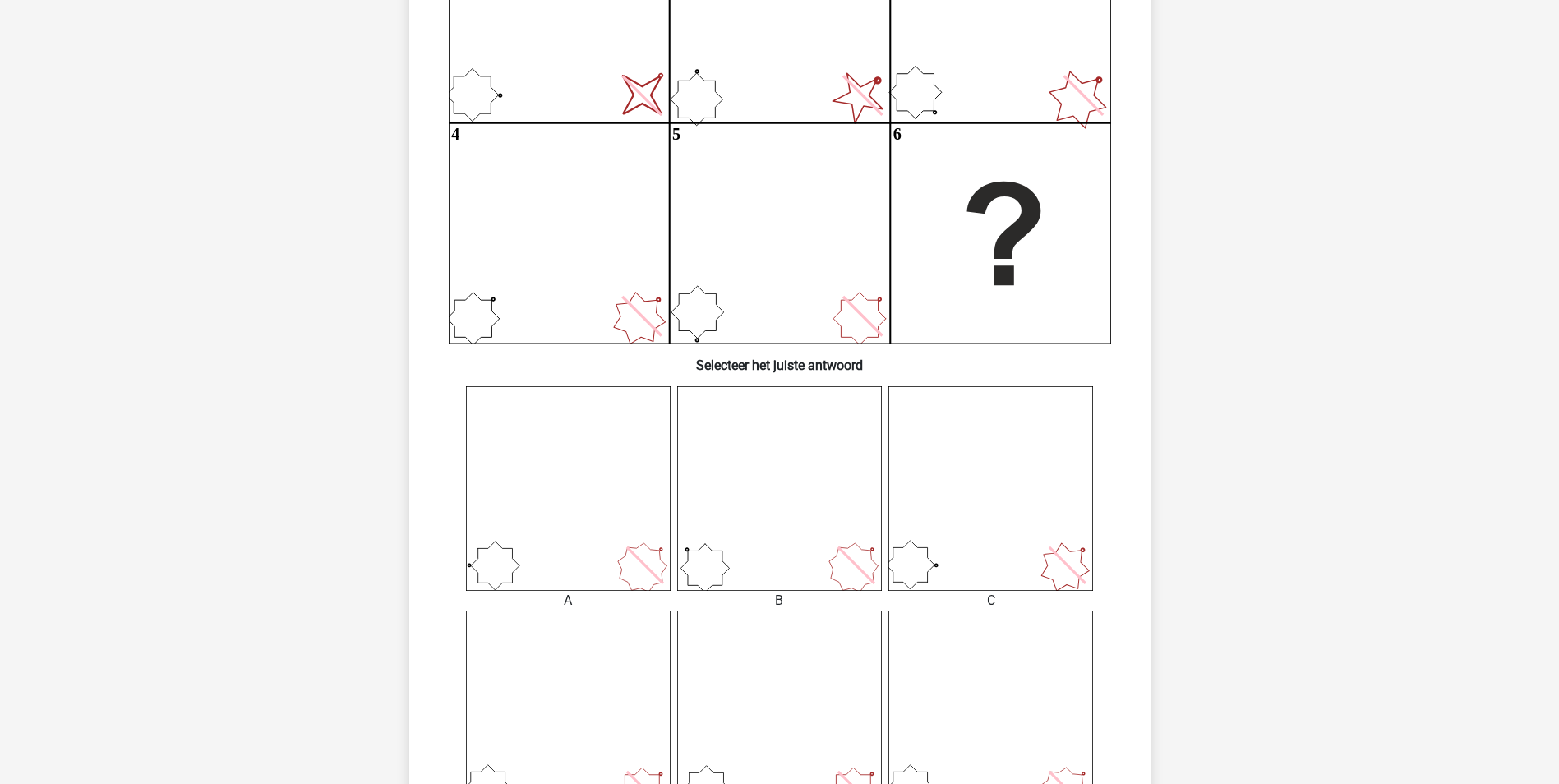
click at [996, 549] on icon at bounding box center [990, 488] width 205 height 205
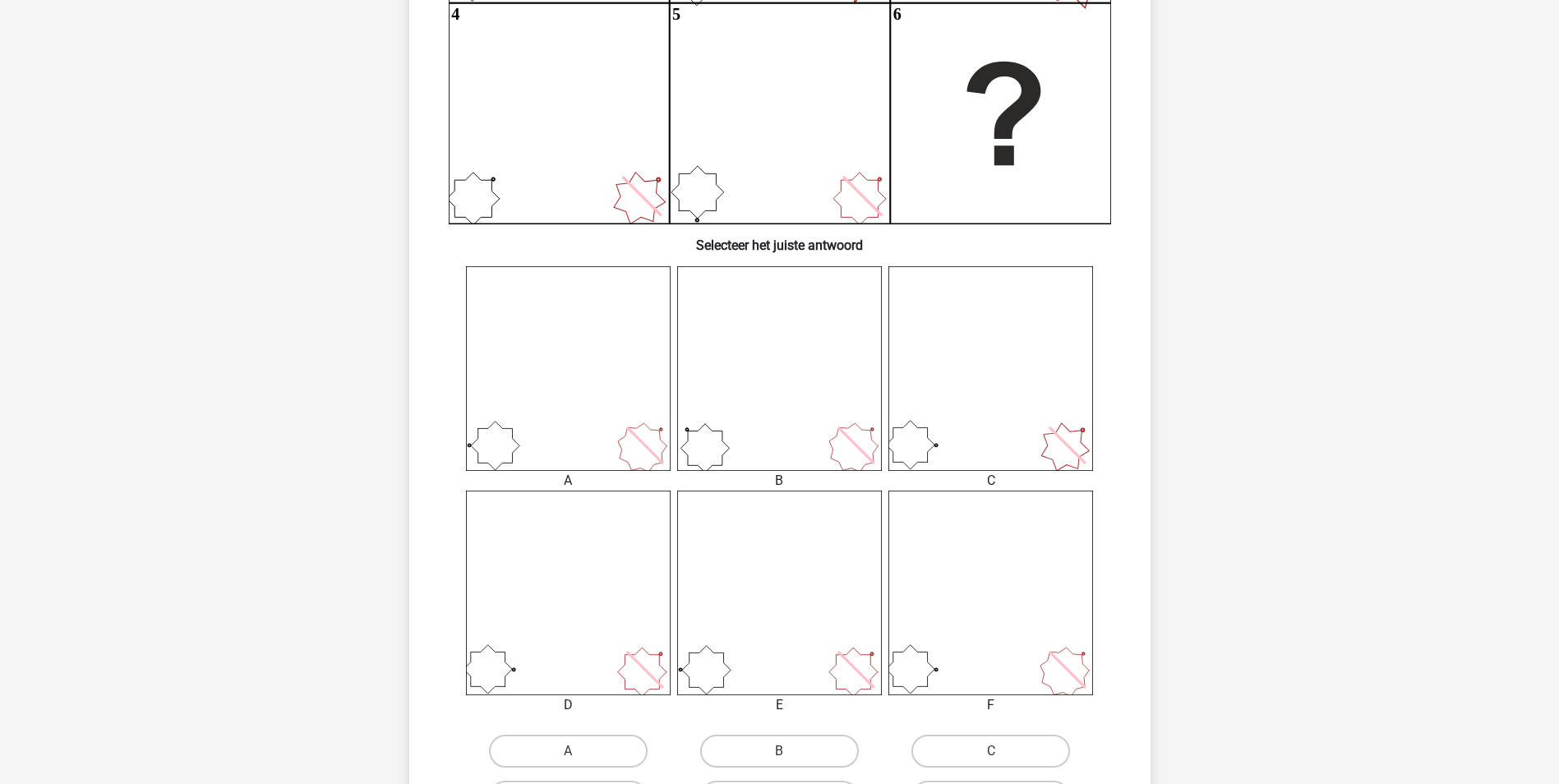
scroll to position [411, 0]
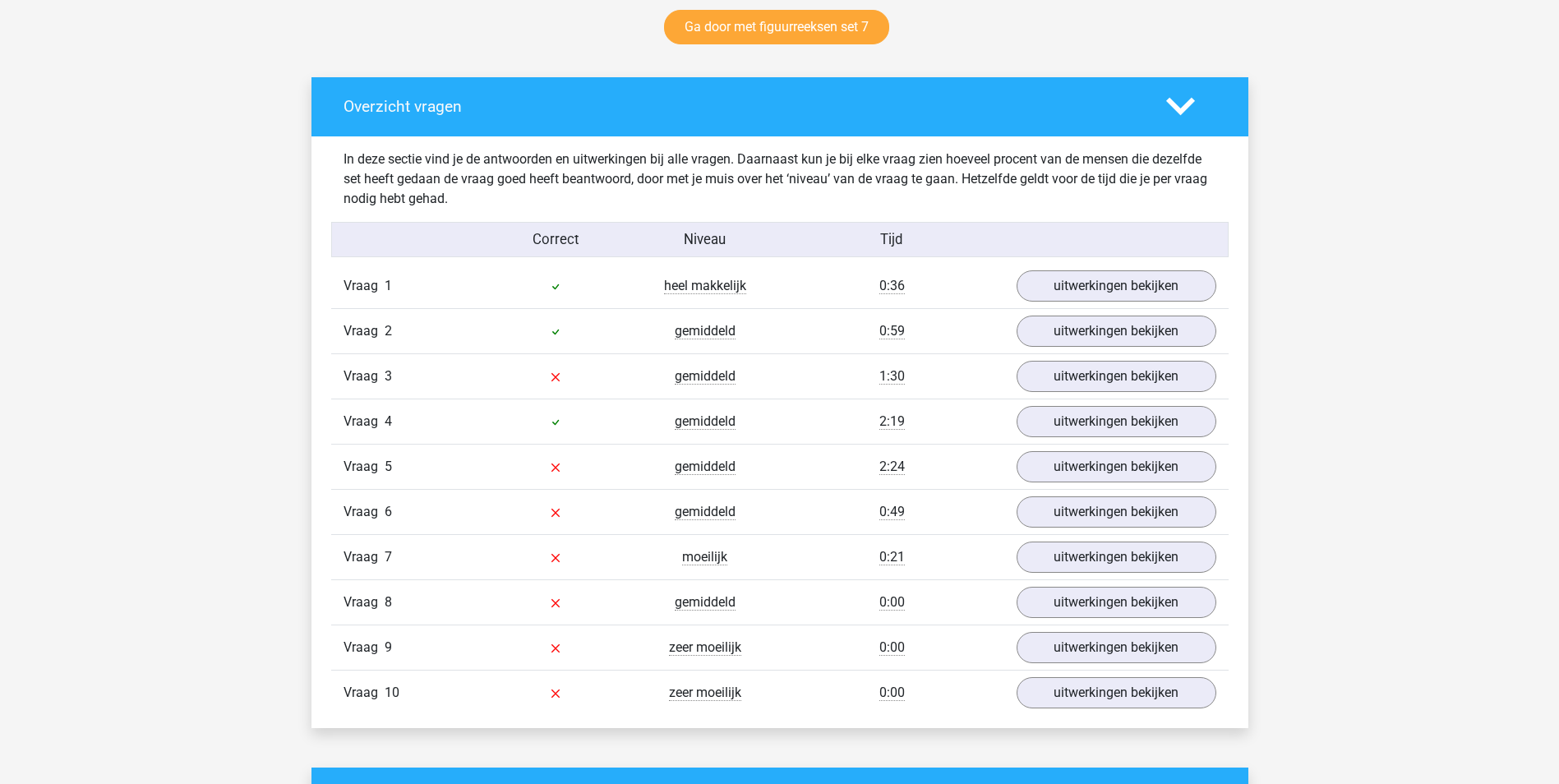
scroll to position [904, 0]
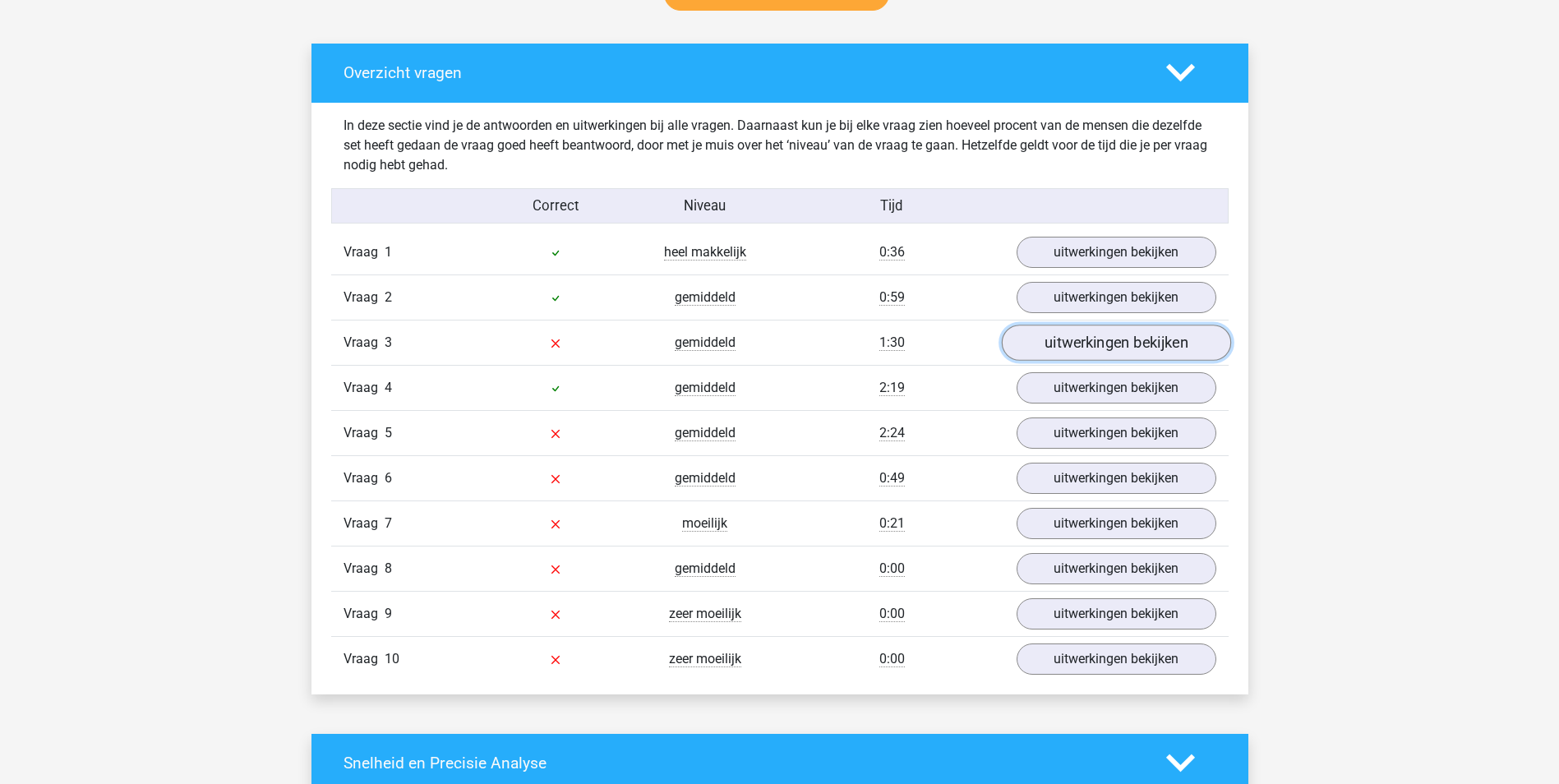
click at [1094, 344] on link "uitwerkingen bekijken" at bounding box center [1115, 342] width 229 height 36
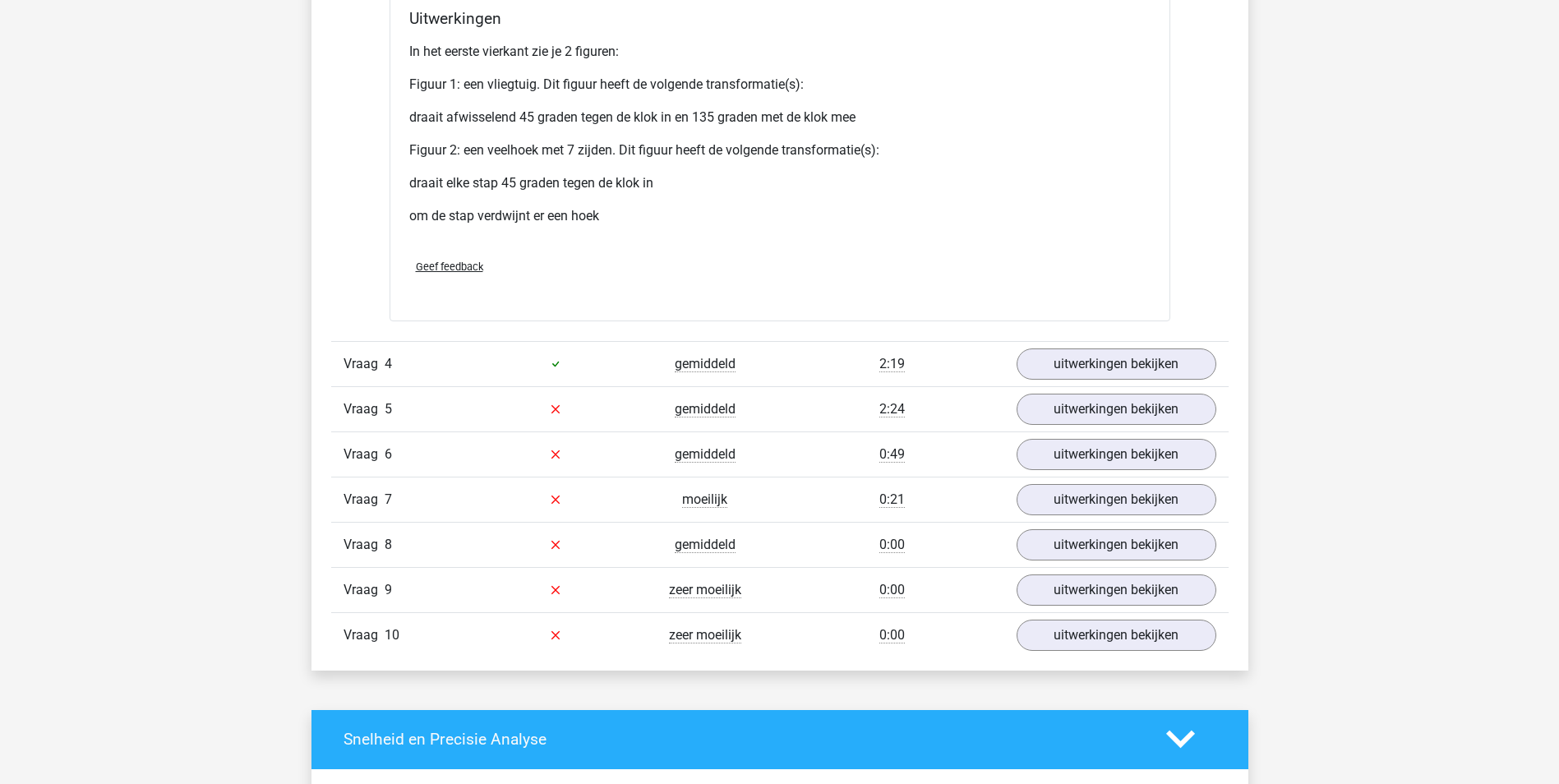
scroll to position [2382, 0]
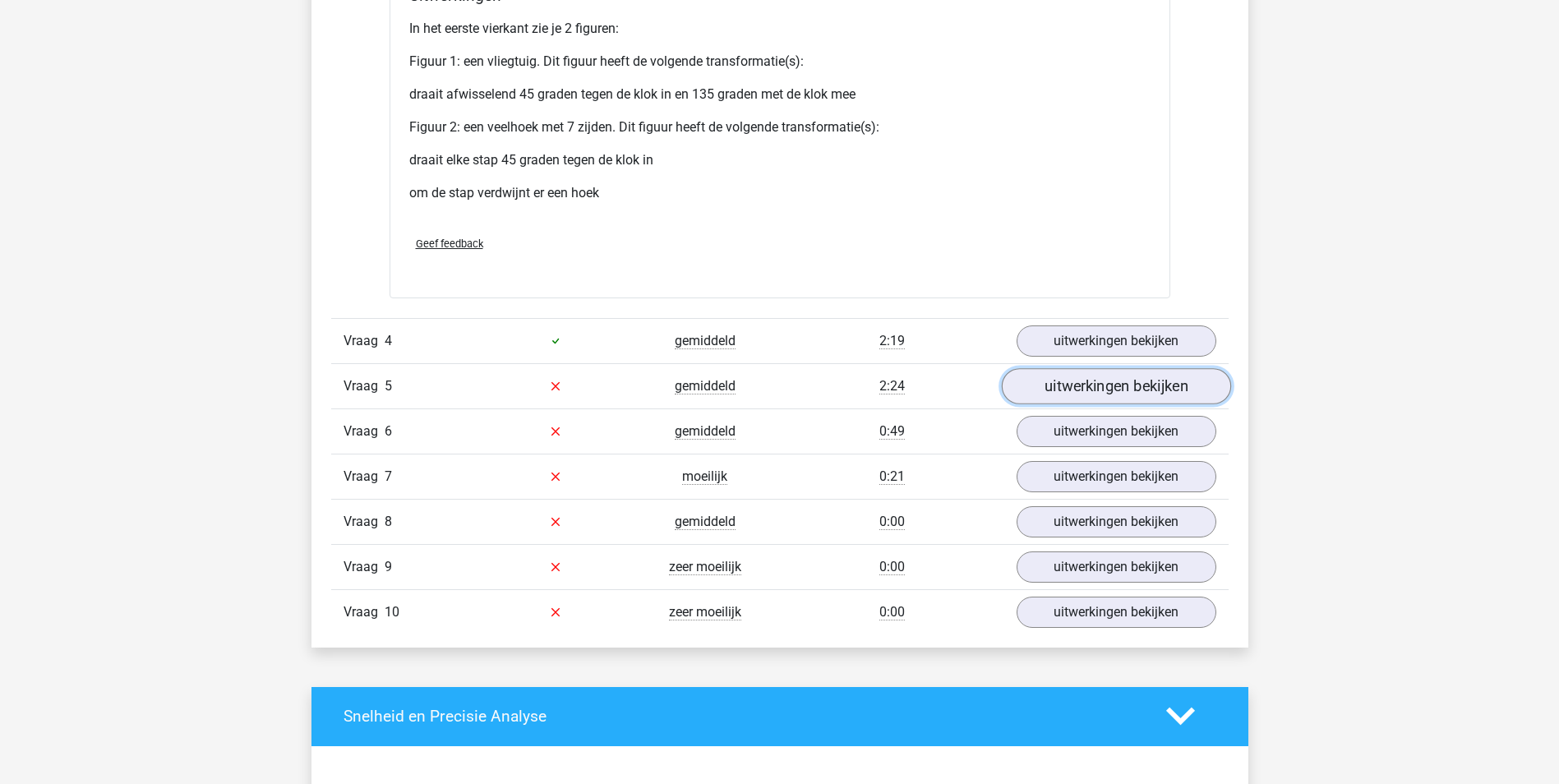
click at [1071, 393] on link "uitwerkingen bekijken" at bounding box center [1115, 386] width 229 height 36
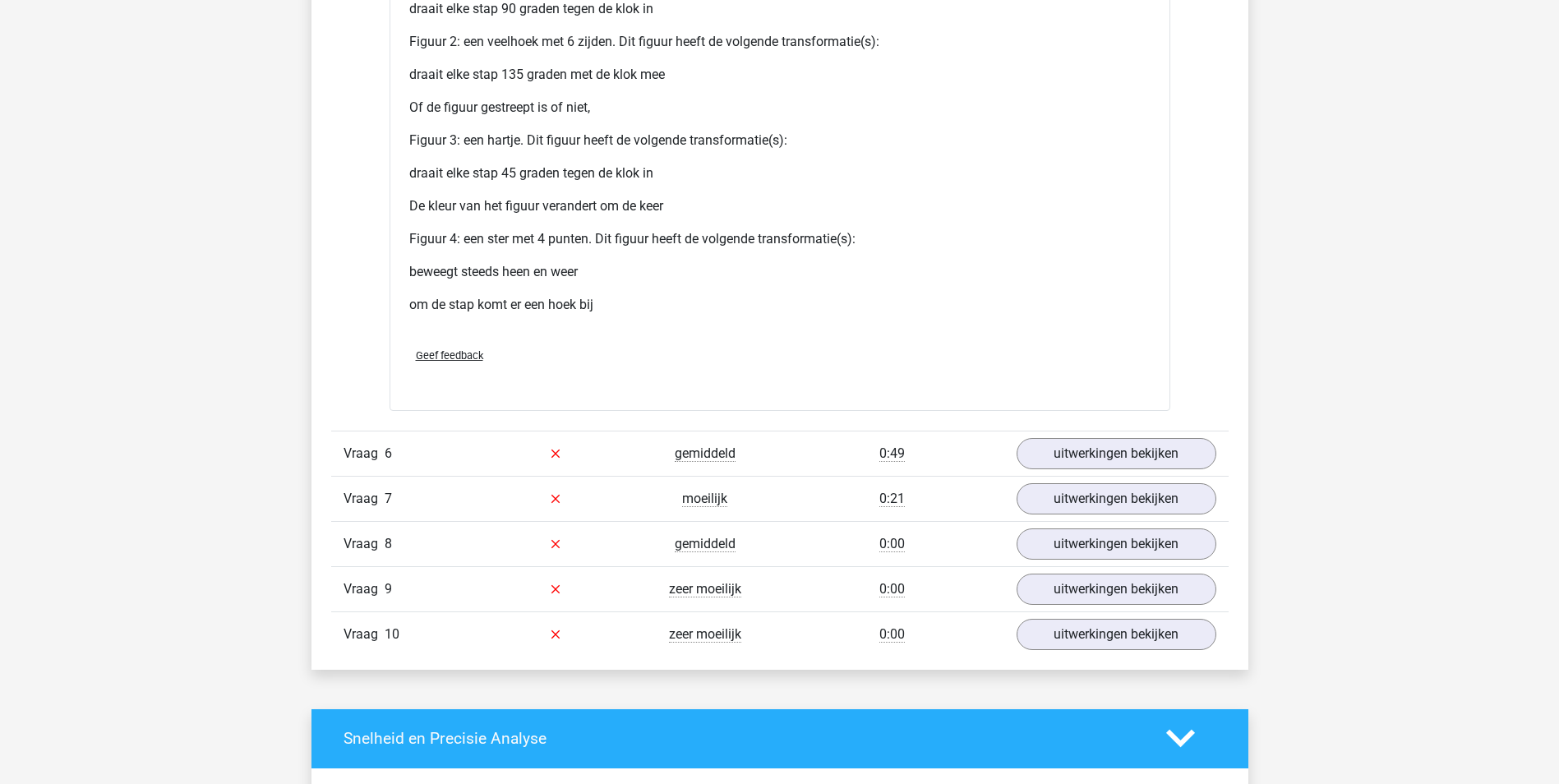
scroll to position [4026, 0]
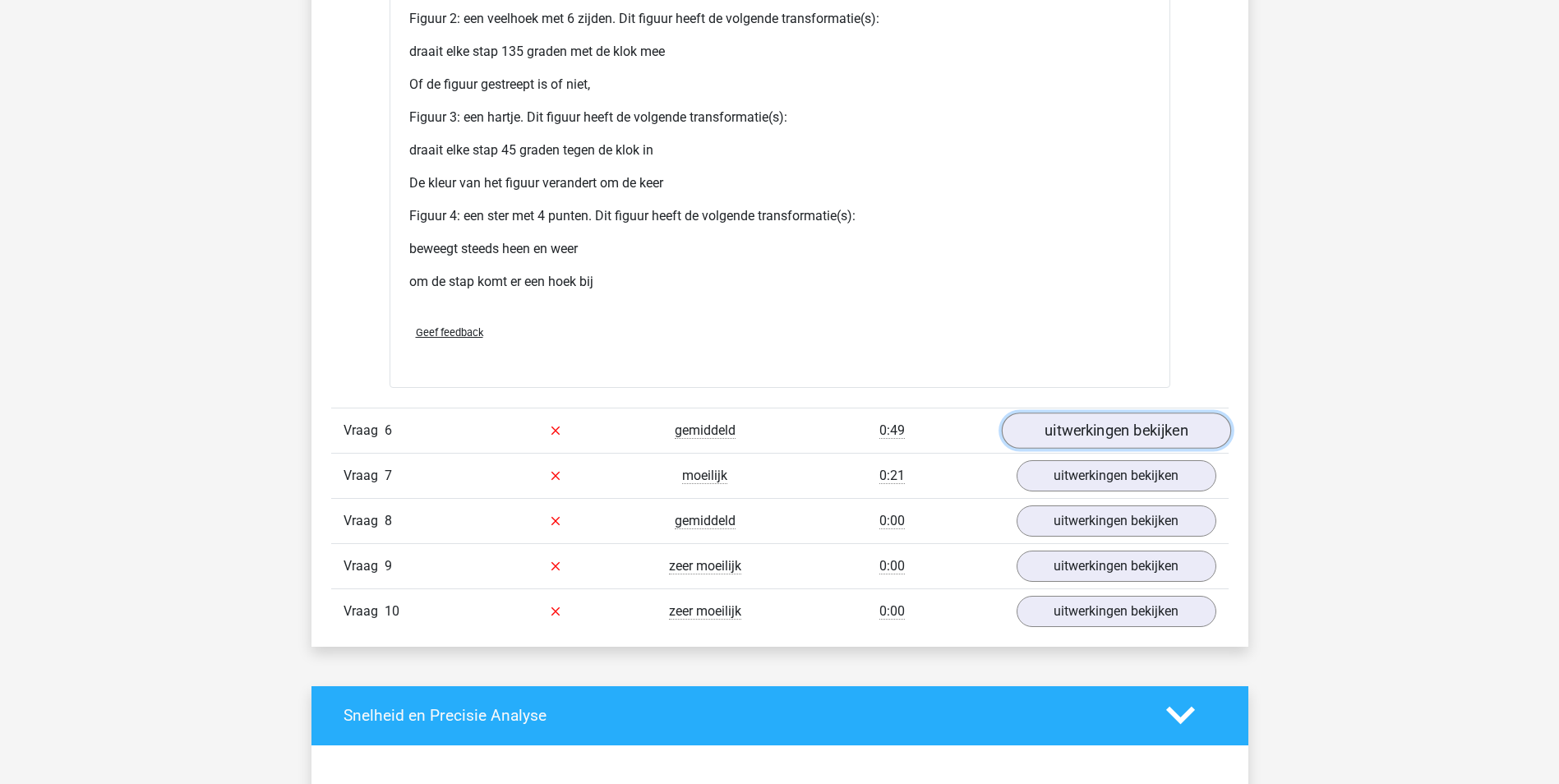
click at [1085, 437] on link "uitwerkingen bekijken" at bounding box center [1115, 430] width 229 height 36
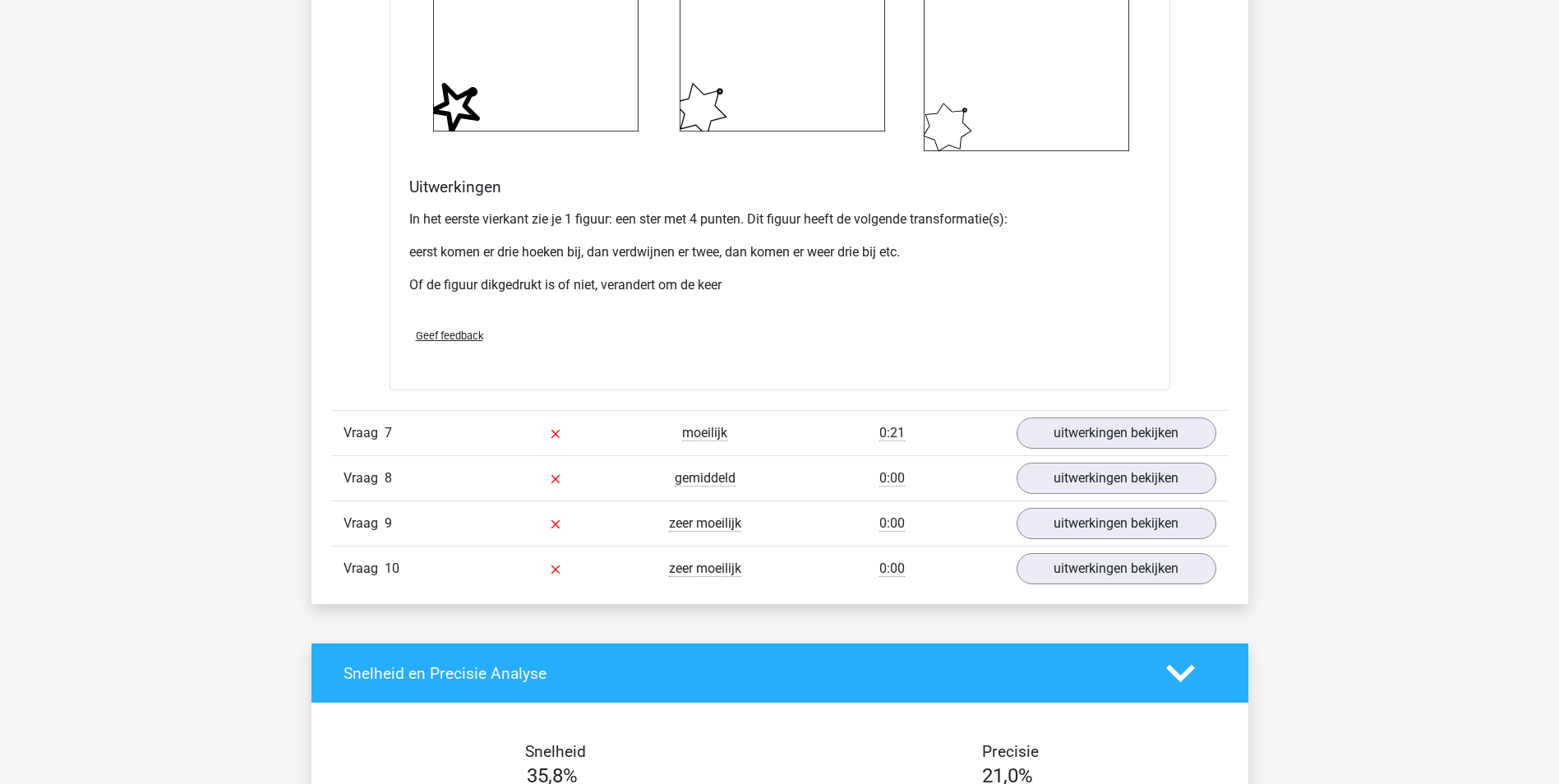
scroll to position [5422, 0]
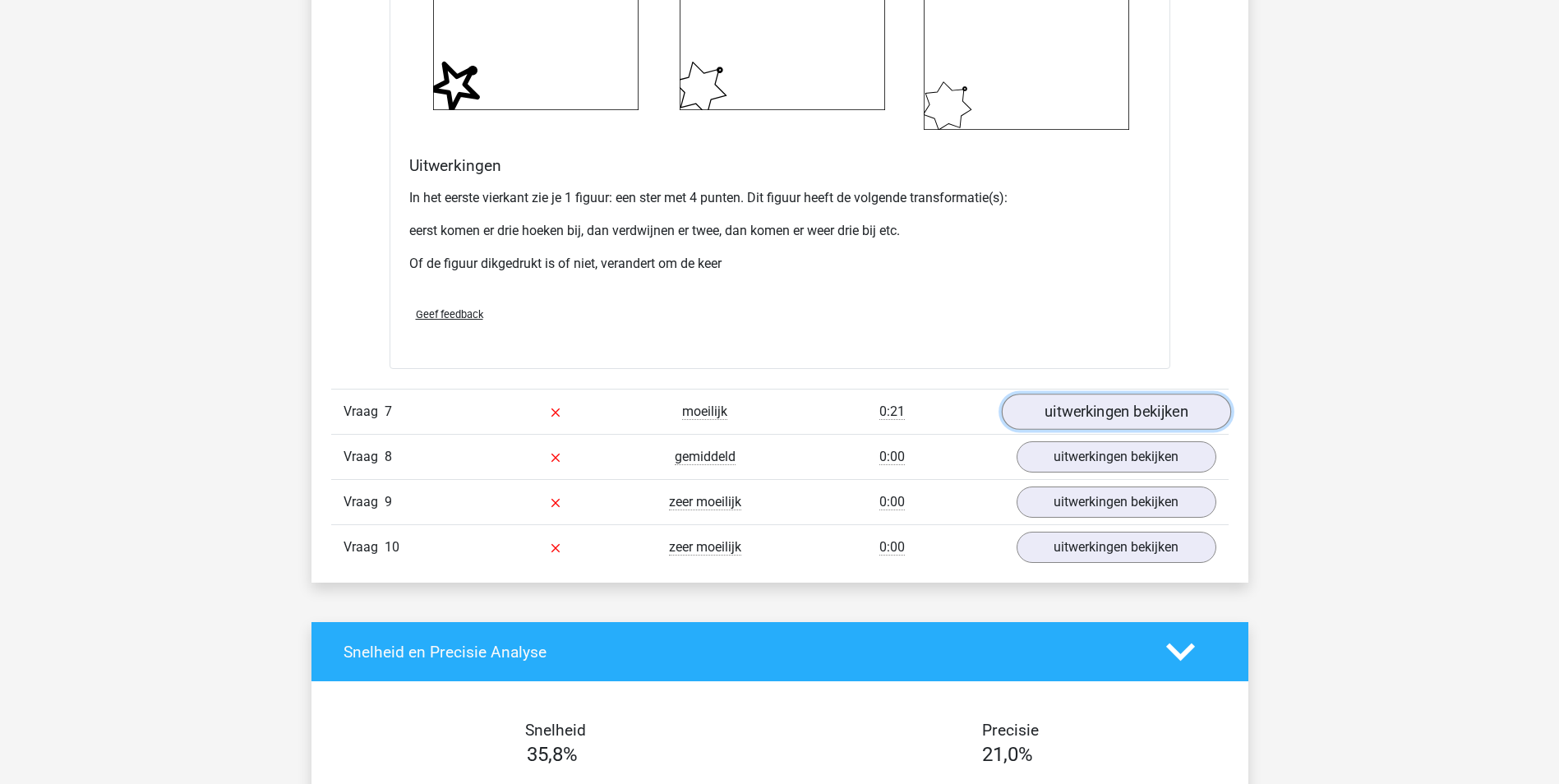
click at [1111, 419] on link "uitwerkingen bekijken" at bounding box center [1115, 412] width 229 height 36
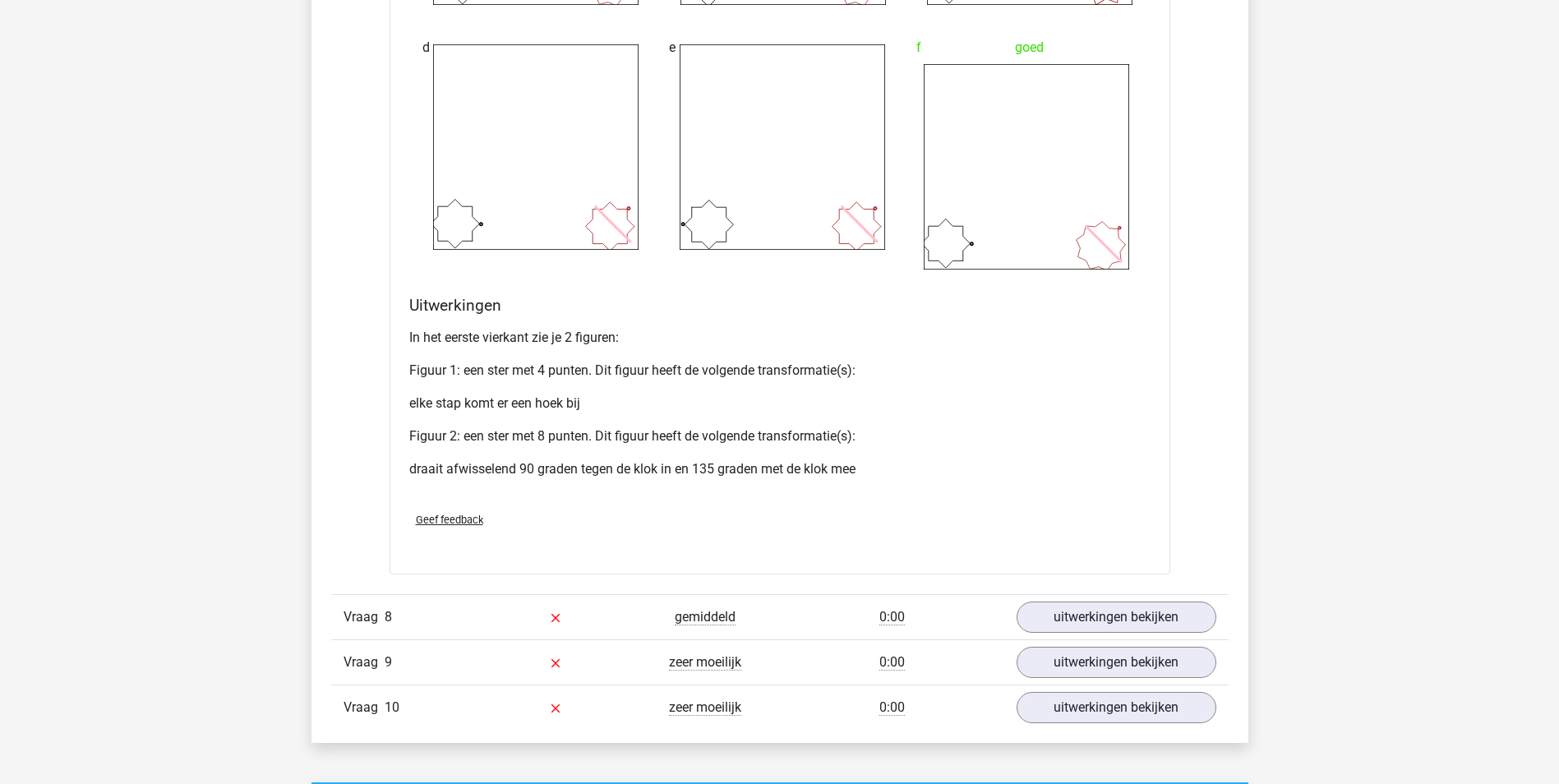
scroll to position [6737, 0]
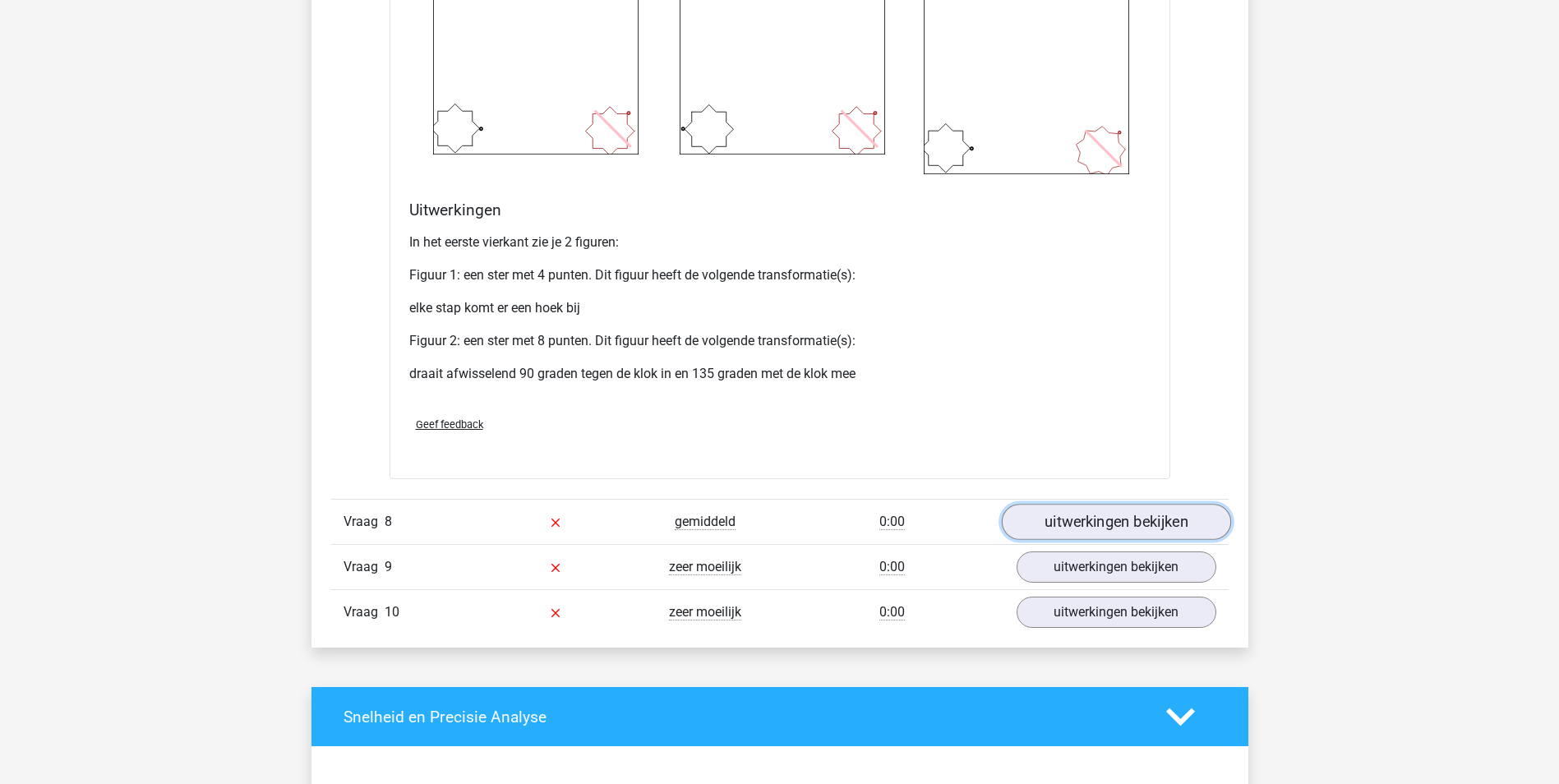
click at [1106, 519] on link "uitwerkingen bekijken" at bounding box center [1115, 521] width 229 height 36
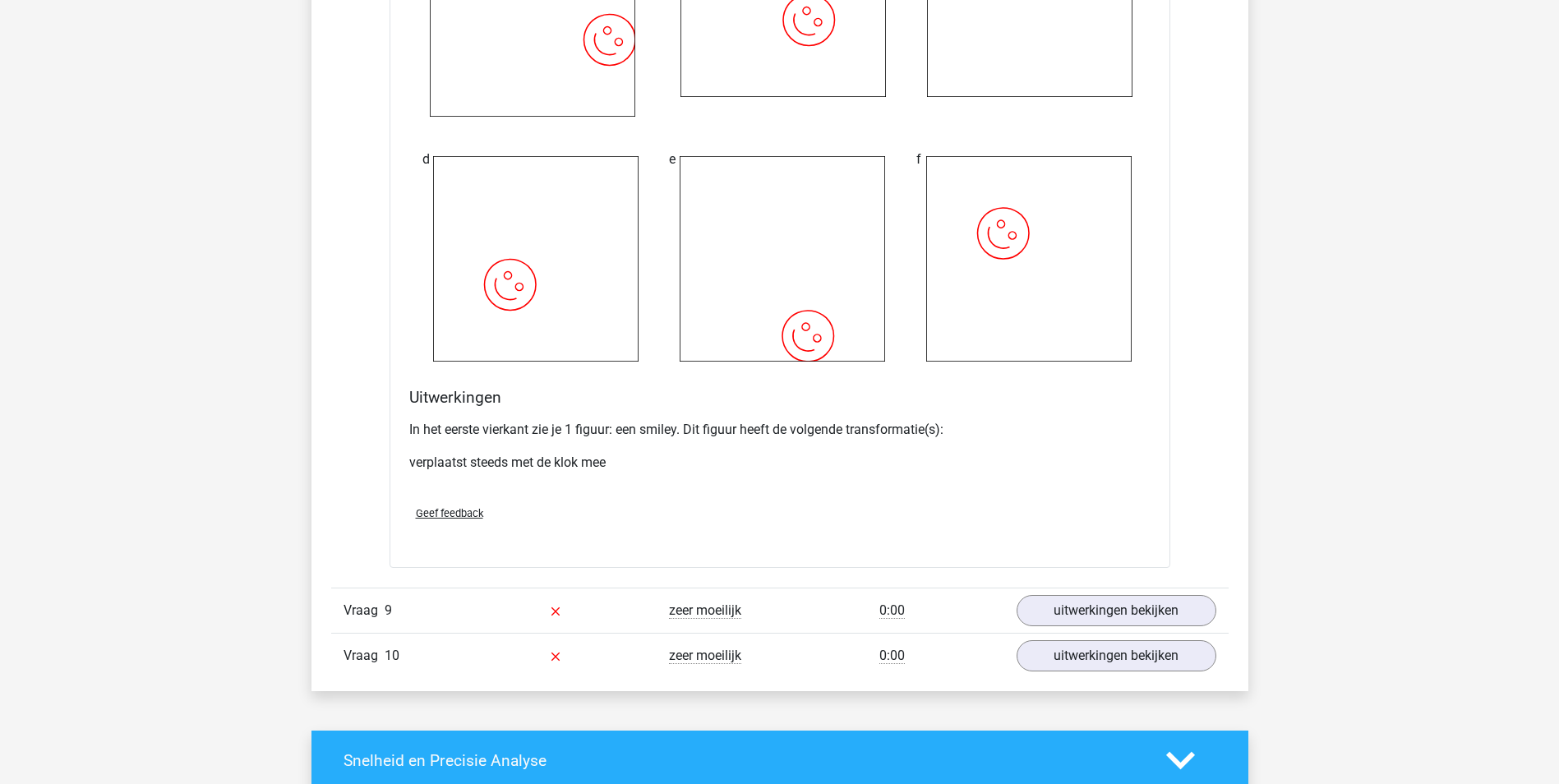
scroll to position [8051, 0]
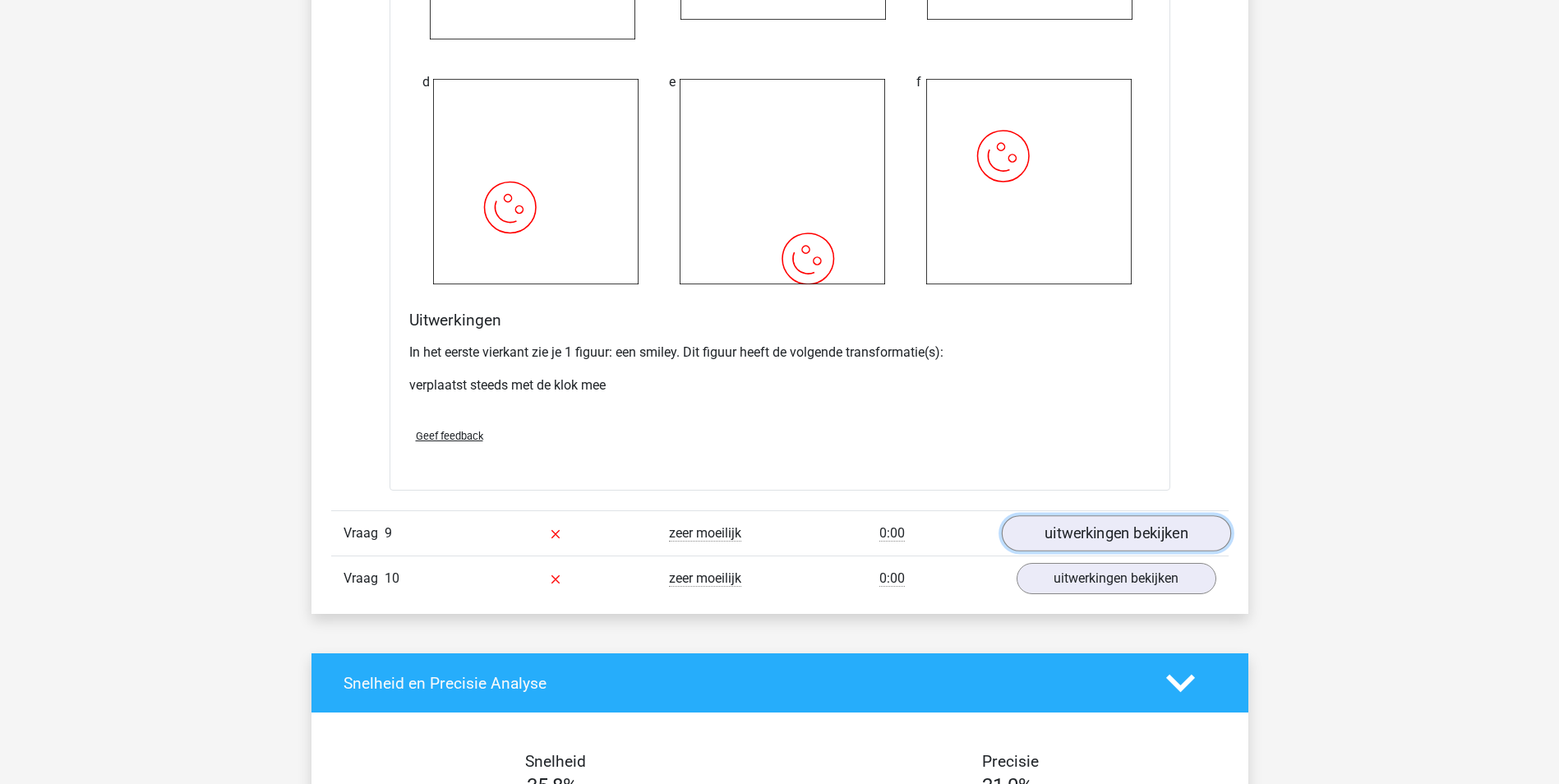
click at [1132, 535] on link "uitwerkingen bekijken" at bounding box center [1115, 533] width 229 height 36
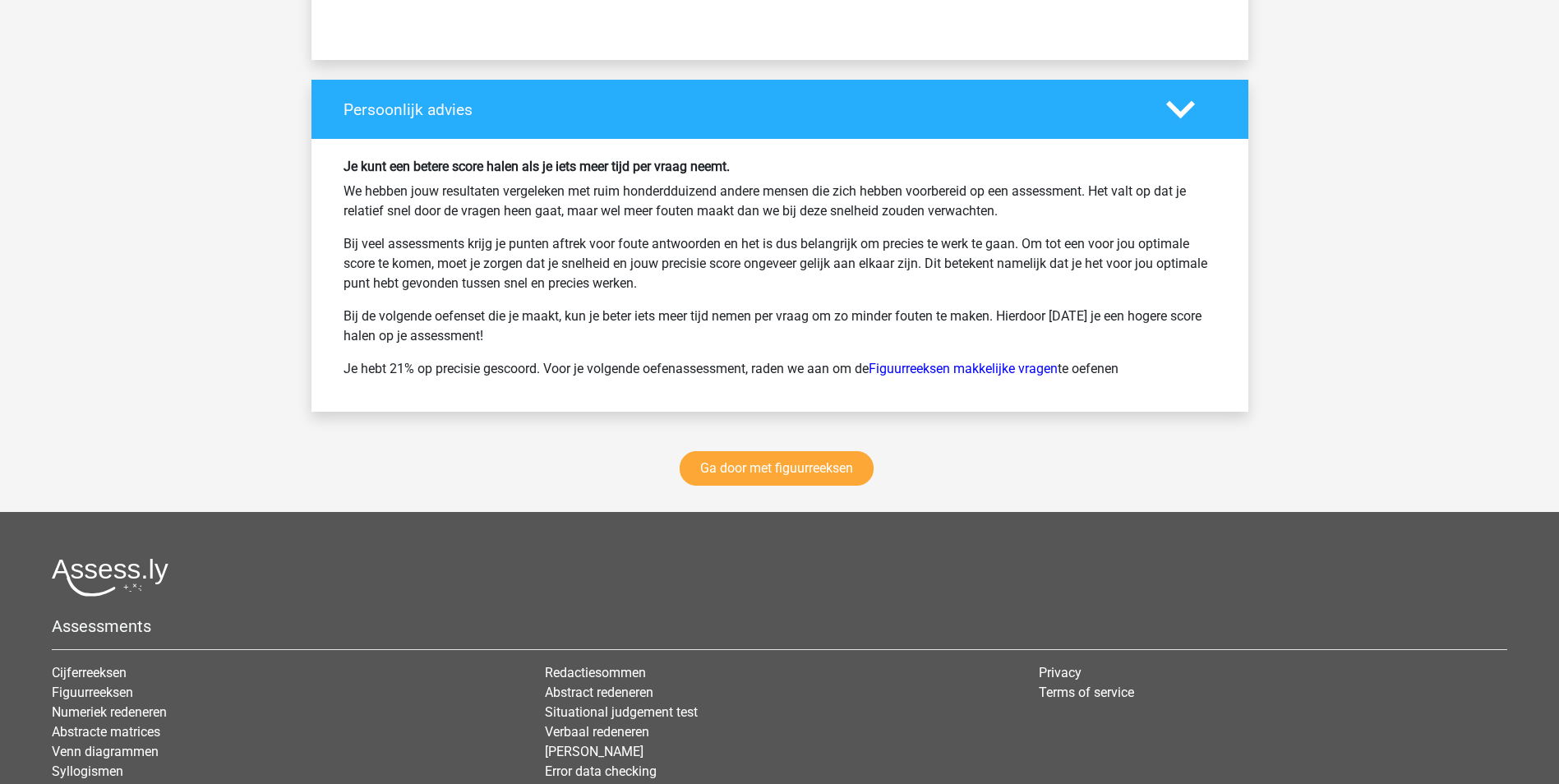
scroll to position [10849, 0]
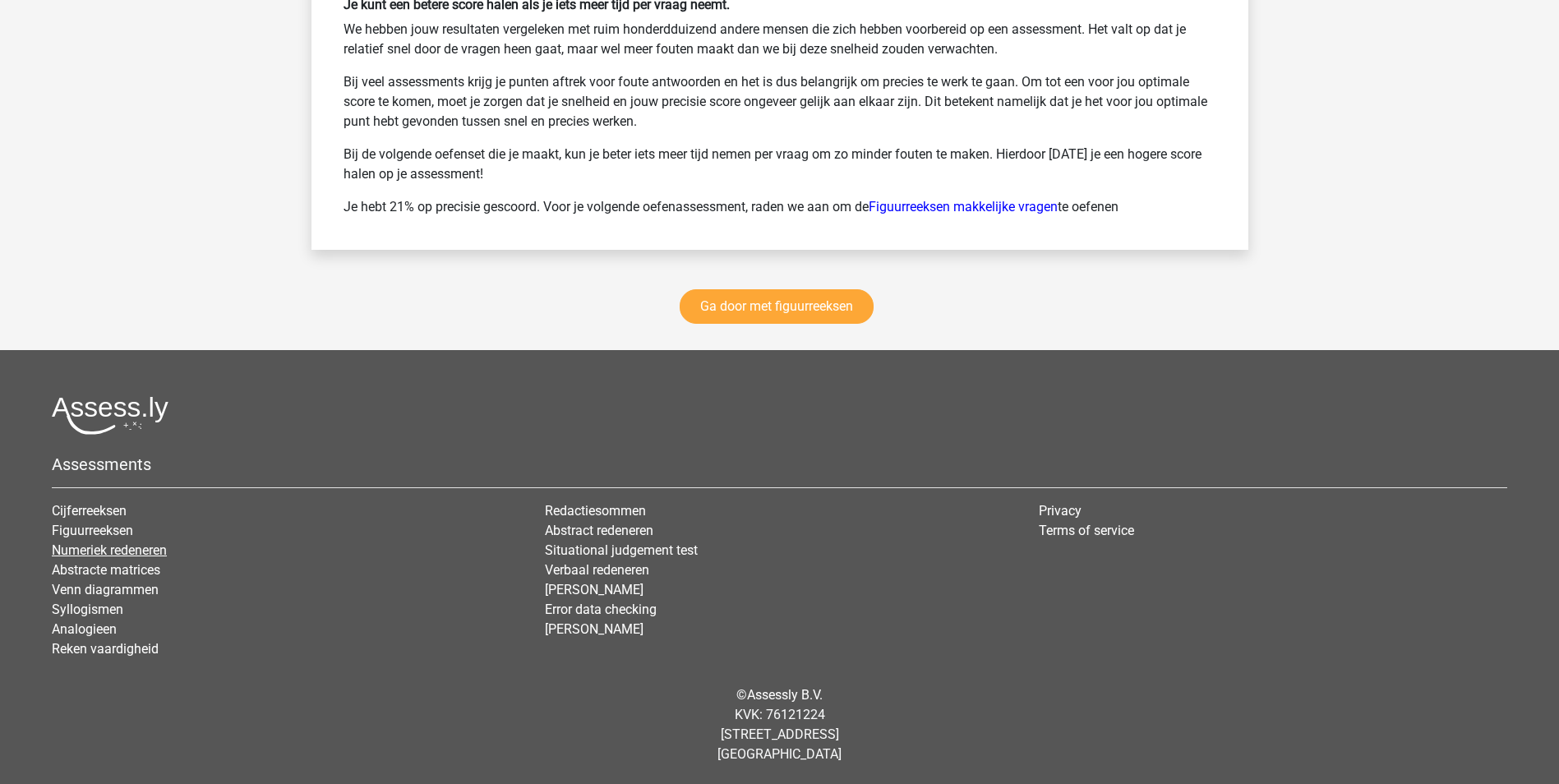
click at [146, 552] on link "Numeriek redeneren" at bounding box center [109, 550] width 115 height 16
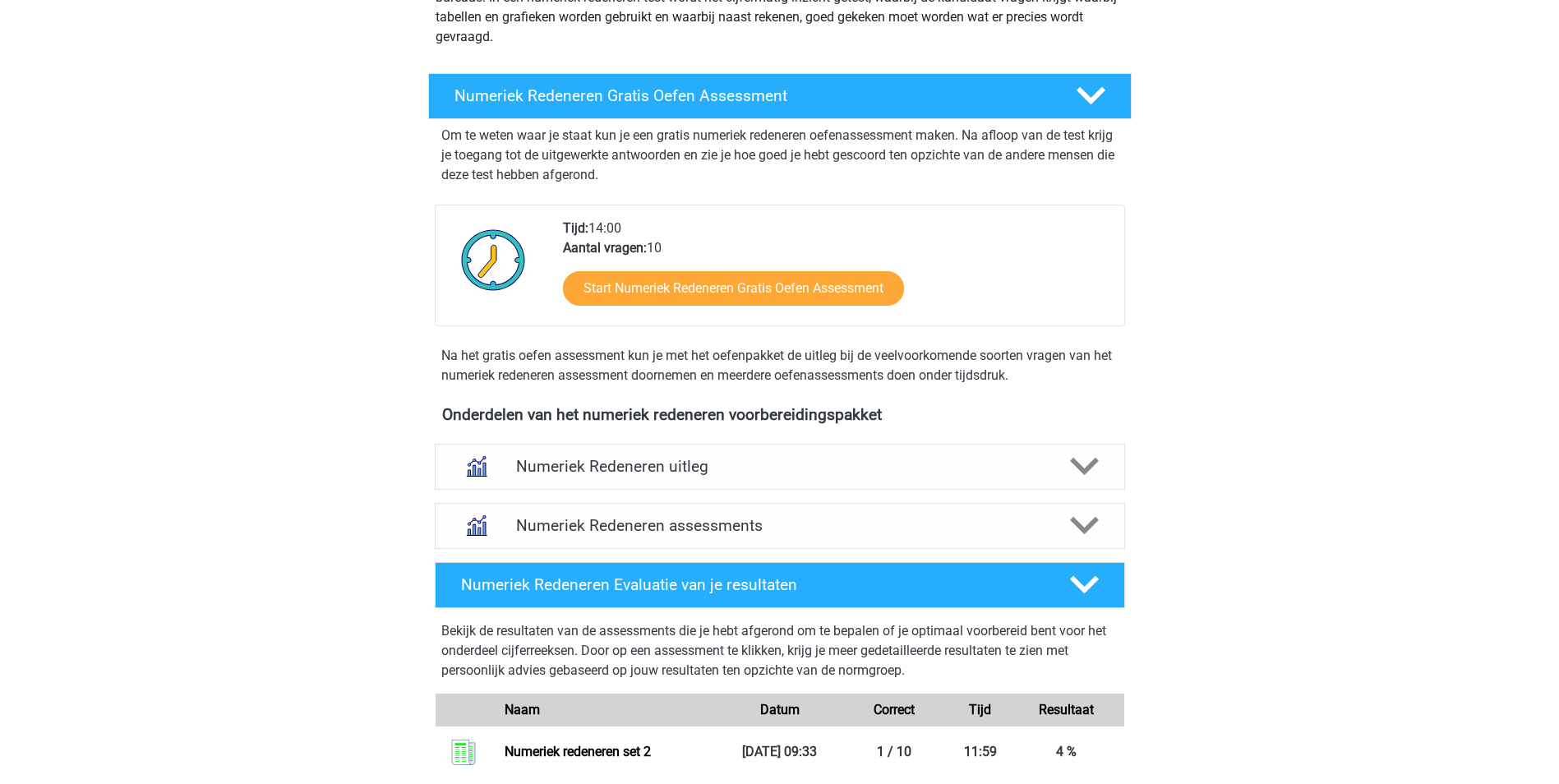
scroll to position [329, 0]
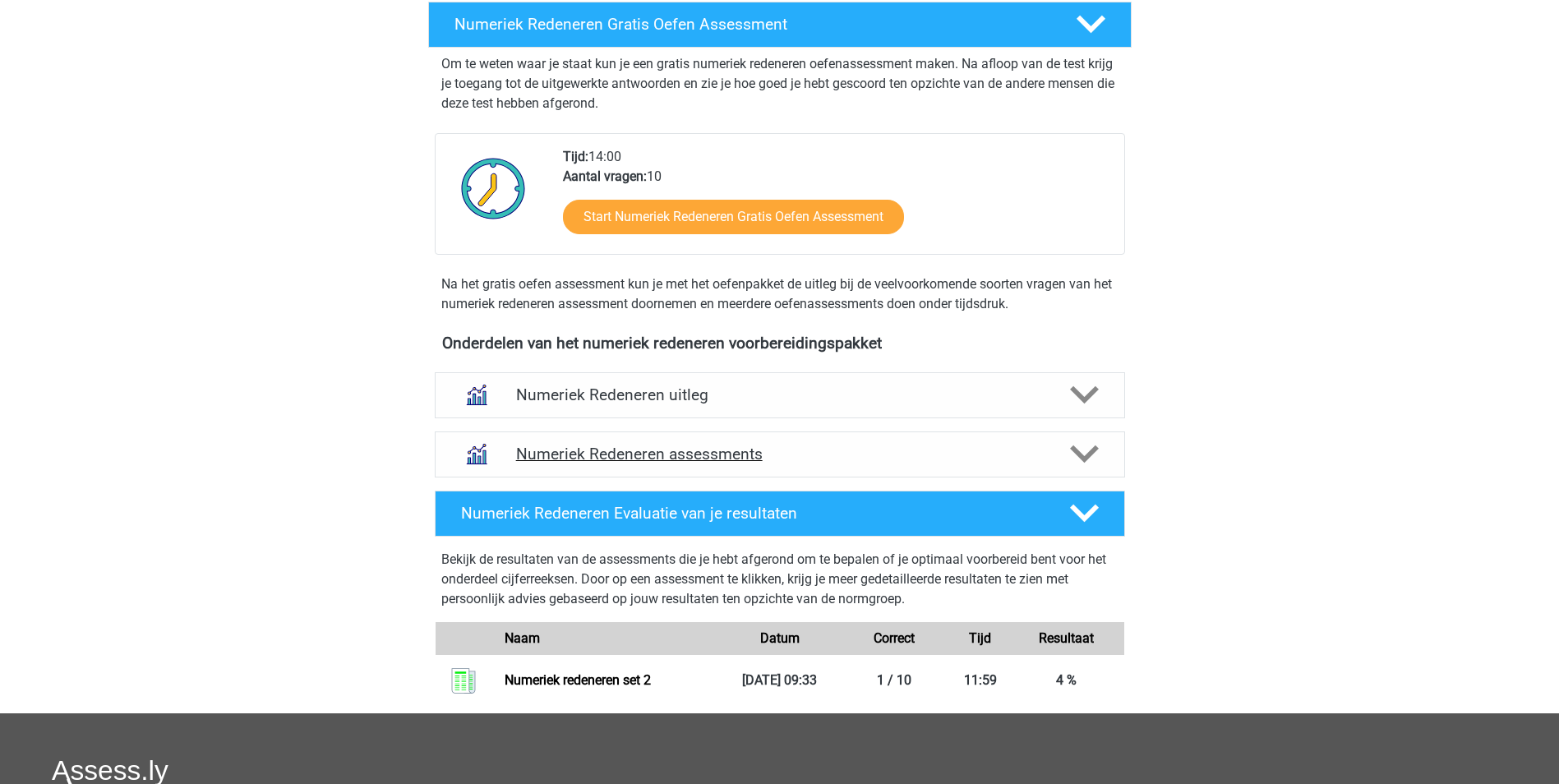
click at [1089, 452] on polygon at bounding box center [1084, 454] width 28 height 18
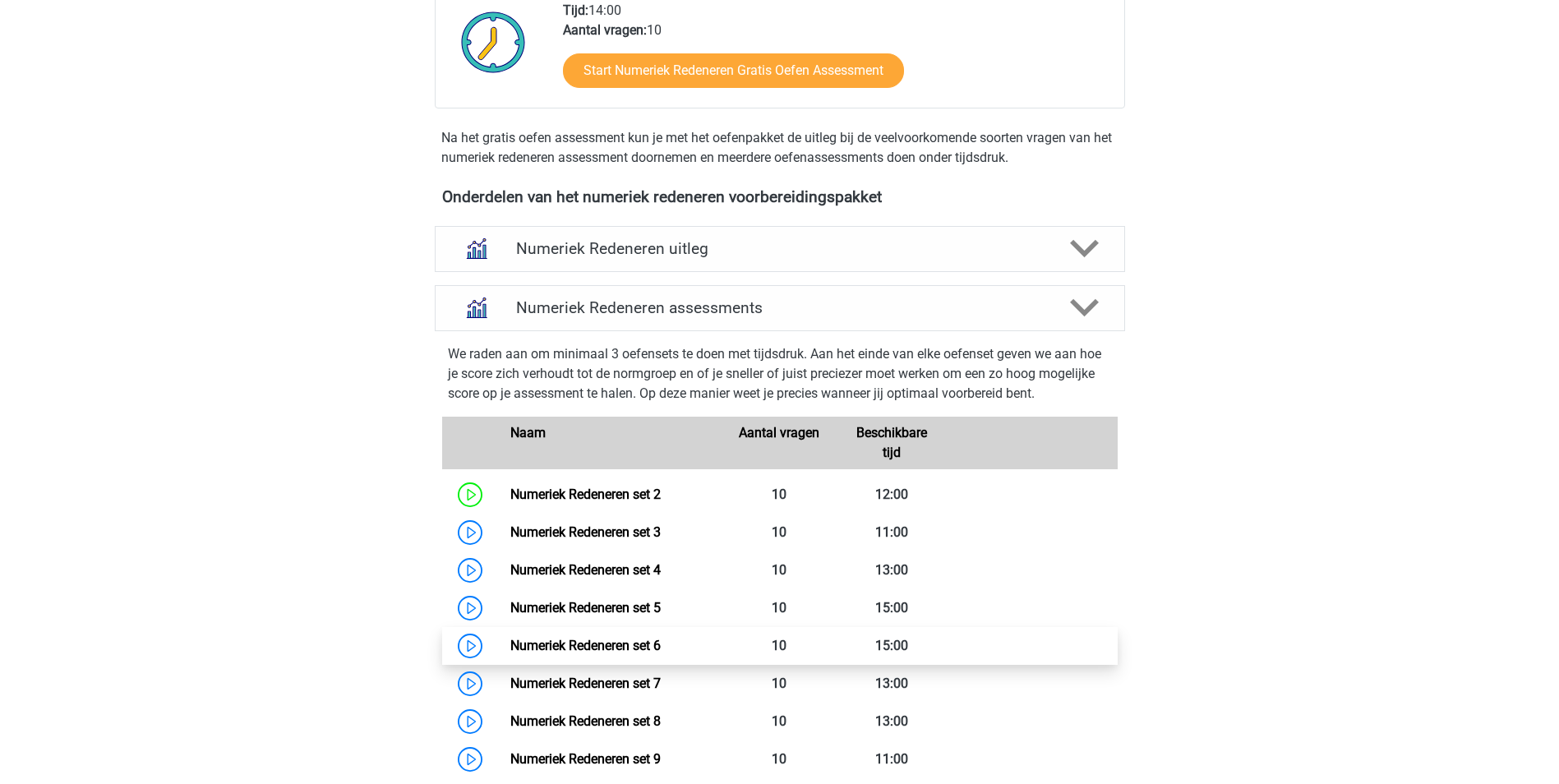
scroll to position [575, 0]
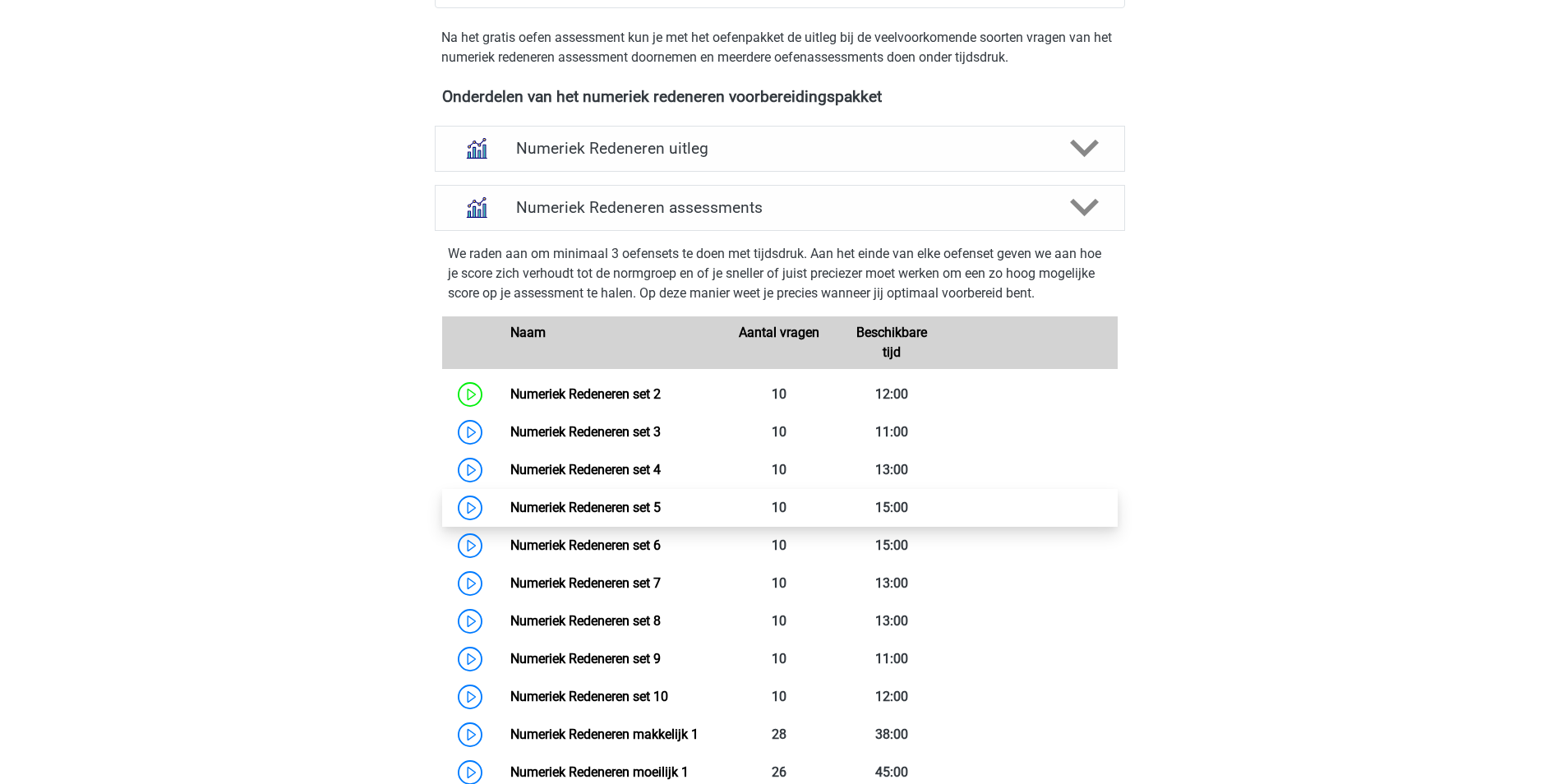
click at [596, 513] on link "Numeriek Redeneren set 5" at bounding box center [586, 507] width 151 height 16
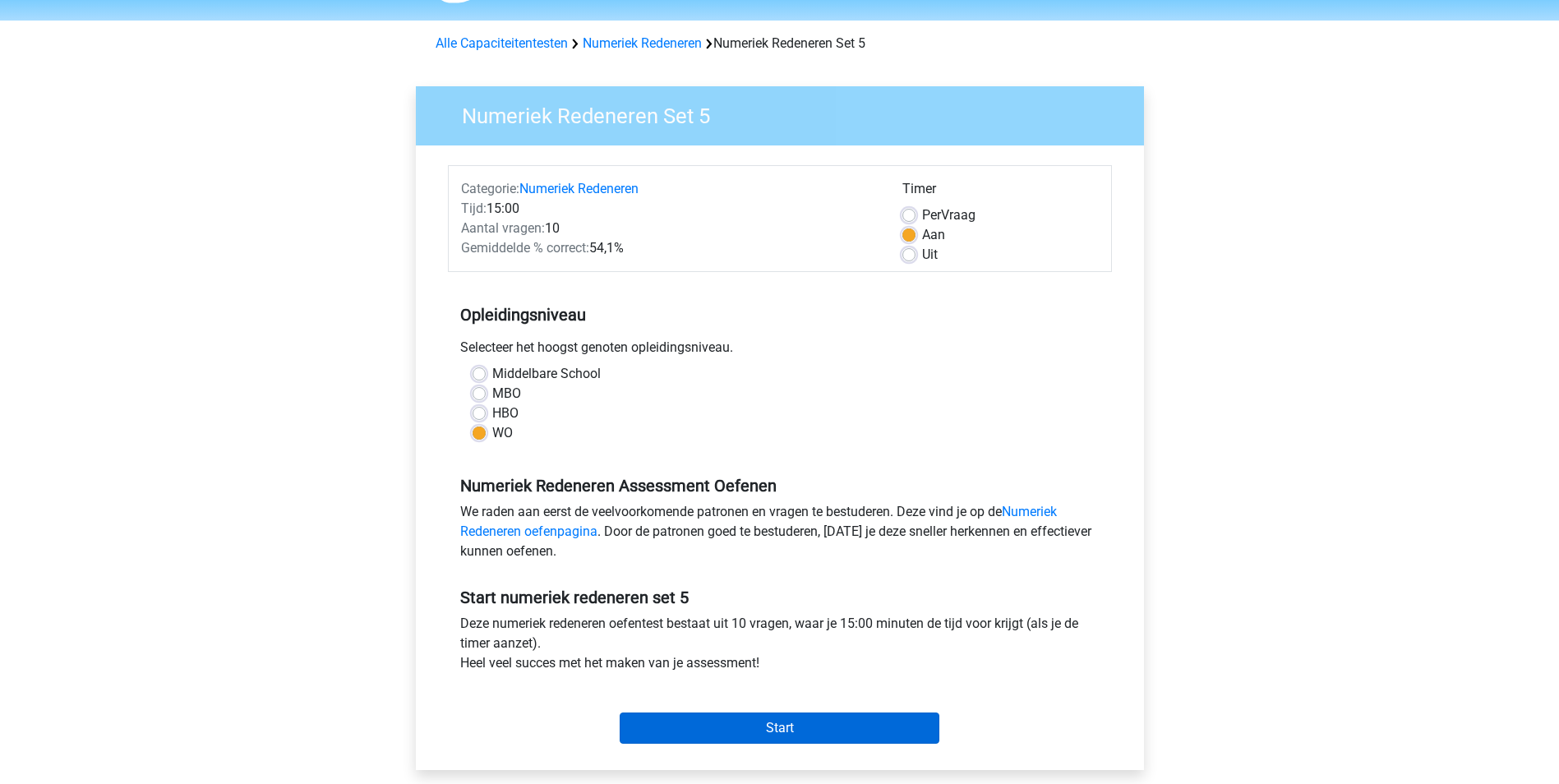
scroll to position [247, 0]
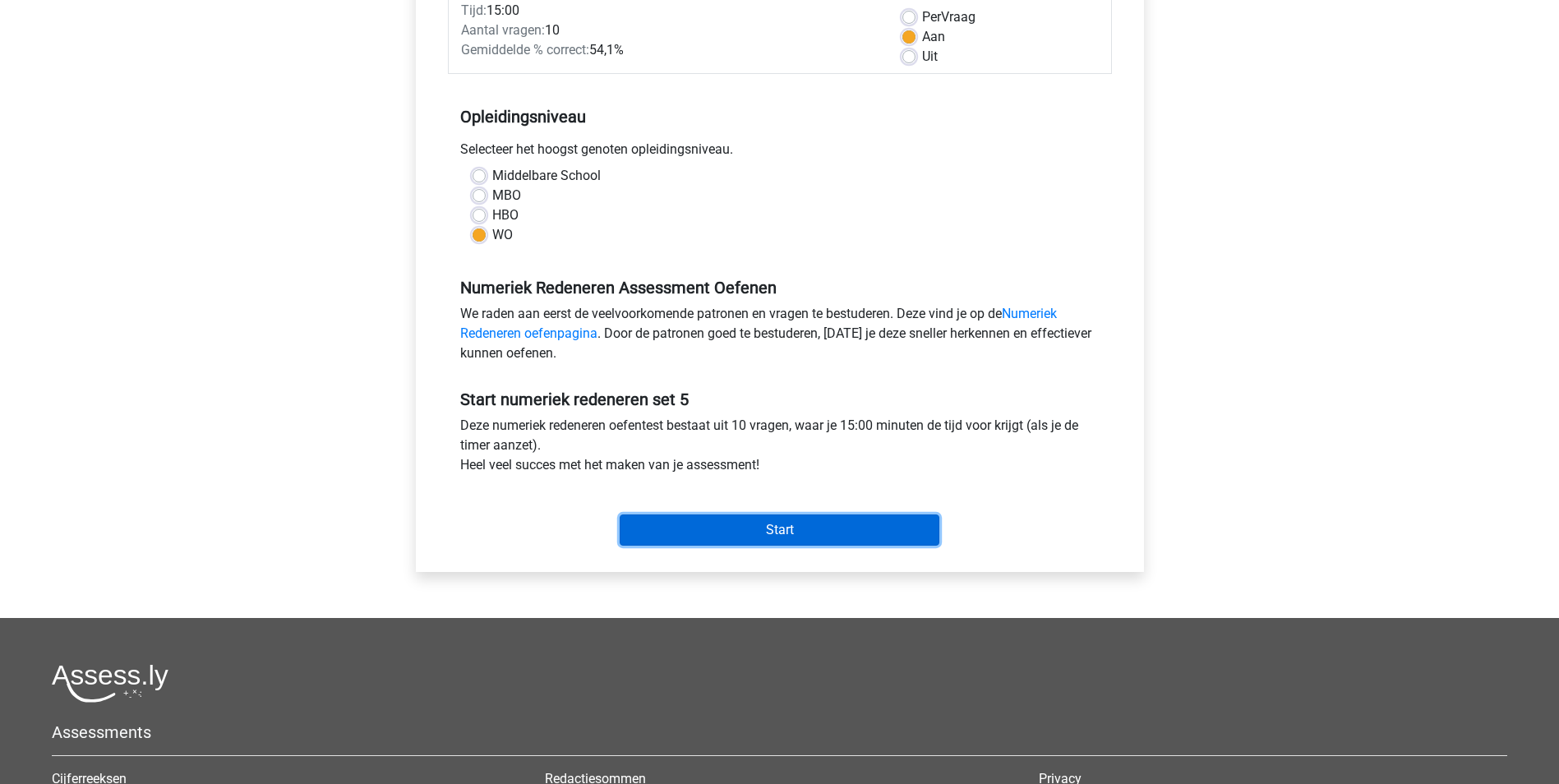
click at [761, 529] on input "Start" at bounding box center [779, 529] width 319 height 31
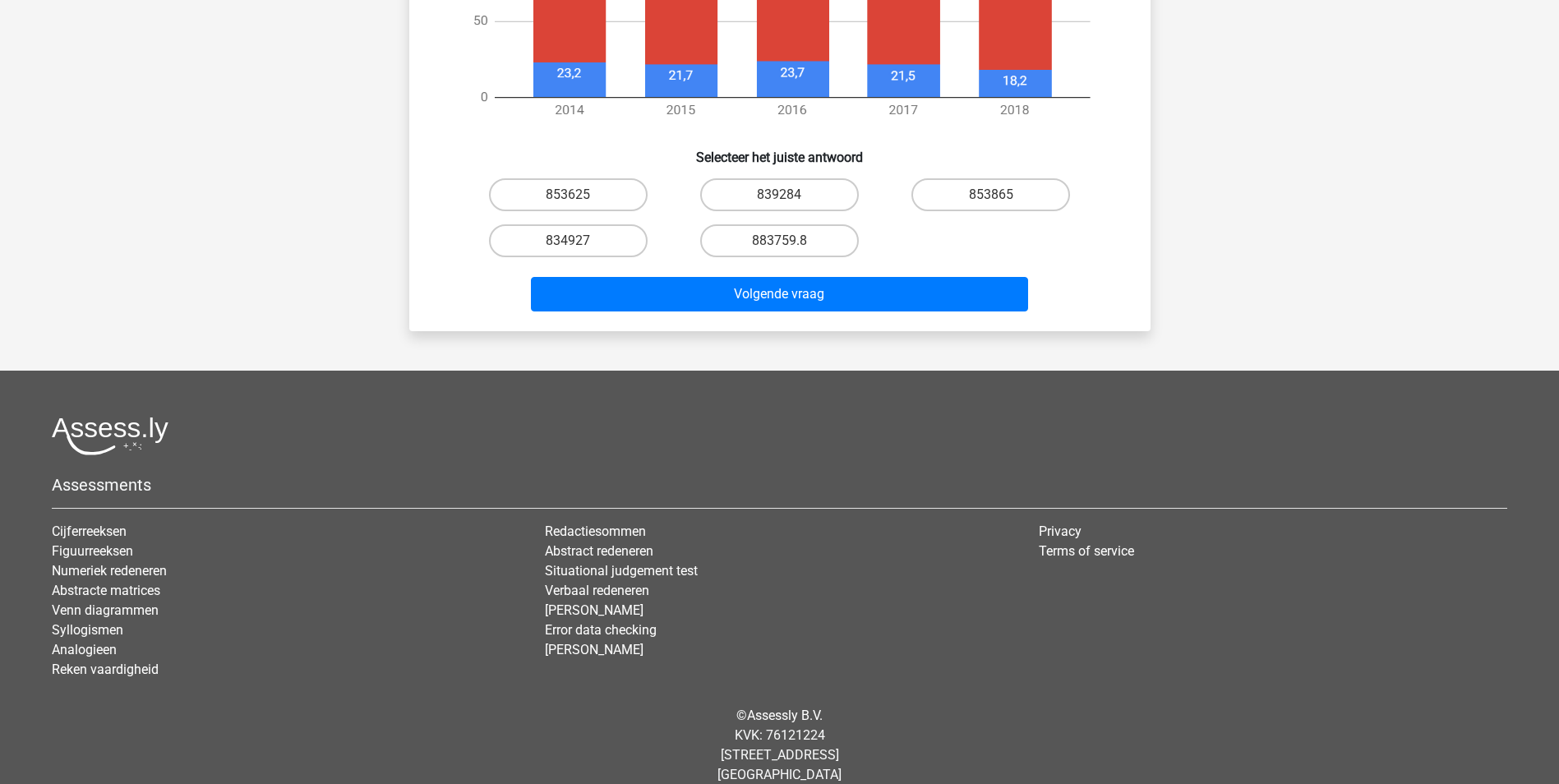
scroll to position [868, 0]
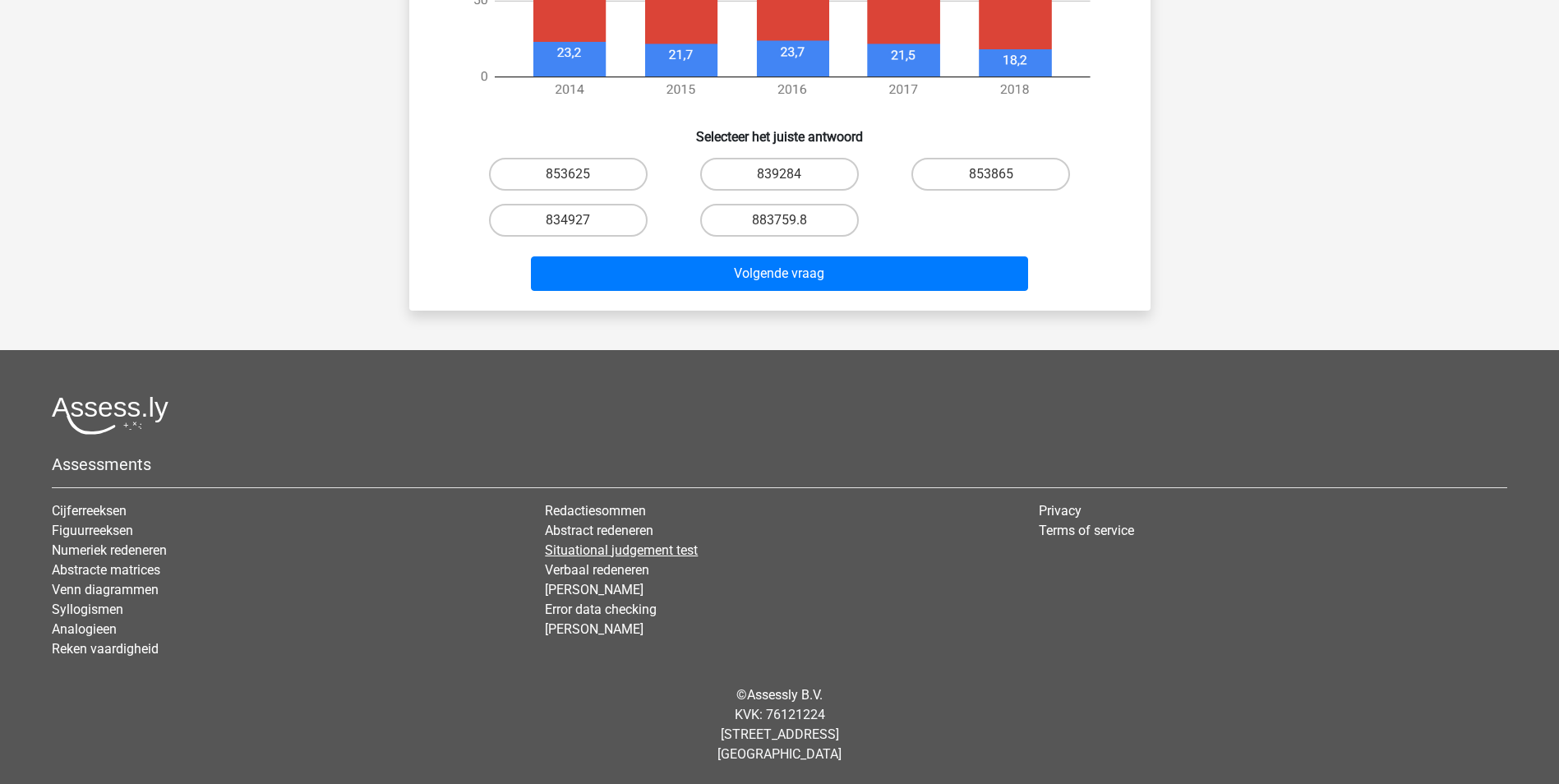
click at [594, 551] on link "Situational judgement test" at bounding box center [621, 550] width 153 height 16
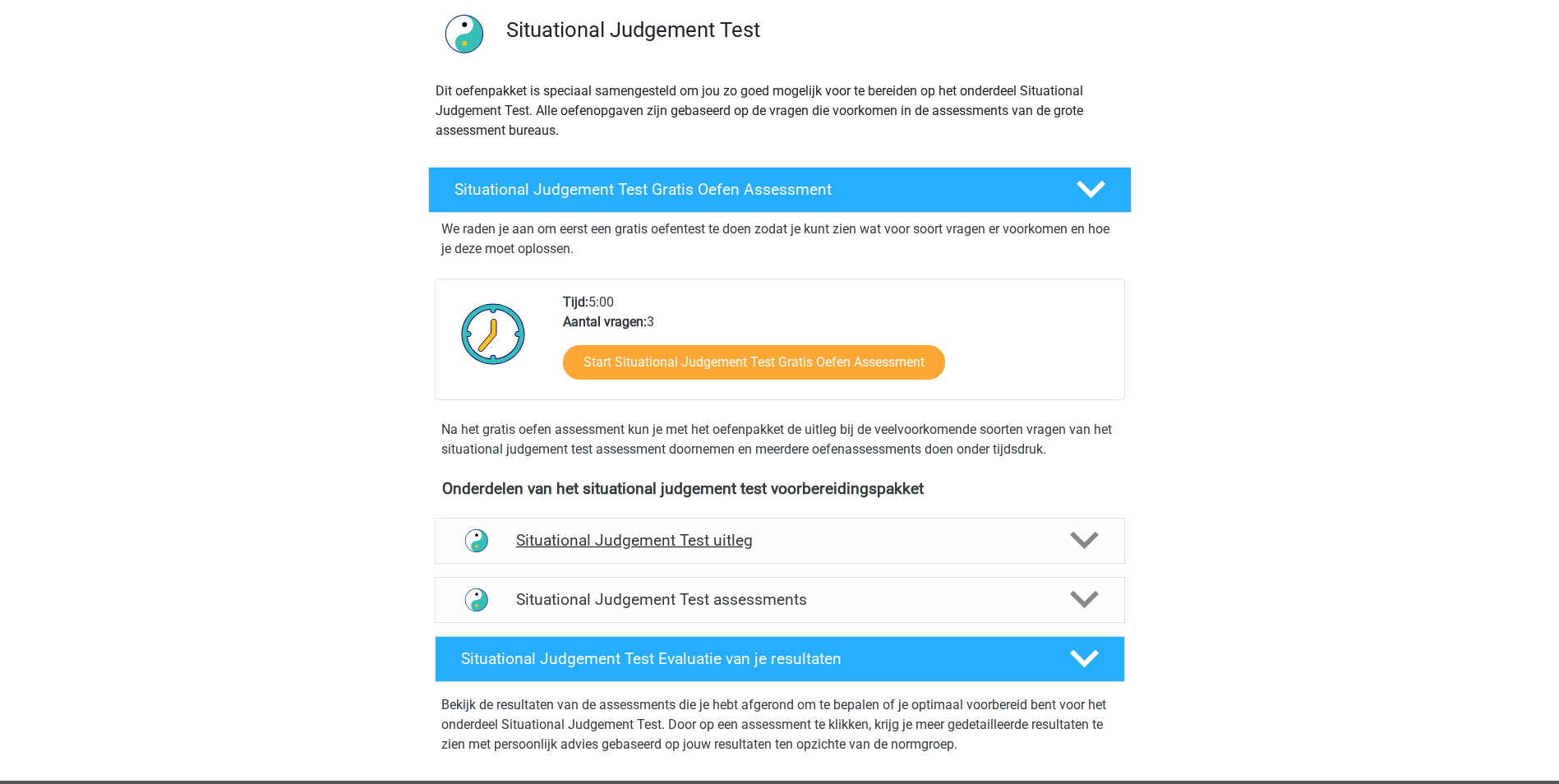
scroll to position [164, 0]
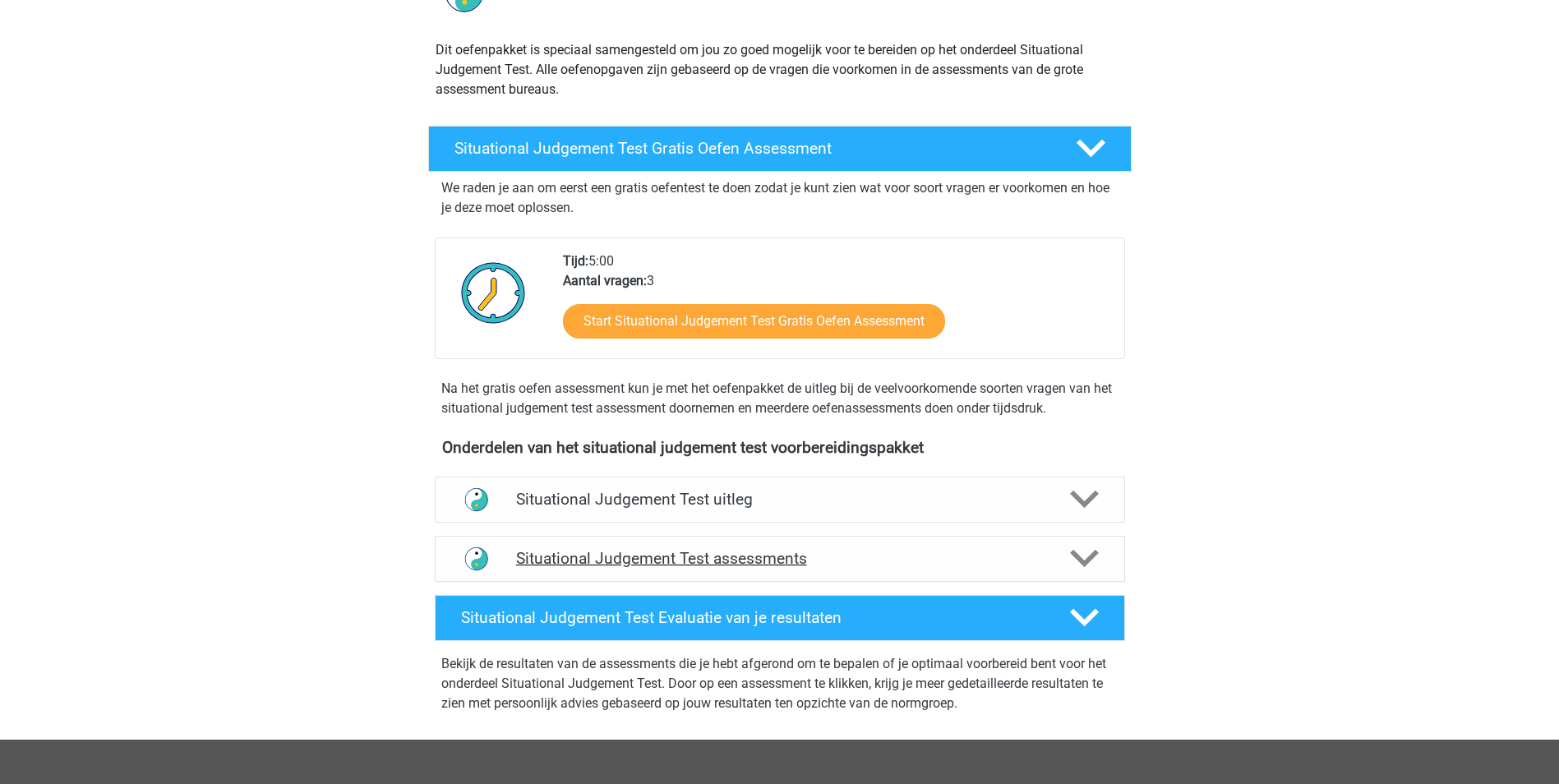
click at [1092, 556] on polygon at bounding box center [1084, 559] width 28 height 18
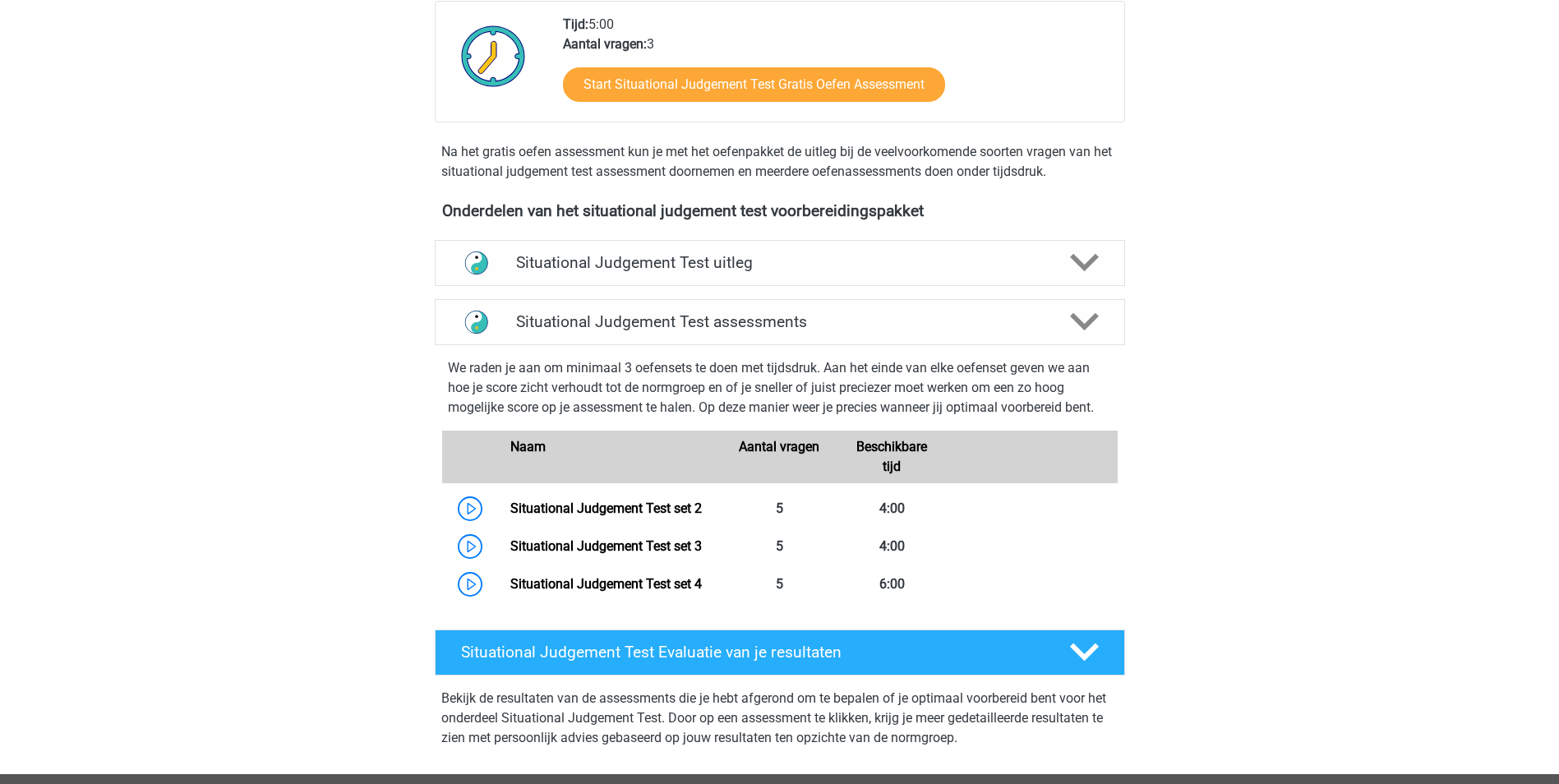
scroll to position [411, 0]
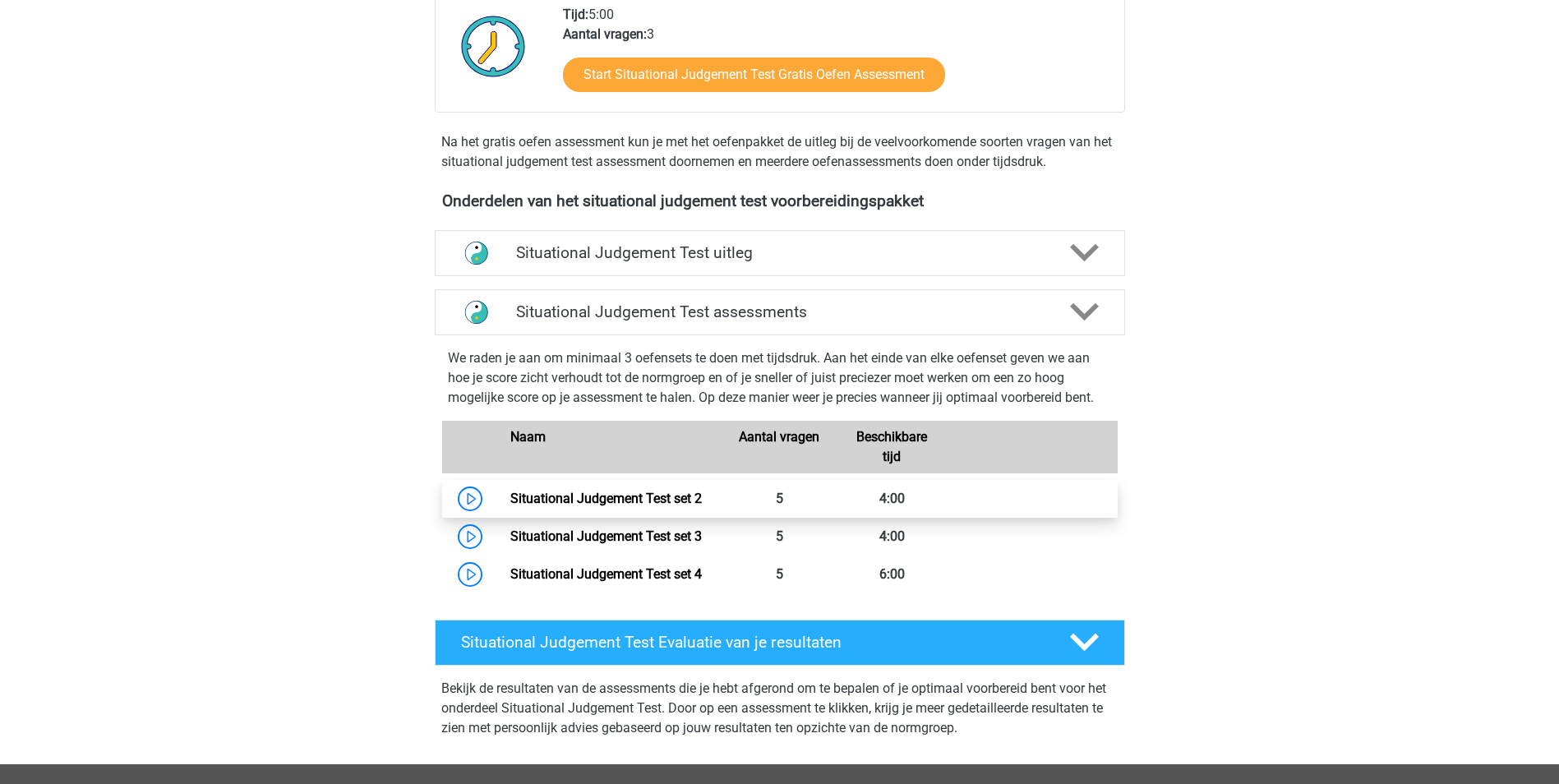
click at [602, 491] on link "Situational Judgement Test set 2" at bounding box center [606, 498] width 192 height 16
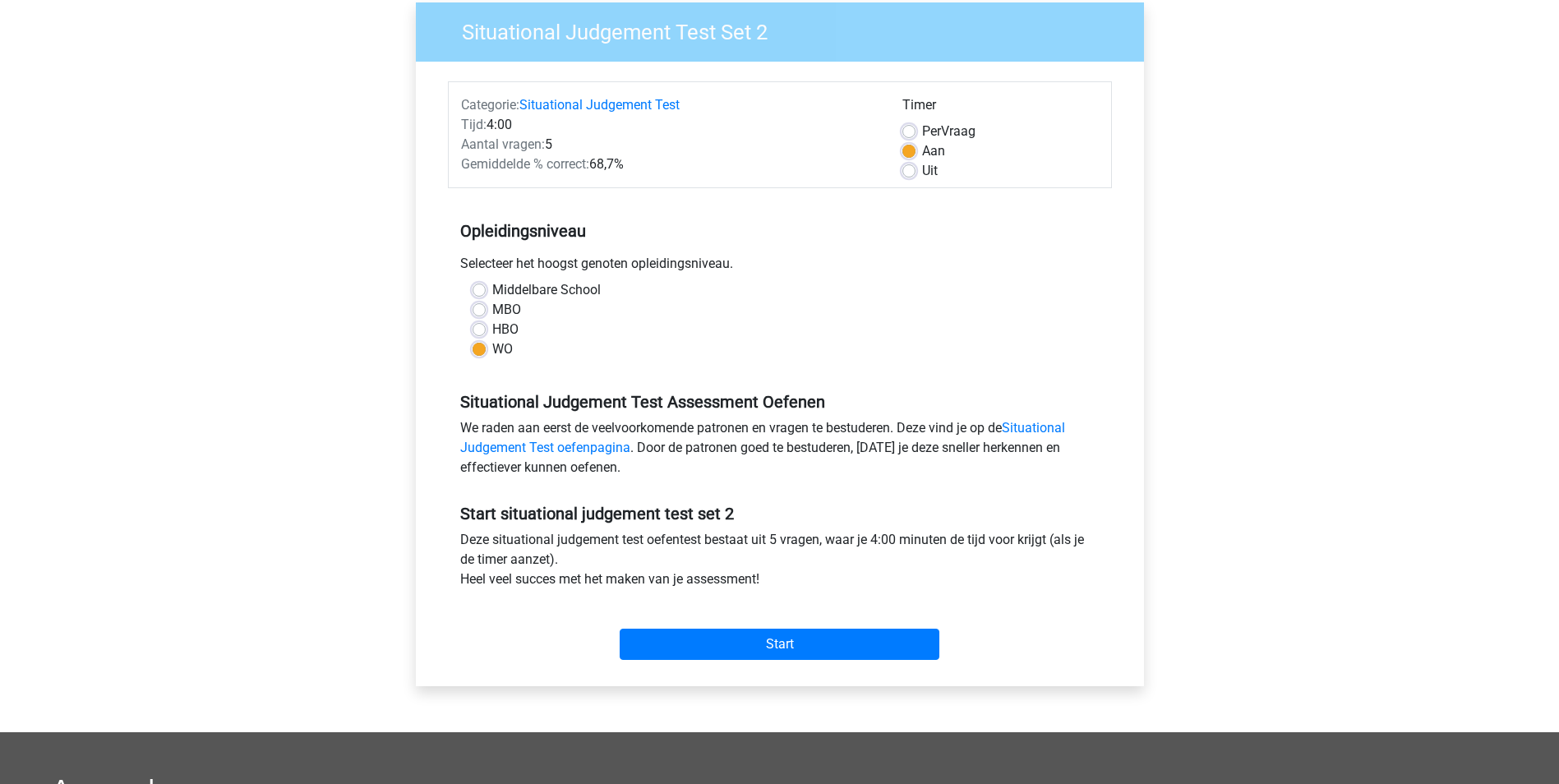
scroll to position [164, 0]
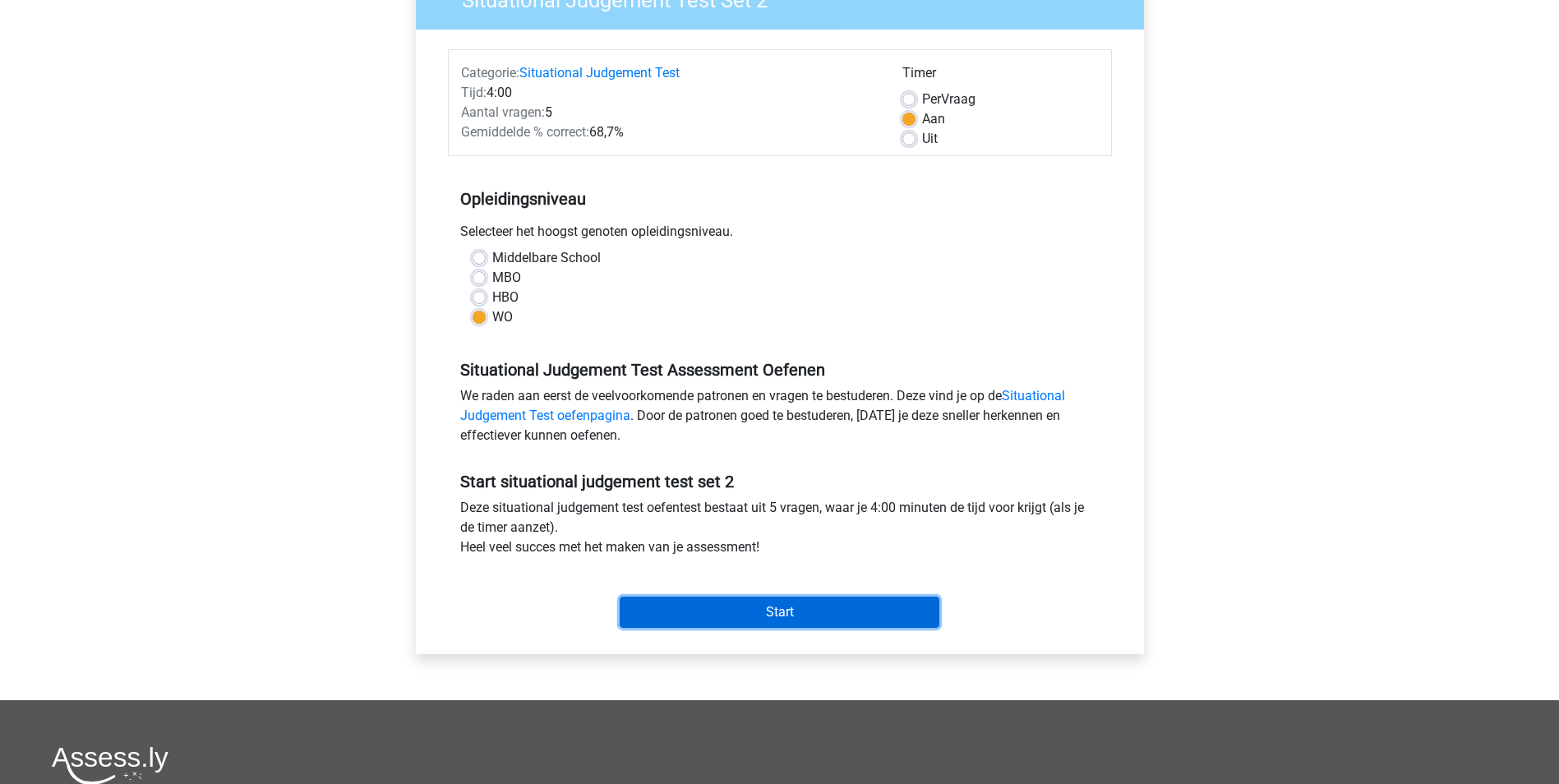
click at [815, 609] on input "Start" at bounding box center [779, 612] width 319 height 31
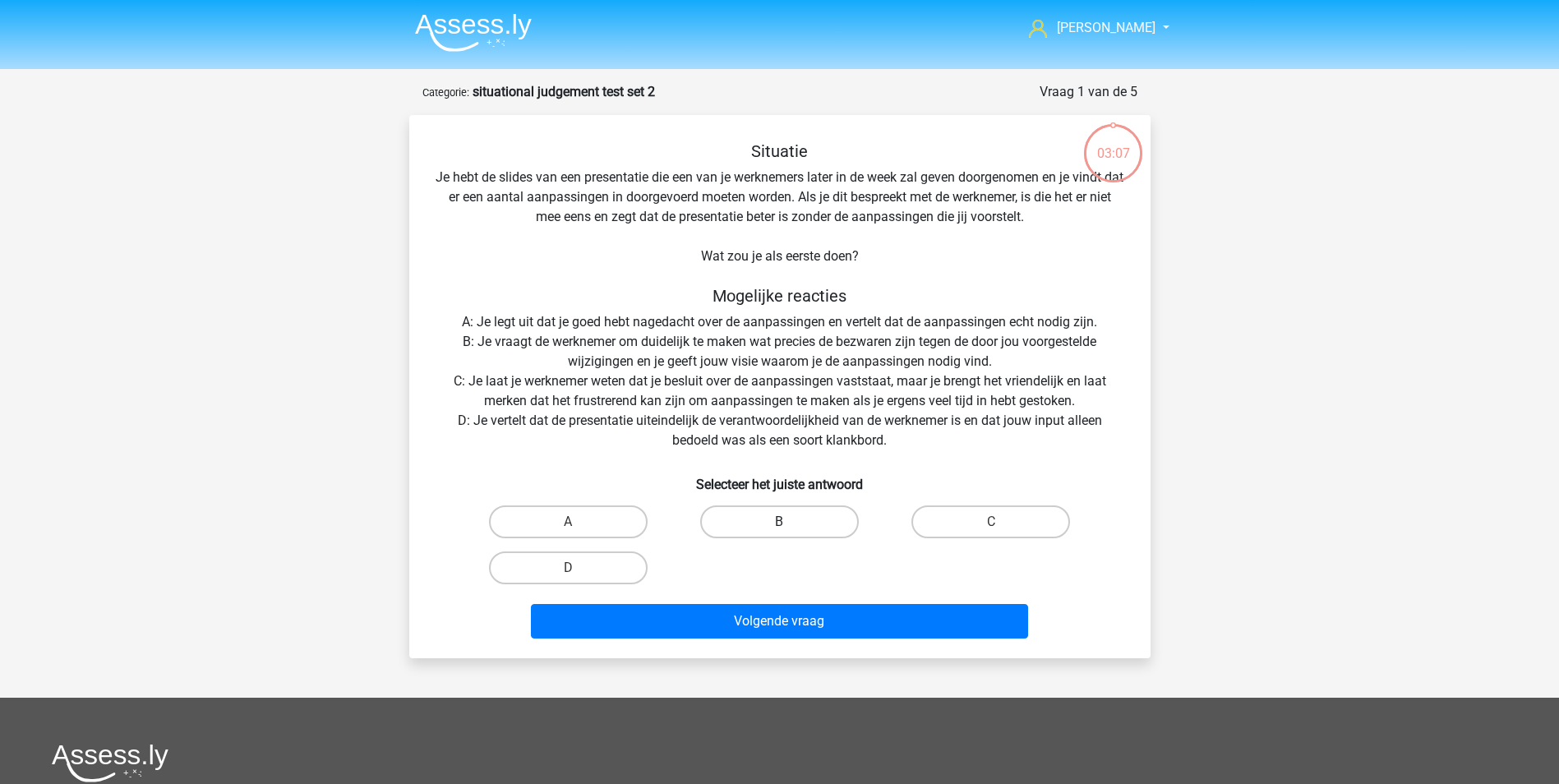
click at [783, 519] on label "B" at bounding box center [779, 521] width 159 height 33
click at [783, 521] on input "B" at bounding box center [784, 527] width 11 height 11
radio input "true"
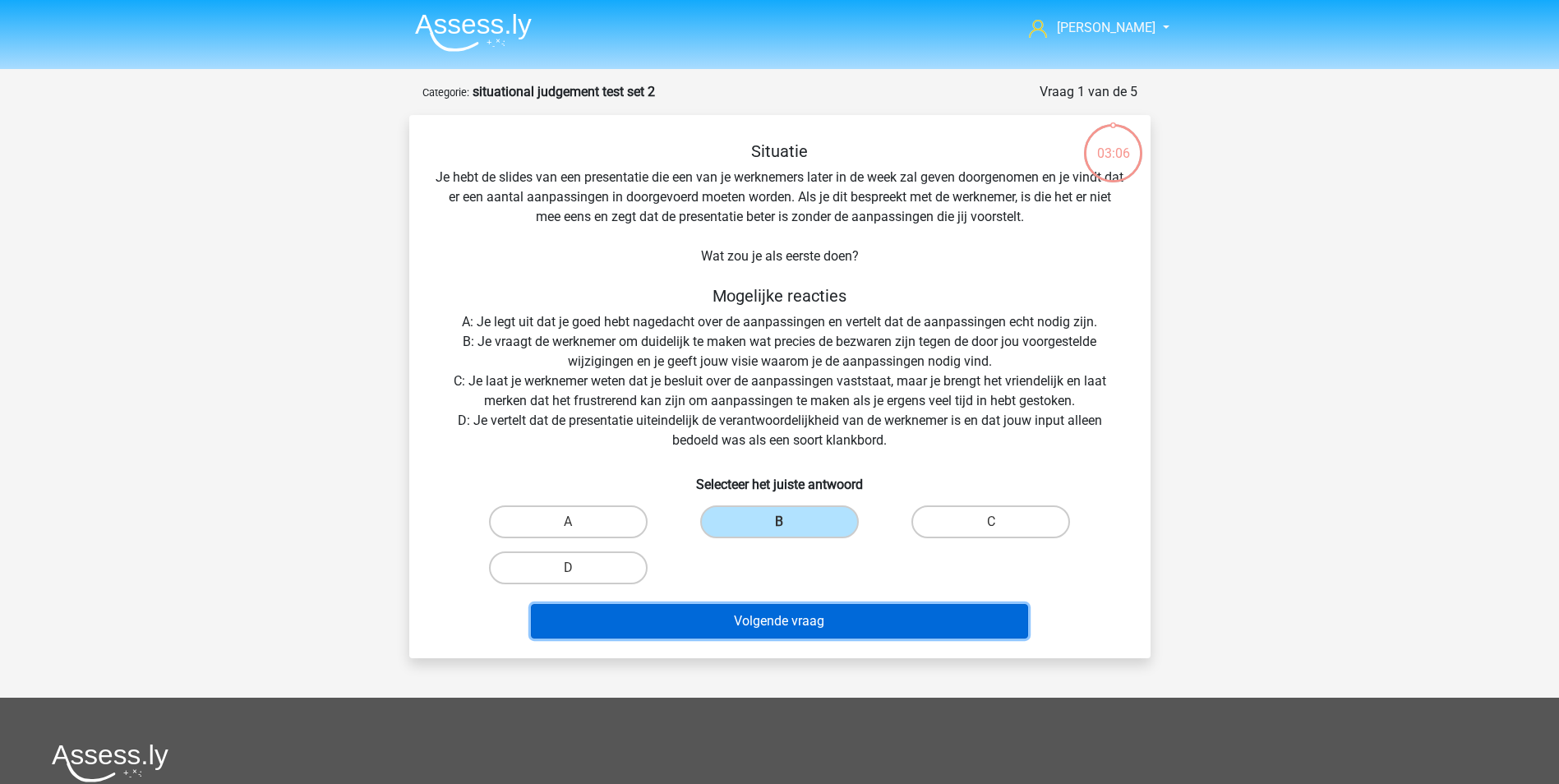
click at [786, 626] on button "Volgende vraag" at bounding box center [779, 621] width 497 height 35
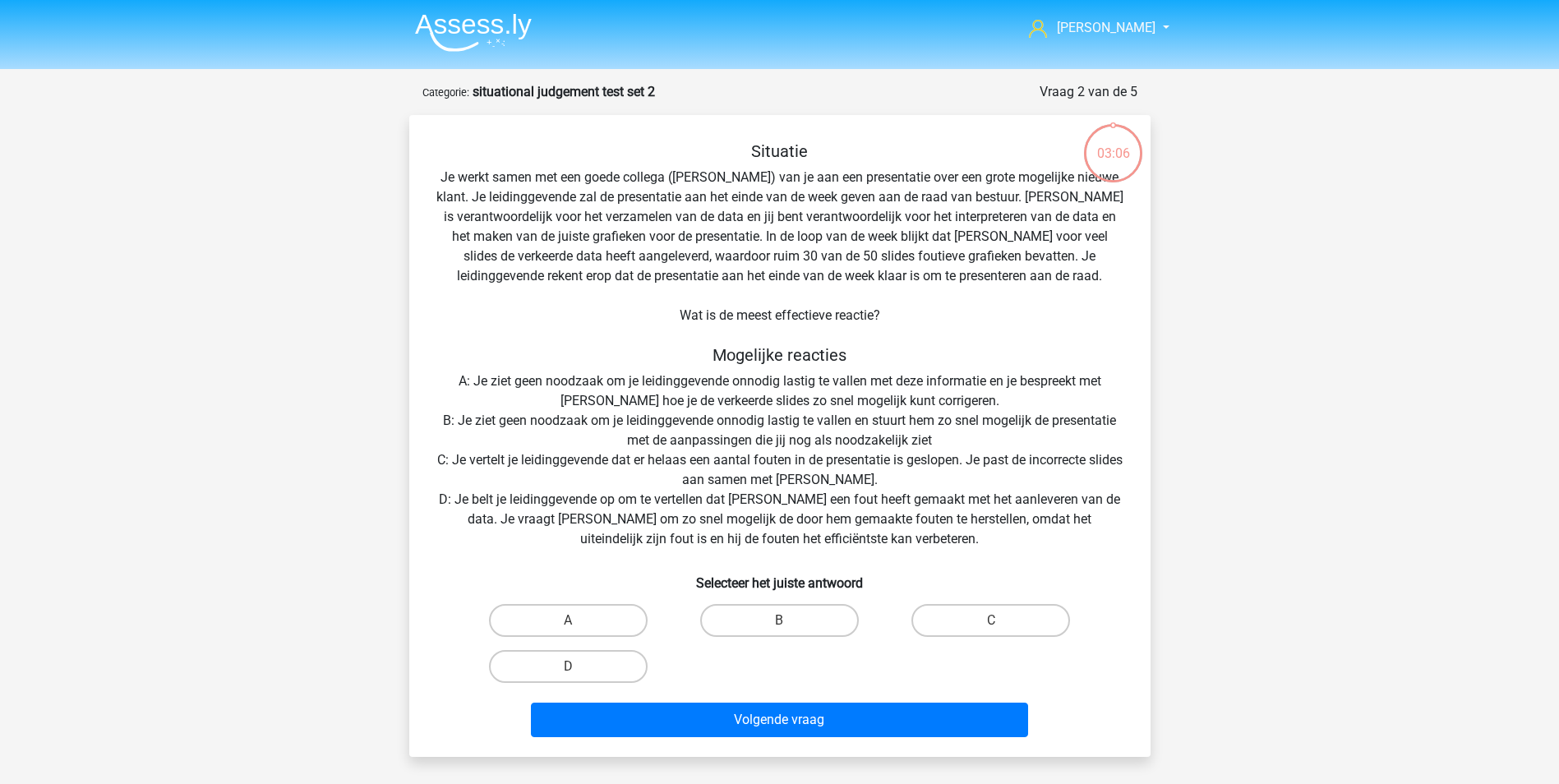
scroll to position [82, 0]
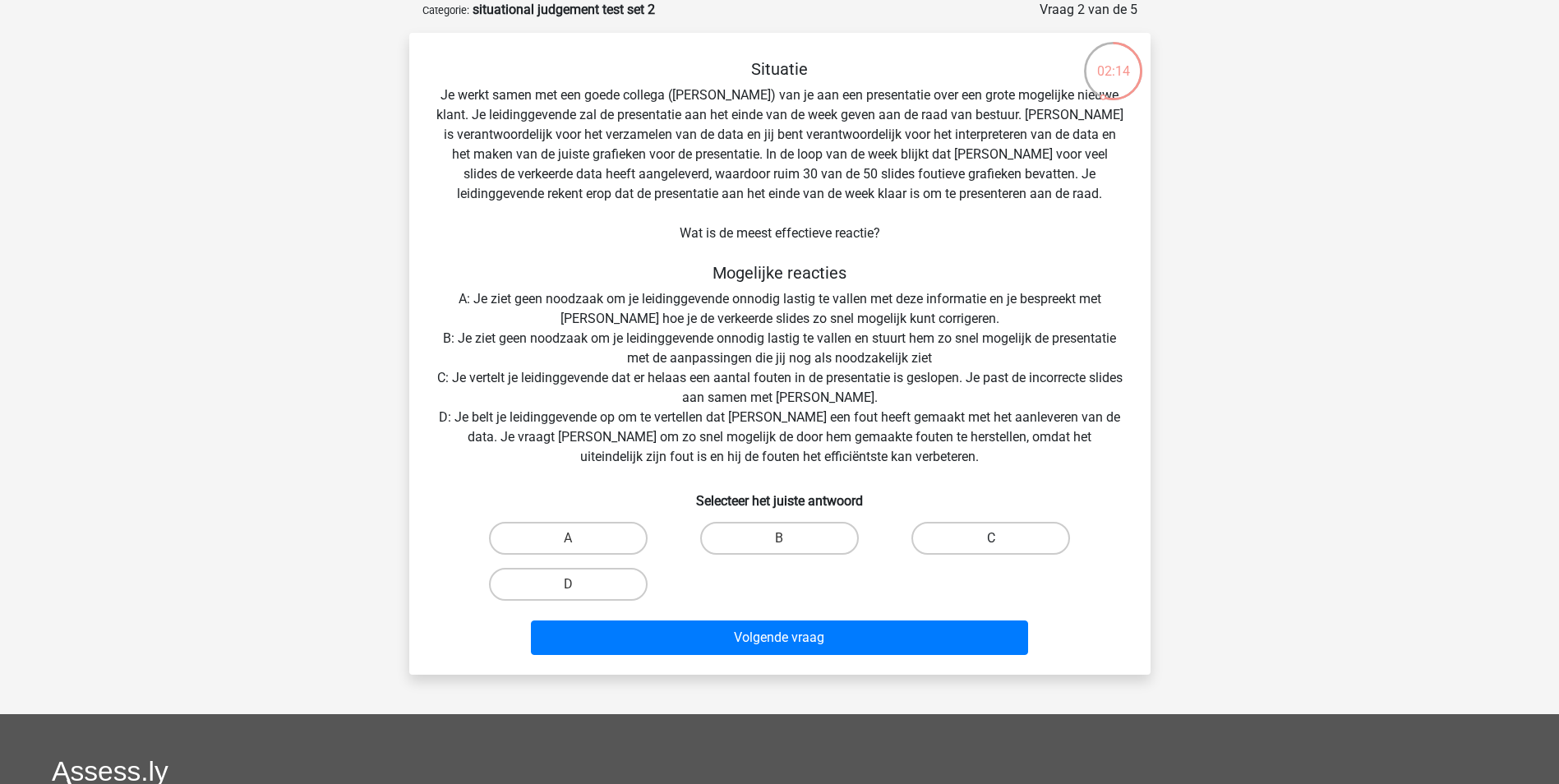
click at [985, 544] on label "C" at bounding box center [990, 537] width 159 height 33
click at [991, 544] on input "C" at bounding box center [996, 544] width 11 height 11
radio input "true"
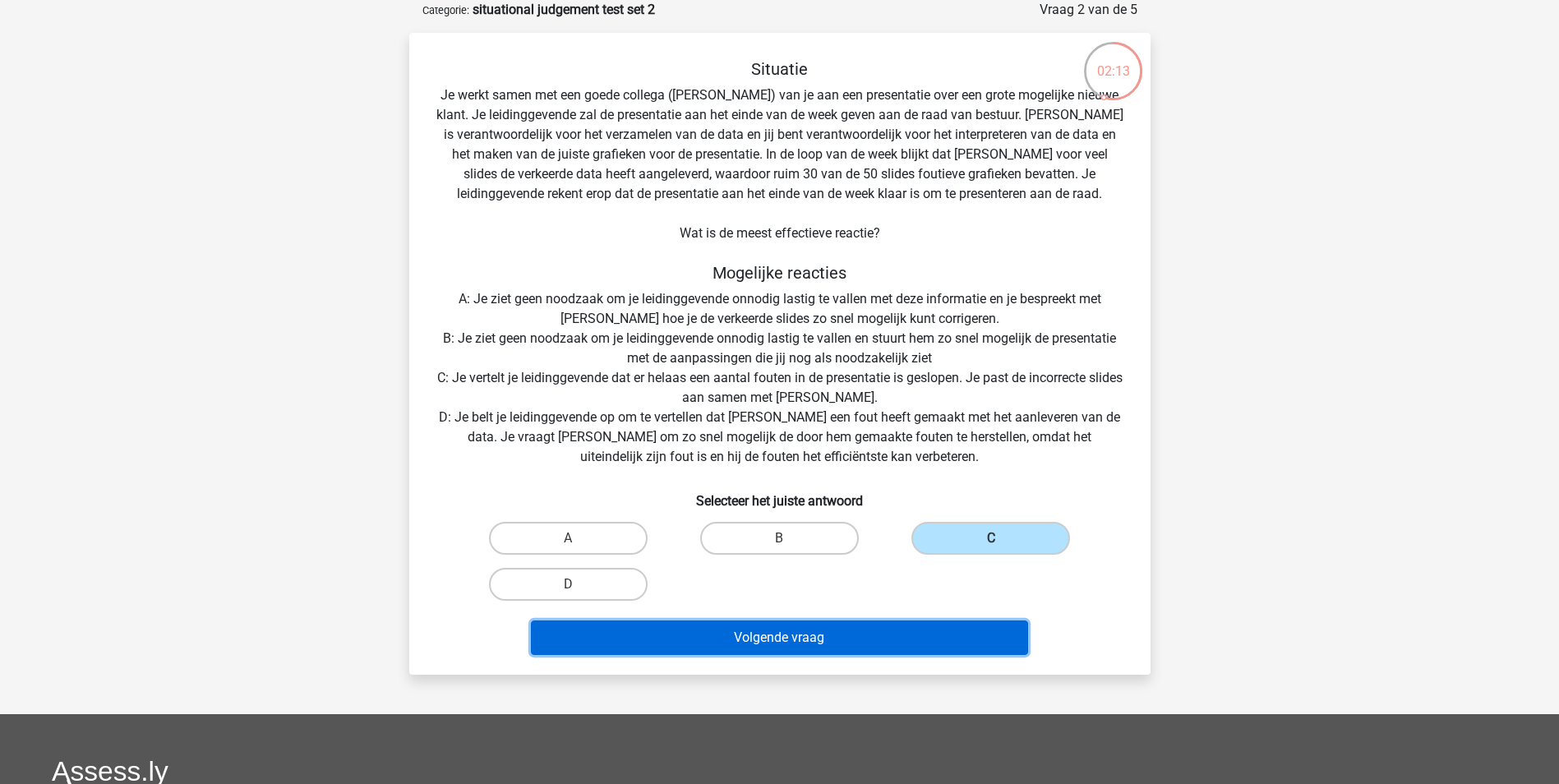
click at [776, 643] on button "Volgende vraag" at bounding box center [779, 637] width 497 height 35
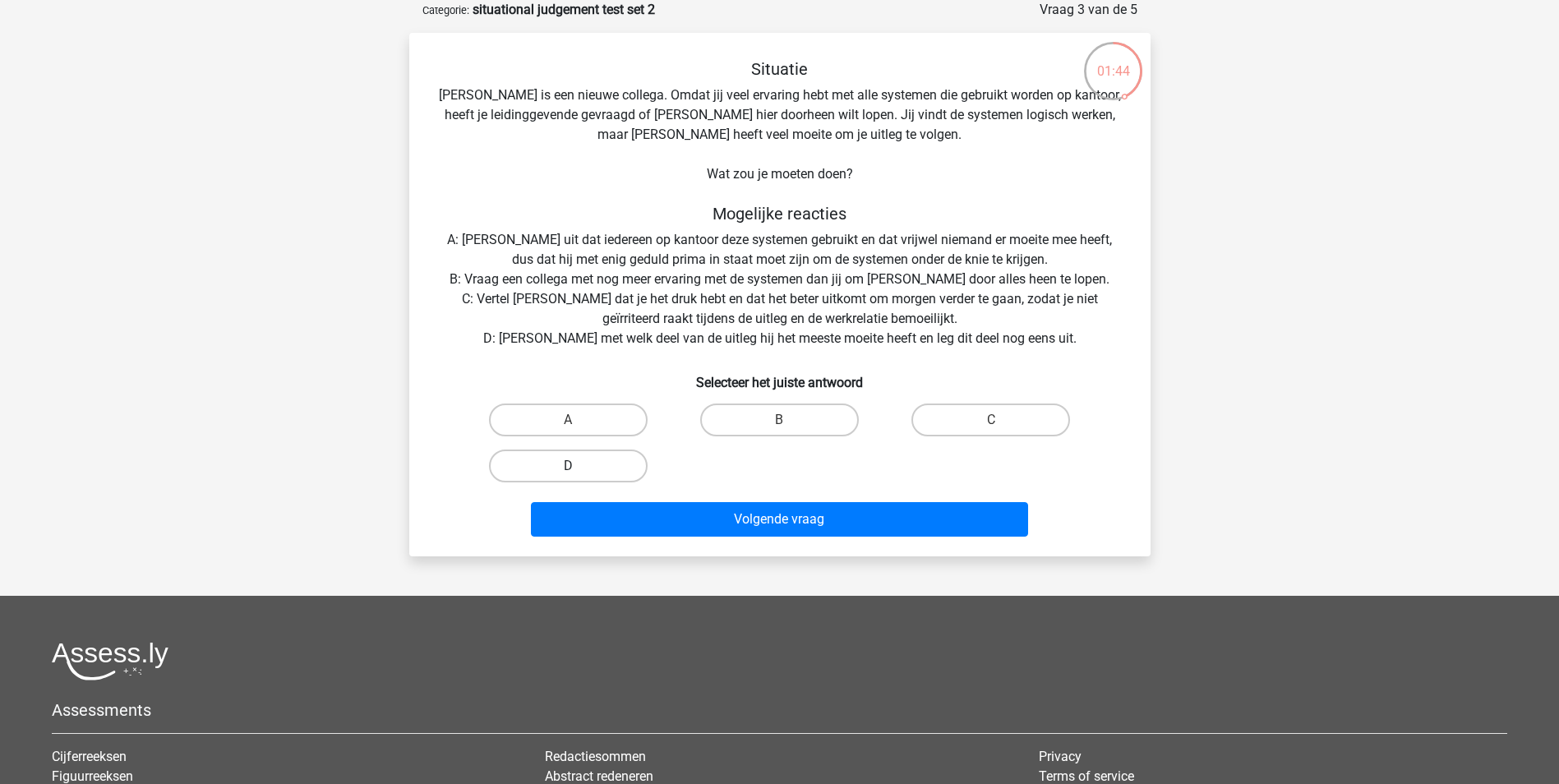
click at [591, 468] on label "D" at bounding box center [568, 466] width 159 height 33
click at [579, 468] on input "D" at bounding box center [573, 471] width 11 height 11
radio input "true"
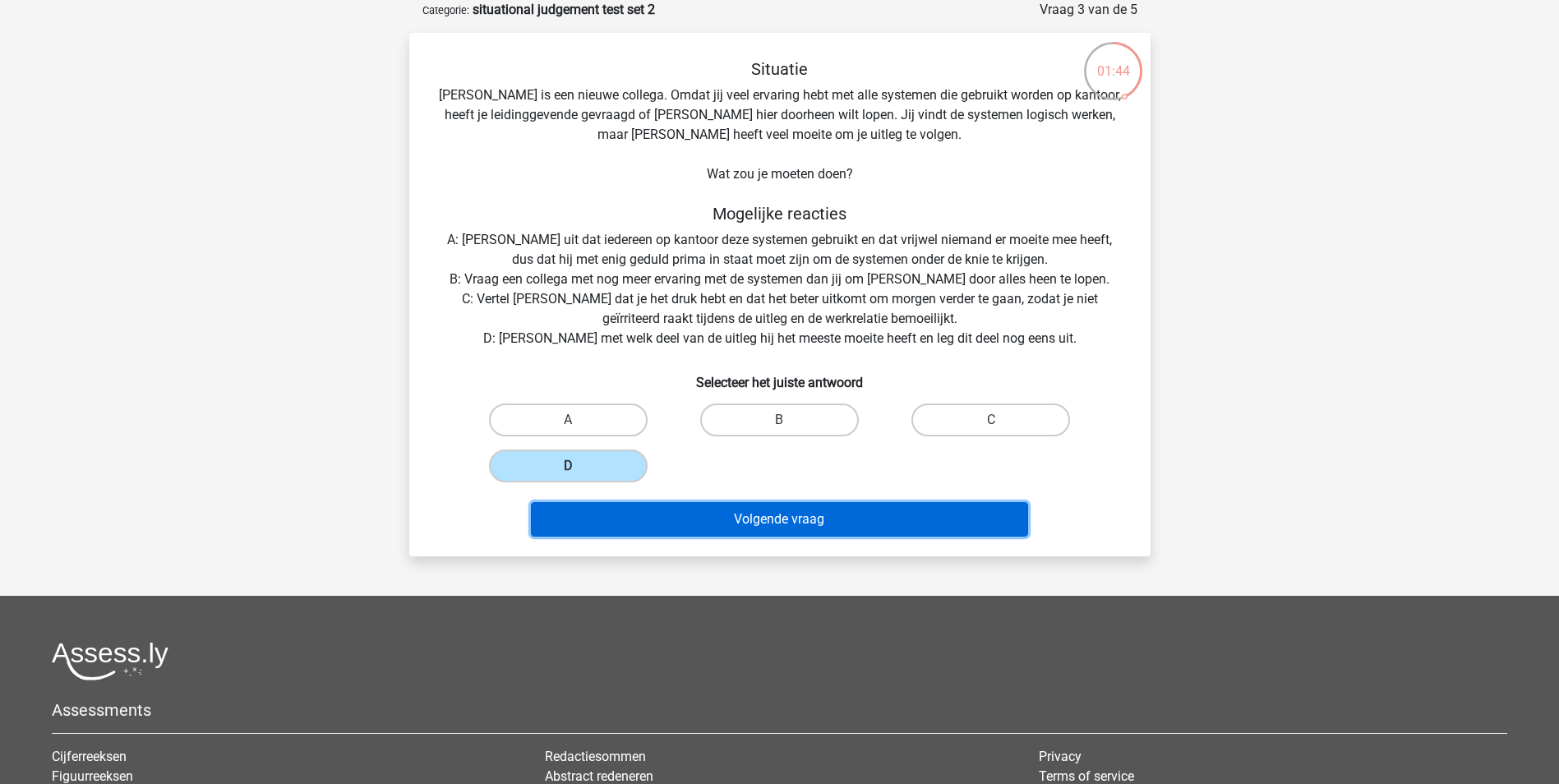
click at [797, 519] on button "Volgende vraag" at bounding box center [779, 519] width 497 height 35
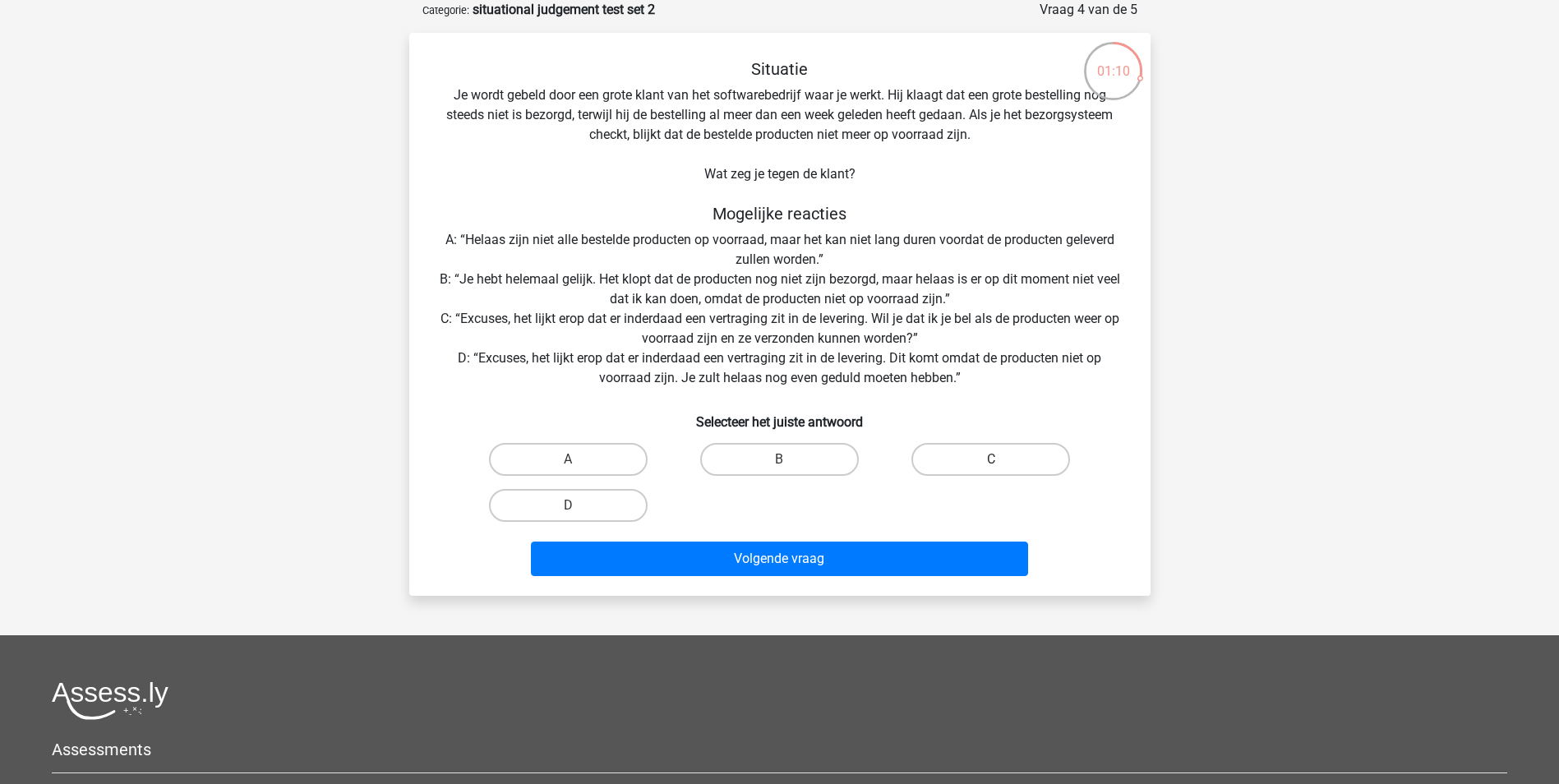
click at [1010, 460] on label "C" at bounding box center [990, 459] width 159 height 33
click at [1002, 460] on input "C" at bounding box center [996, 465] width 11 height 11
radio input "true"
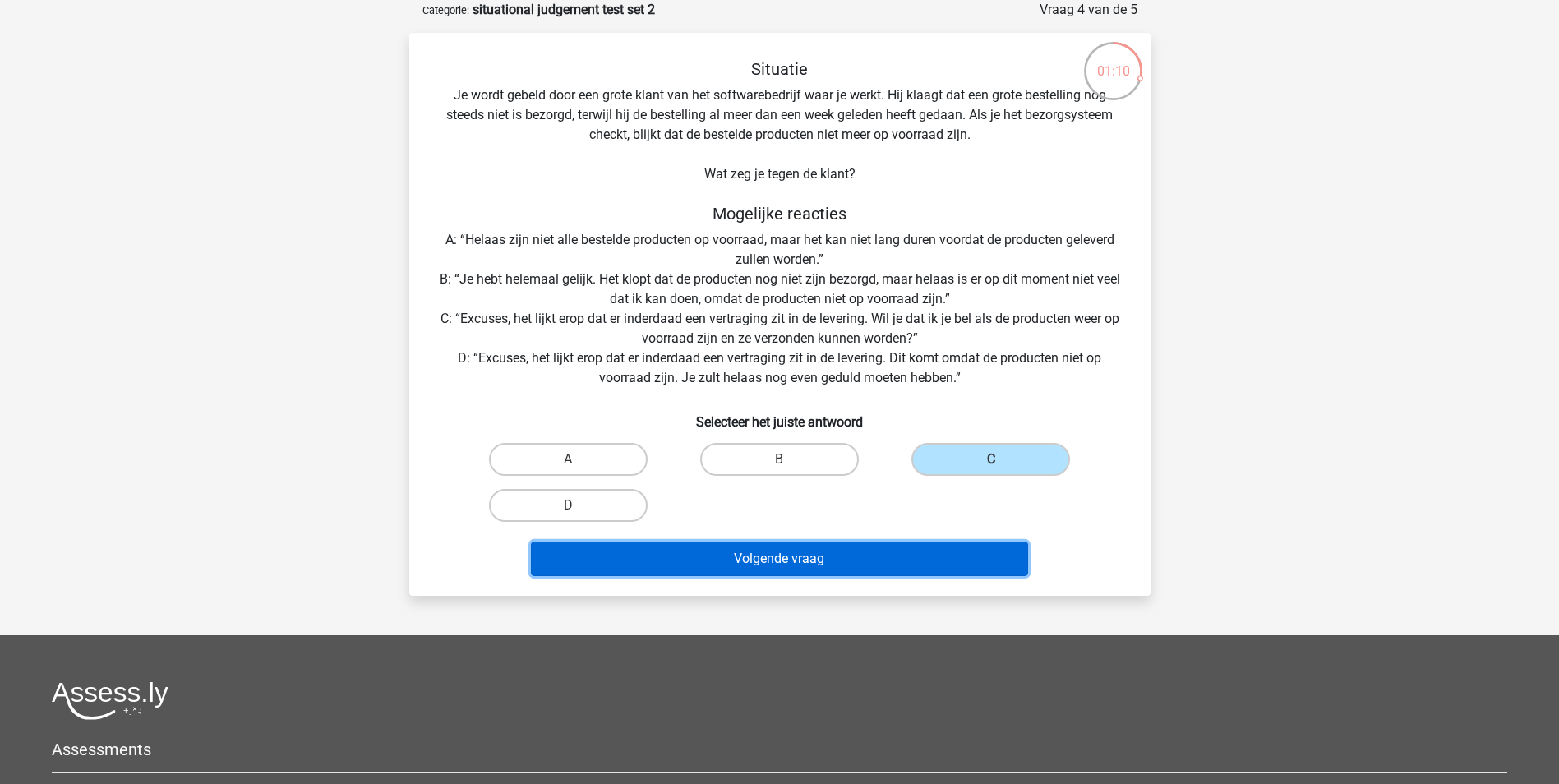
click at [823, 555] on button "Volgende vraag" at bounding box center [779, 558] width 497 height 35
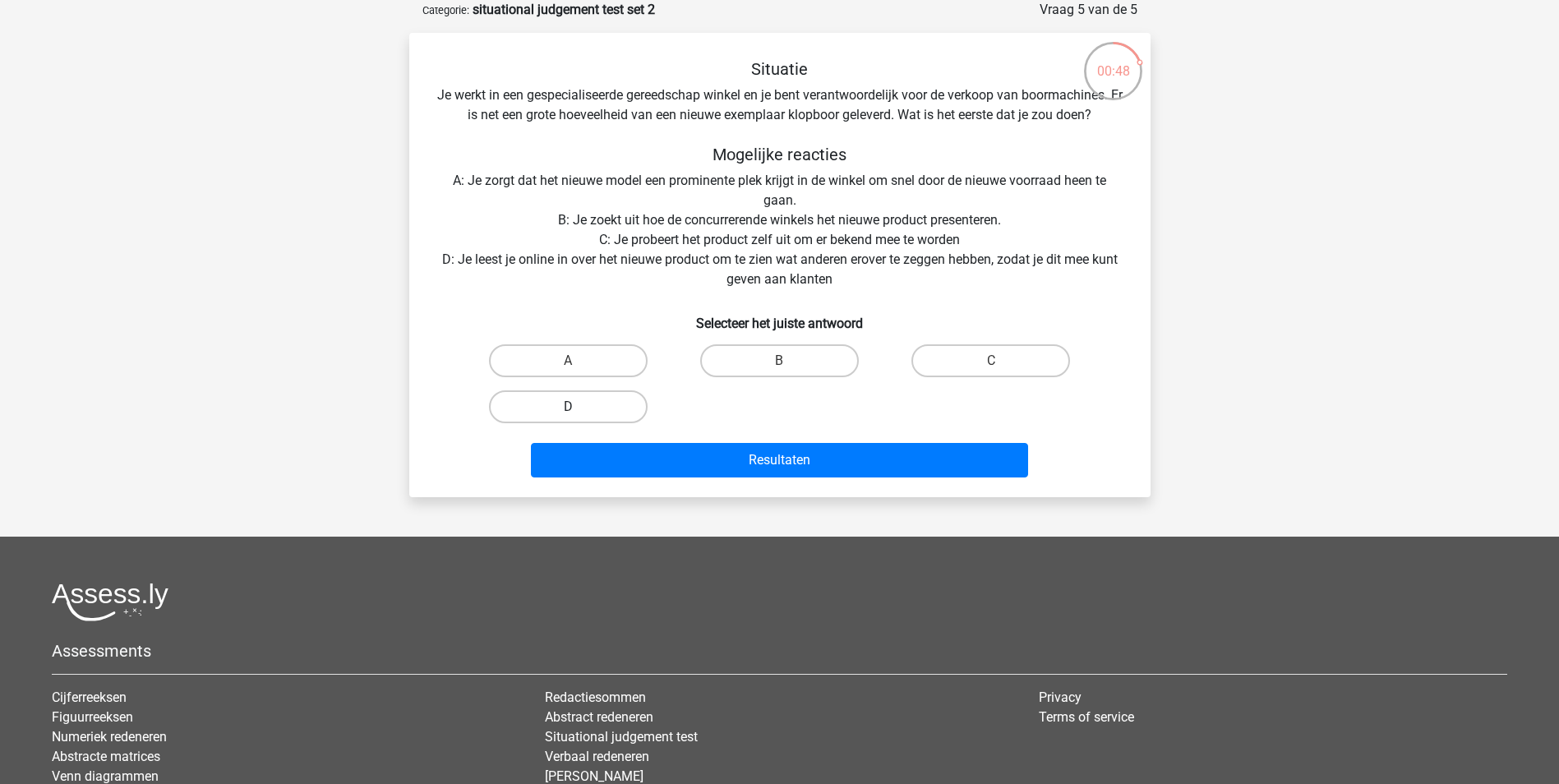
click at [604, 407] on label "D" at bounding box center [568, 406] width 159 height 33
click at [579, 407] on input "D" at bounding box center [573, 412] width 11 height 11
radio input "true"
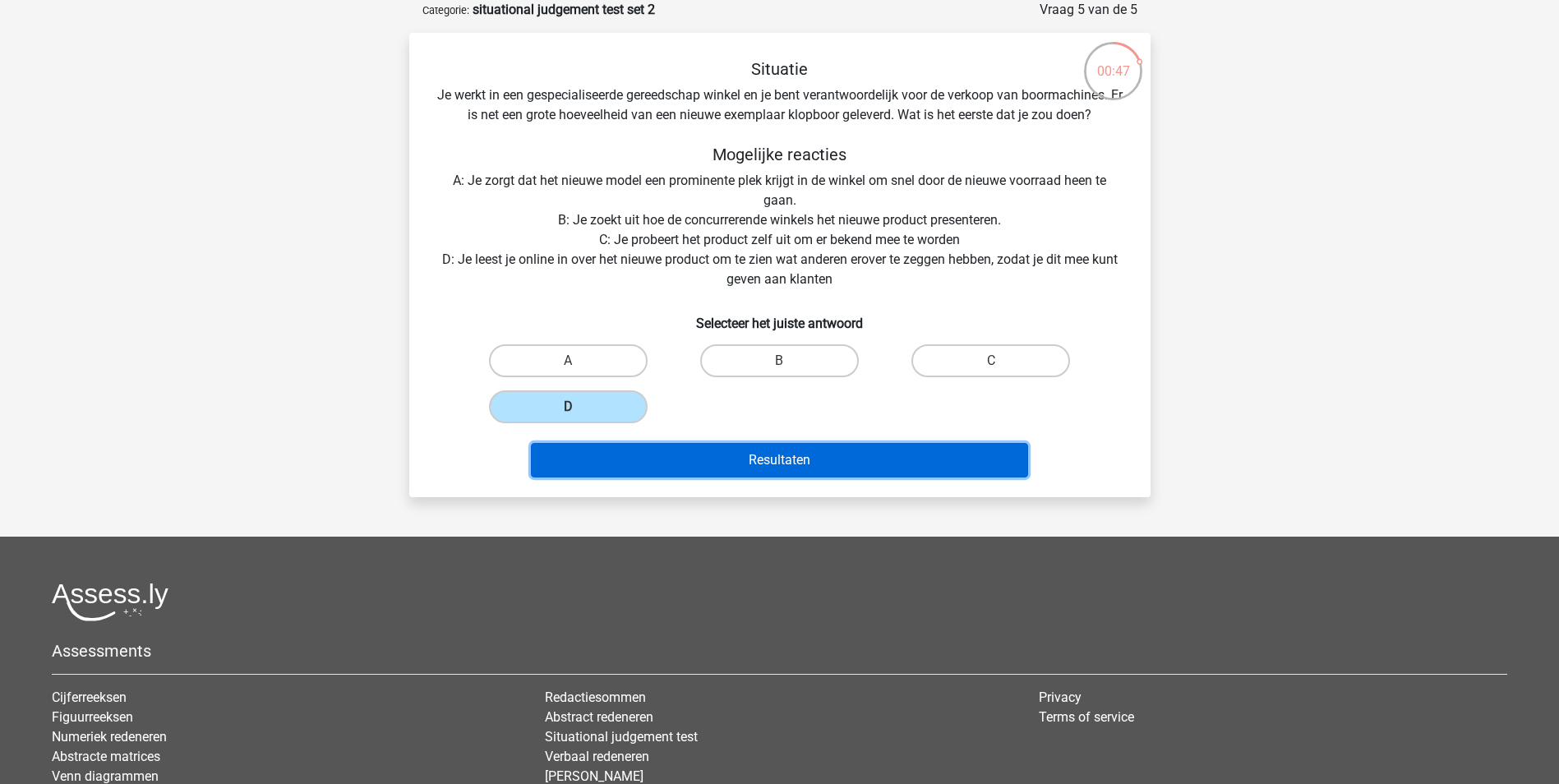
click at [754, 454] on button "Resultaten" at bounding box center [779, 459] width 497 height 35
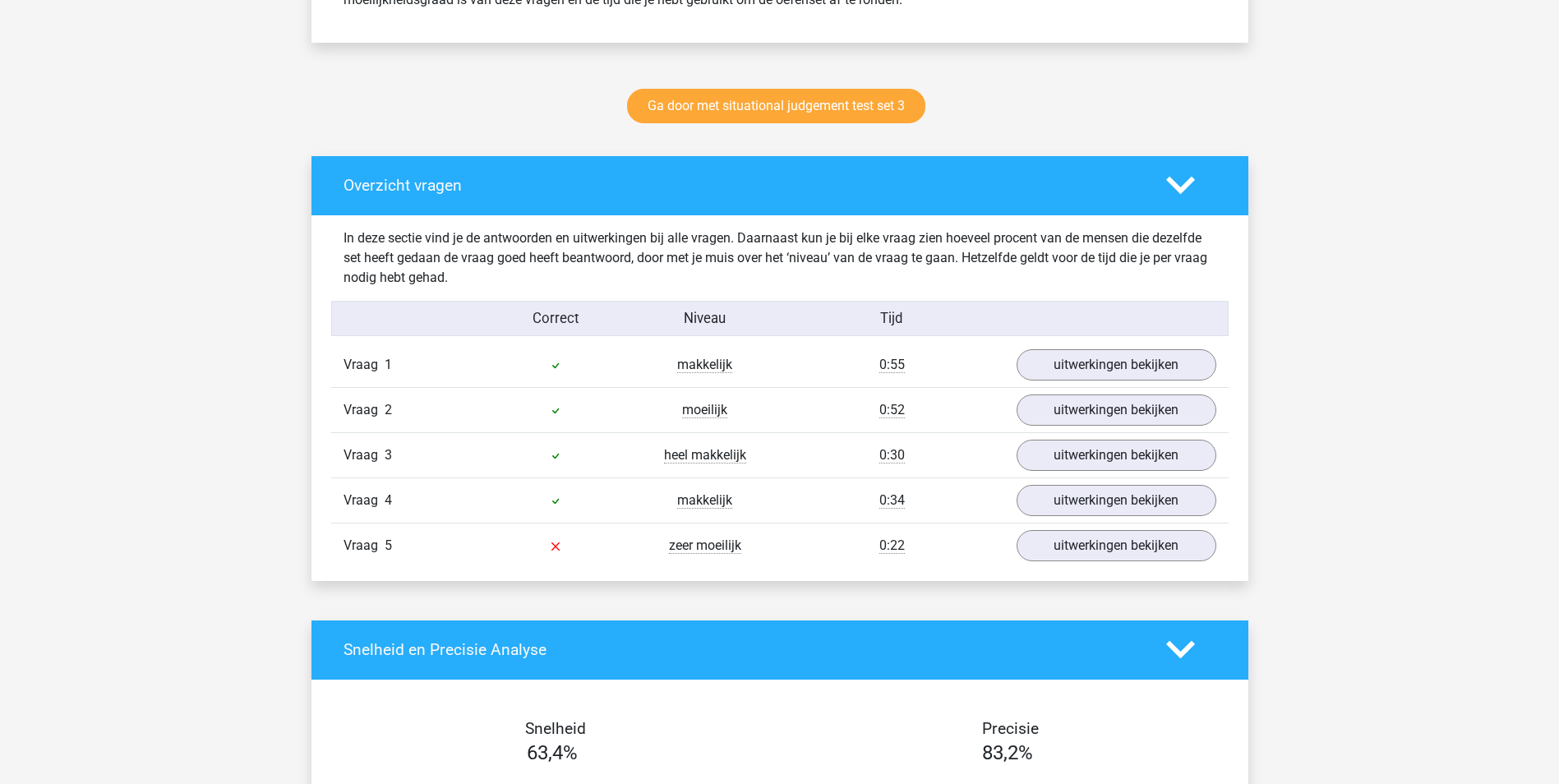
scroll to position [821, 0]
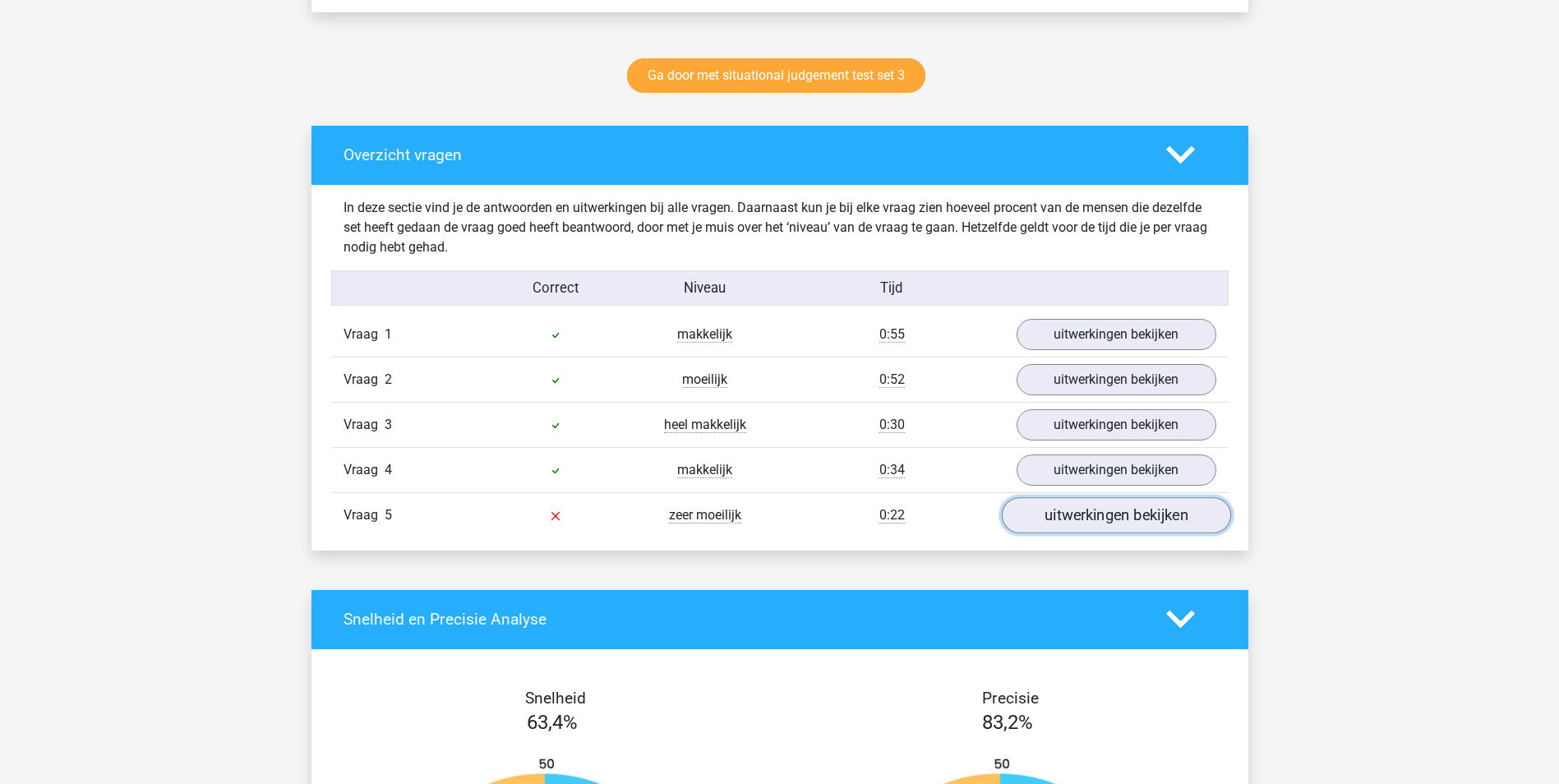
click at [1068, 519] on link "uitwerkingen bekijken" at bounding box center [1115, 514] width 229 height 36
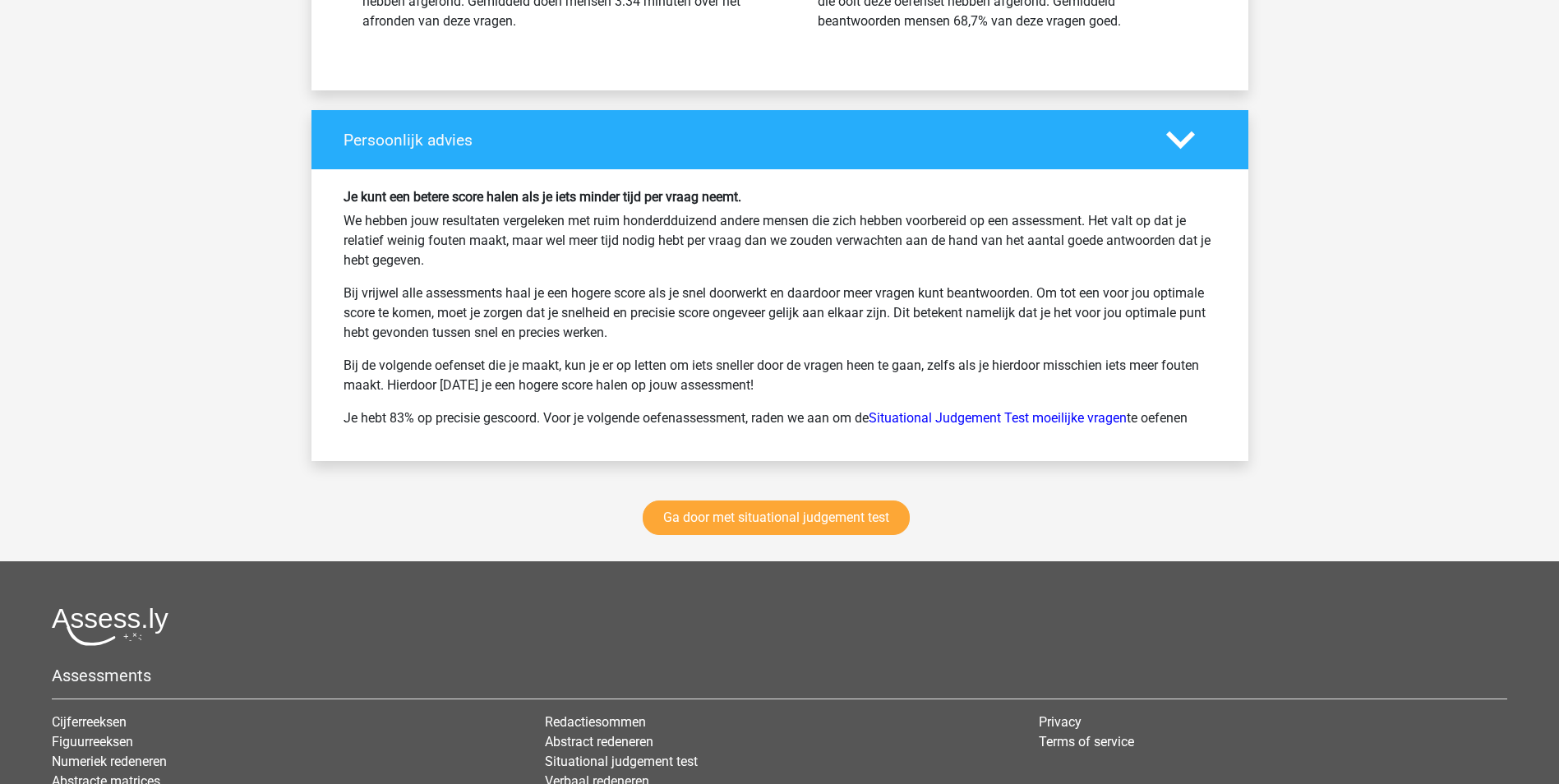
scroll to position [2465, 0]
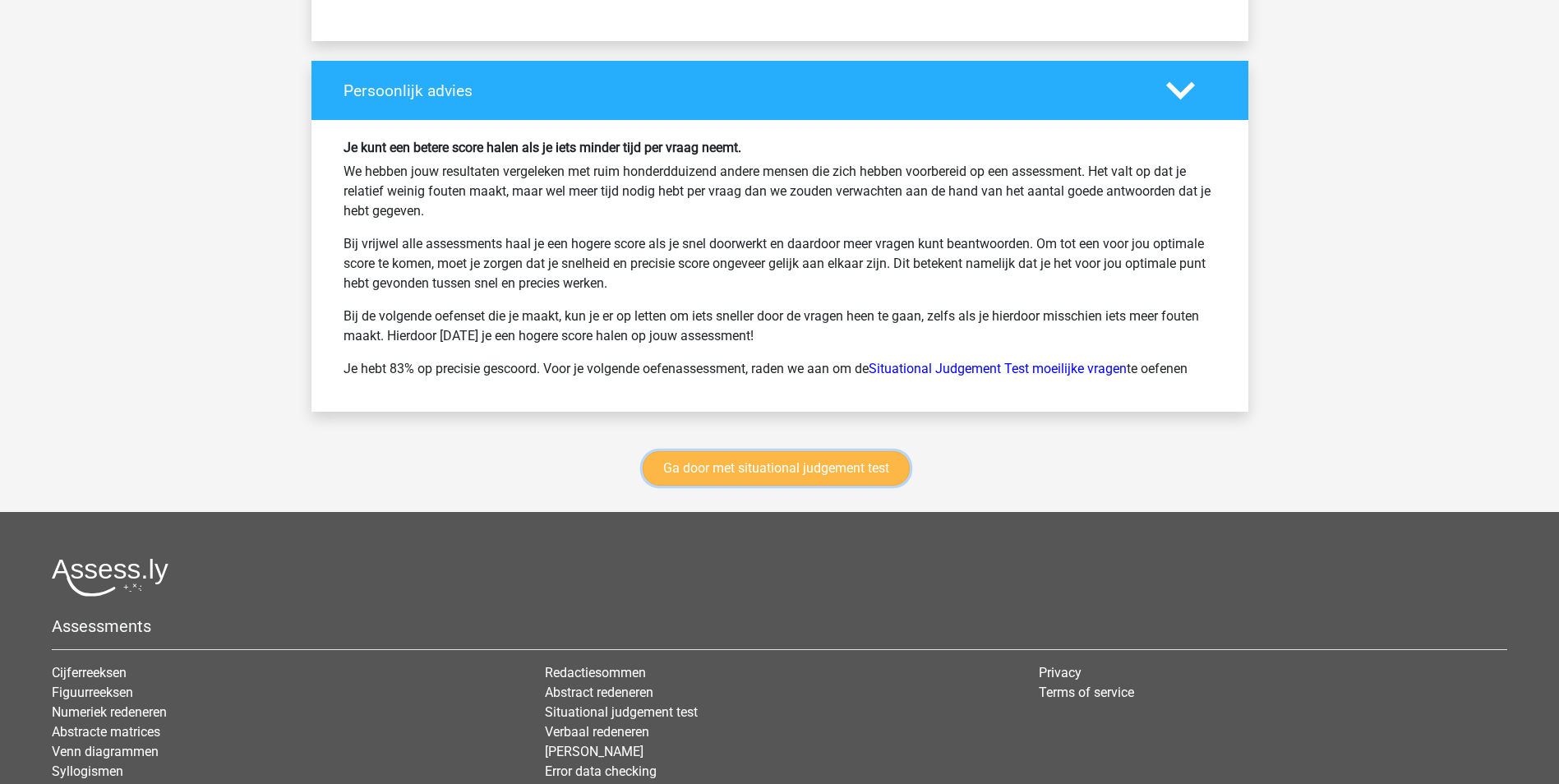
click at [834, 474] on link "Ga door met situational judgement test" at bounding box center [776, 468] width 267 height 35
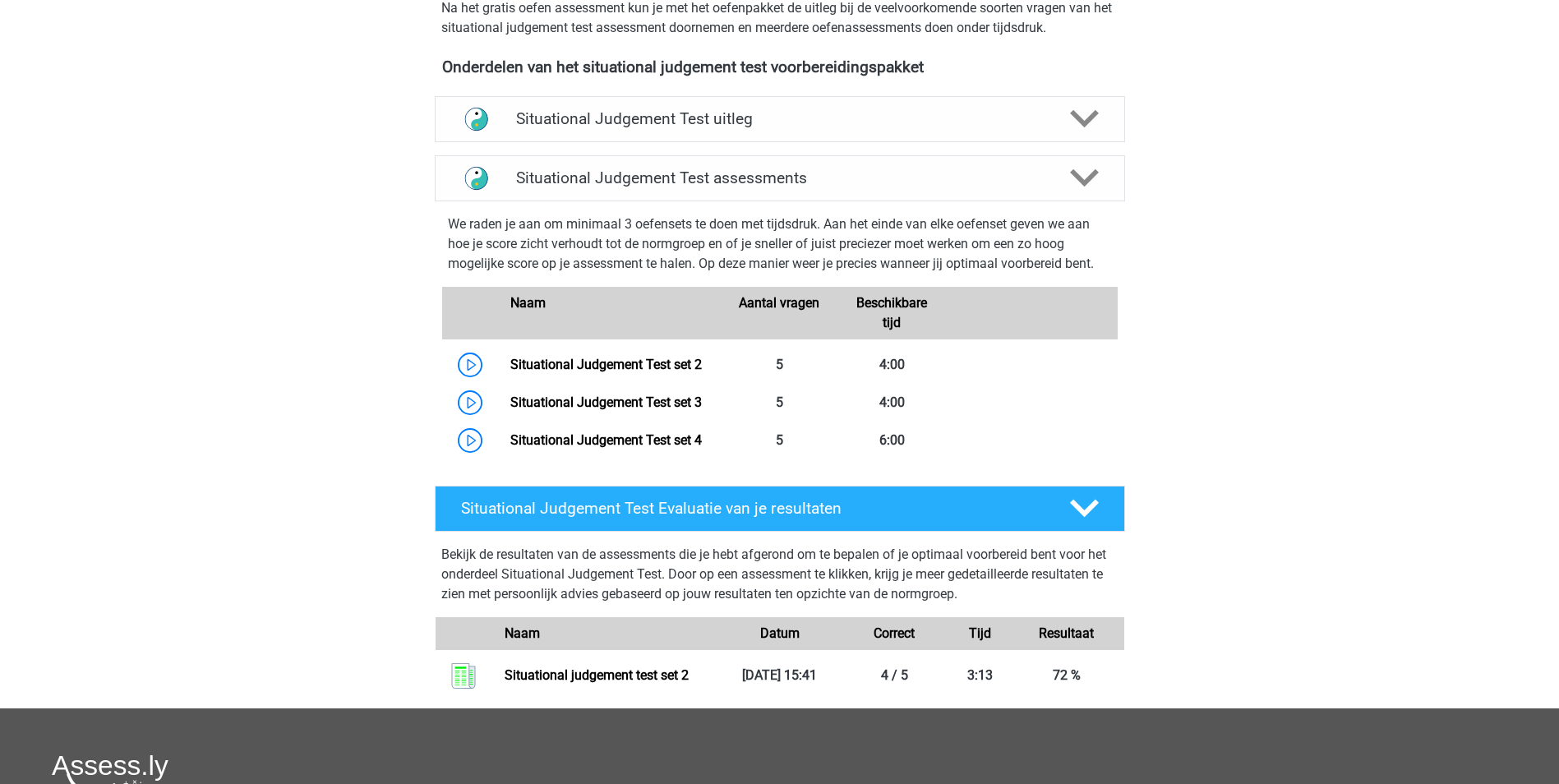
scroll to position [529, 0]
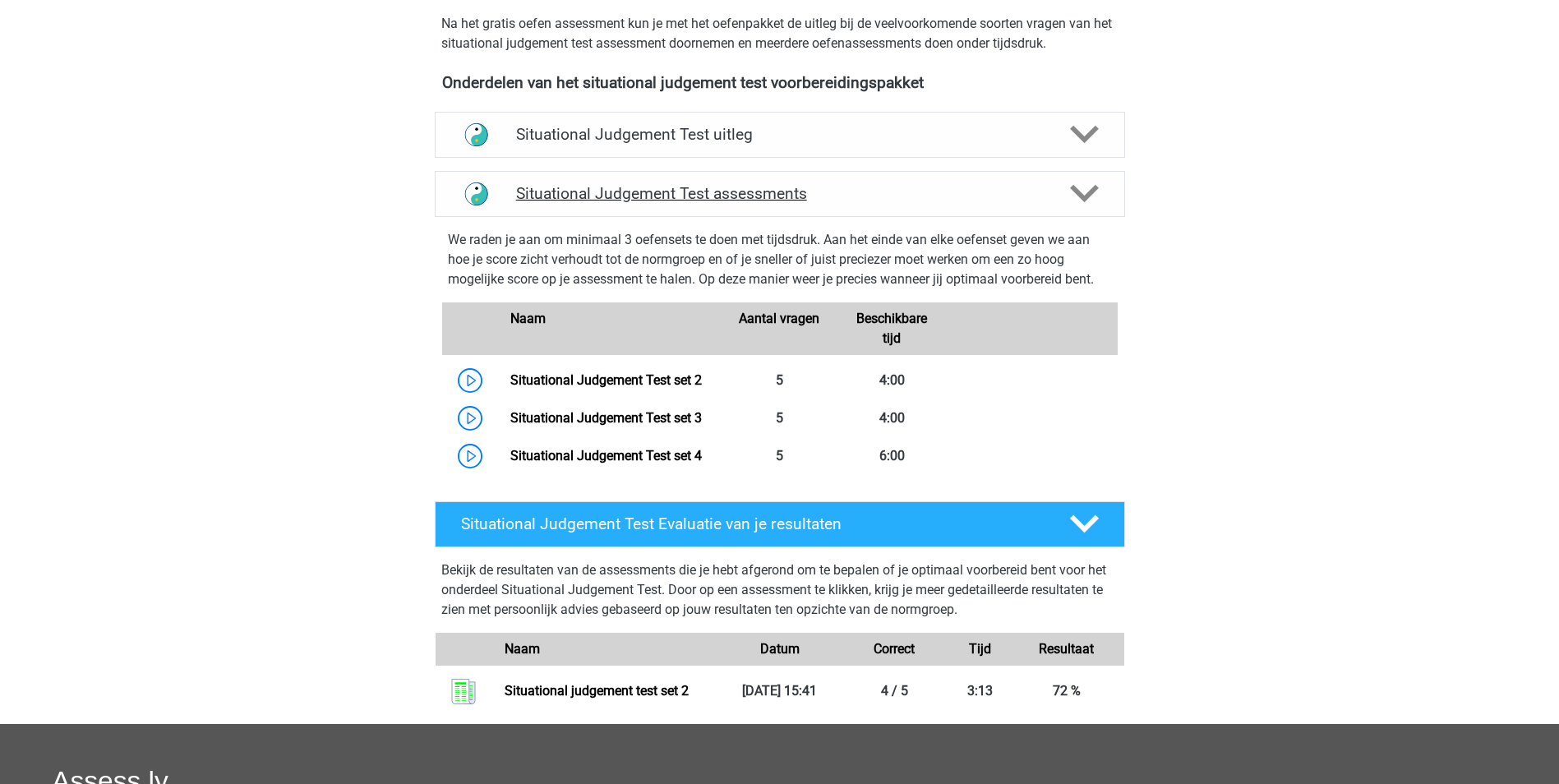
click at [1096, 191] on polygon at bounding box center [1084, 193] width 28 height 18
click at [619, 195] on h4 "Situational Judgement Test assessments" at bounding box center [780, 192] width 528 height 19
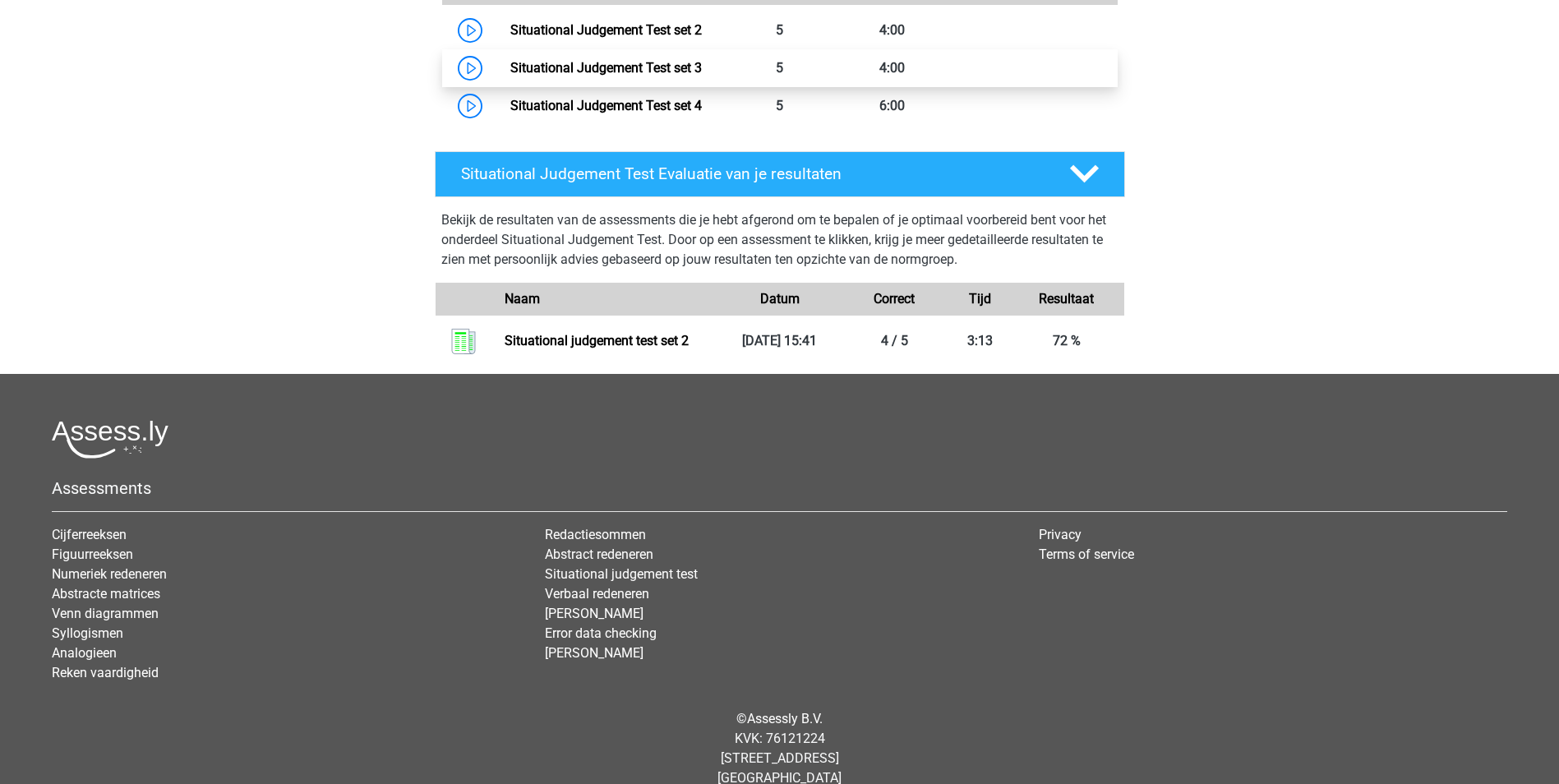
scroll to position [903, 0]
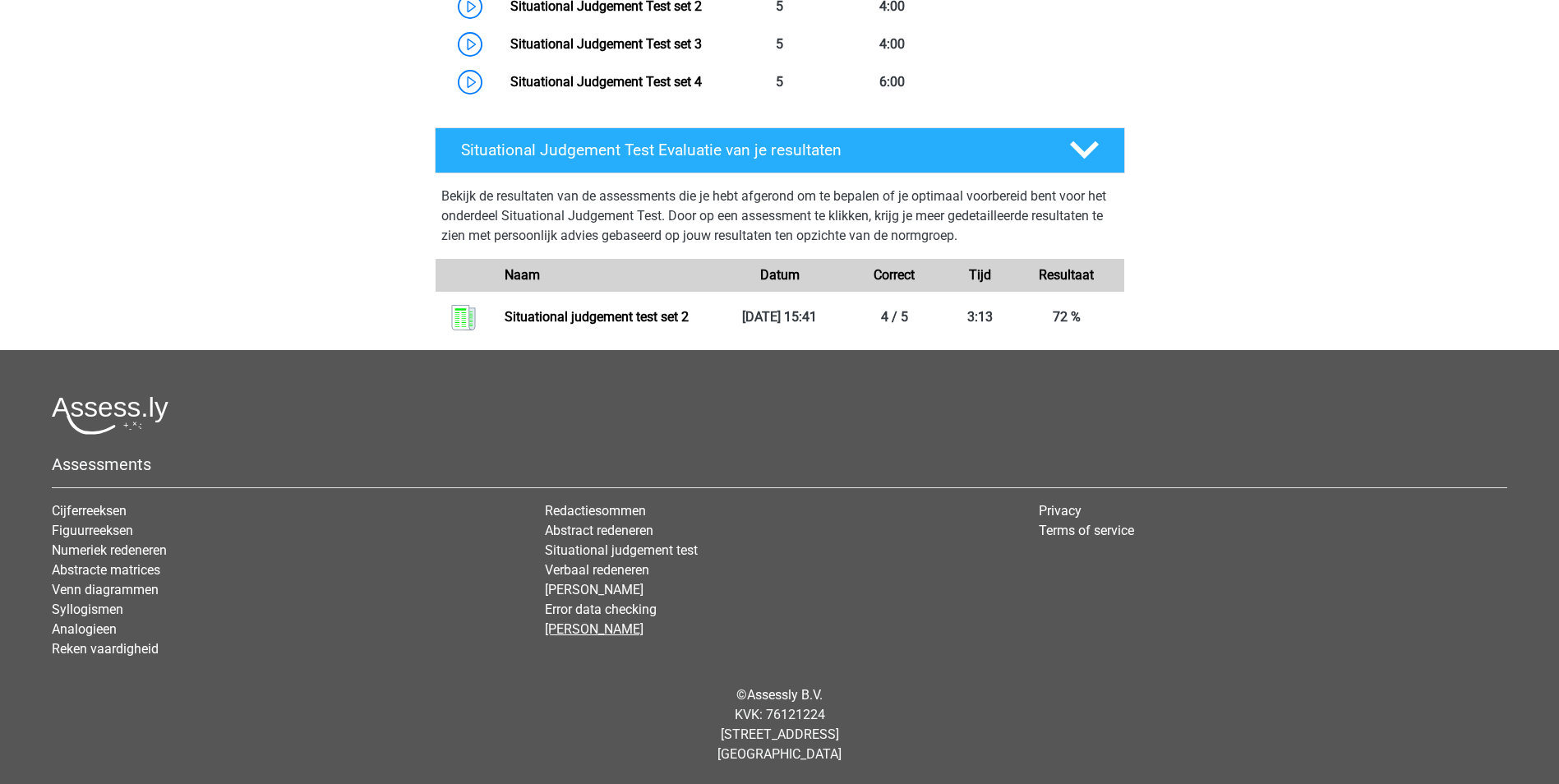
click at [587, 630] on link "[PERSON_NAME]" at bounding box center [594, 629] width 98 height 16
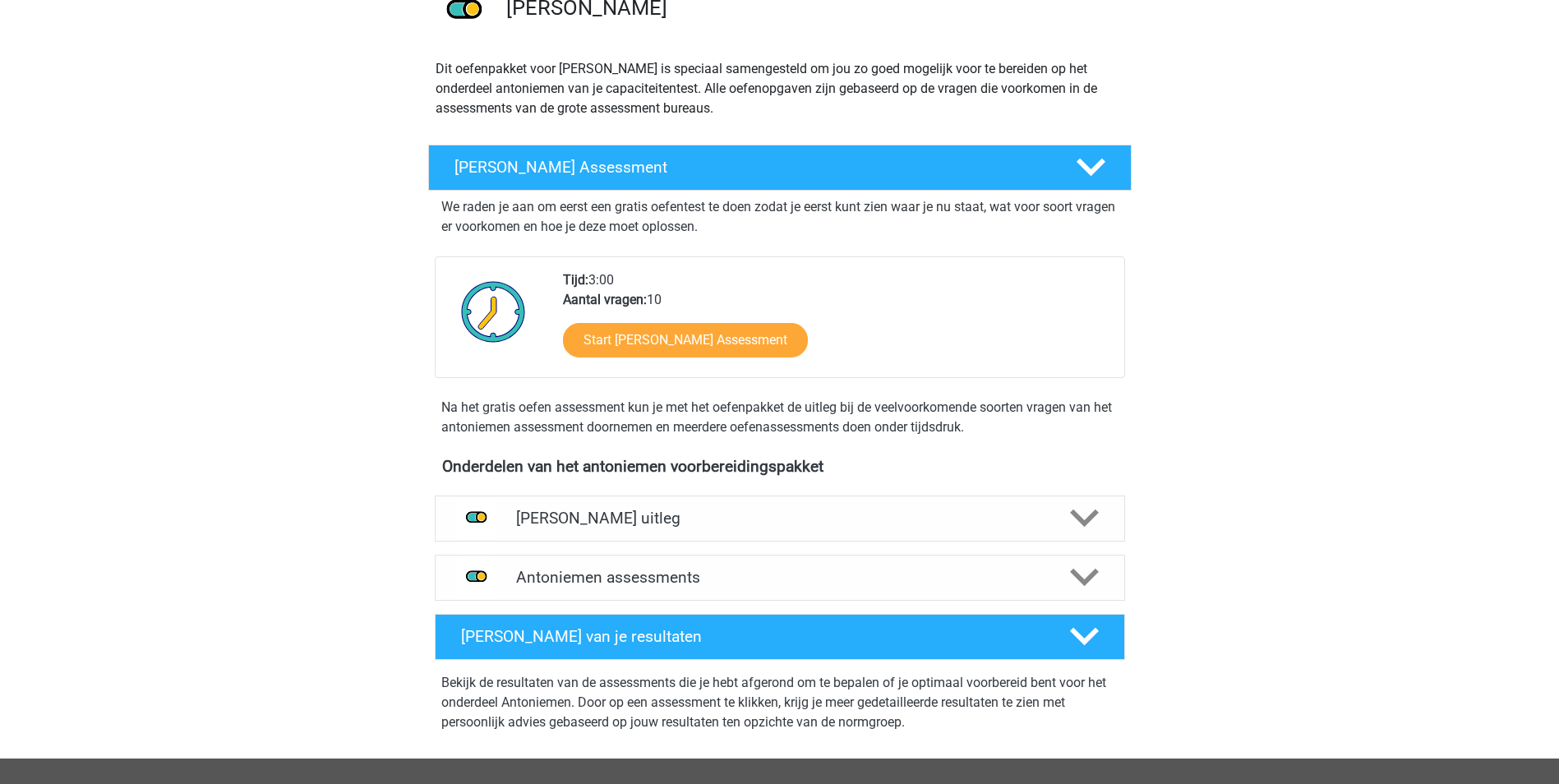
scroll to position [164, 0]
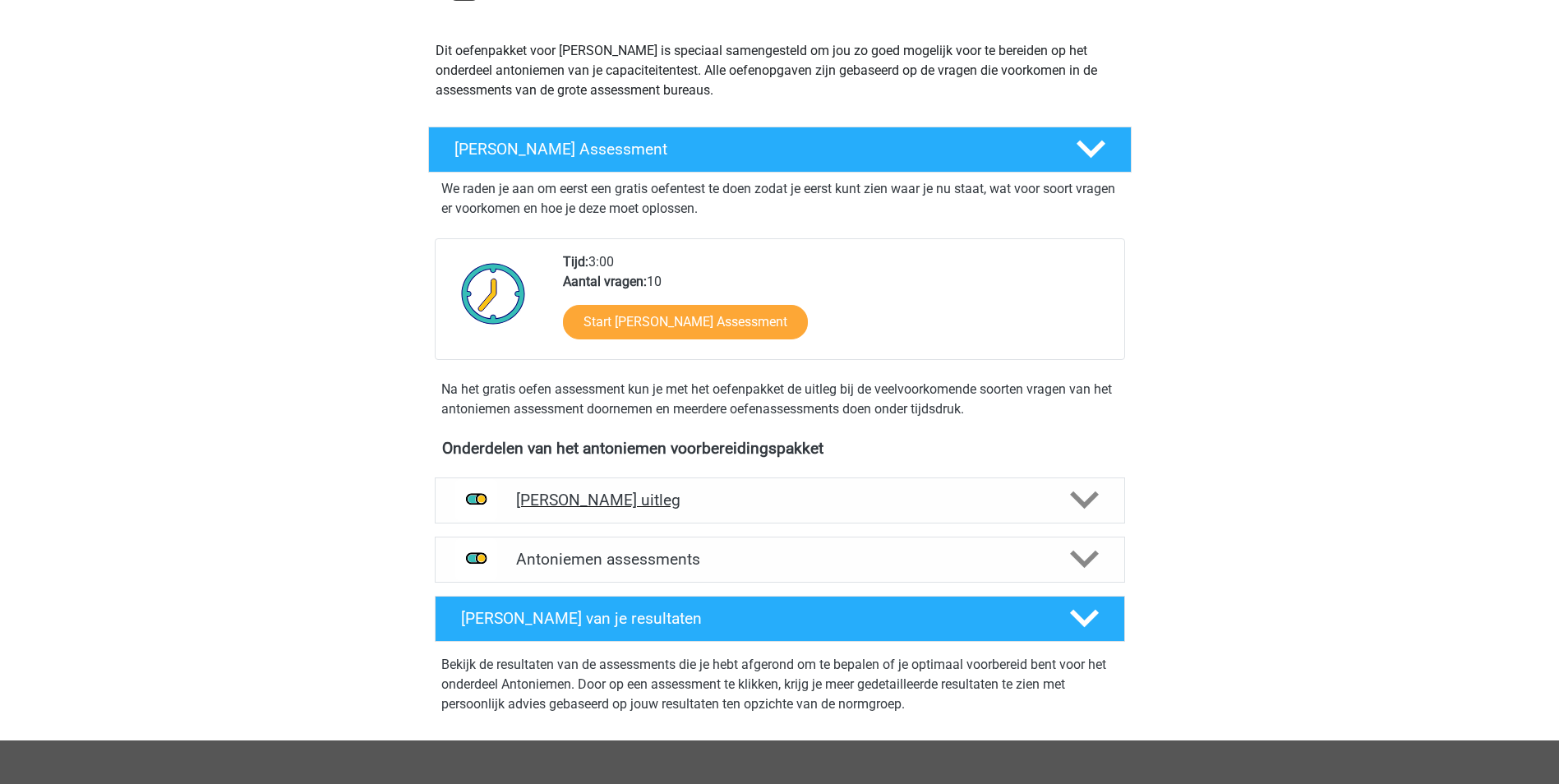
click at [1089, 497] on icon at bounding box center [1084, 499] width 28 height 28
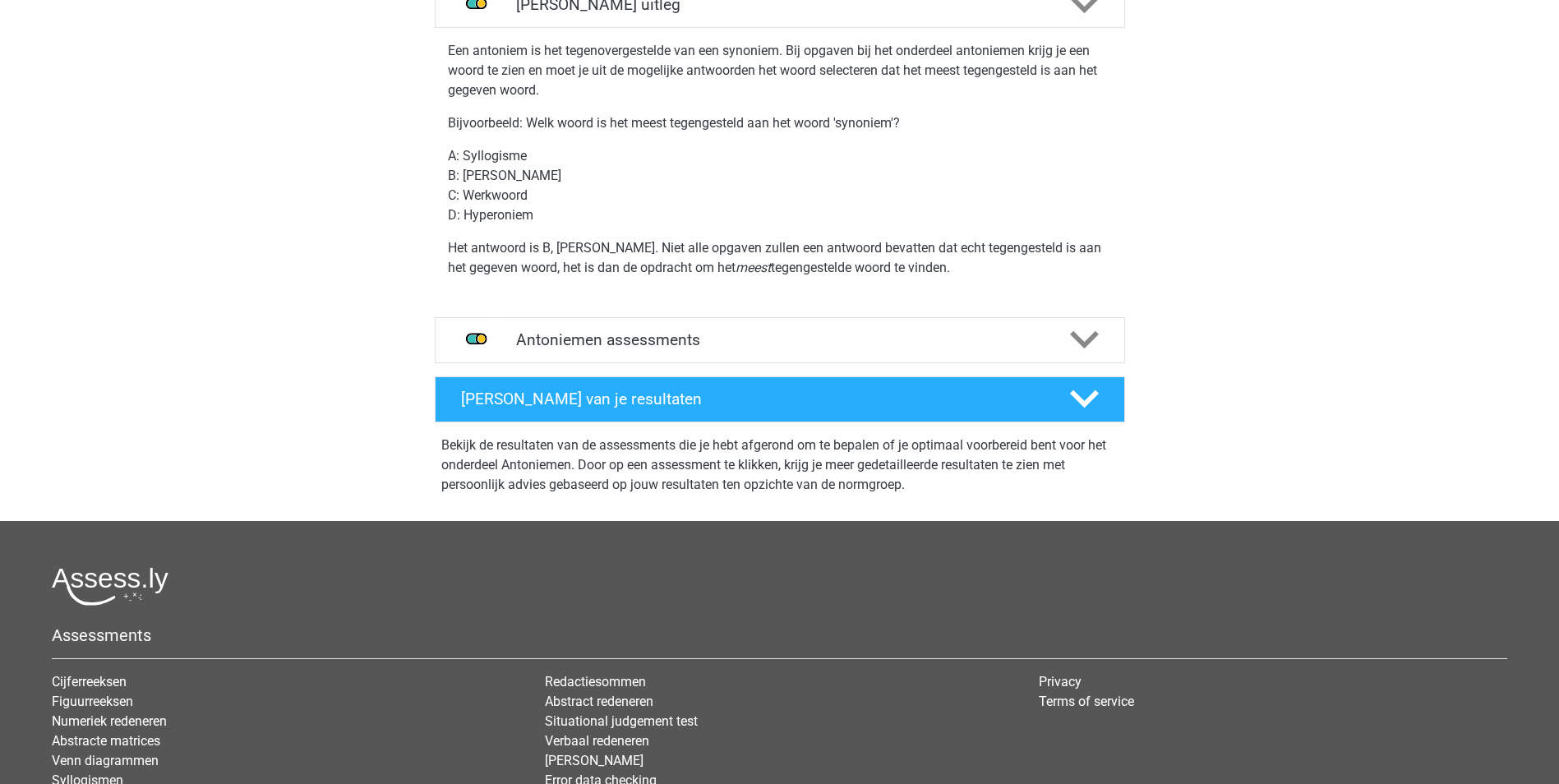
scroll to position [657, 0]
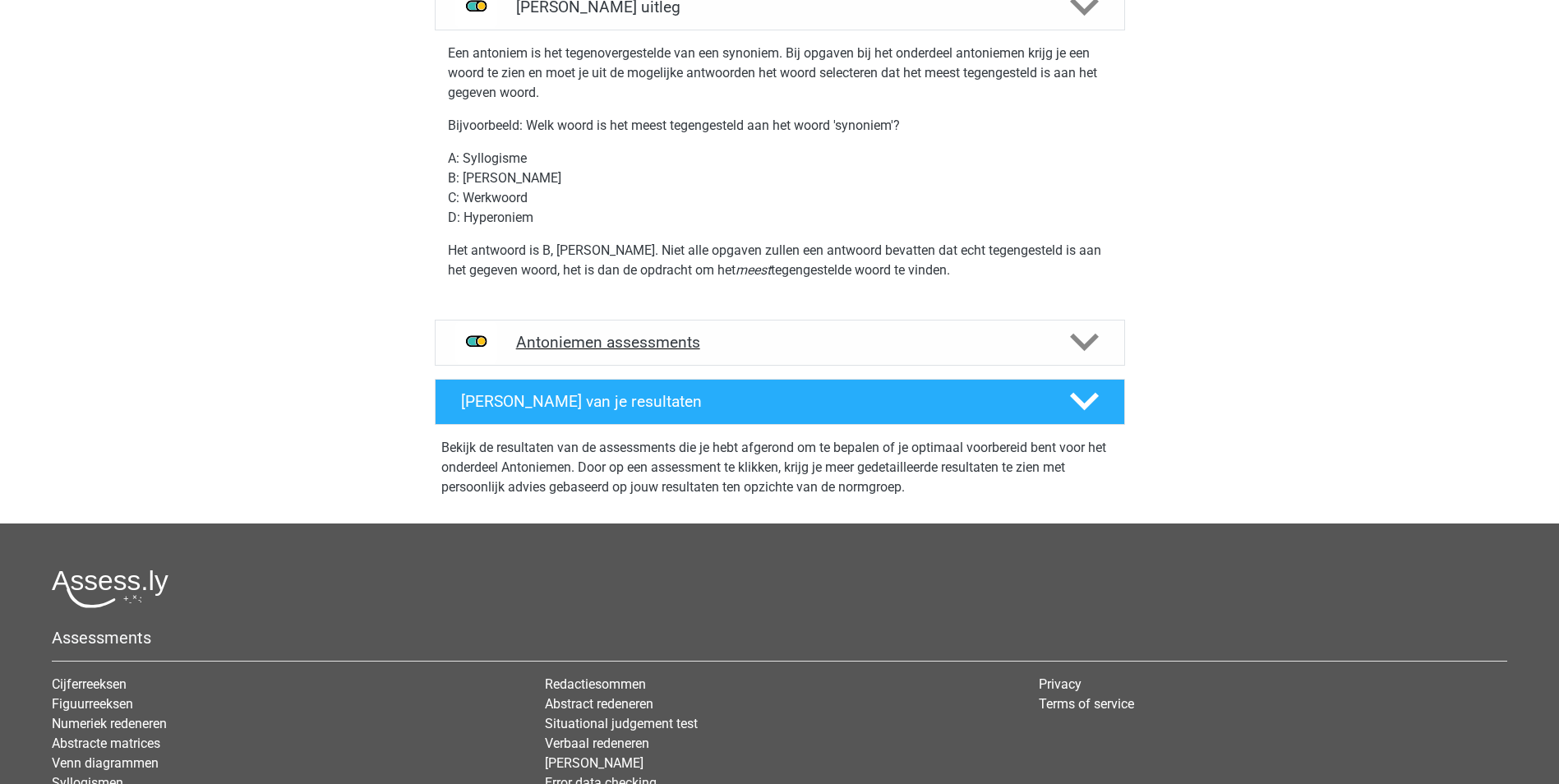
click at [973, 340] on h4 "Antoniemen assessments" at bounding box center [780, 341] width 528 height 19
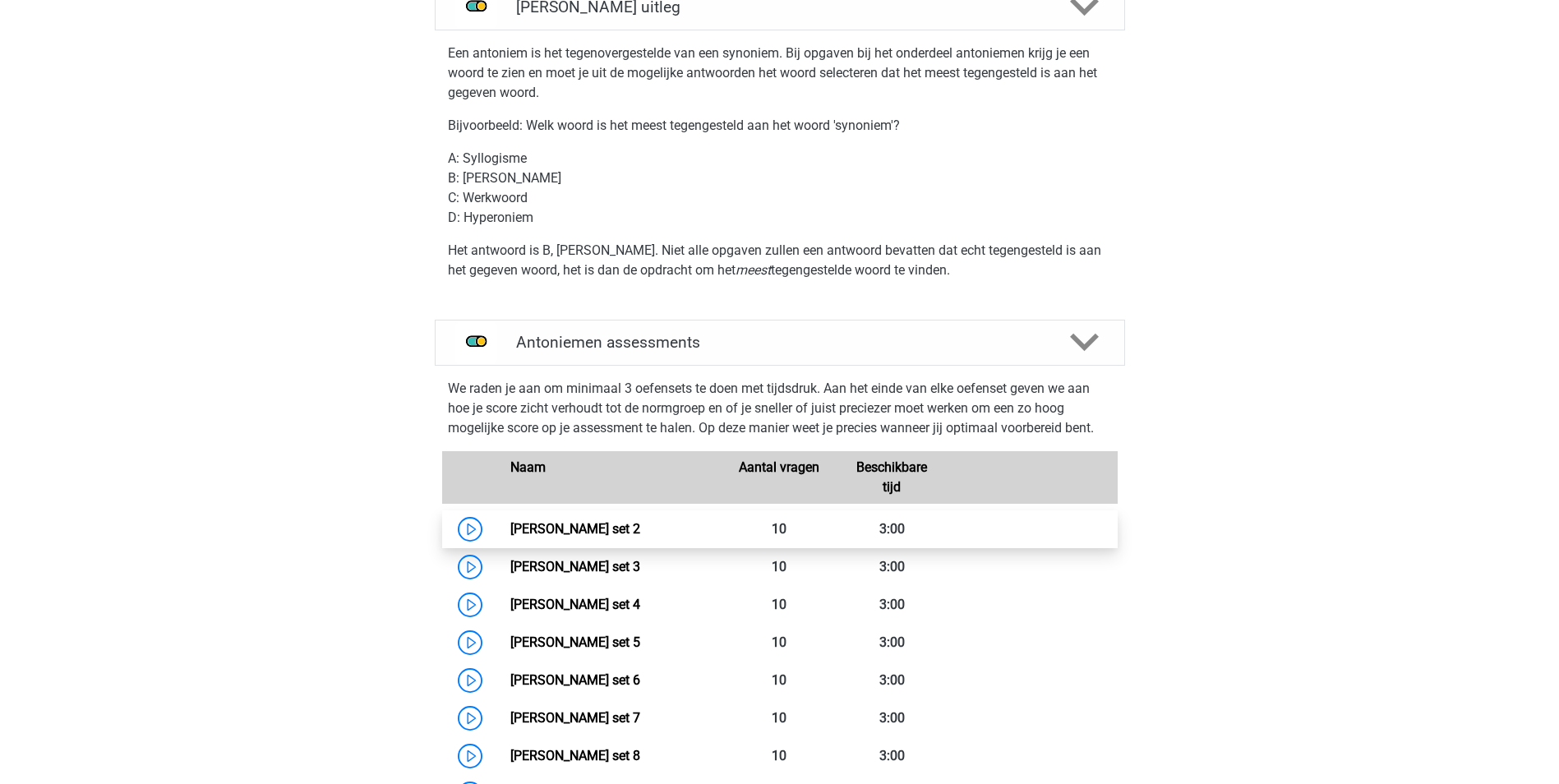
click at [586, 531] on link "Antoniemen set 2" at bounding box center [575, 529] width 130 height 16
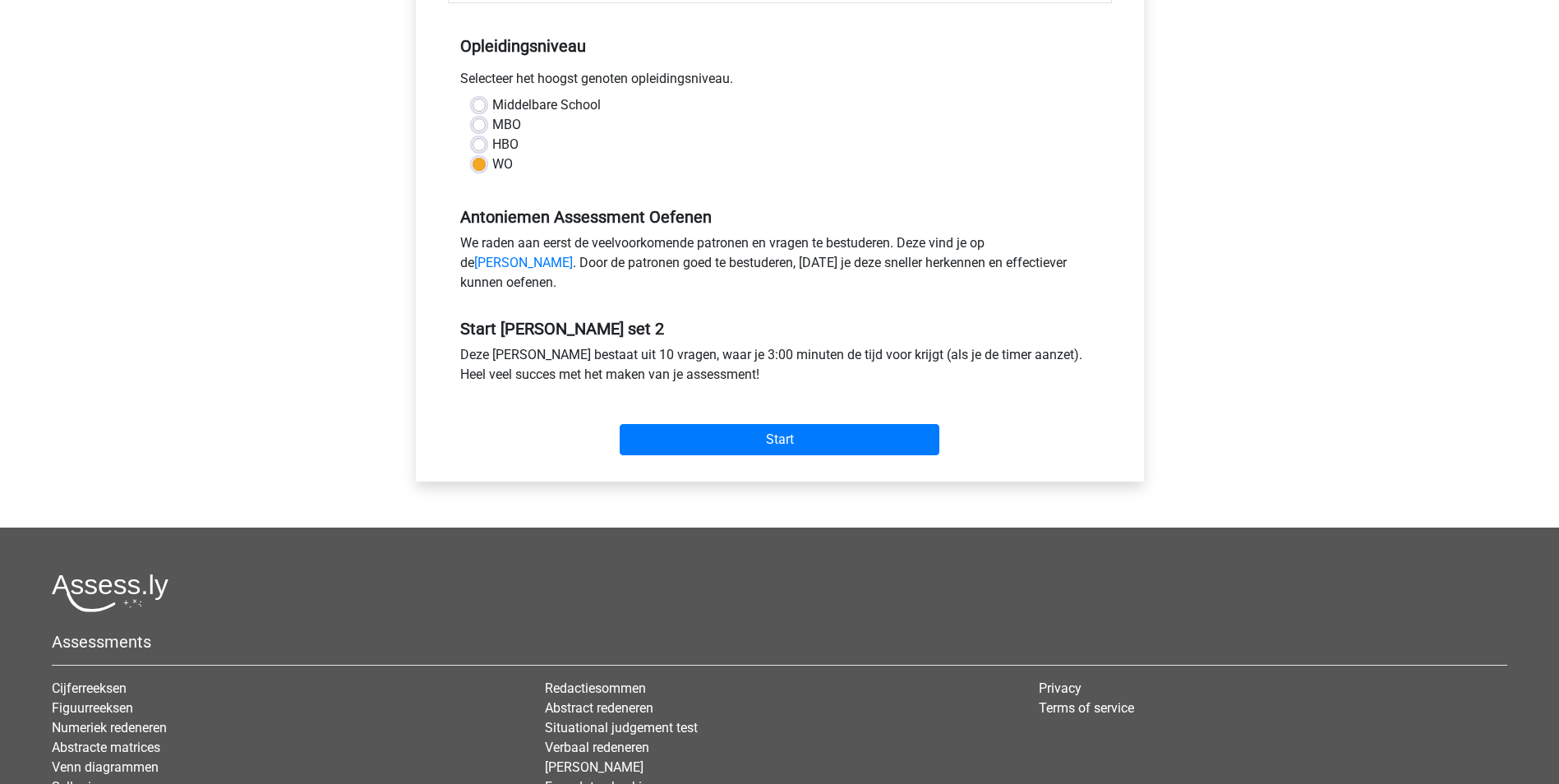
scroll to position [329, 0]
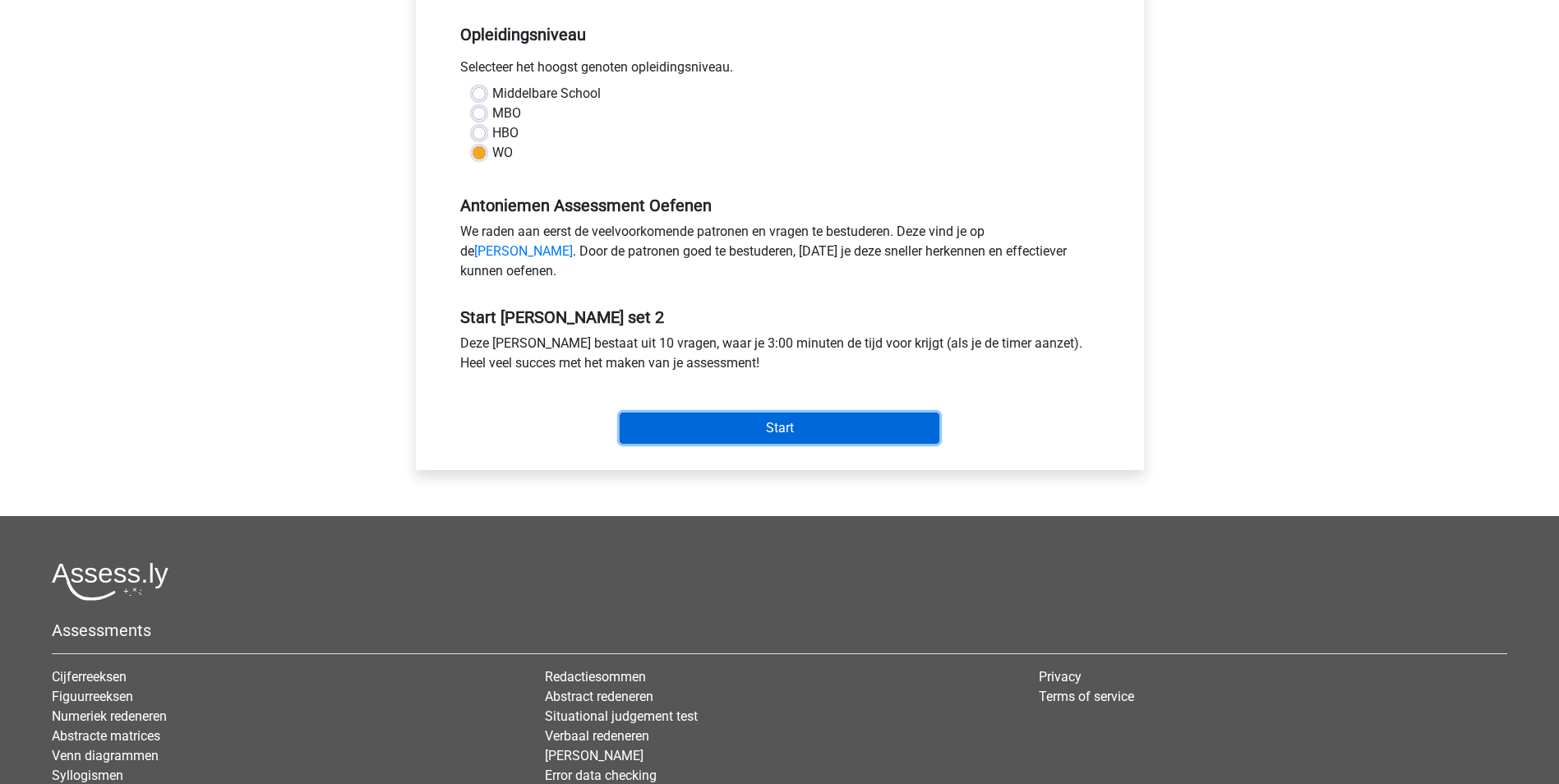
click at [783, 443] on input "Start" at bounding box center [779, 427] width 319 height 31
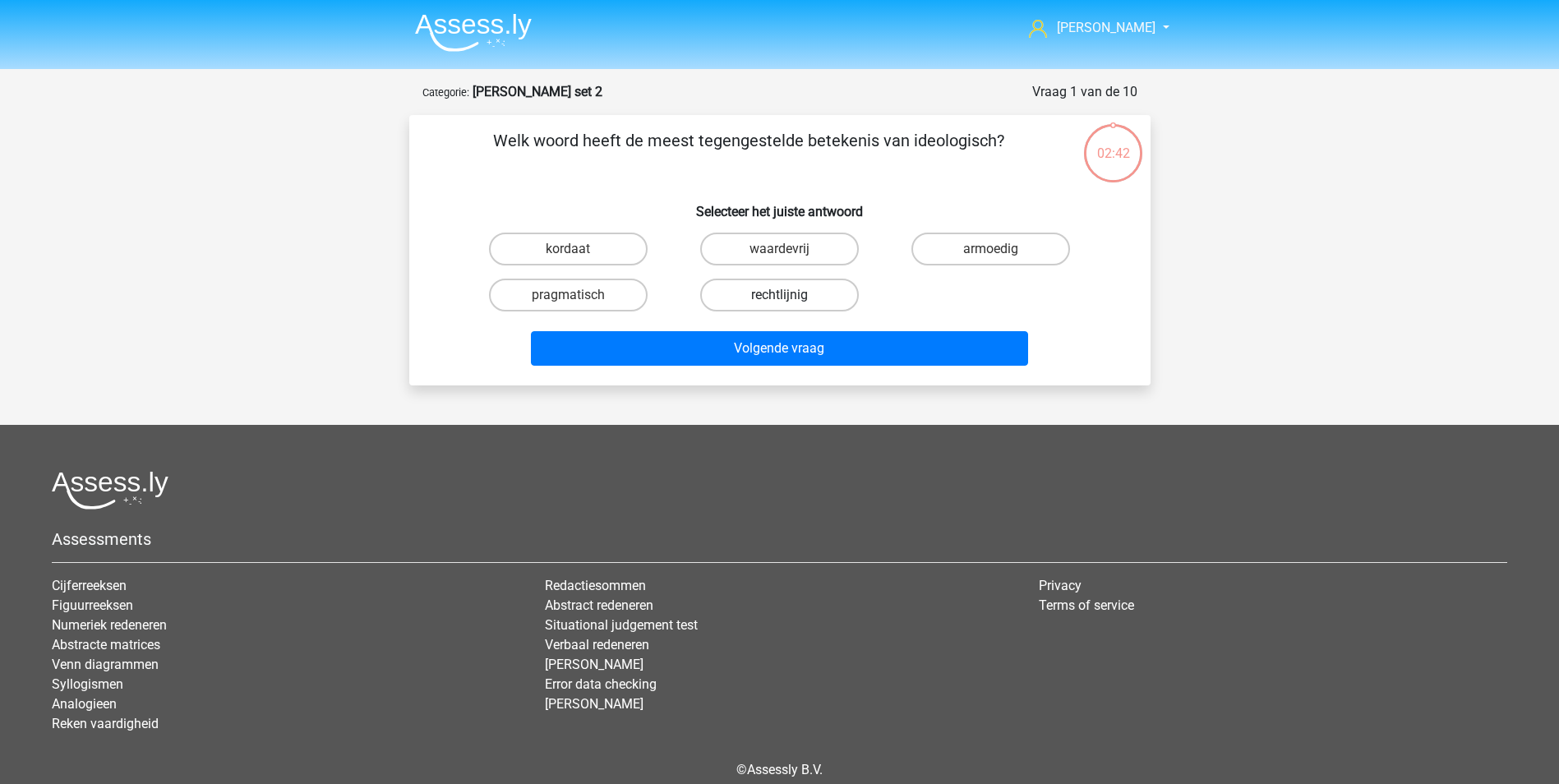
click at [809, 295] on label "rechtlijnig" at bounding box center [779, 294] width 159 height 33
click at [790, 295] on input "rechtlijnig" at bounding box center [784, 301] width 11 height 11
radio input "true"
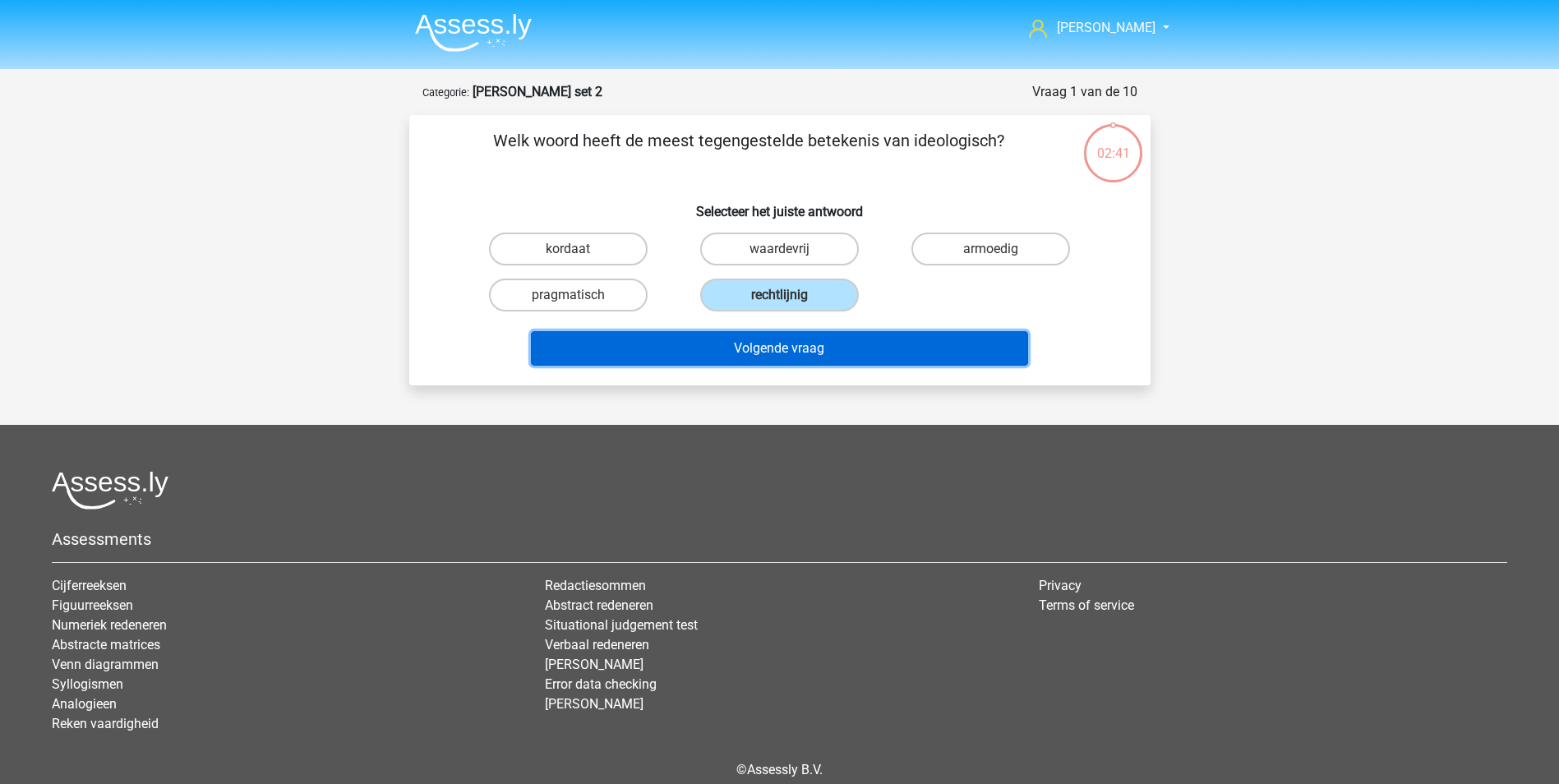
click at [811, 342] on button "Volgende vraag" at bounding box center [779, 348] width 497 height 35
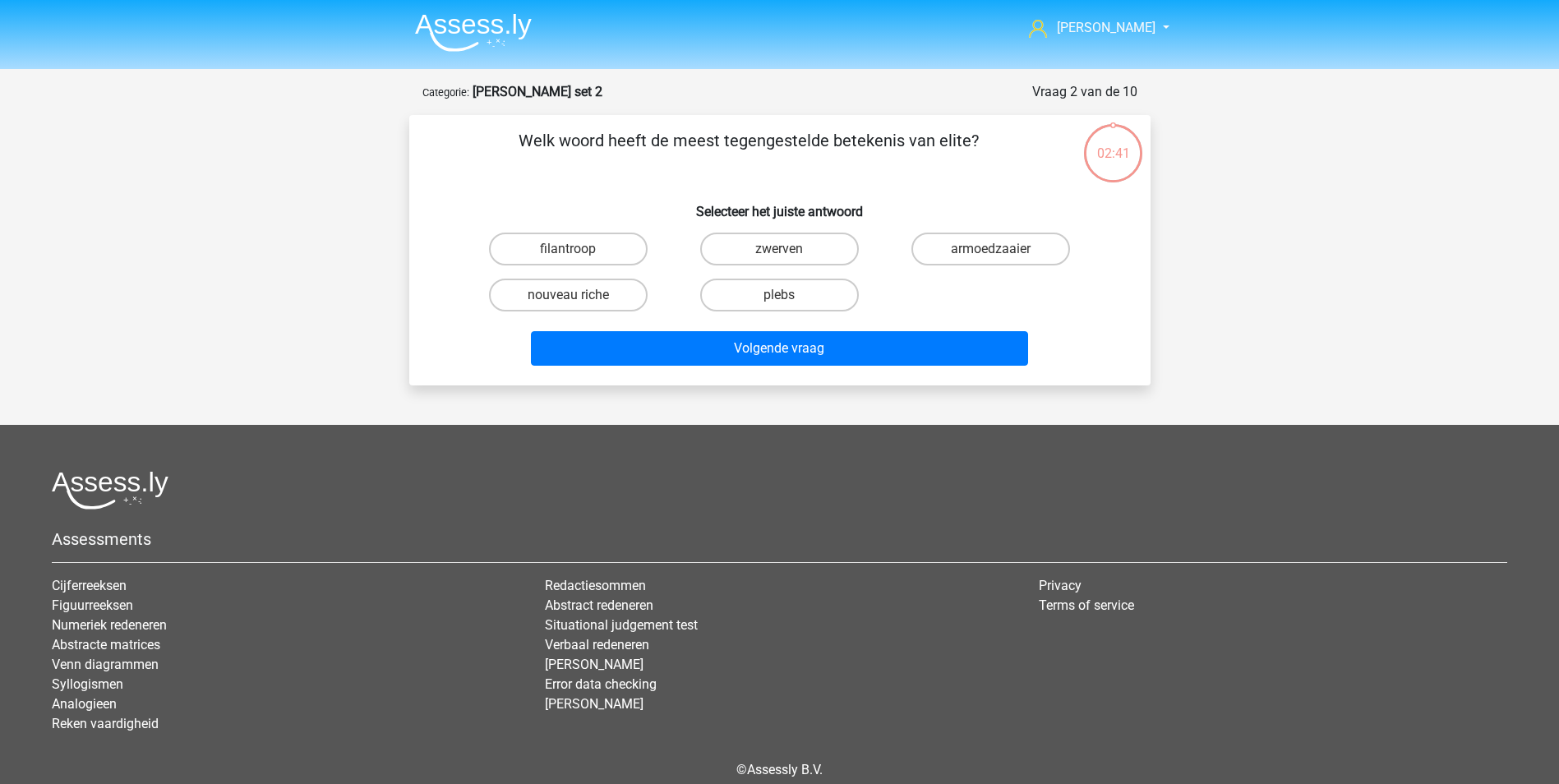
scroll to position [74, 0]
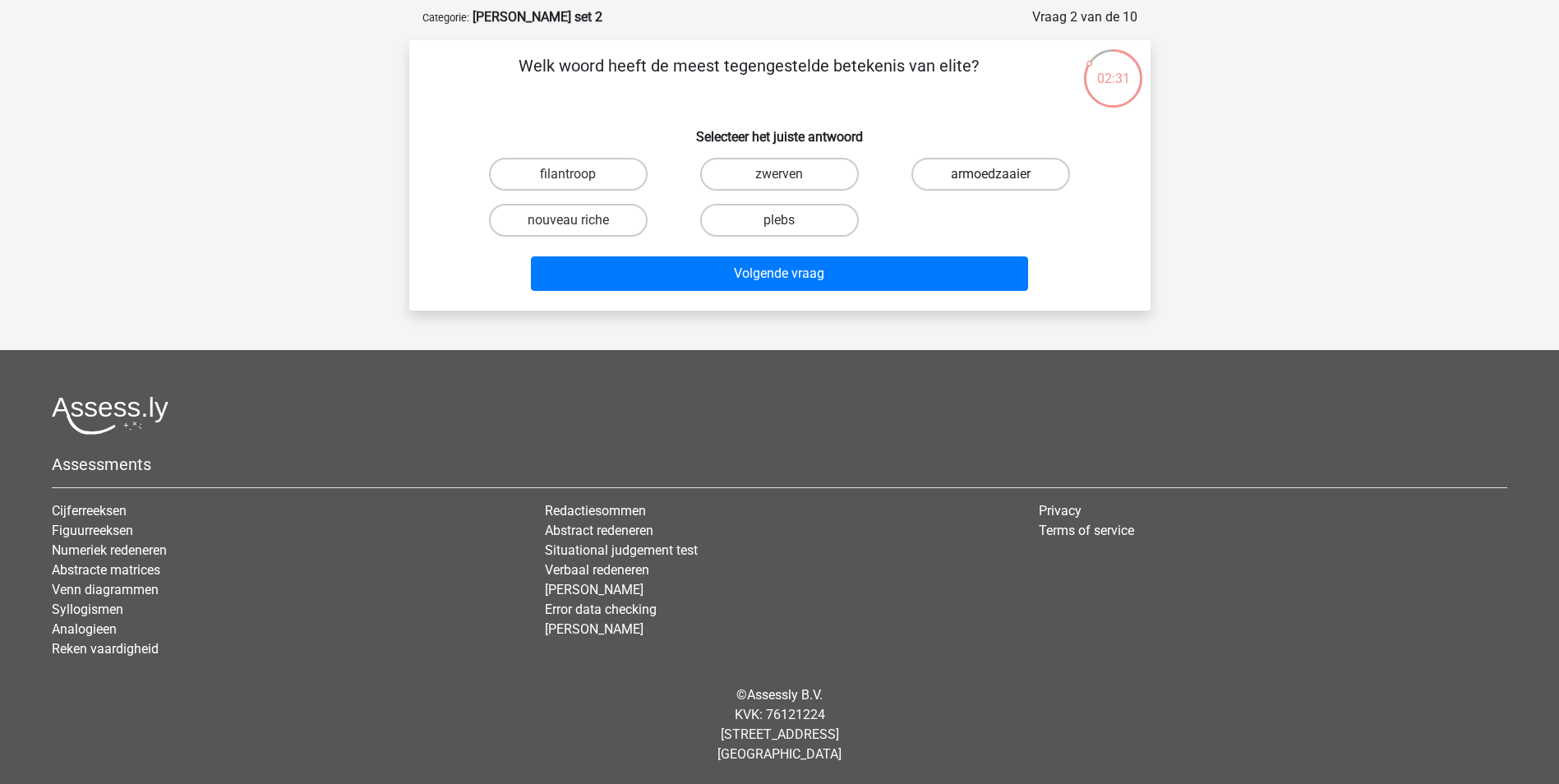
click at [972, 169] on label "armoedzaaier" at bounding box center [990, 174] width 159 height 33
click at [991, 174] on input "armoedzaaier" at bounding box center [996, 179] width 11 height 11
radio input "true"
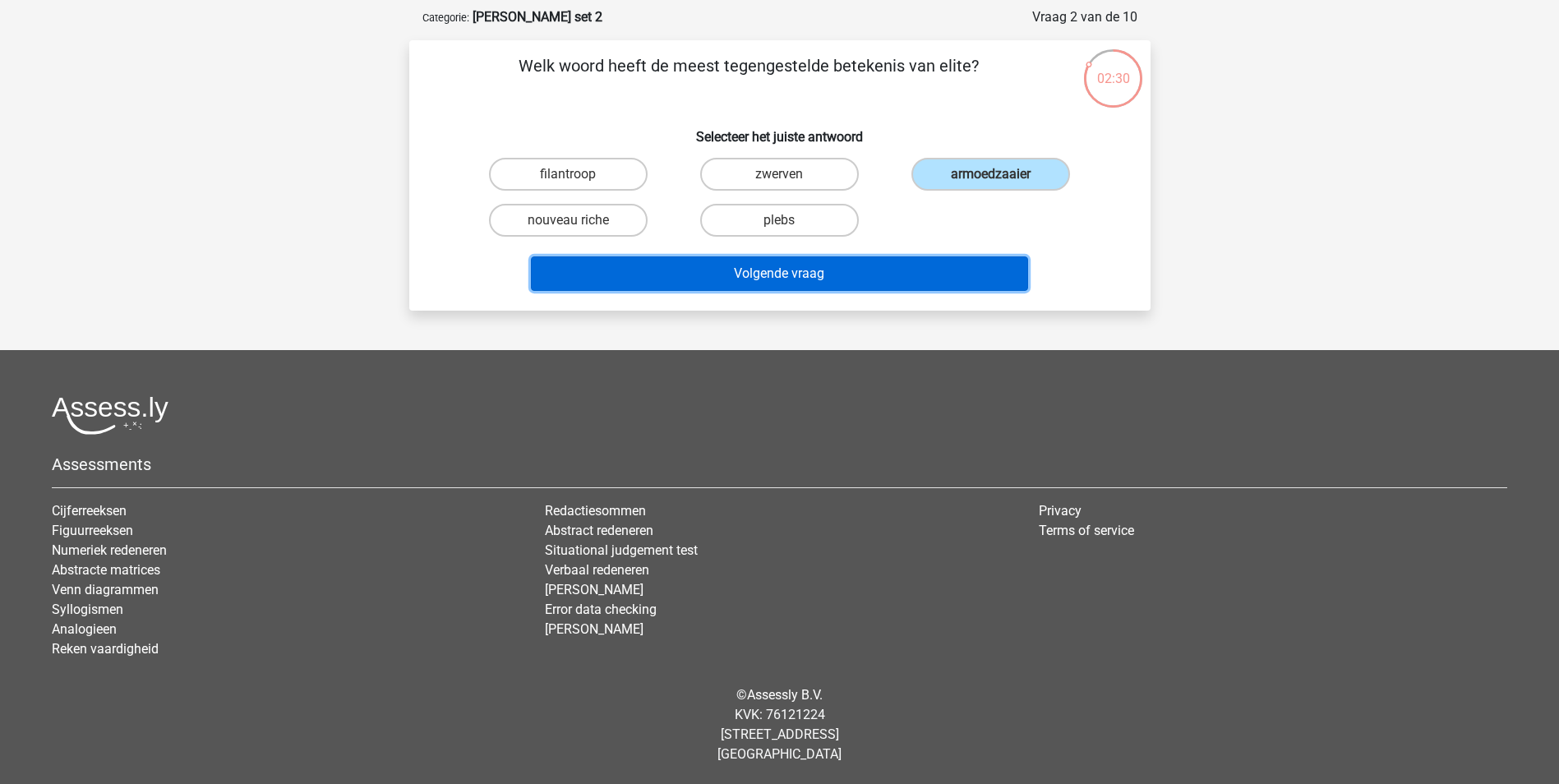
click at [872, 273] on button "Volgende vraag" at bounding box center [779, 273] width 497 height 35
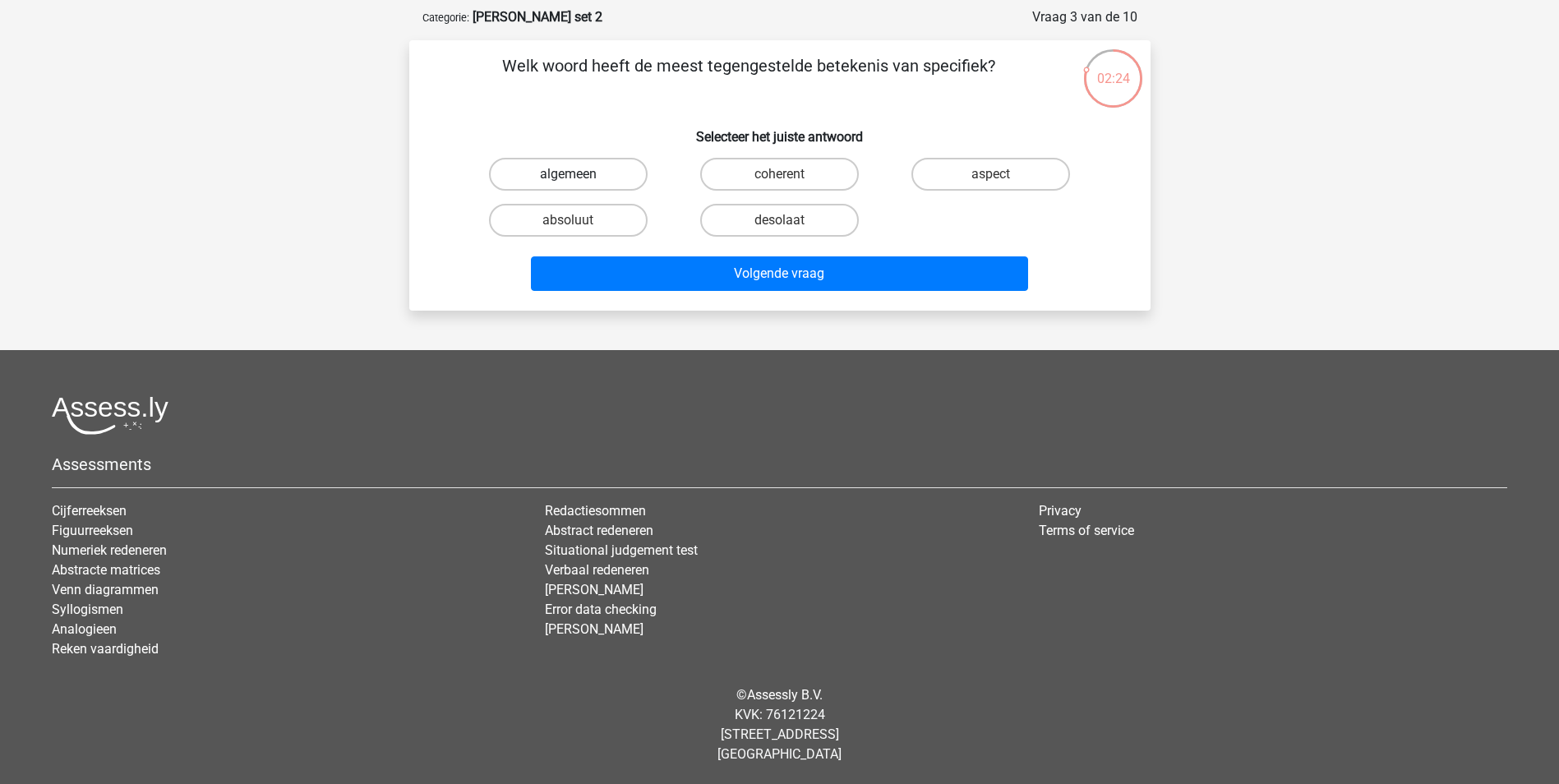
click at [590, 169] on label "algemeen" at bounding box center [568, 174] width 159 height 33
click at [579, 174] on input "algemeen" at bounding box center [573, 179] width 11 height 11
radio input "true"
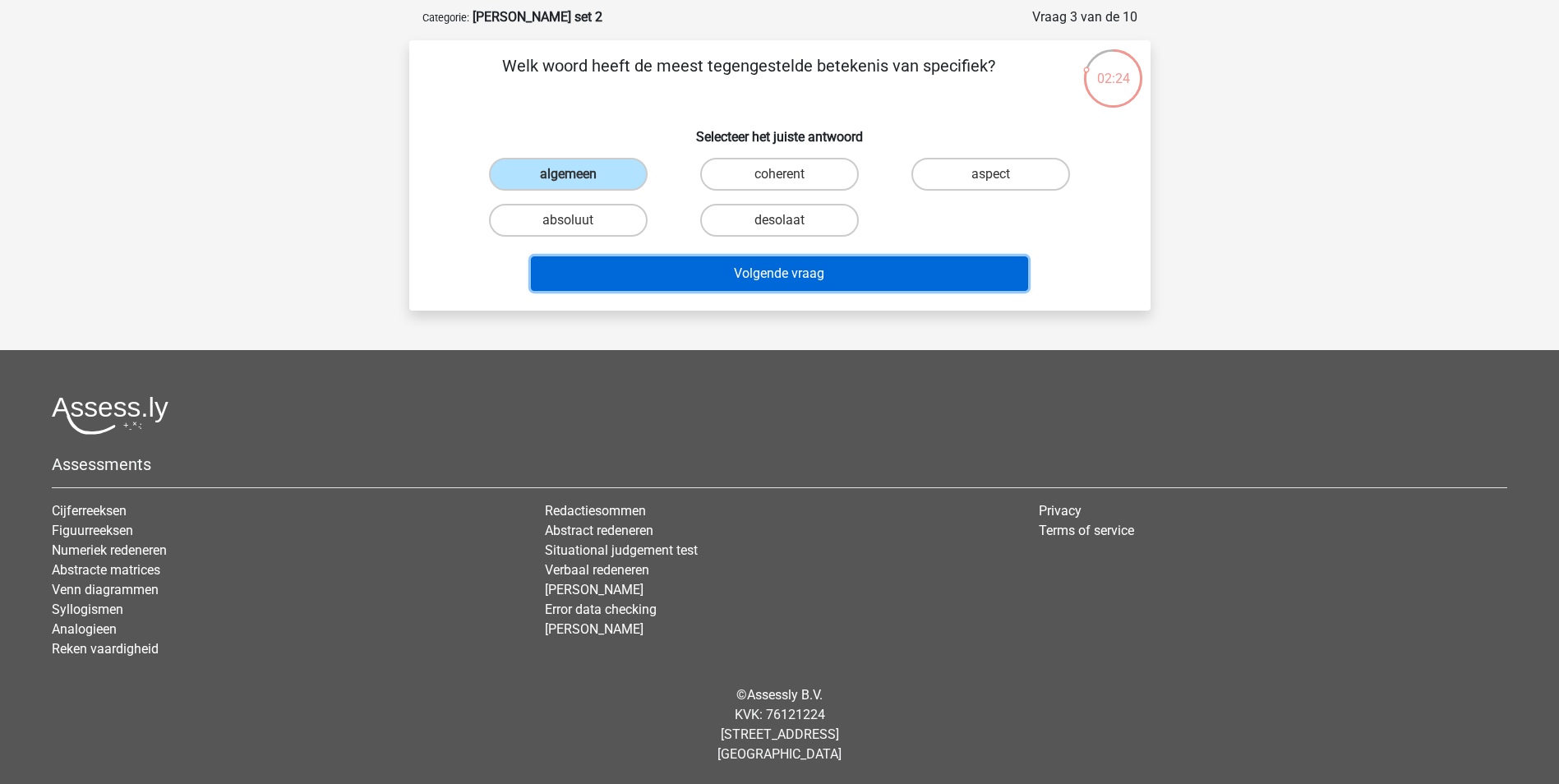
click at [782, 266] on button "Volgende vraag" at bounding box center [779, 273] width 497 height 35
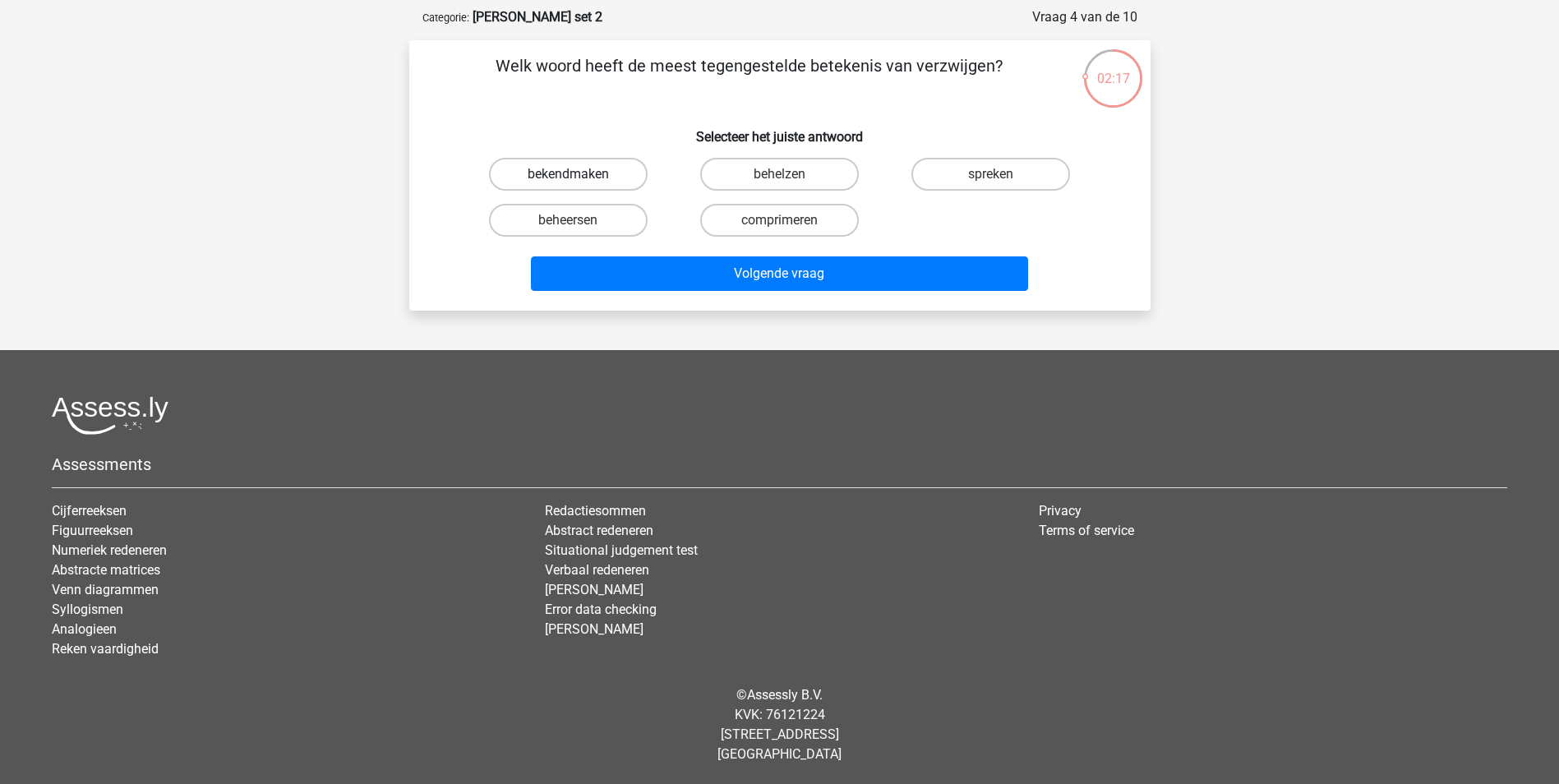
click at [580, 173] on label "bekendmaken" at bounding box center [568, 174] width 159 height 33
click at [579, 174] on input "bekendmaken" at bounding box center [573, 179] width 11 height 11
radio input "true"
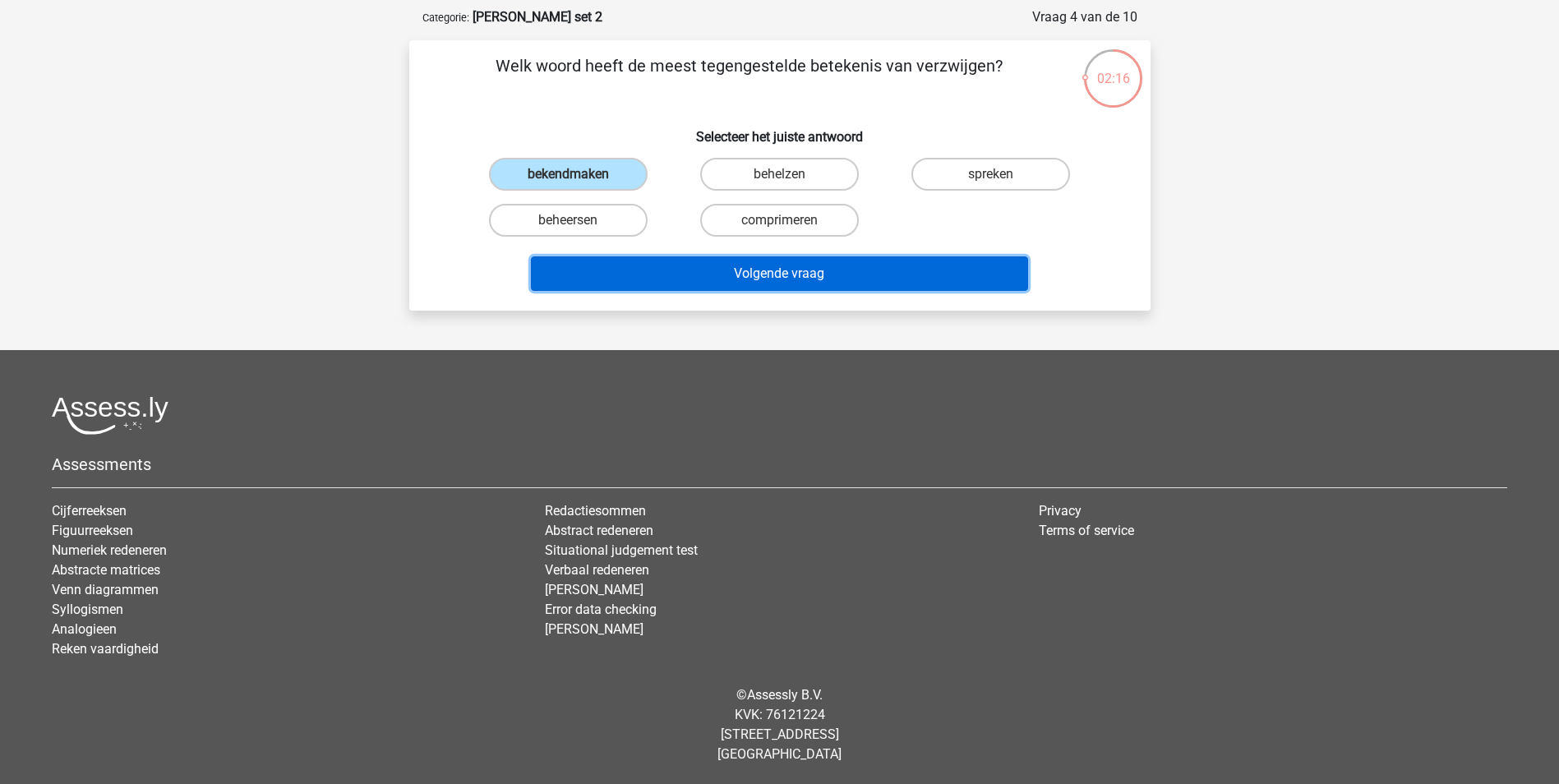
click at [784, 274] on button "Volgende vraag" at bounding box center [779, 273] width 497 height 35
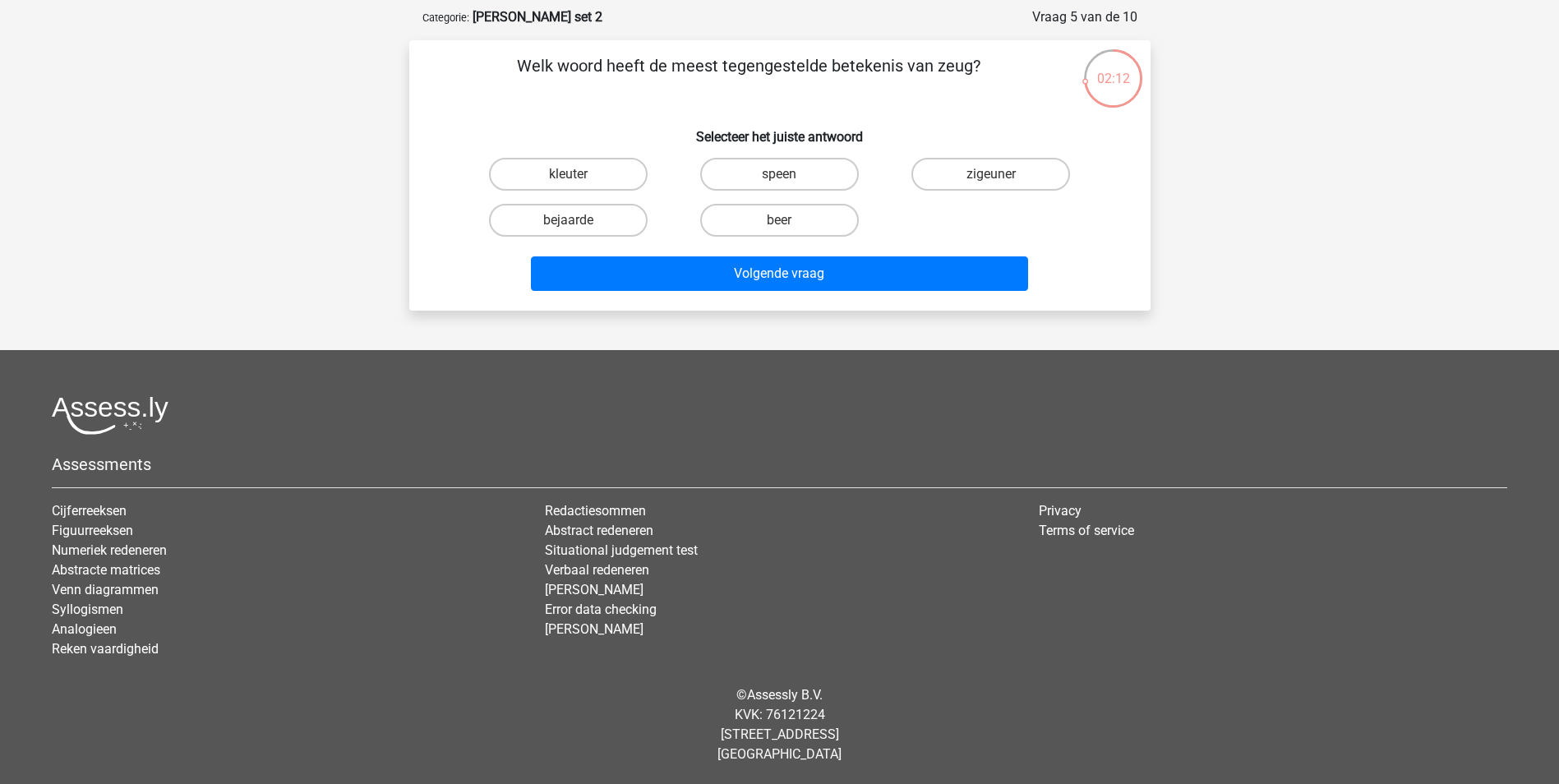
click at [789, 225] on input "beer" at bounding box center [784, 225] width 11 height 11
radio input "true"
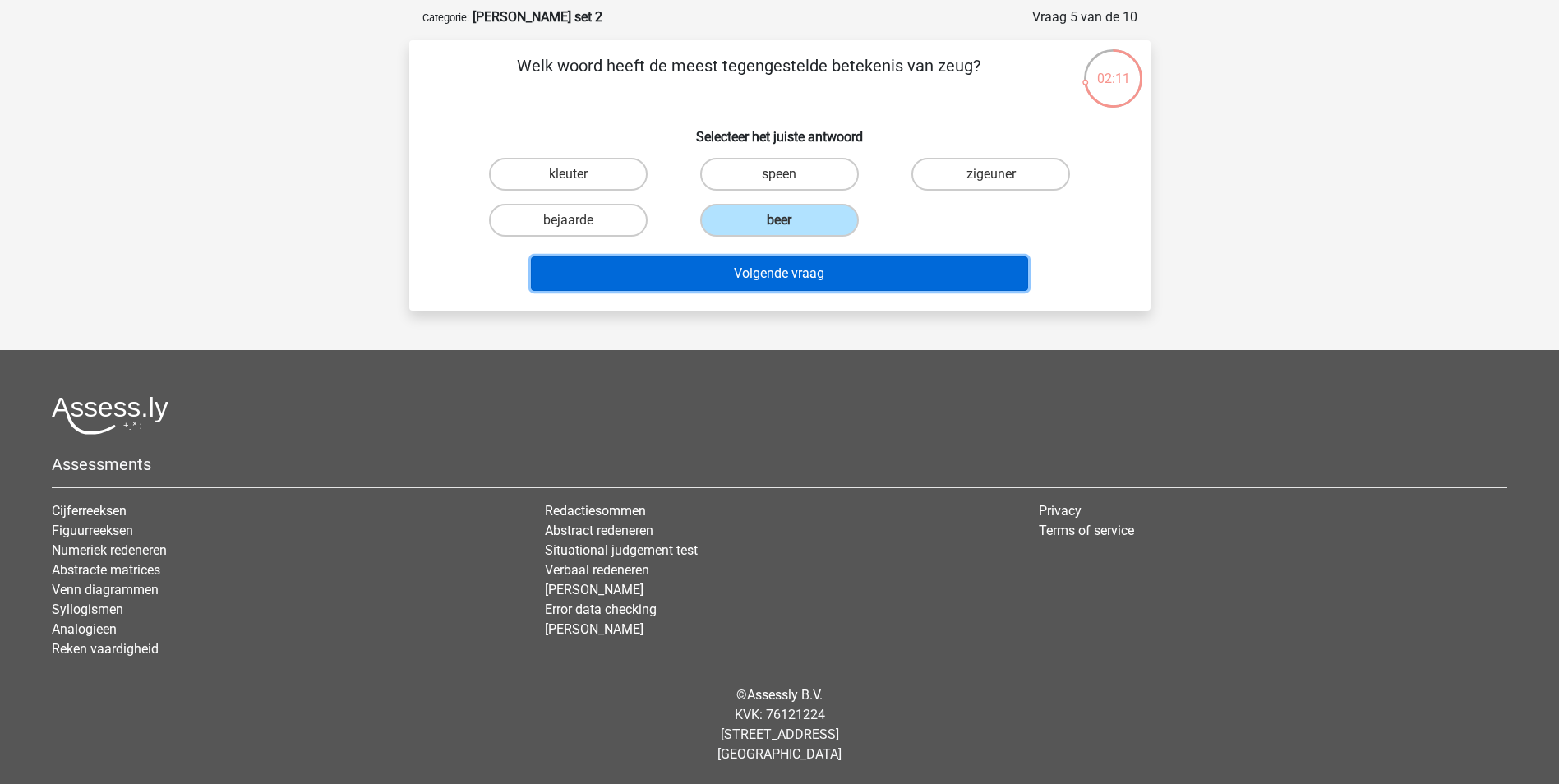
click at [781, 276] on button "Volgende vraag" at bounding box center [779, 273] width 497 height 35
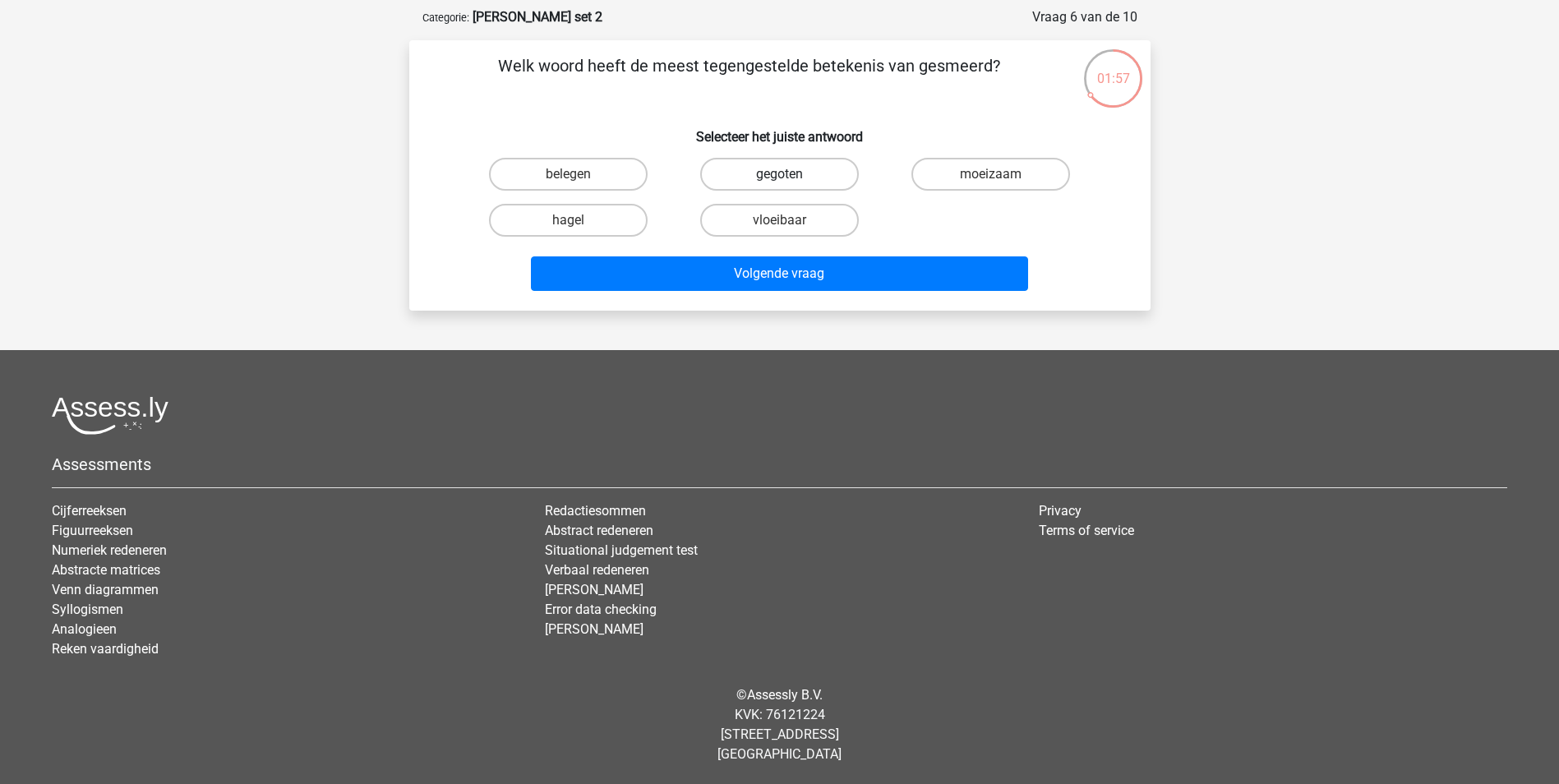
click at [799, 173] on label "gegoten" at bounding box center [779, 174] width 159 height 33
click at [790, 174] on input "gegoten" at bounding box center [784, 179] width 11 height 11
radio input "true"
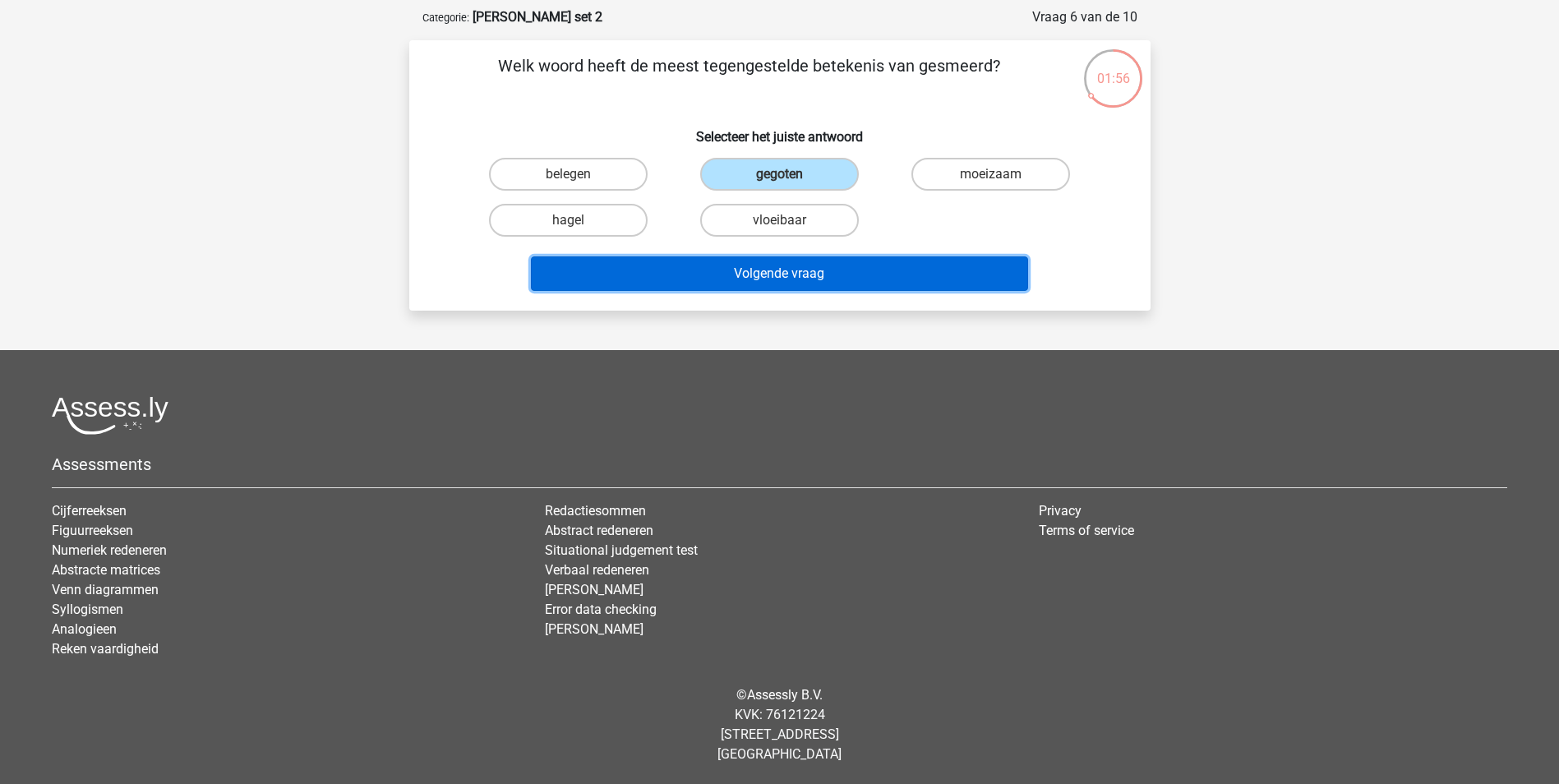
click at [791, 280] on button "Volgende vraag" at bounding box center [779, 273] width 497 height 35
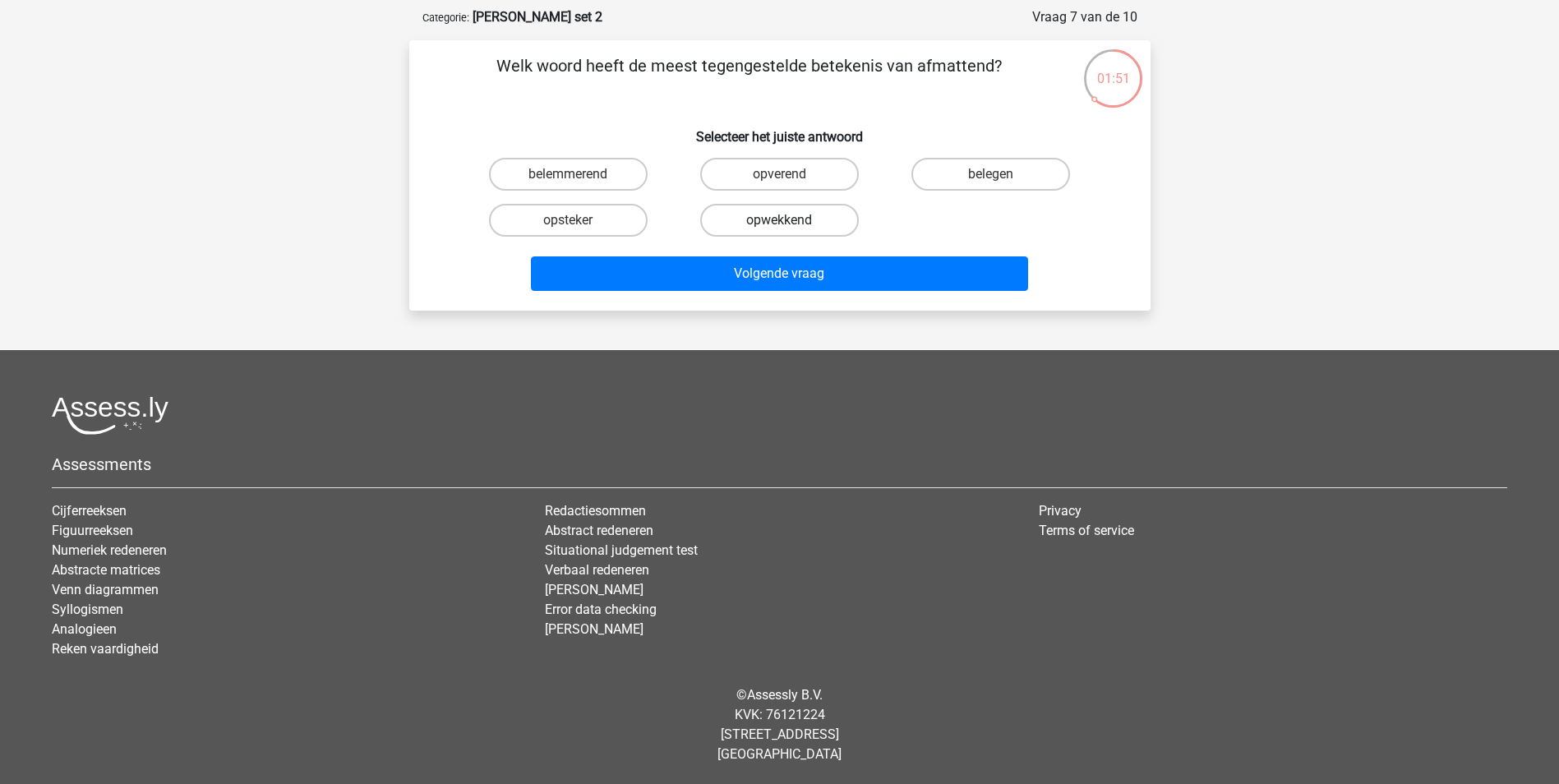
click at [797, 224] on label "opwekkend" at bounding box center [779, 220] width 159 height 33
click at [790, 224] on input "opwekkend" at bounding box center [784, 225] width 11 height 11
radio input "true"
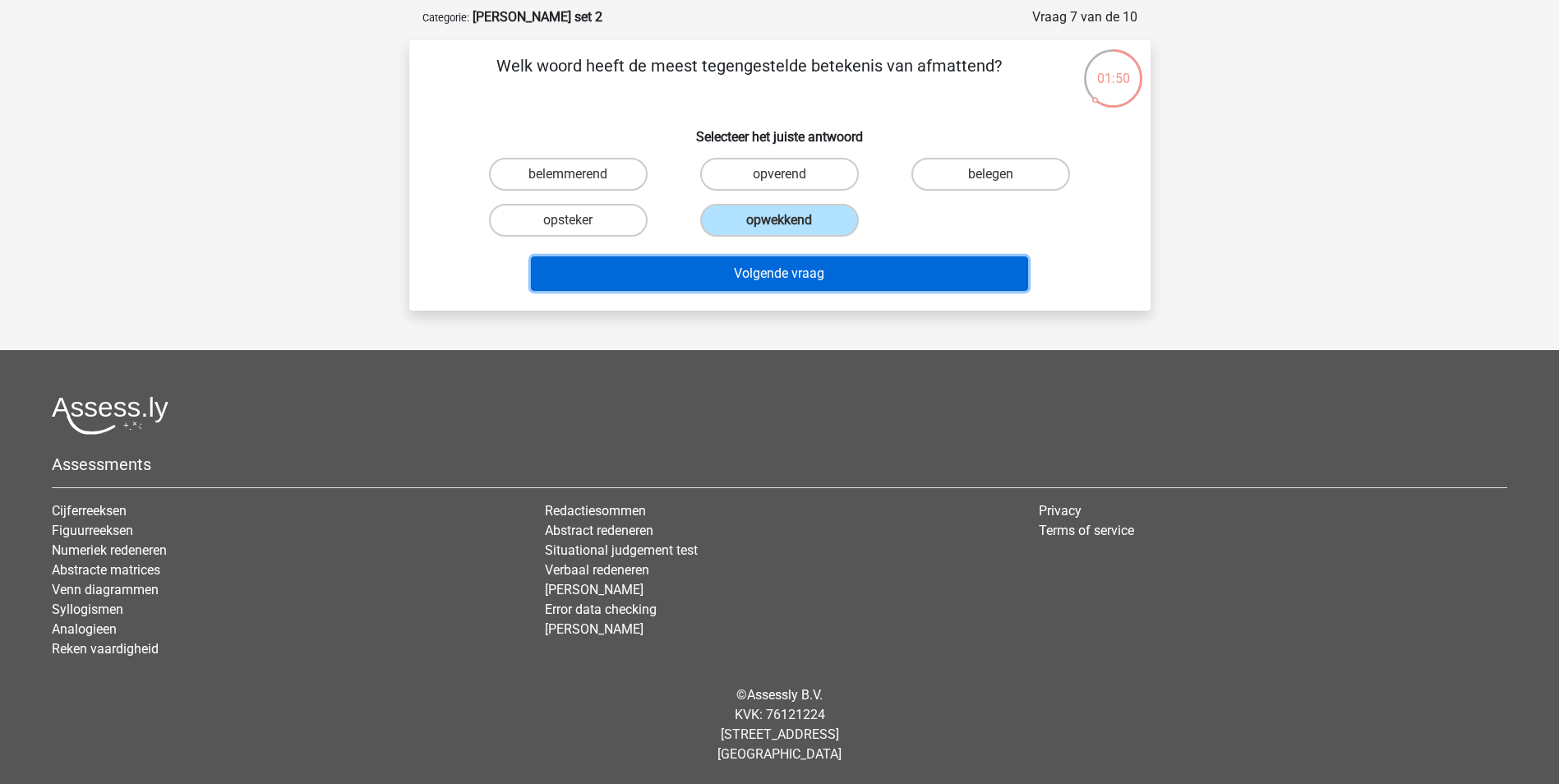
click at [791, 281] on button "Volgende vraag" at bounding box center [779, 273] width 497 height 35
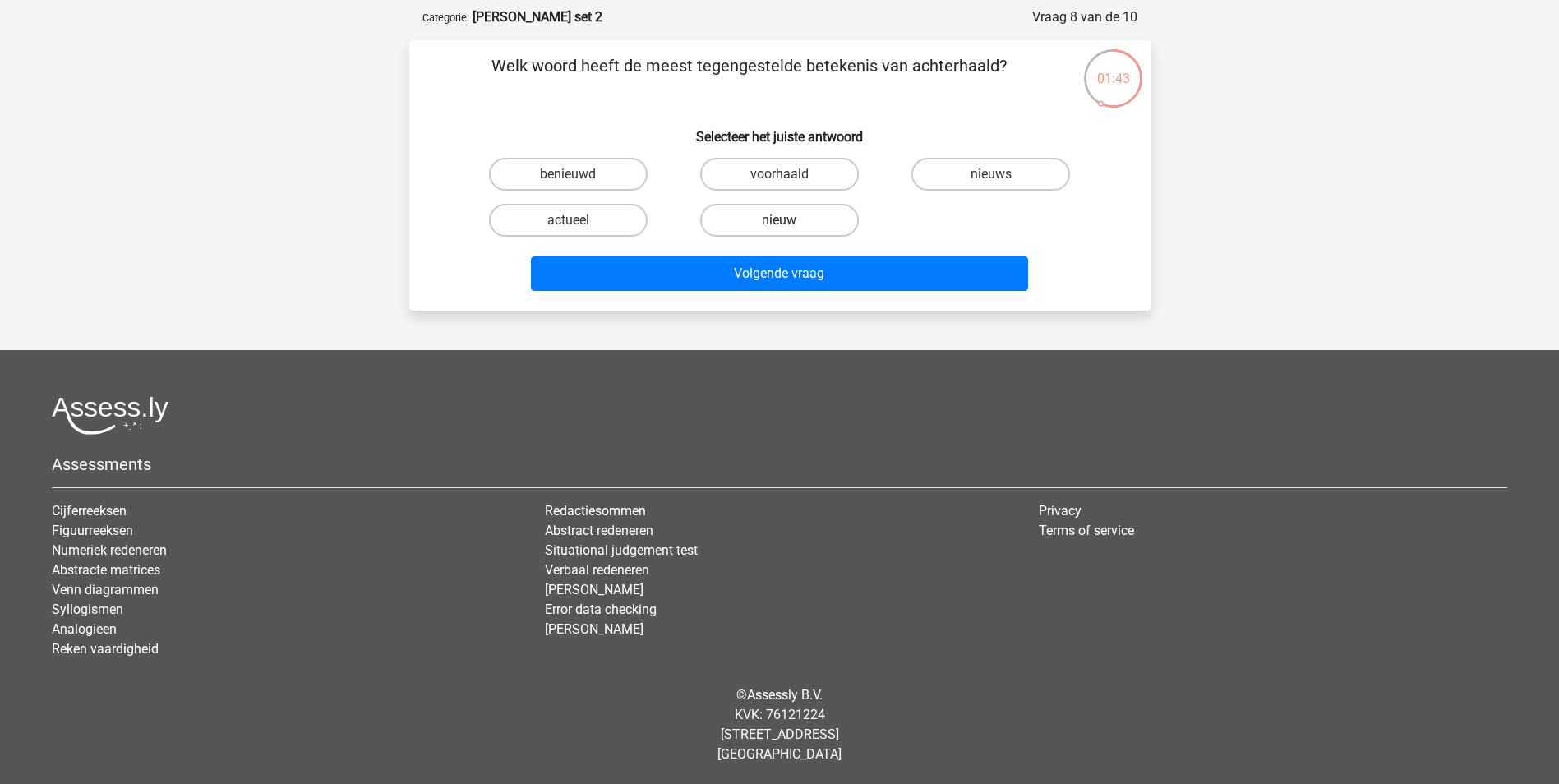
click at [792, 225] on label "nieuw" at bounding box center [779, 220] width 159 height 33
click at [790, 225] on input "nieuw" at bounding box center [784, 225] width 11 height 11
radio input "true"
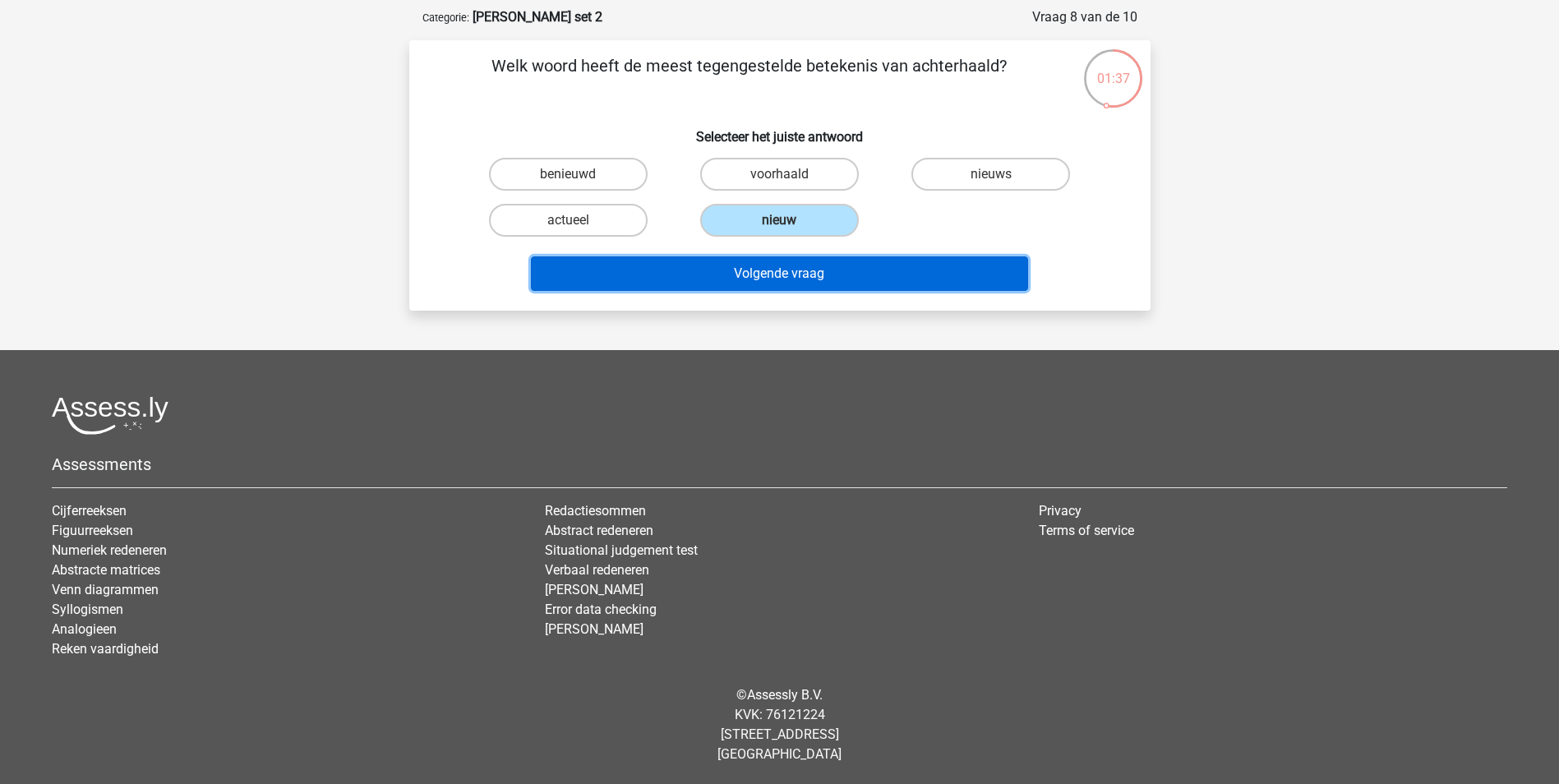
click at [858, 272] on button "Volgende vraag" at bounding box center [779, 273] width 497 height 35
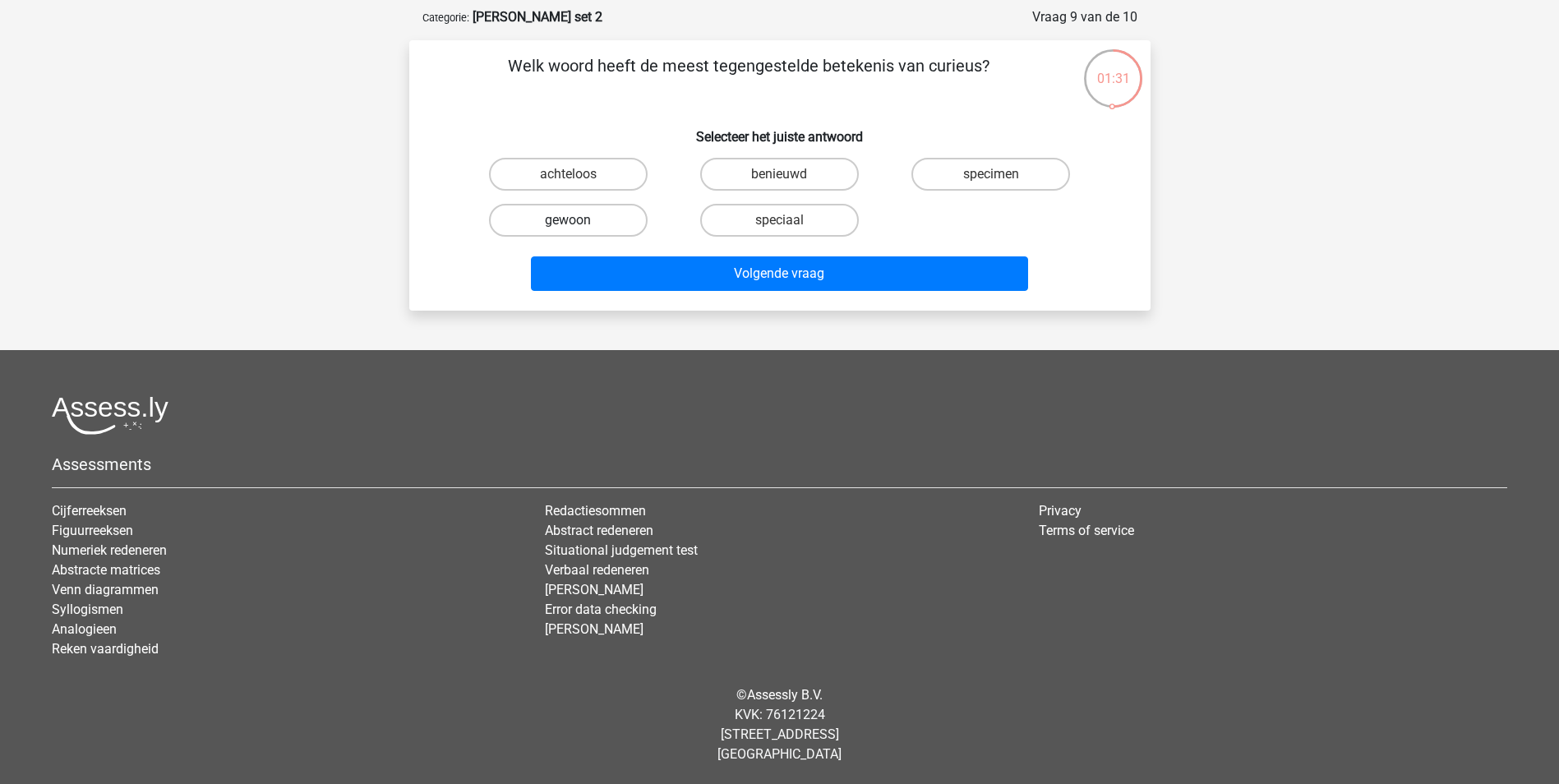
click at [586, 223] on label "gewoon" at bounding box center [568, 220] width 159 height 33
click at [579, 223] on input "gewoon" at bounding box center [573, 225] width 11 height 11
radio input "true"
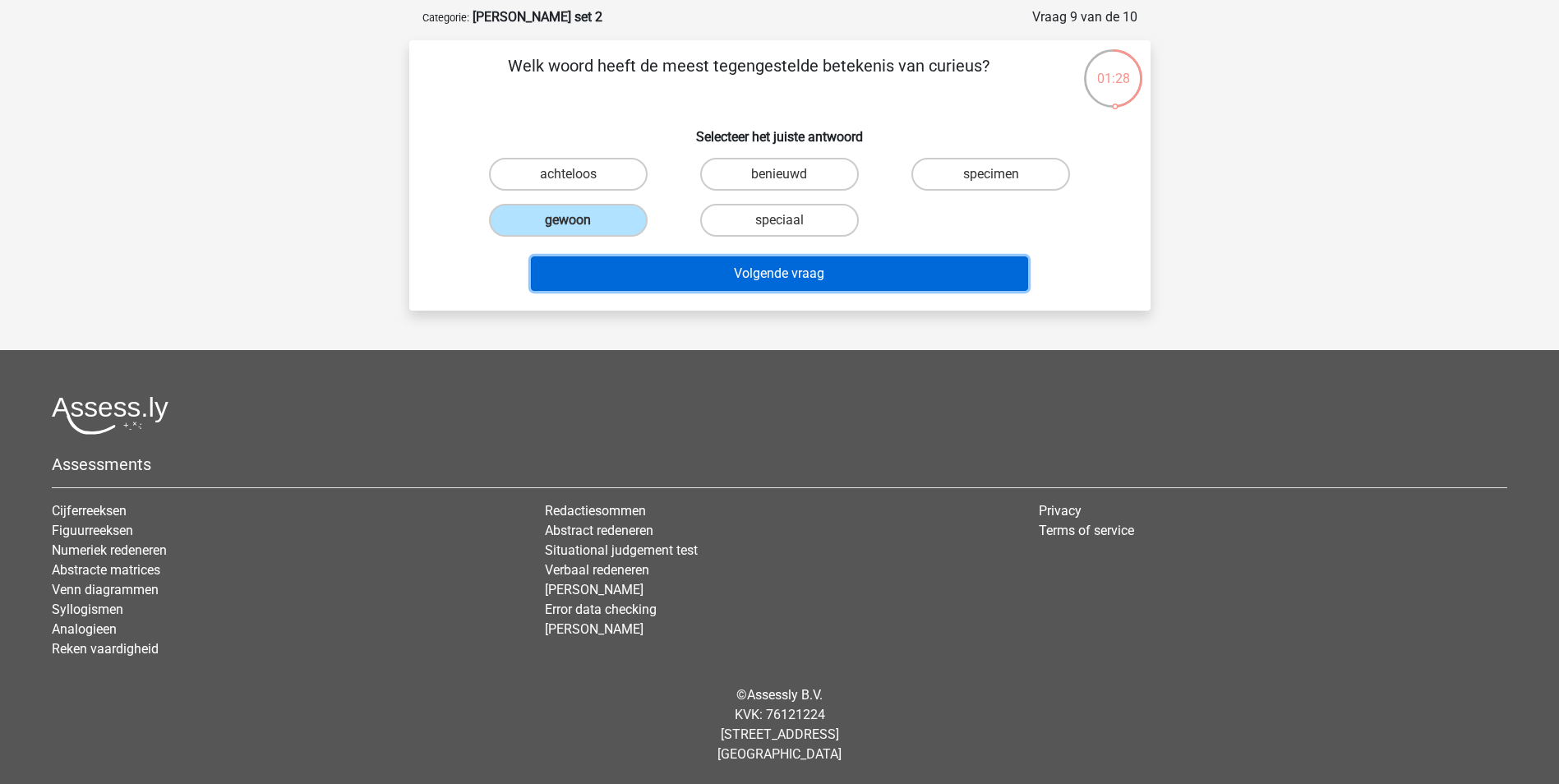
click at [798, 267] on button "Volgende vraag" at bounding box center [779, 273] width 497 height 35
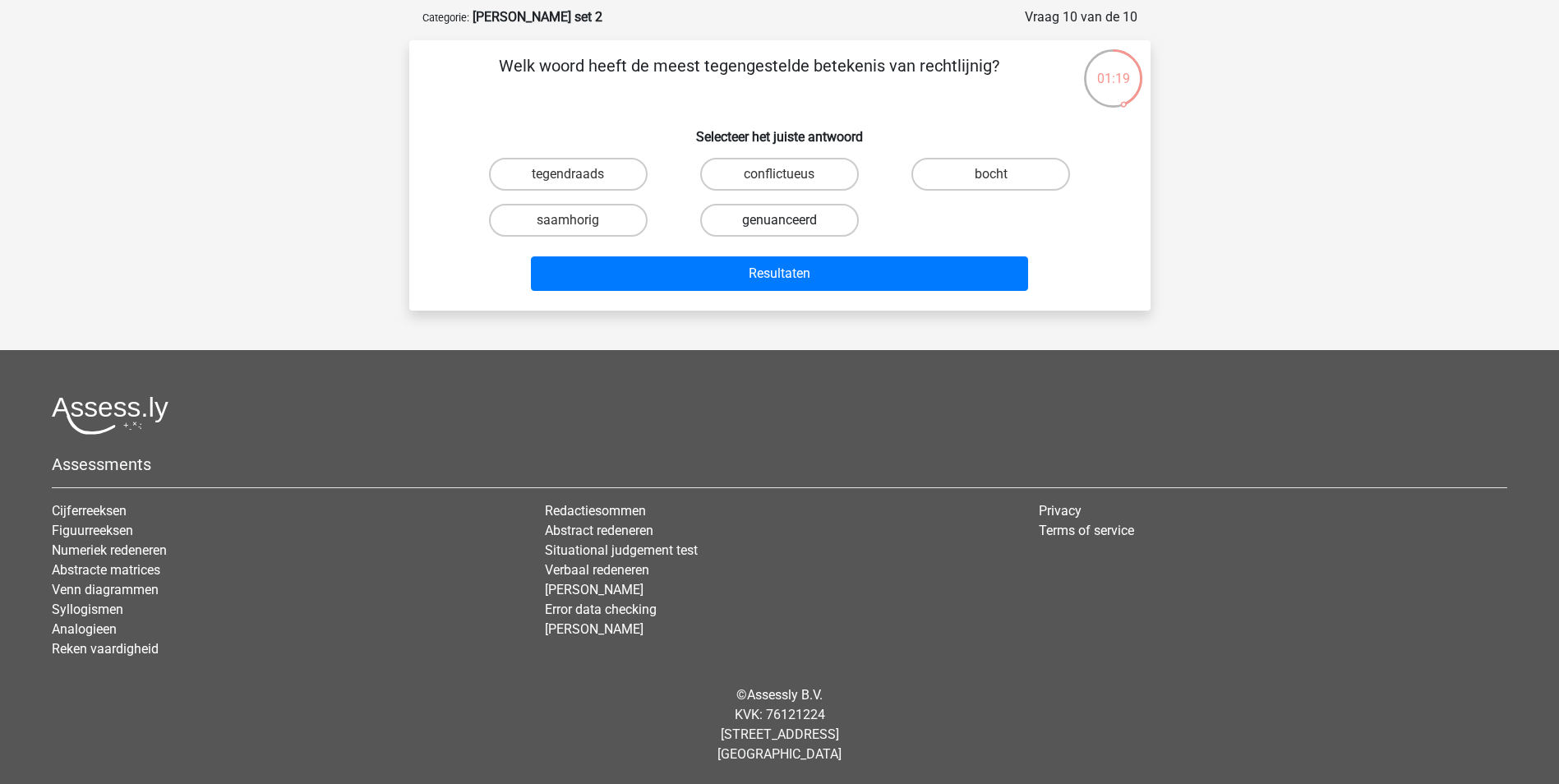
click at [799, 224] on label "genuanceerd" at bounding box center [779, 220] width 159 height 33
click at [790, 224] on input "genuanceerd" at bounding box center [784, 225] width 11 height 11
radio input "true"
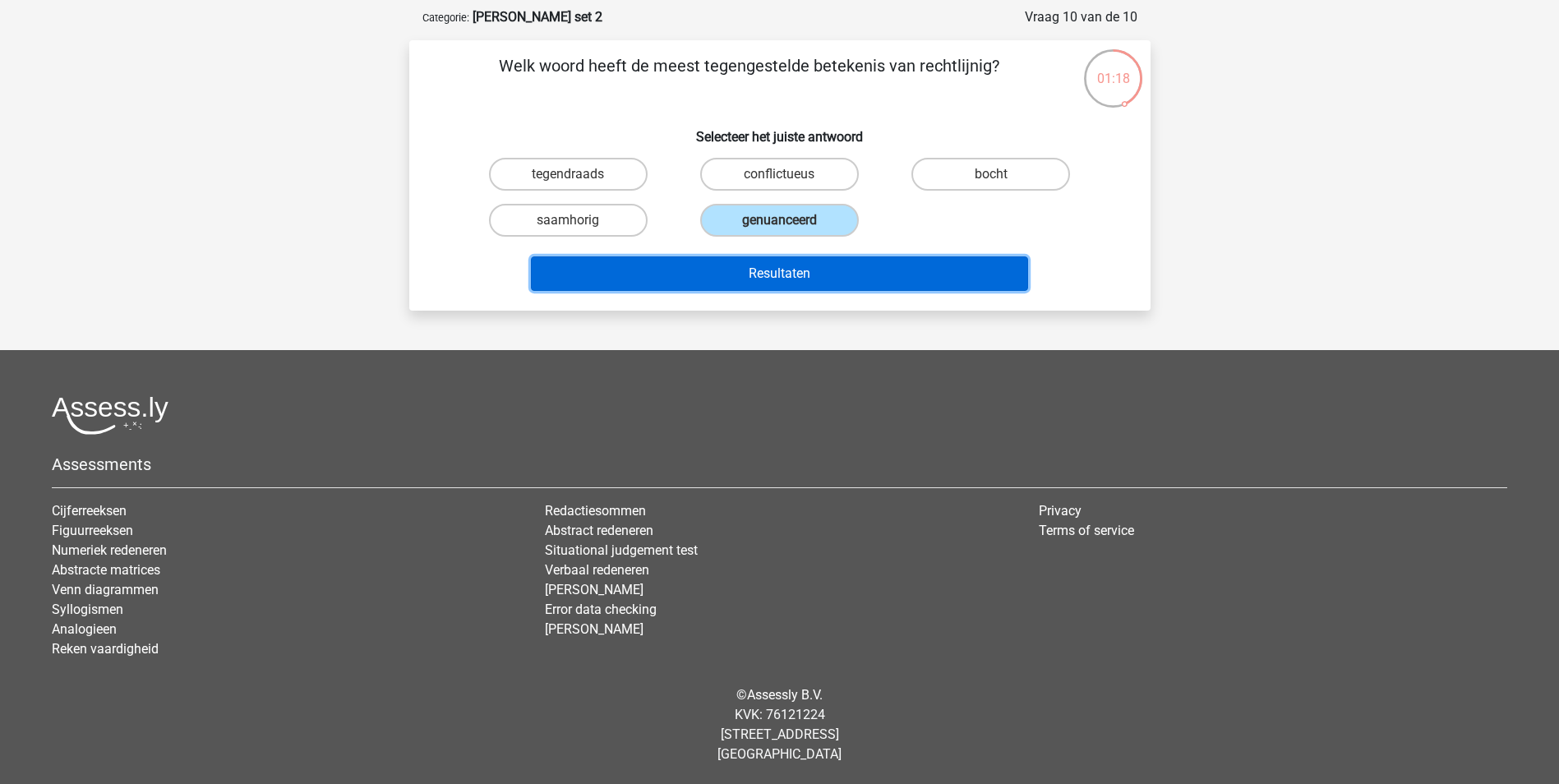
click at [791, 273] on button "Resultaten" at bounding box center [779, 273] width 497 height 35
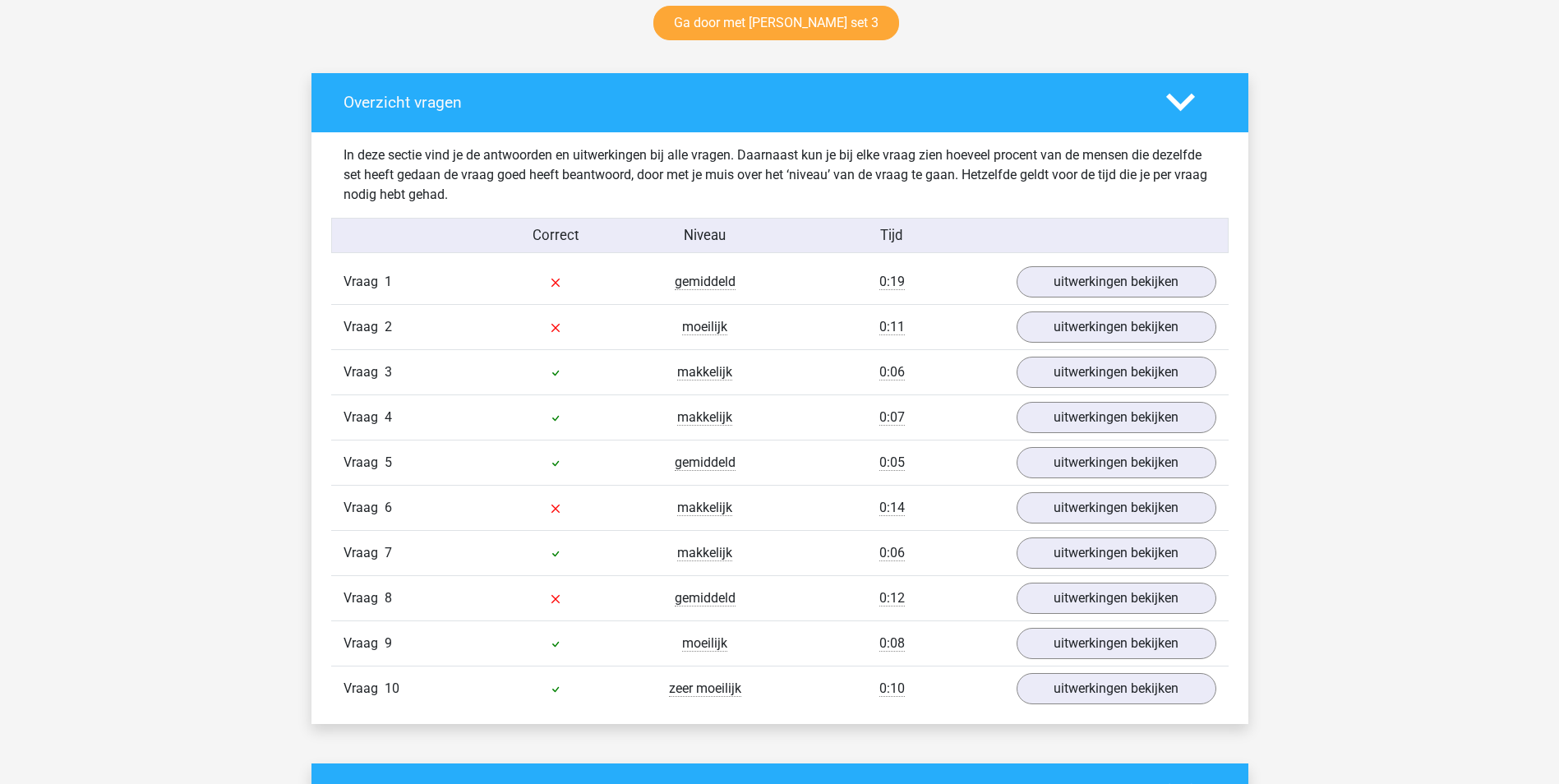
scroll to position [904, 0]
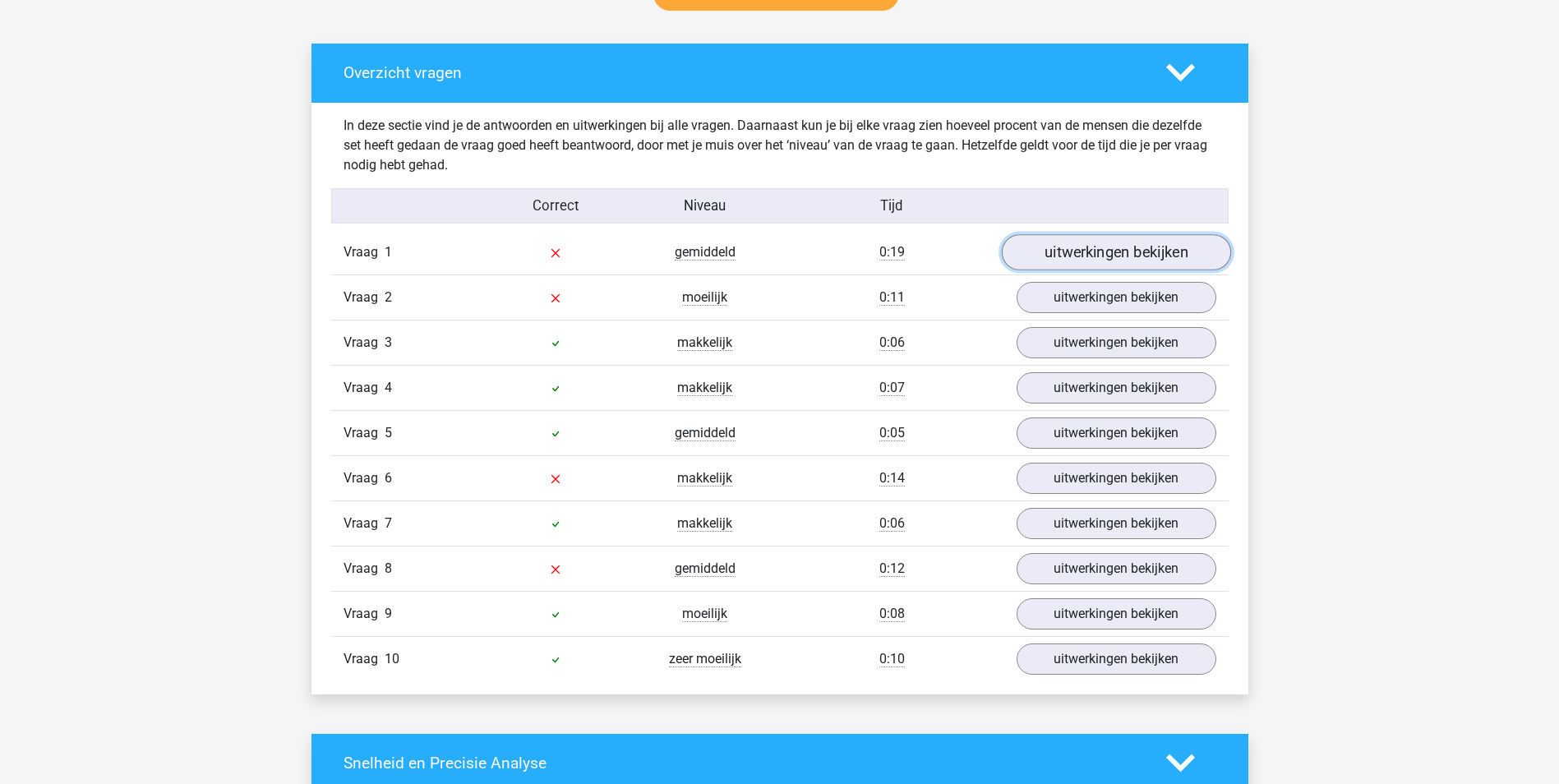
click at [1094, 247] on link "uitwerkingen bekijken" at bounding box center [1115, 252] width 229 height 36
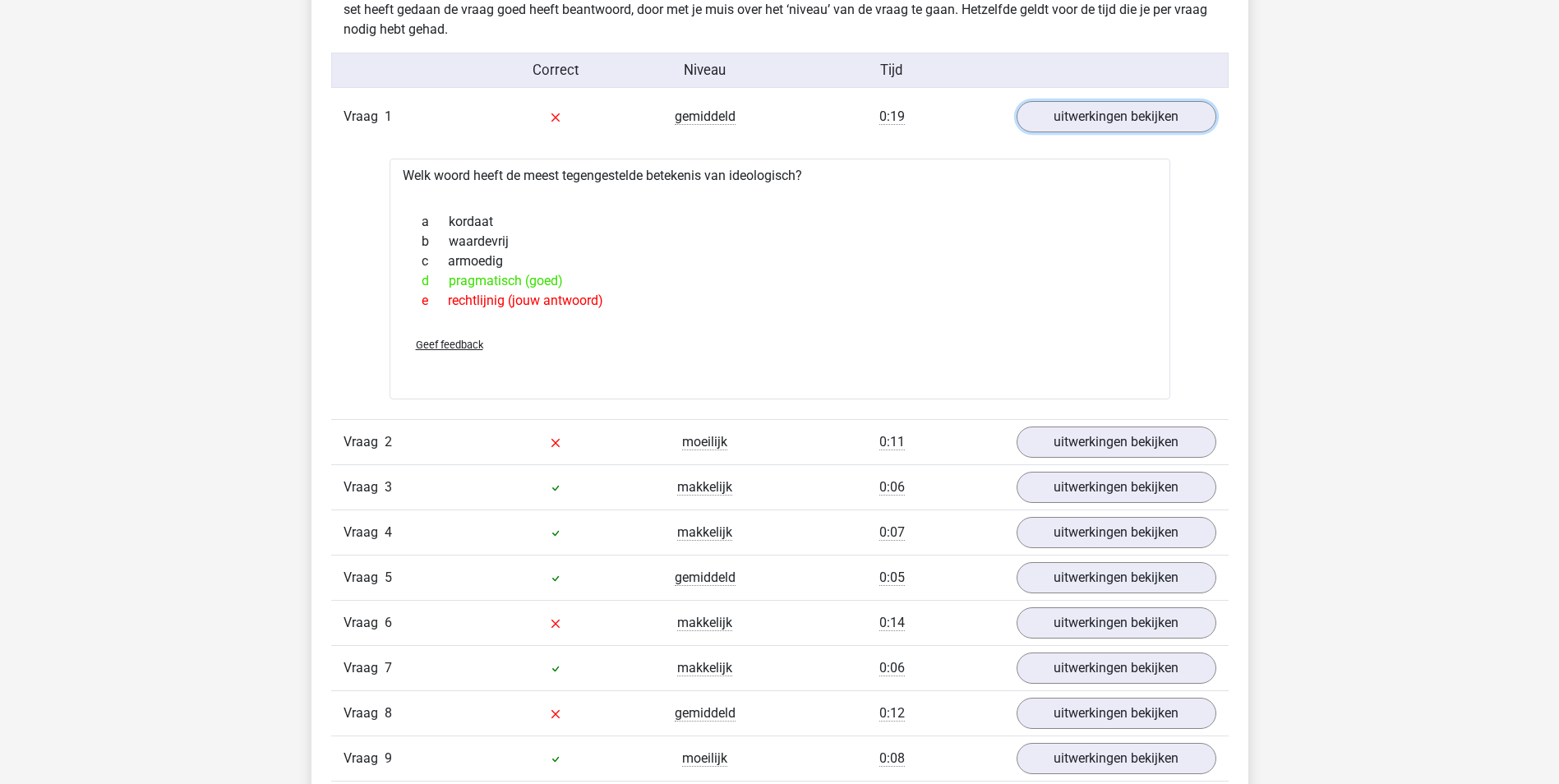
scroll to position [1068, 0]
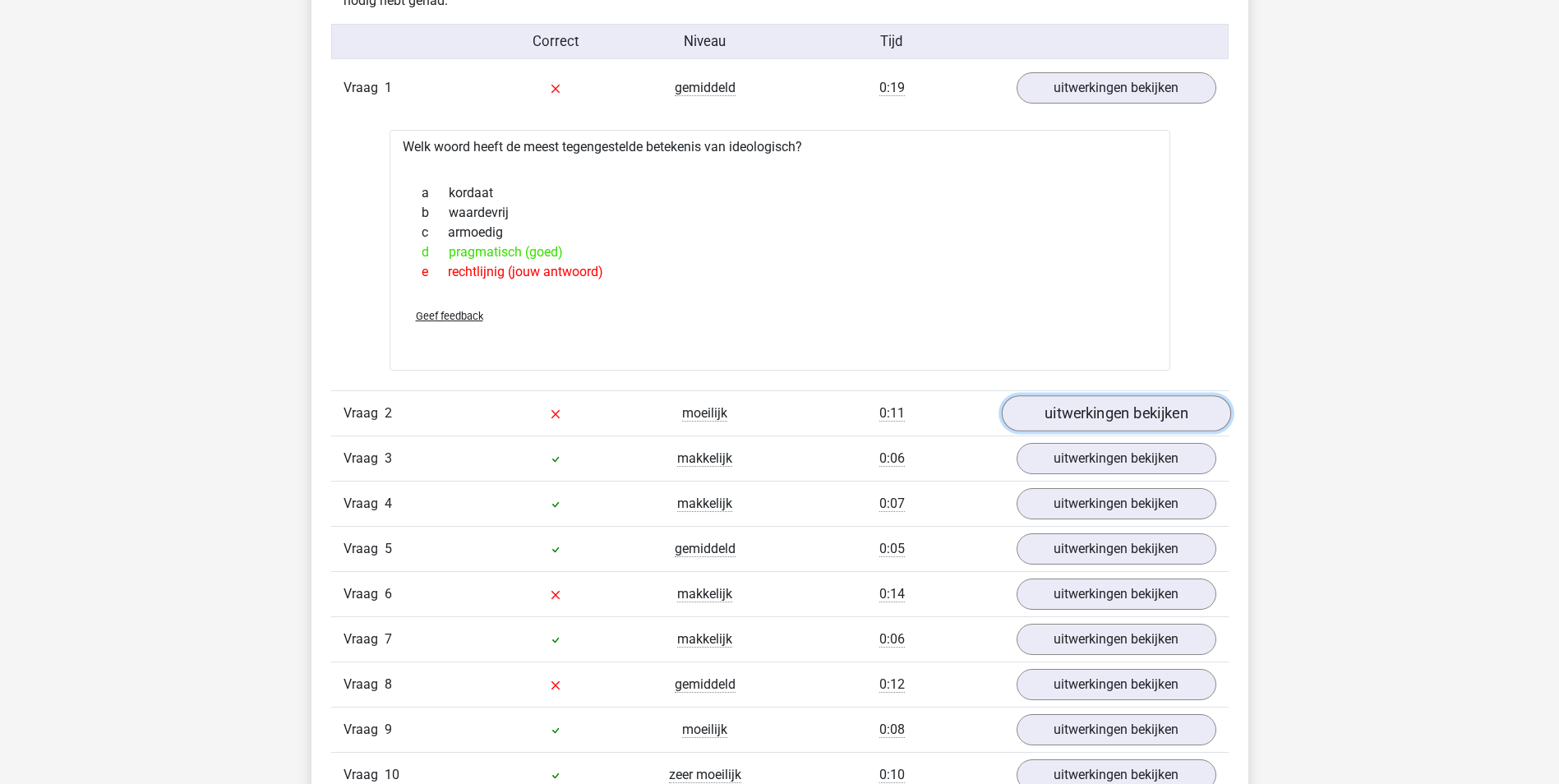
click at [1110, 414] on link "uitwerkingen bekijken" at bounding box center [1115, 413] width 229 height 36
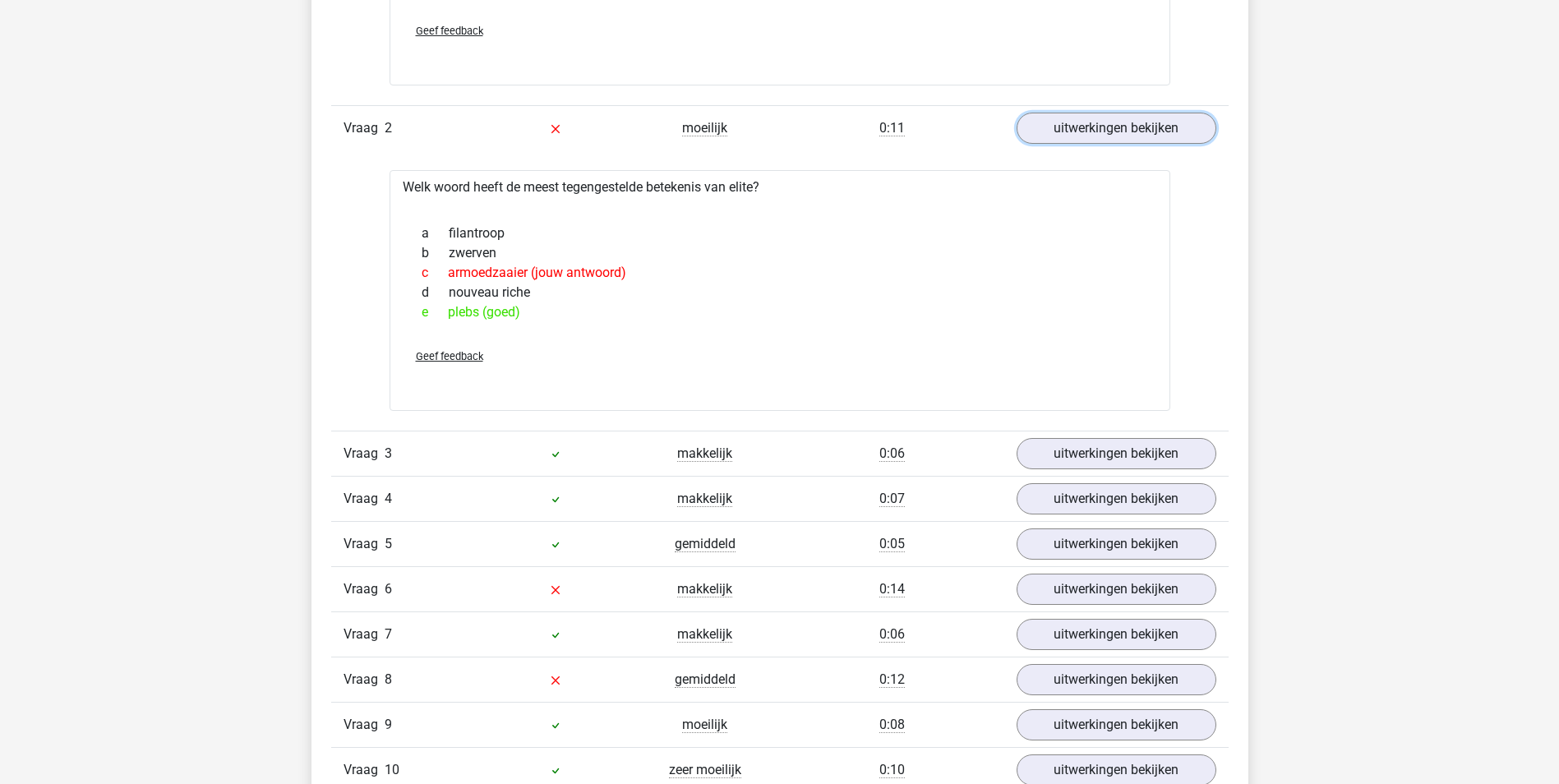
scroll to position [1397, 0]
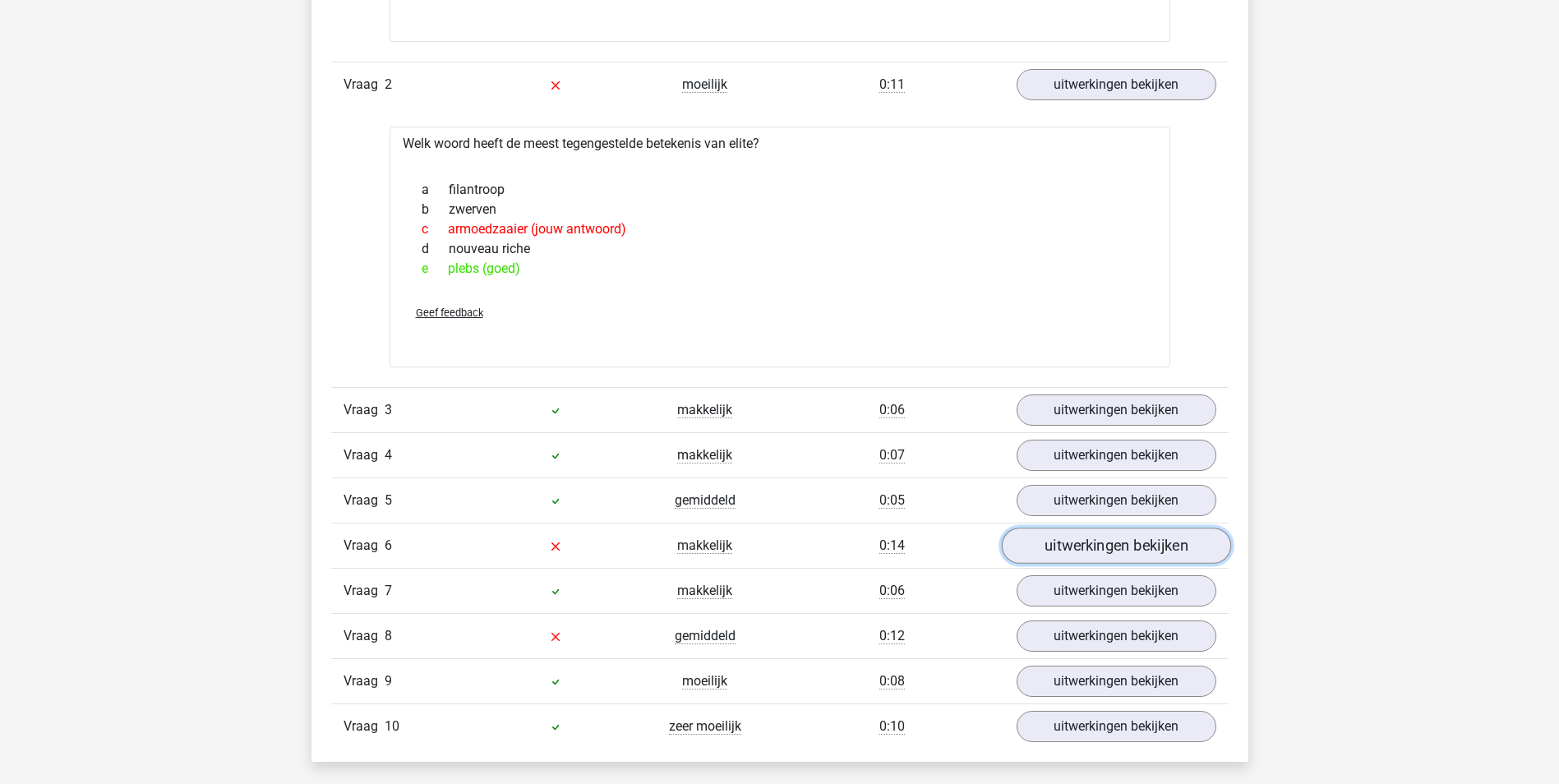
click at [1091, 543] on link "uitwerkingen bekijken" at bounding box center [1115, 545] width 229 height 36
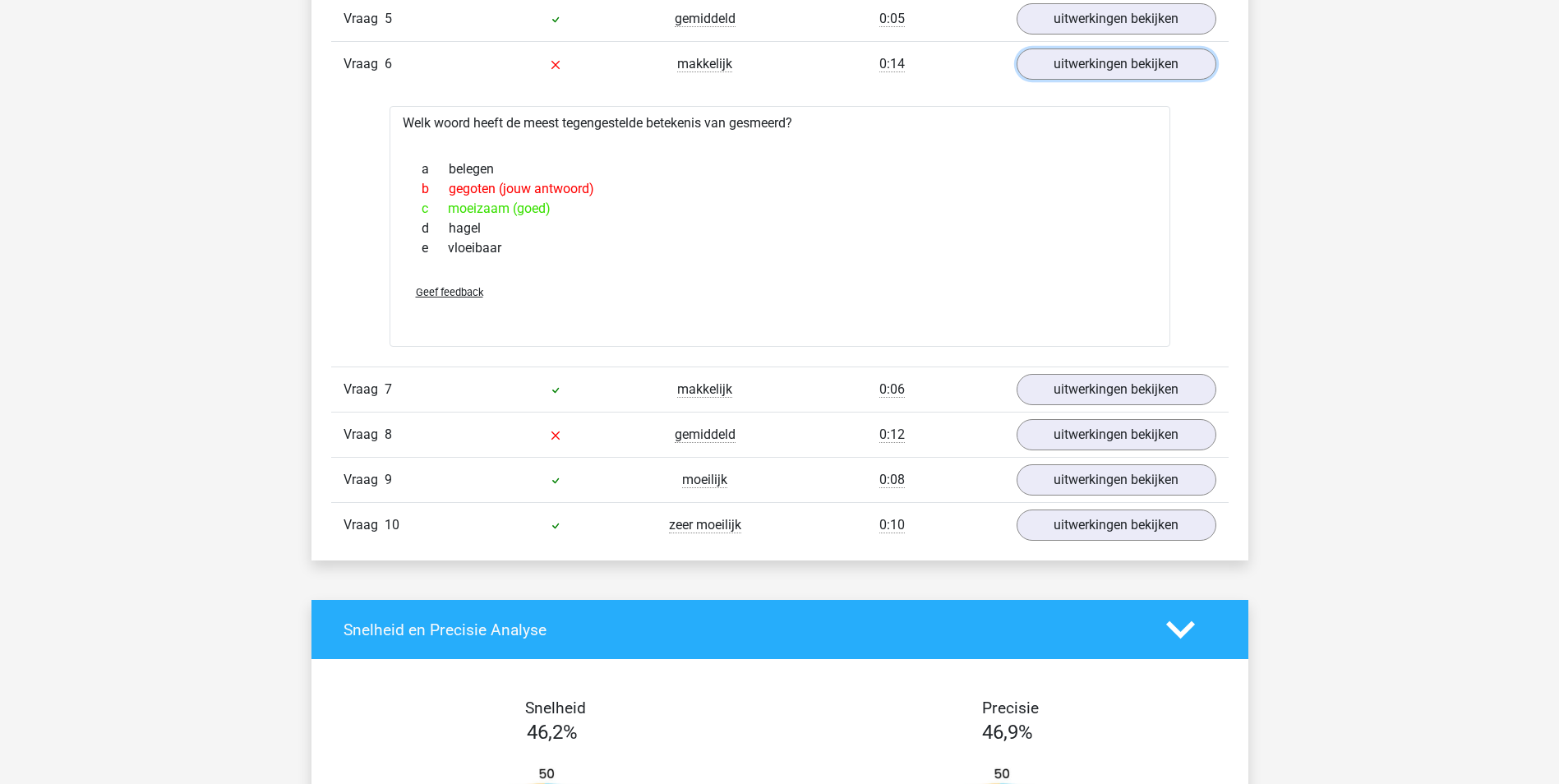
scroll to position [1890, 0]
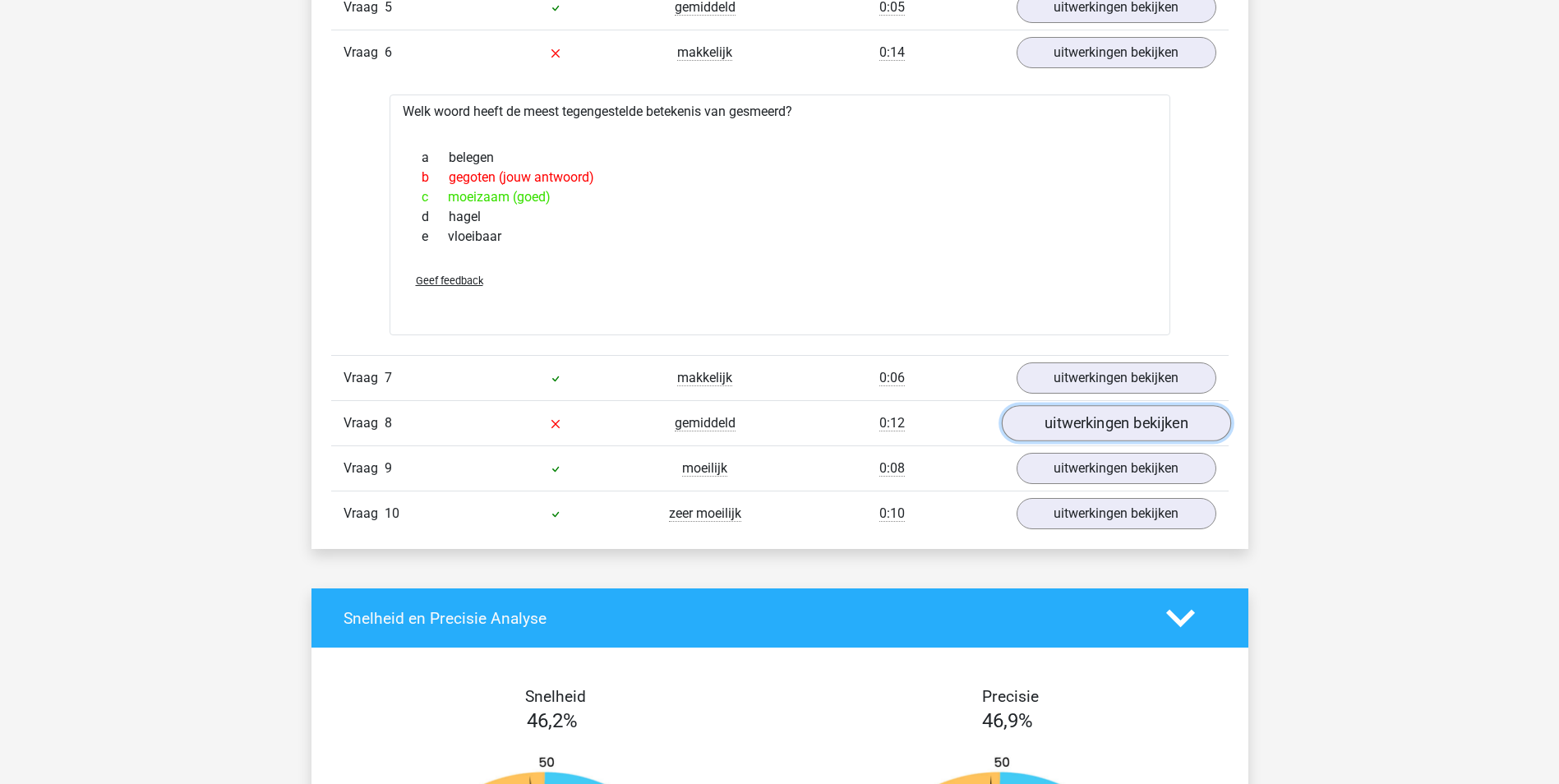
click at [1096, 426] on link "uitwerkingen bekijken" at bounding box center [1115, 424] width 229 height 36
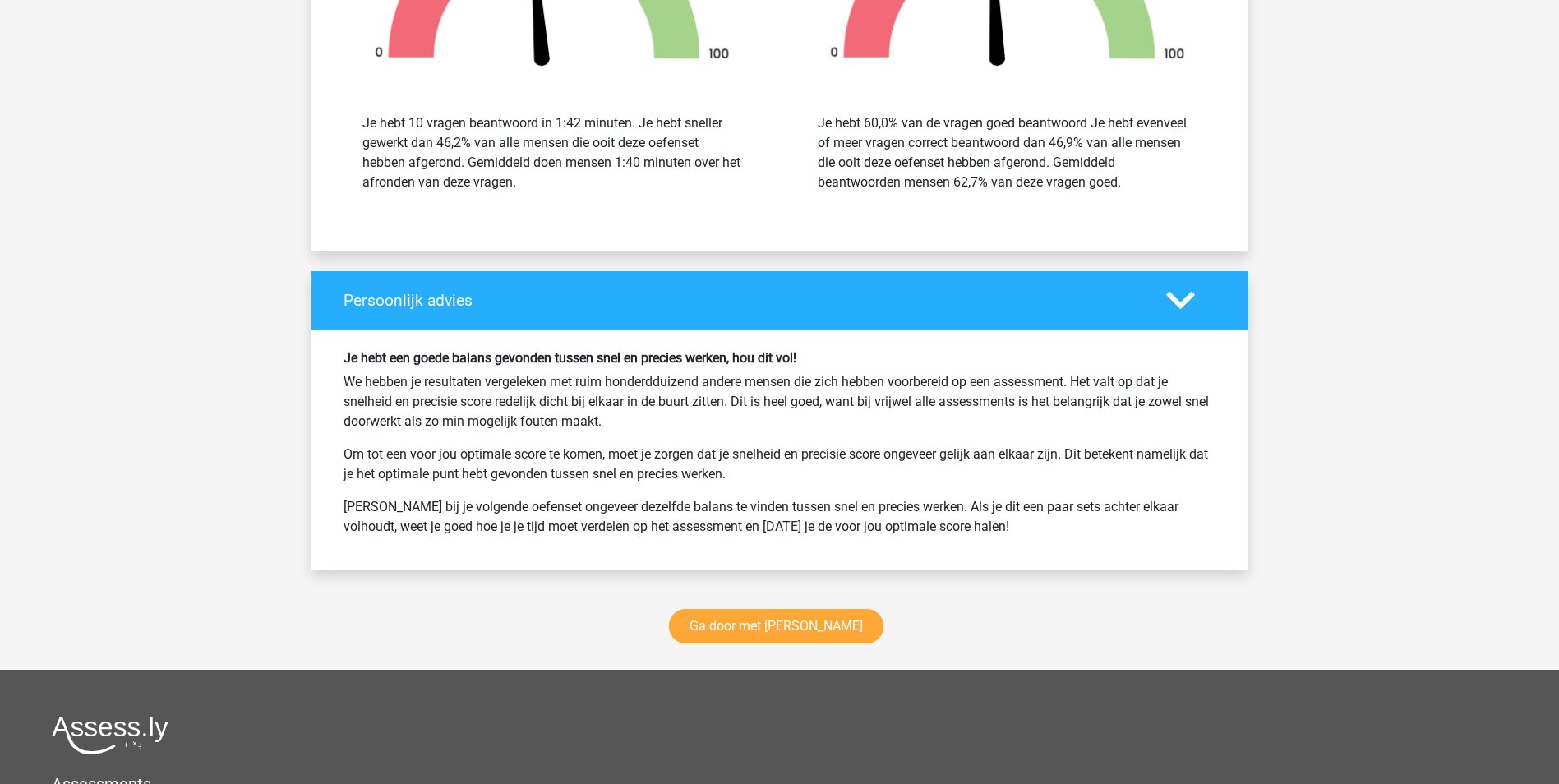
scroll to position [3359, 0]
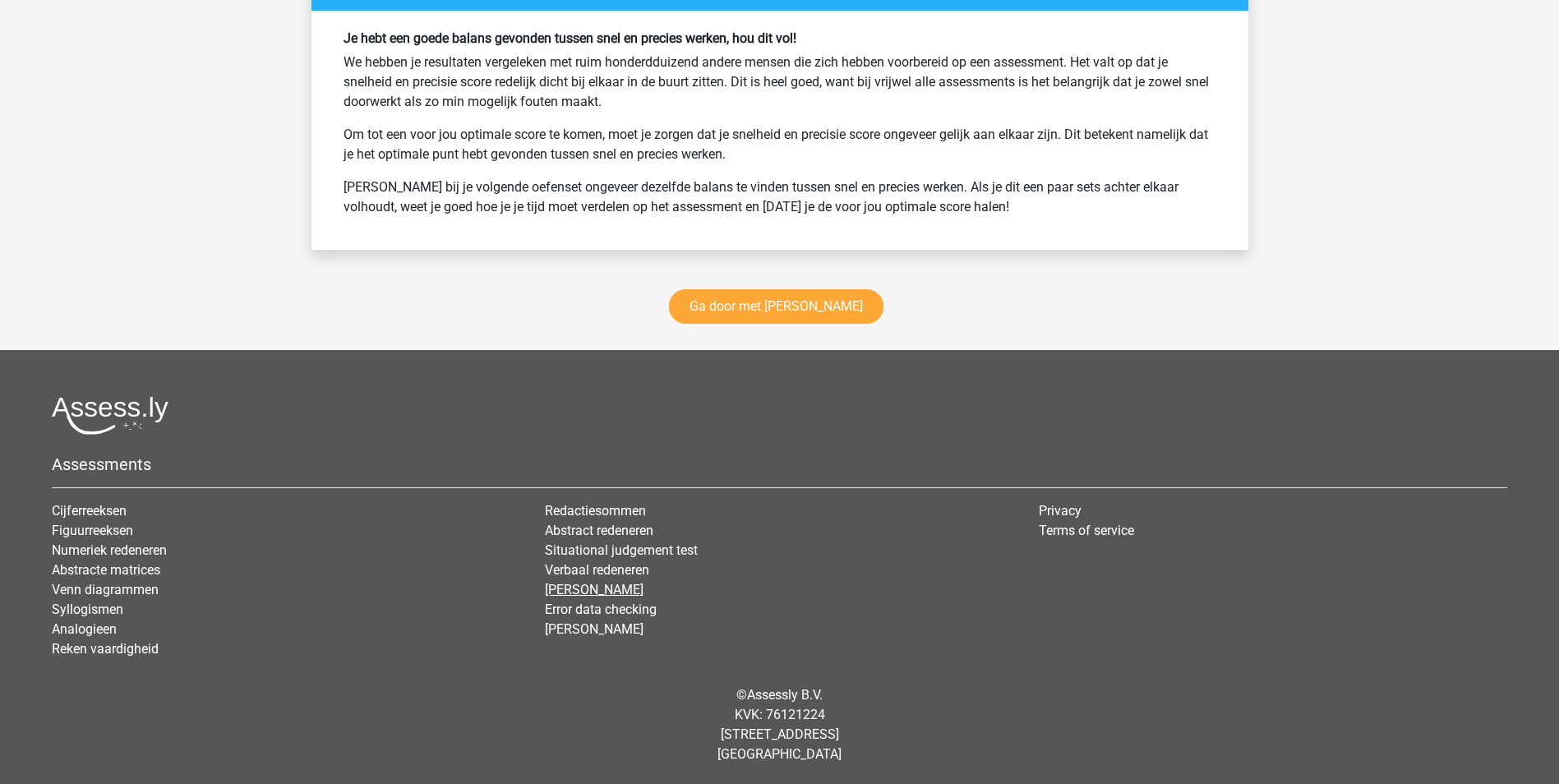
click at [597, 585] on link "[PERSON_NAME]" at bounding box center [594, 590] width 98 height 16
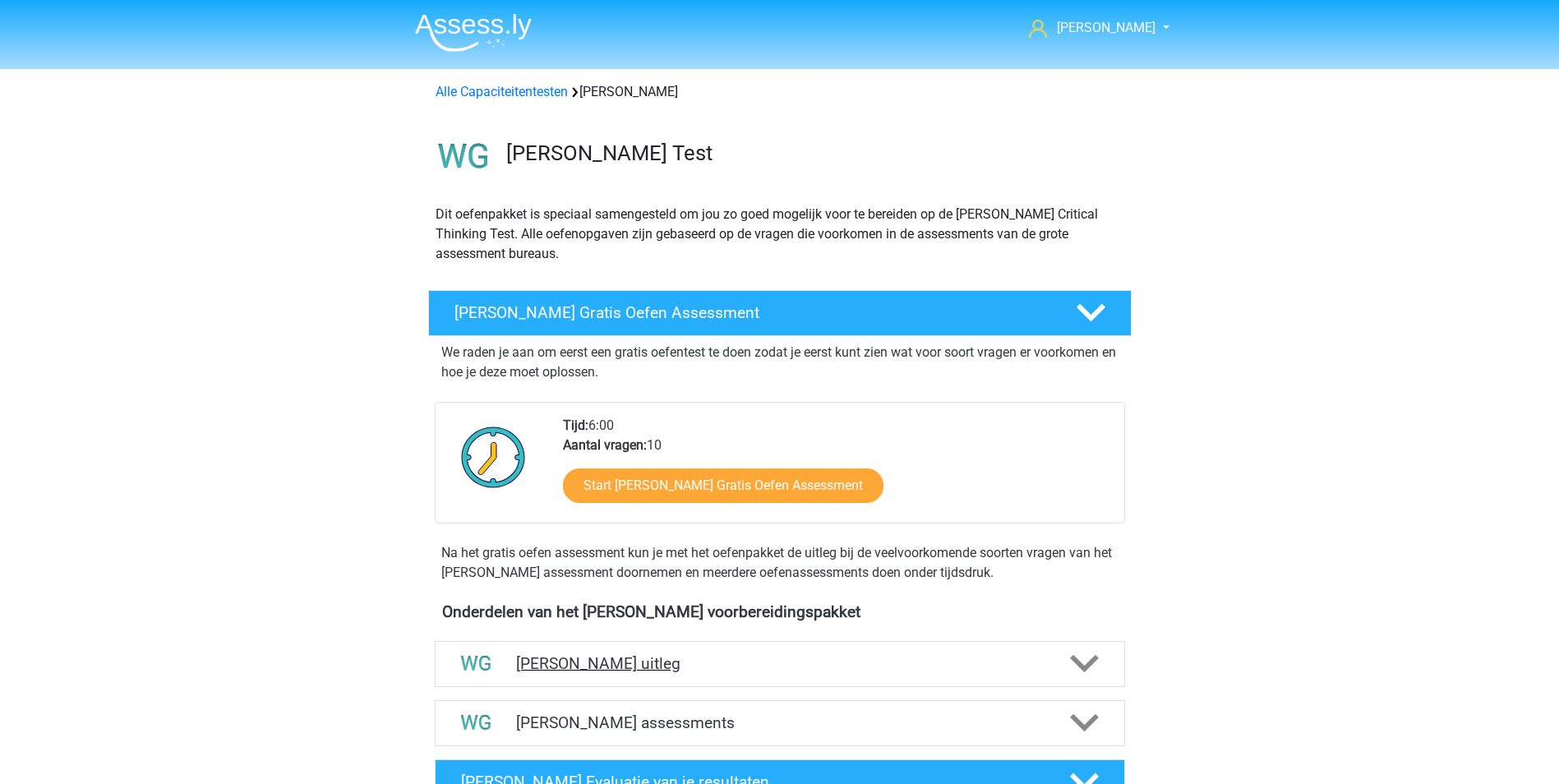
click at [1079, 665] on polygon at bounding box center [1084, 663] width 28 height 18
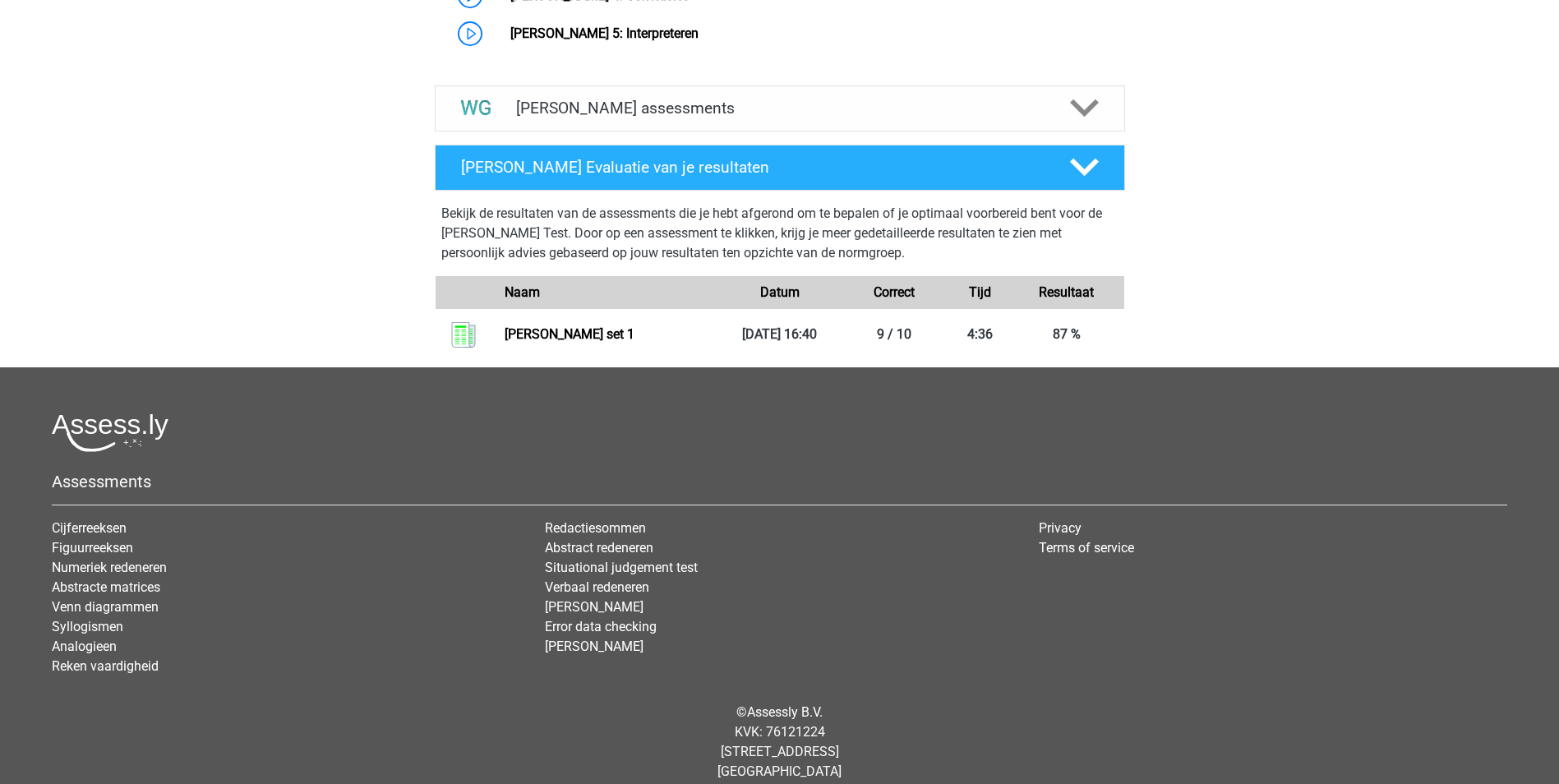
scroll to position [1235, 0]
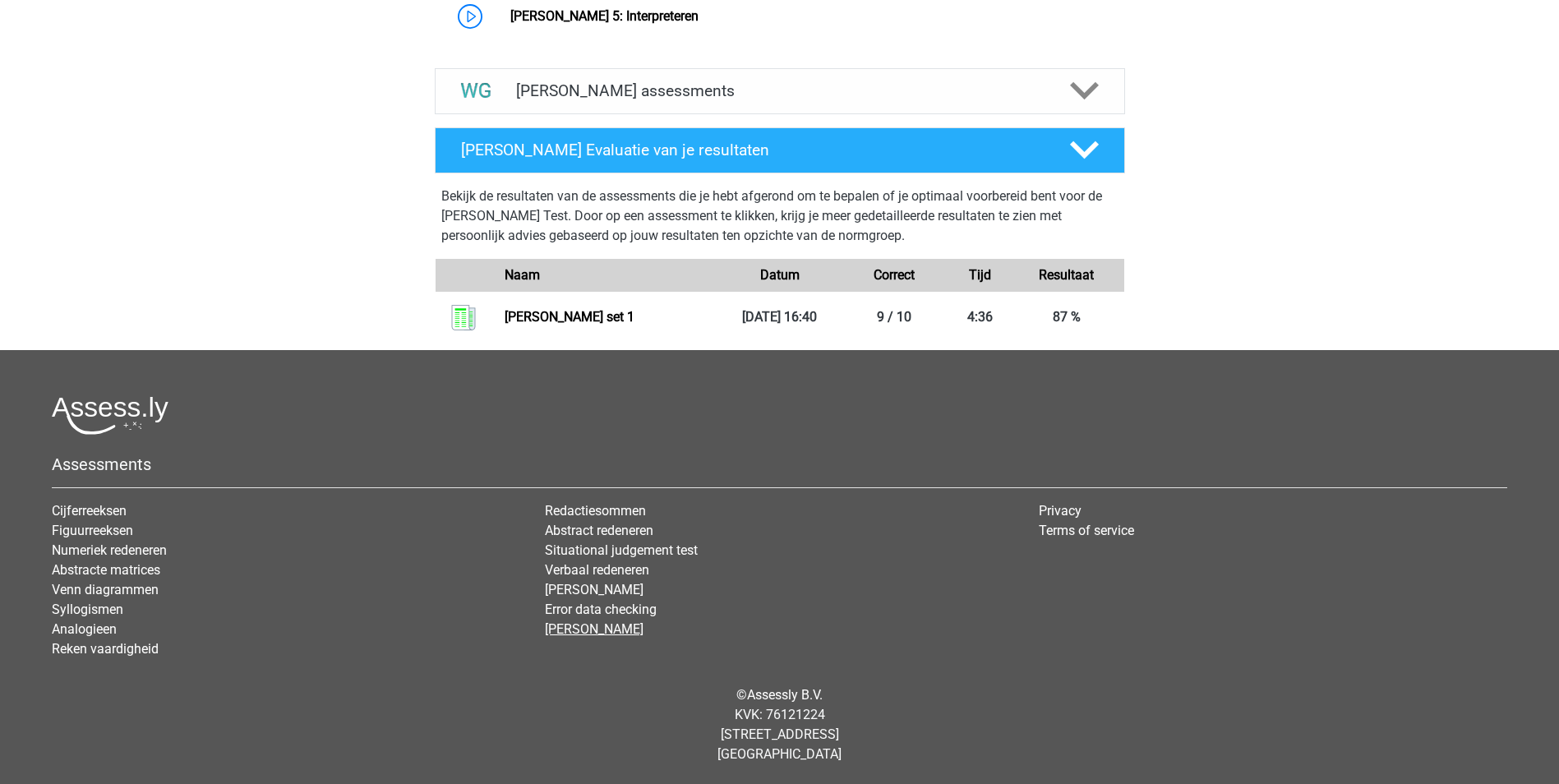
click at [579, 629] on link "[PERSON_NAME]" at bounding box center [594, 629] width 98 height 16
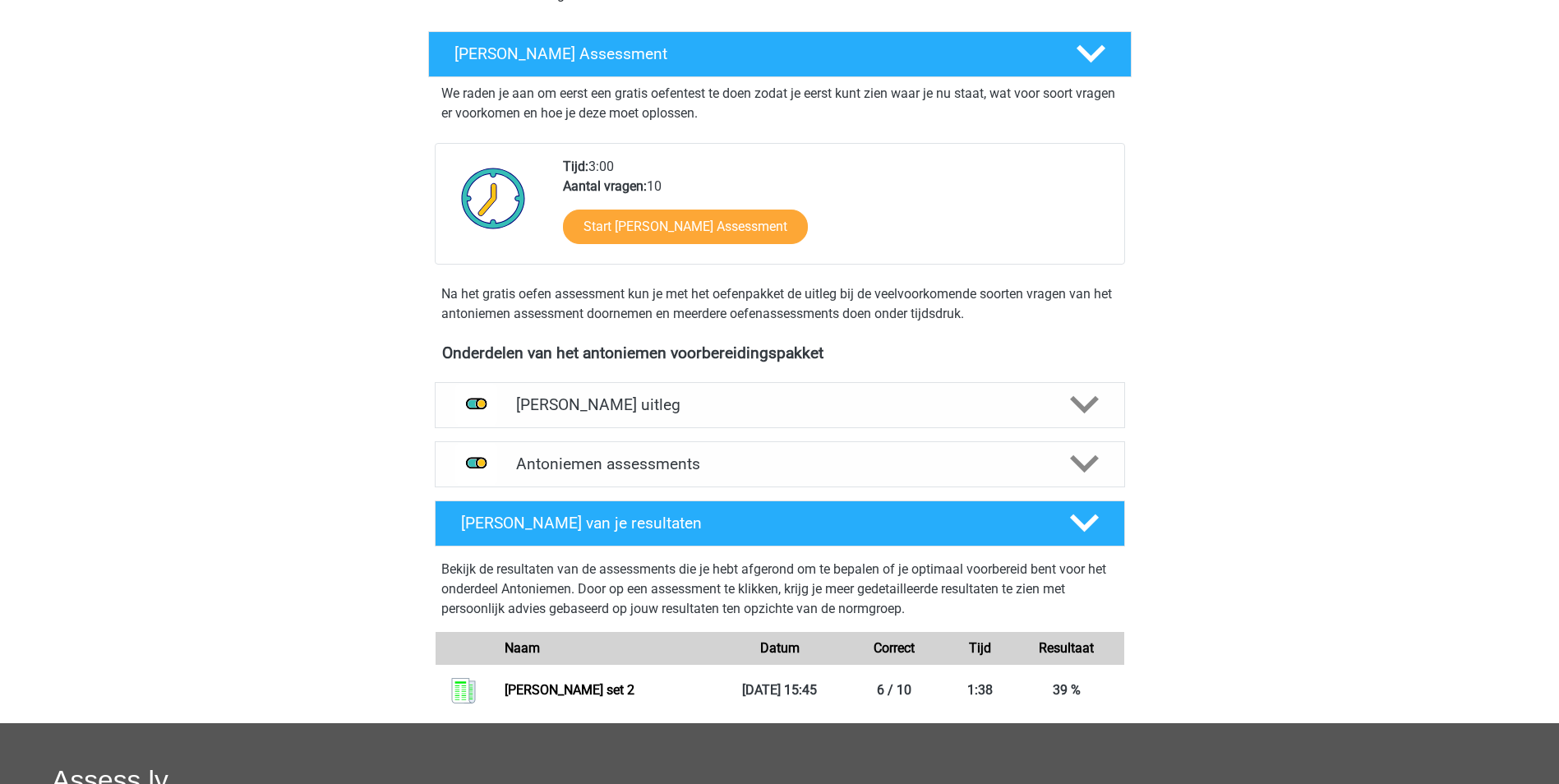
scroll to position [164, 0]
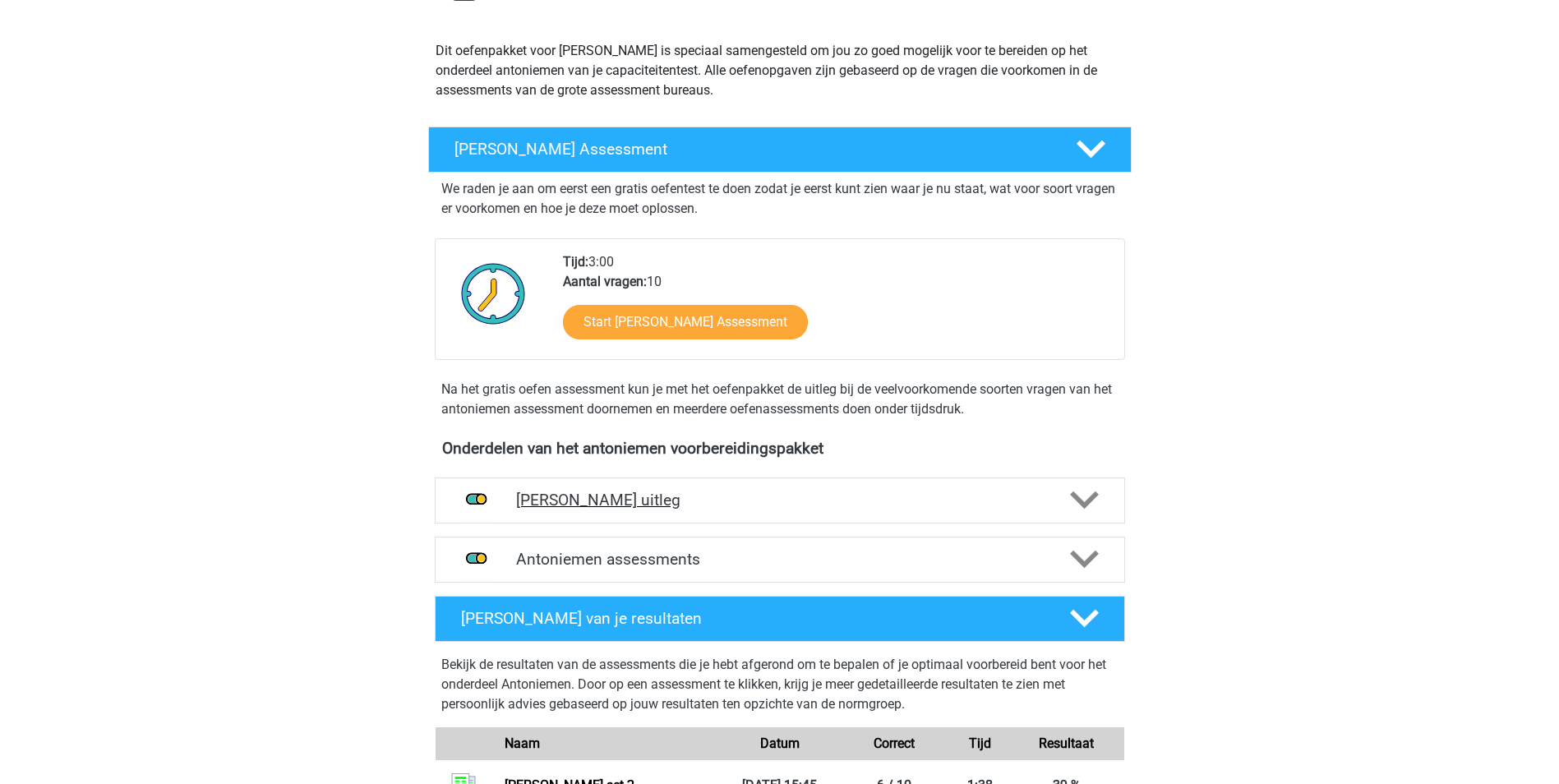
click at [619, 496] on h4 "[PERSON_NAME] uitleg" at bounding box center [780, 499] width 528 height 19
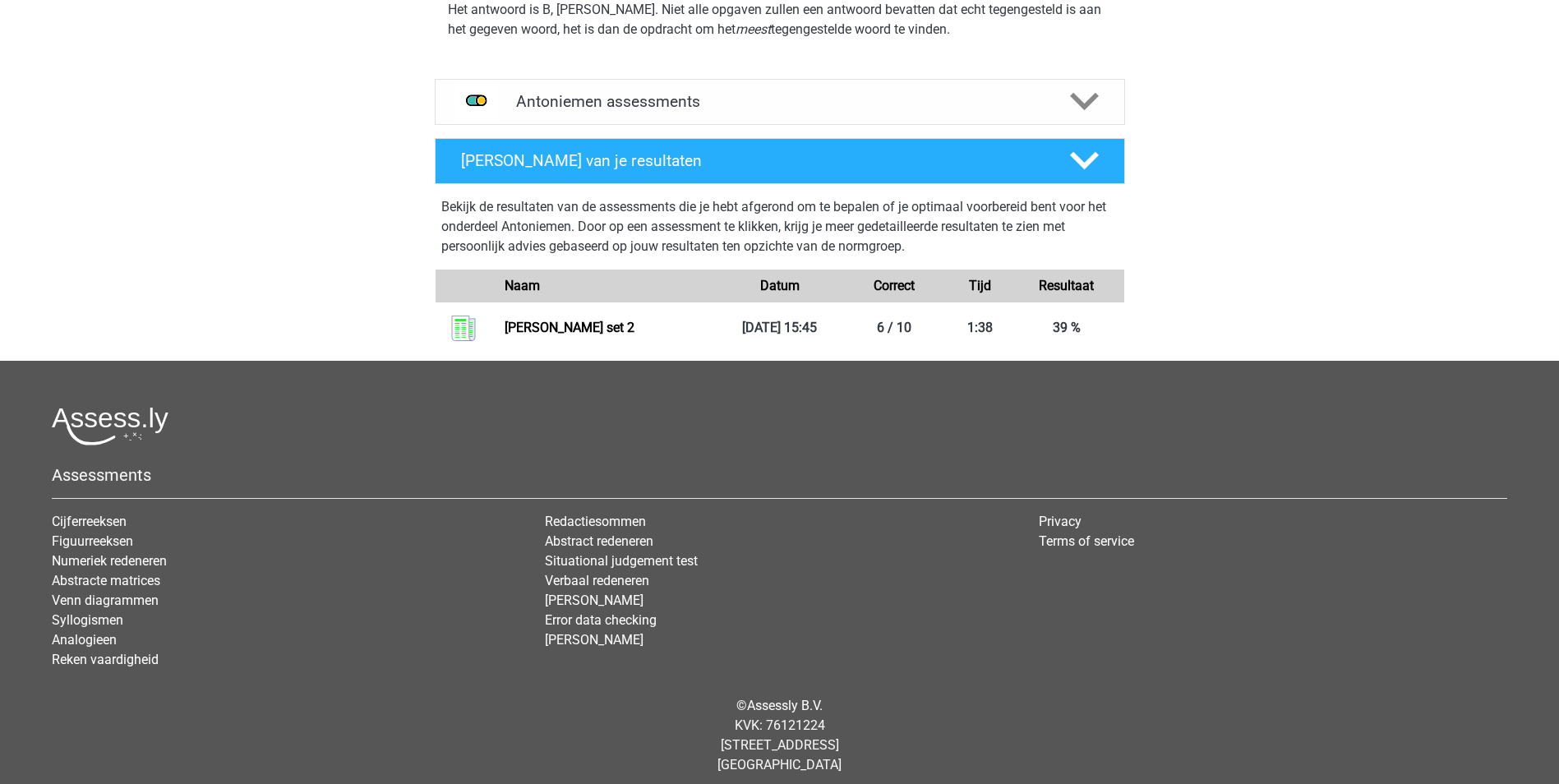
scroll to position [909, 0]
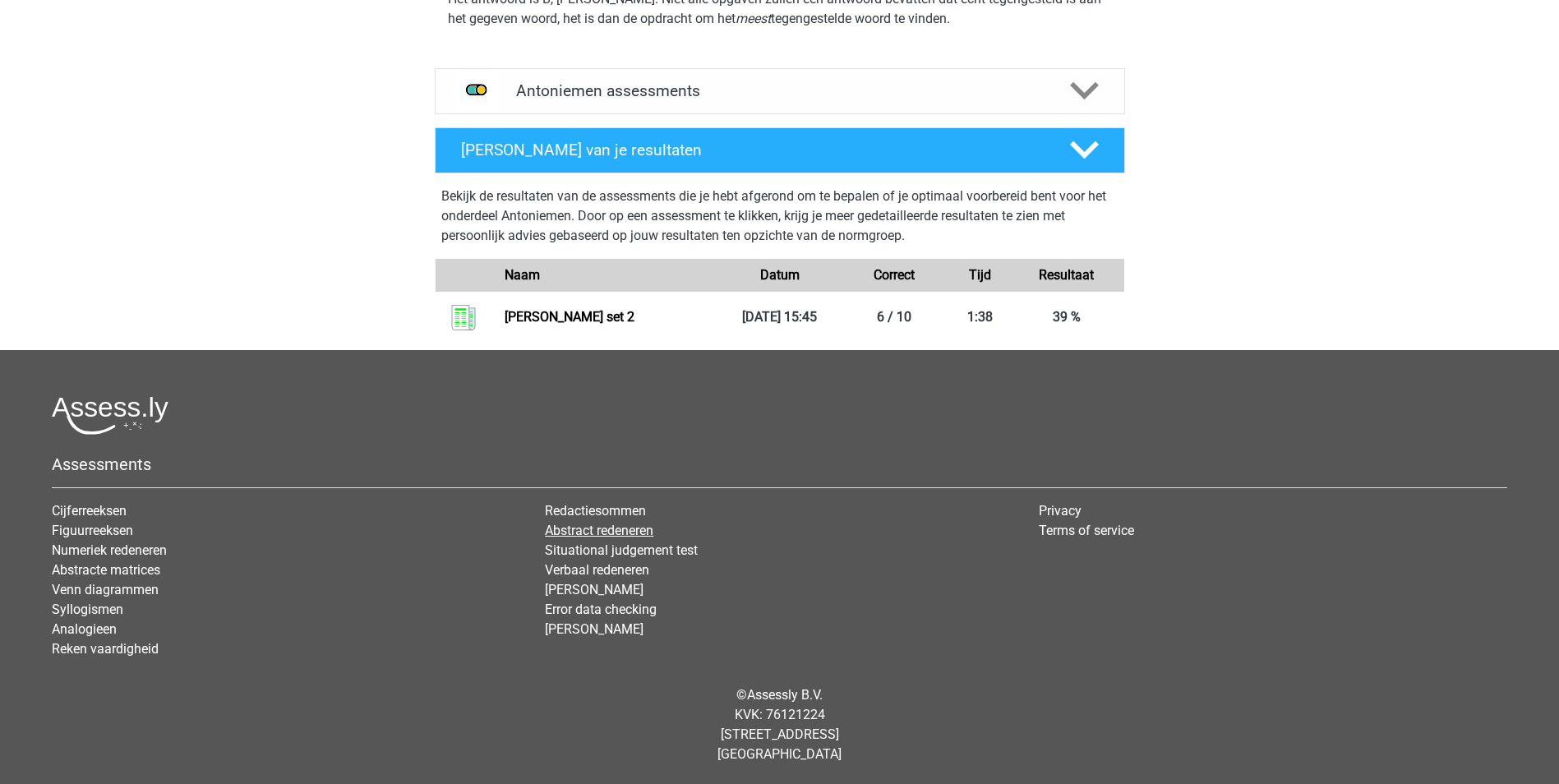
click at [609, 529] on link "Abstract redeneren" at bounding box center [599, 530] width 108 height 16
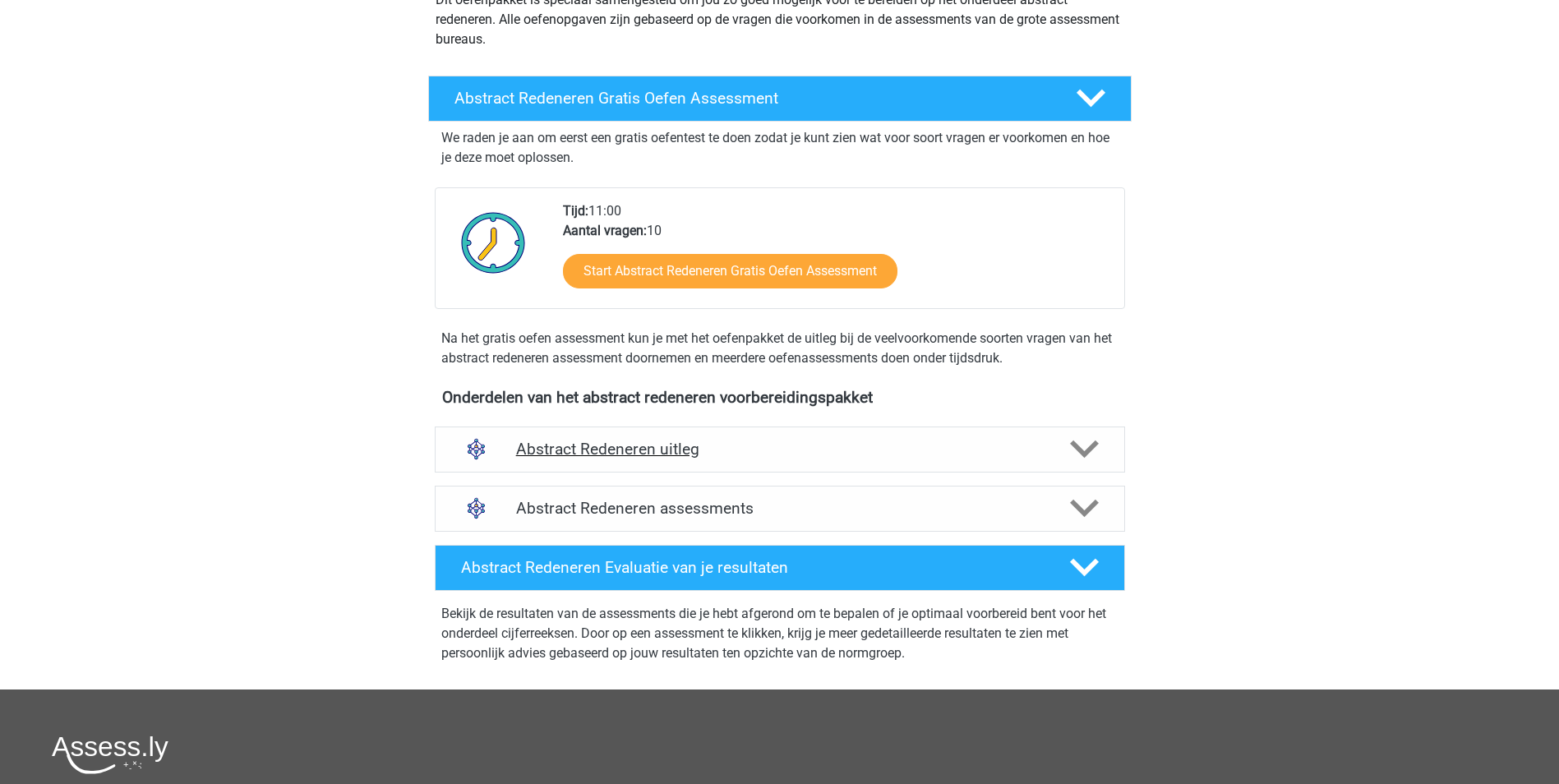
scroll to position [247, 0]
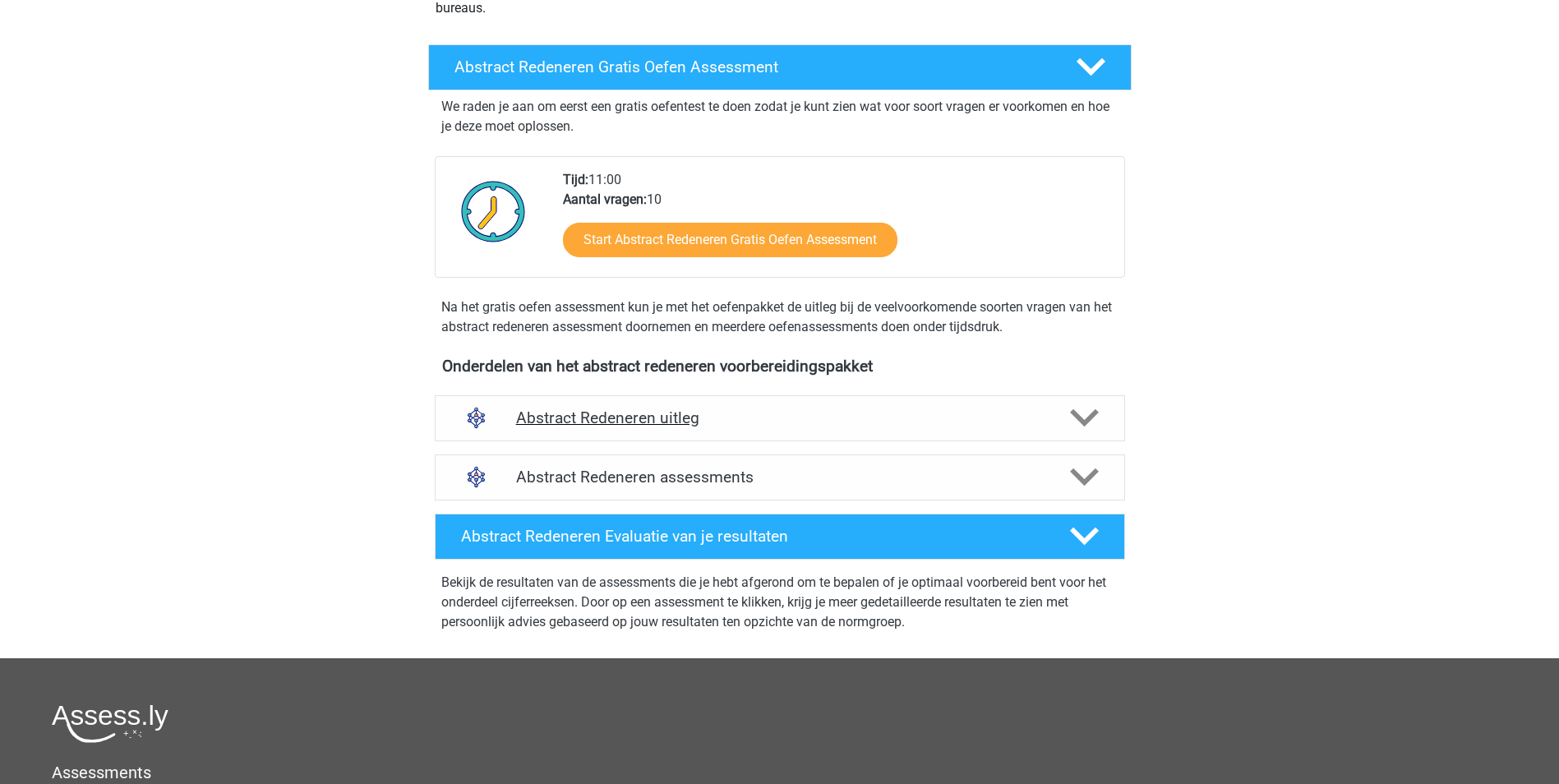
click at [673, 415] on h4 "Abstract Redeneren uitleg" at bounding box center [780, 417] width 528 height 19
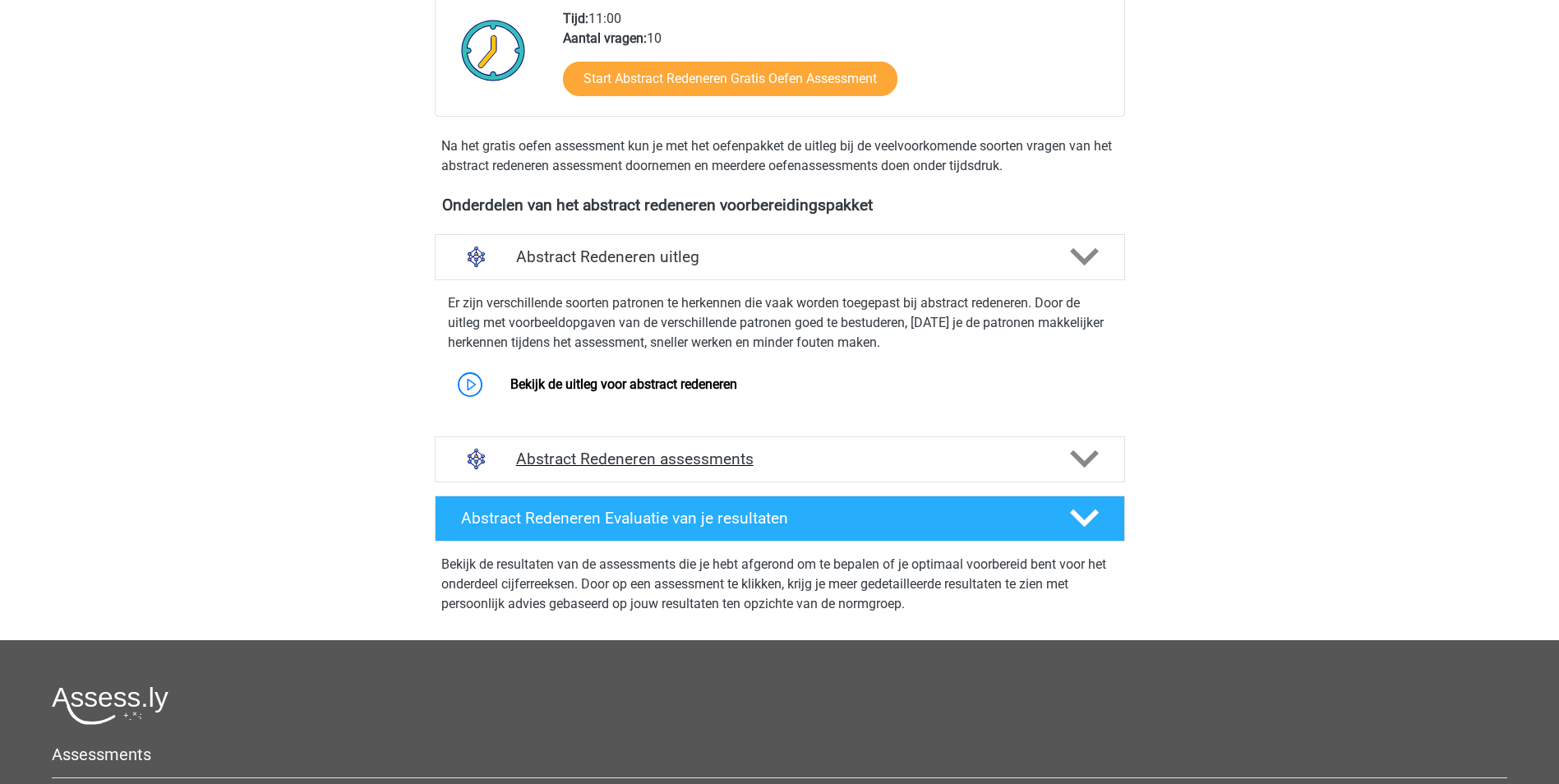
scroll to position [411, 0]
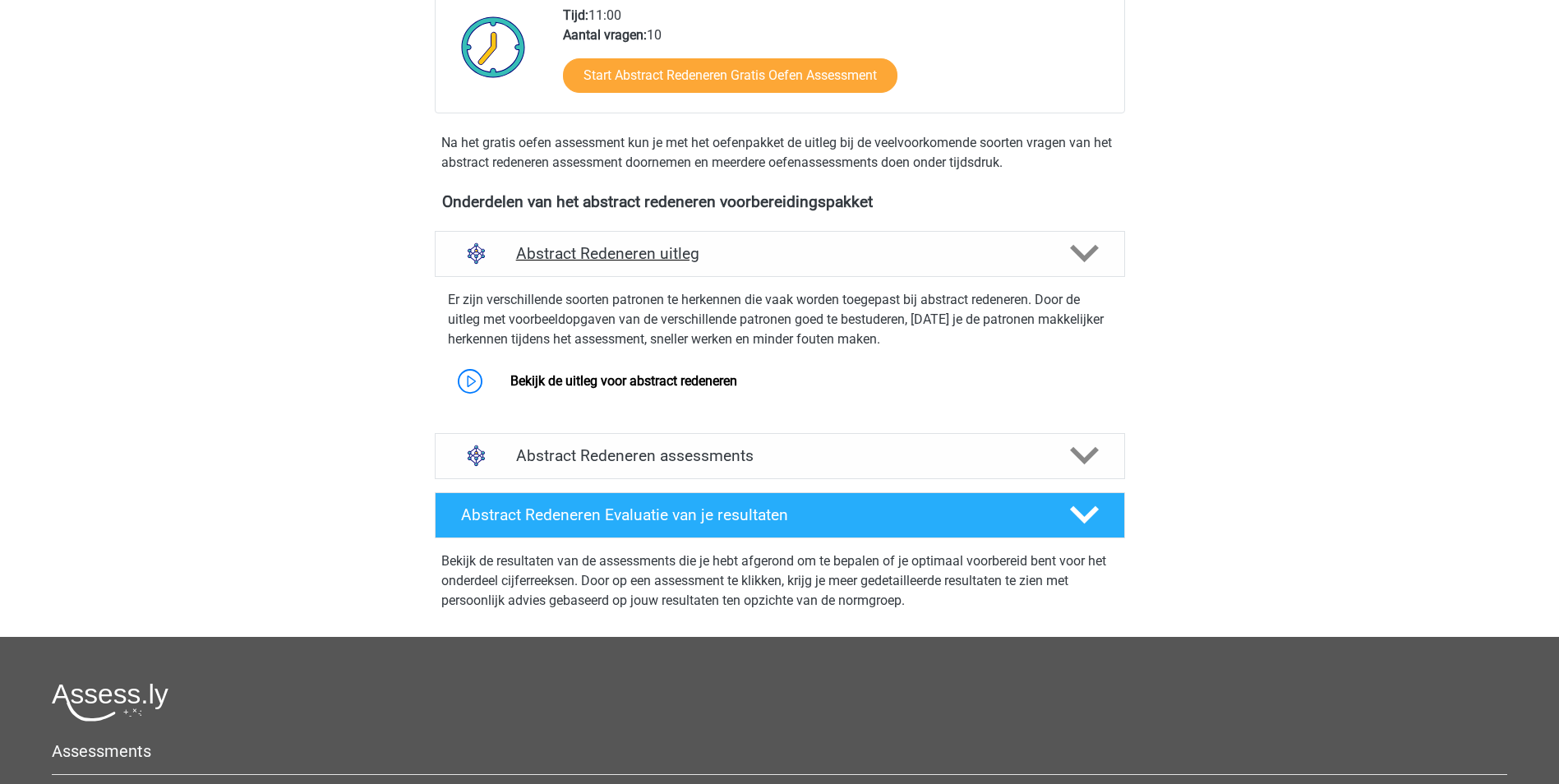
click at [668, 251] on h4 "Abstract Redeneren uitleg" at bounding box center [780, 253] width 528 height 19
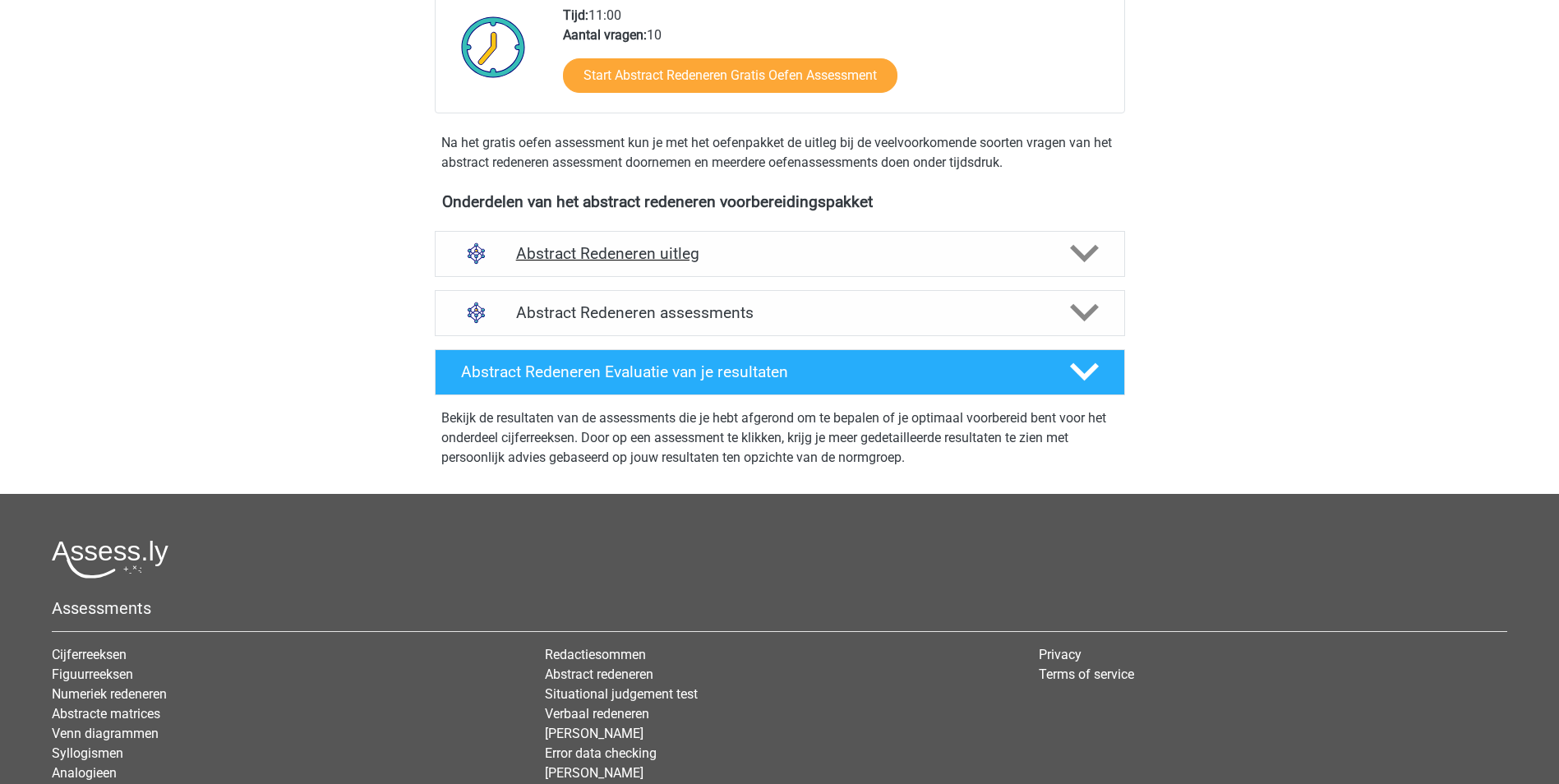
click at [668, 251] on h4 "Abstract Redeneren uitleg" at bounding box center [780, 253] width 528 height 19
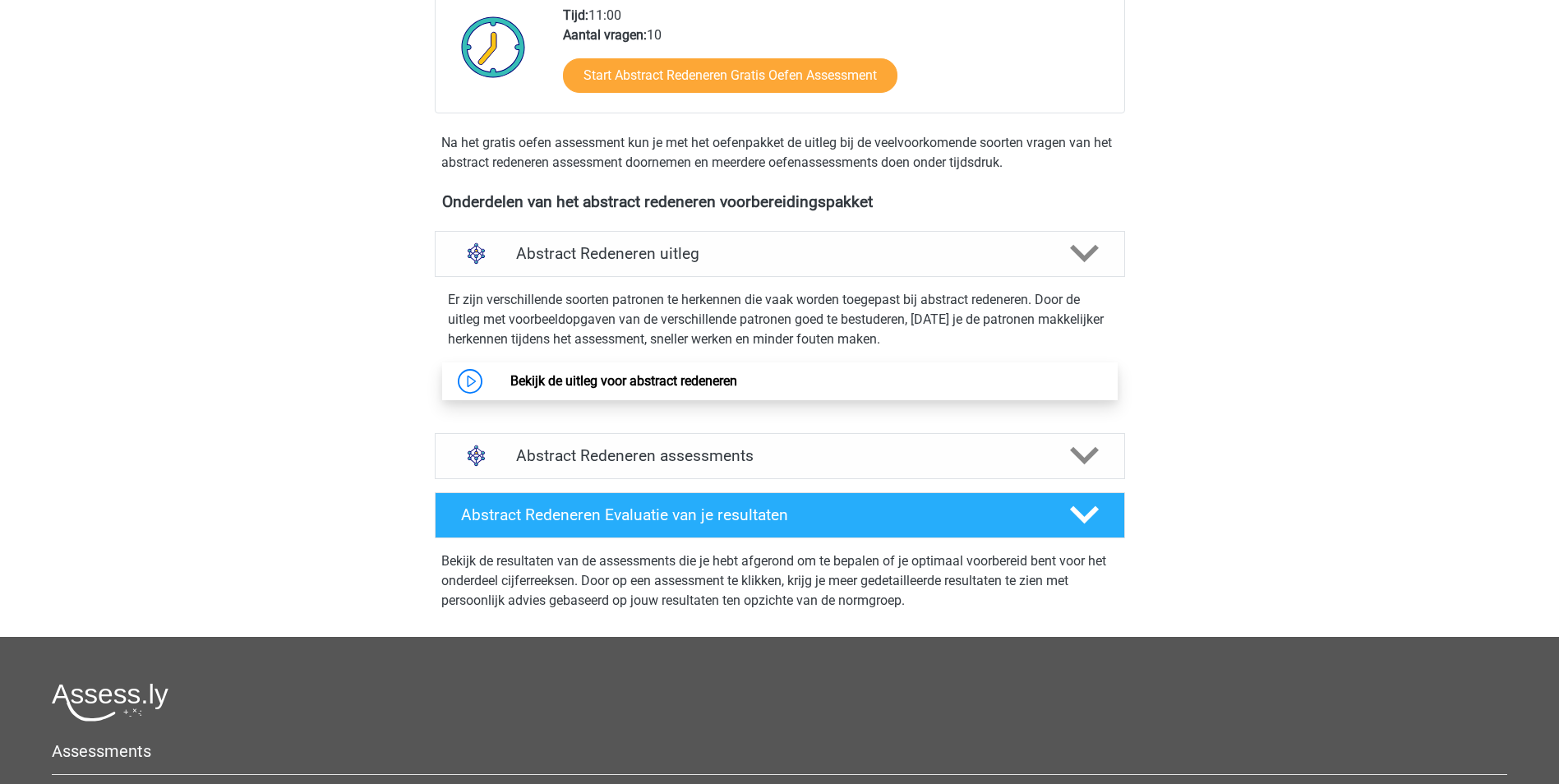
click at [647, 384] on link "Bekijk de uitleg voor abstract redeneren" at bounding box center [624, 381] width 227 height 16
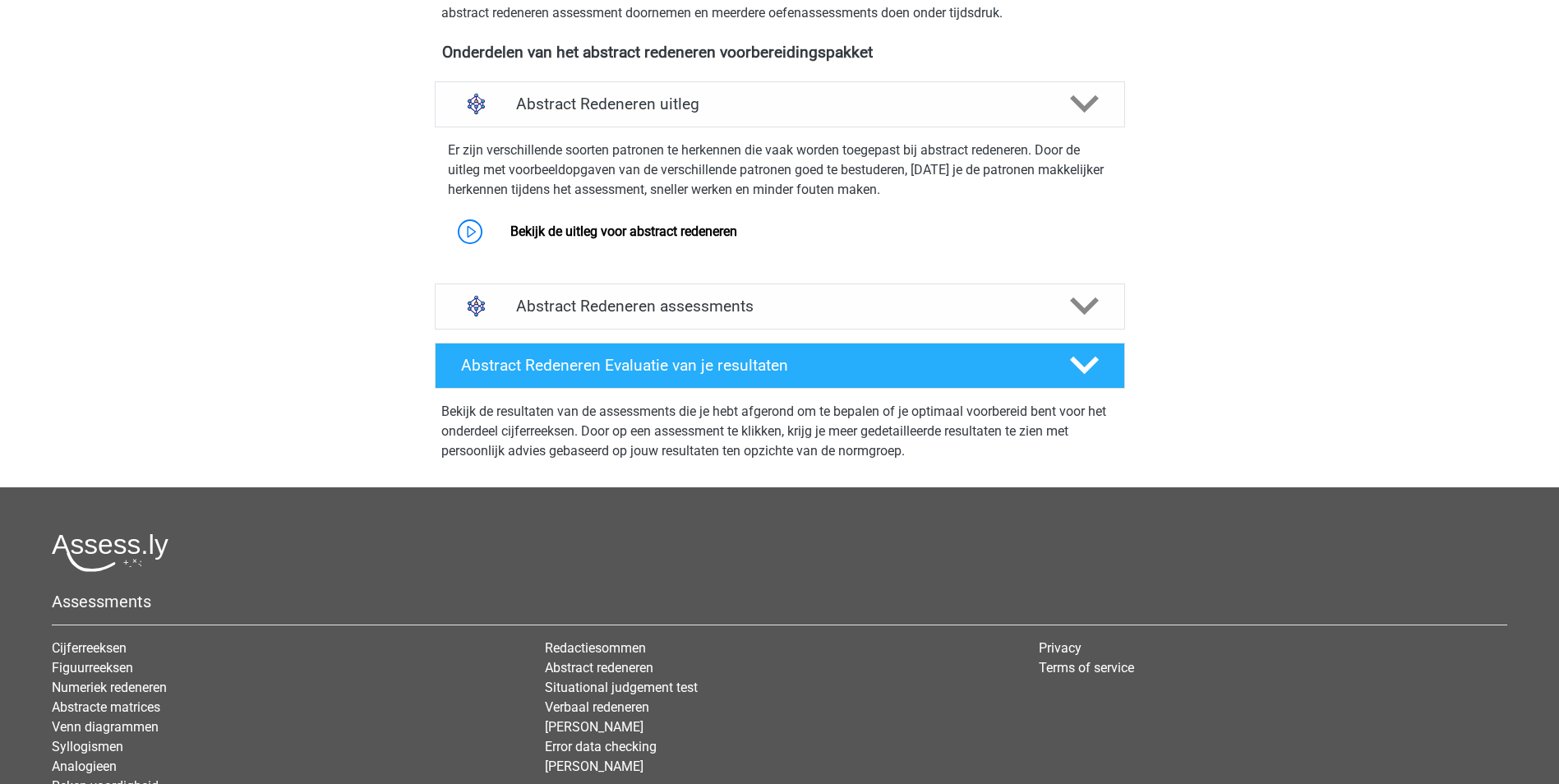
scroll to position [697, 0]
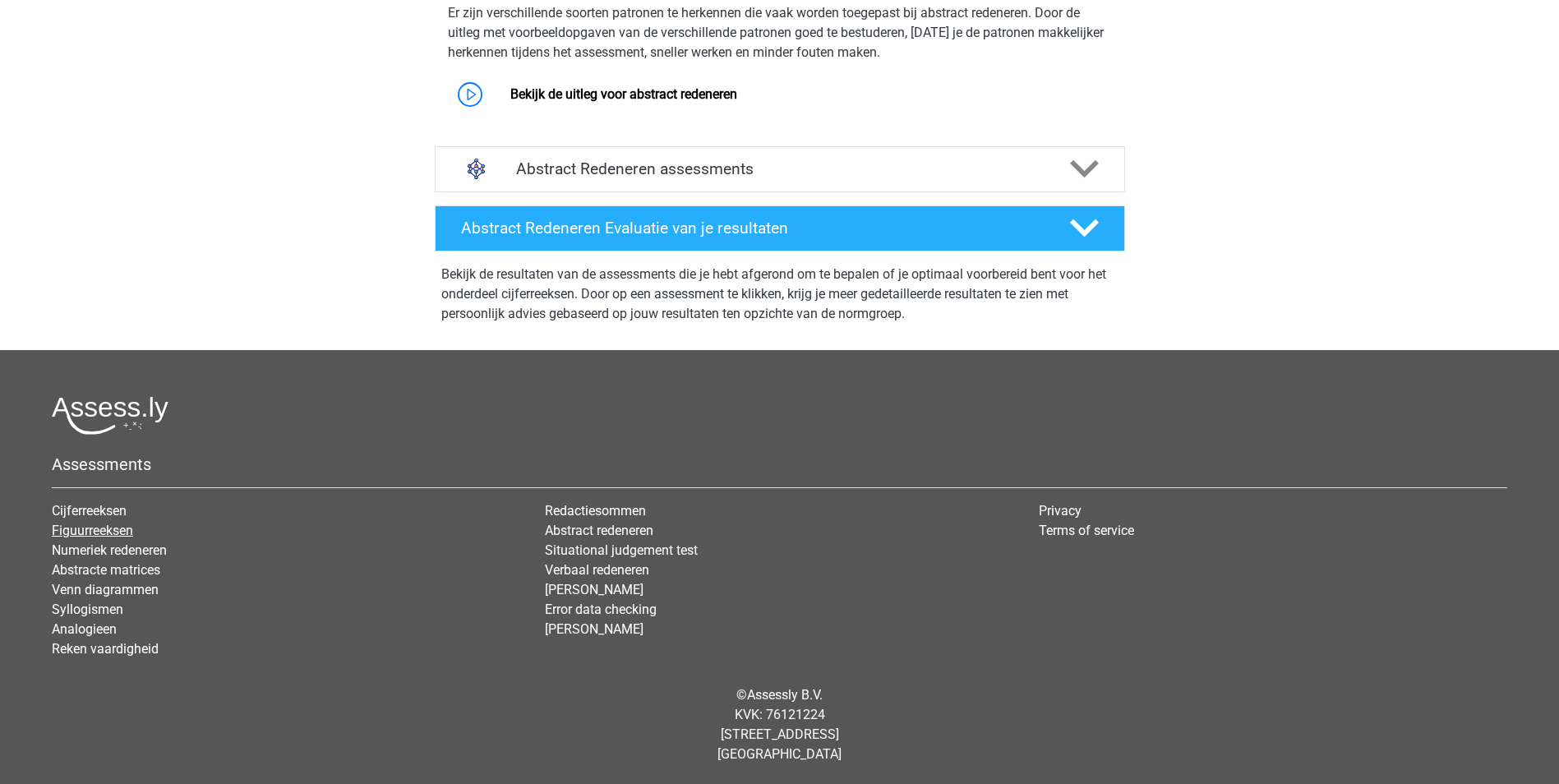
click at [99, 532] on link "Figuurreeksen" at bounding box center [92, 530] width 82 height 16
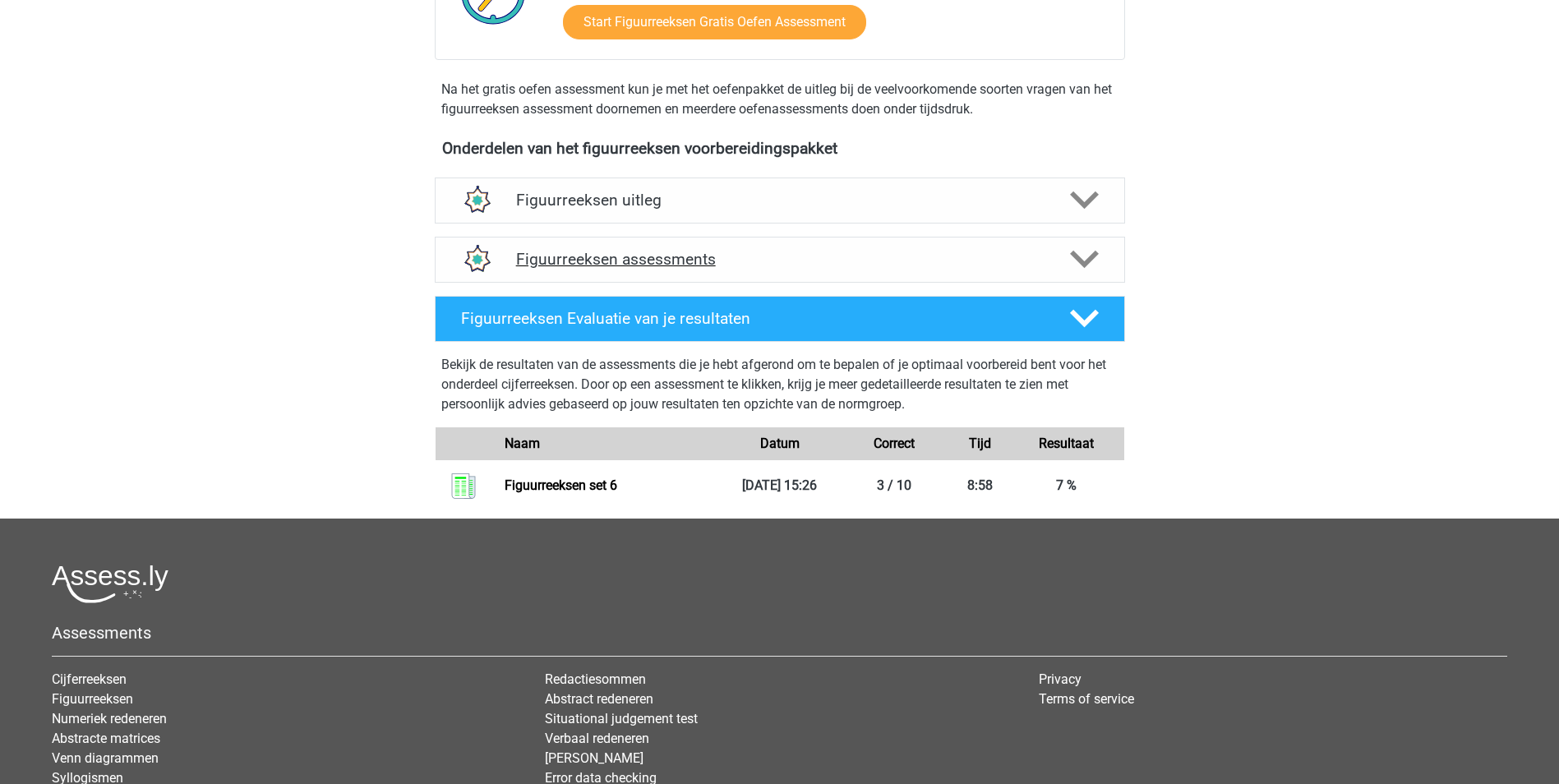
scroll to position [493, 0]
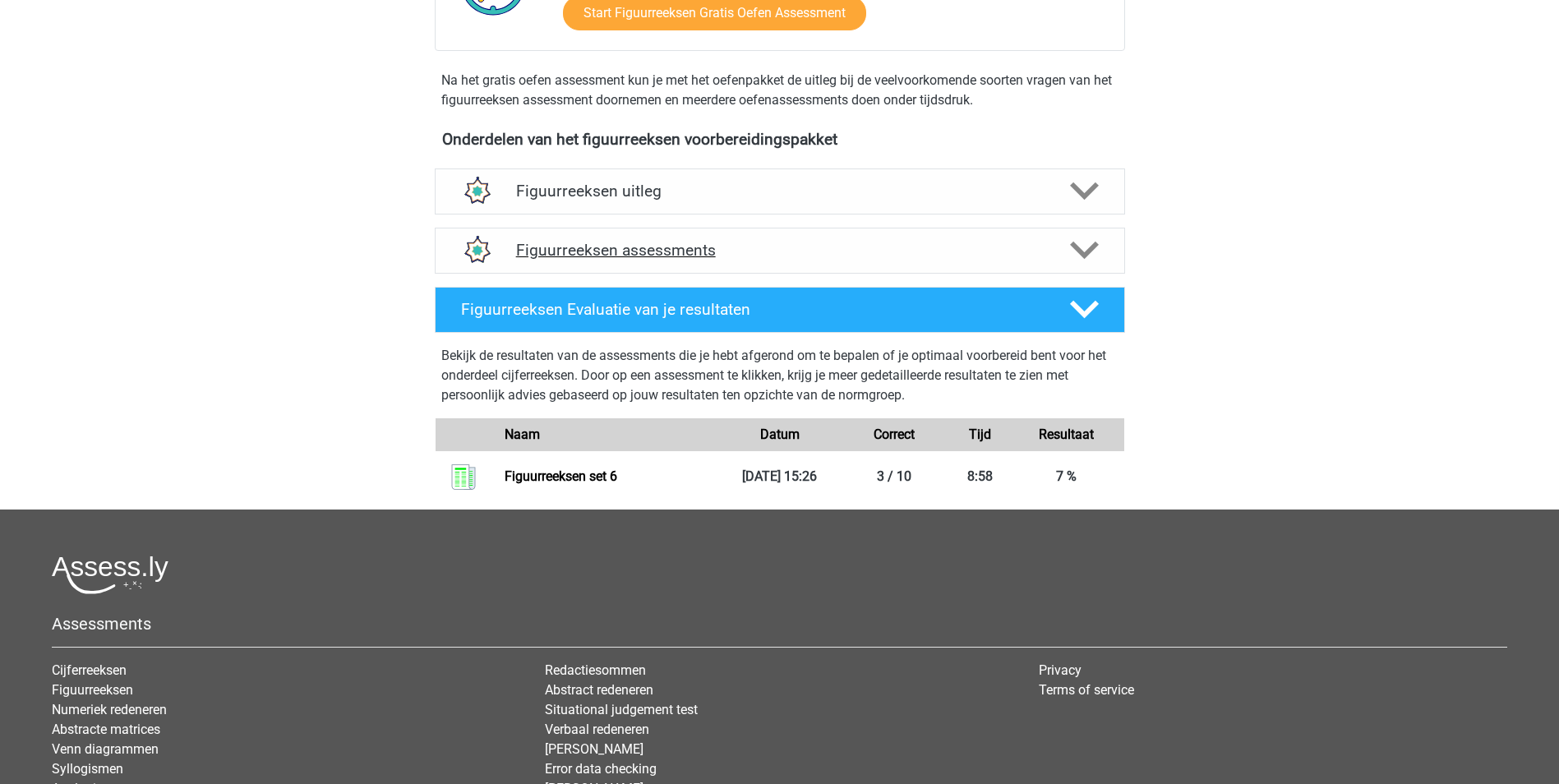
click at [686, 249] on h4 "Figuurreeksen assessments" at bounding box center [780, 249] width 528 height 19
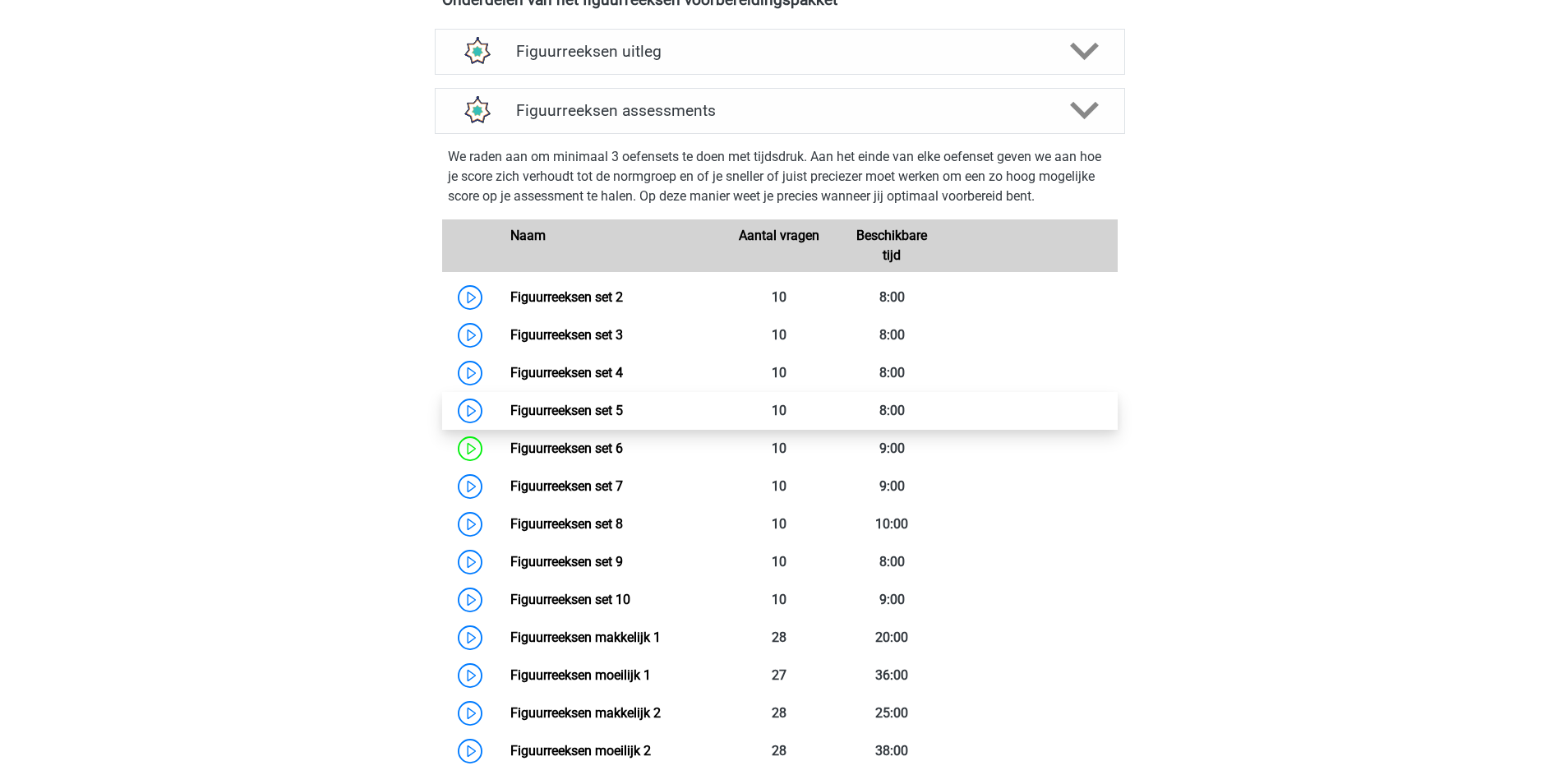
scroll to position [657, 0]
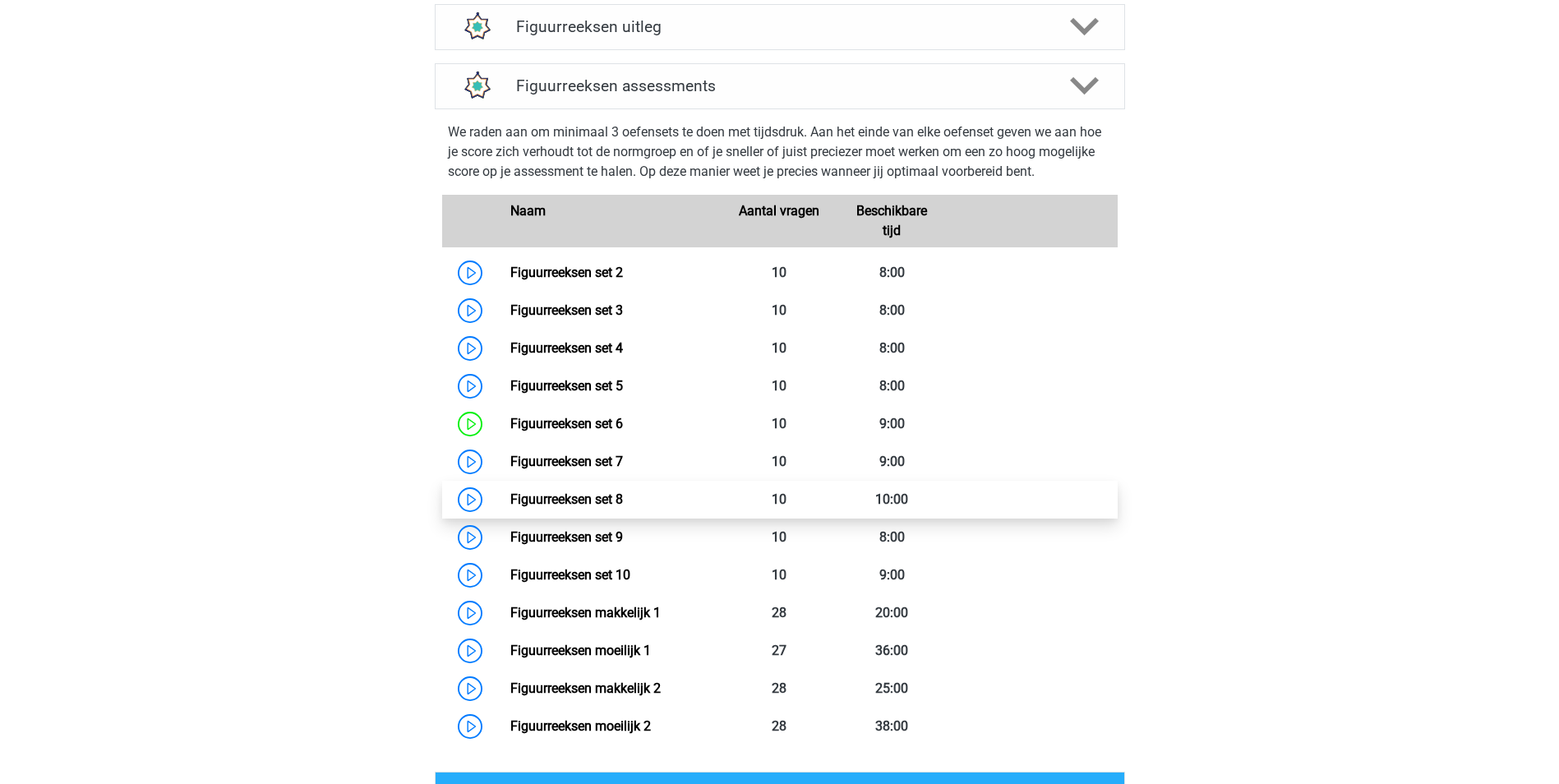
click at [590, 506] on link "Figuurreeksen set 8" at bounding box center [566, 499] width 113 height 16
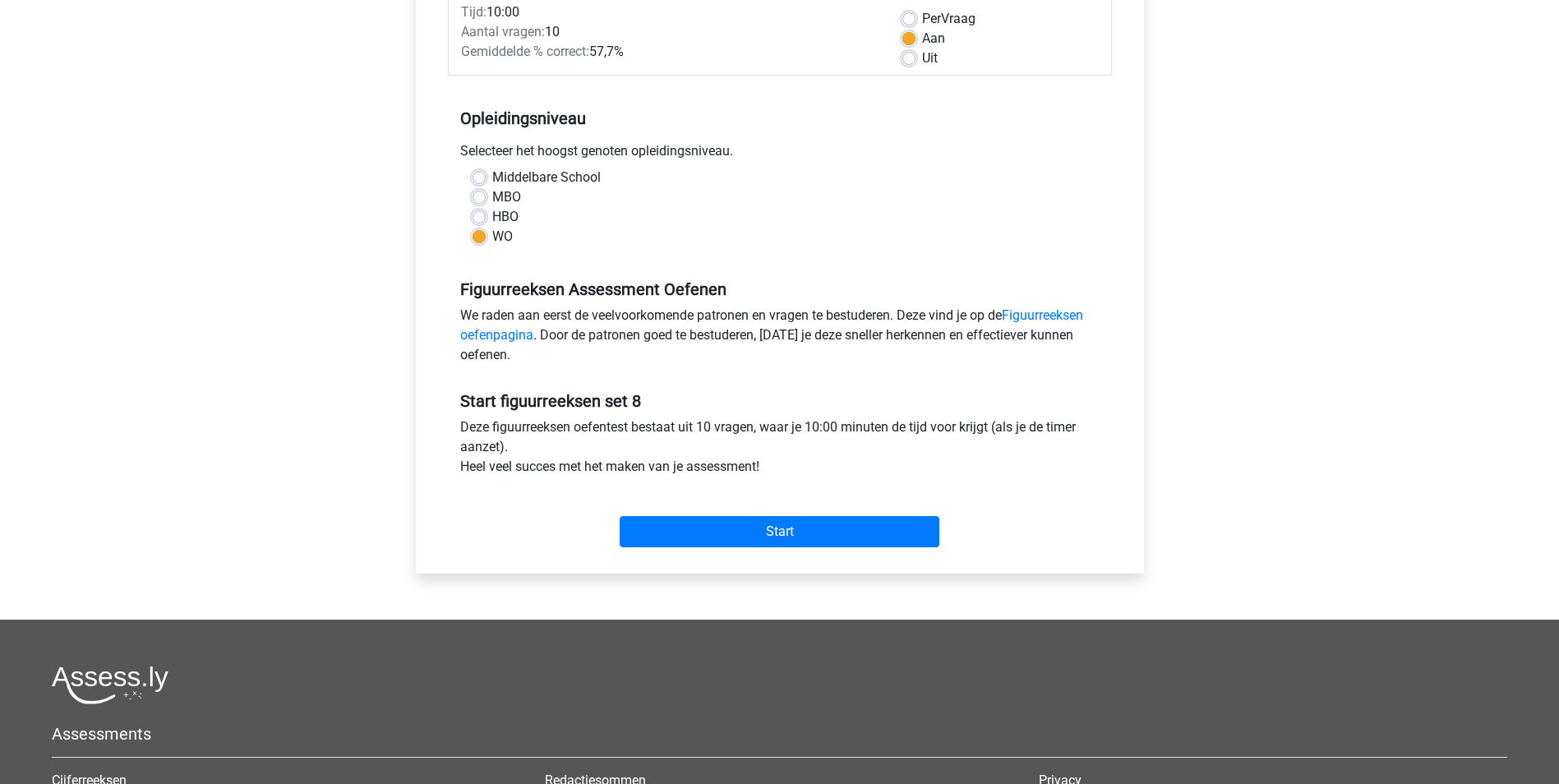
scroll to position [247, 0]
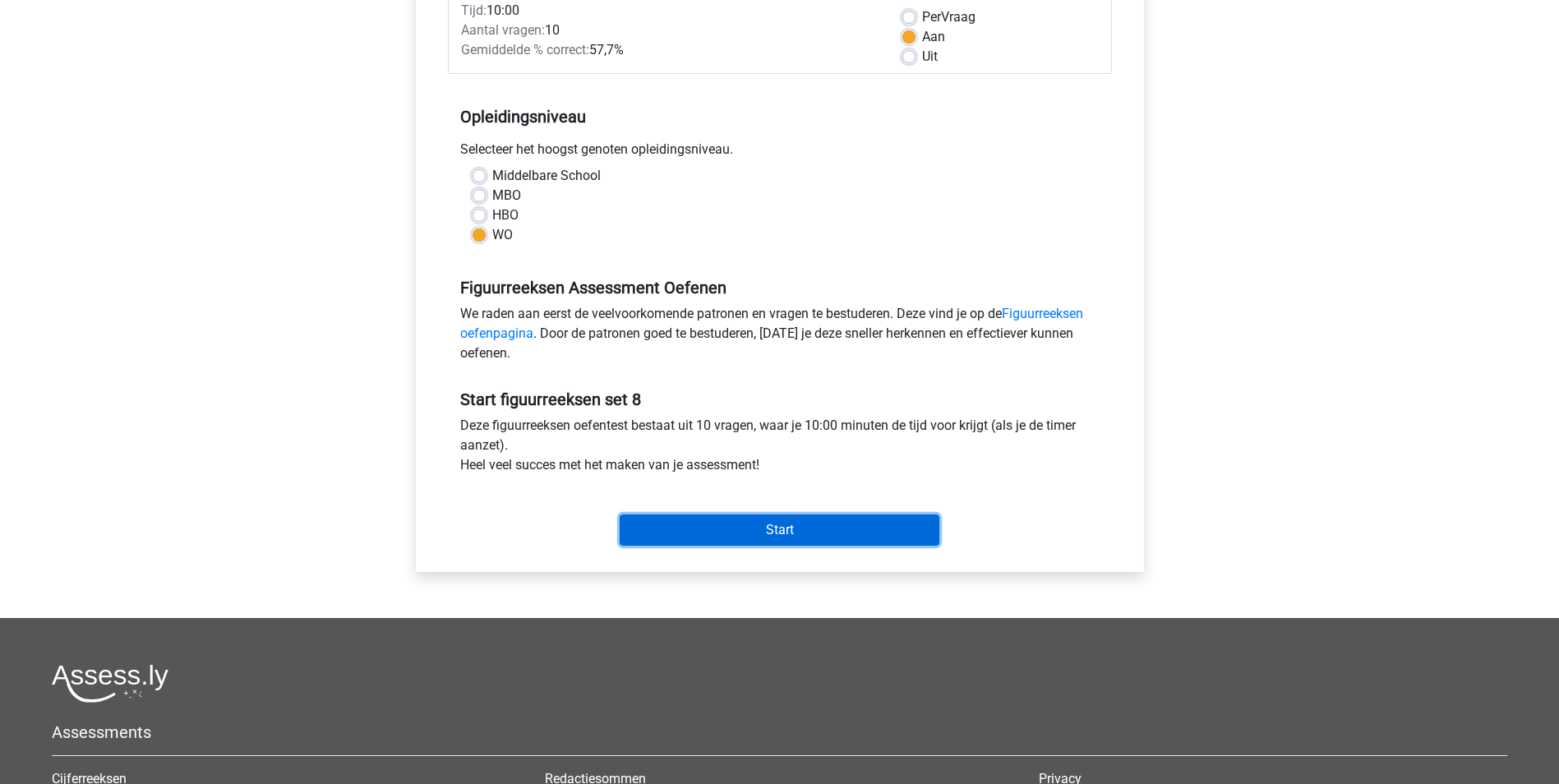
click at [779, 529] on input "Start" at bounding box center [779, 529] width 319 height 31
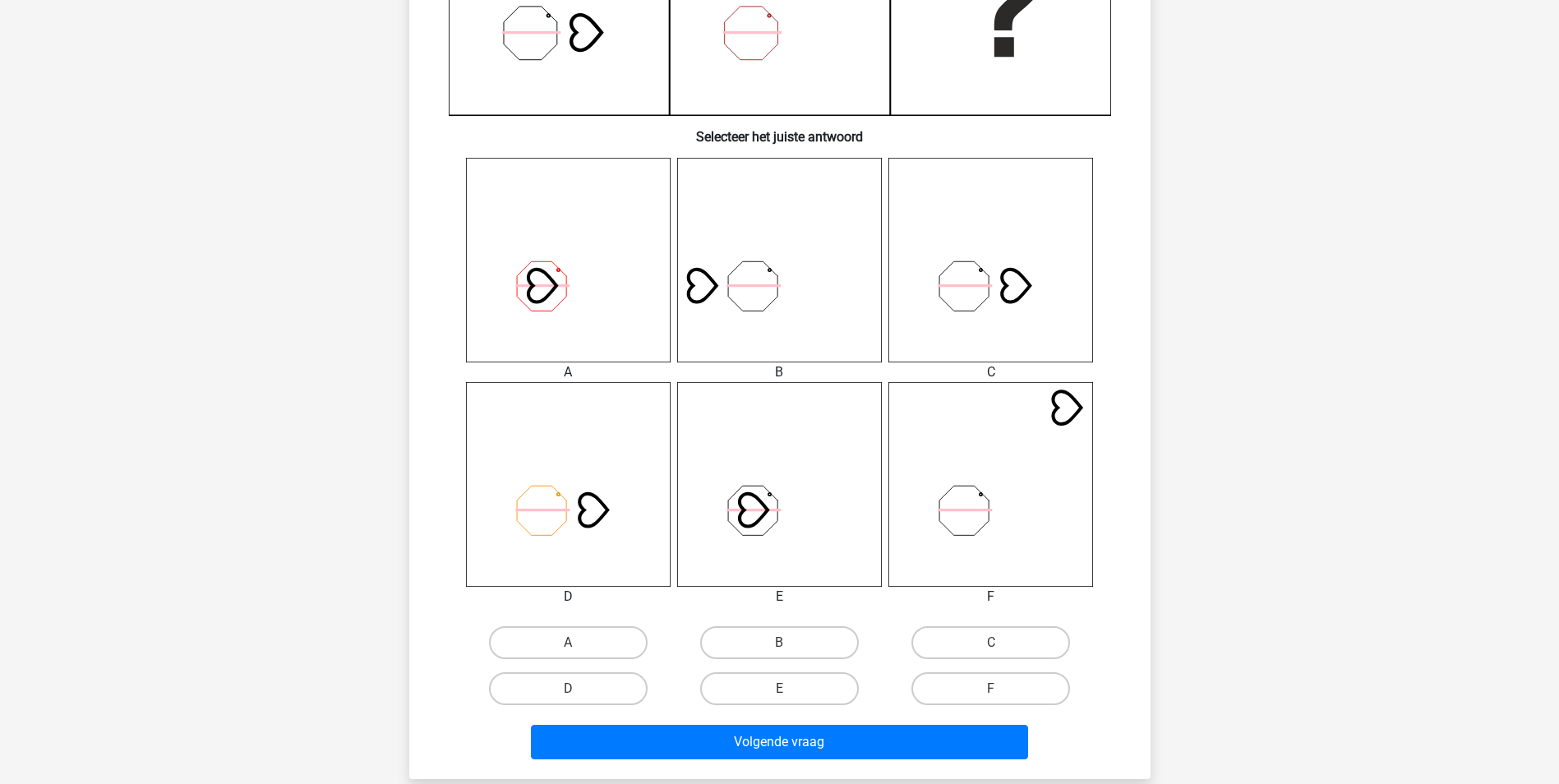
scroll to position [575, 0]
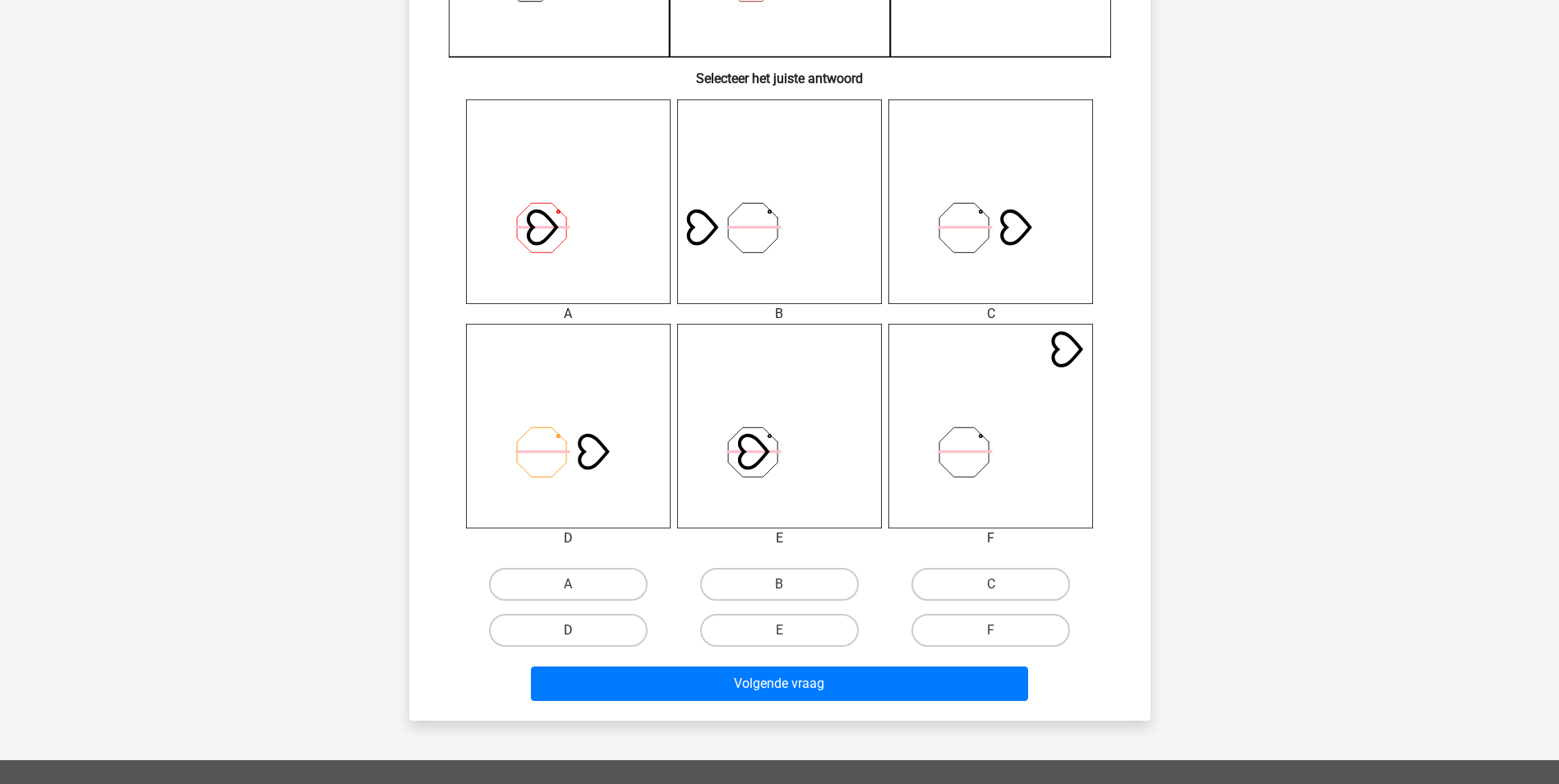
click at [563, 635] on label "D" at bounding box center [568, 630] width 159 height 33
click at [568, 635] on input "D" at bounding box center [573, 635] width 11 height 11
radio input "true"
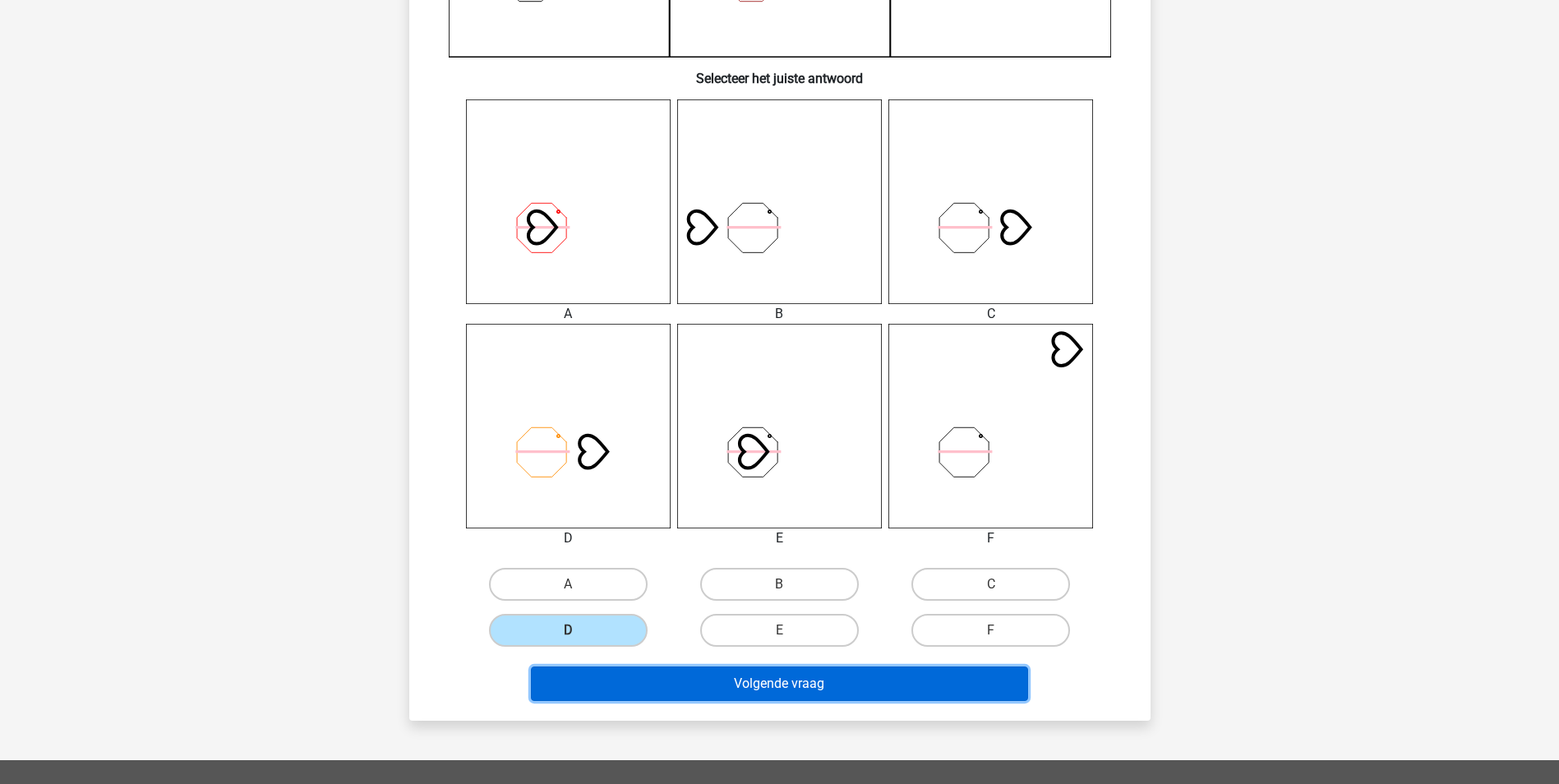
click at [737, 684] on button "Volgende vraag" at bounding box center [779, 683] width 497 height 35
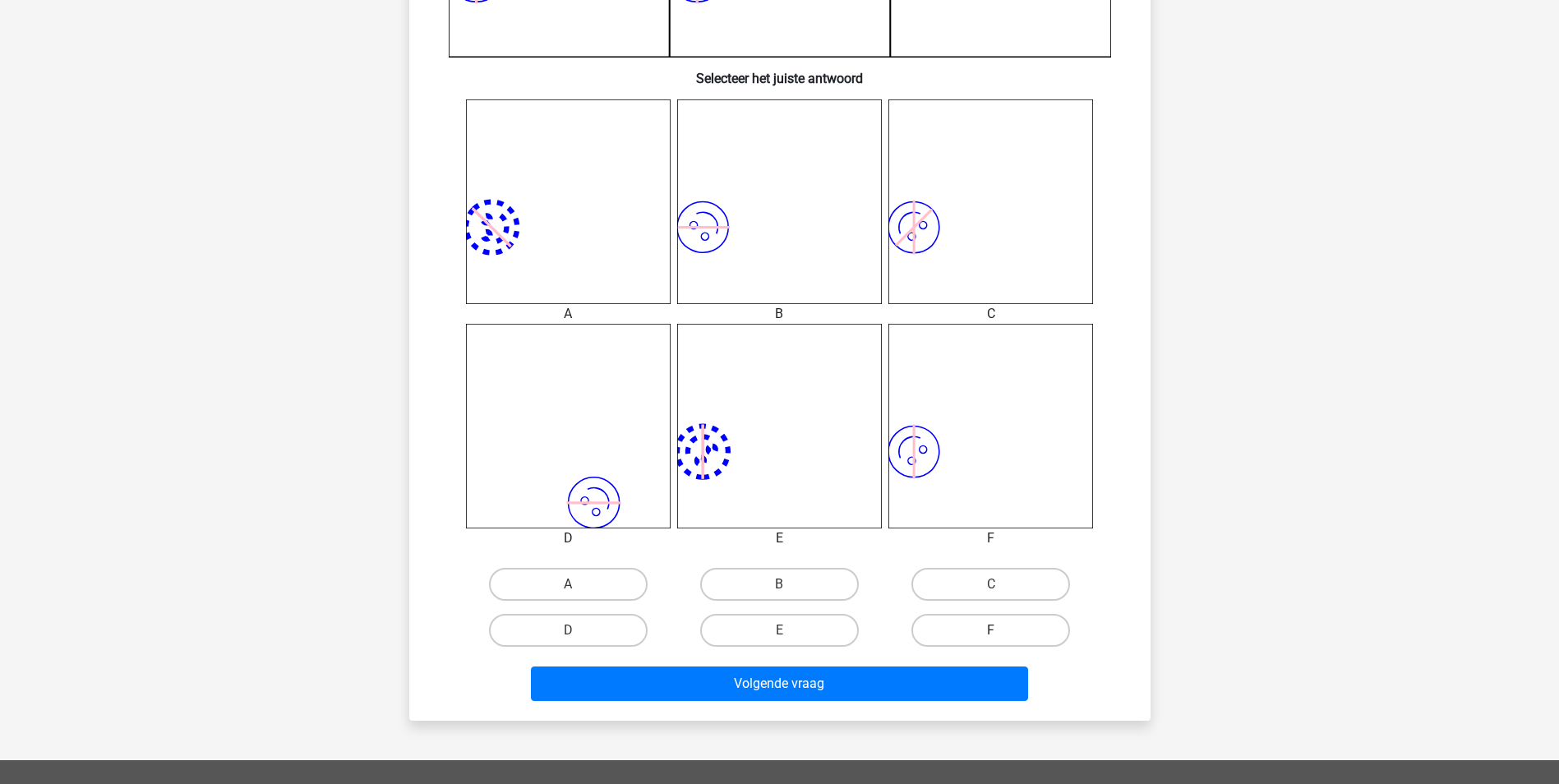
click at [984, 630] on label "F" at bounding box center [990, 630] width 159 height 33
click at [991, 630] on input "F" at bounding box center [996, 635] width 11 height 11
radio input "true"
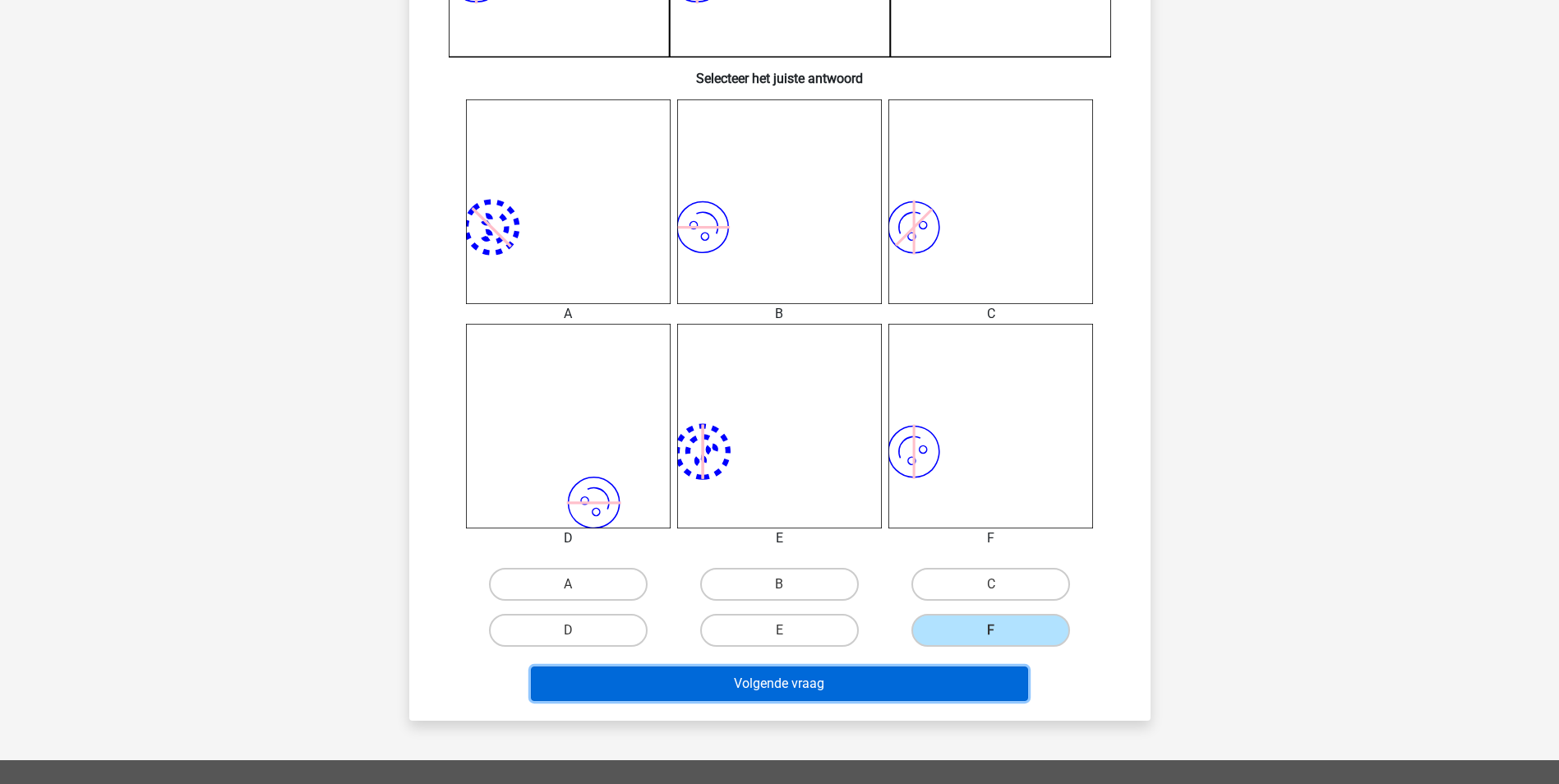
click at [831, 686] on button "Volgende vraag" at bounding box center [779, 683] width 497 height 35
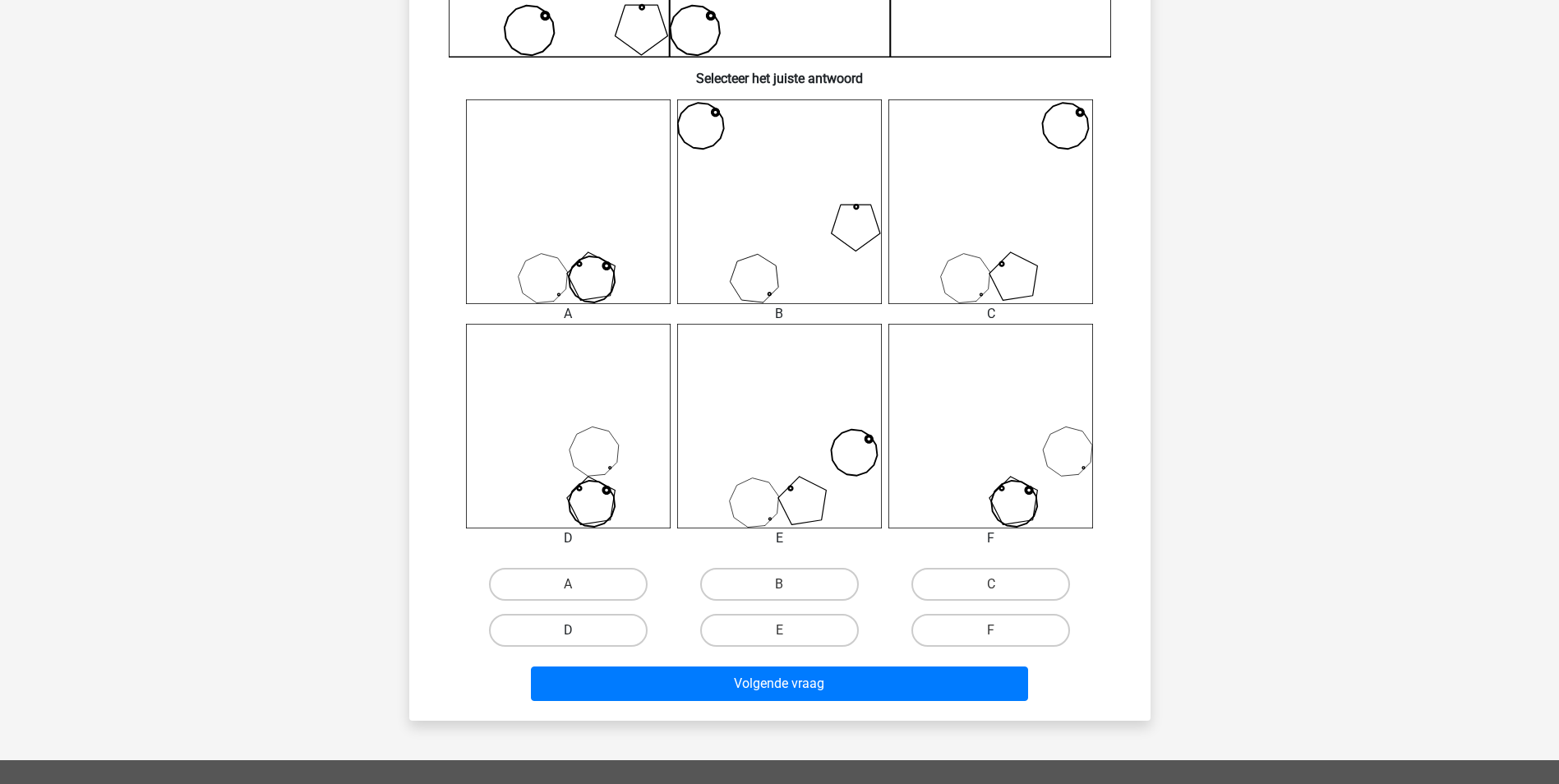
click at [605, 630] on label "D" at bounding box center [568, 630] width 159 height 33
click at [579, 630] on input "D" at bounding box center [573, 635] width 11 height 11
radio input "true"
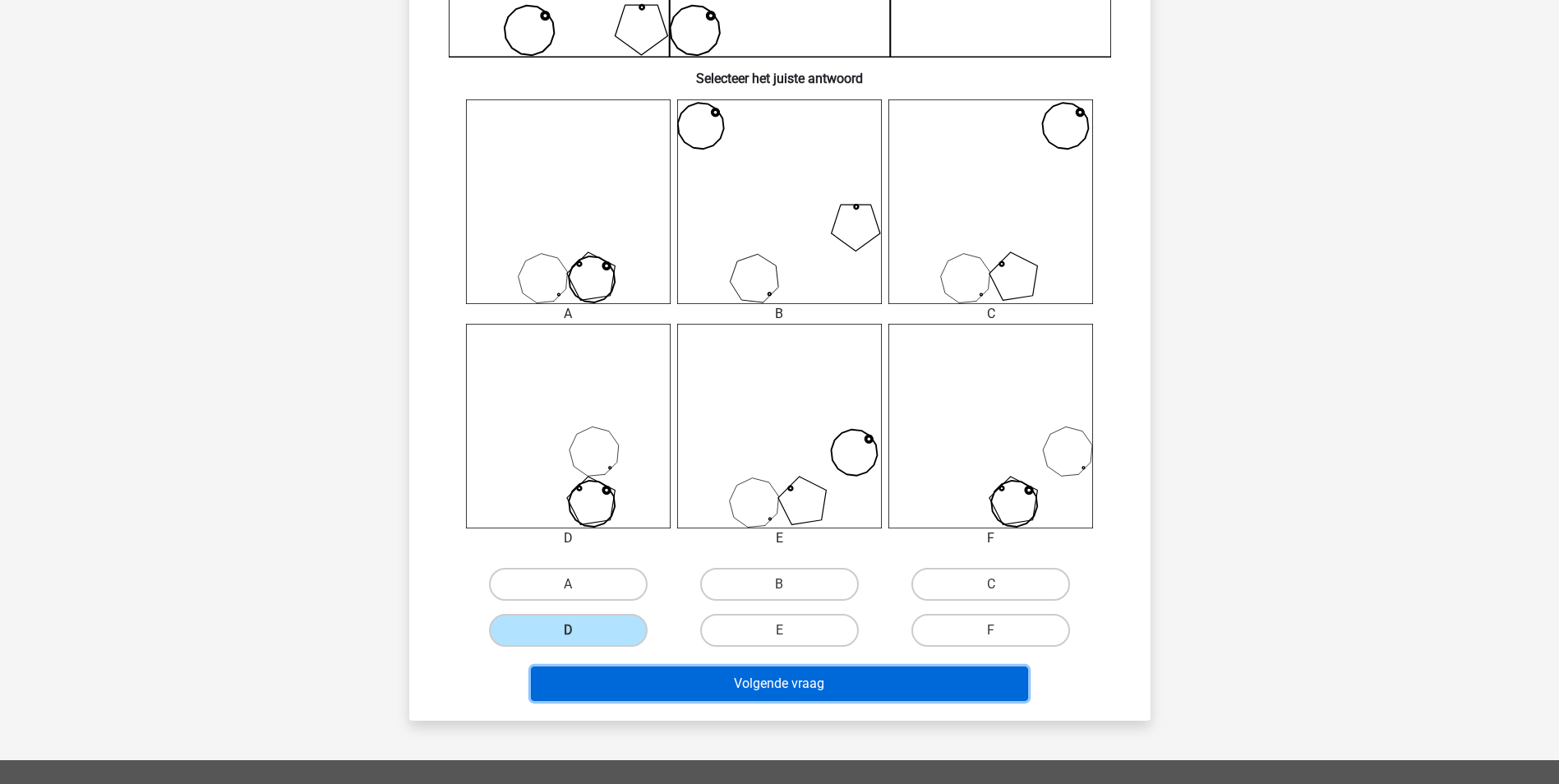
click at [786, 690] on button "Volgende vraag" at bounding box center [779, 683] width 497 height 35
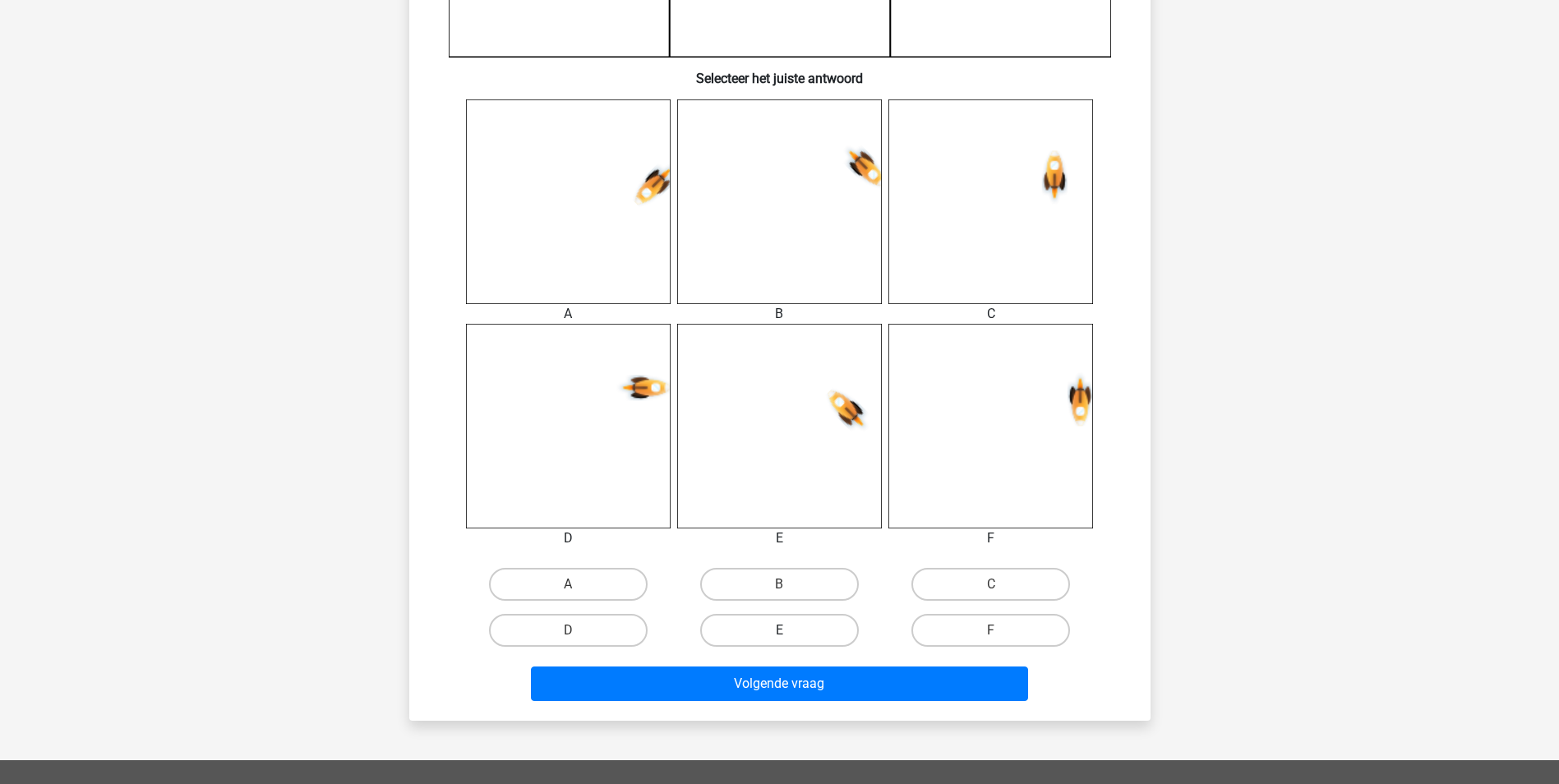
click at [805, 632] on label "E" at bounding box center [779, 630] width 159 height 33
click at [790, 632] on input "E" at bounding box center [784, 635] width 11 height 11
radio input "true"
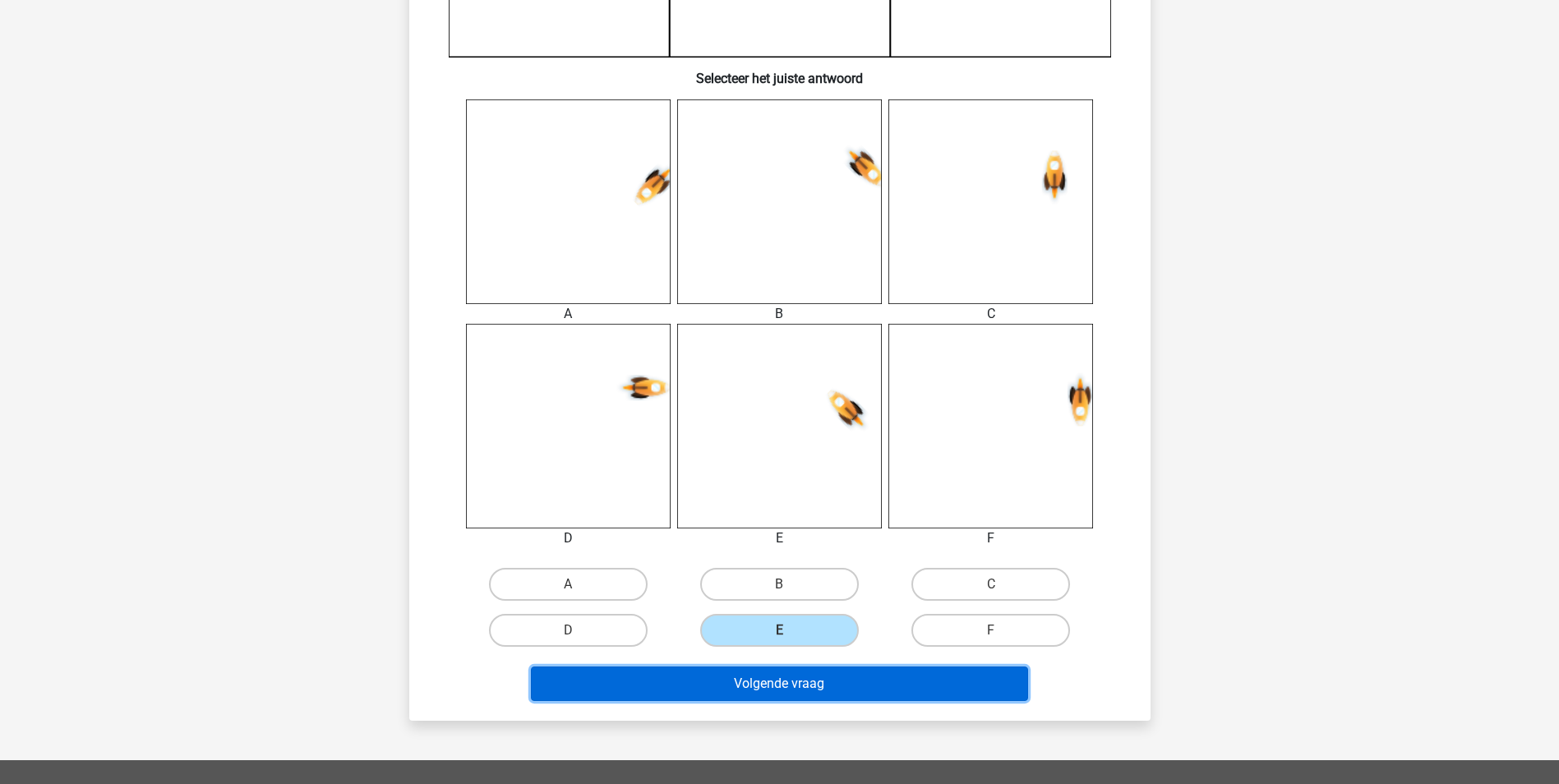
click at [799, 684] on button "Volgende vraag" at bounding box center [779, 683] width 497 height 35
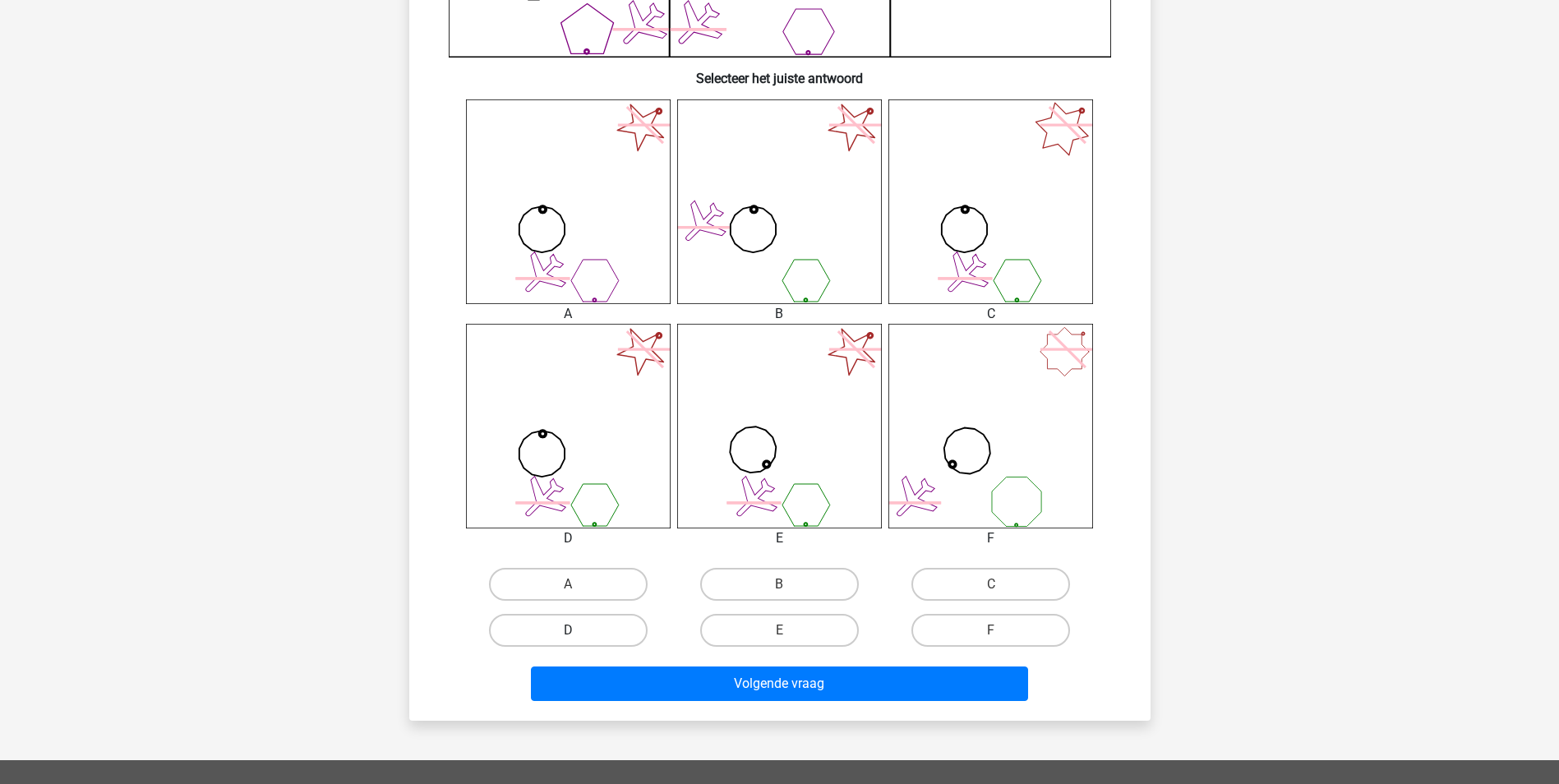
drag, startPoint x: 608, startPoint y: 623, endPoint x: 602, endPoint y: 642, distance: 19.9
click at [606, 623] on label "D" at bounding box center [568, 630] width 159 height 33
click at [579, 630] on input "D" at bounding box center [573, 635] width 11 height 11
radio input "true"
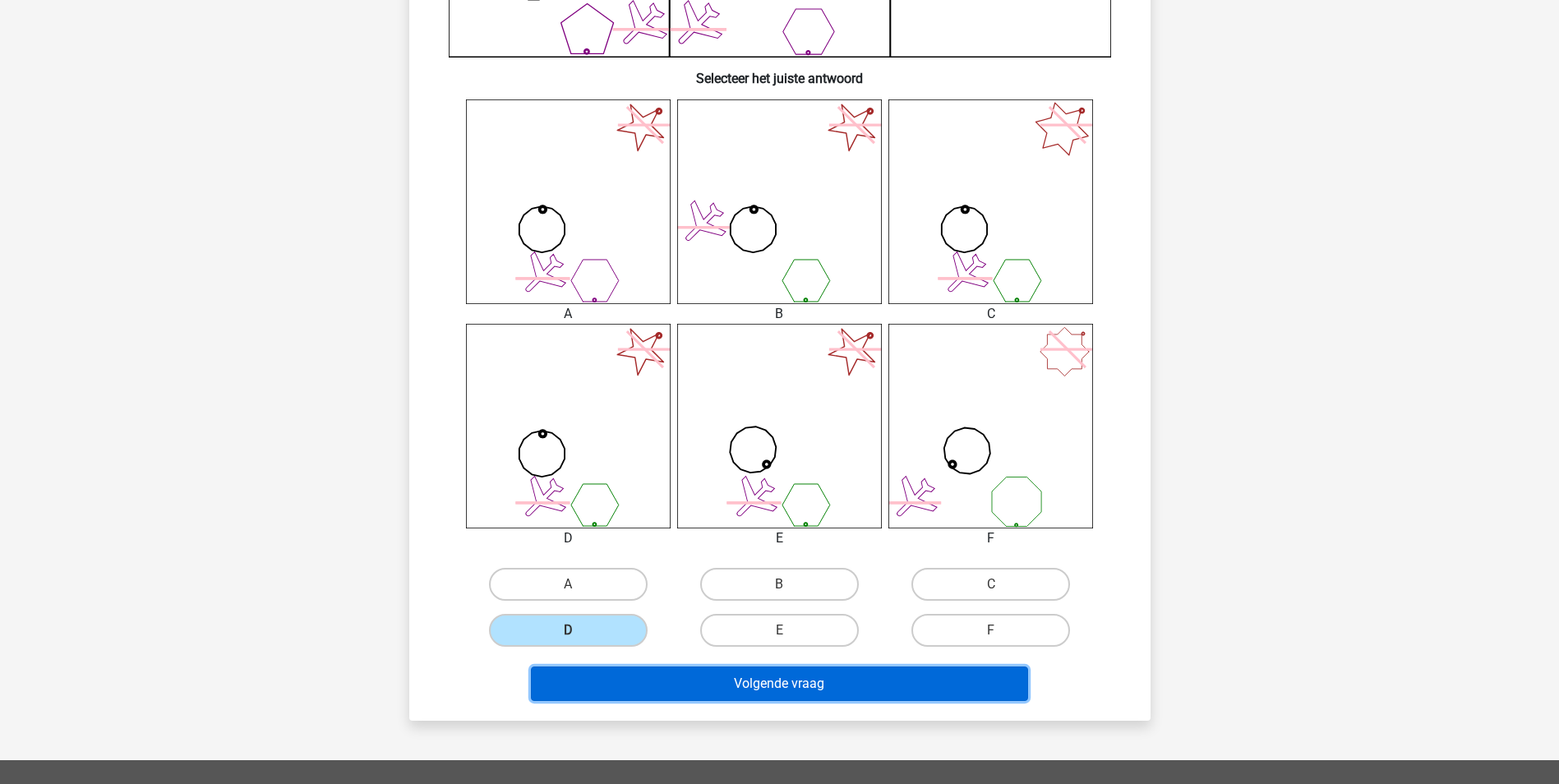
click at [754, 691] on button "Volgende vraag" at bounding box center [779, 683] width 497 height 35
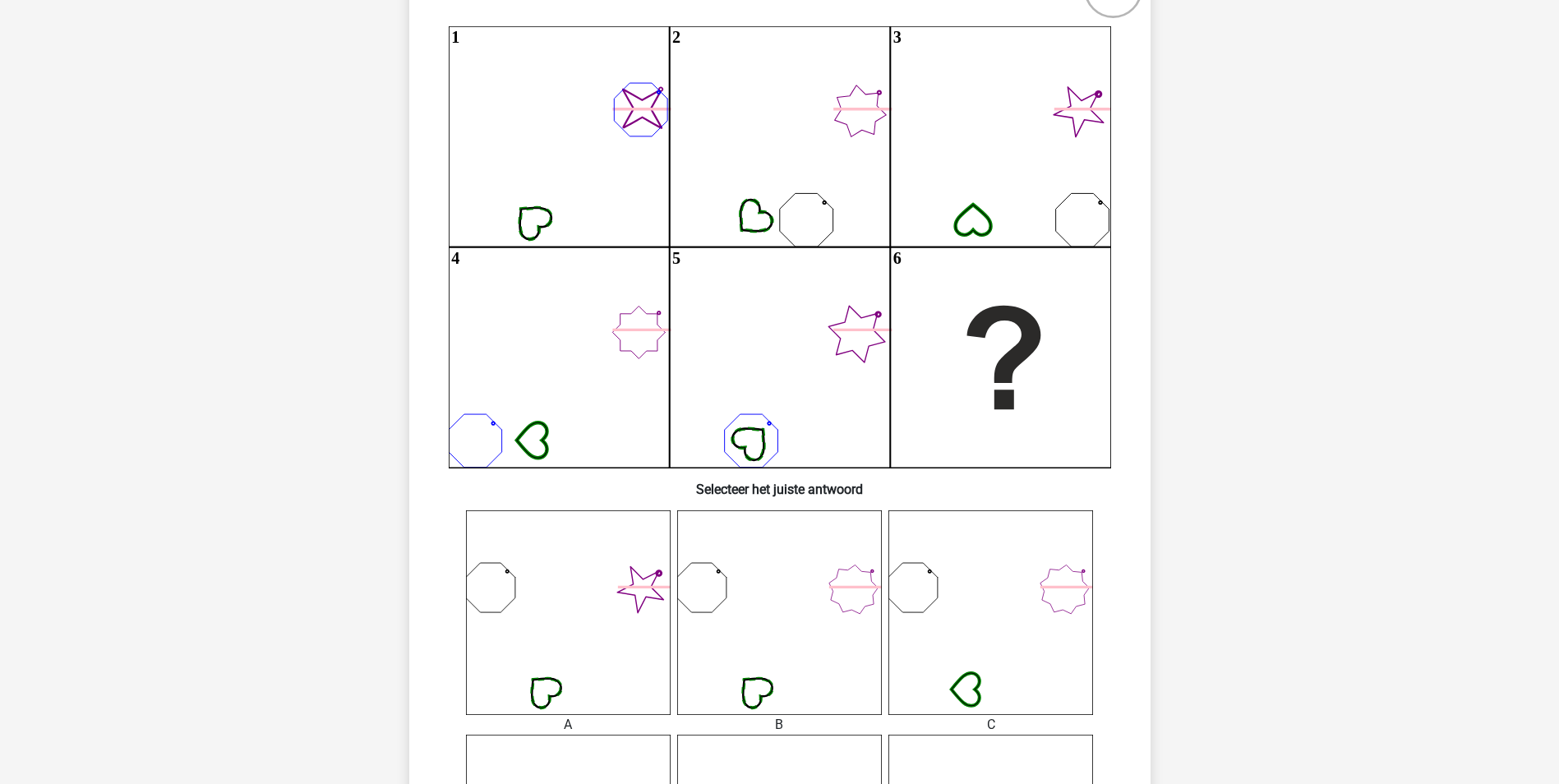
scroll to position [245, 0]
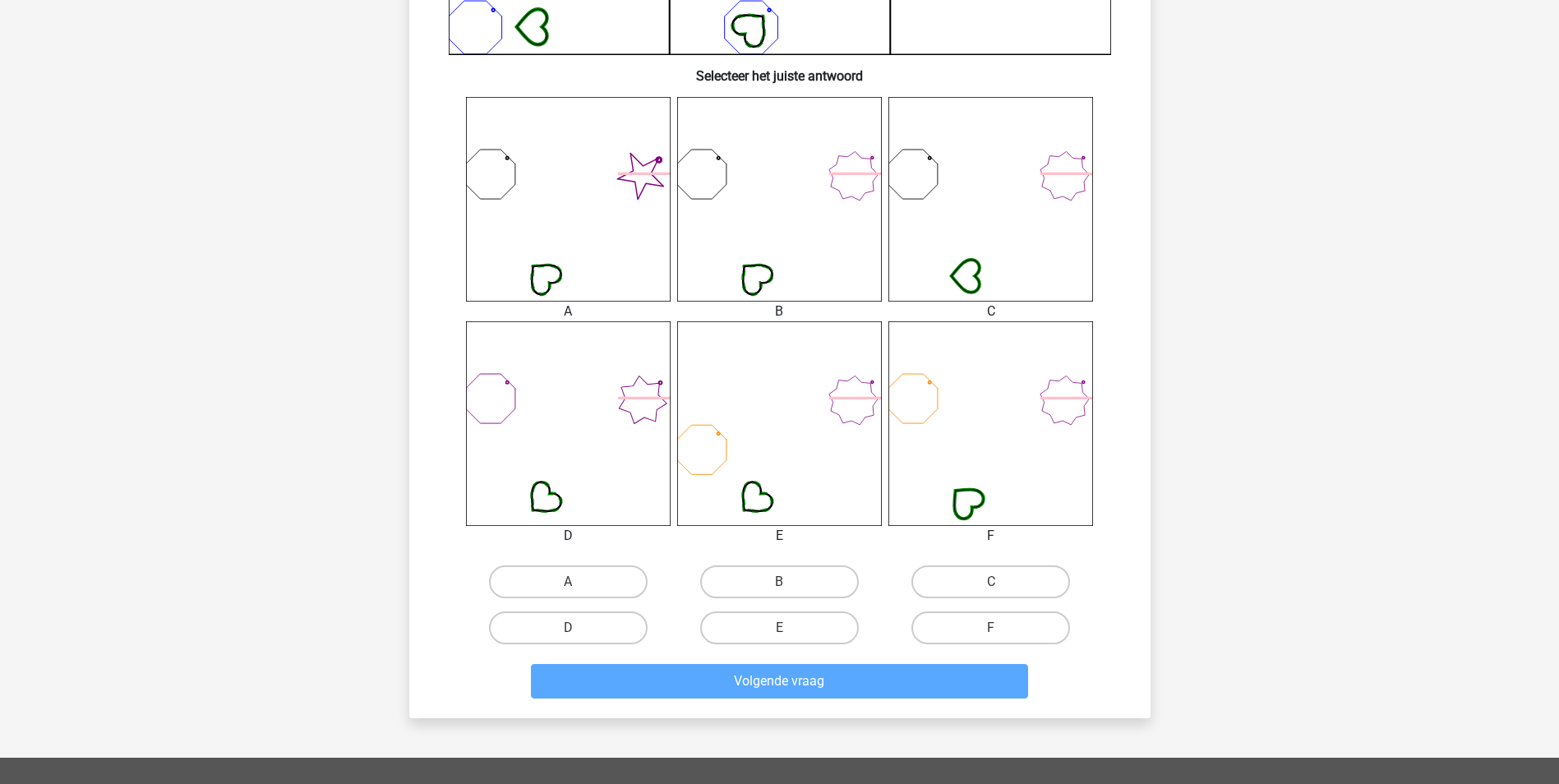
scroll to position [742, 0]
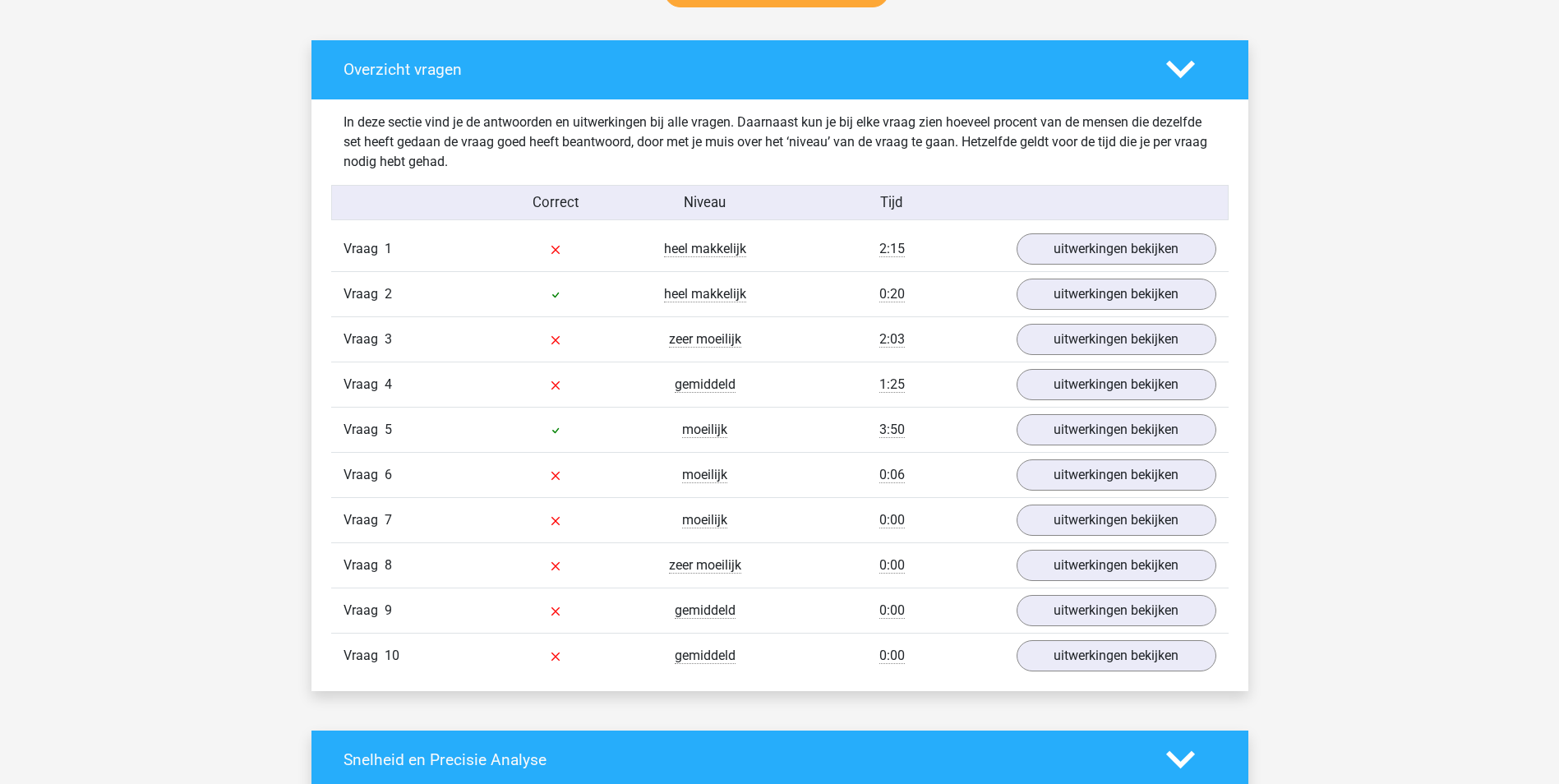
scroll to position [821, 0]
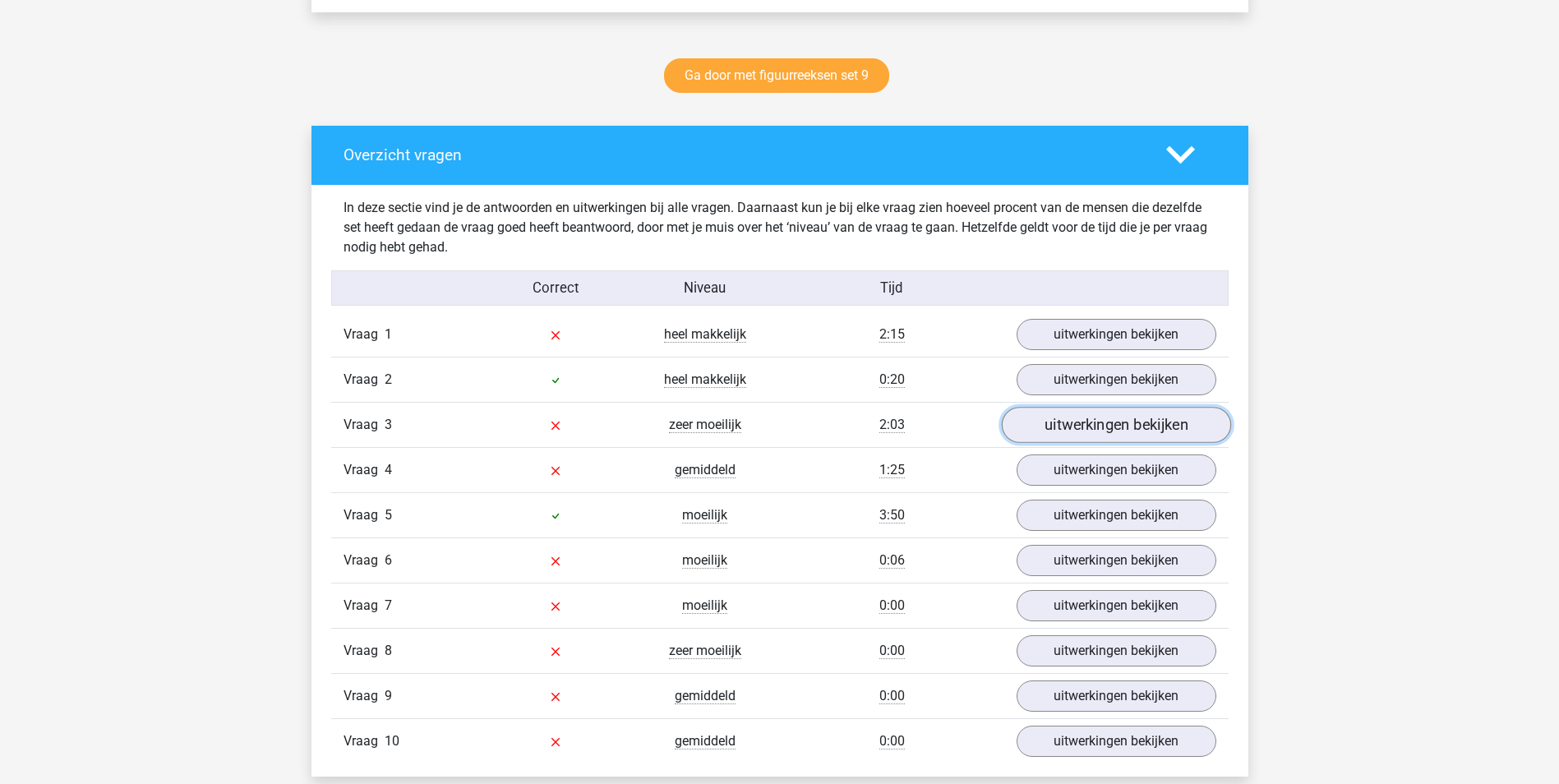
click at [1116, 419] on link "uitwerkingen bekijken" at bounding box center [1115, 425] width 229 height 36
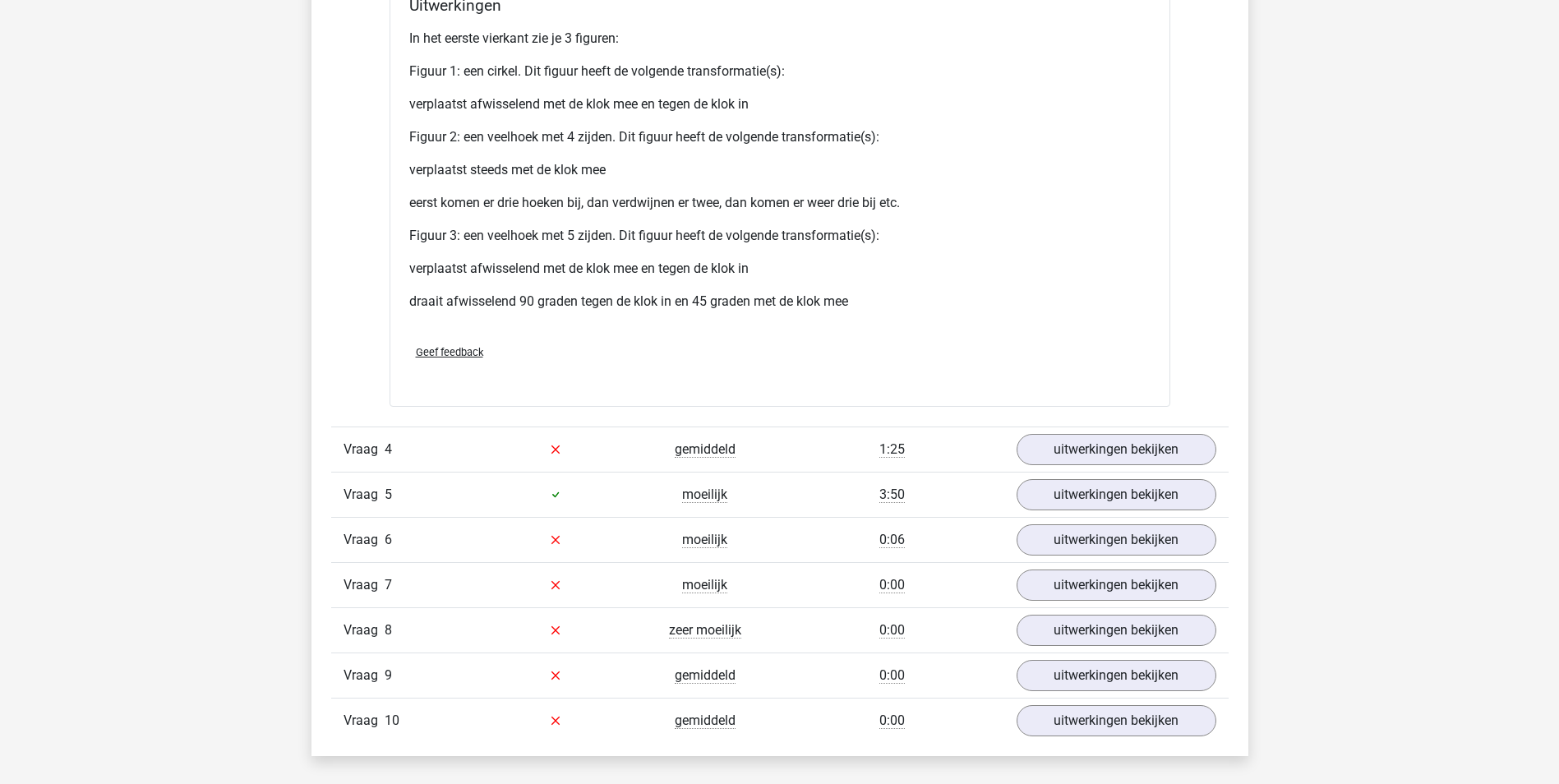
scroll to position [2382, 0]
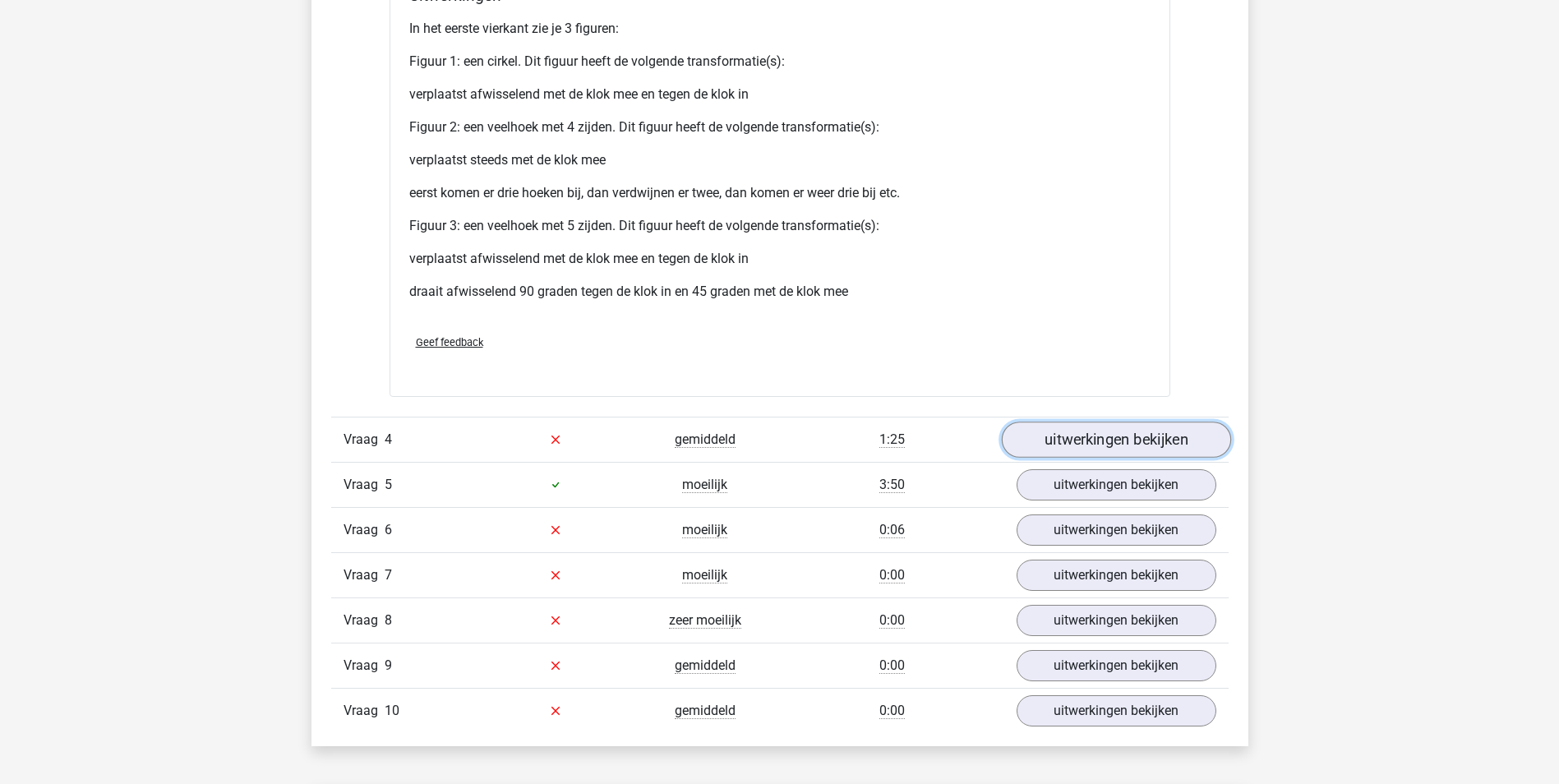
click at [1083, 445] on link "uitwerkingen bekijken" at bounding box center [1115, 439] width 229 height 36
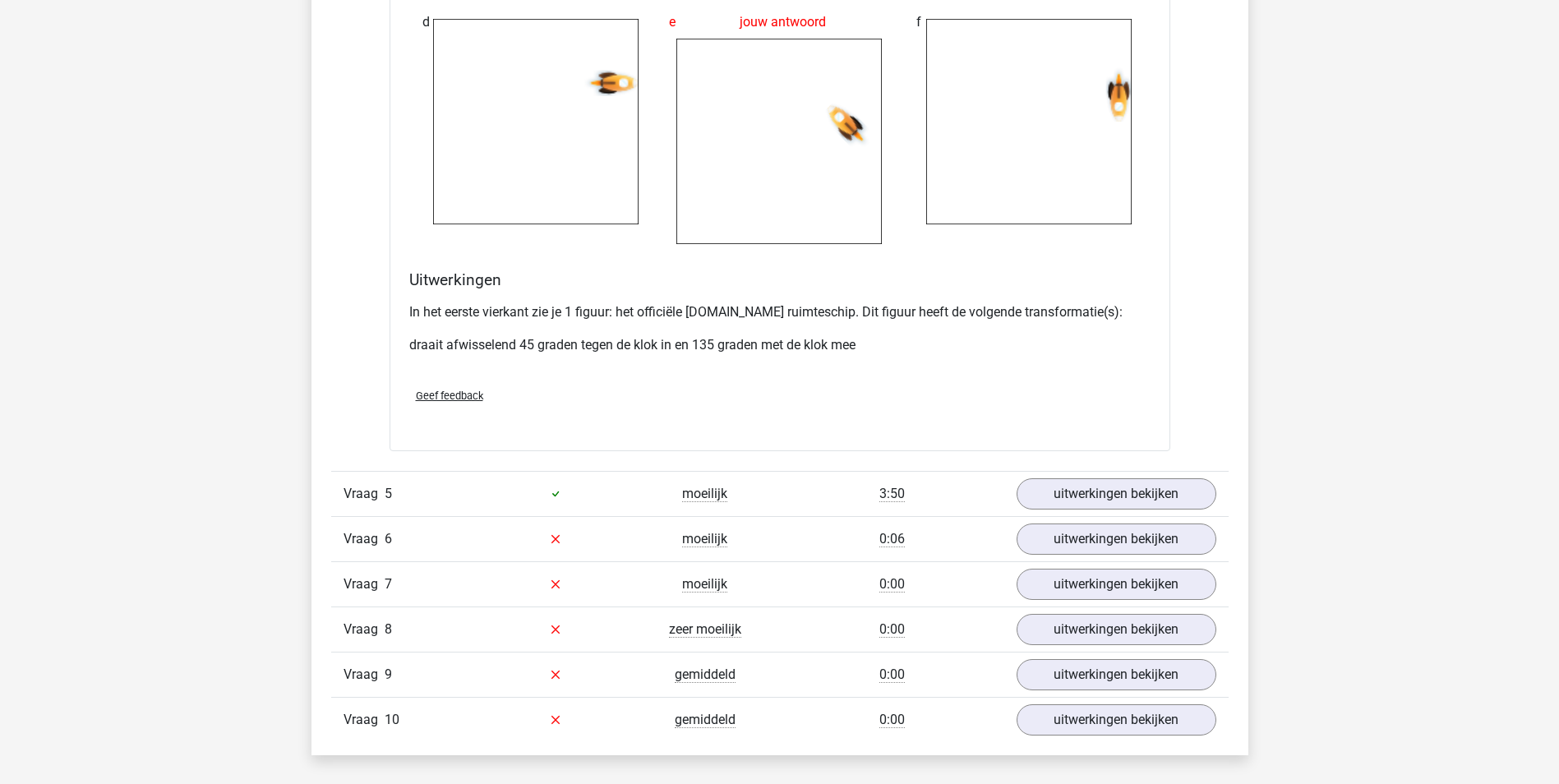
scroll to position [3697, 0]
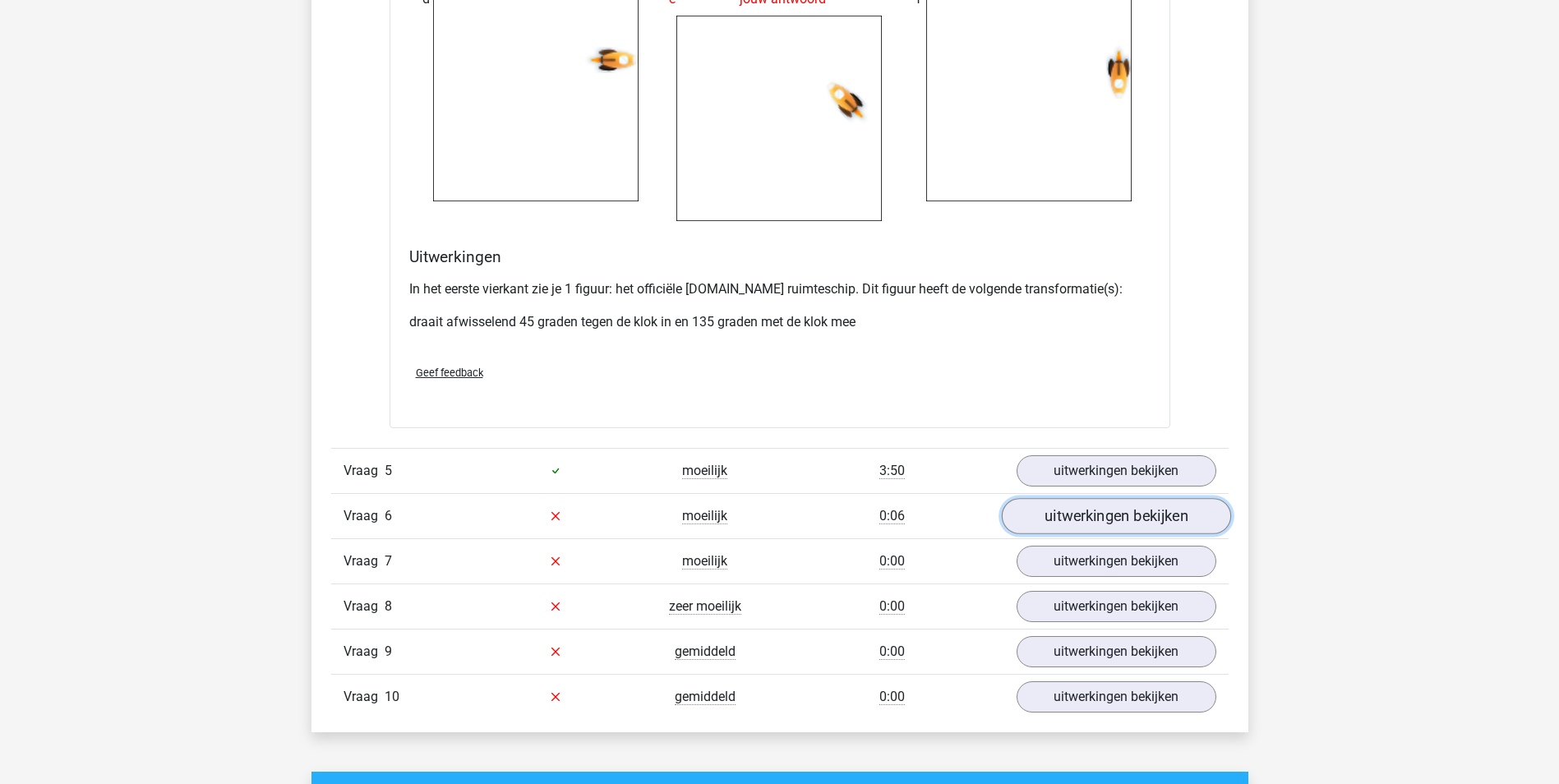
click at [1066, 514] on link "uitwerkingen bekijken" at bounding box center [1115, 515] width 229 height 36
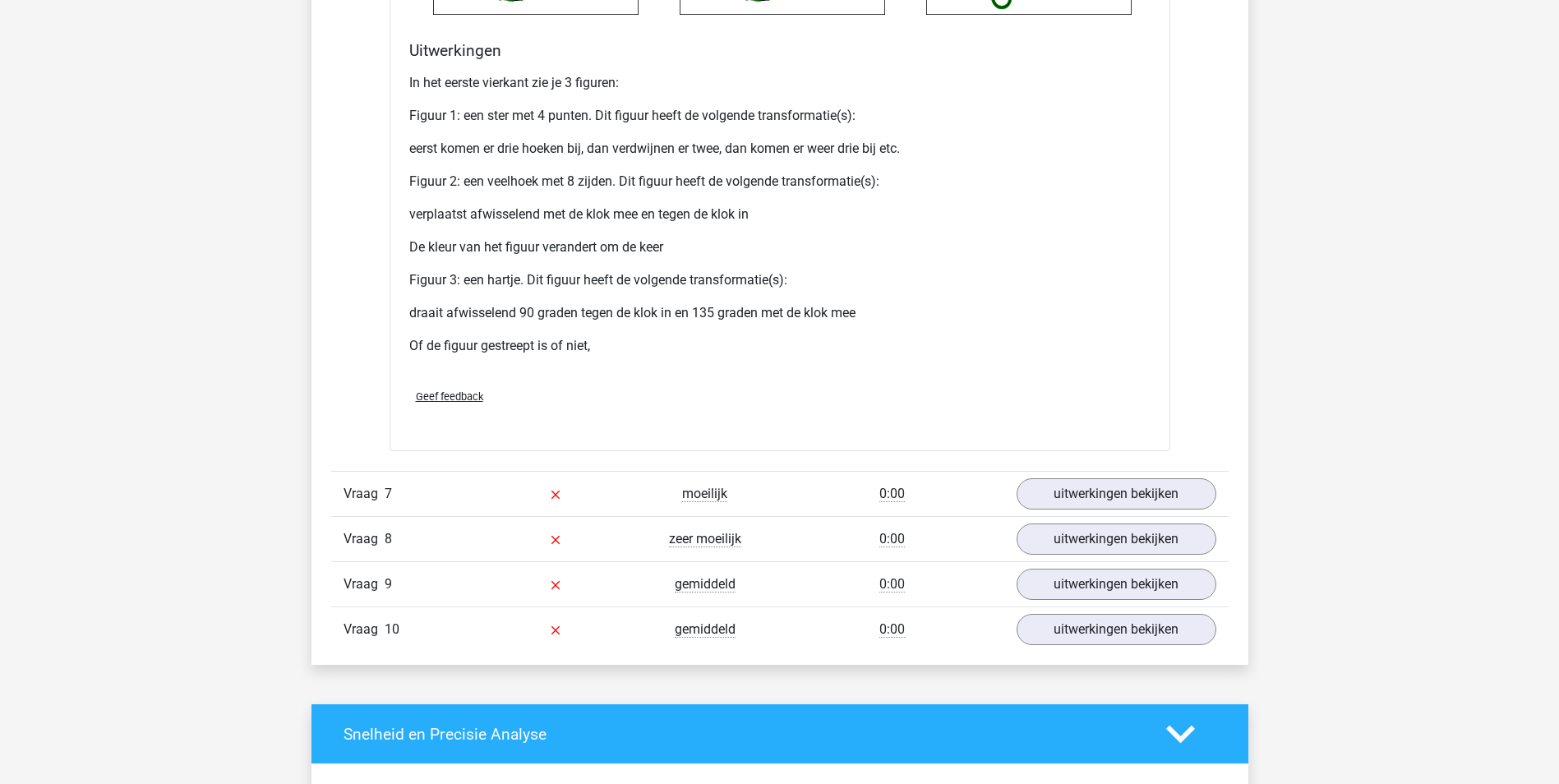
scroll to position [5340, 0]
